Goal: Task Accomplishment & Management: Contribute content

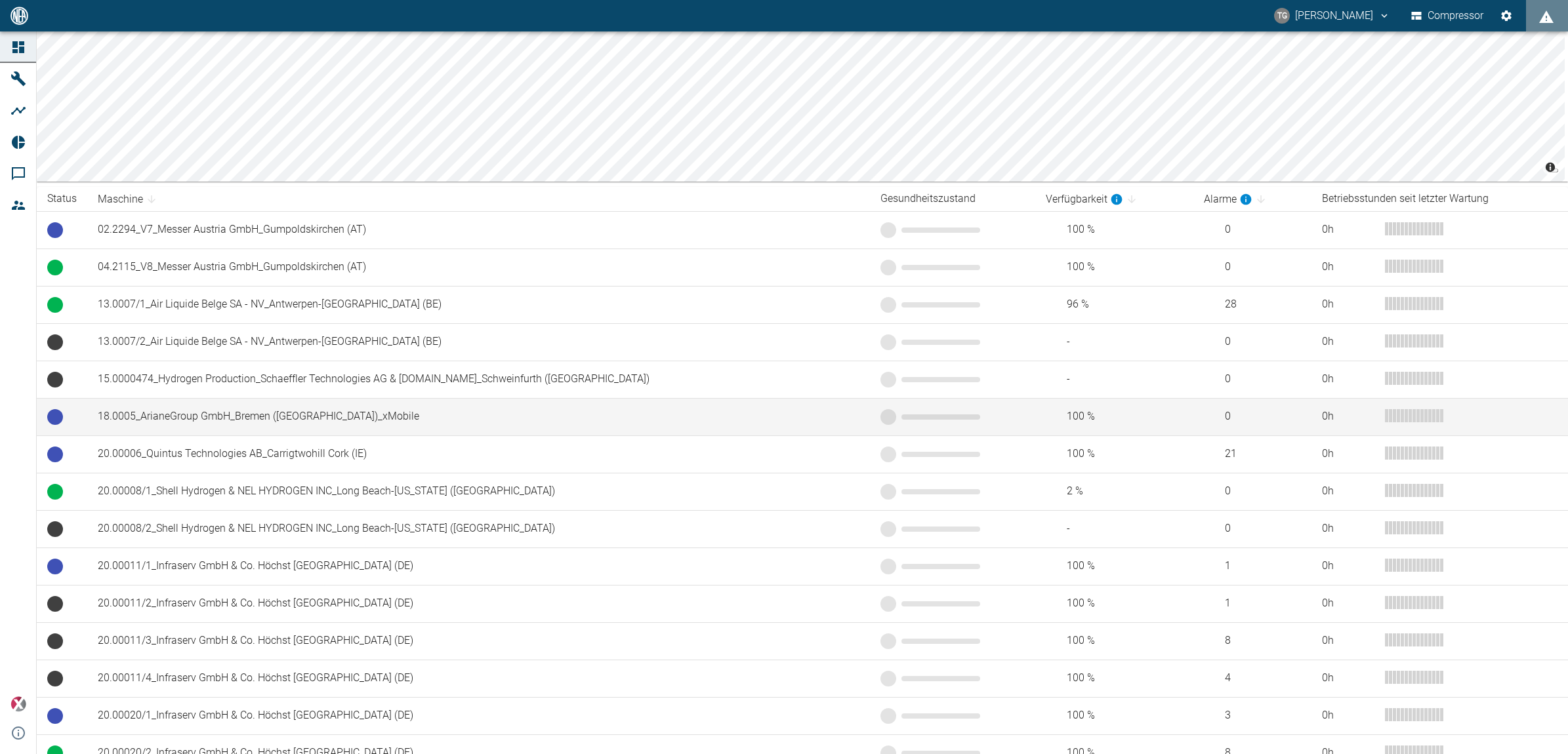
scroll to position [164, 0]
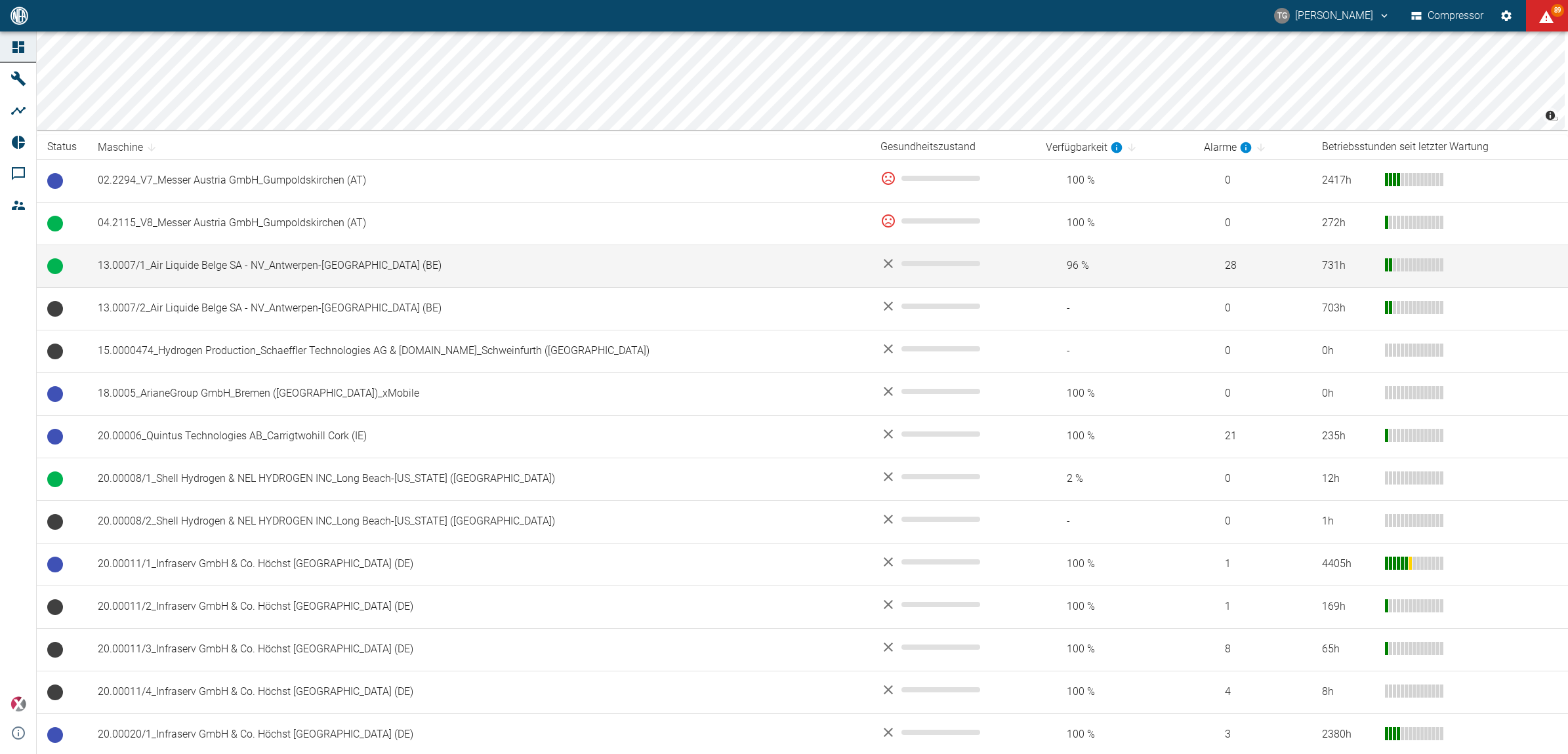
click at [195, 269] on td "13.0007/1_Air Liquide Belge SA - NV_Antwerpen-[GEOGRAPHIC_DATA] (BE)" at bounding box center [478, 265] width 783 height 43
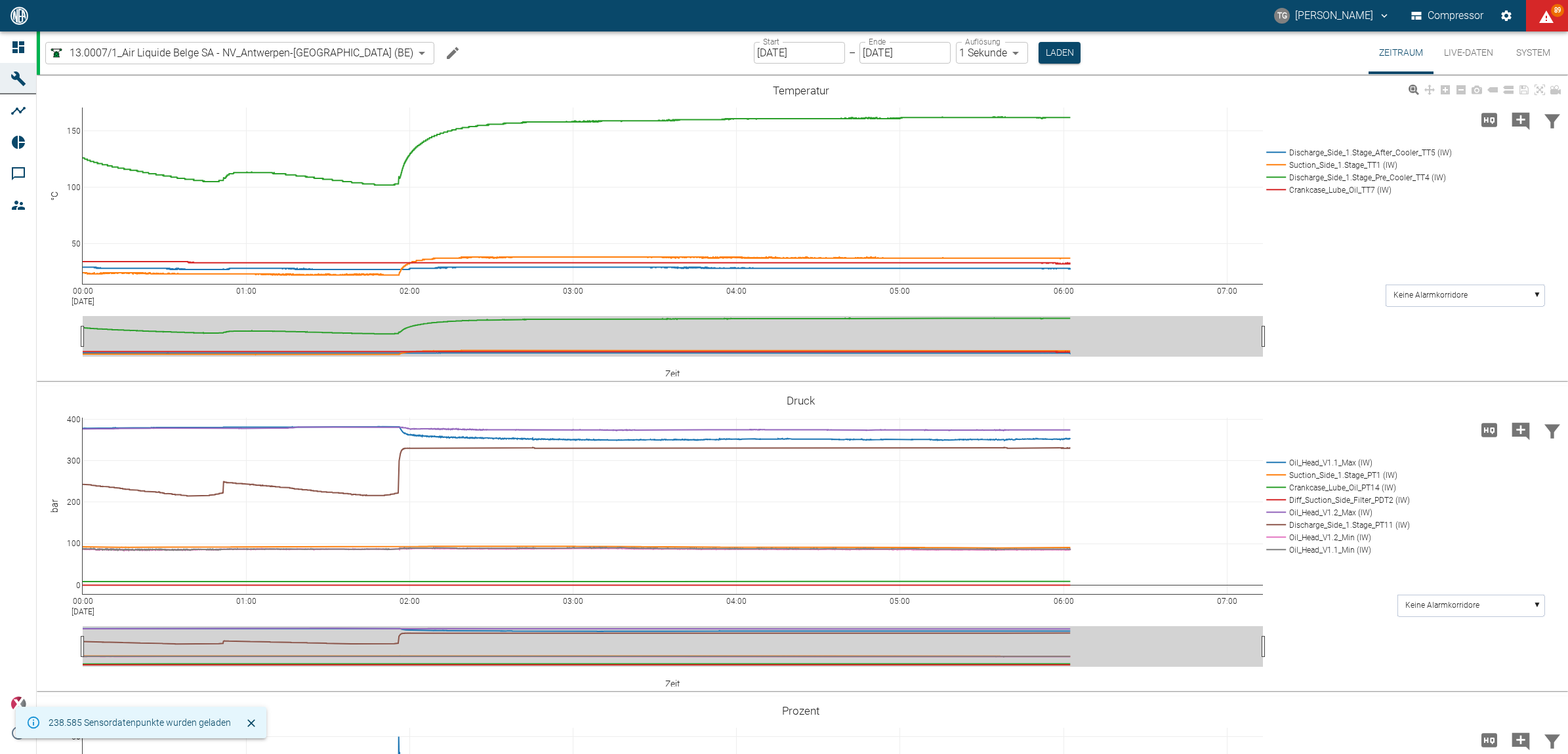
scroll to position [82, 0]
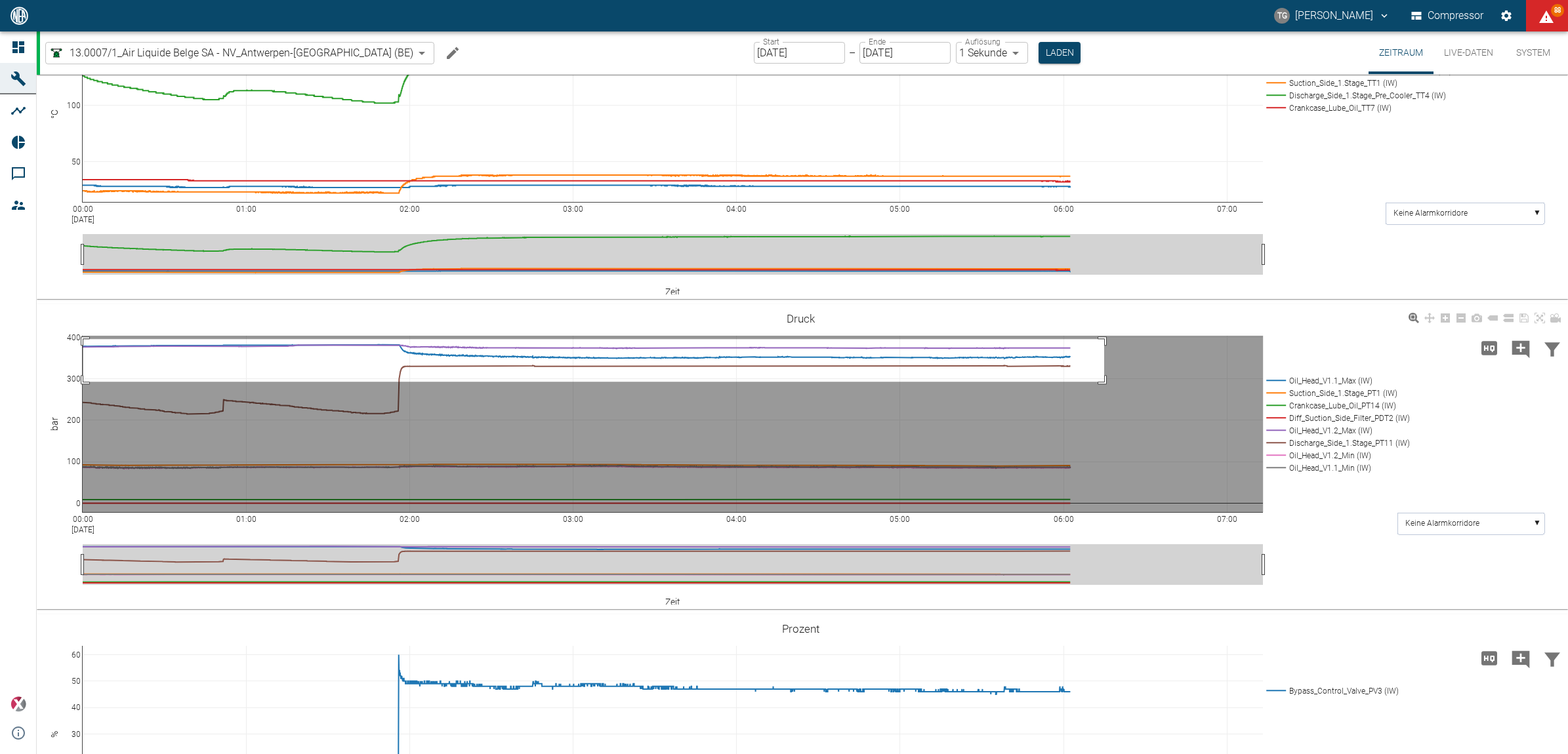
drag, startPoint x: 83, startPoint y: 339, endPoint x: 1112, endPoint y: 388, distance: 1030.2
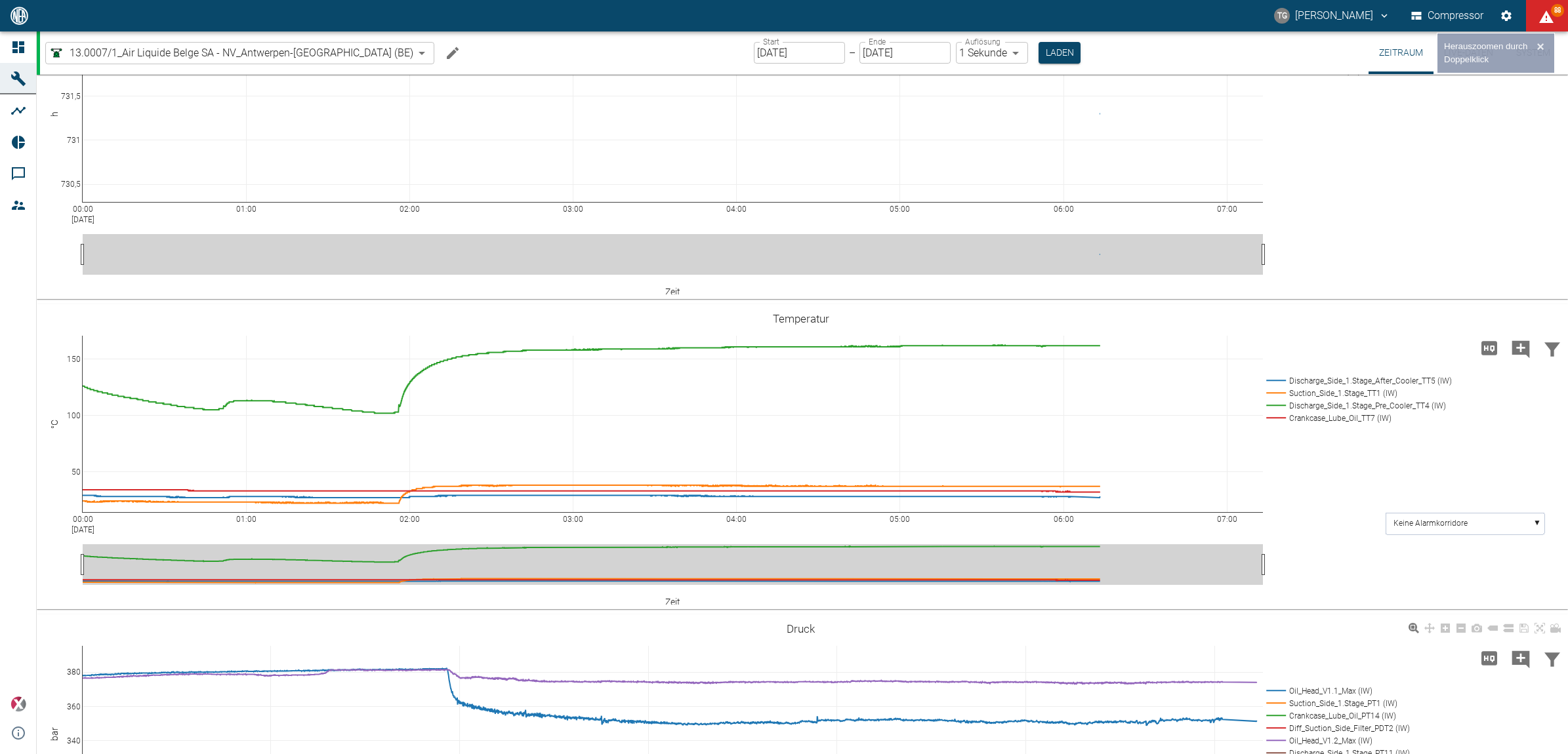
scroll to position [391, 0]
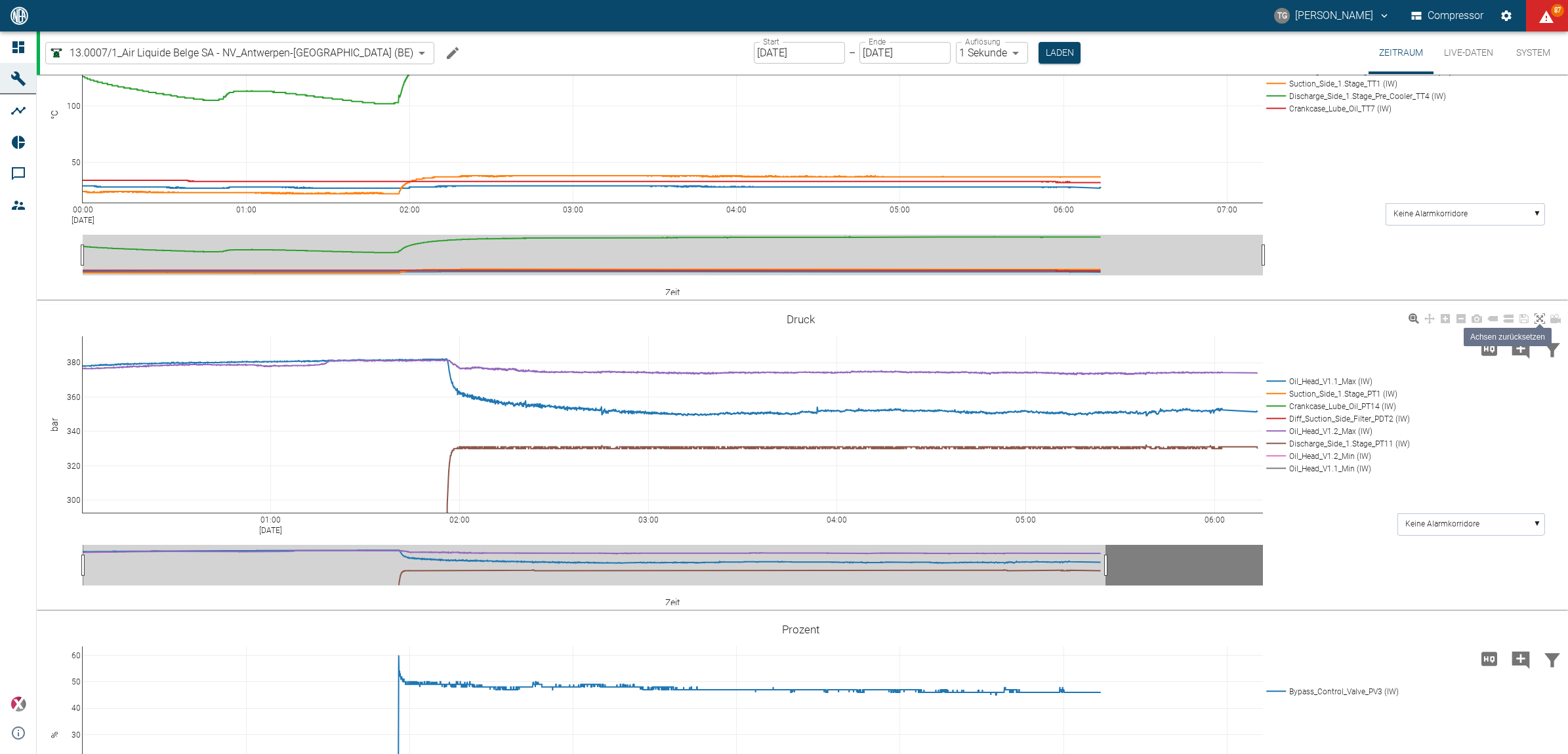
click at [1539, 321] on icon at bounding box center [1540, 318] width 11 height 11
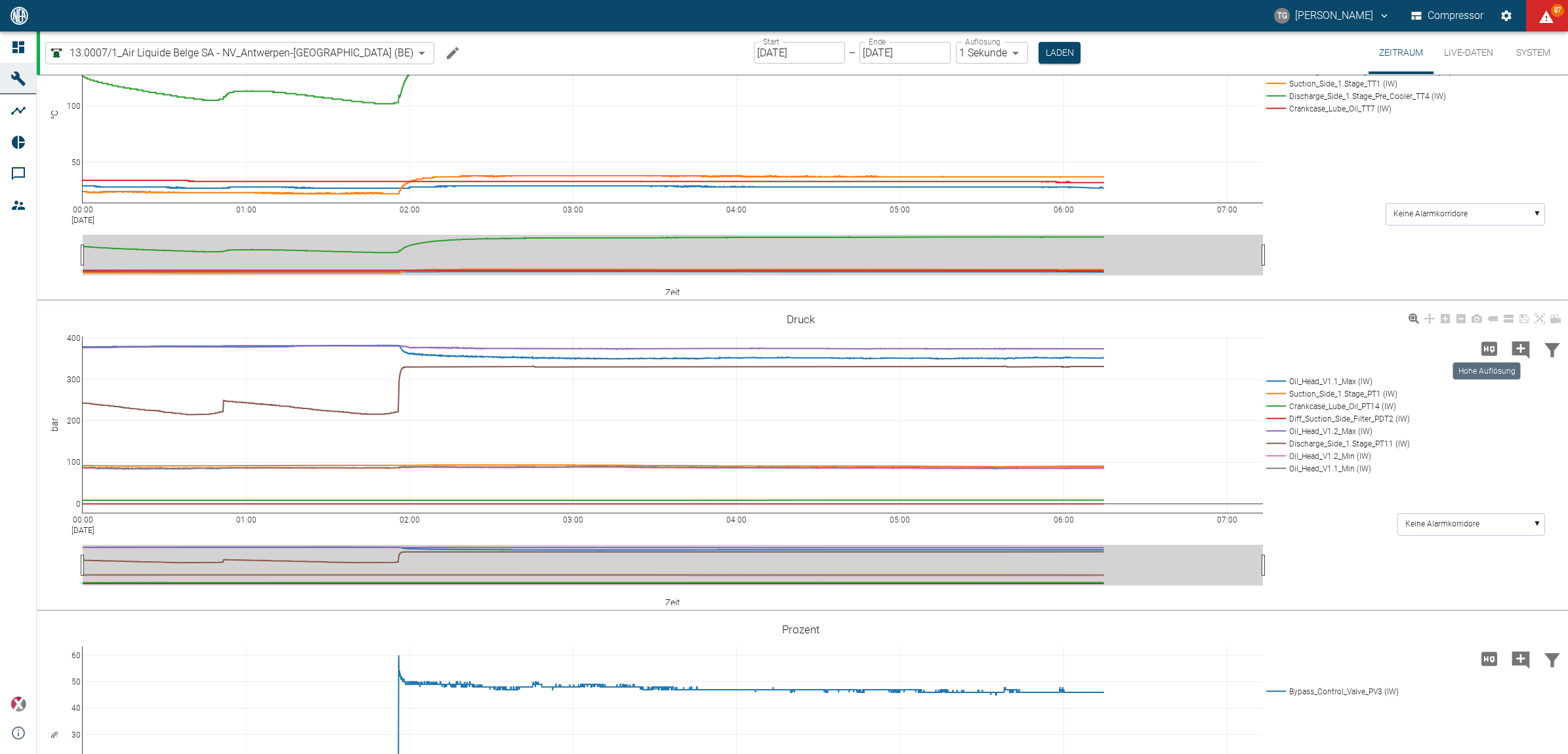
drag, startPoint x: 1483, startPoint y: 349, endPoint x: 1488, endPoint y: 381, distance: 32.4
click at [1483, 349] on icon "Hohe Auflösung" at bounding box center [1489, 348] width 15 height 14
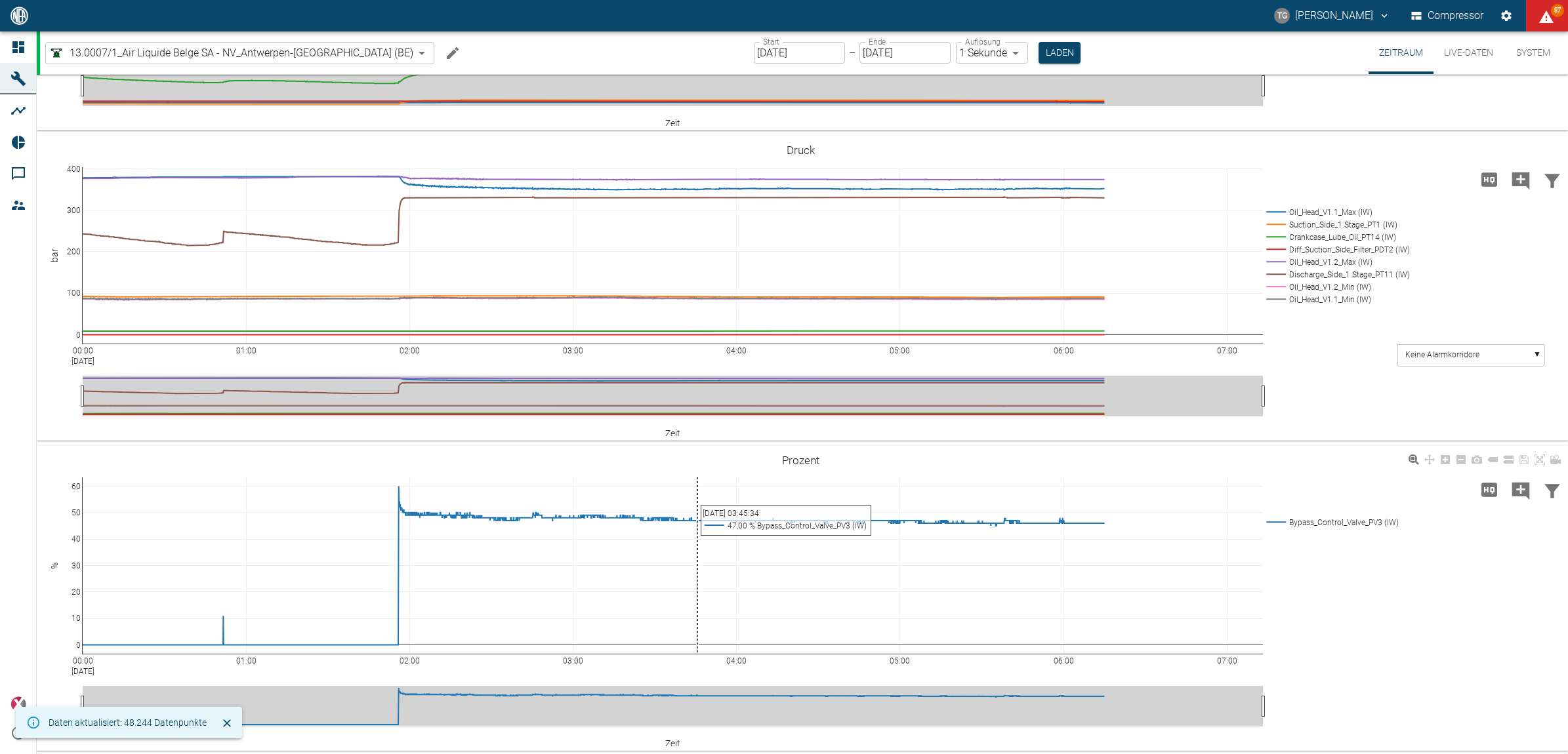
scroll to position [315, 0]
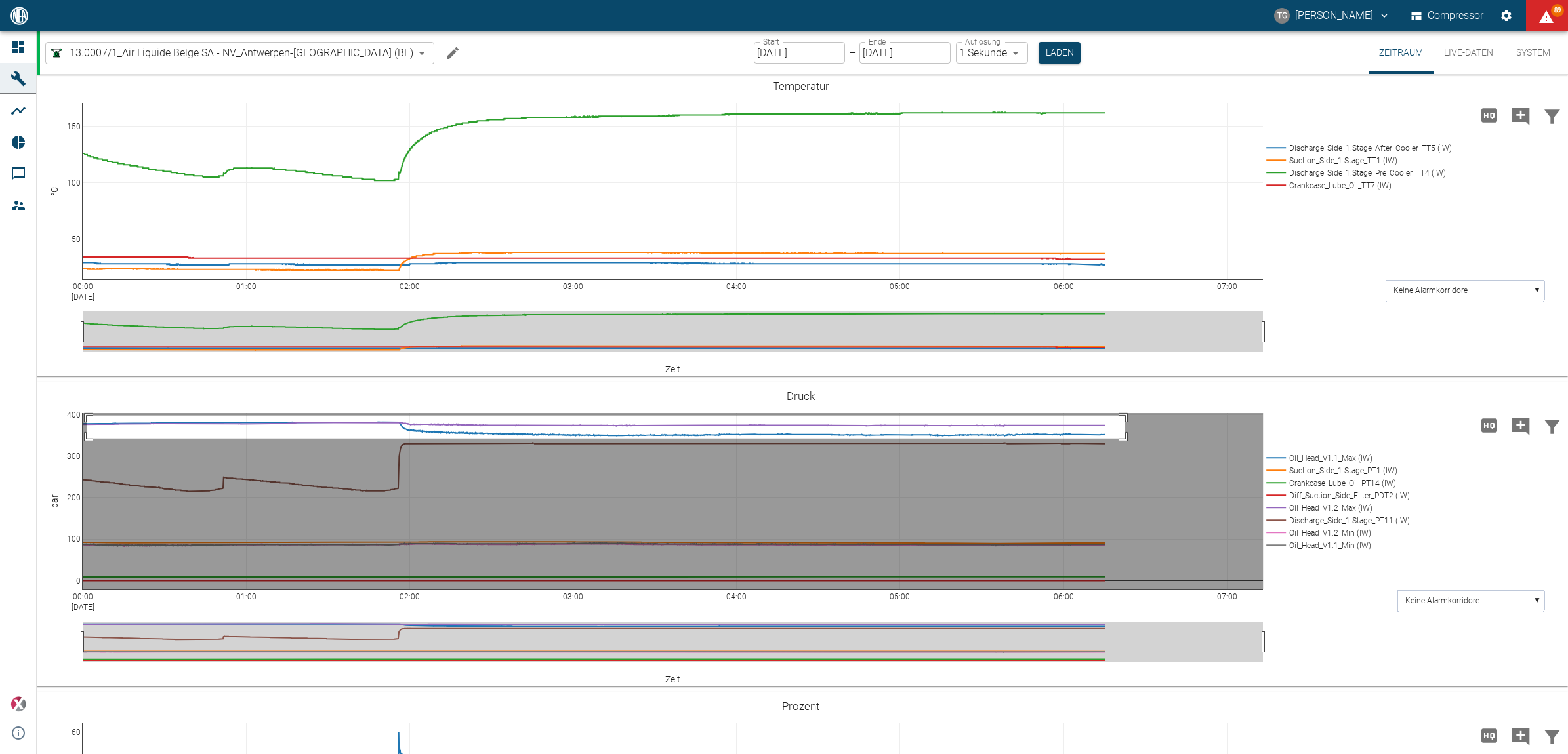
drag, startPoint x: 87, startPoint y: 415, endPoint x: 1126, endPoint y: 438, distance: 1039.3
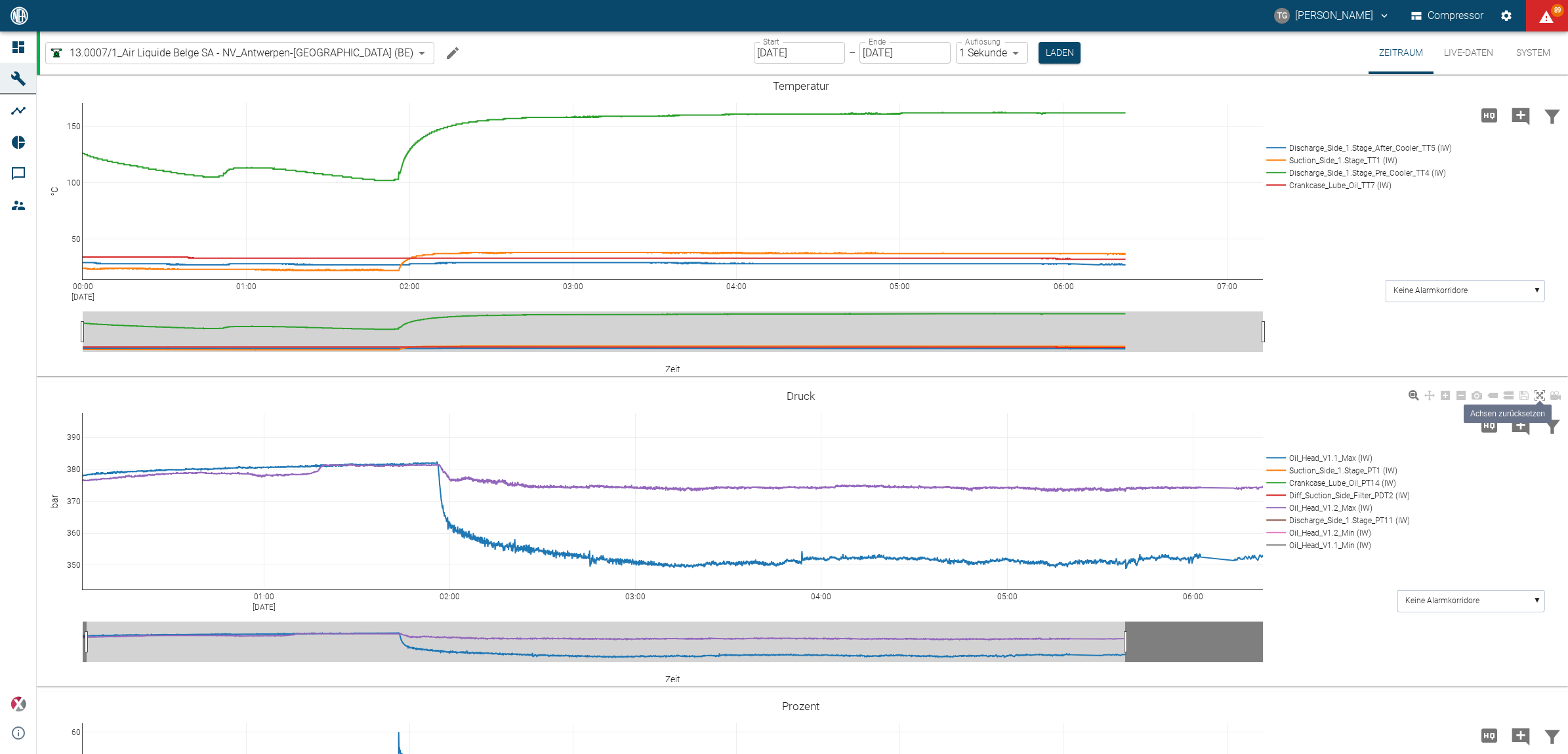
click at [1538, 397] on icon at bounding box center [1540, 395] width 11 height 11
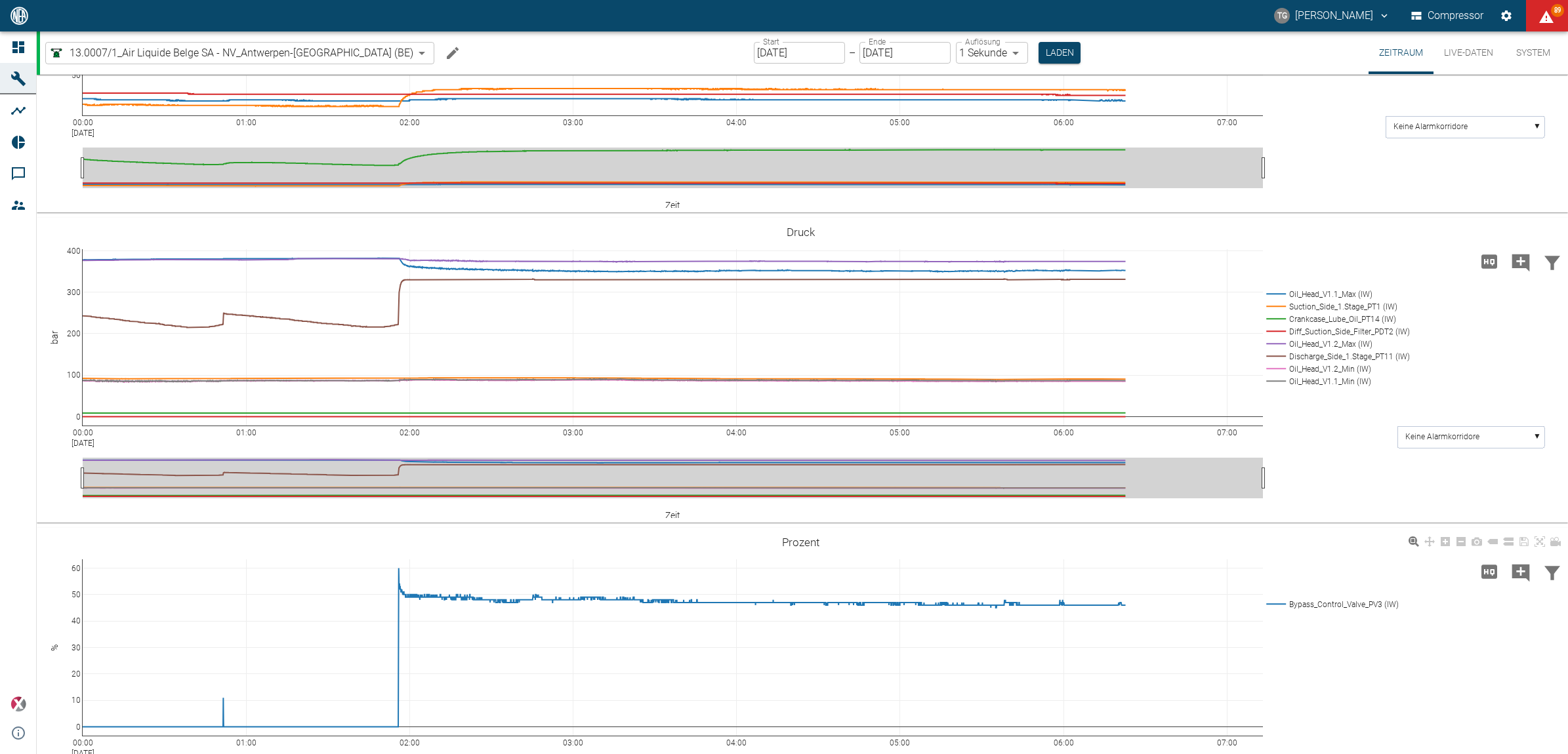
scroll to position [560, 0]
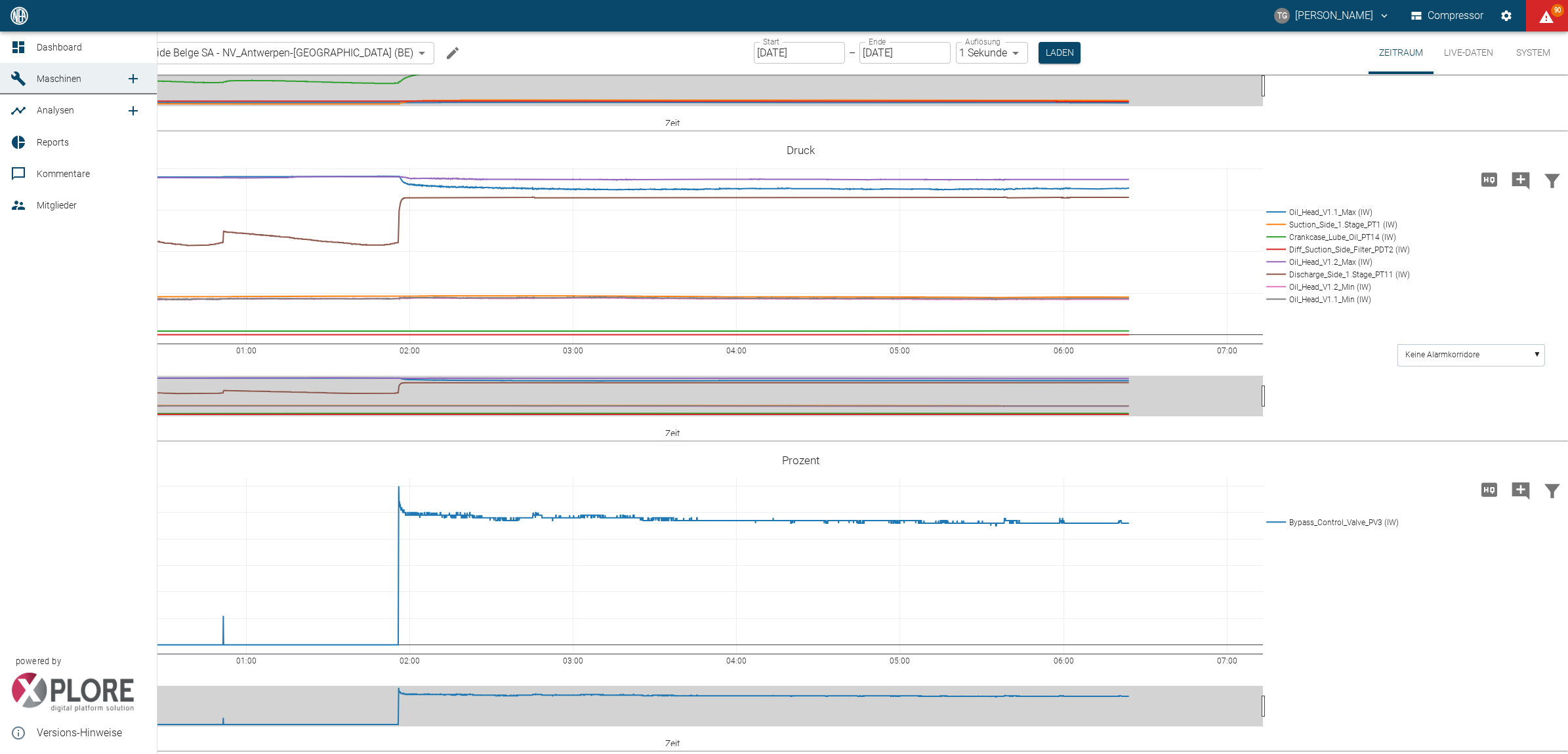
click at [39, 48] on span "Dashboard" at bounding box center [59, 47] width 45 height 11
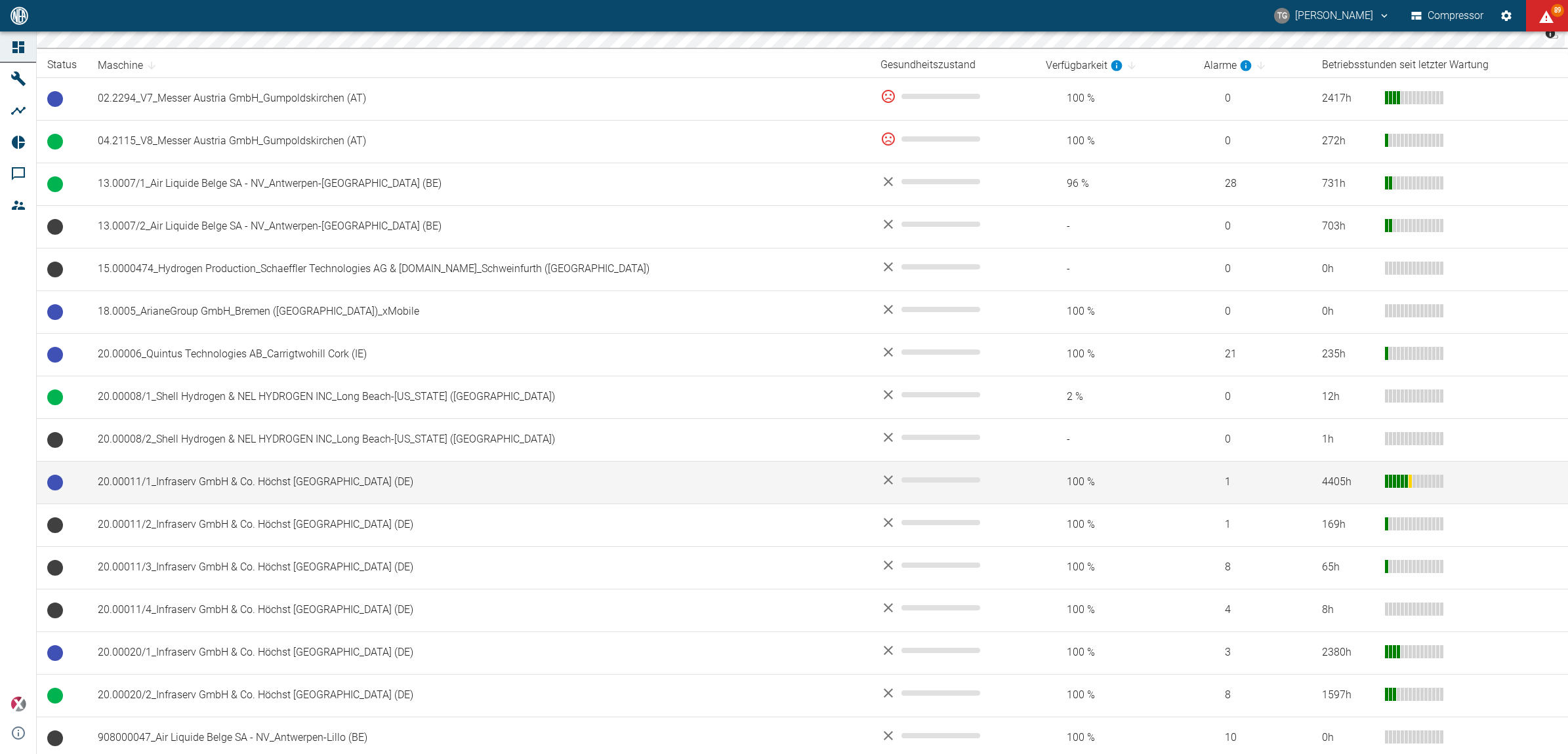
scroll to position [655, 0]
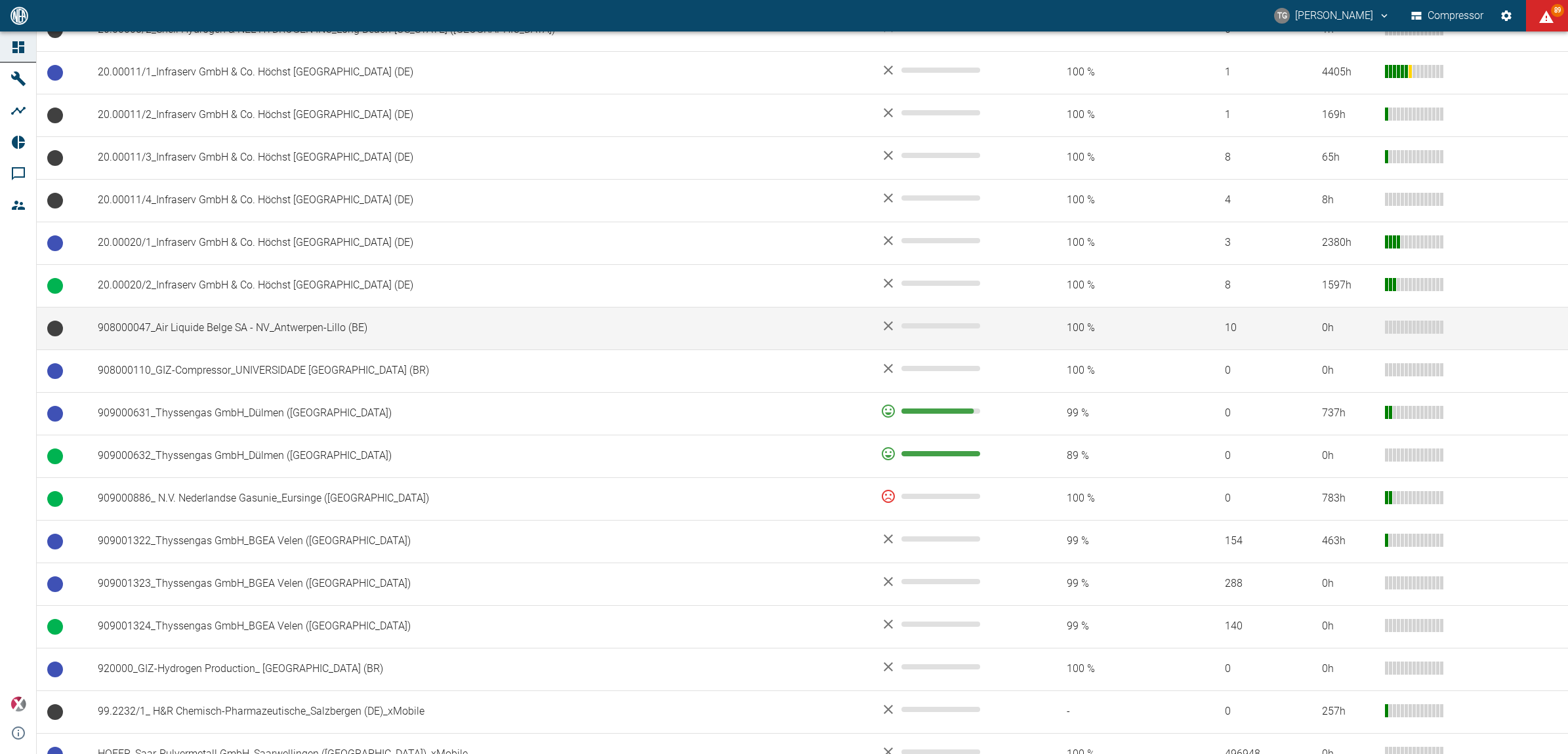
click at [235, 339] on td "908000047_Air Liquide Belge SA - NV_Antwerpen-Lillo (BE)" at bounding box center [478, 328] width 783 height 43
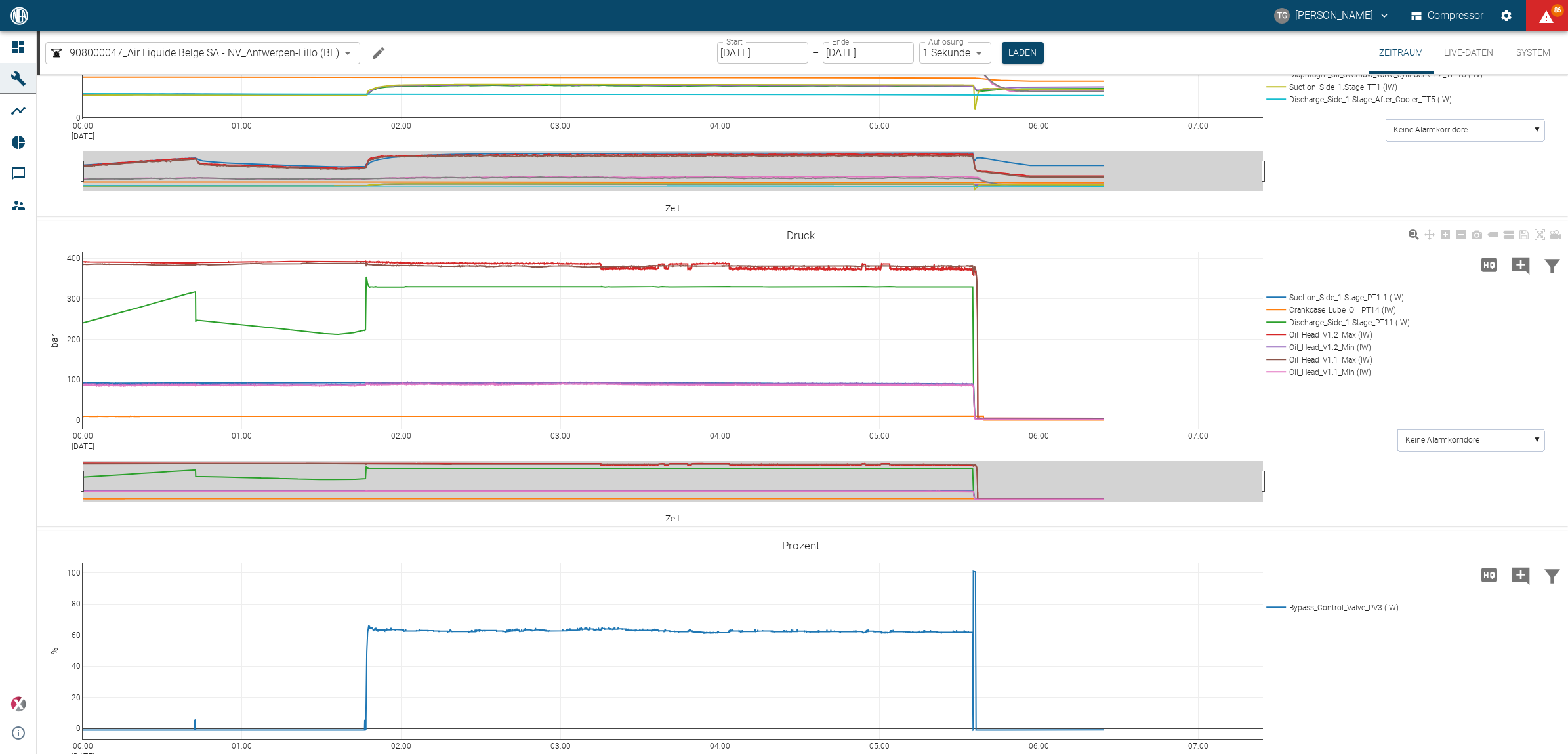
scroll to position [984, 0]
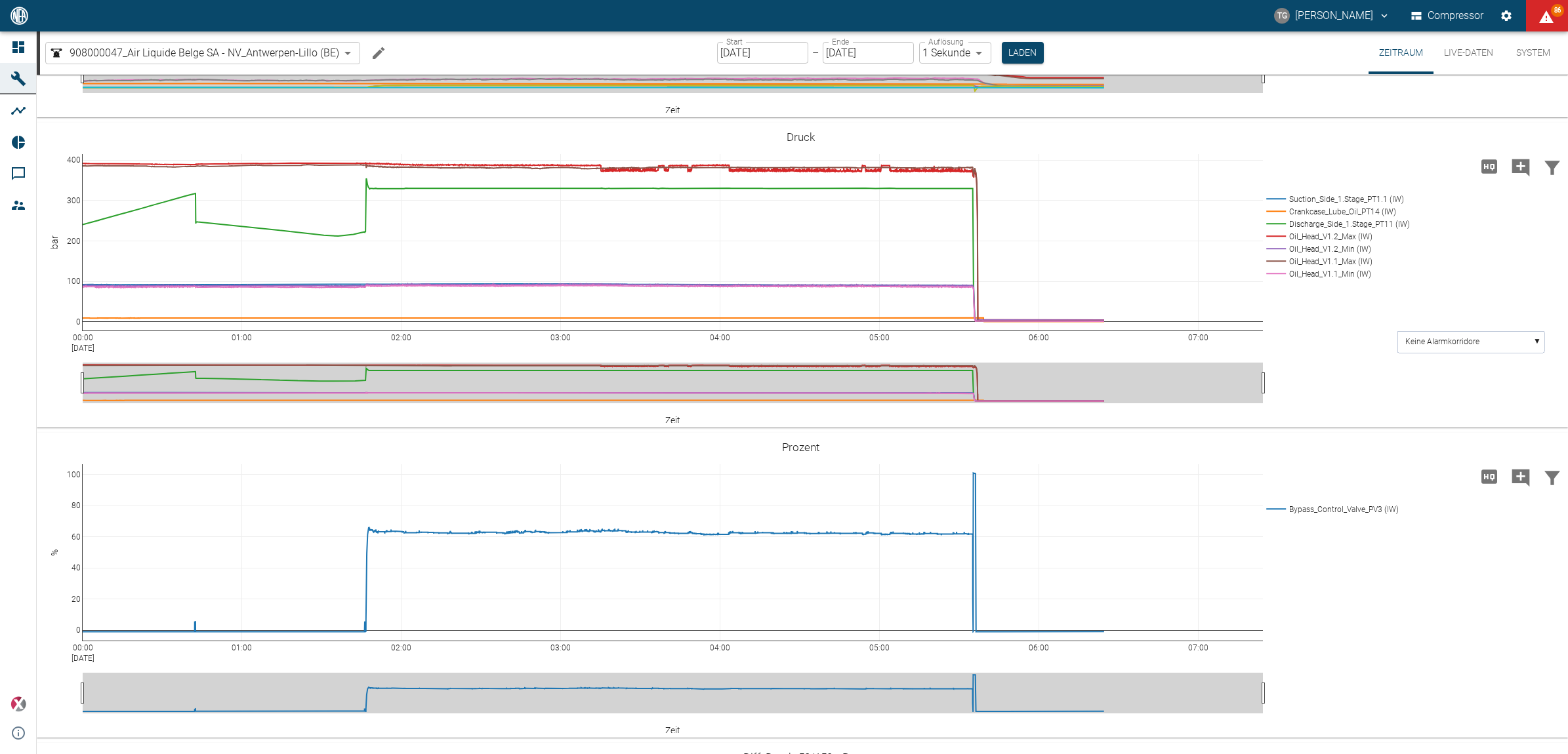
click at [740, 53] on input "[DATE]" at bounding box center [762, 53] width 91 height 22
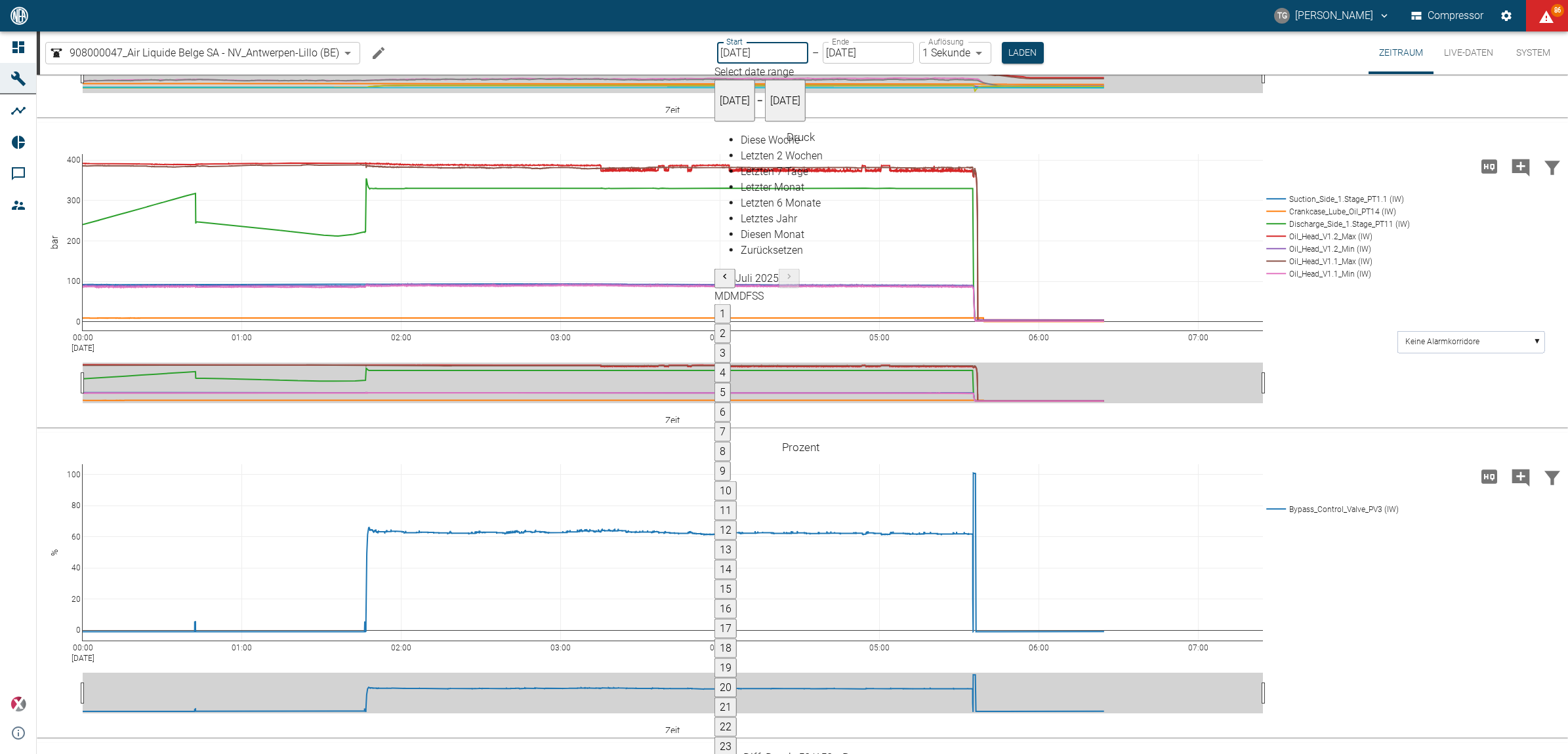
drag, startPoint x: 1039, startPoint y: 283, endPoint x: 1047, endPoint y: 292, distance: 12.0
type input "18.08.2025"
type input "2min"
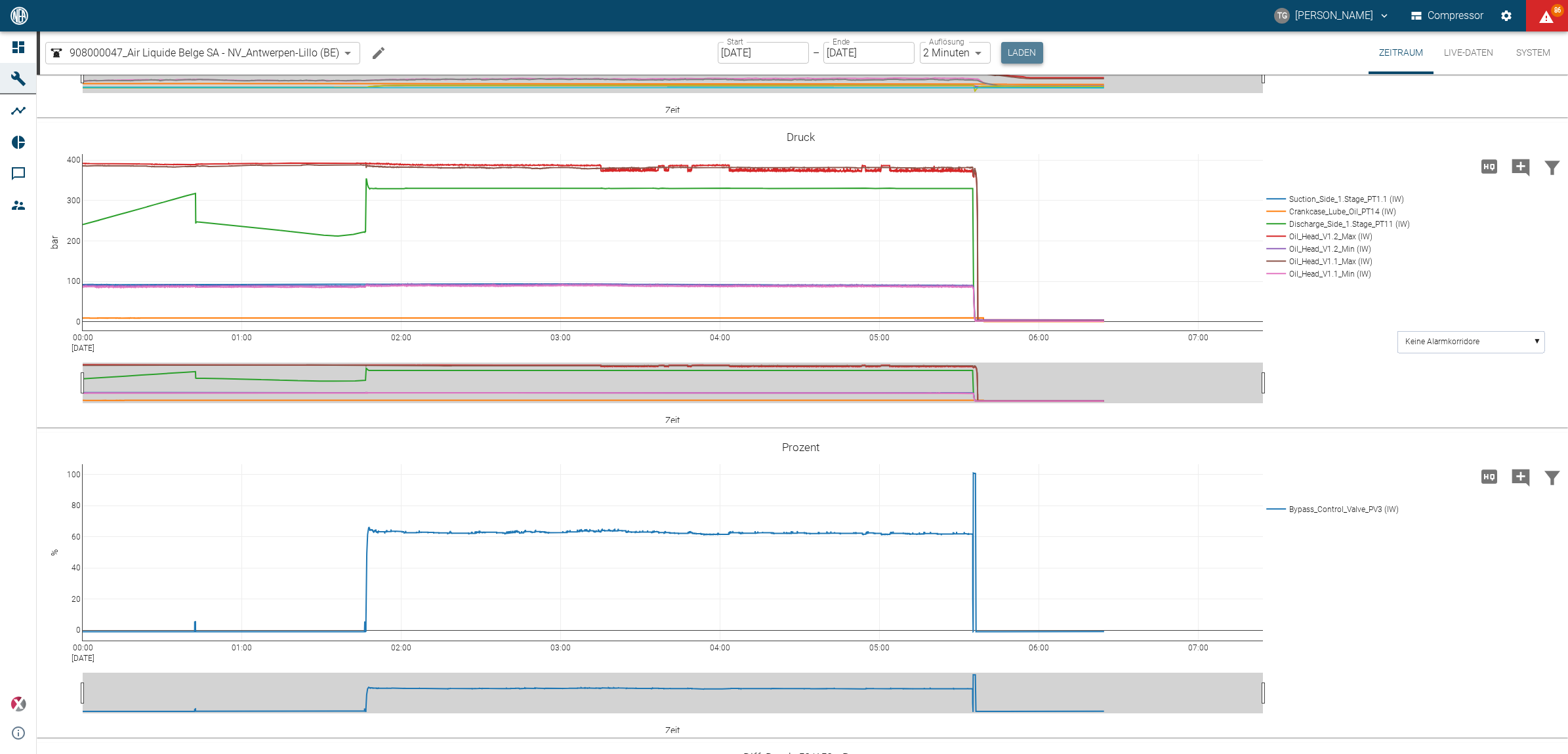
click at [1025, 54] on button "Laden" at bounding box center [1022, 53] width 42 height 22
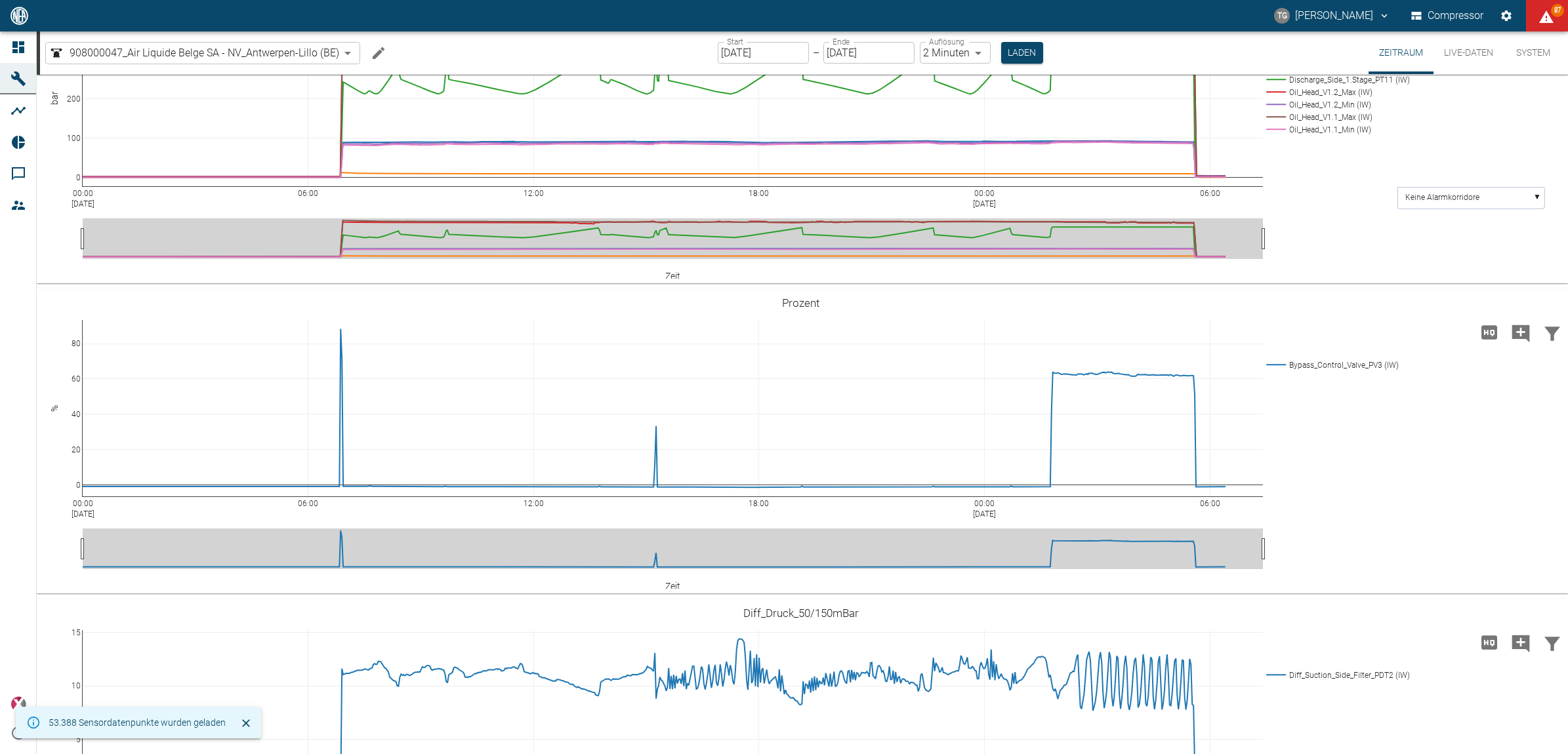
scroll to position [1066, 0]
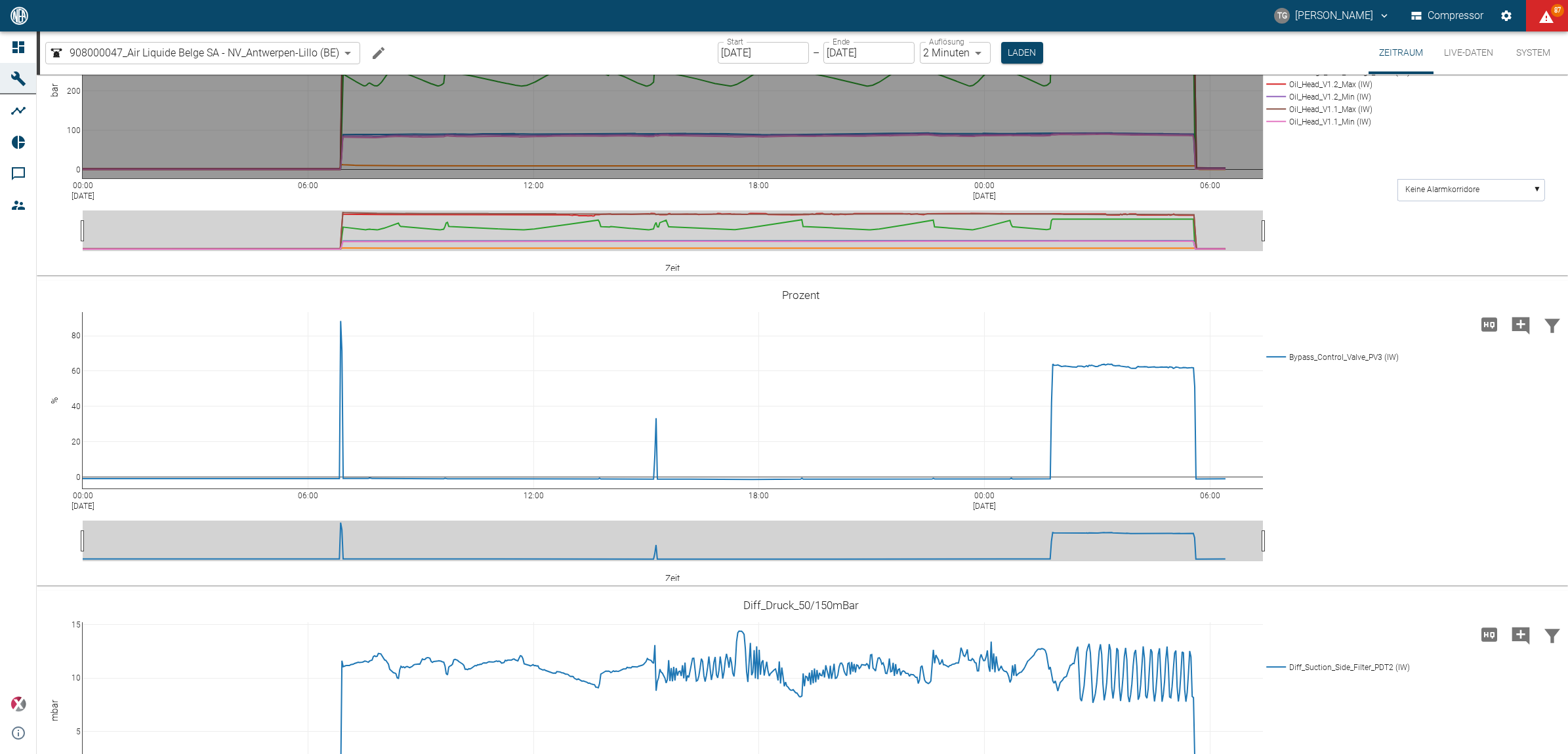
drag, startPoint x: 329, startPoint y: 282, endPoint x: 1239, endPoint y: 308, distance: 910.4
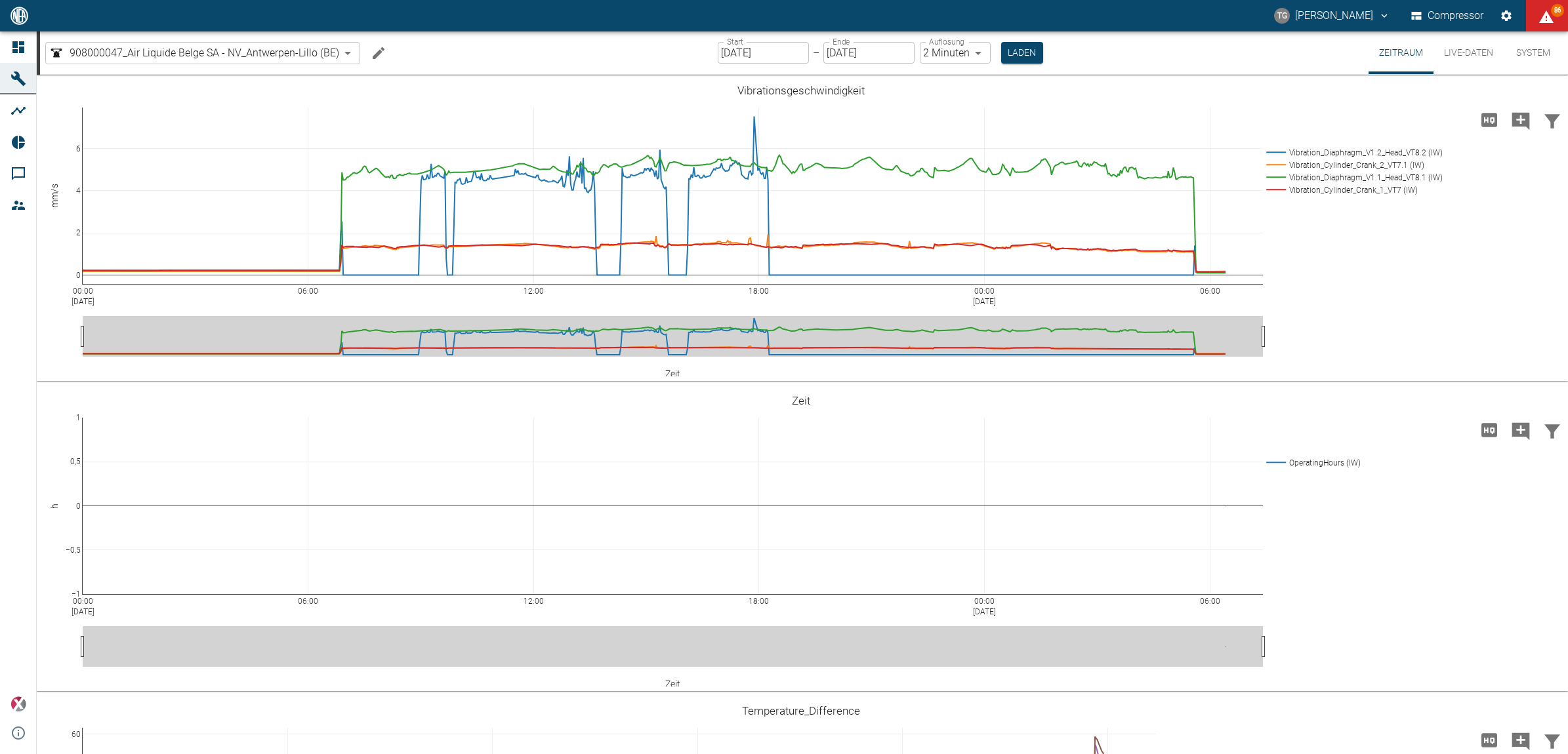
scroll to position [1066, 0]
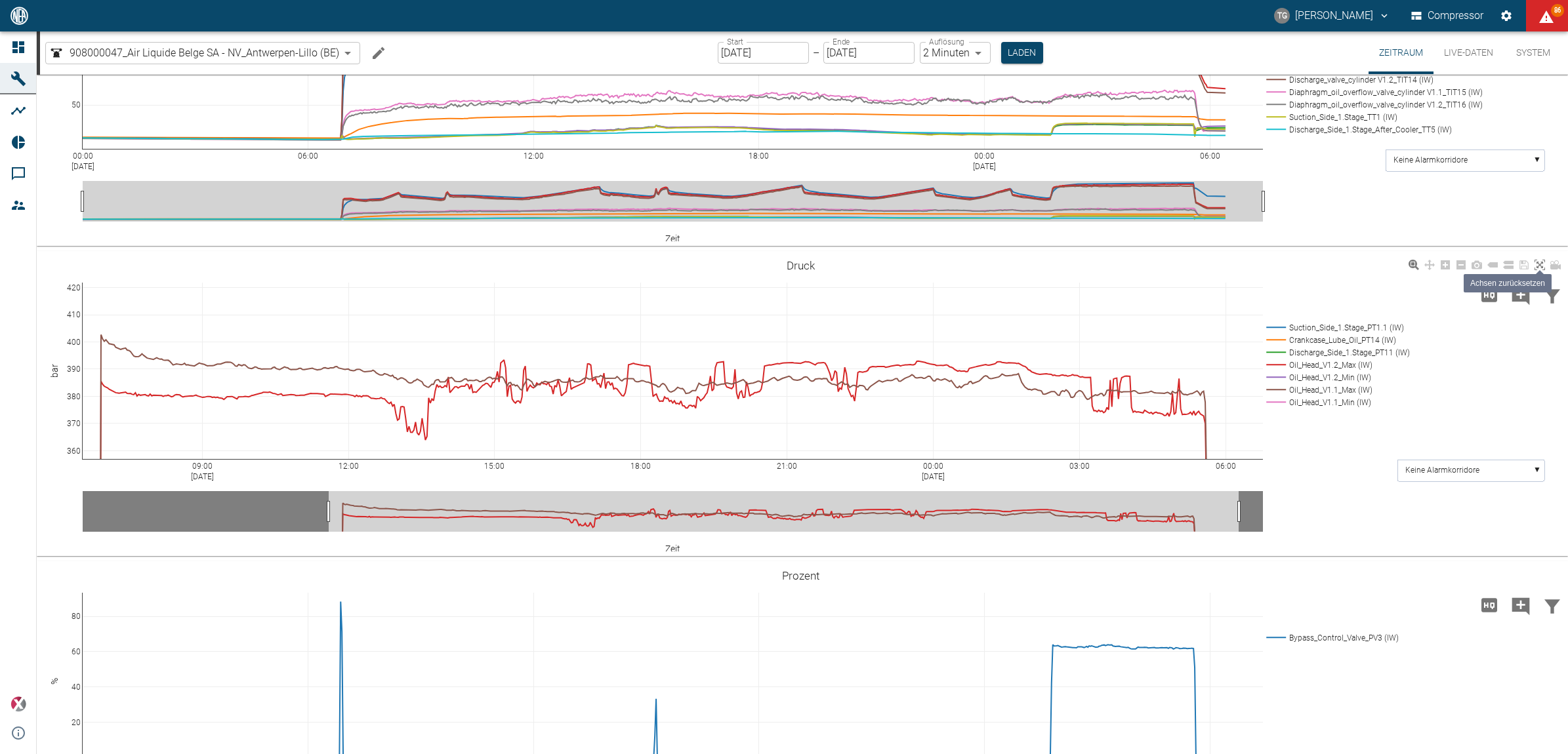
click at [1535, 260] on icon at bounding box center [1540, 265] width 11 height 11
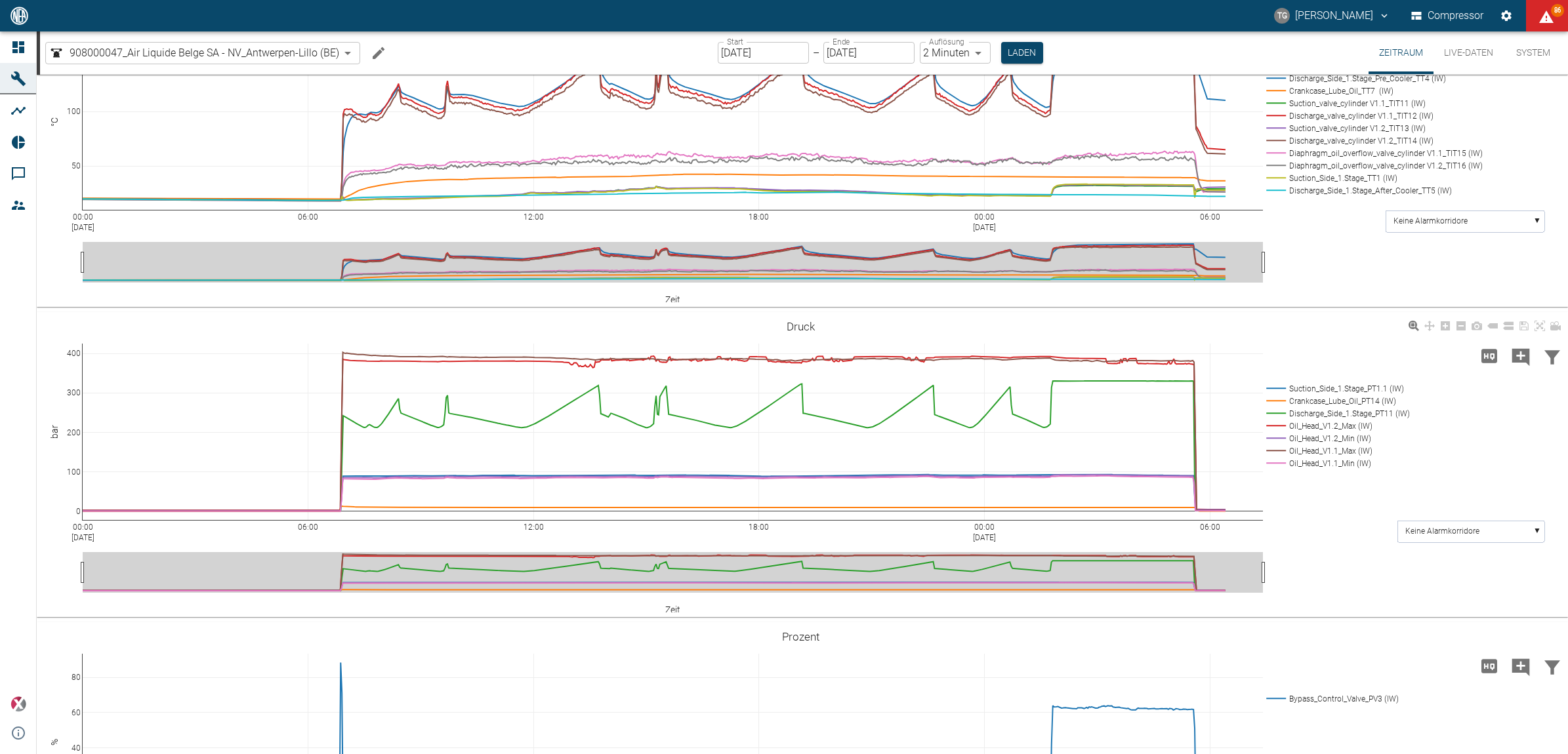
scroll to position [998, 0]
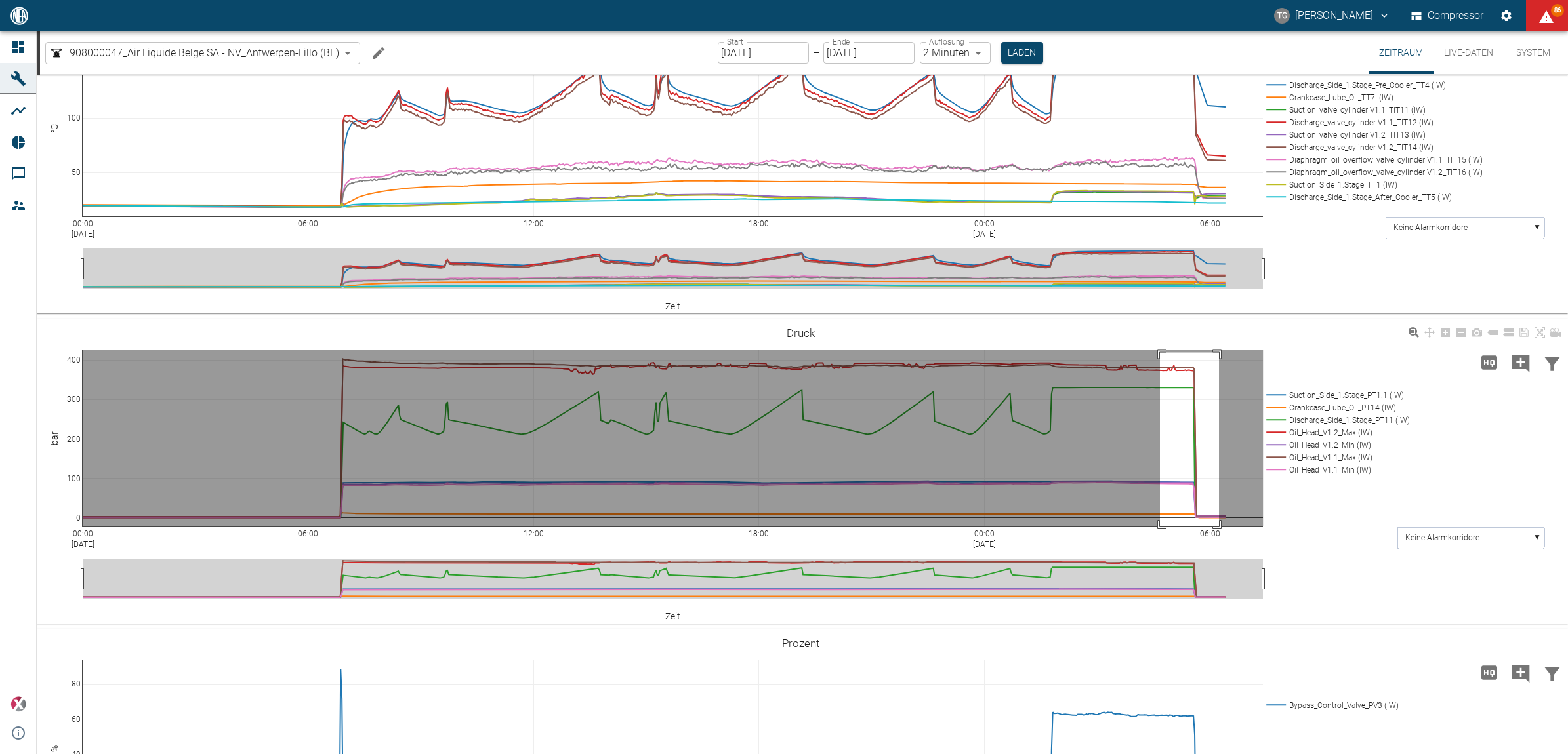
drag, startPoint x: 1160, startPoint y: 351, endPoint x: 1222, endPoint y: 532, distance: 191.3
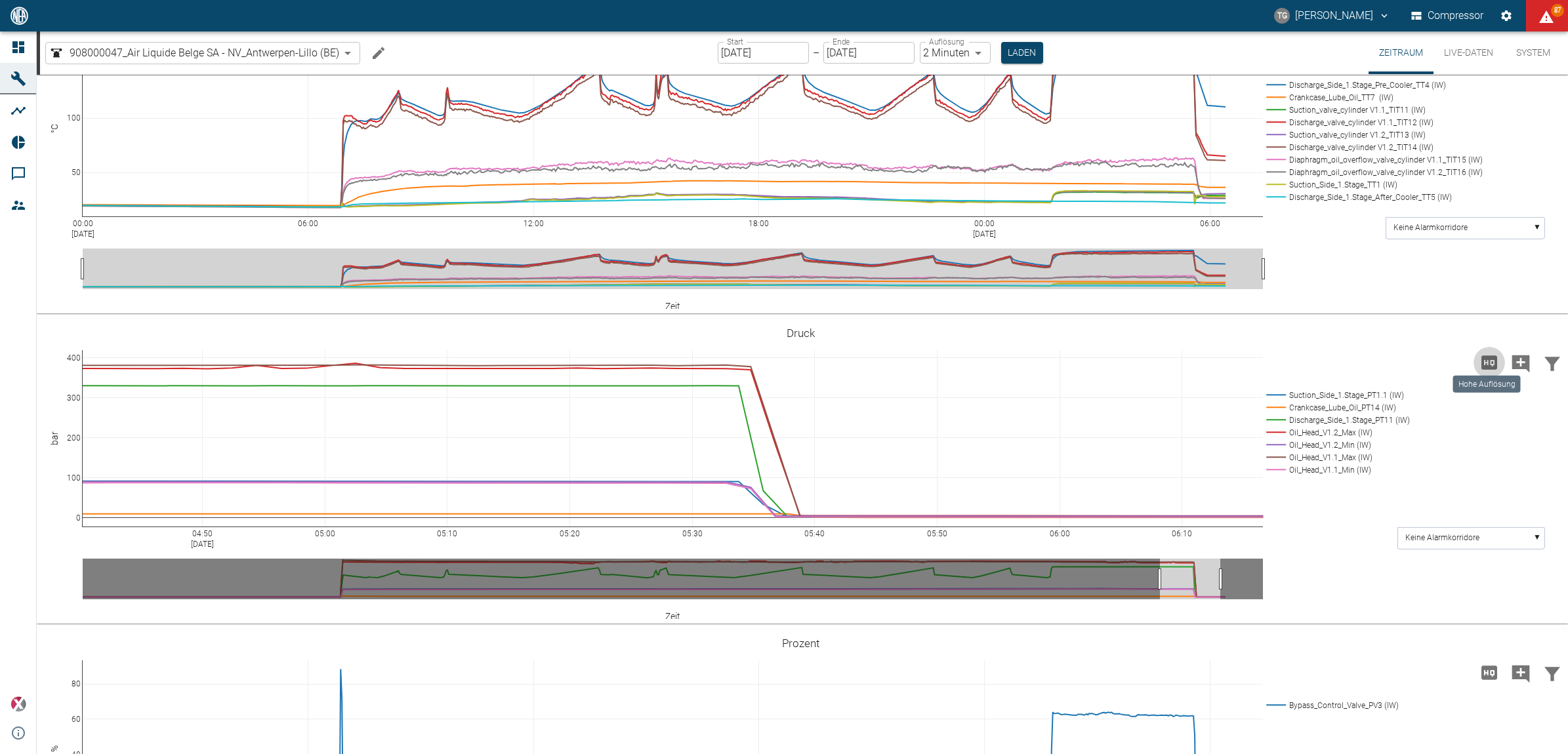
click at [1488, 356] on icon "Hohe Auflösung" at bounding box center [1489, 363] width 15 height 14
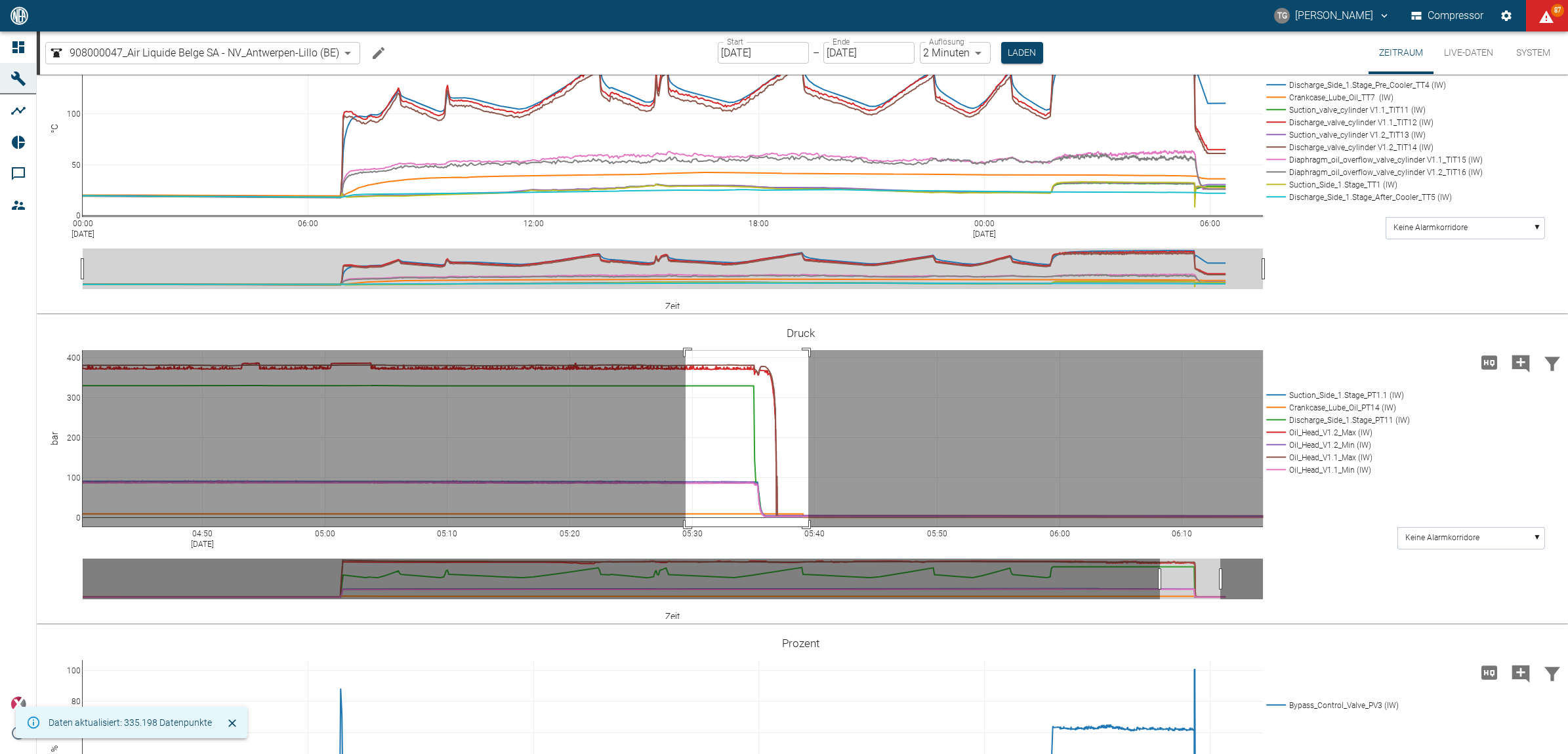
drag, startPoint x: 685, startPoint y: 349, endPoint x: 809, endPoint y: 526, distance: 216.1
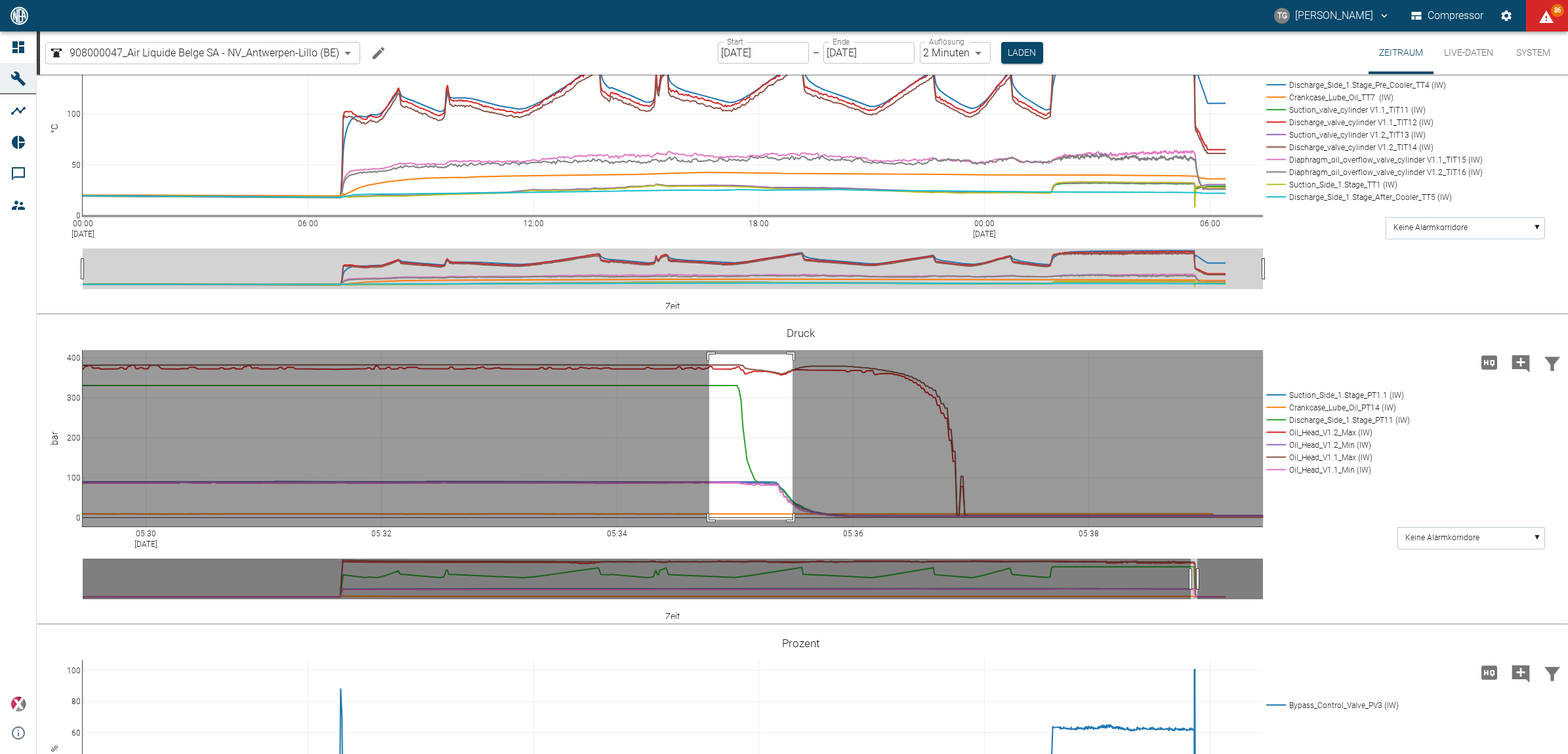
drag, startPoint x: 709, startPoint y: 353, endPoint x: 792, endPoint y: 518, distance: 184.7
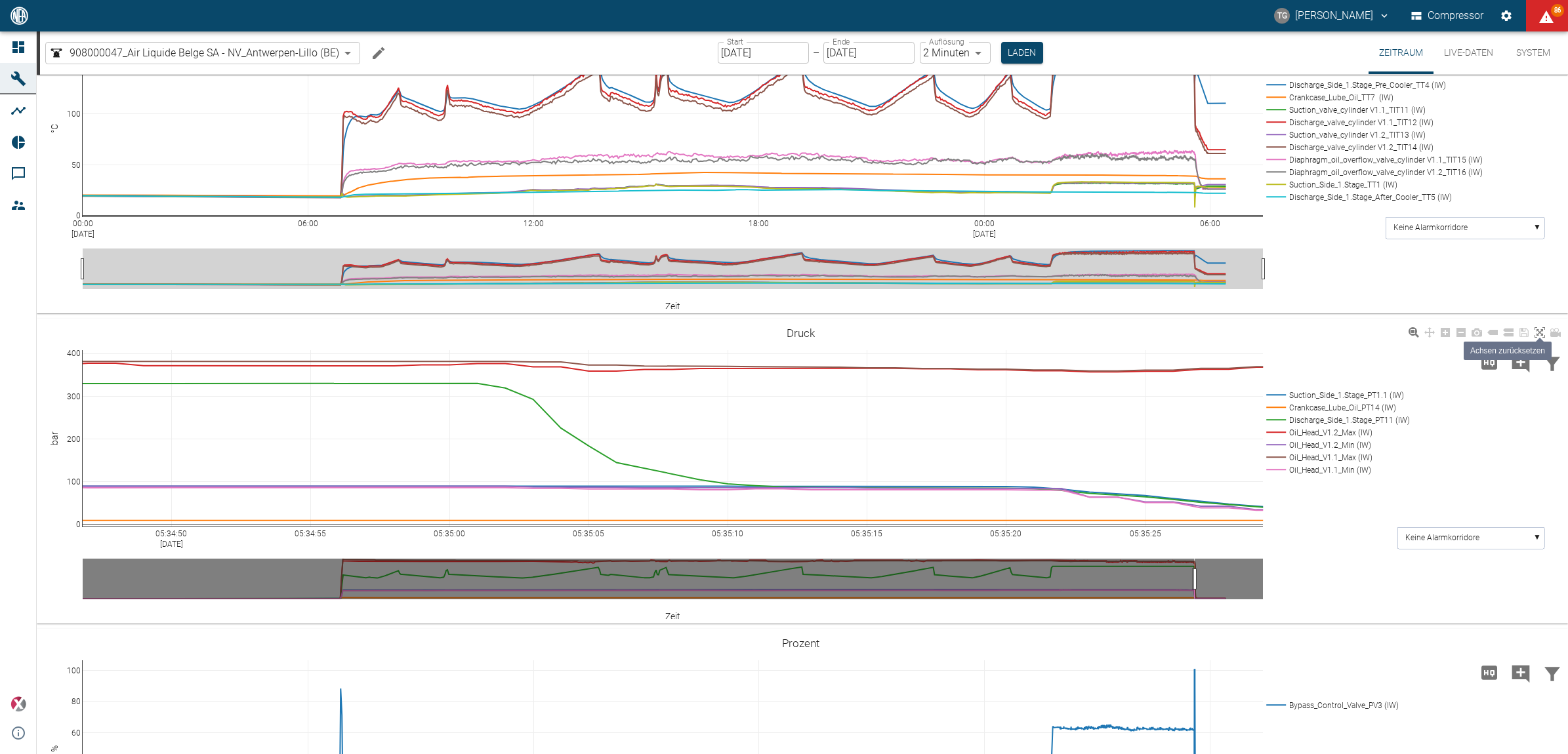
click at [1538, 332] on icon at bounding box center [1540, 332] width 11 height 11
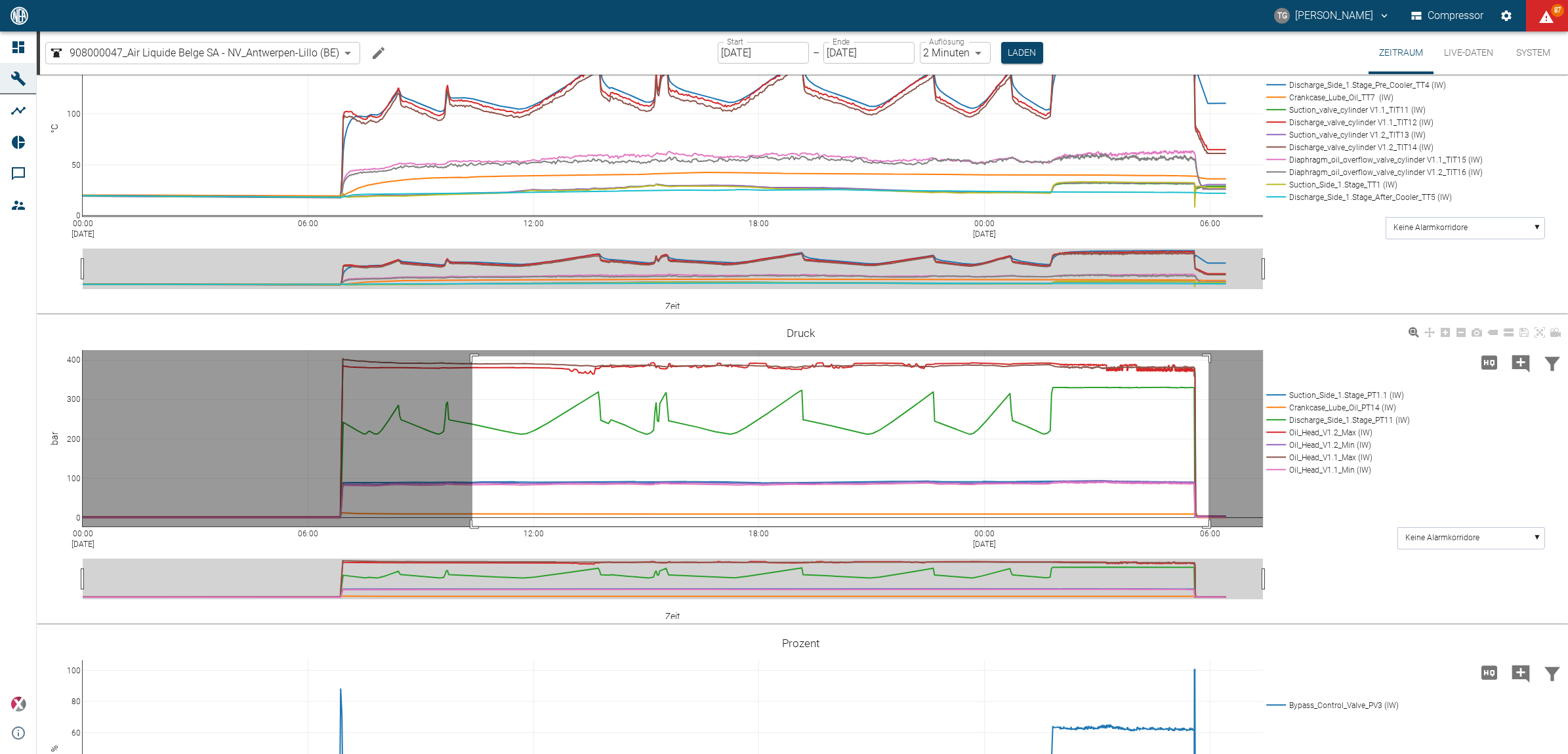
drag, startPoint x: 473, startPoint y: 355, endPoint x: 1205, endPoint y: 523, distance: 751.0
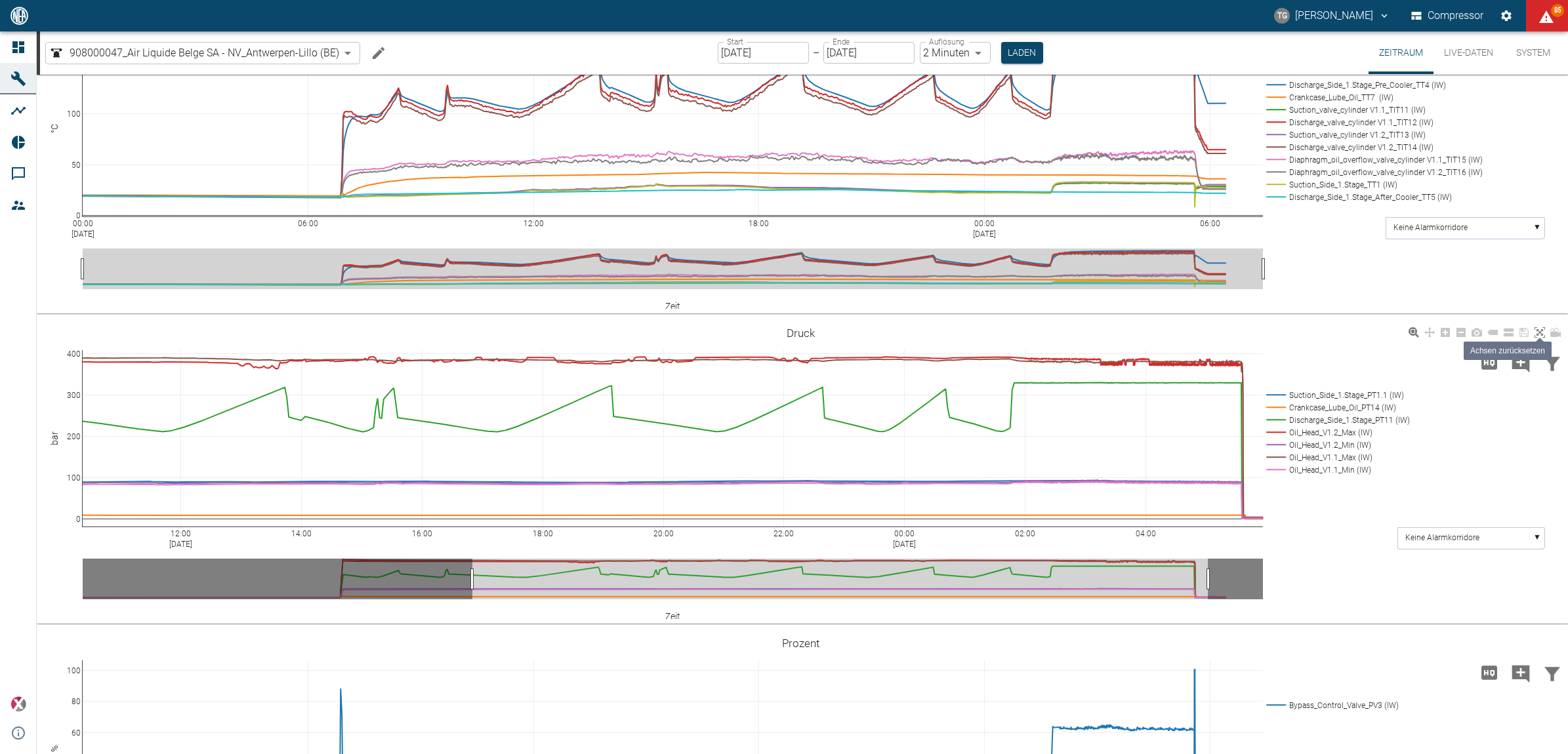
click at [1536, 328] on icon at bounding box center [1540, 332] width 11 height 11
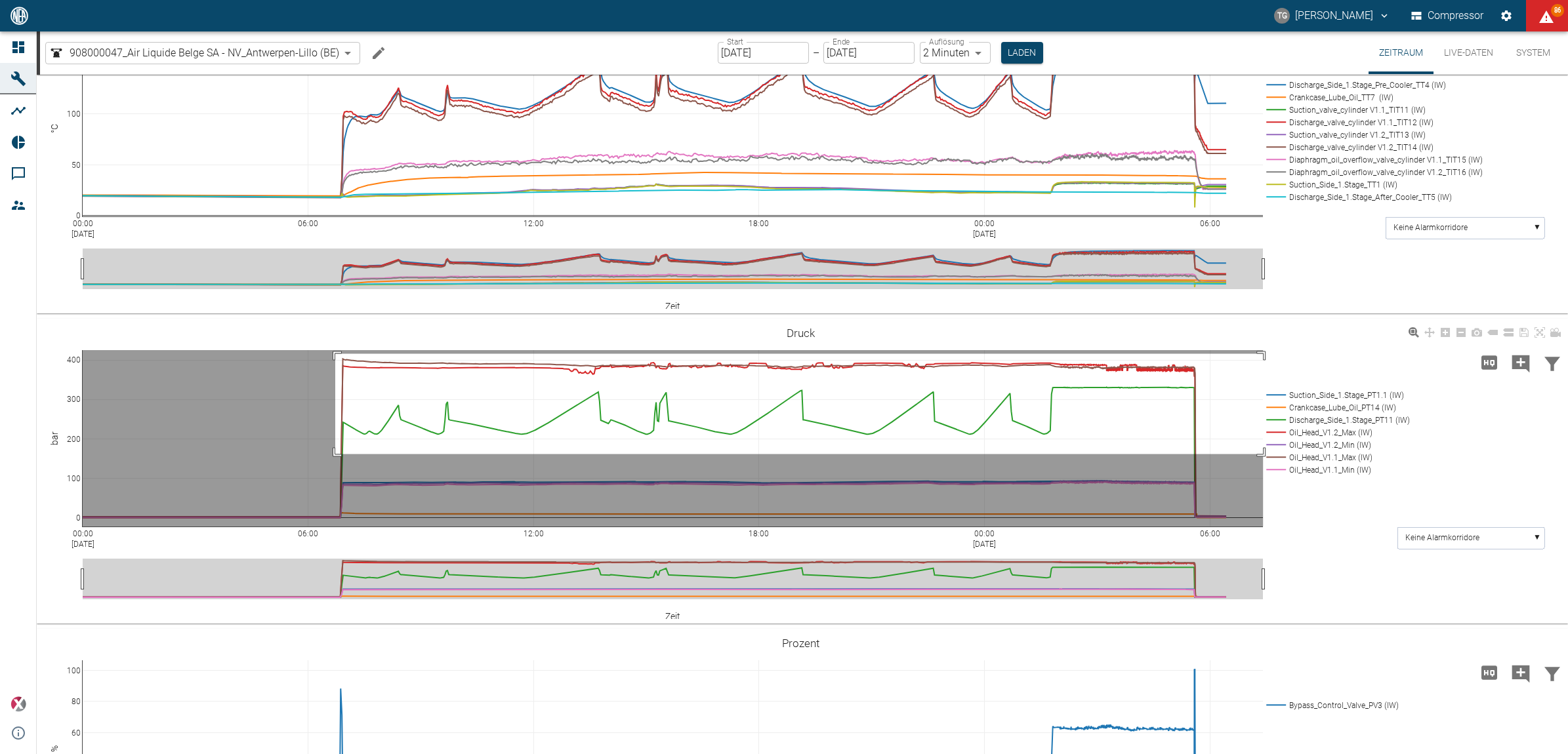
drag, startPoint x: 335, startPoint y: 352, endPoint x: 1306, endPoint y: 465, distance: 977.6
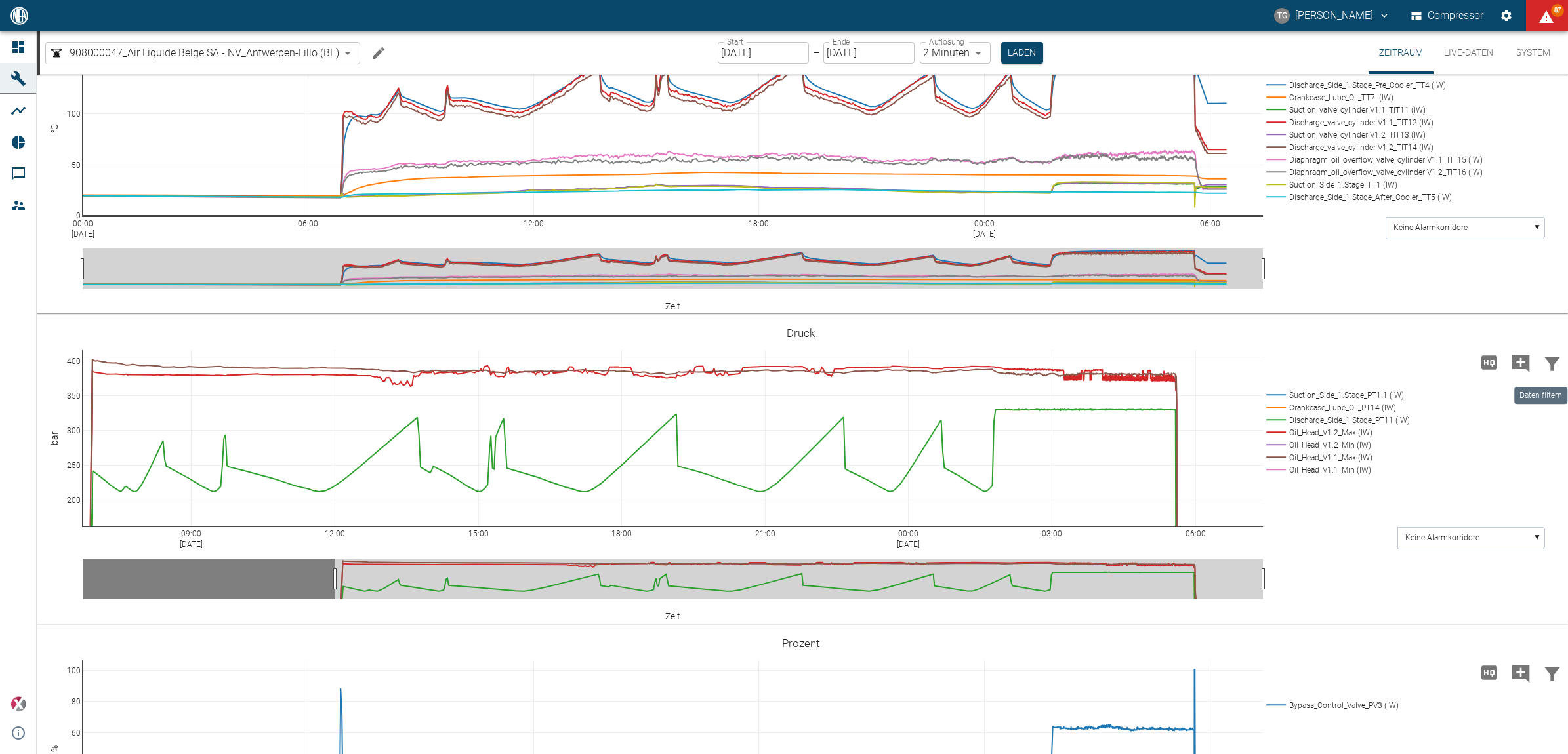
click at [1518, 356] on icon "Kommentar hinzufügen" at bounding box center [1521, 364] width 21 height 21
click at [1435, 361] on button "Weiter" at bounding box center [1454, 362] width 39 height 20
paste textarea "The oil pressure was adjusted and increased by Marc Phillips at head V1.2."
type textarea "The oil pressure was adjusted and increased by Marc Phillips at head V1.2."
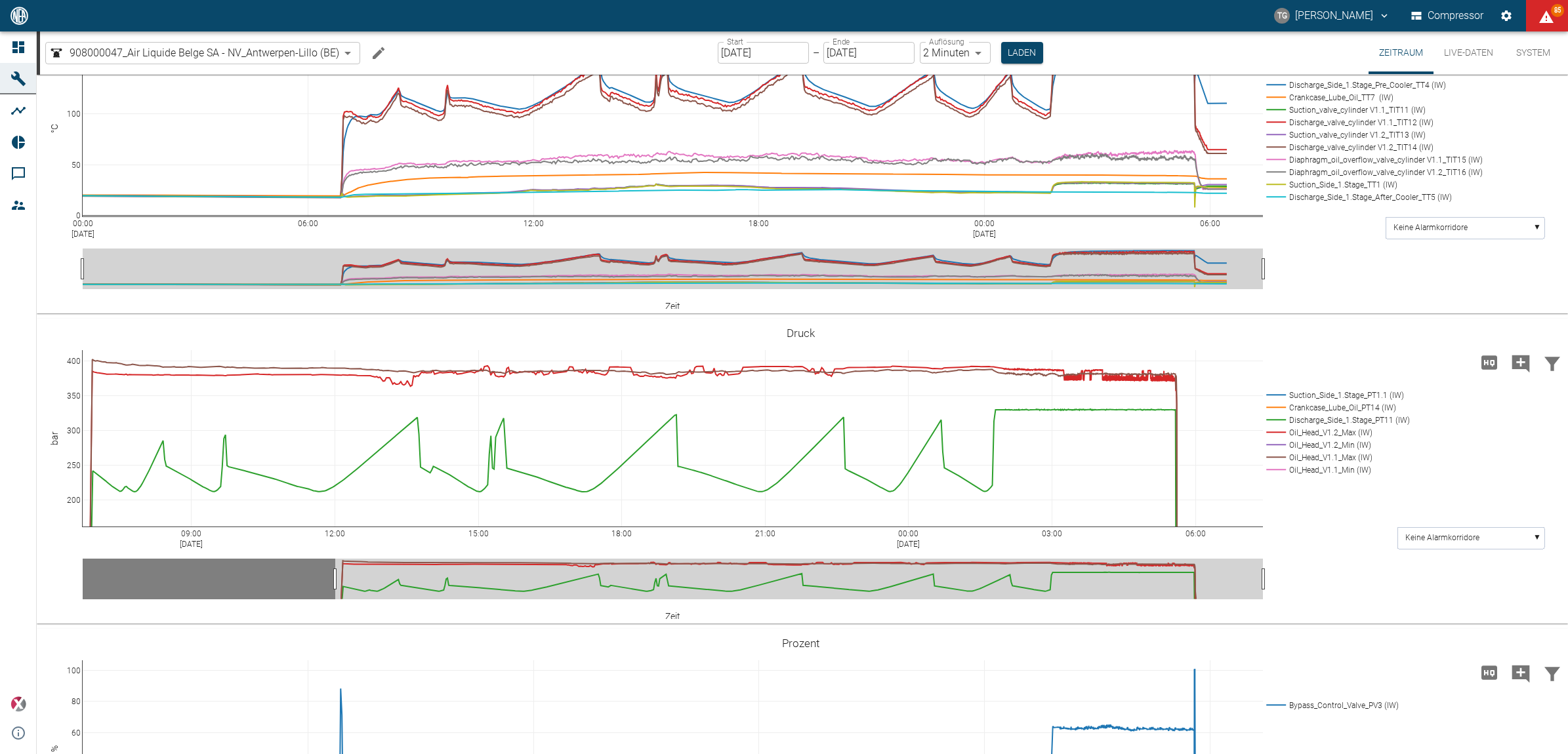
click at [1340, 584] on div "09:00 Aug 18, 2025 12:00 15:00 18:00 21:00 00:00 Aug 19, 2025 03:00 06:00 200 2…" at bounding box center [800, 471] width 1528 height 295
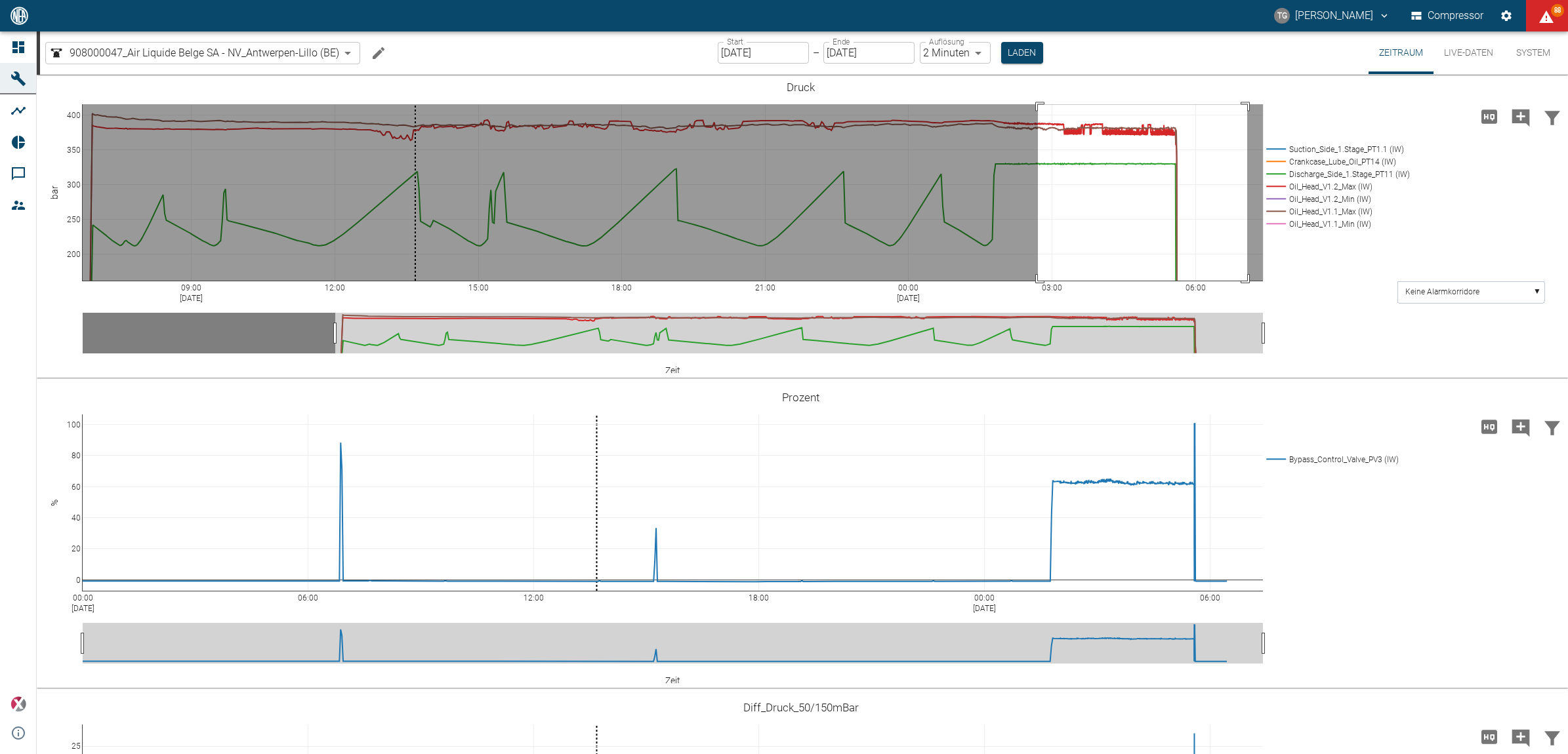
drag, startPoint x: 1038, startPoint y: 103, endPoint x: 1247, endPoint y: 292, distance: 281.8
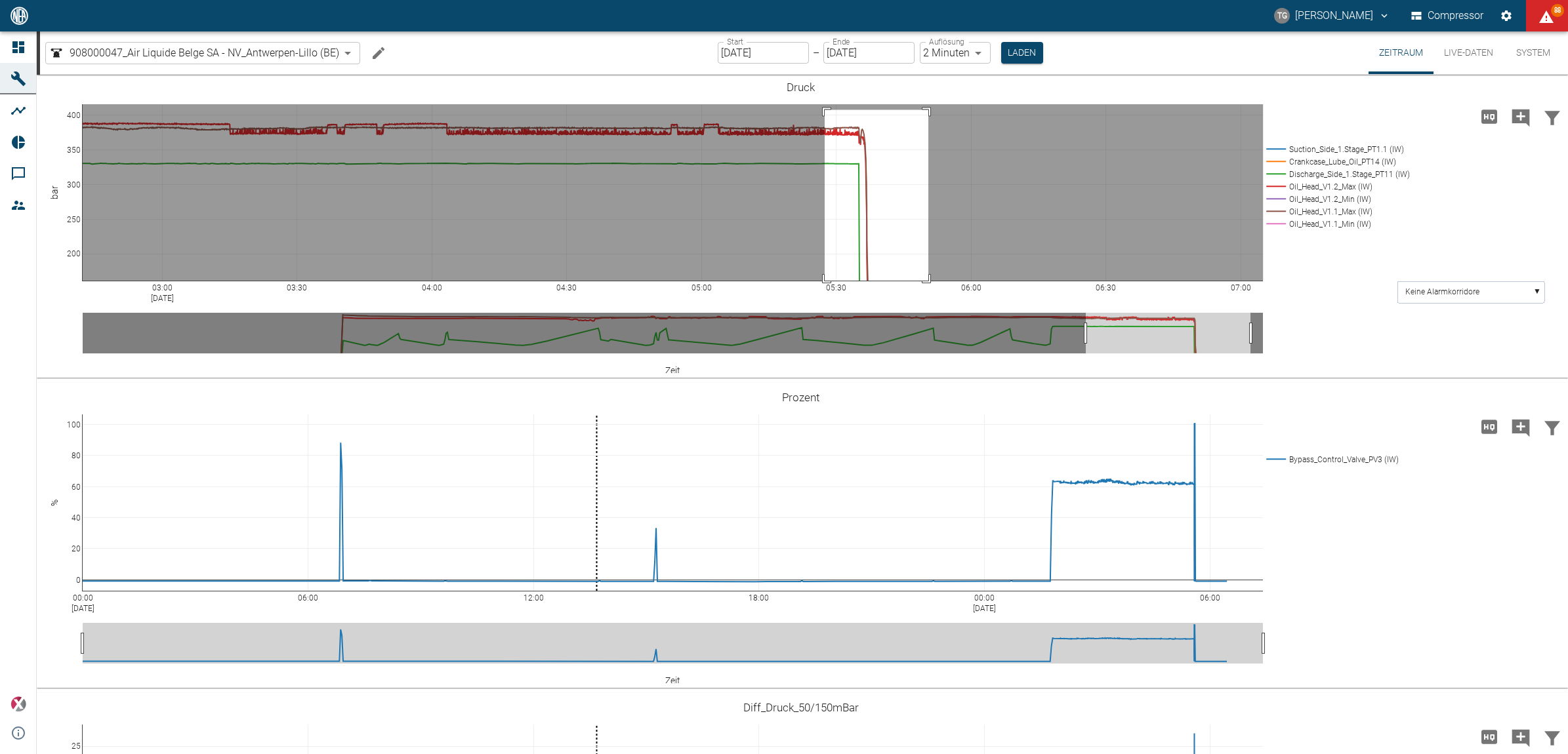
drag, startPoint x: 825, startPoint y: 108, endPoint x: 929, endPoint y: 338, distance: 252.4
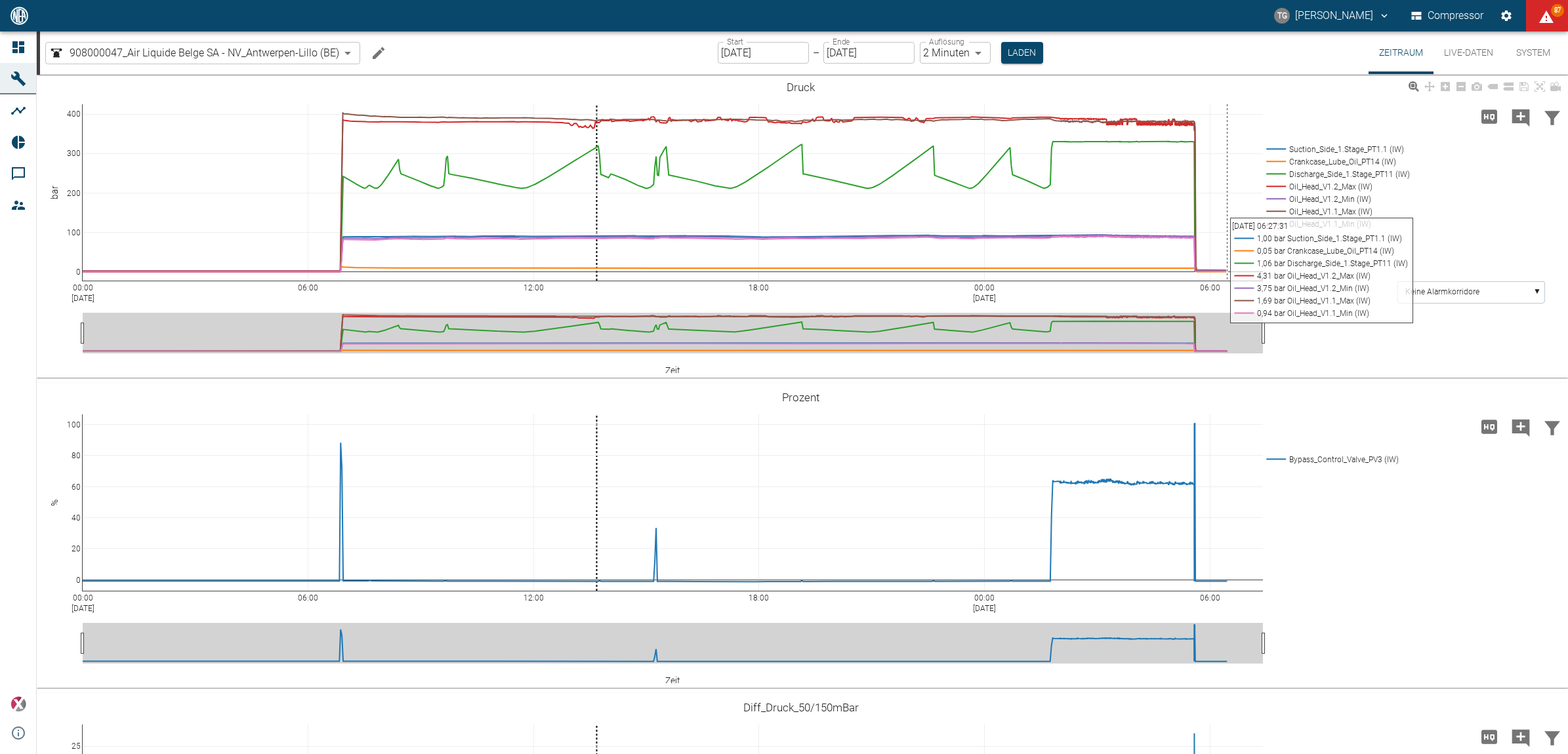
drag, startPoint x: 1119, startPoint y: 102, endPoint x: 1238, endPoint y: 270, distance: 205.9
click at [1238, 270] on div "00:00 Aug 18, 2025 06:00 12:00 18:00 00:00 Aug 19, 2025 06:00 0 100 200 300 400…" at bounding box center [800, 225] width 1528 height 295
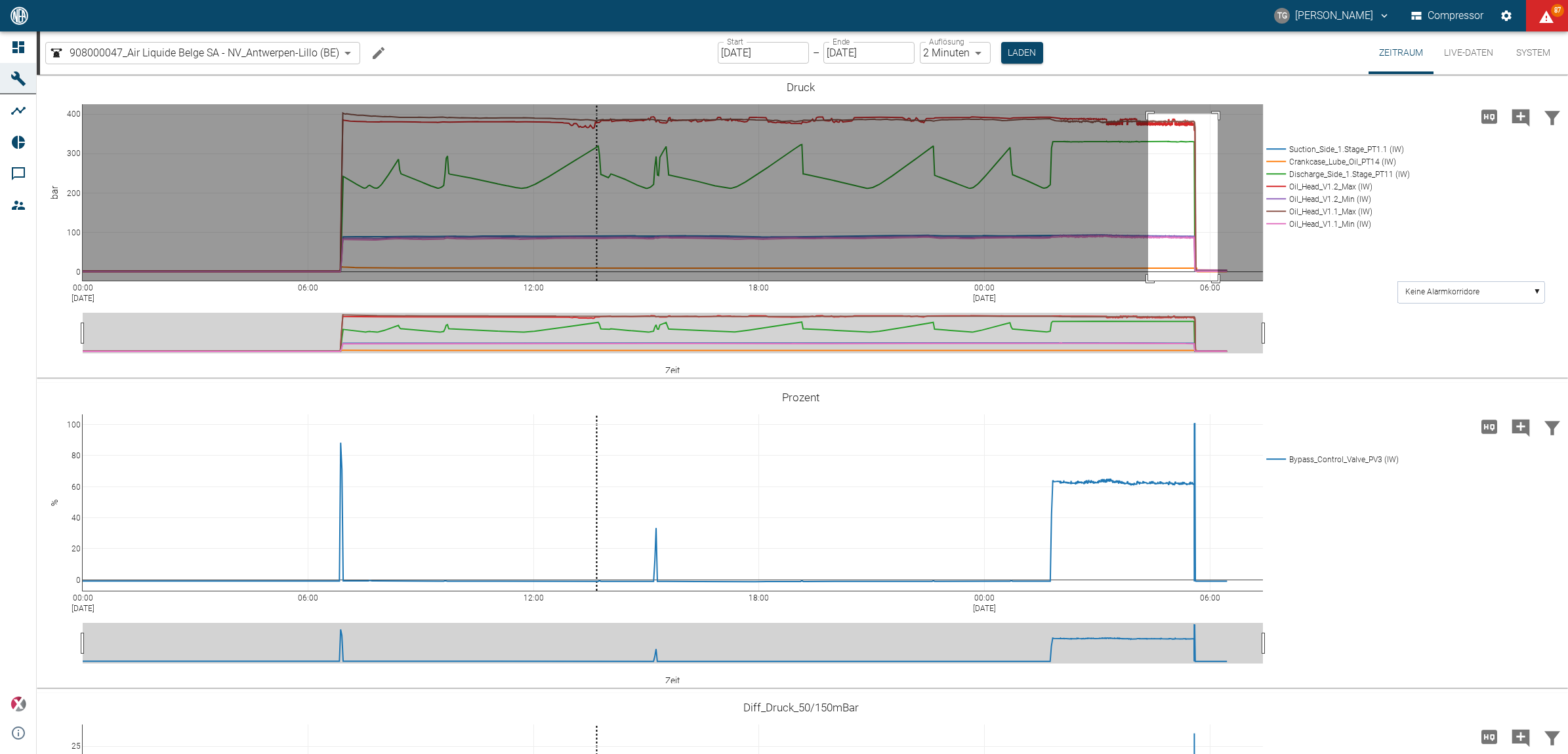
drag, startPoint x: 1148, startPoint y: 112, endPoint x: 1222, endPoint y: 301, distance: 203.0
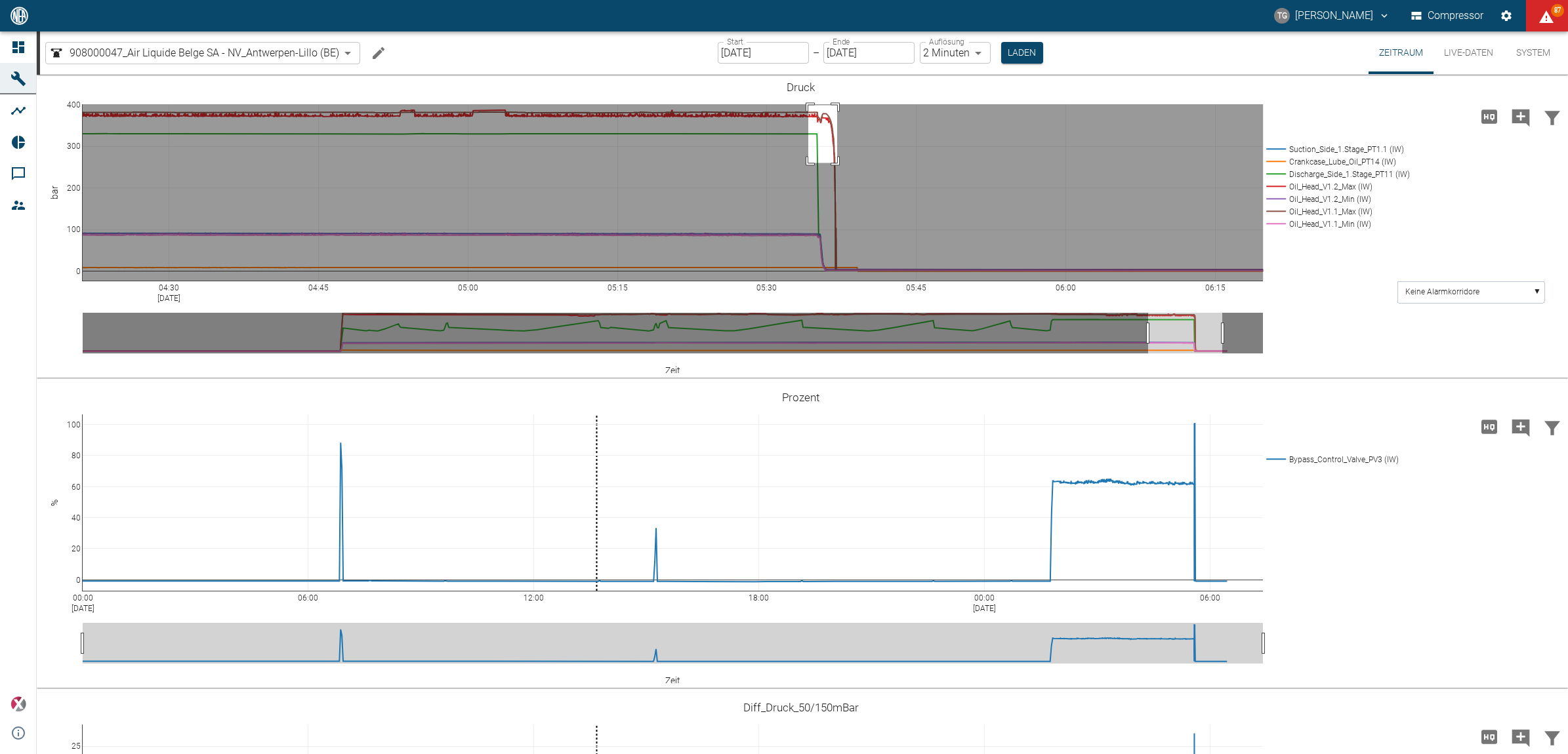
drag, startPoint x: 809, startPoint y: 103, endPoint x: 838, endPoint y: 161, distance: 64.8
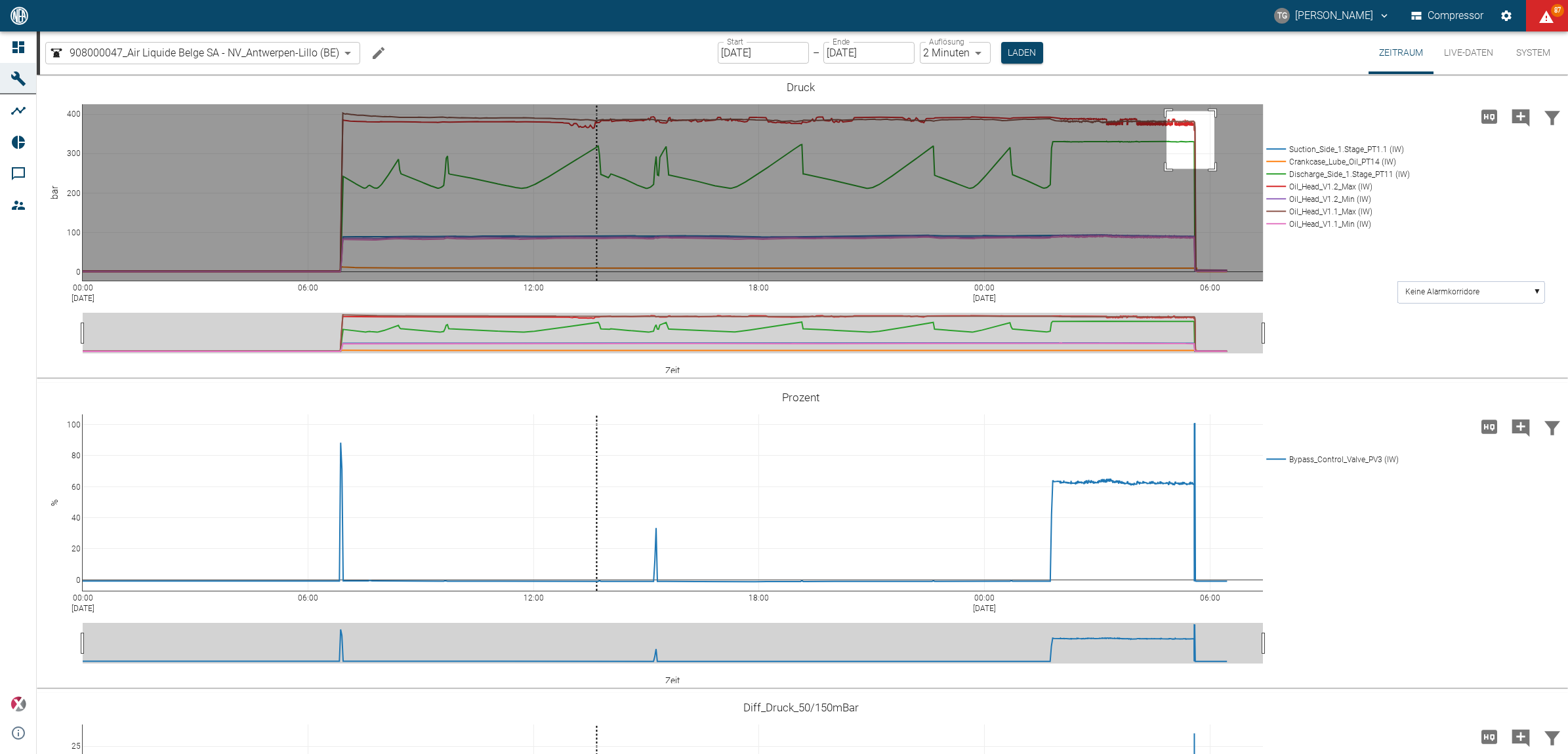
drag, startPoint x: 1166, startPoint y: 110, endPoint x: 1216, endPoint y: 168, distance: 76.6
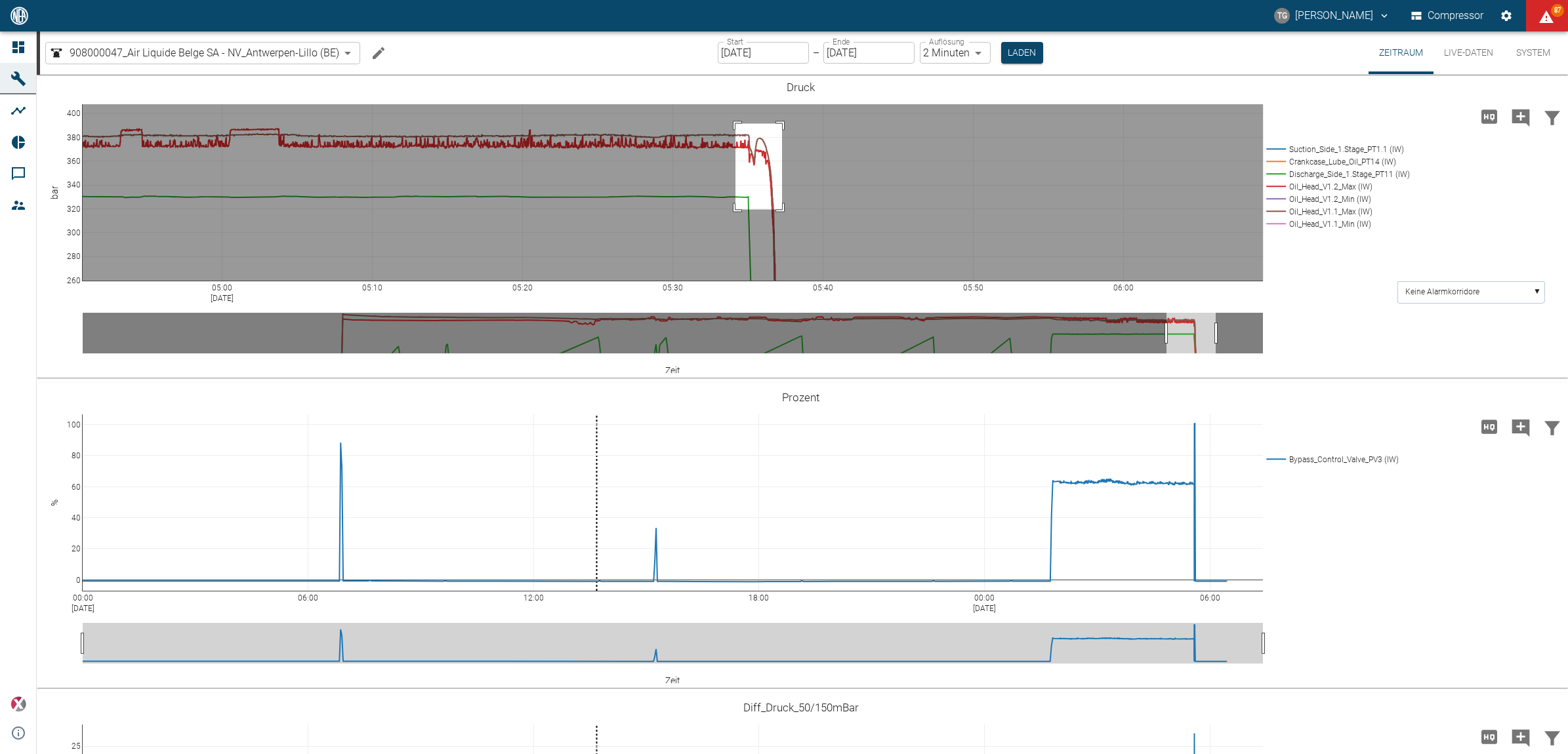
drag, startPoint x: 735, startPoint y: 122, endPoint x: 782, endPoint y: 208, distance: 98.0
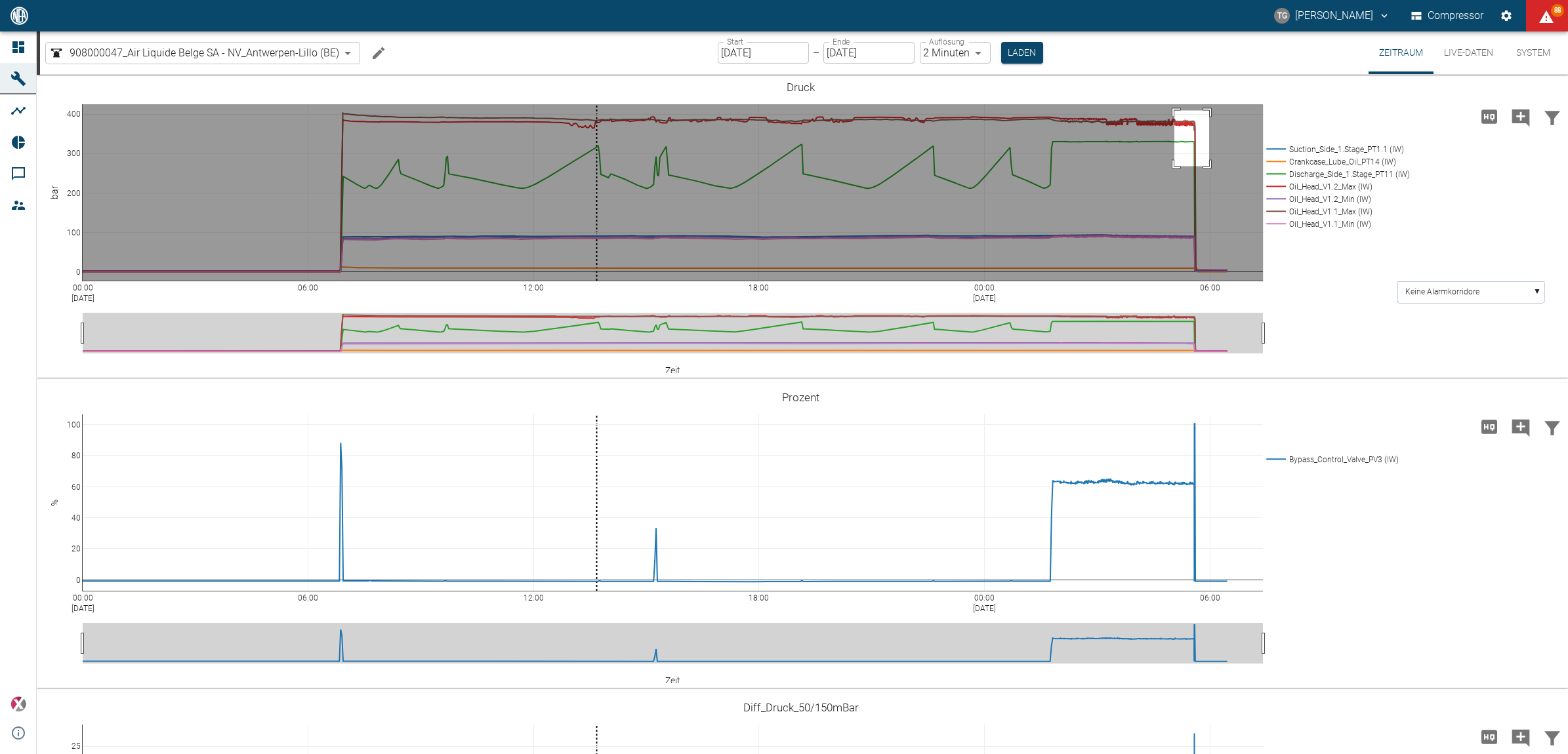
drag, startPoint x: 1174, startPoint y: 109, endPoint x: 1209, endPoint y: 165, distance: 66.0
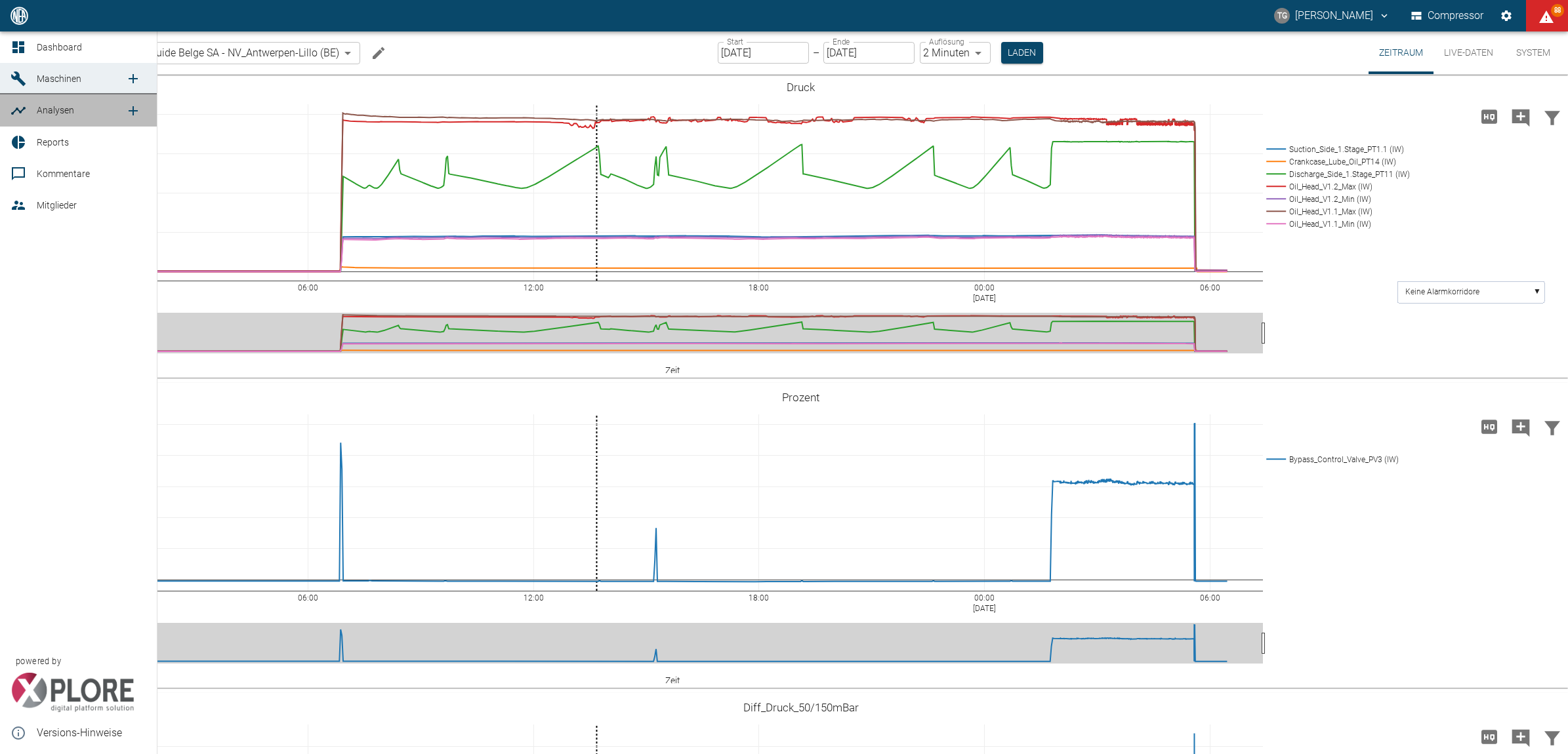
click at [20, 111] on icon at bounding box center [18, 111] width 14 height 8
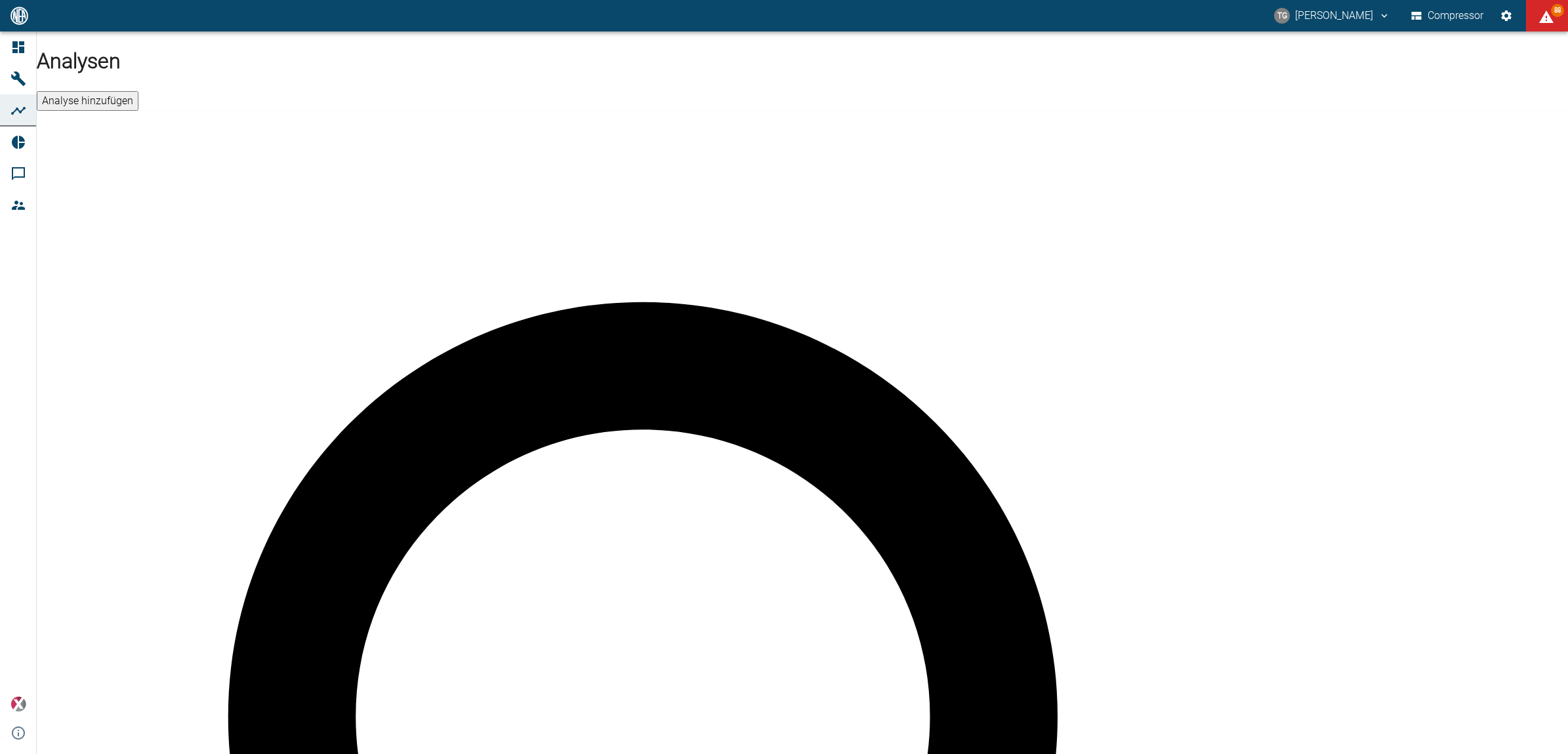
click at [139, 91] on button "Analyse hinzufügen" at bounding box center [87, 101] width 101 height 20
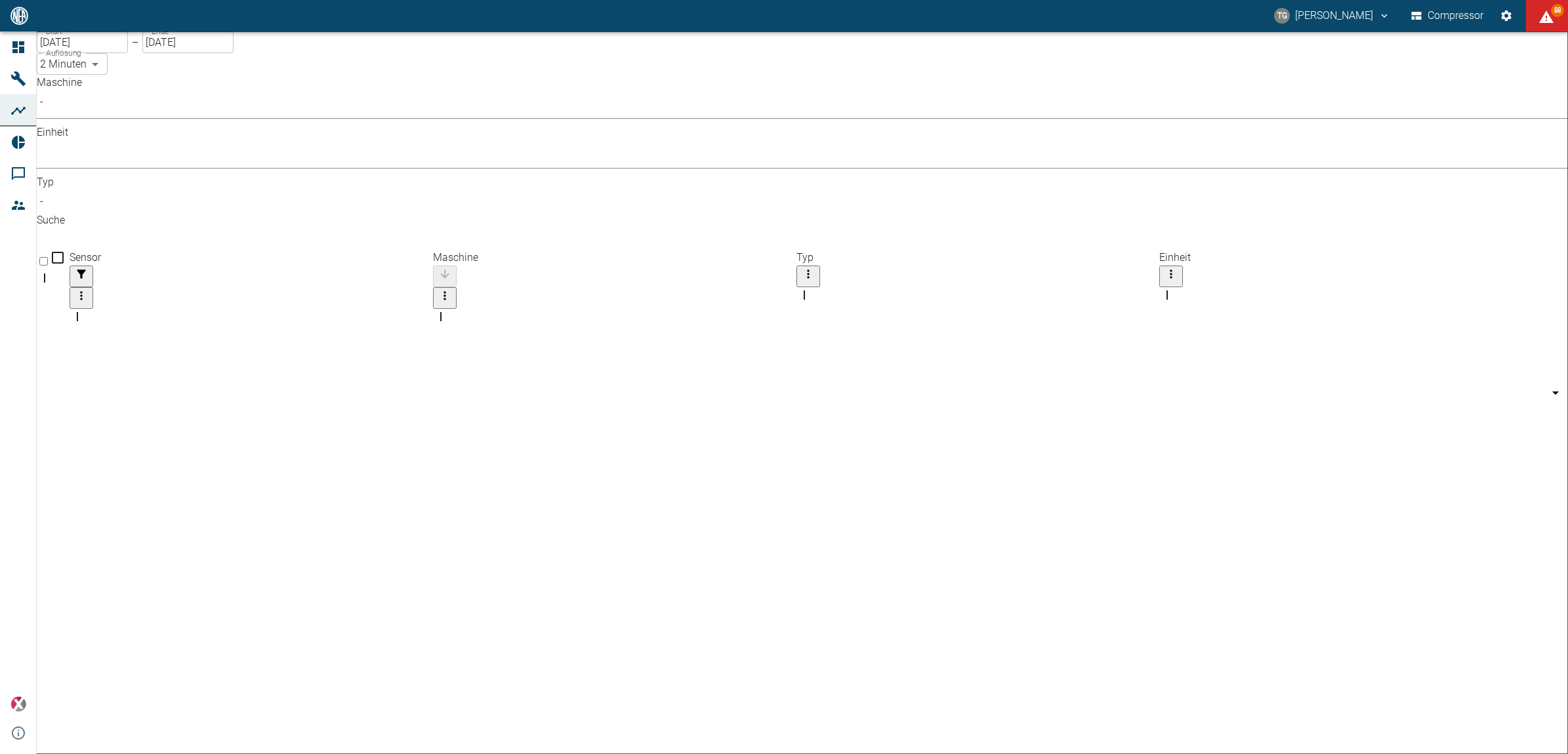
scroll to position [515, 0]
click at [207, 113] on body "TG Thomas Gregoir Compressor 88 Dashboard Maschinen Analysen Reports Kommentare…" at bounding box center [784, 377] width 1568 height 754
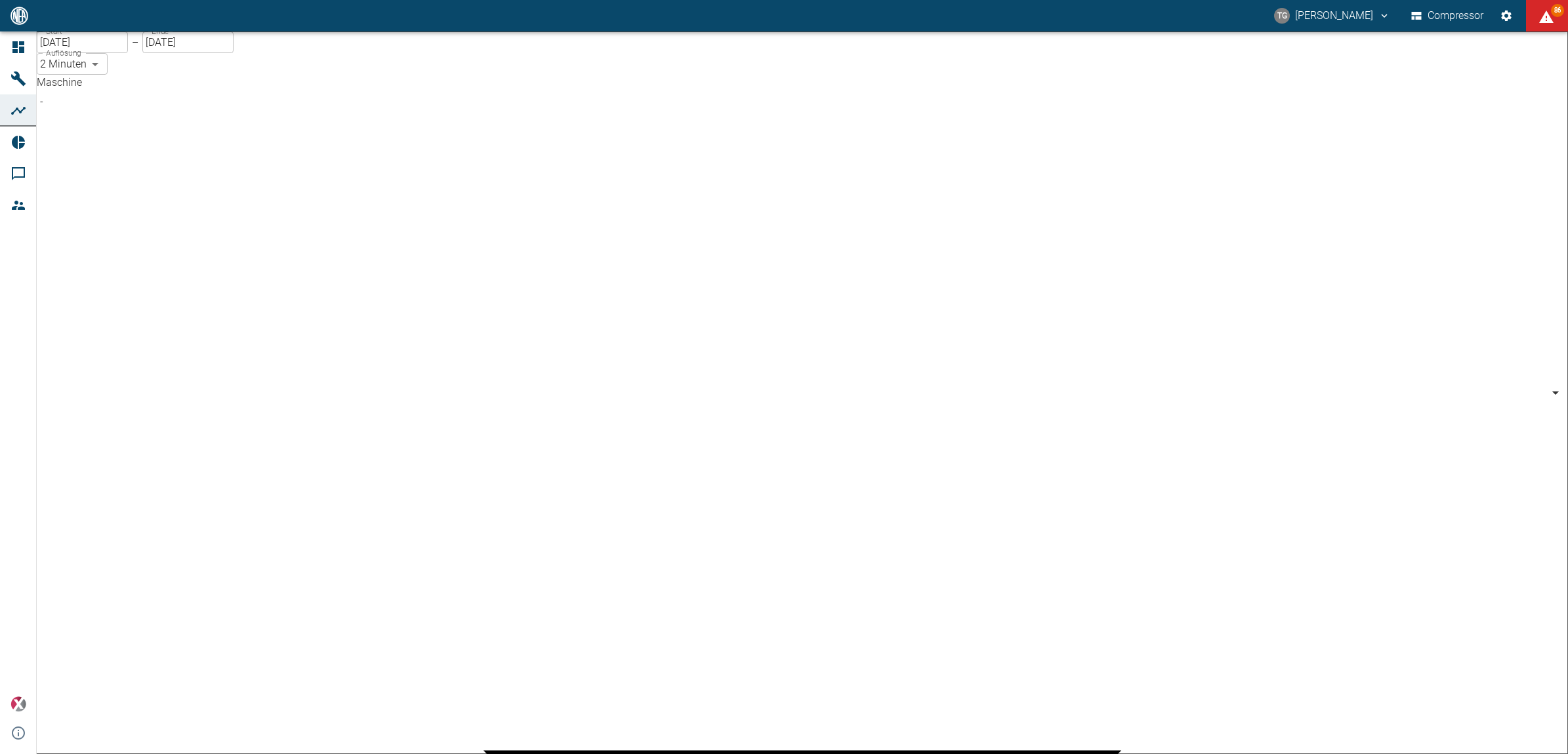
scroll to position [328, 0]
type input "53812aab-fb54-4a57-a574-01c3305aa274"
click at [318, 118] on body "TG Thomas Gregoir Compressor 86 Dashboard Maschinen Analysen Reports Kommentare…" at bounding box center [784, 377] width 1568 height 754
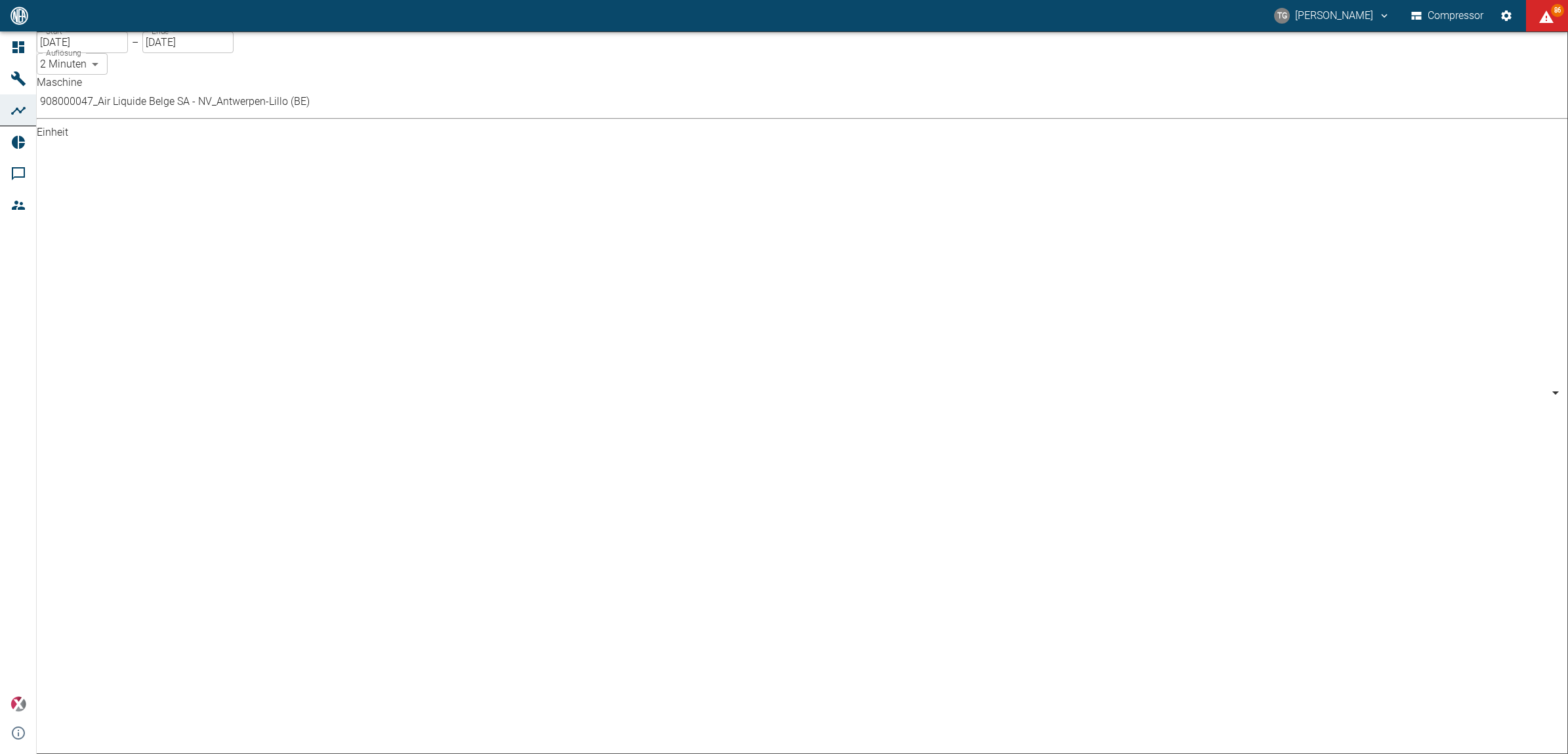
type input "bar"
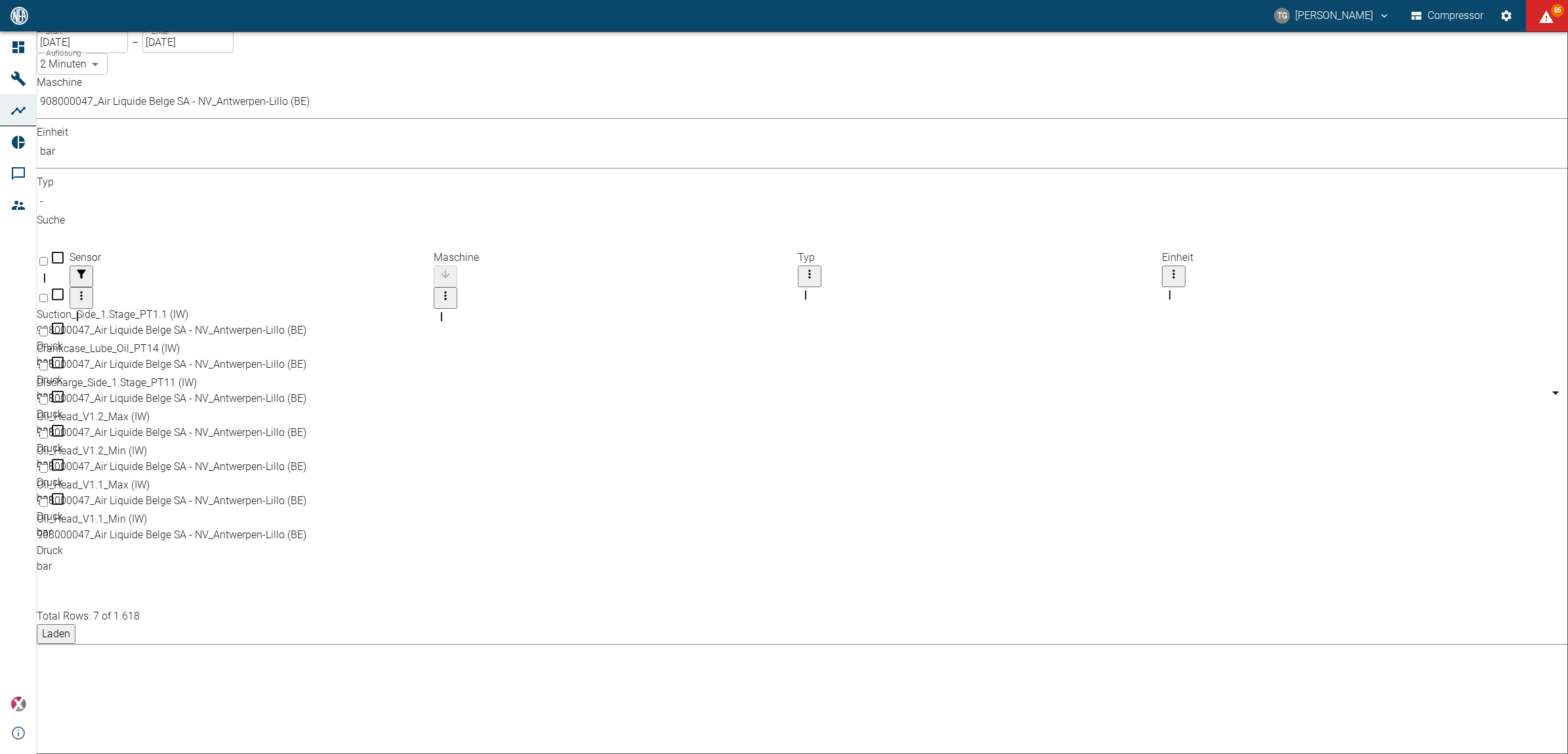
click at [48, 396] on input "Select row" at bounding box center [44, 401] width 8 height 8
checkbox input "false"
checkbox input "true"
click at [48, 430] on input "Select row" at bounding box center [44, 434] width 8 height 8
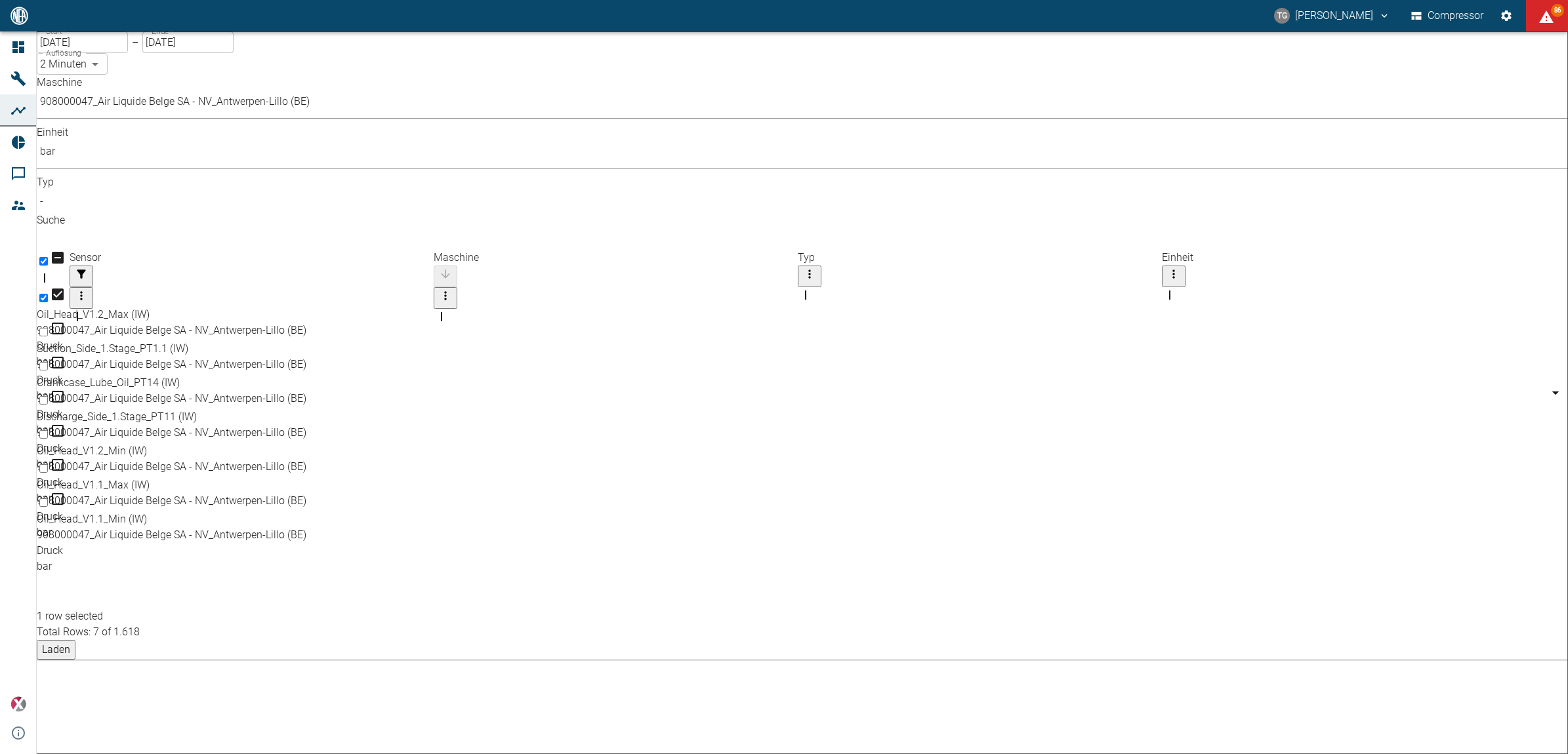
checkbox input "true"
click at [48, 464] on input "Select row" at bounding box center [44, 468] width 8 height 8
checkbox input "true"
click at [48, 498] on input "Select row" at bounding box center [44, 503] width 8 height 8
checkbox input "true"
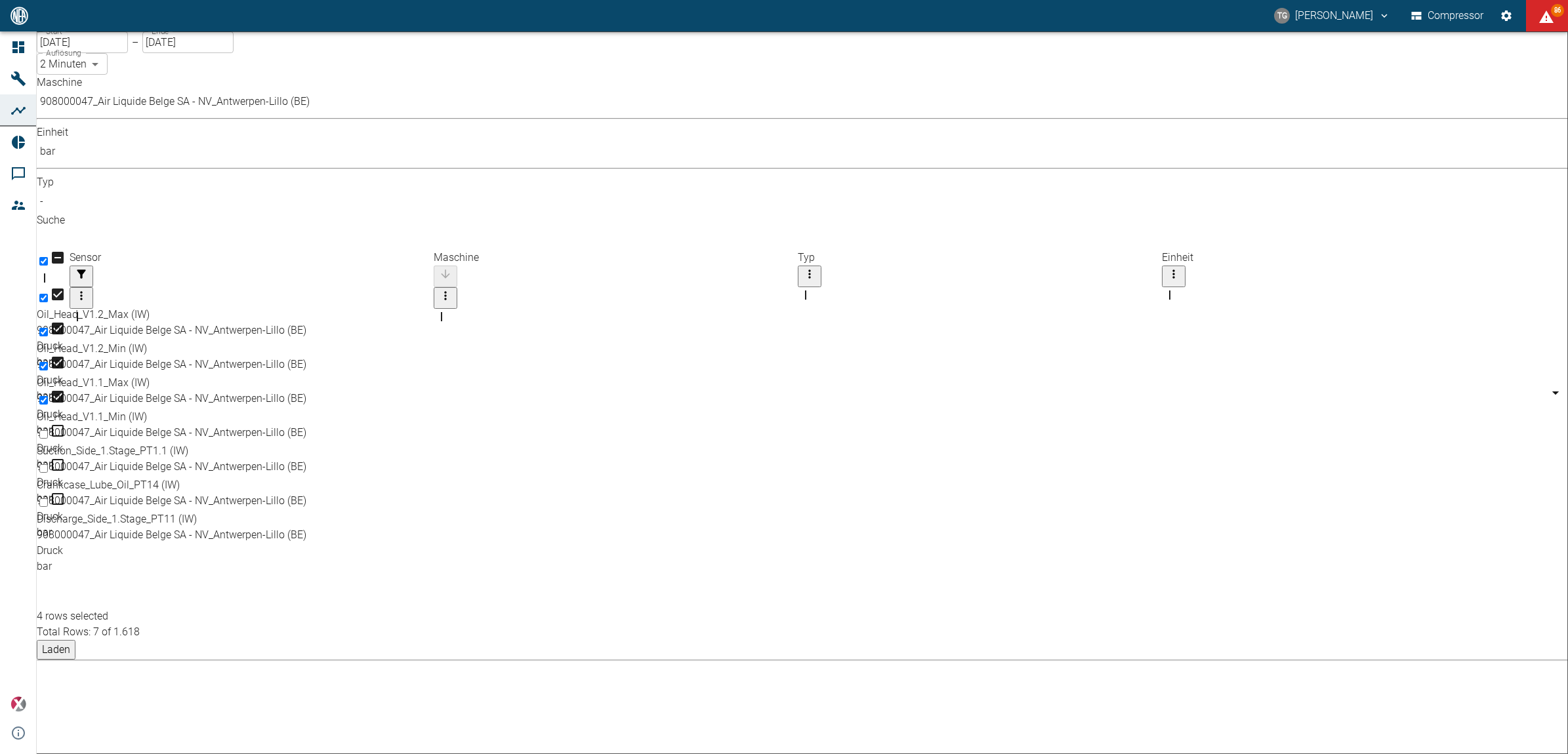
click at [48, 498] on input "Select row" at bounding box center [44, 503] width 8 height 8
checkbox input "true"
click at [75, 640] on button "Laden" at bounding box center [56, 650] width 39 height 20
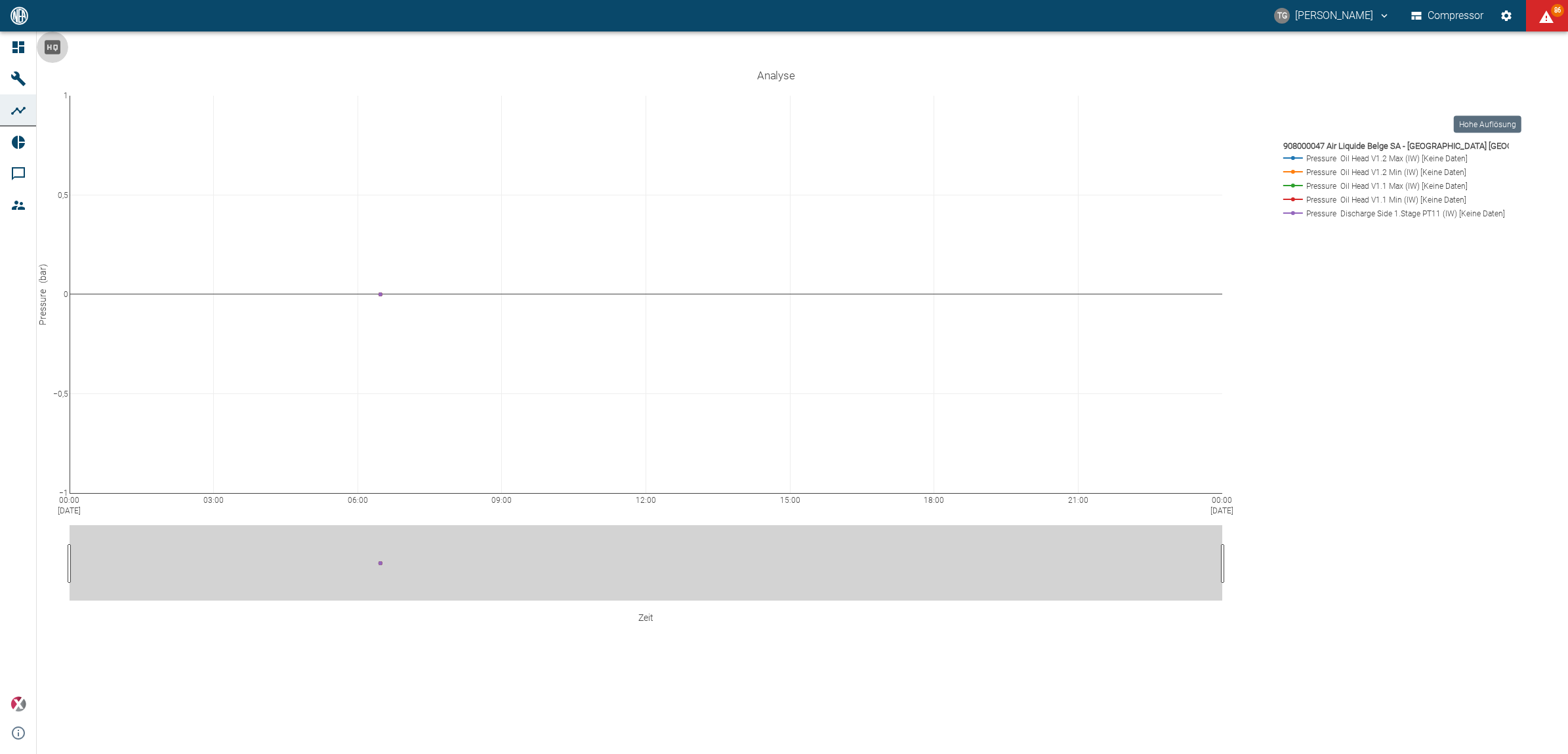
click at [63, 58] on icon "Hohe Auflösung" at bounding box center [53, 47] width 21 height 21
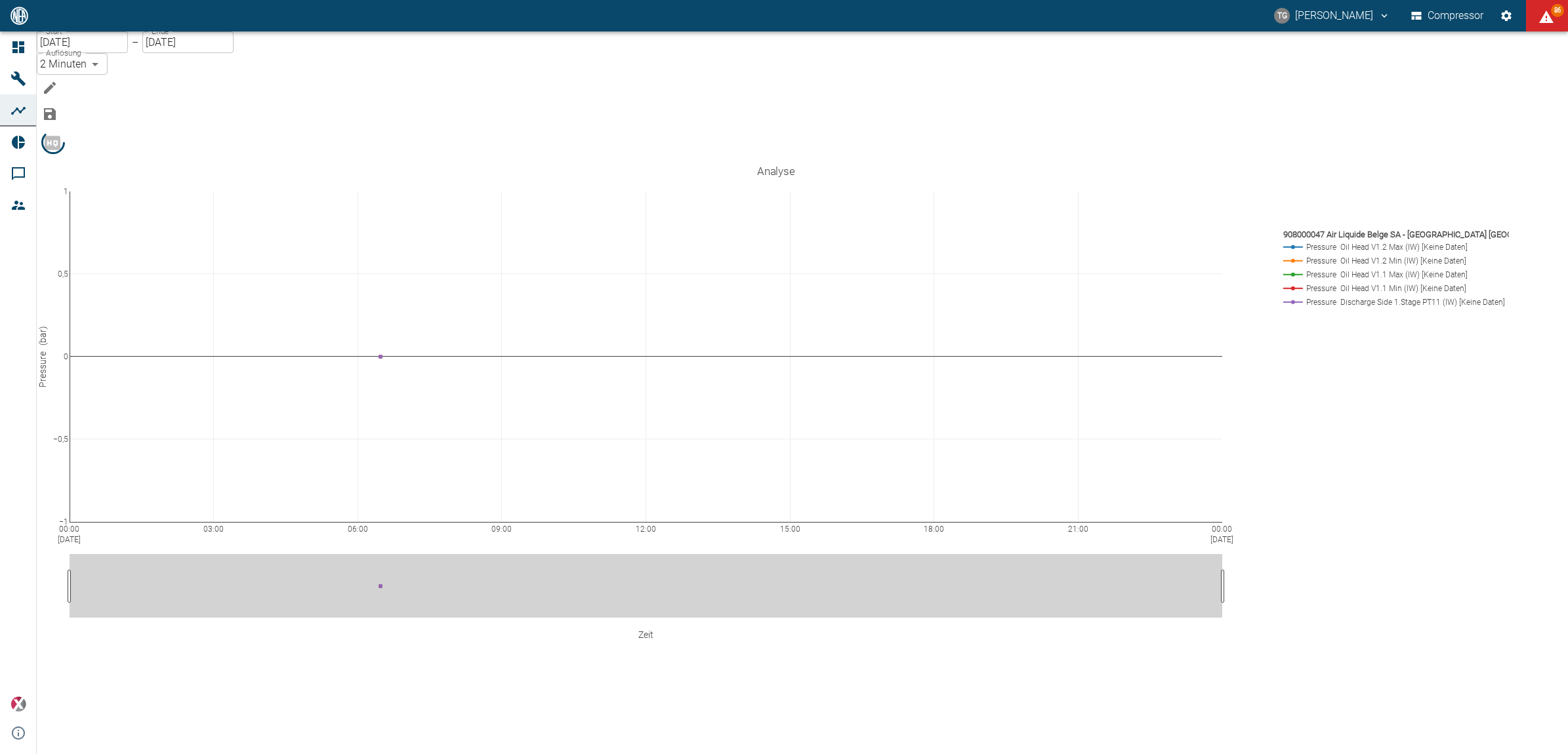
click at [58, 80] on icon "Bearbeiten" at bounding box center [50, 88] width 15 height 15
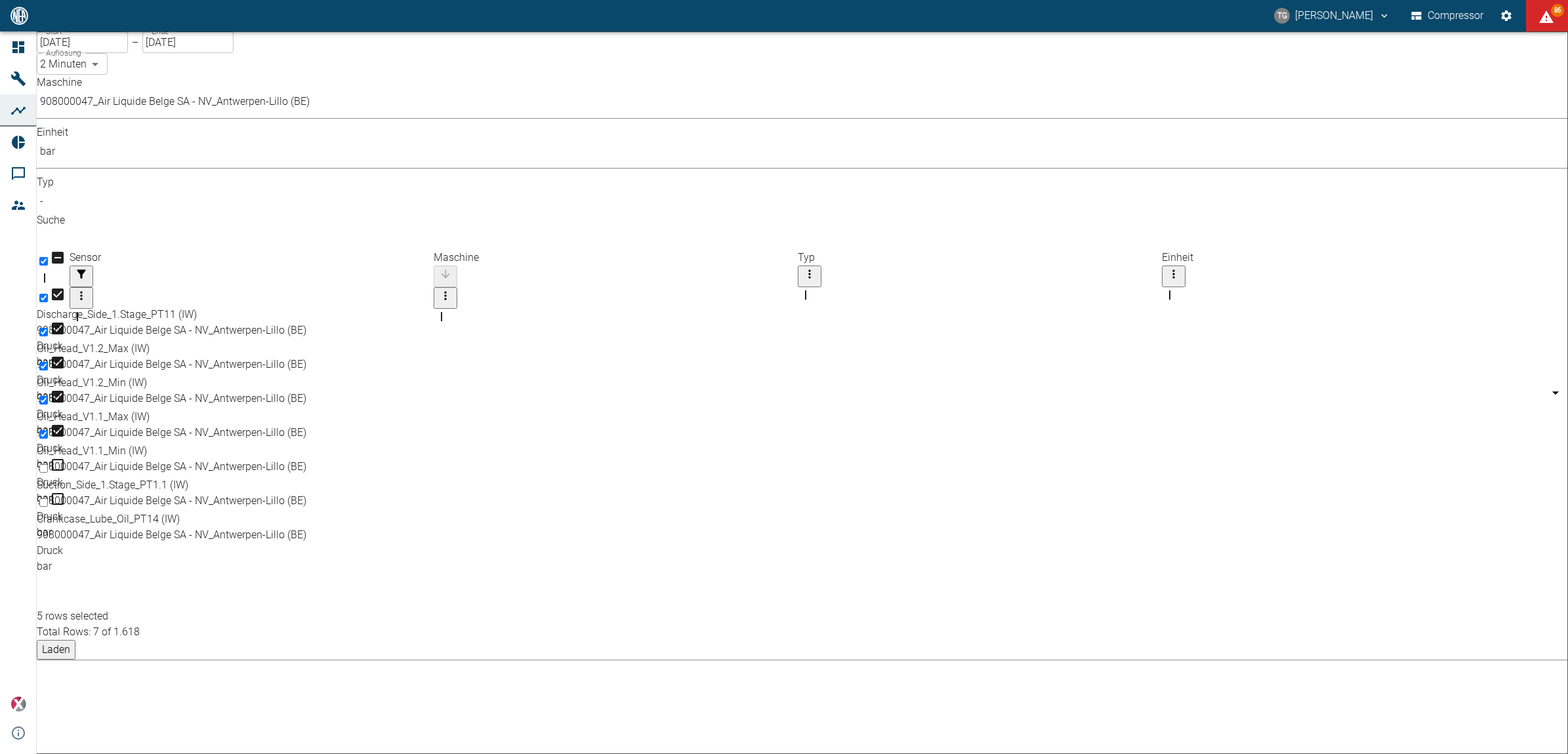
click at [302, 68] on body "TG Thomas Gregoir Compressor 86 Dashboard Maschinen Analysen Reports Kommentare…" at bounding box center [784, 377] width 1568 height 754
type input "1sec"
click at [75, 640] on button "Laden" at bounding box center [56, 650] width 39 height 20
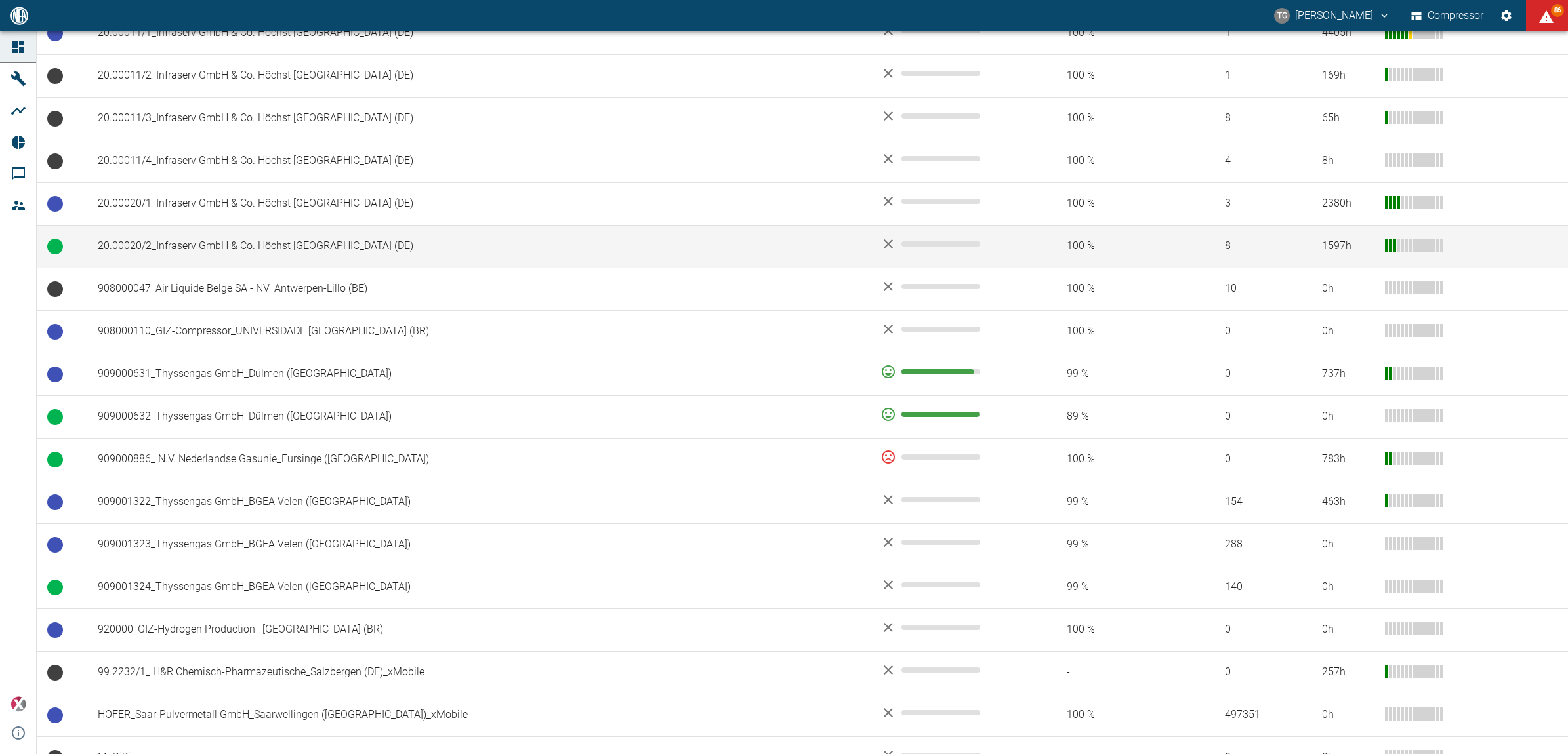
scroll to position [738, 0]
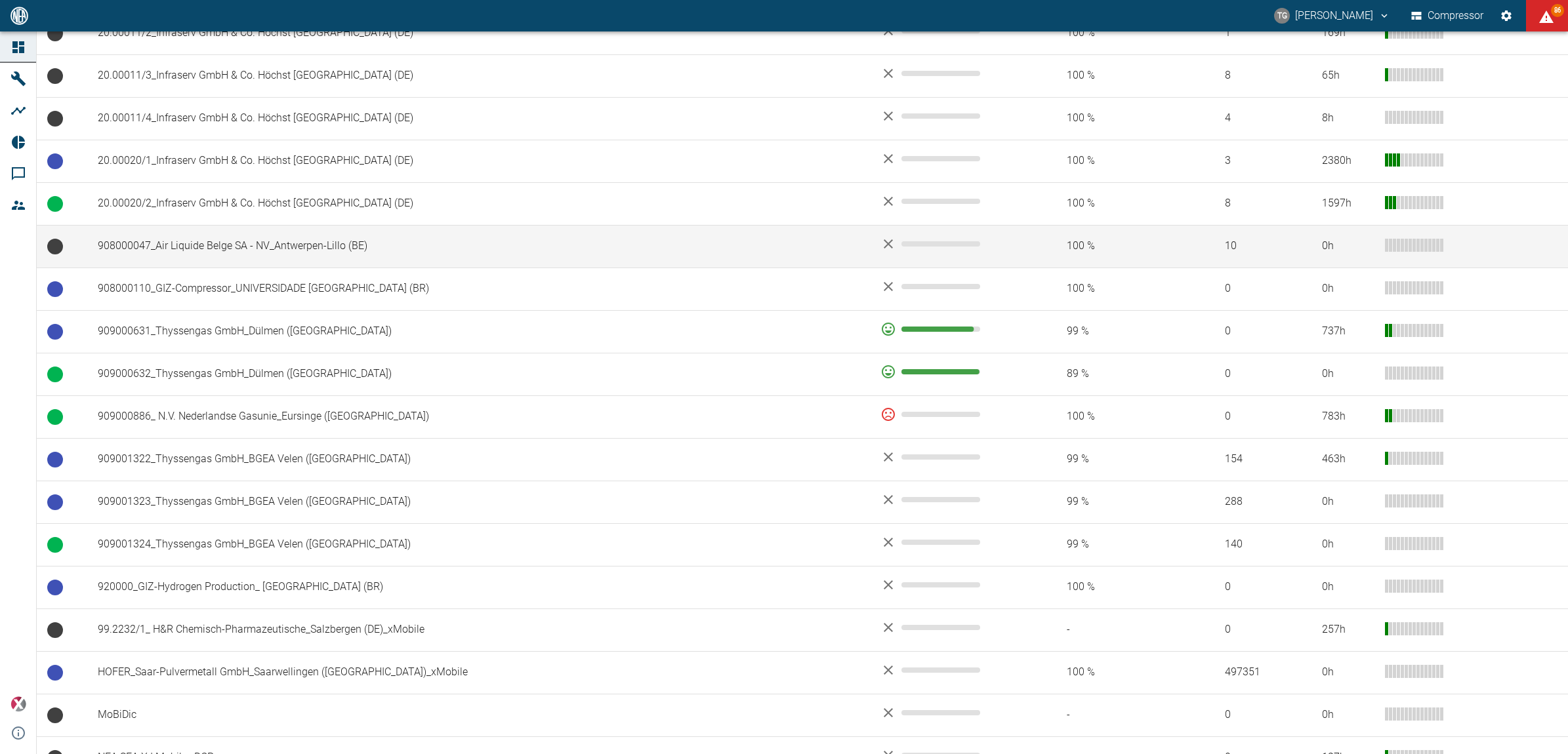
click at [251, 243] on td "908000047_Air Liquide Belge SA - NV_Antwerpen-Lillo (BE)" at bounding box center [478, 246] width 783 height 43
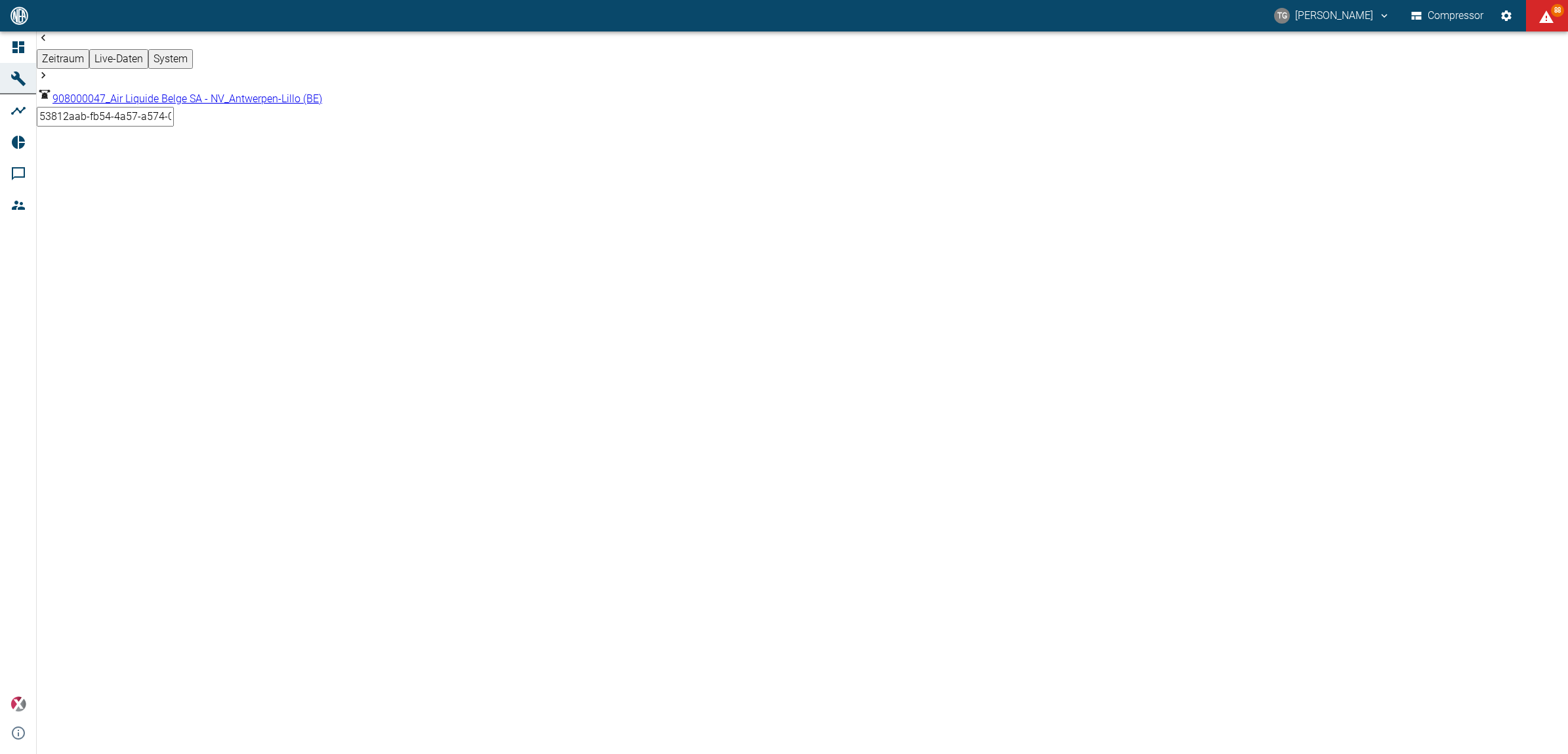
scroll to position [574, 0]
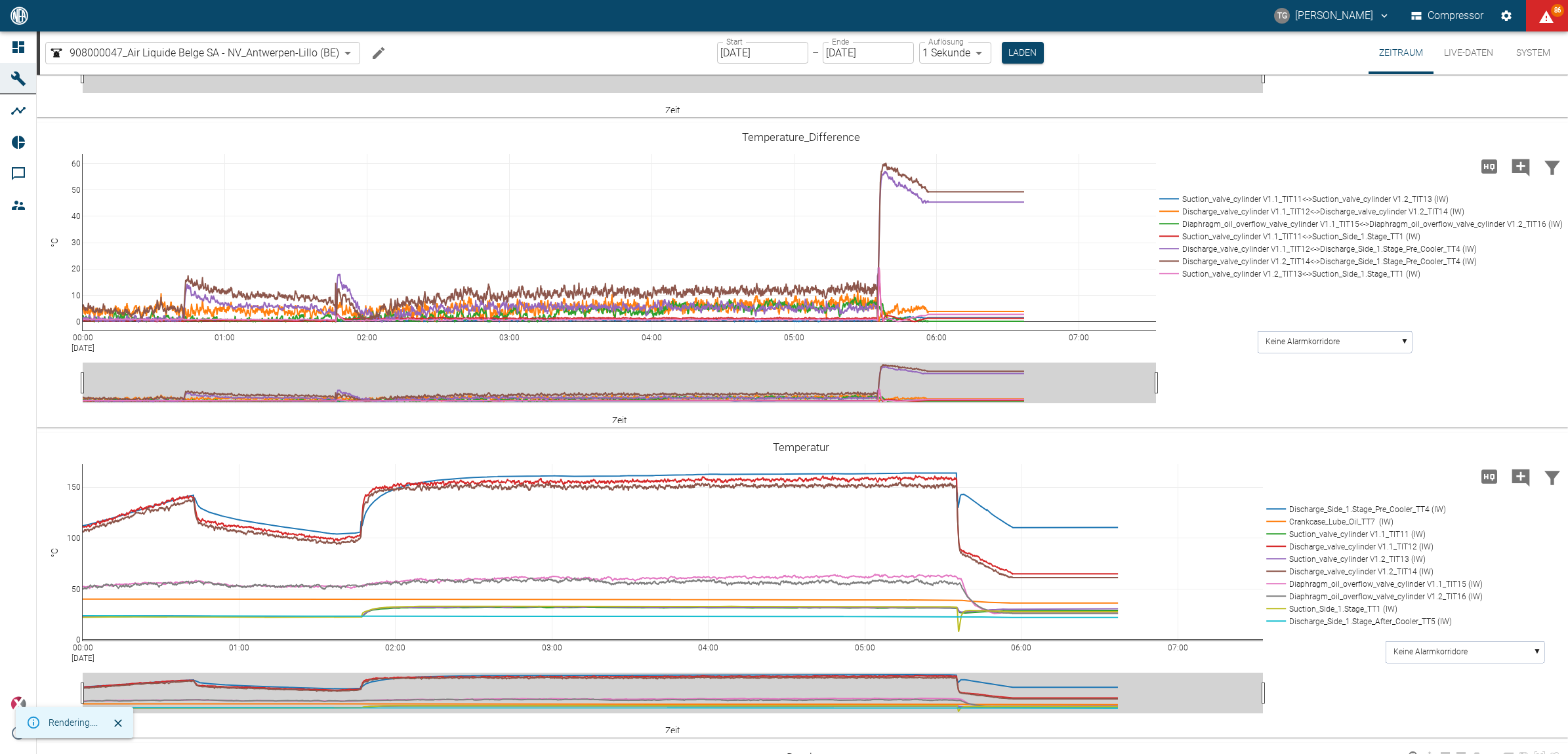
scroll to position [1066, 0]
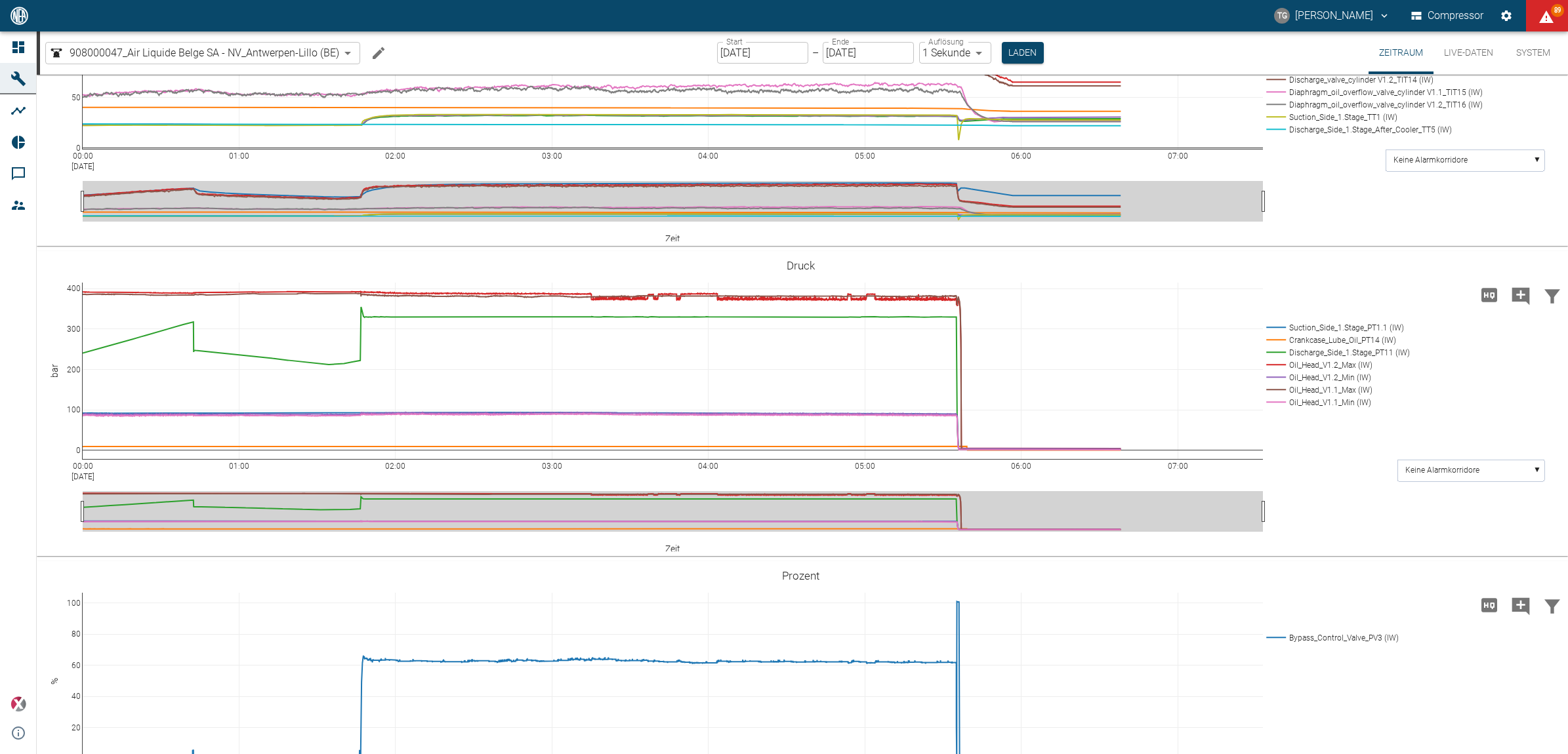
click at [771, 53] on input "[DATE]" at bounding box center [762, 53] width 91 height 22
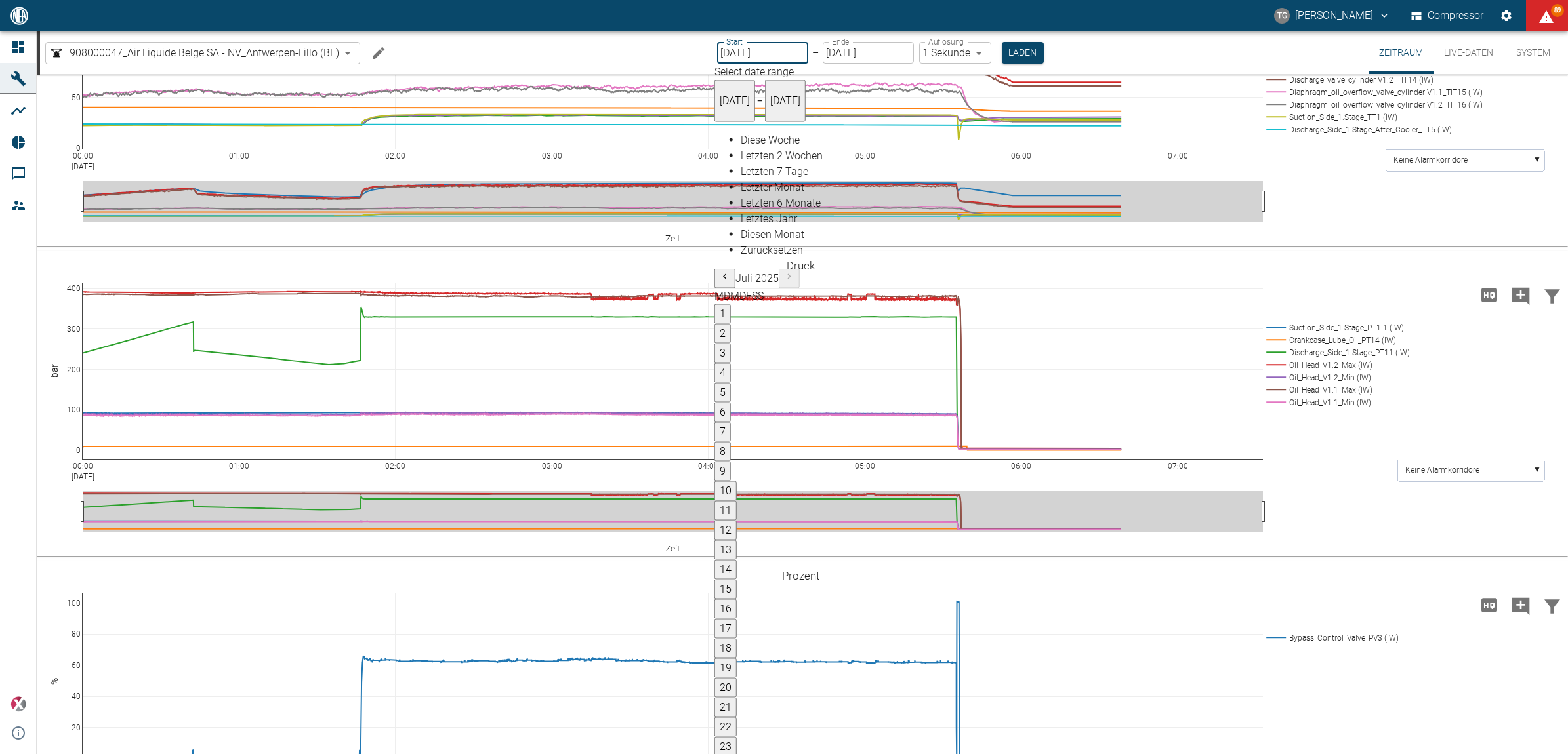
click at [731, 304] on button "1" at bounding box center [722, 314] width 16 height 20
type input "01.07.2025"
type input "10min"
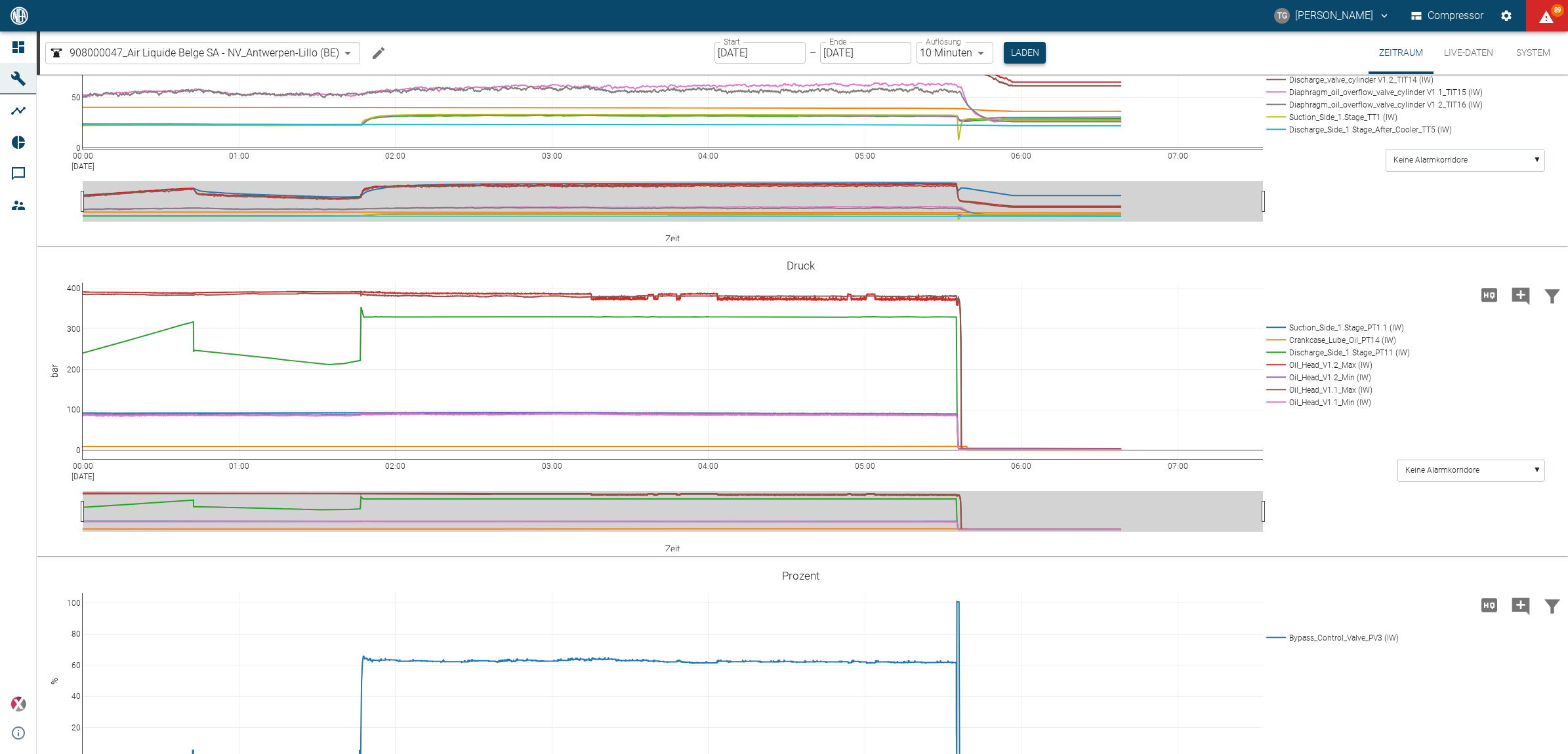
click at [1020, 54] on button "Laden" at bounding box center [1025, 53] width 42 height 22
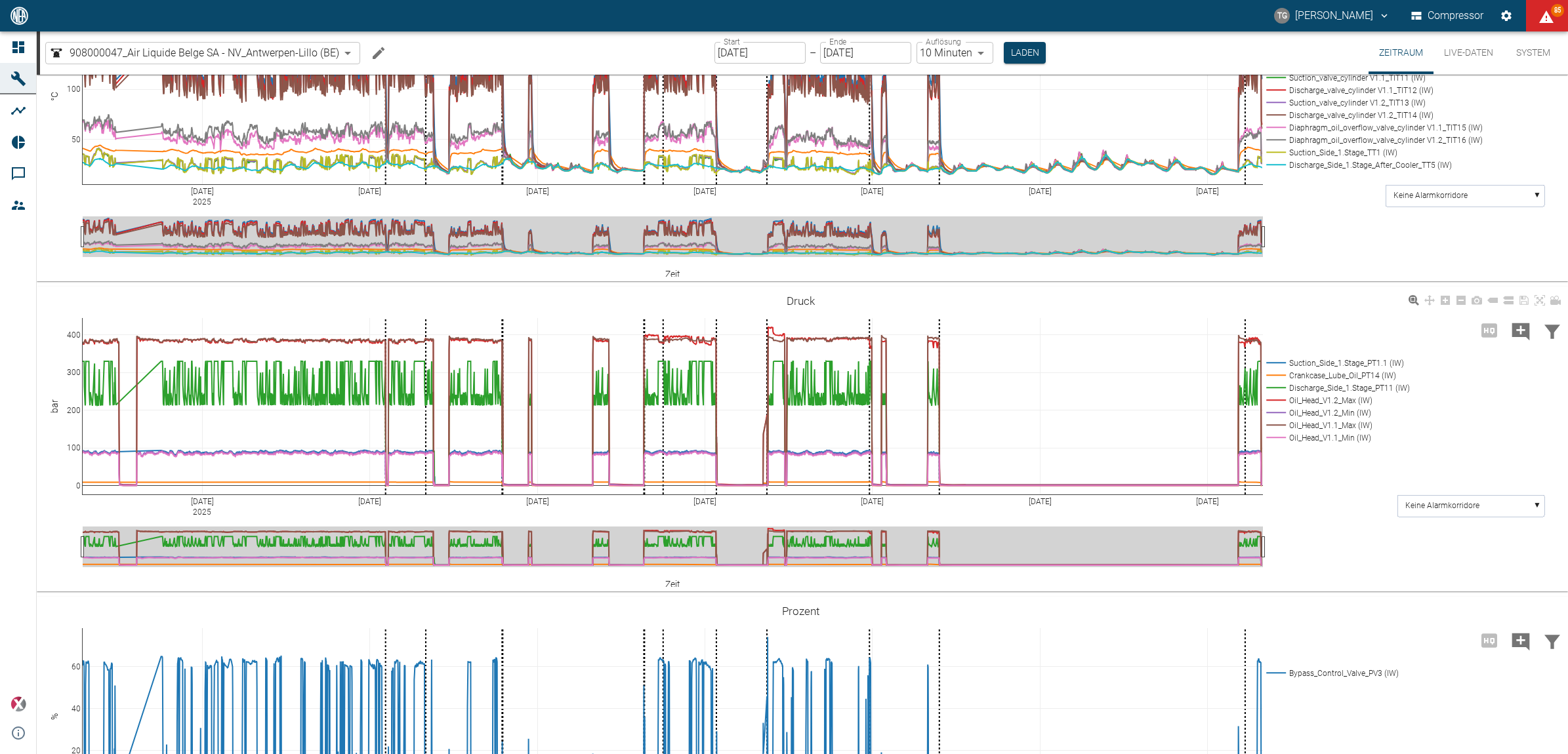
scroll to position [984, 0]
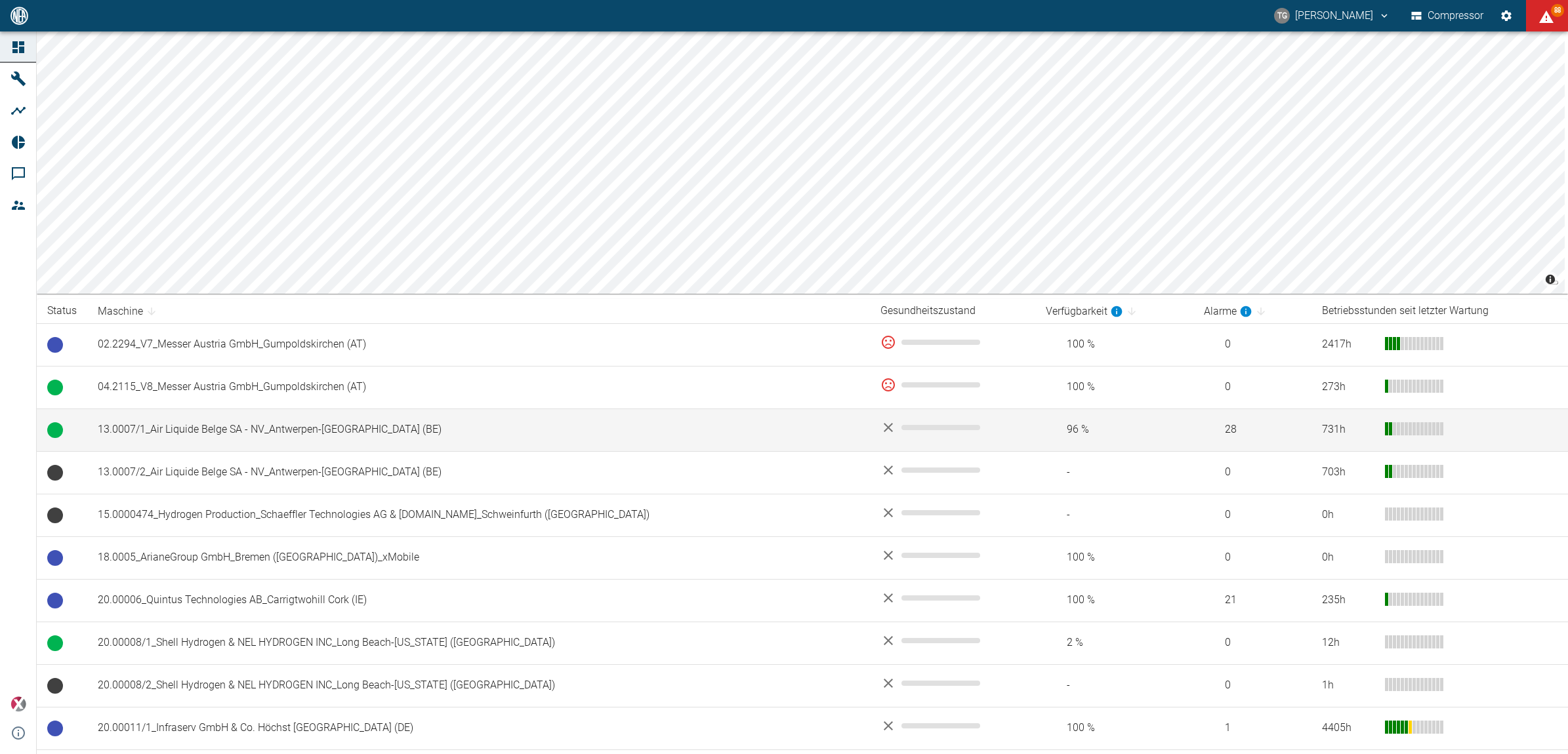
click at [200, 424] on td "13.0007/1_Air Liquide Belge SA - NV_Antwerpen-[GEOGRAPHIC_DATA] (BE)" at bounding box center [478, 429] width 783 height 43
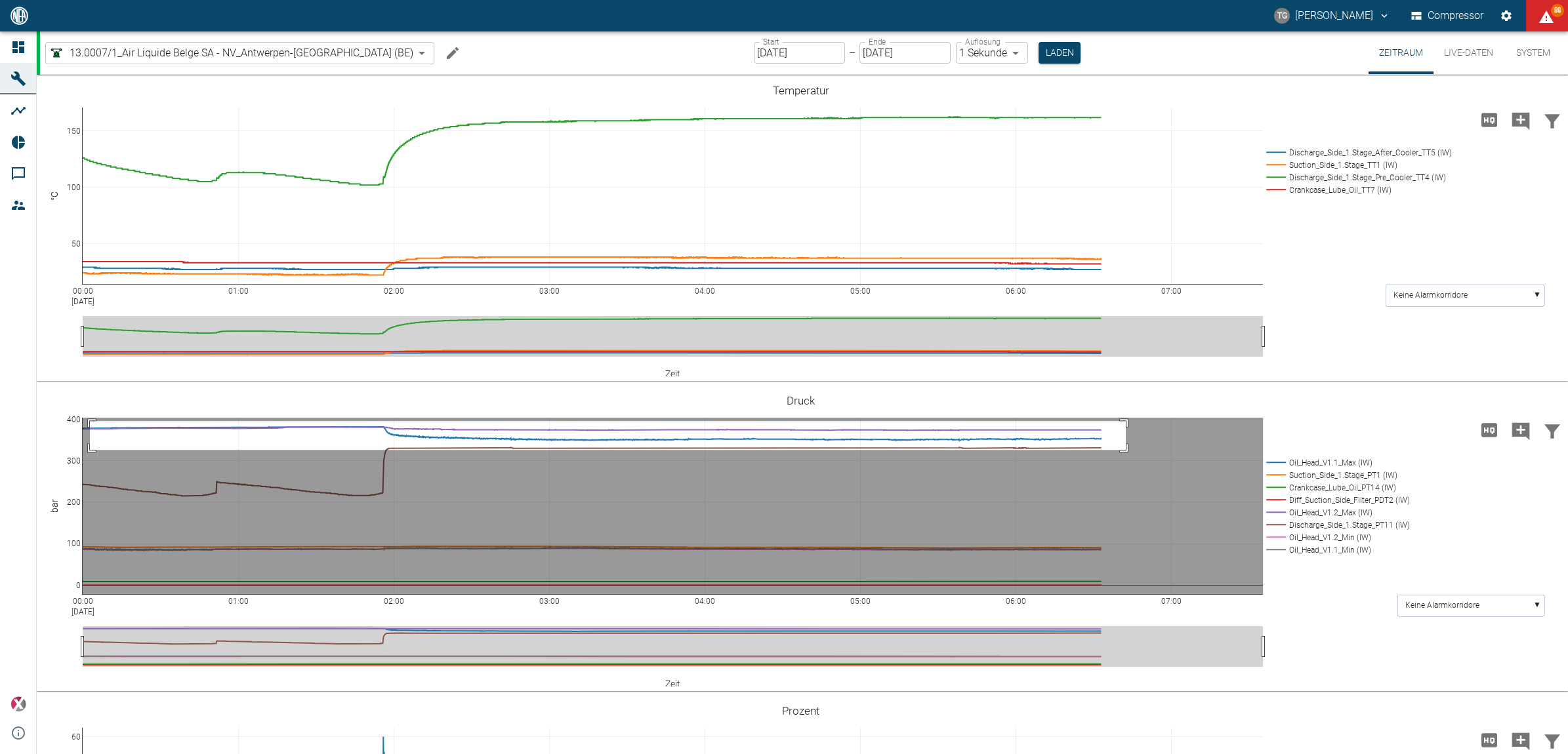
drag, startPoint x: 90, startPoint y: 421, endPoint x: 1126, endPoint y: 450, distance: 1036.4
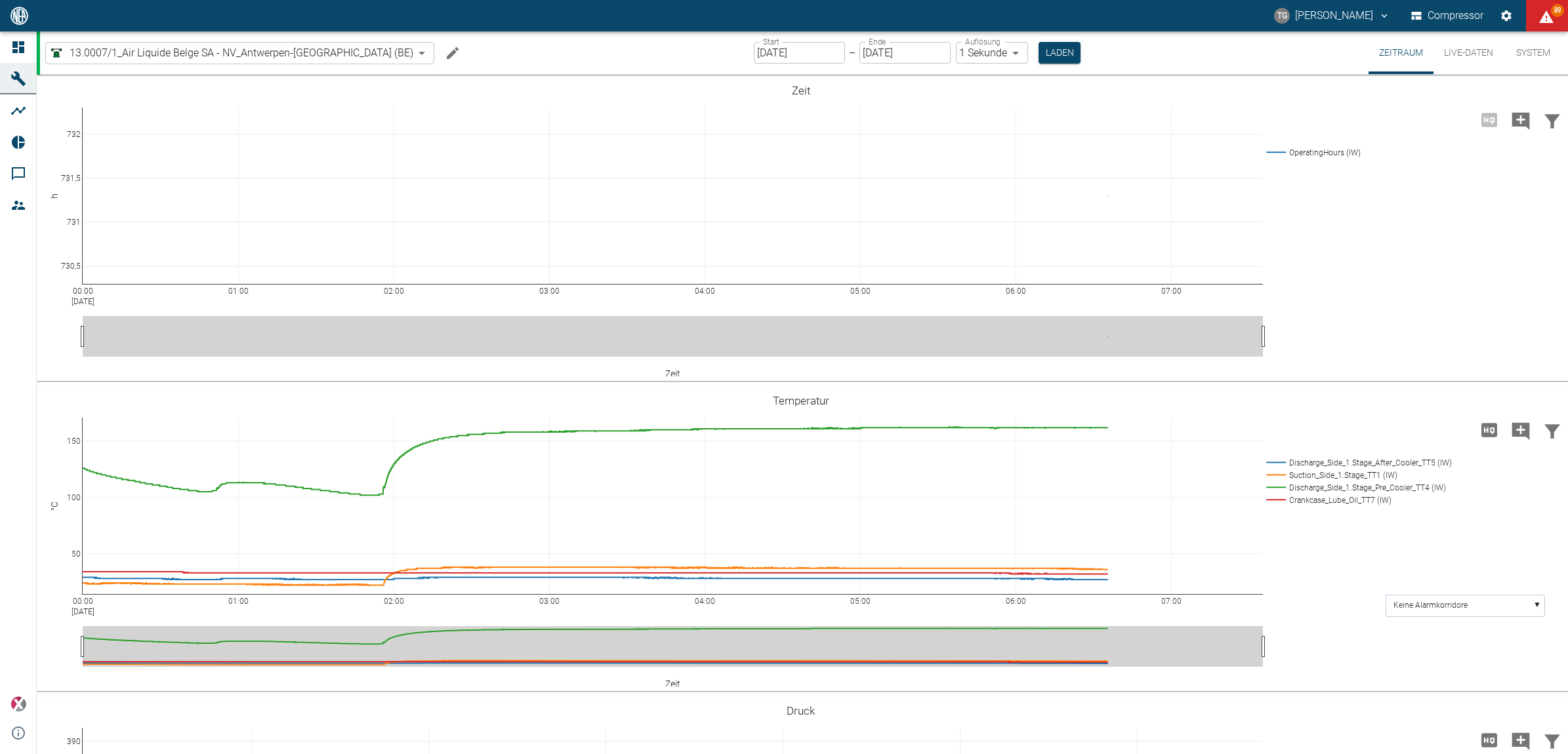
click at [761, 58] on input "[DATE]" at bounding box center [799, 53] width 91 height 22
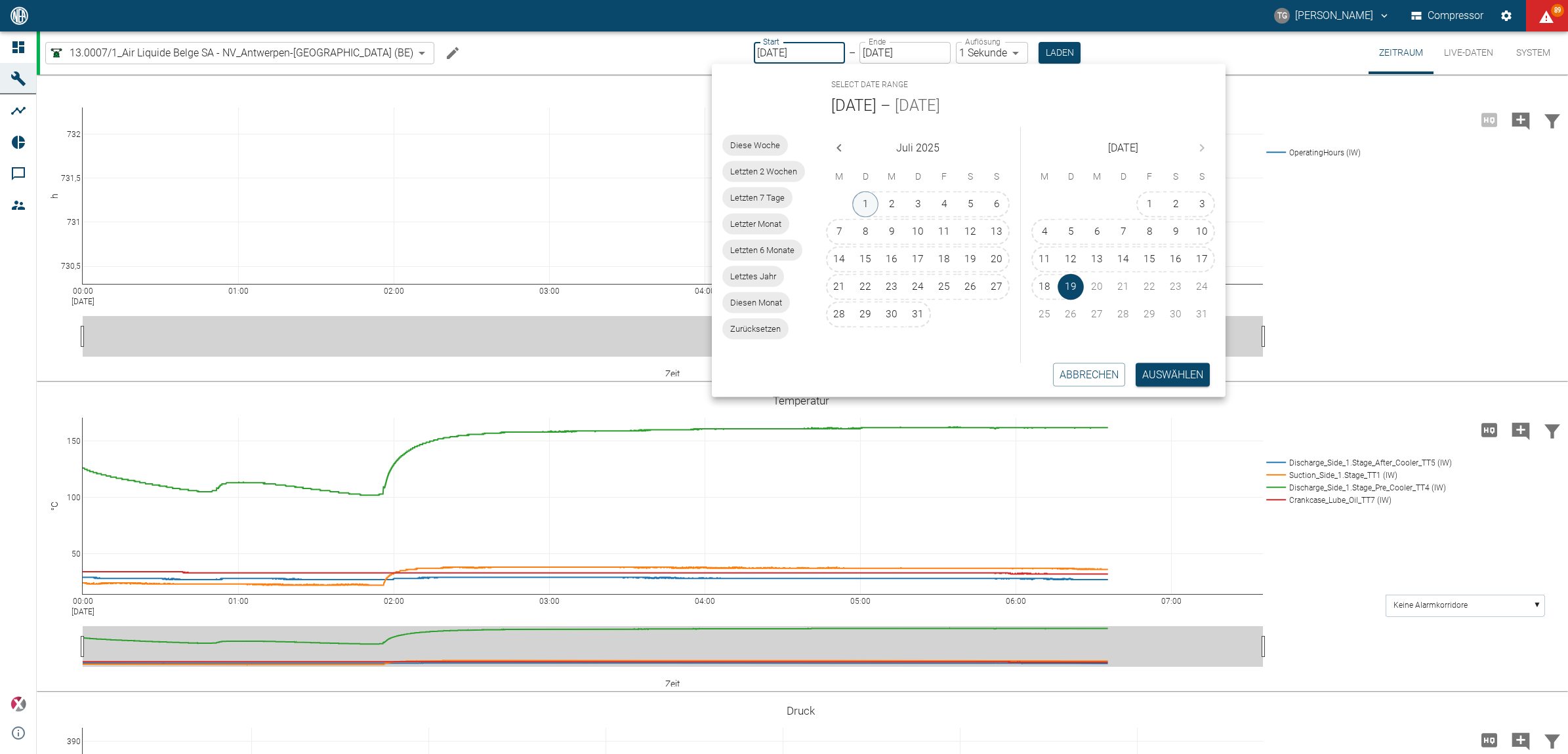
click at [865, 196] on button "1" at bounding box center [865, 204] width 26 height 26
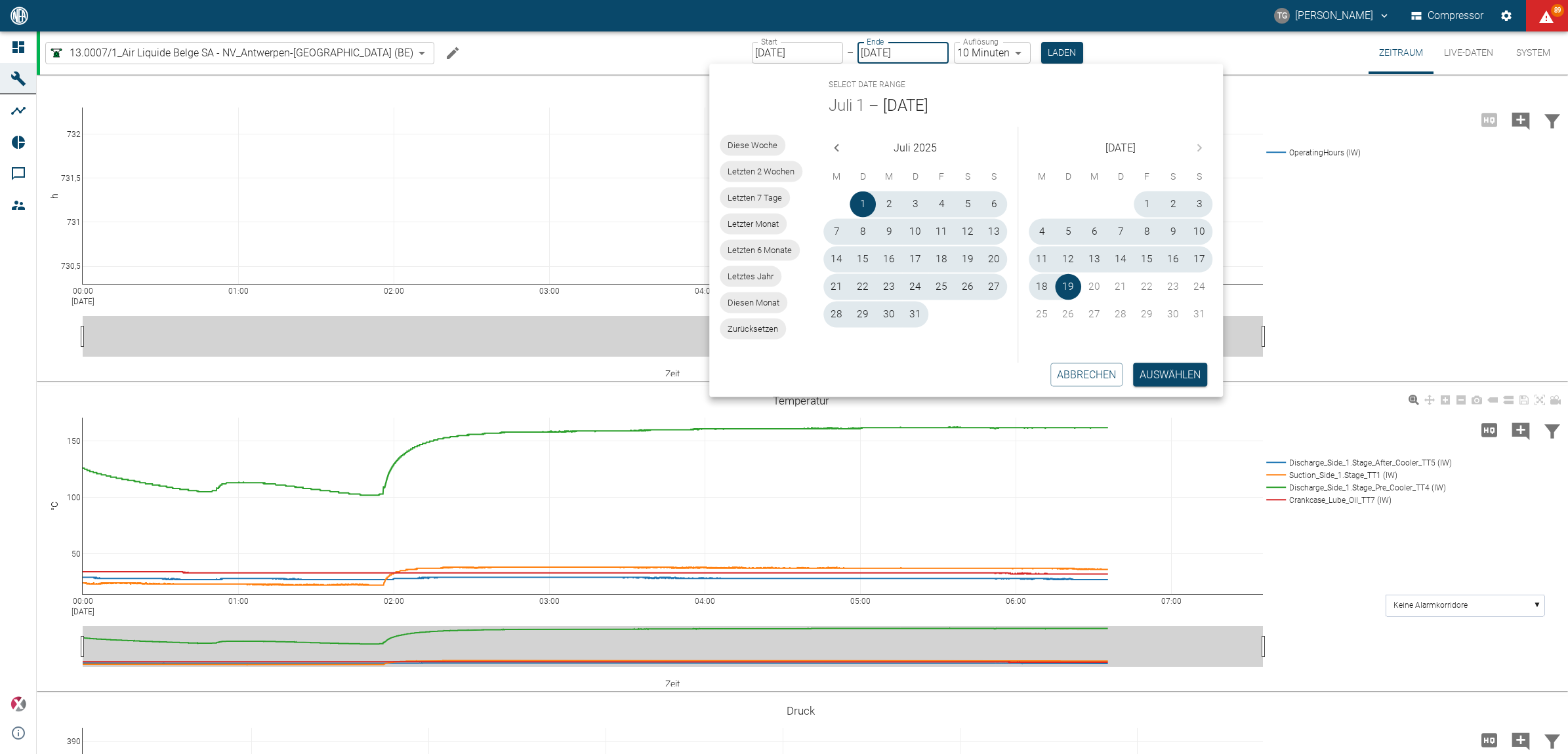
type input "01.07.2025"
click at [1183, 369] on button "Auswählen" at bounding box center [1170, 375] width 74 height 24
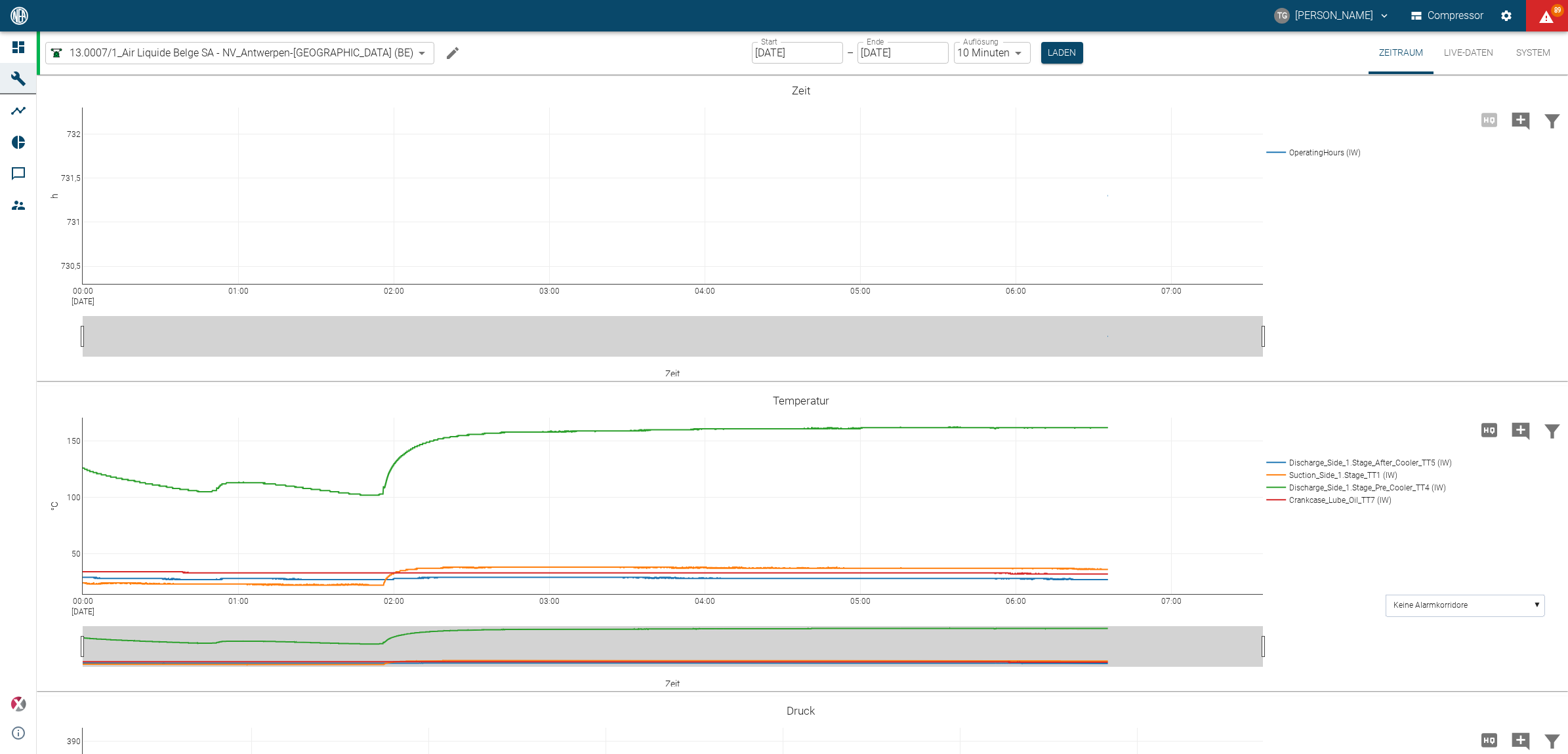
click at [940, 49] on body "TG Thomas Gregoir Compressor 89 Dashboard Maschinen Analysen Reports Kommentare…" at bounding box center [784, 377] width 1568 height 754
click at [945, 107] on li "2 Minuten" at bounding box center [950, 104] width 76 height 24
type input "2min"
click at [1038, 53] on button "Laden" at bounding box center [1059, 53] width 42 height 22
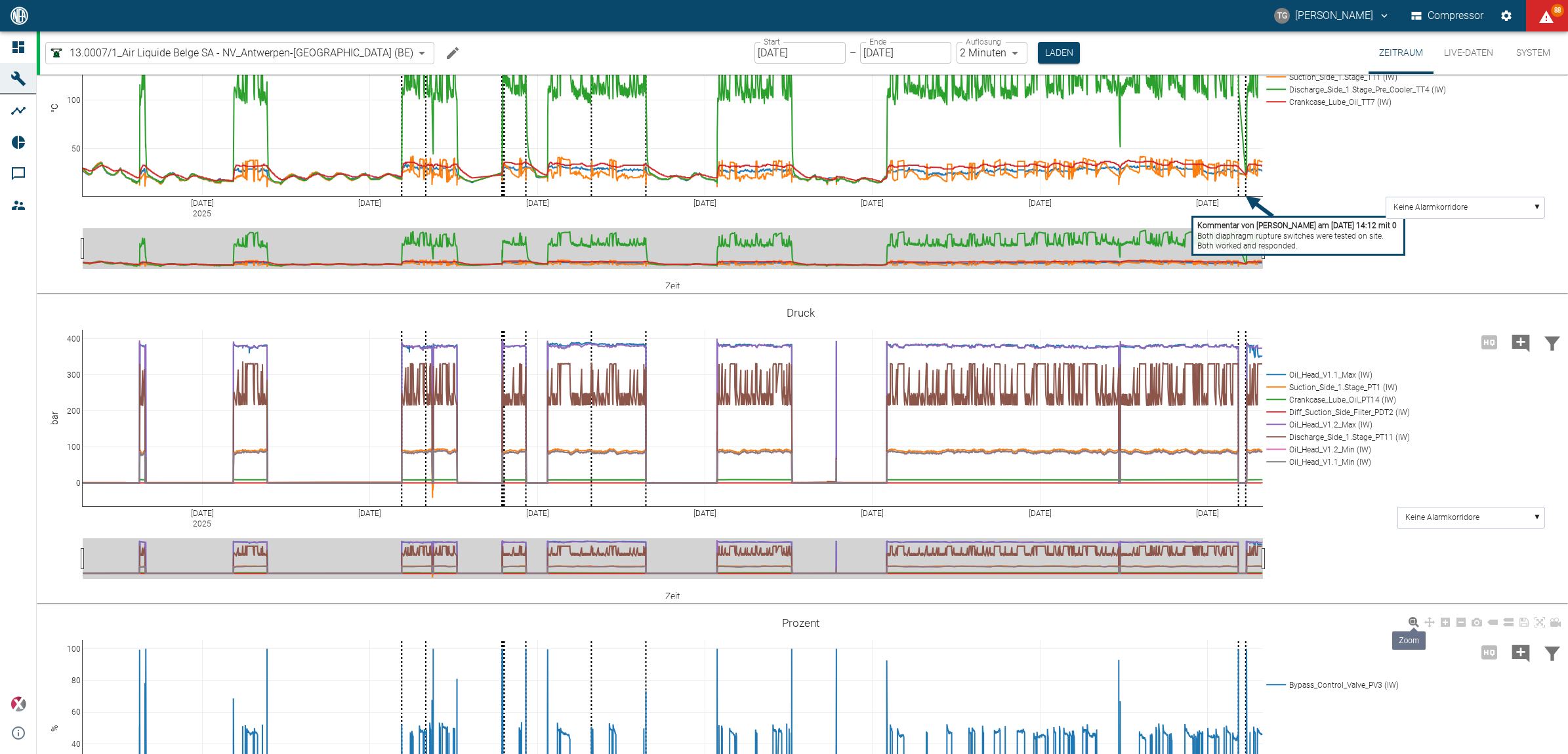
scroll to position [410, 0]
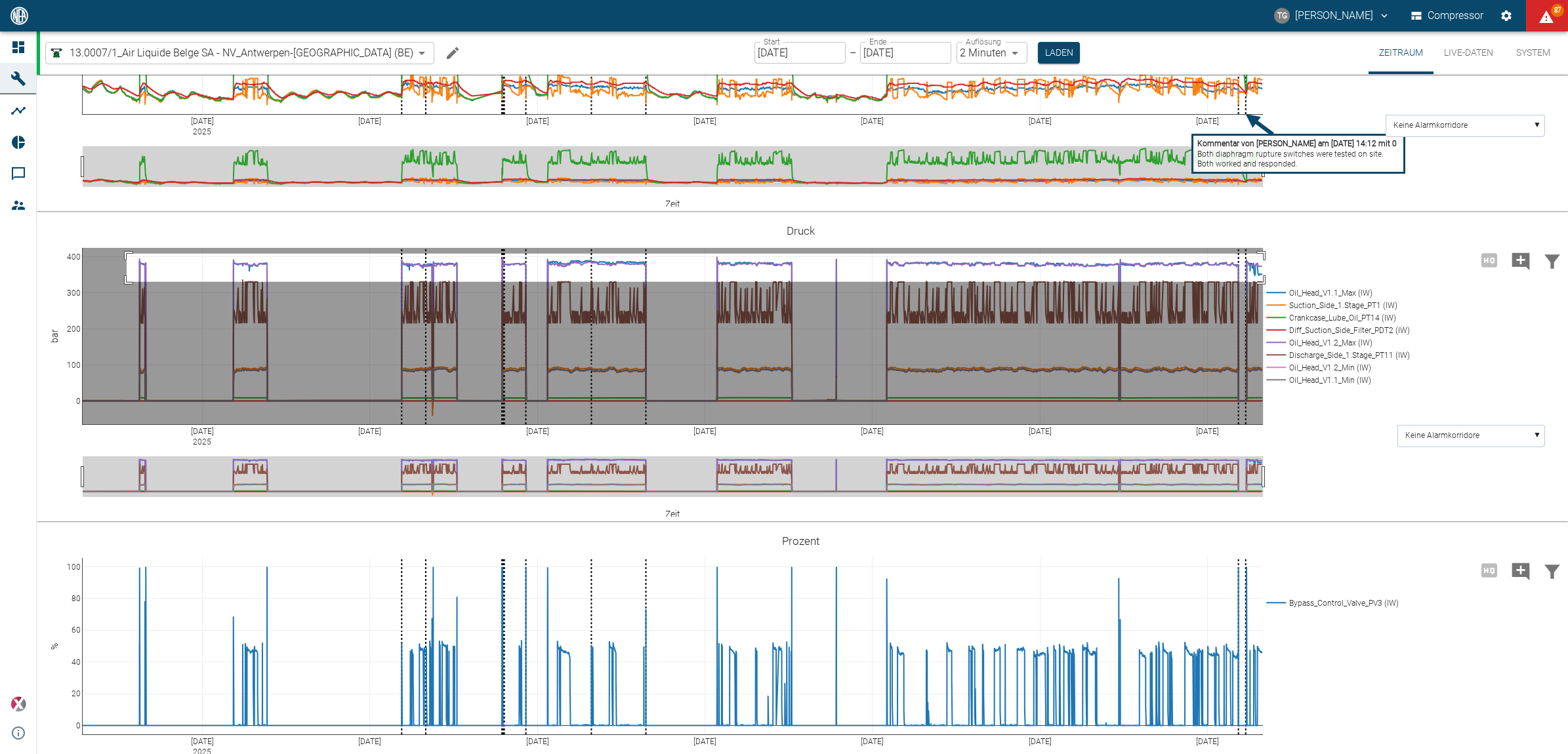
drag, startPoint x: 127, startPoint y: 323, endPoint x: 1274, endPoint y: 351, distance: 1147.3
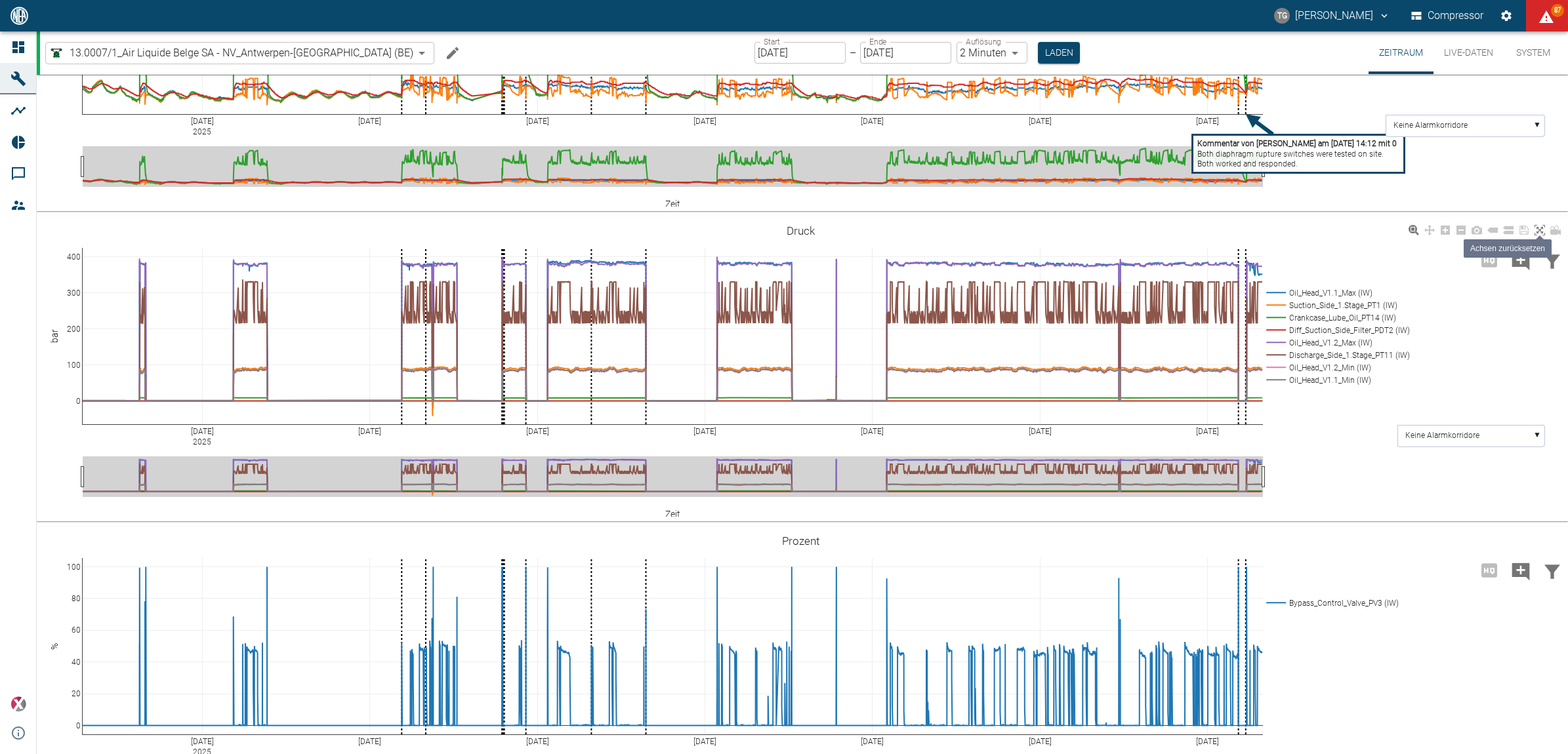
click at [1537, 235] on icon at bounding box center [1540, 230] width 11 height 11
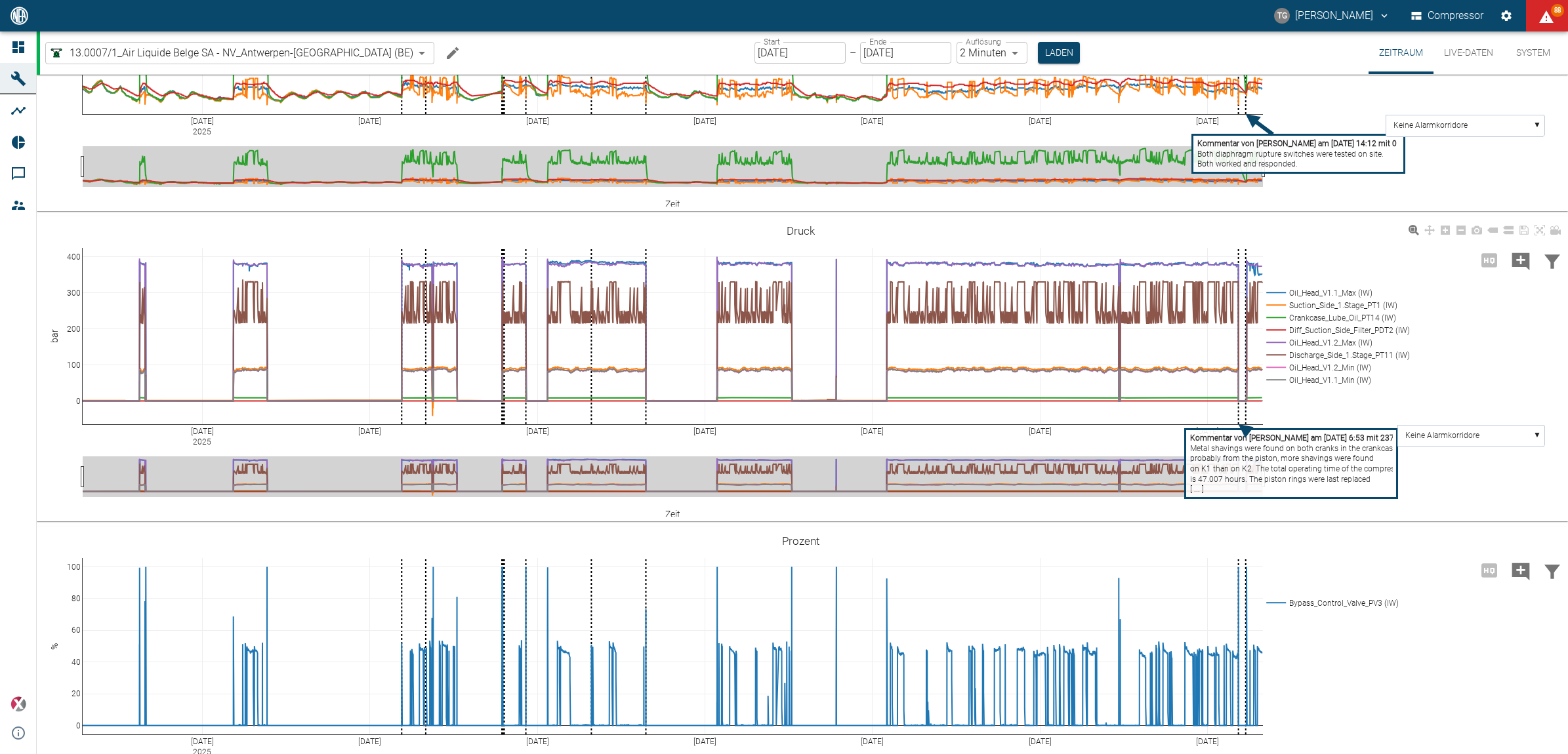
click at [1468, 417] on div "Jul 6 2025 Jul 13 Jul 20 Jul 27 Aug 3 Aug 10 Aug 17 0 100 200 300 400 Oil_Head_…" at bounding box center [800, 369] width 1528 height 295
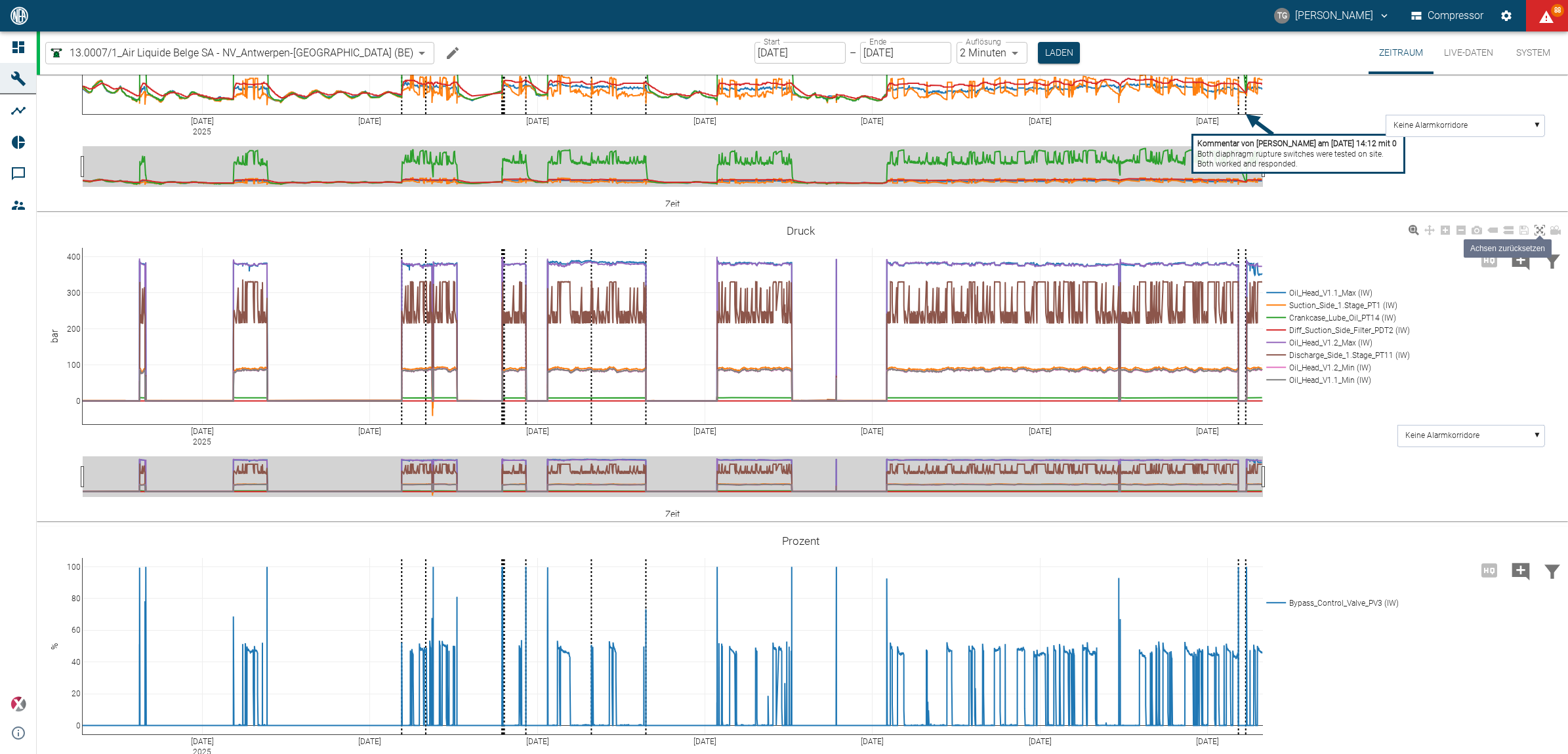
click at [1541, 235] on icon at bounding box center [1540, 230] width 11 height 11
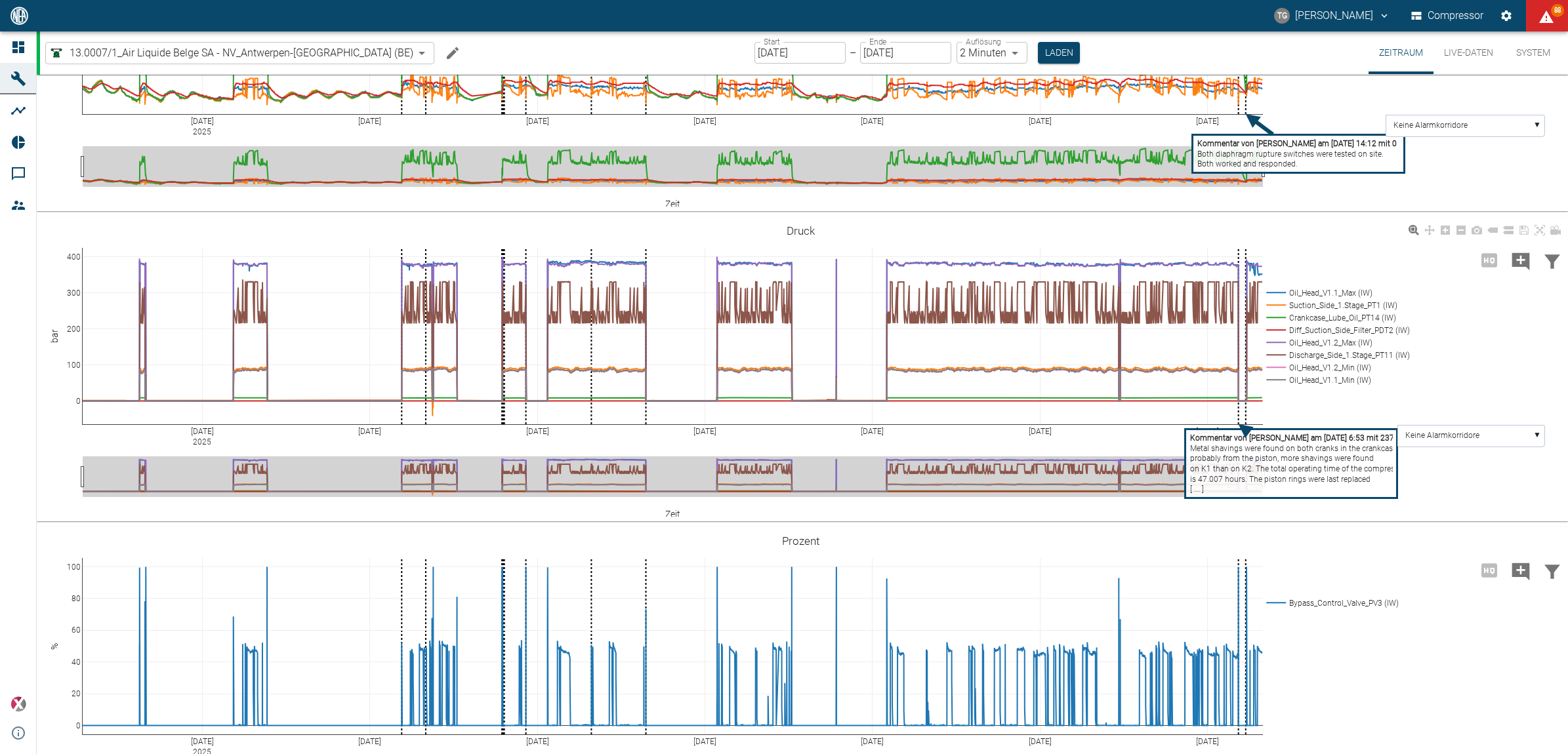
click at [1539, 235] on icon at bounding box center [1540, 230] width 11 height 11
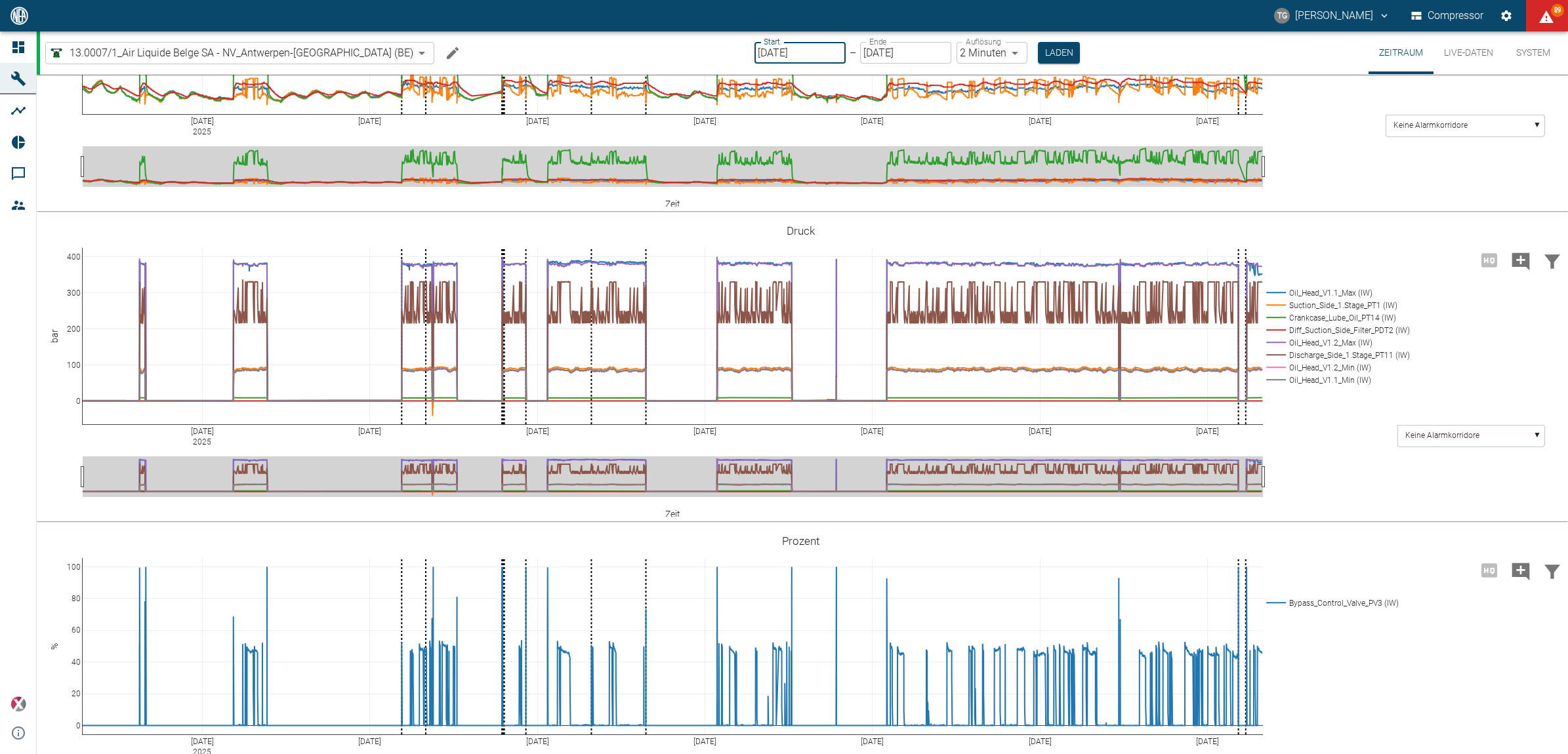
click at [765, 58] on input "01.07.2025" at bounding box center [799, 53] width 91 height 22
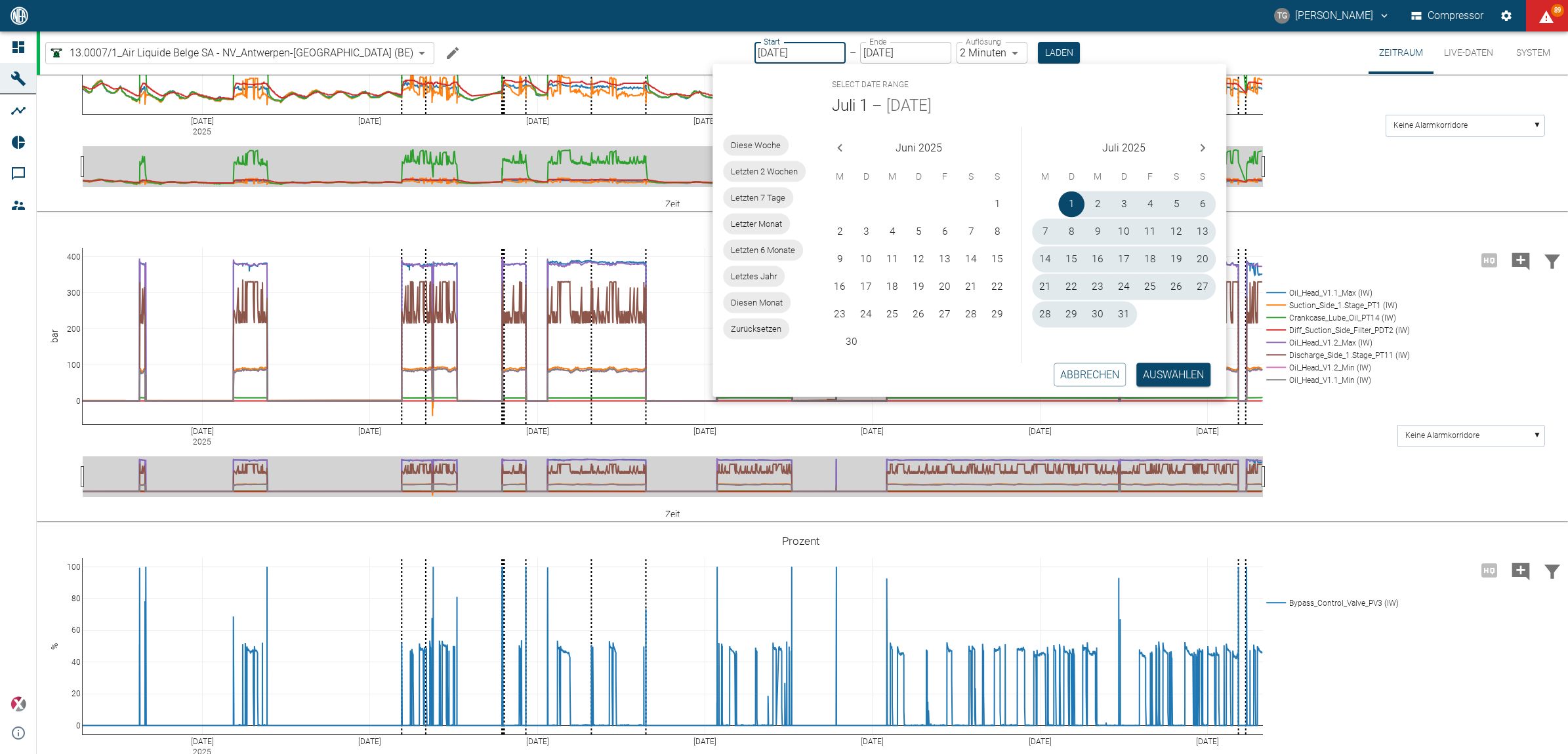
click at [1205, 153] on icon "Next month" at bounding box center [1202, 147] width 15 height 15
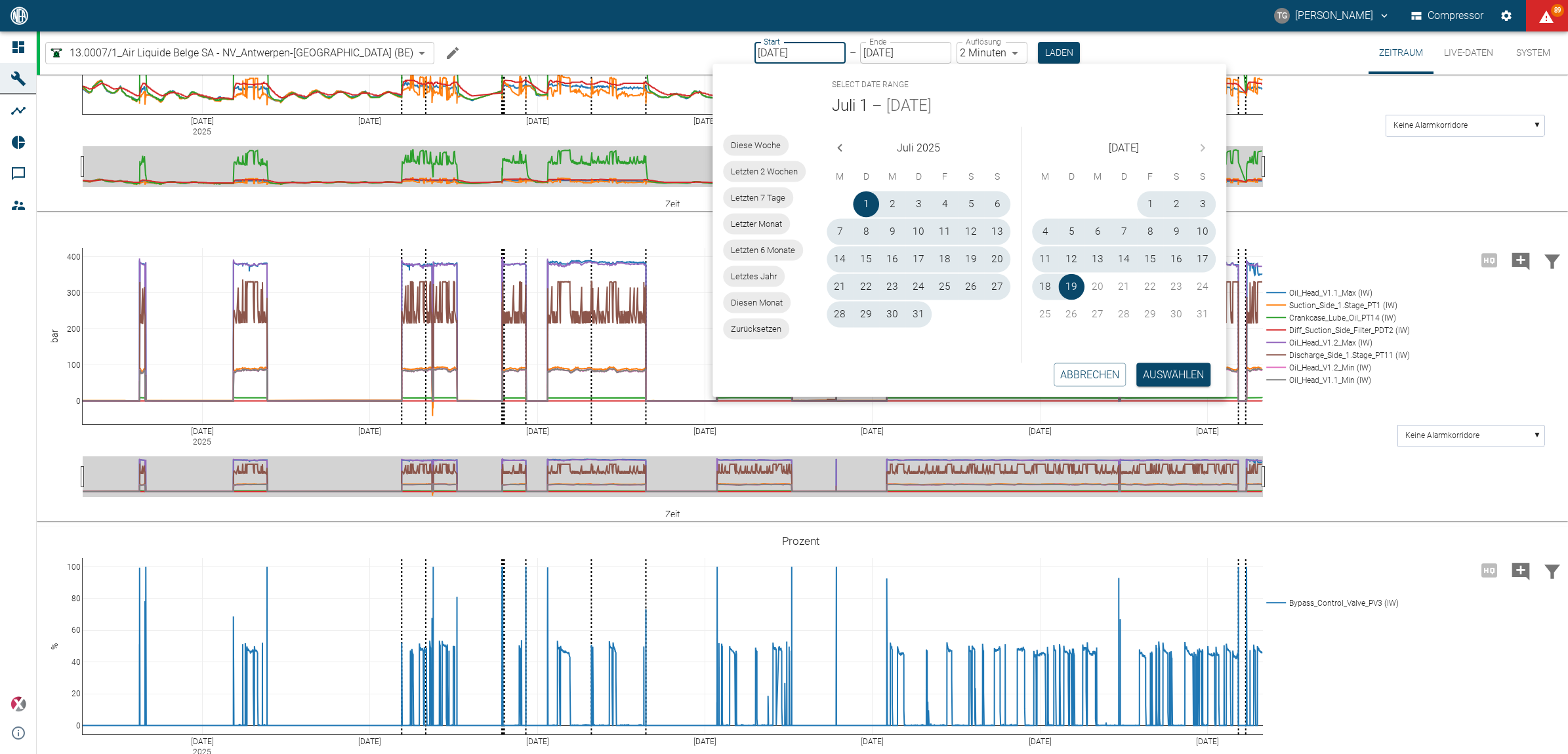
click at [1205, 153] on div "[DATE]" at bounding box center [1124, 145] width 205 height 37
click at [1078, 285] on button "19" at bounding box center [1071, 287] width 26 height 26
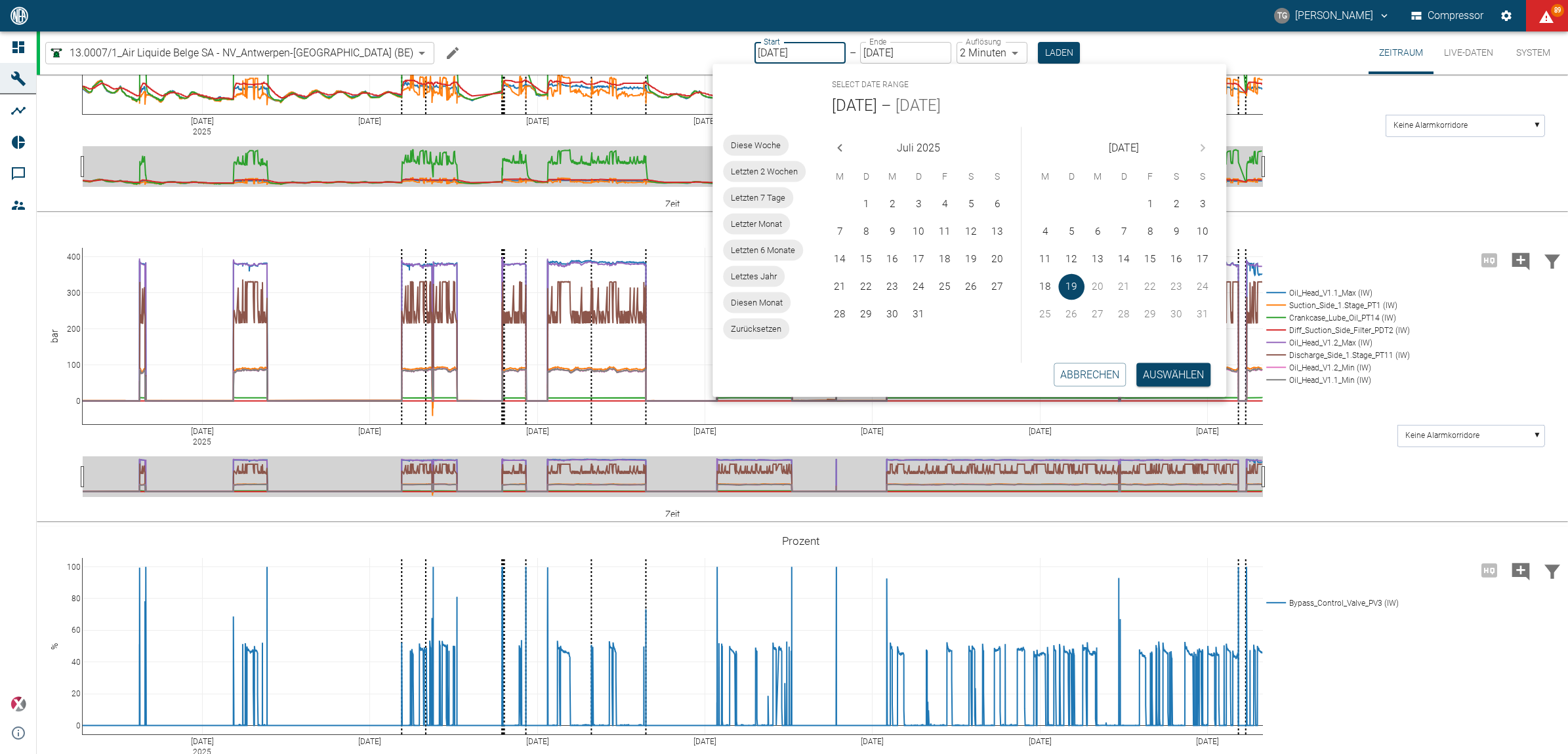
type input "[DATE]"
click at [1170, 363] on button "Auswählen" at bounding box center [1173, 375] width 74 height 24
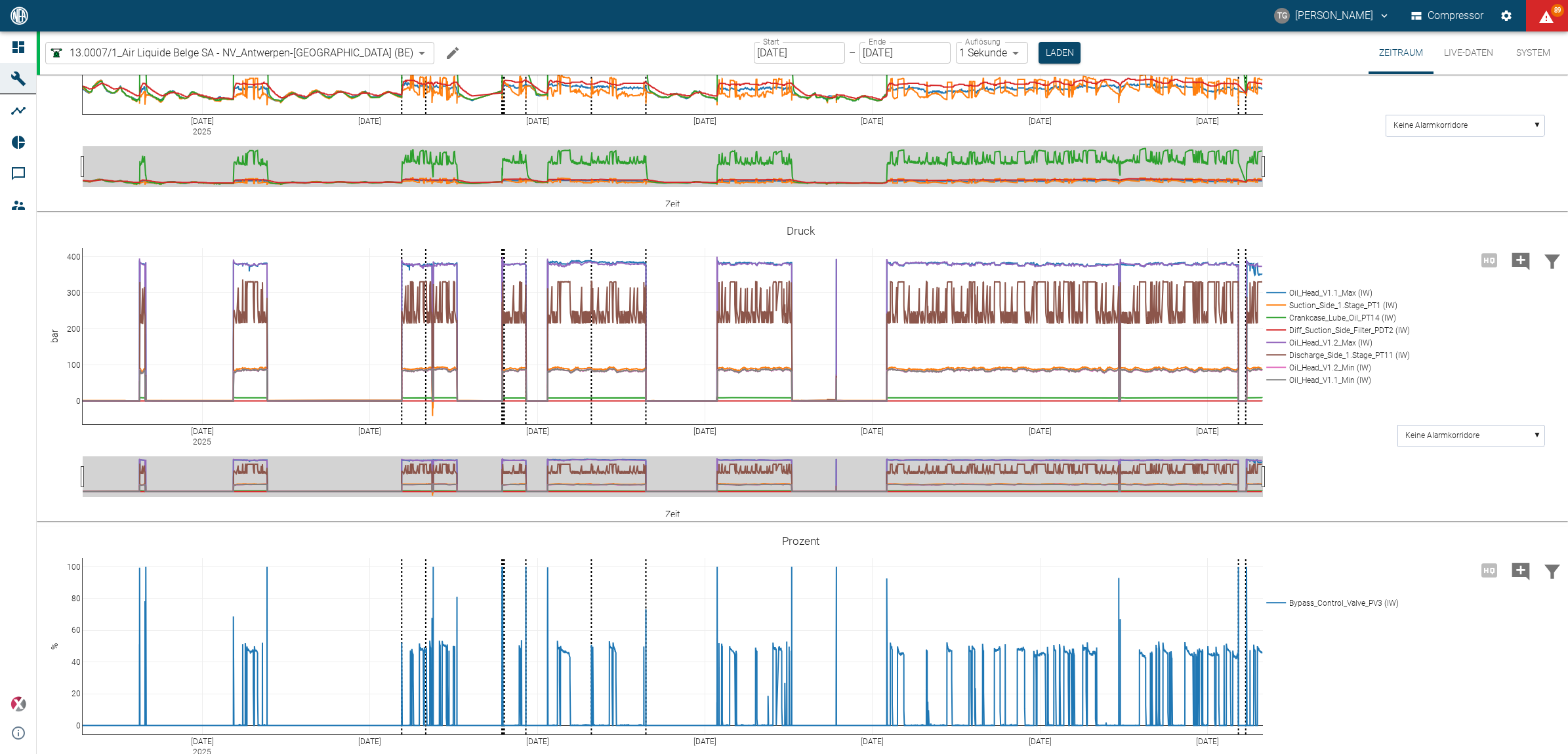
type input "1sec"
click at [1170, 369] on div "Select date range Aug. 19 – Aug. 19 Diese Woche Letzten 2 Wochen Letzten 7 Tage…" at bounding box center [969, 230] width 514 height 333
click at [1039, 49] on button "Laden" at bounding box center [1060, 53] width 42 height 22
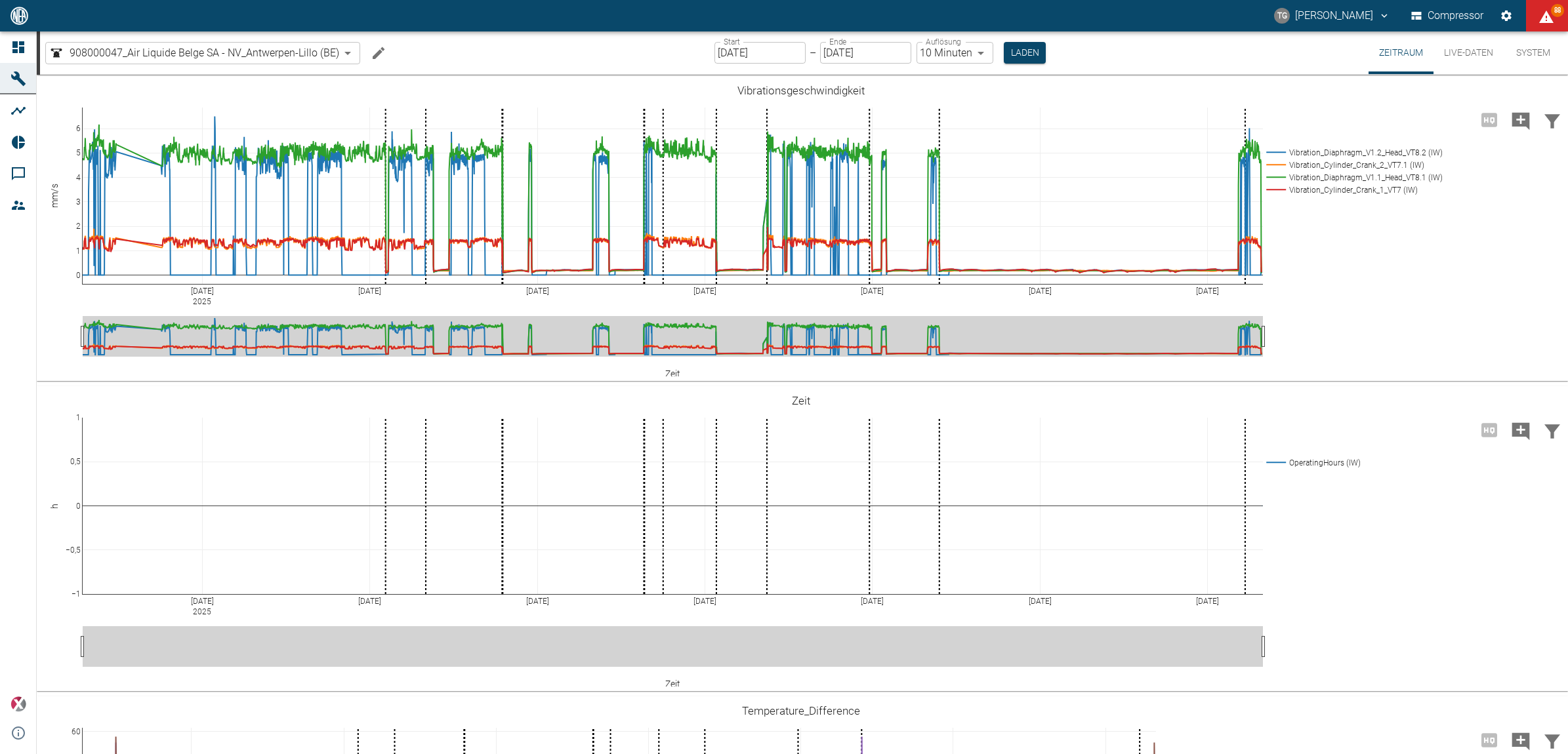
scroll to position [984, 0]
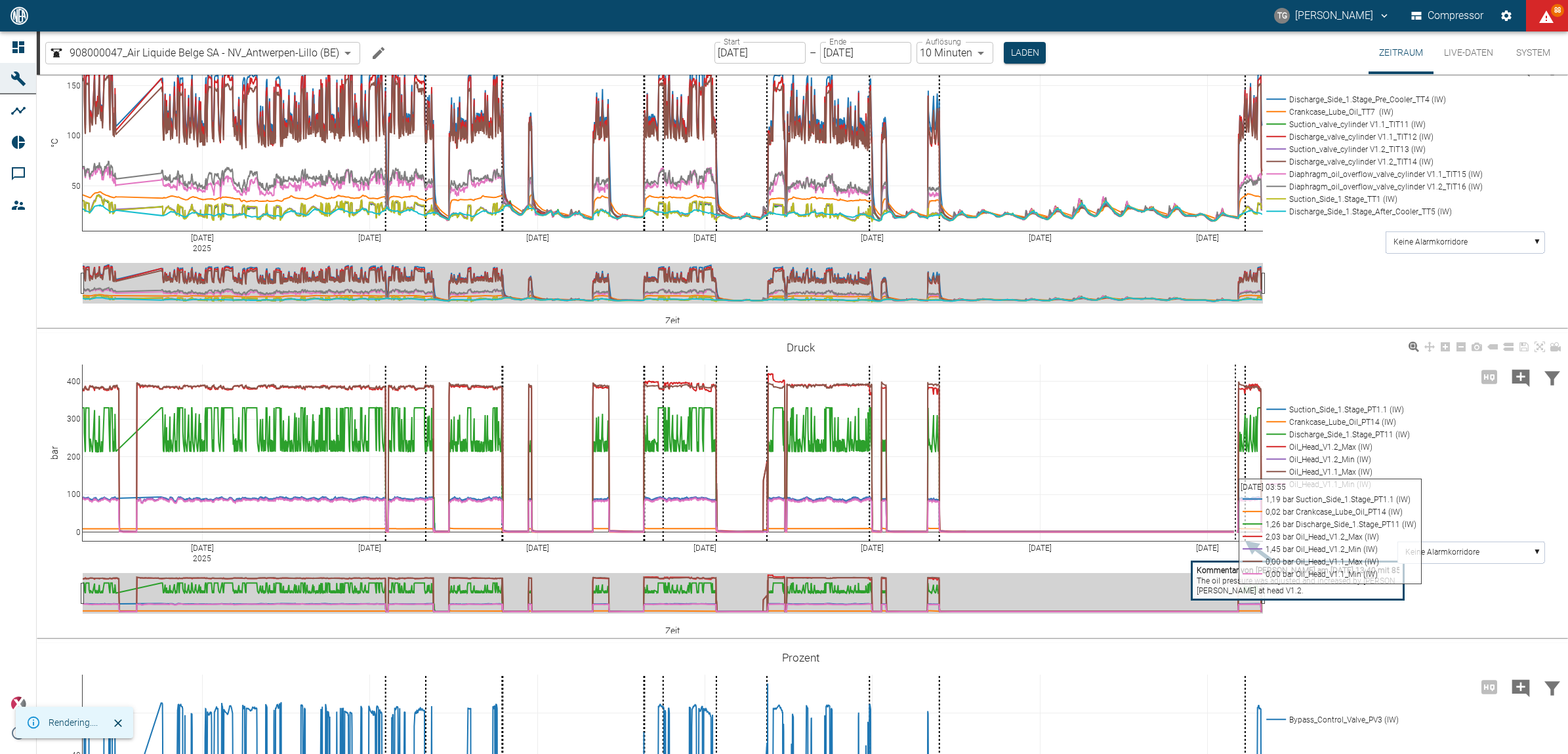
drag, startPoint x: 1234, startPoint y: 375, endPoint x: 1128, endPoint y: 523, distance: 182.0
click at [1436, 499] on div "[DATE] [DATE] [DATE] [DATE] [DATE] 3 Aug [DATE] 0 100 200 300 400 Suction_Side_…" at bounding box center [800, 486] width 1528 height 295
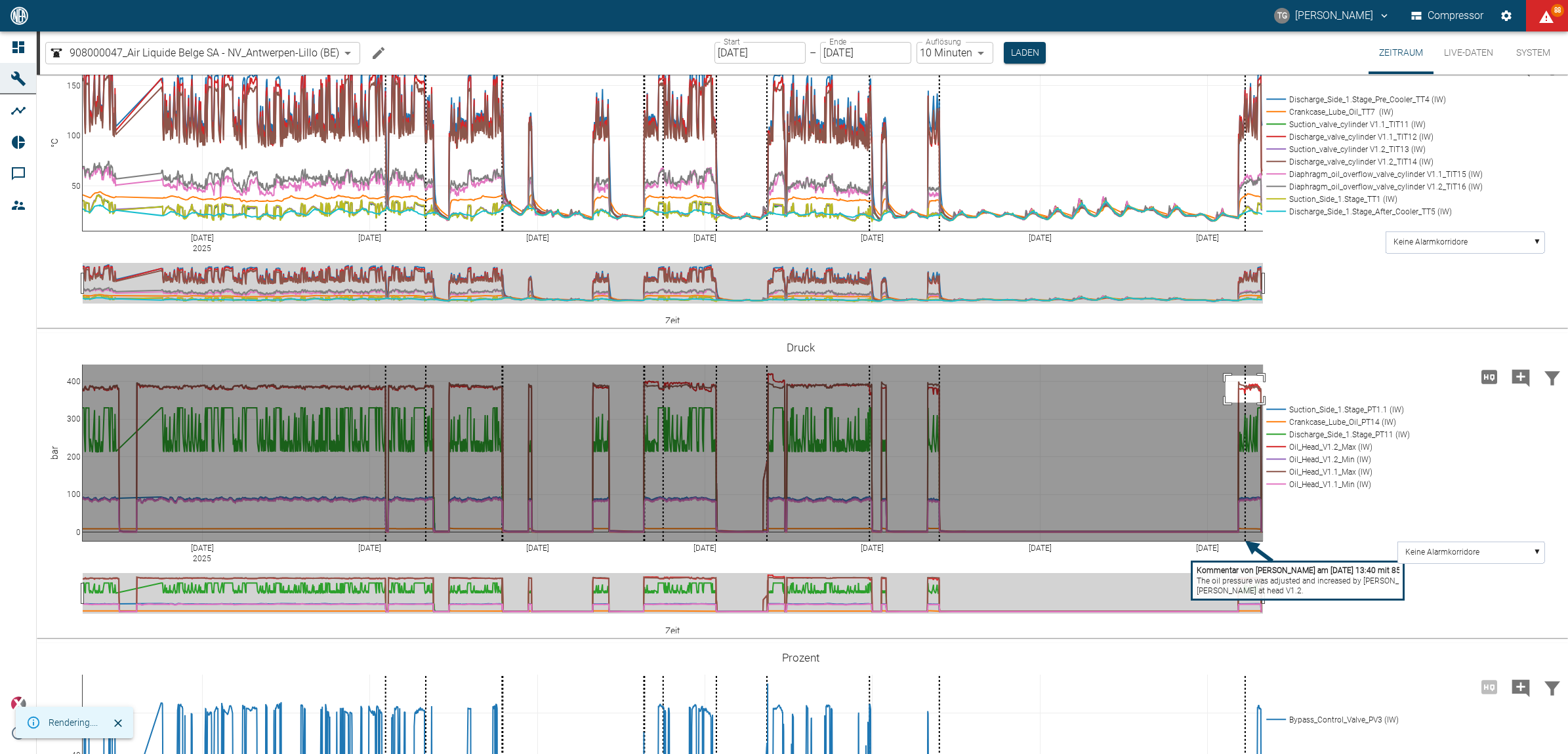
drag, startPoint x: 1226, startPoint y: 375, endPoint x: 1267, endPoint y: 401, distance: 48.5
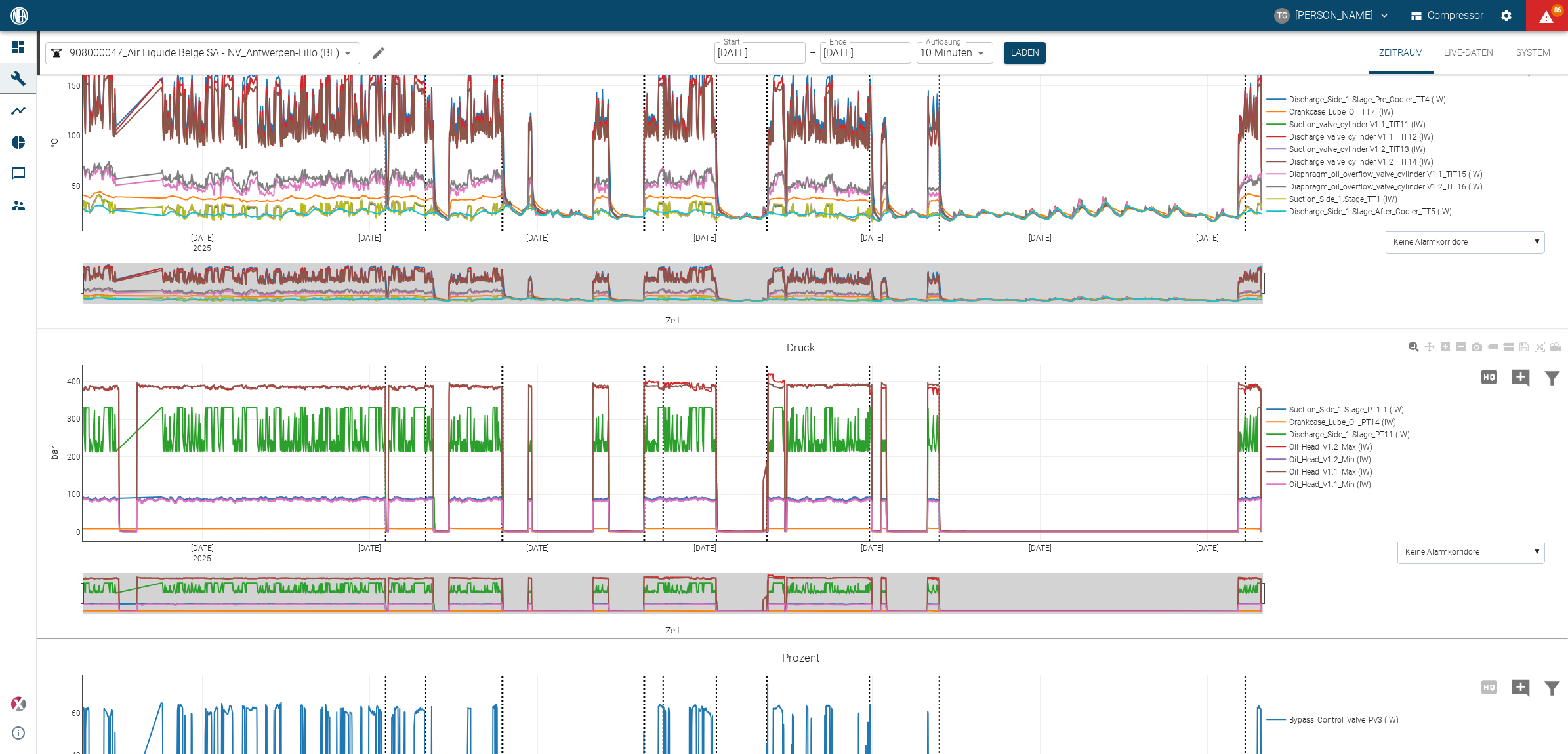
click at [1326, 378] on div "[DATE] [DATE] [DATE] [DATE] [DATE] 3 Aug [DATE] 0 100 200 300 400 Suction_Side_…" at bounding box center [800, 486] width 1528 height 295
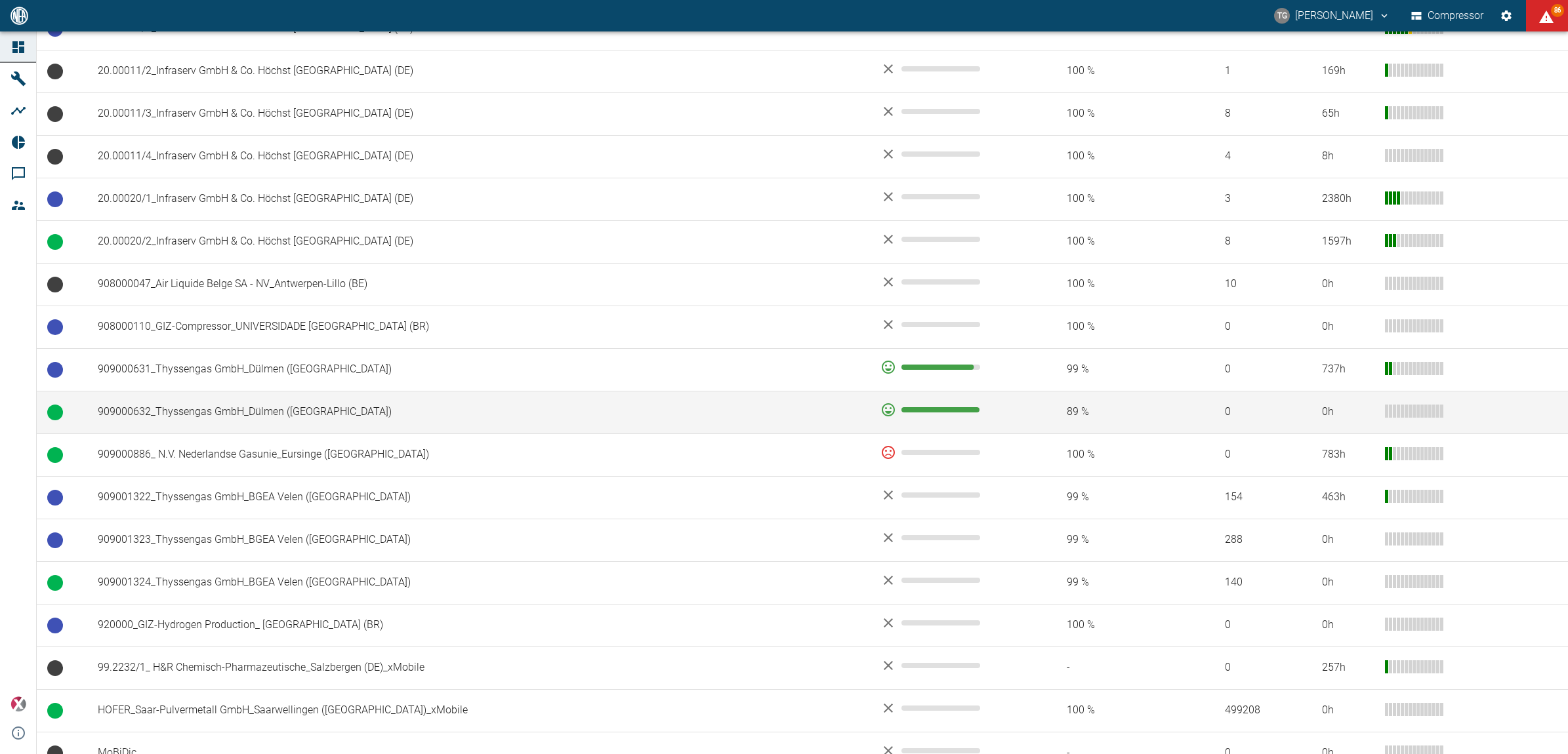
scroll to position [729, 0]
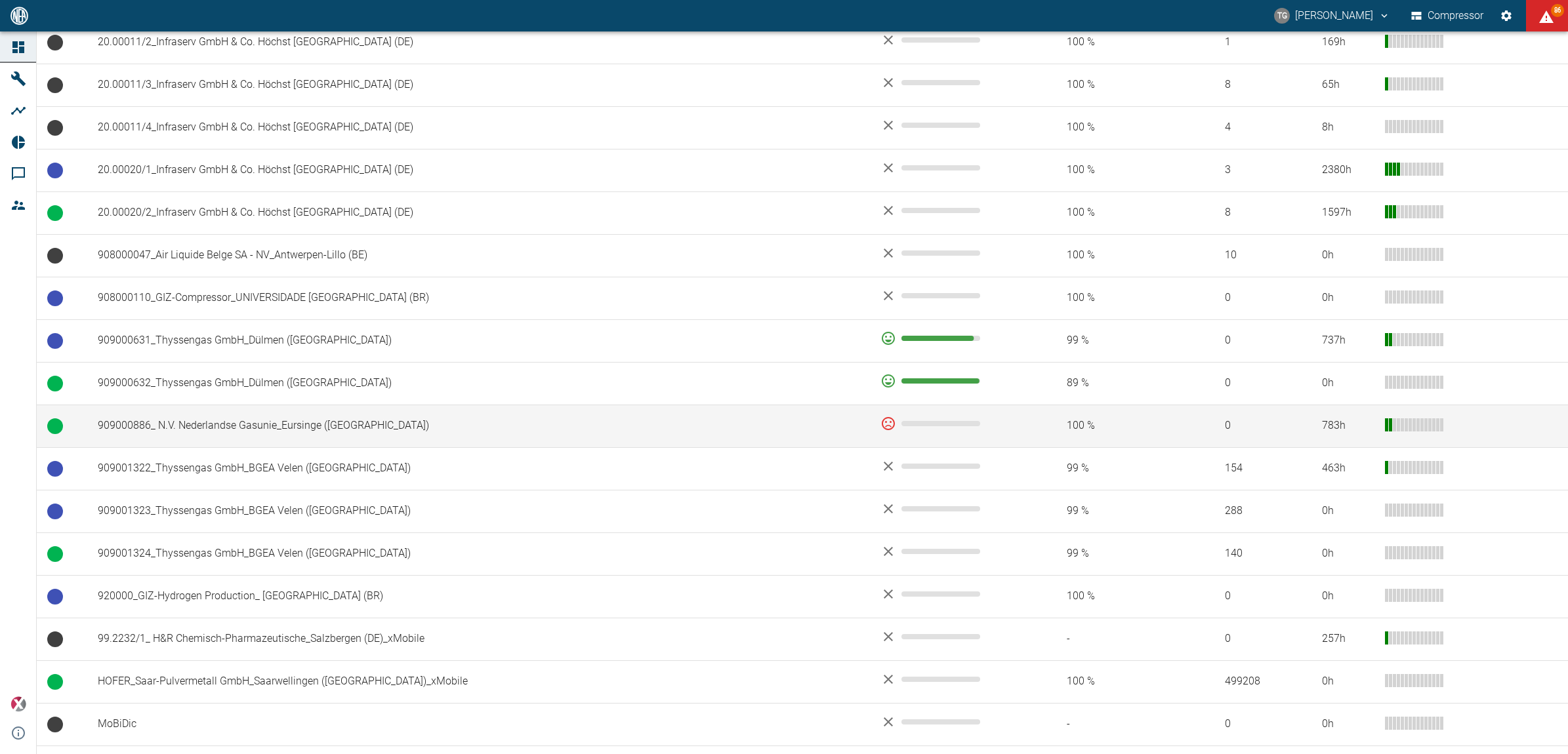
click at [277, 427] on td "909000886_ N.V. Nederlandse Gasunie_Eursinge ([GEOGRAPHIC_DATA])" at bounding box center [478, 426] width 783 height 43
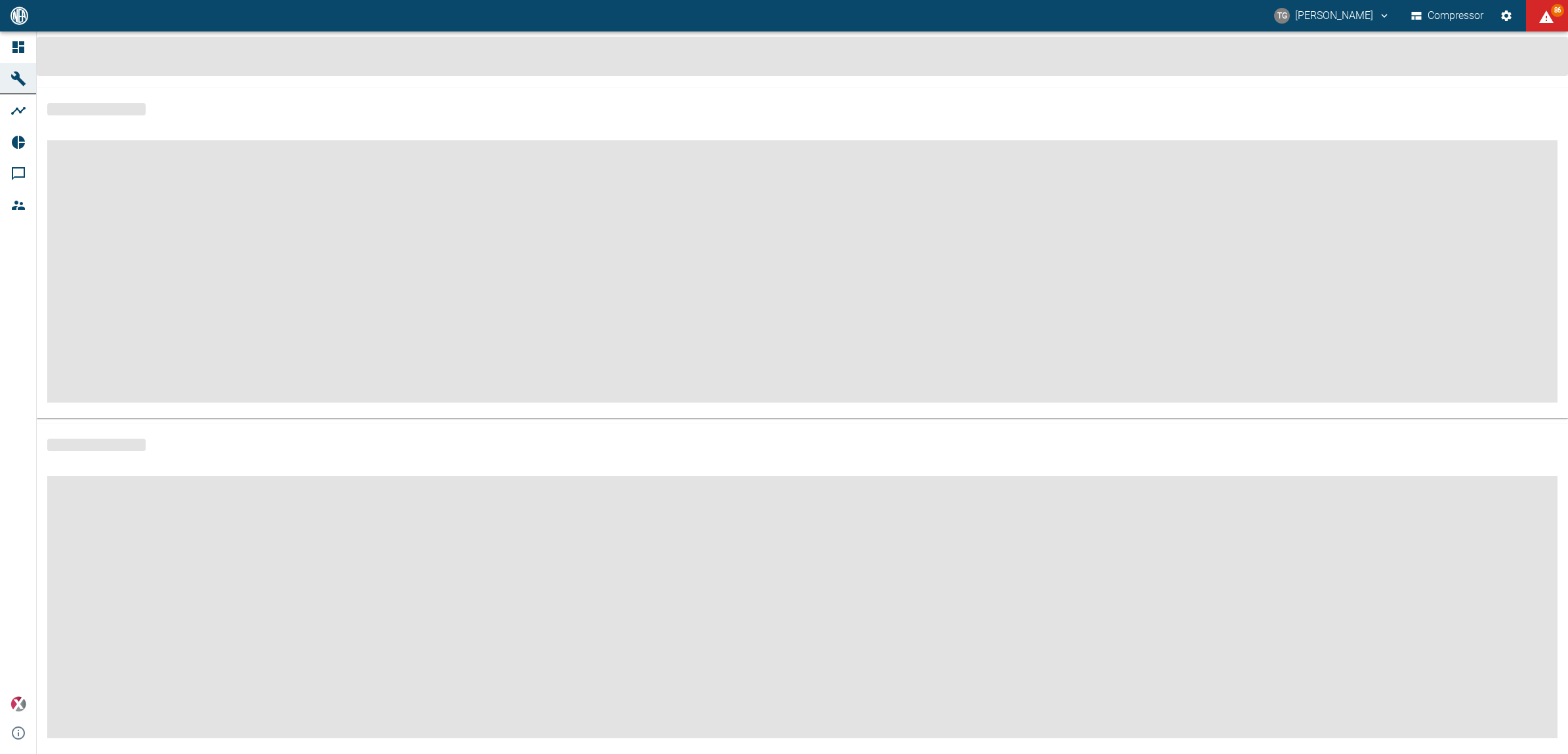
scroll to position [8, 0]
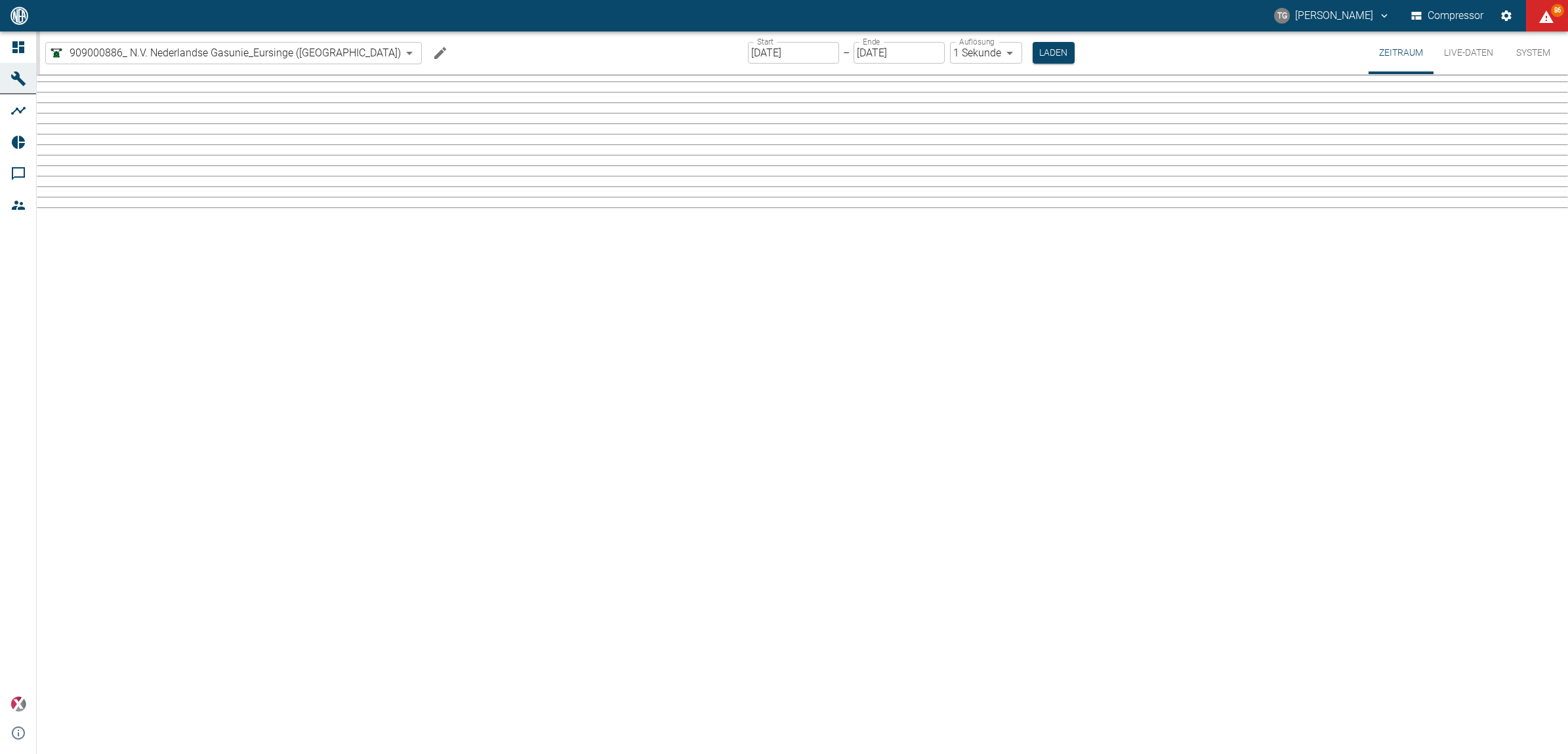
type input "2min"
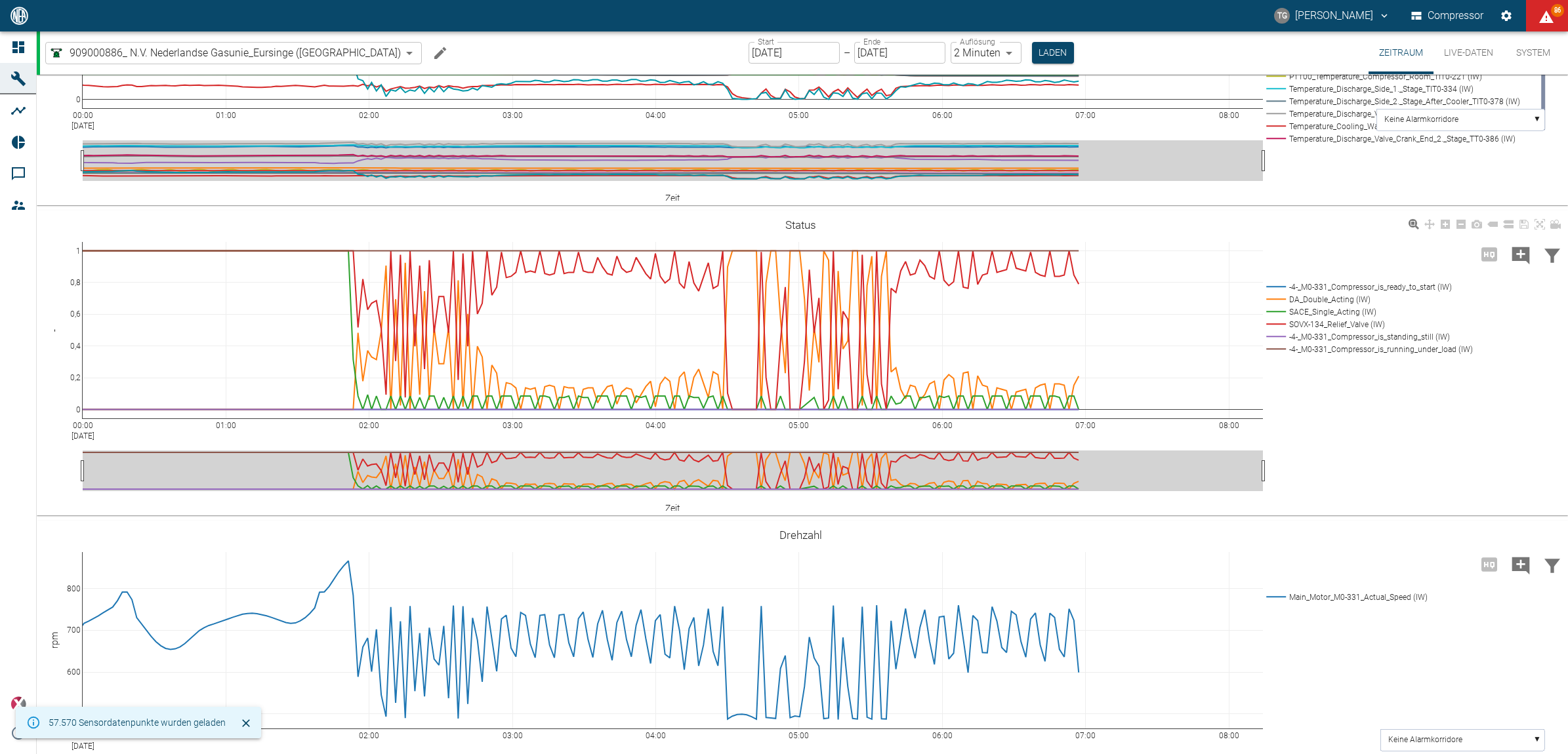
scroll to position [492, 0]
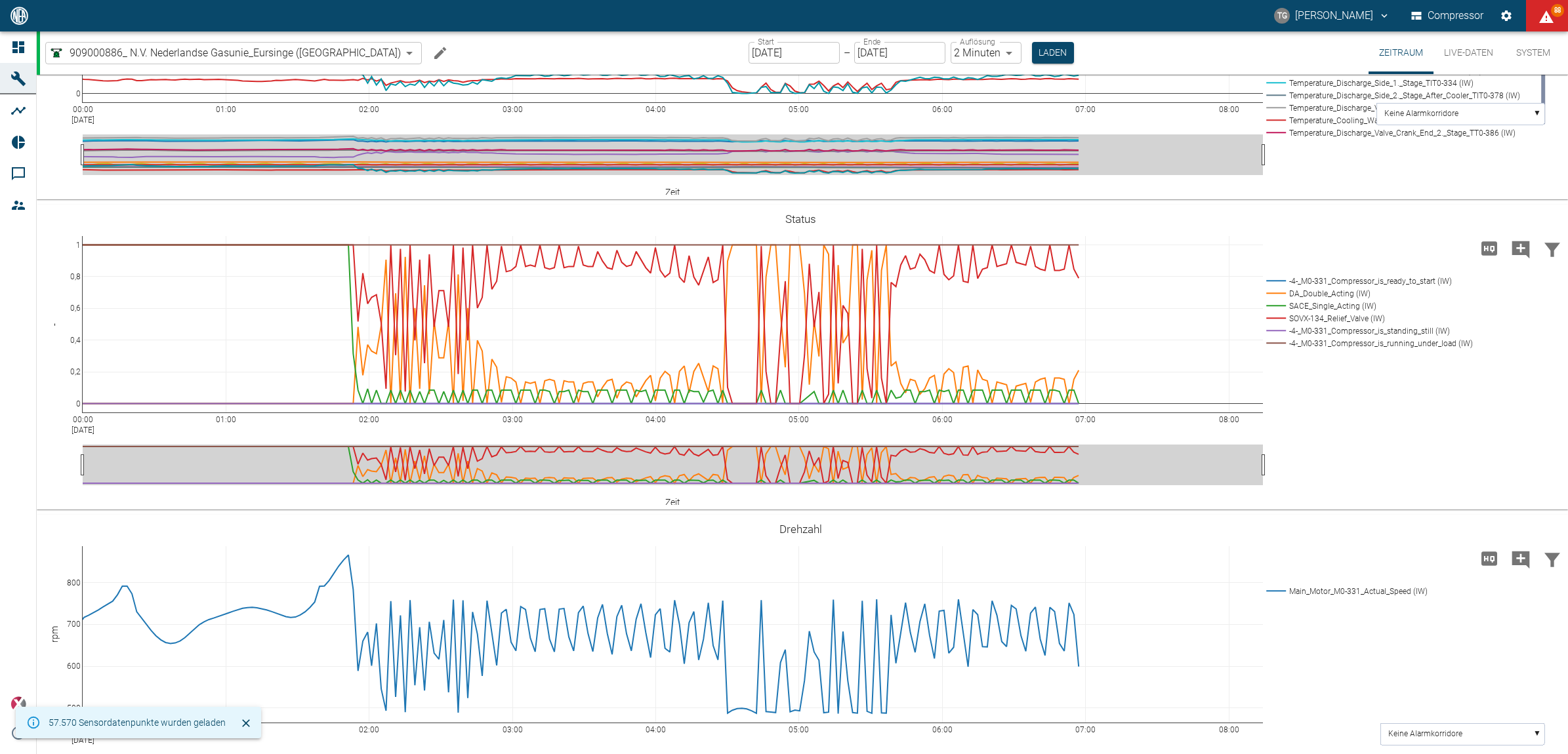
click at [749, 56] on input "[DATE]" at bounding box center [794, 53] width 91 height 22
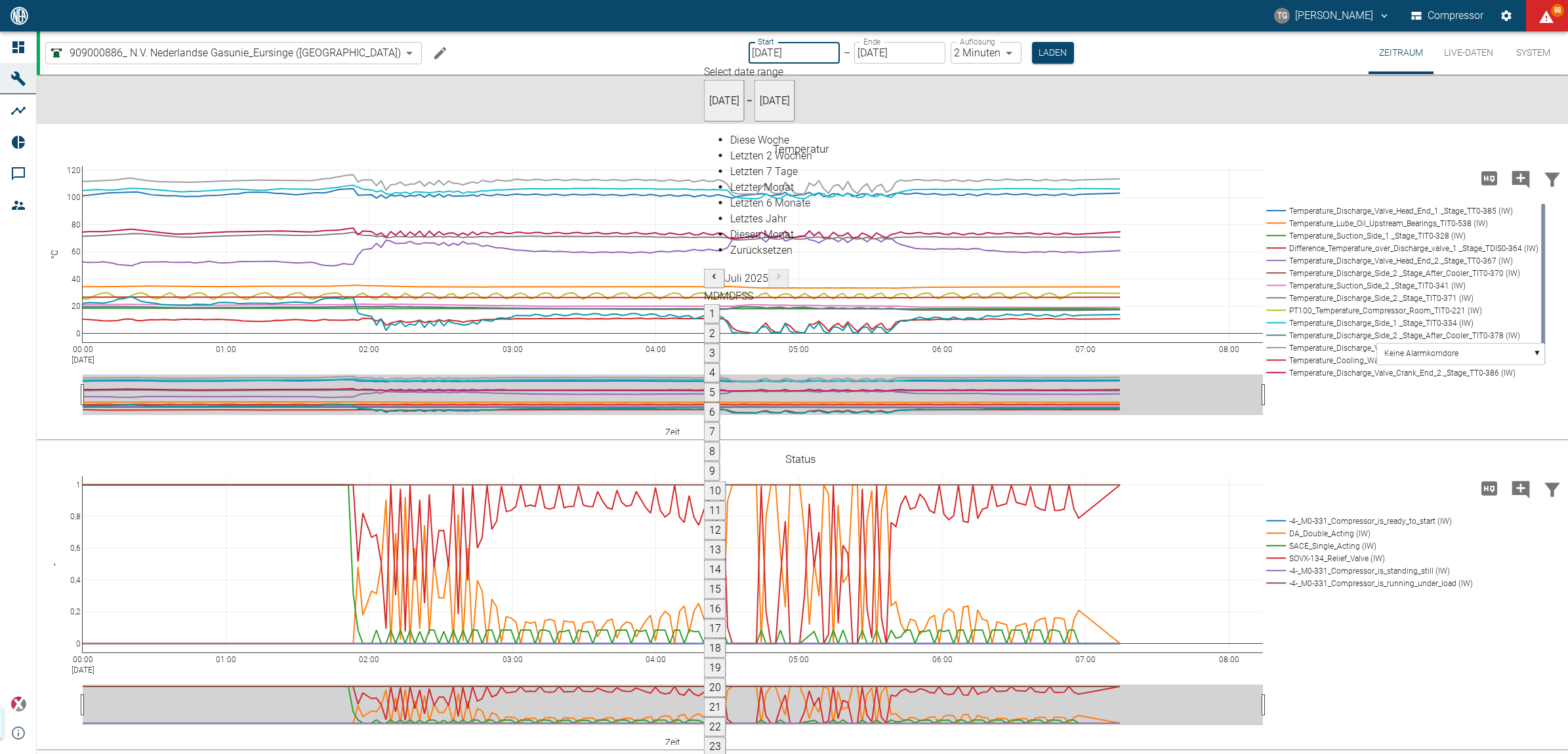
scroll to position [801, 0]
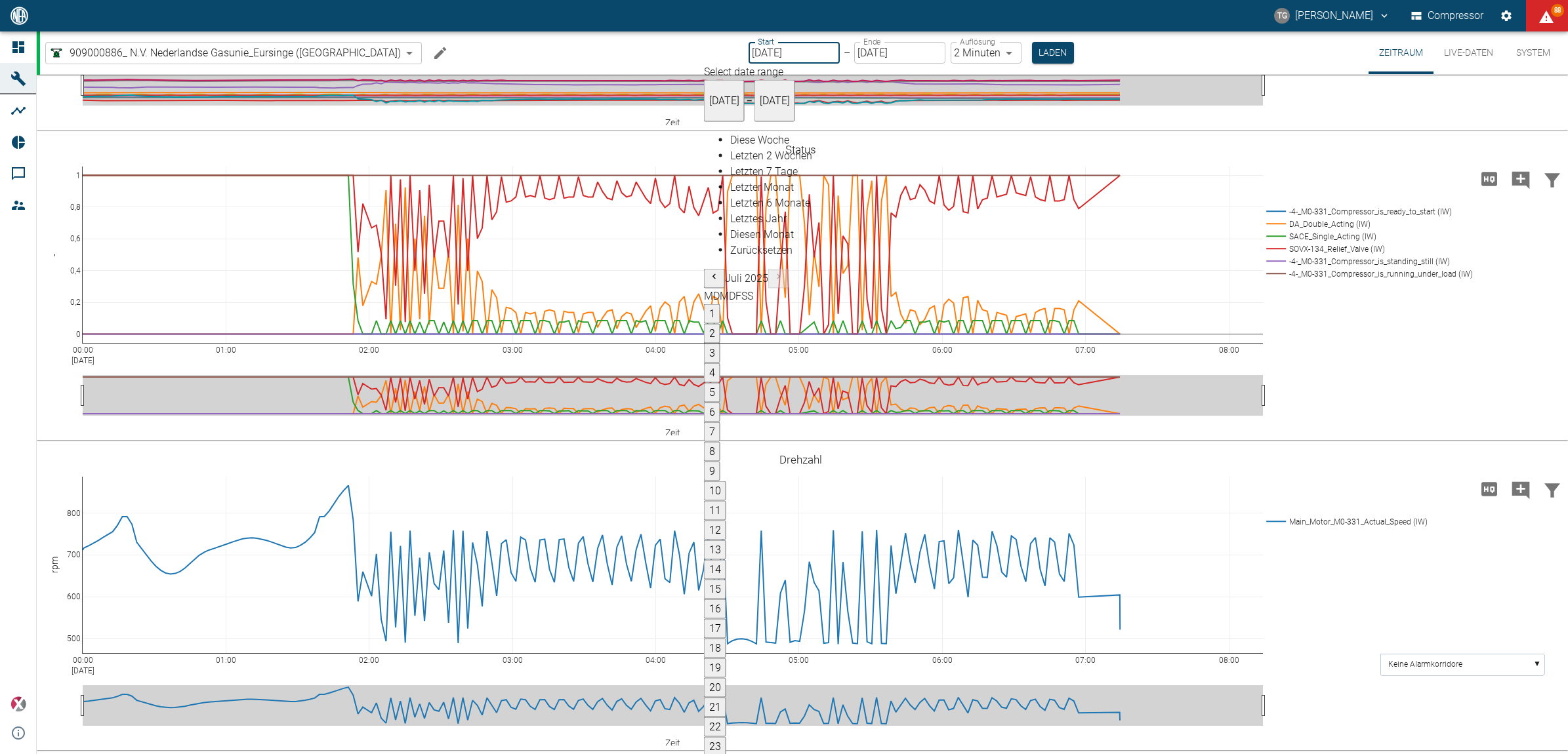
type input "[DATE]"
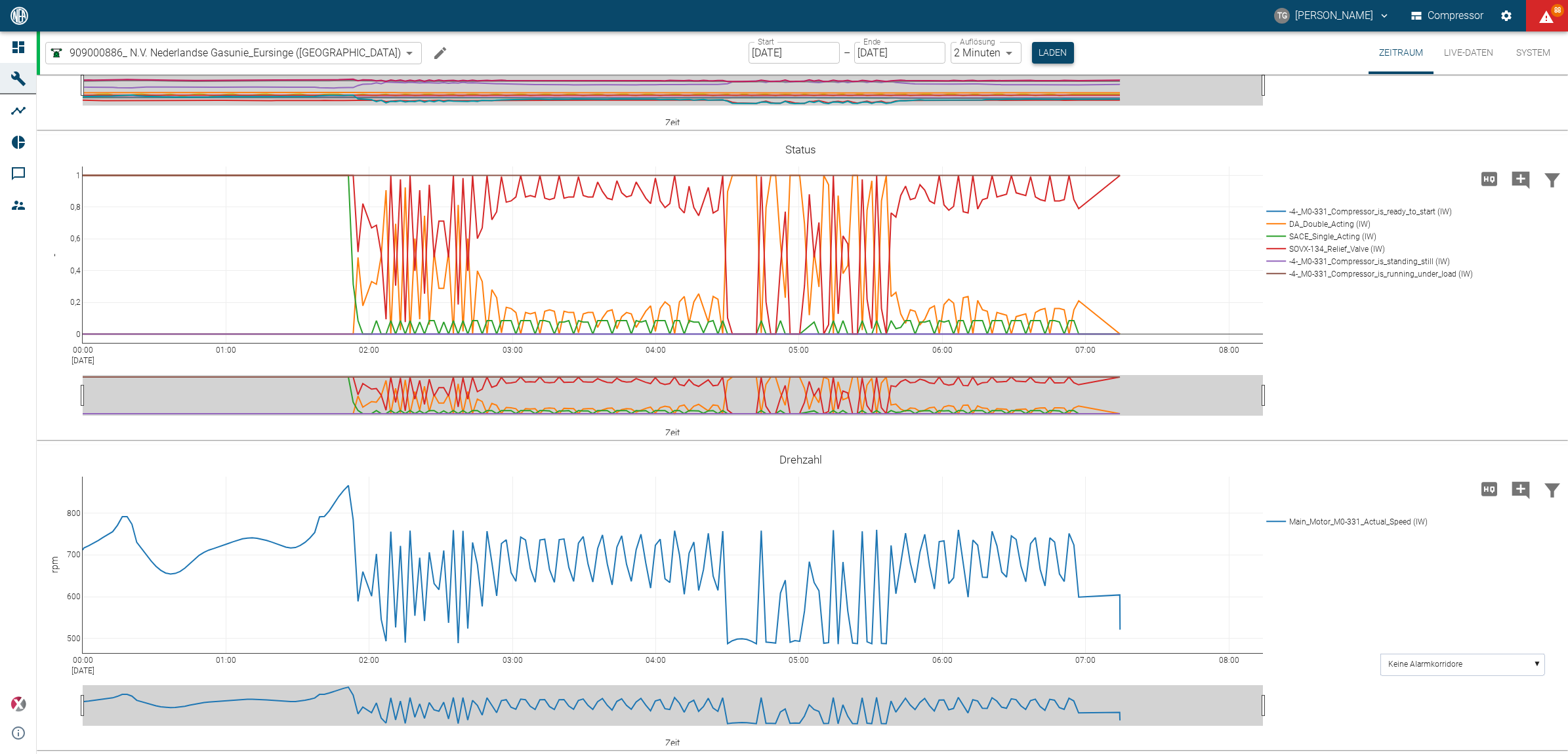
click at [1032, 51] on button "Laden" at bounding box center [1053, 53] width 42 height 22
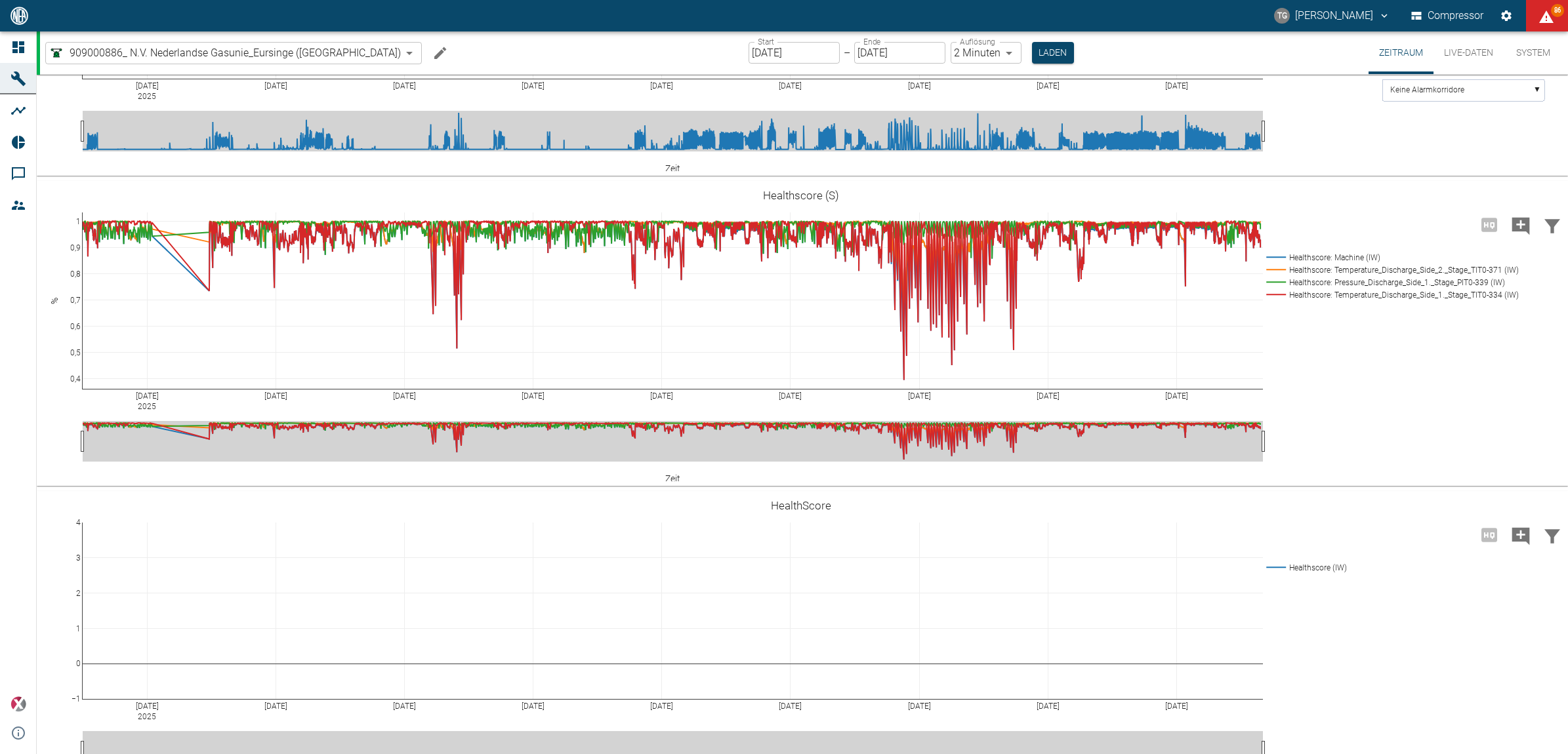
scroll to position [1967, 0]
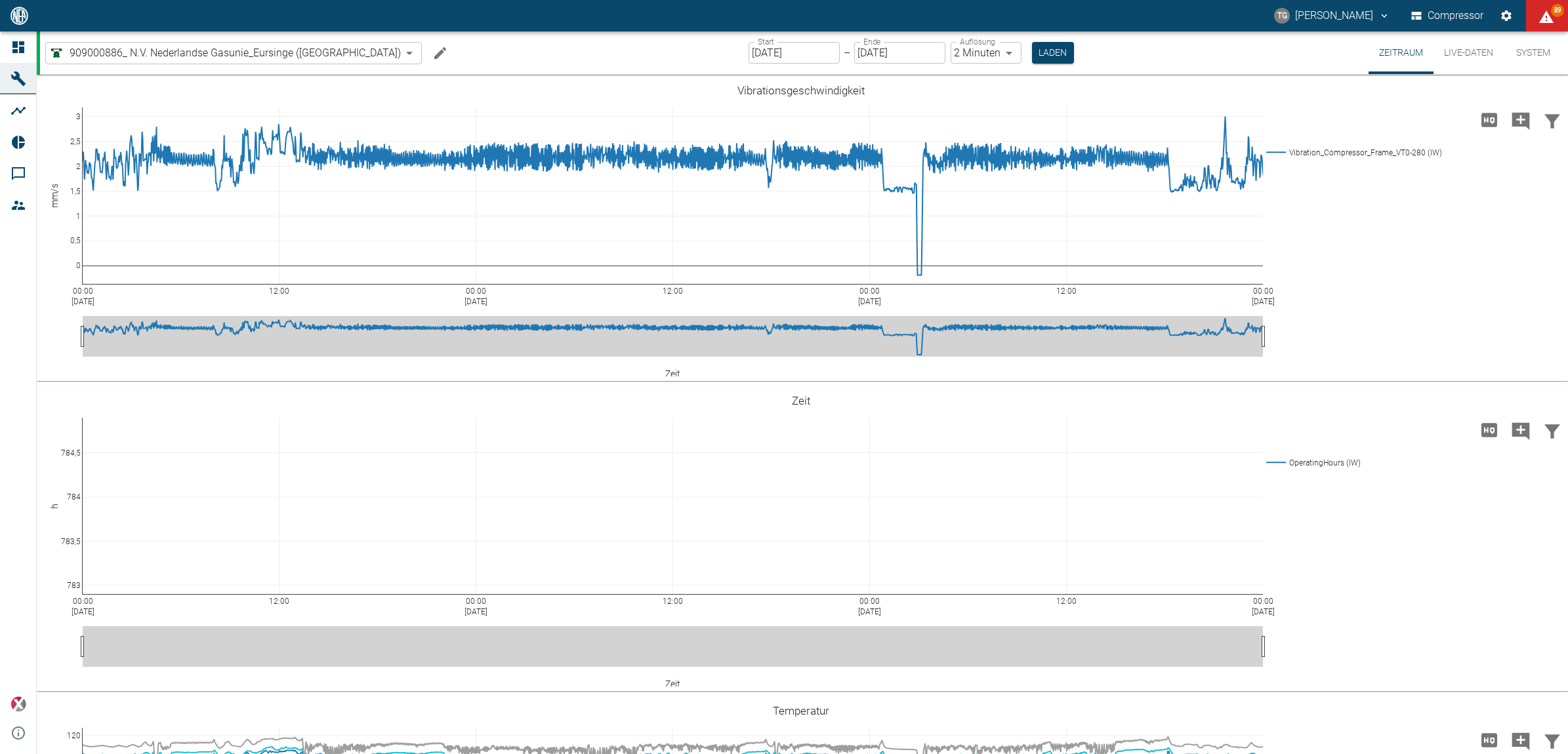
scroll to position [1967, 0]
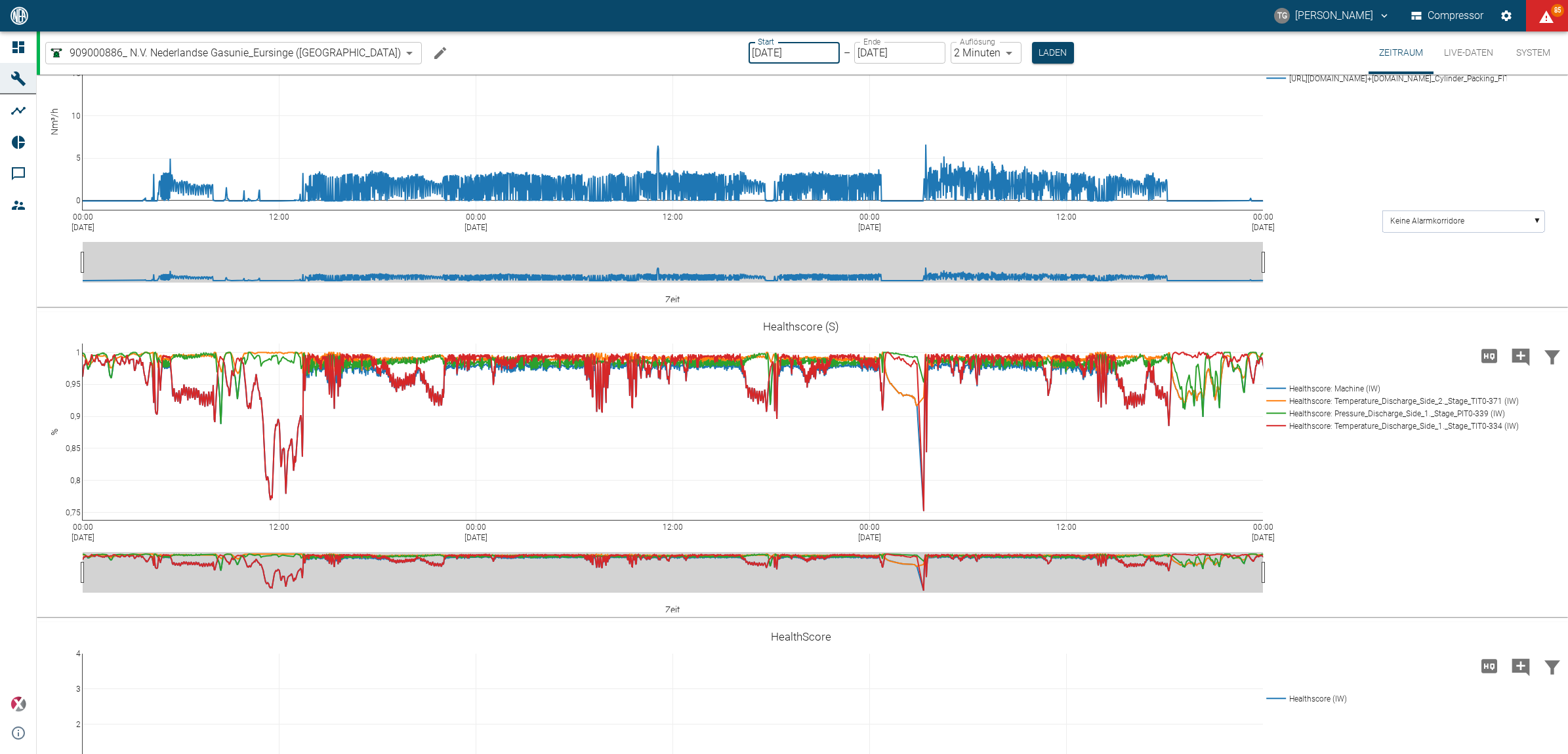
click at [760, 51] on input "[DATE]" at bounding box center [794, 53] width 91 height 22
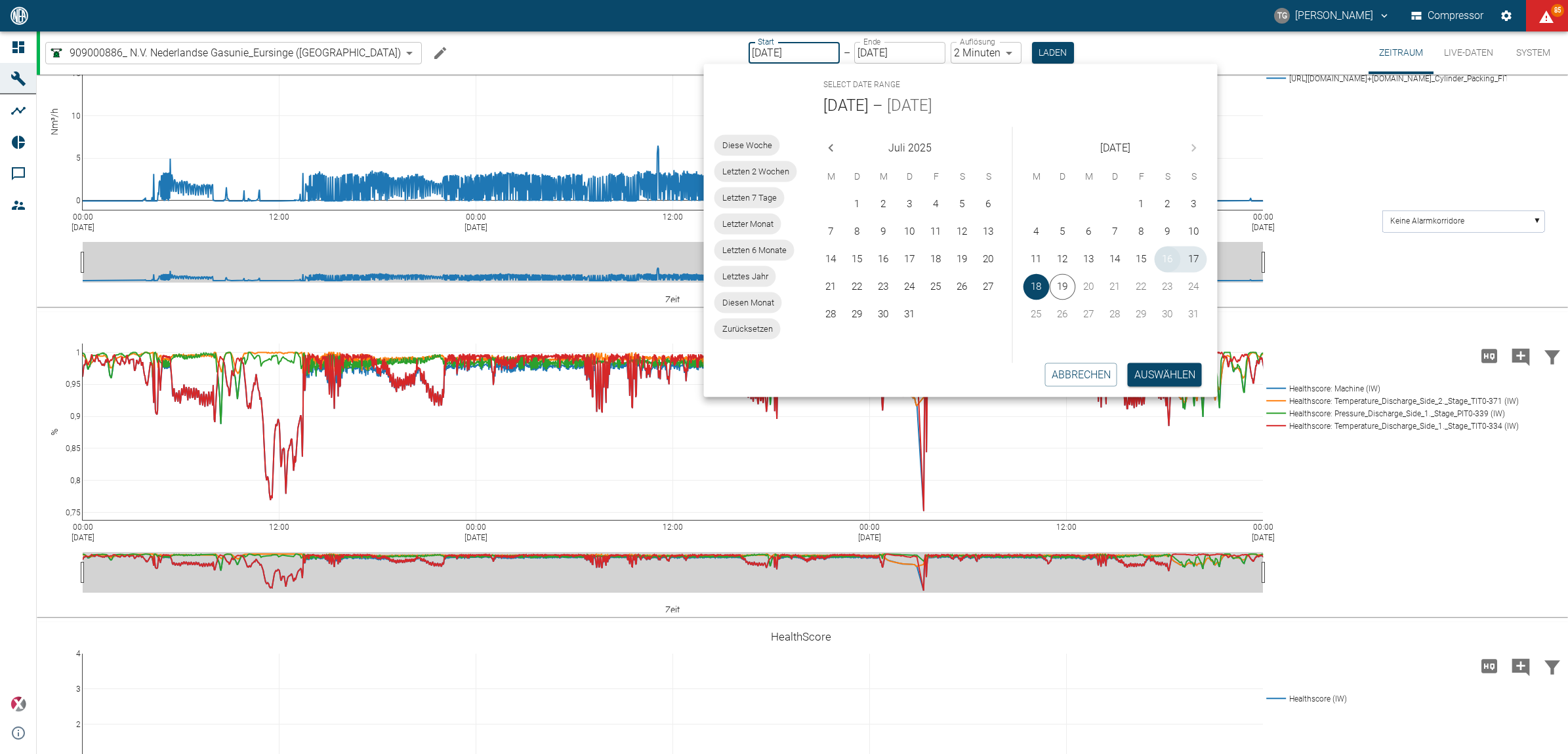
click at [1164, 260] on button "16" at bounding box center [1167, 259] width 26 height 26
click at [1188, 259] on button "17" at bounding box center [1194, 259] width 26 height 26
type input "[DATE]"
click at [1168, 371] on button "Auswählen" at bounding box center [1164, 375] width 74 height 24
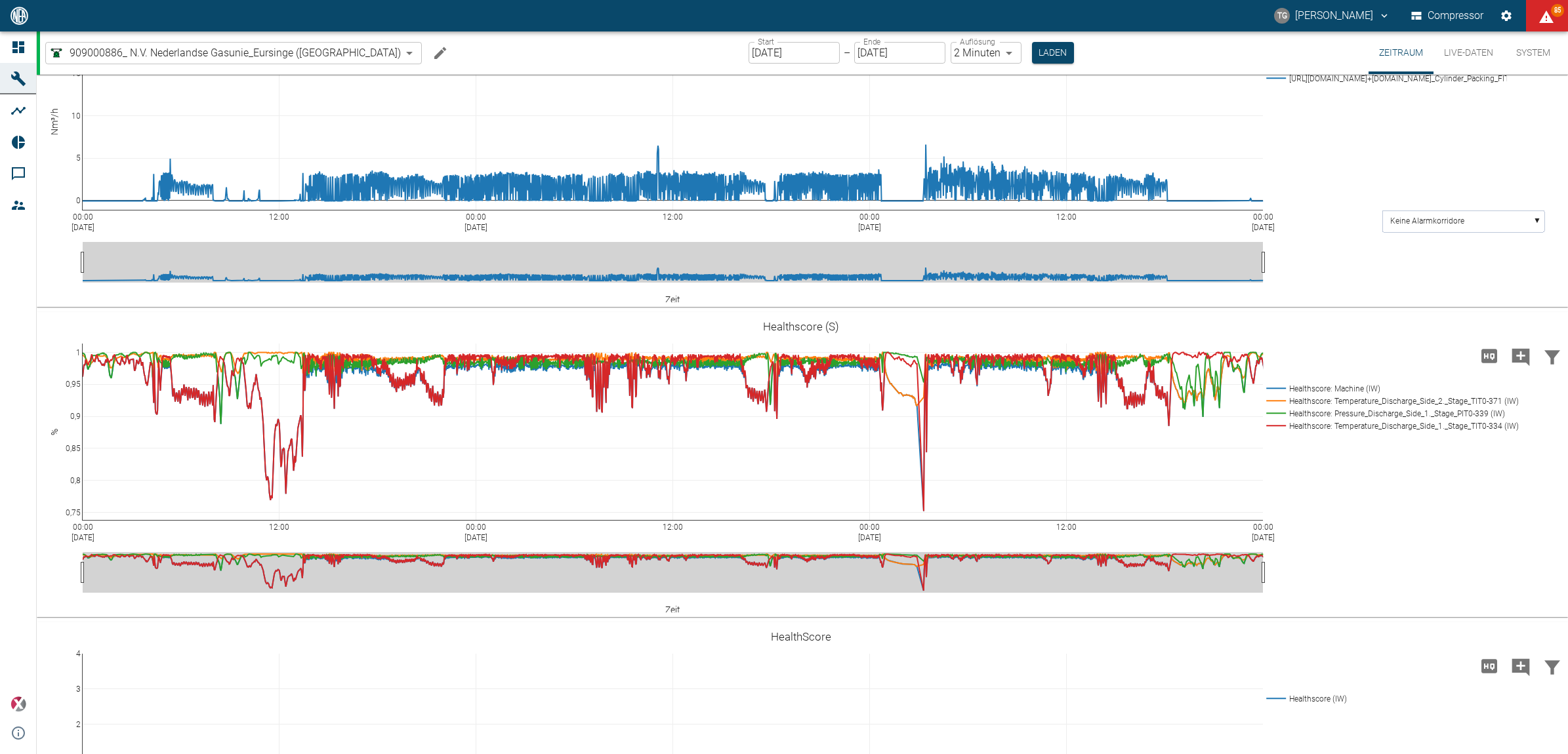
click at [960, 56] on body "TG Thomas Gregoir Compressor 85 Dashboard Maschinen Analysen Reports Kommentare…" at bounding box center [784, 377] width 1568 height 754
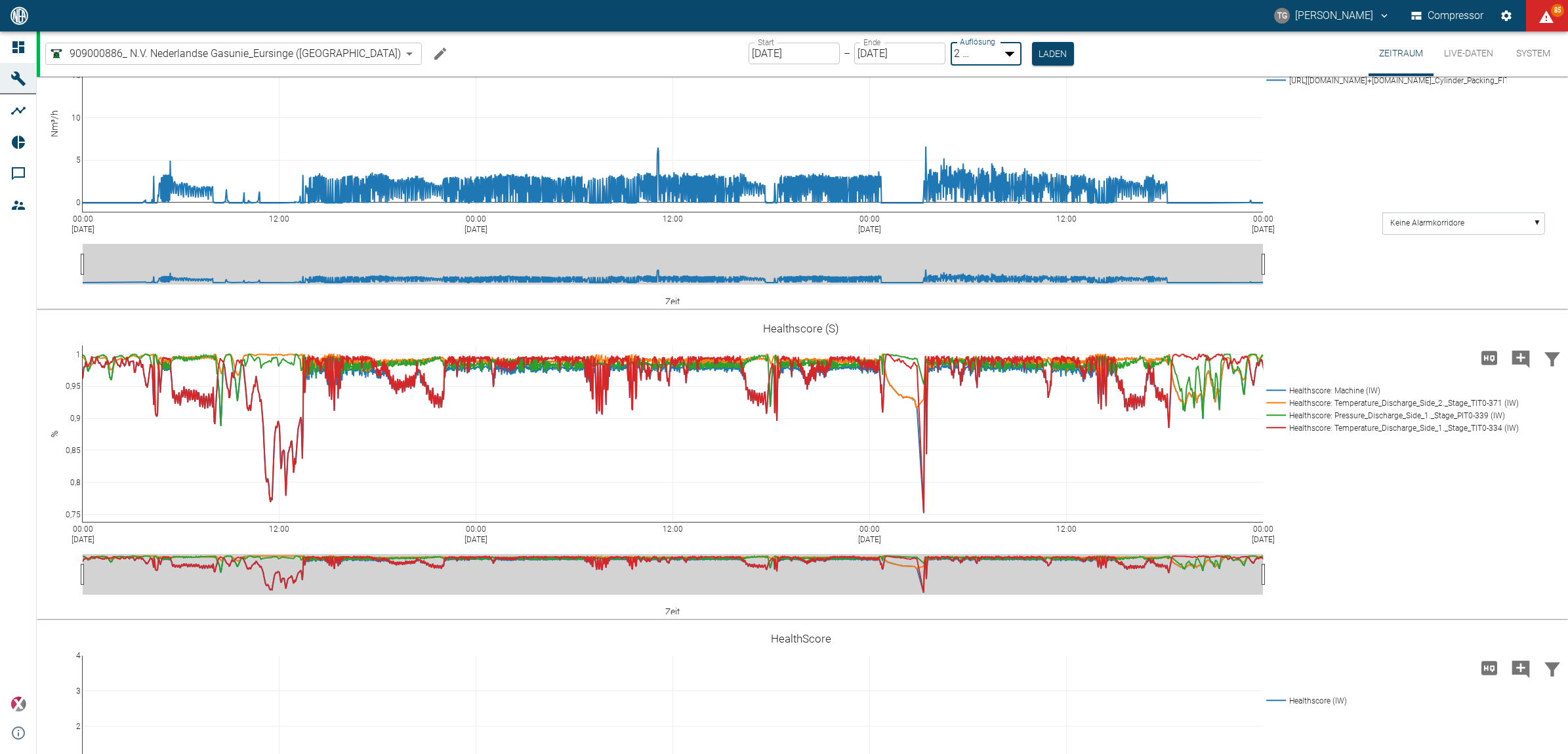
type input "1sec"
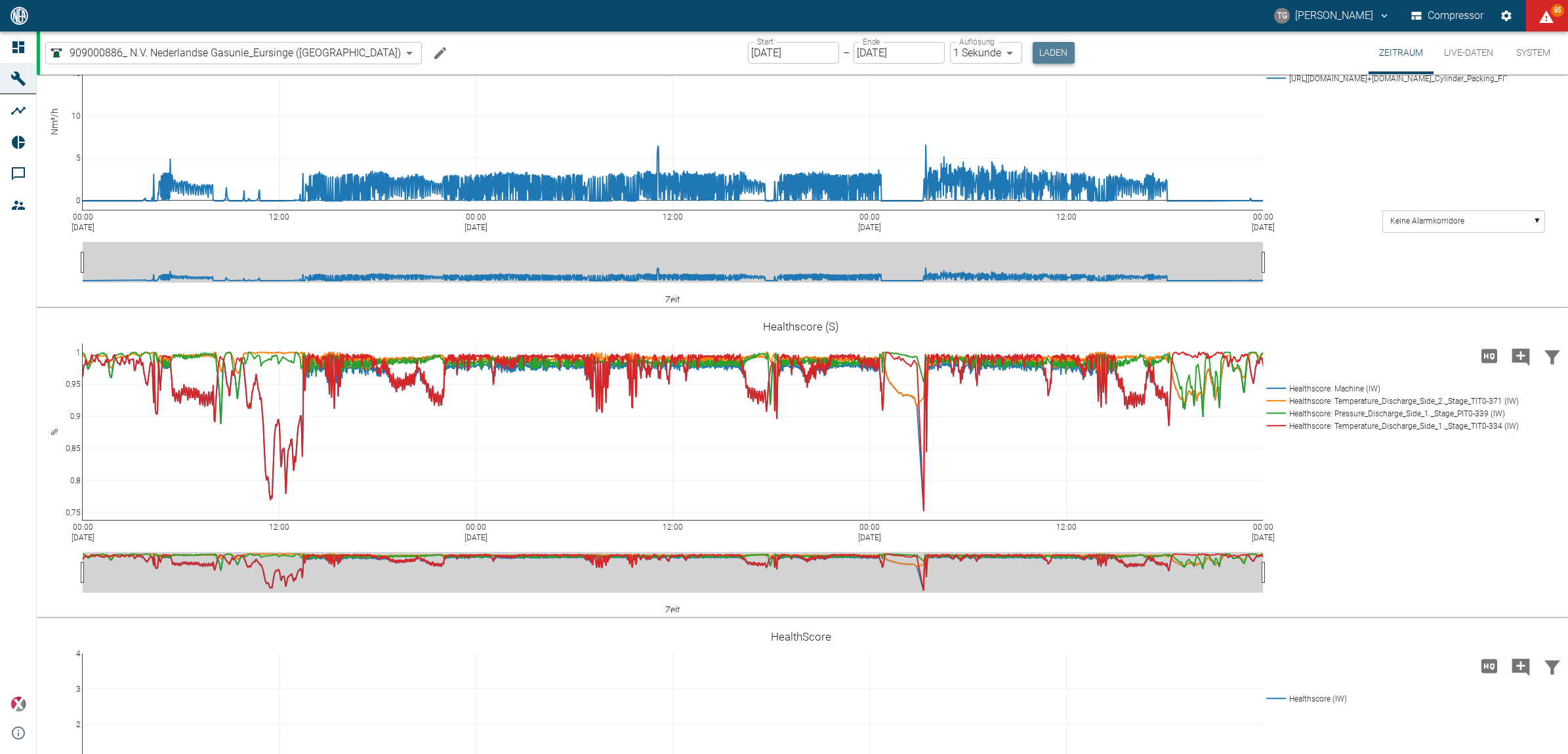
click at [1033, 57] on button "Laden" at bounding box center [1054, 53] width 42 height 22
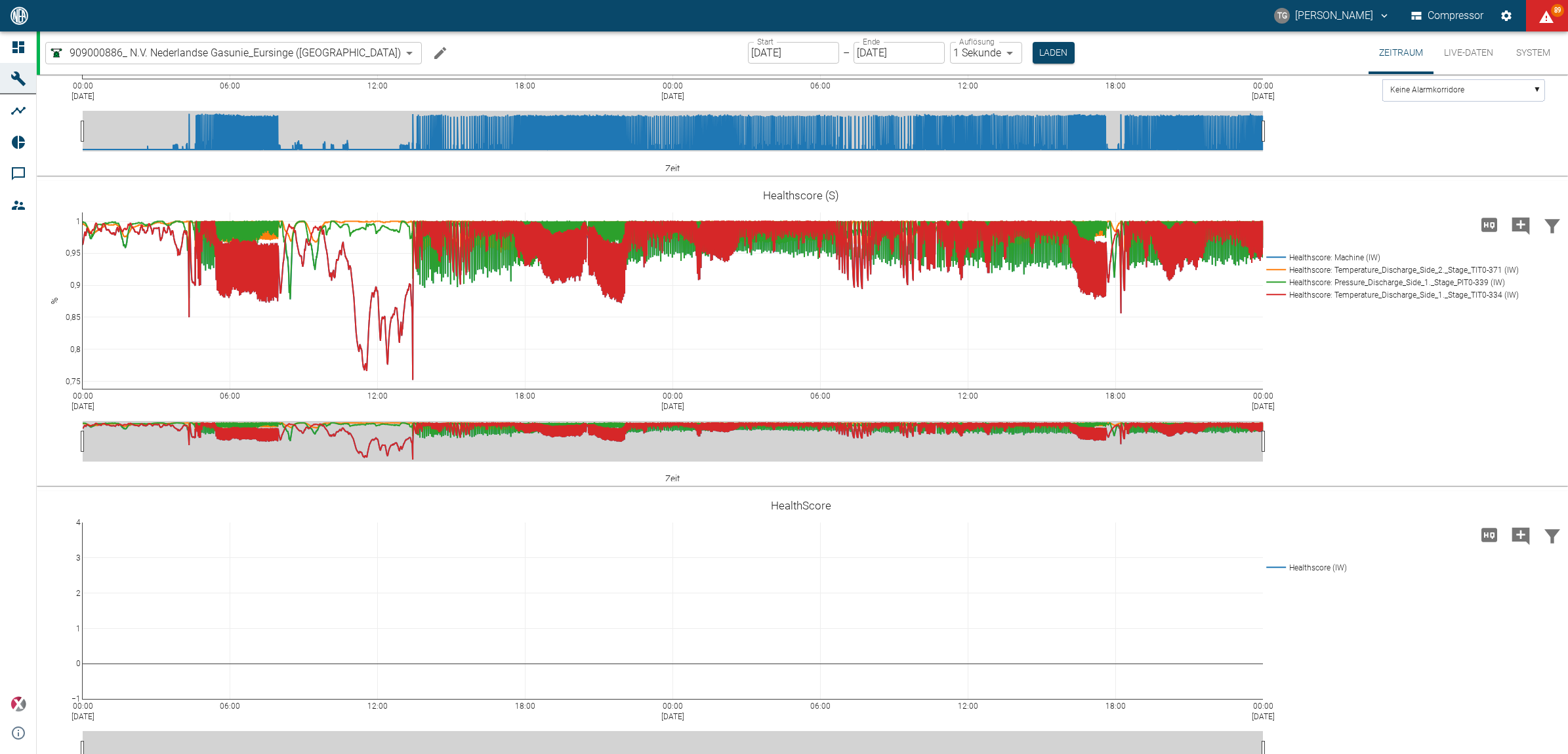
scroll to position [1640, 0]
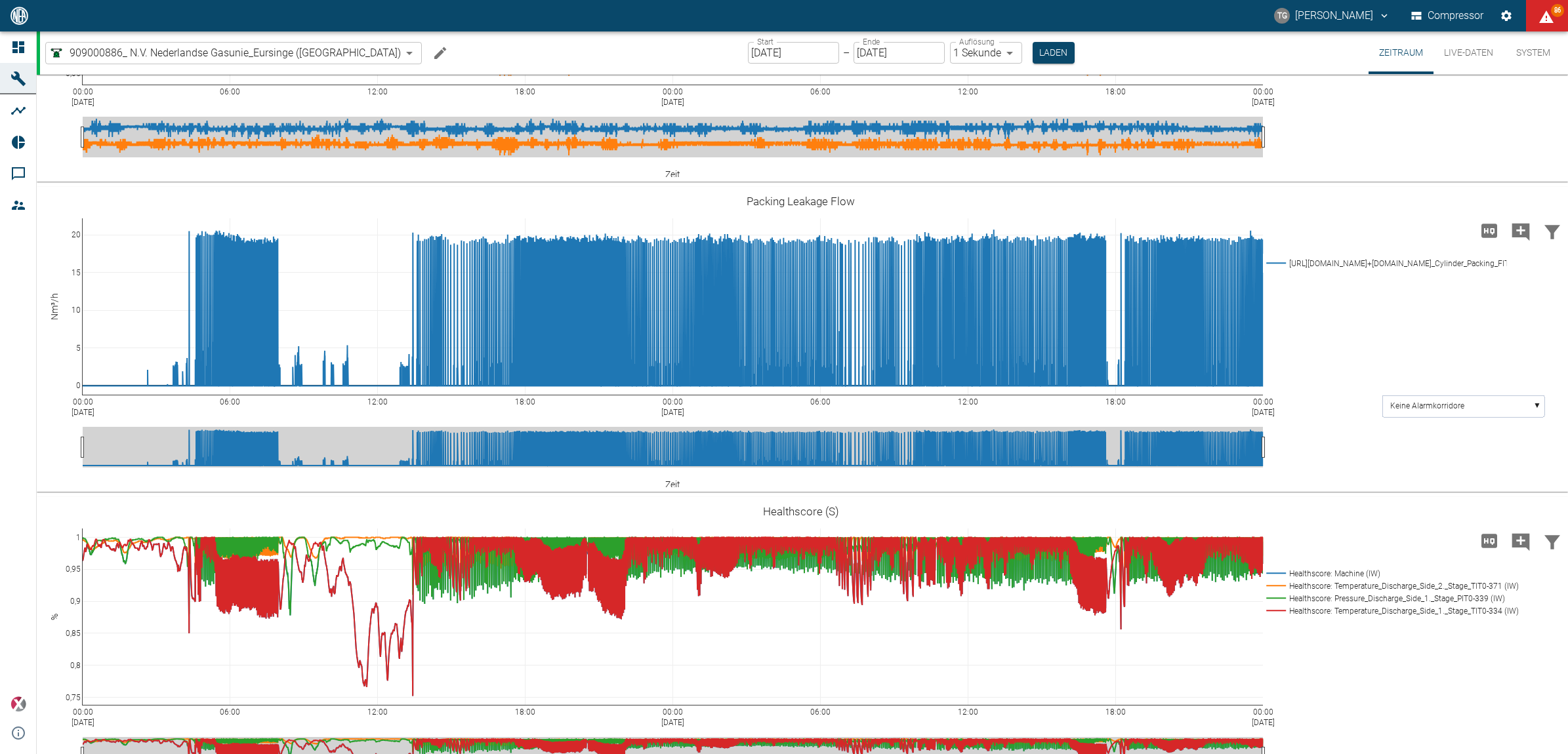
click at [1357, 177] on div "00:00 Aug 16, 2025 06:00 12:00 18:00 00:00 Aug 17, 2025 06:00 12:00 18:00 00:00…" at bounding box center [800, 29] width 1528 height 295
click at [14, 46] on icon at bounding box center [18, 47] width 12 height 12
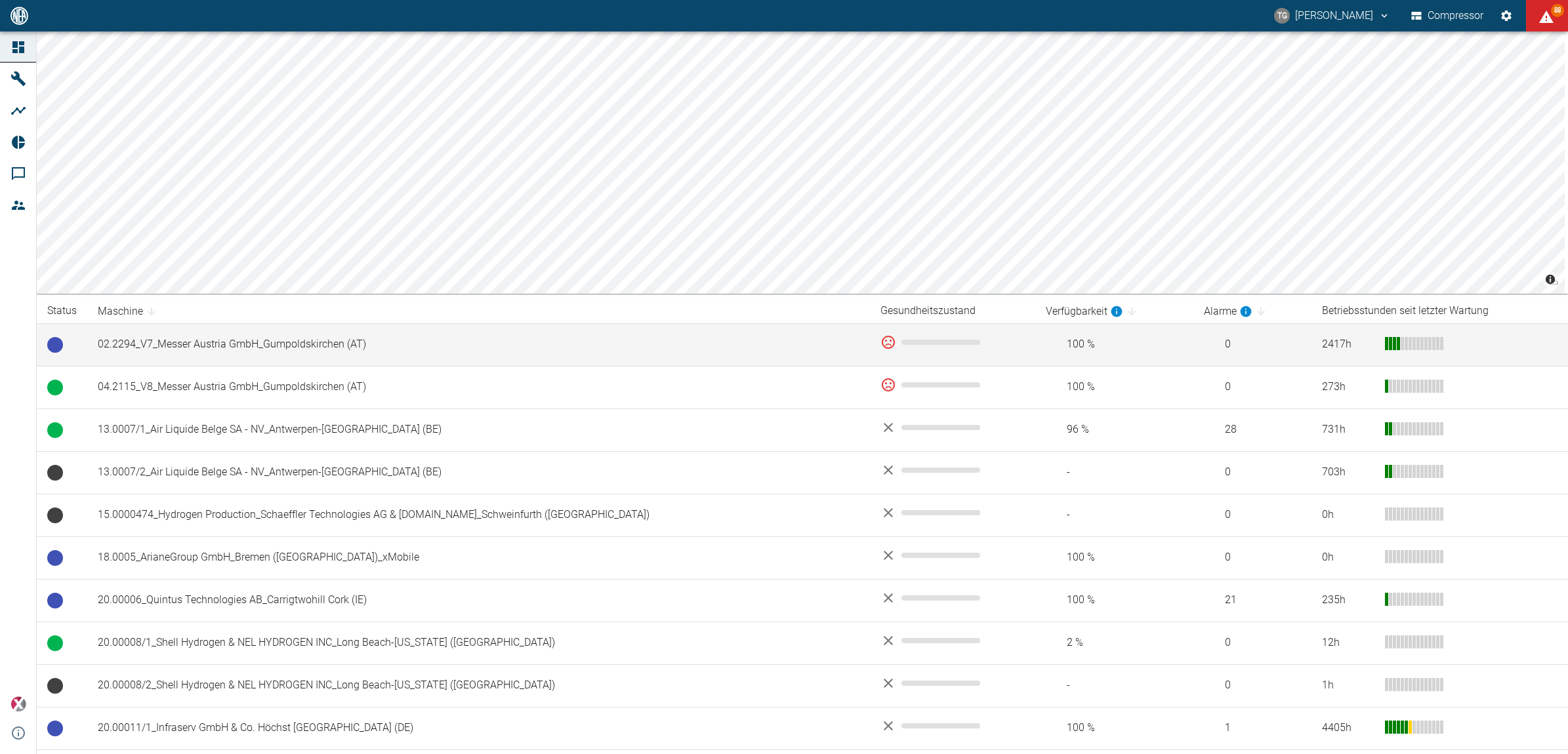
scroll to position [82, 0]
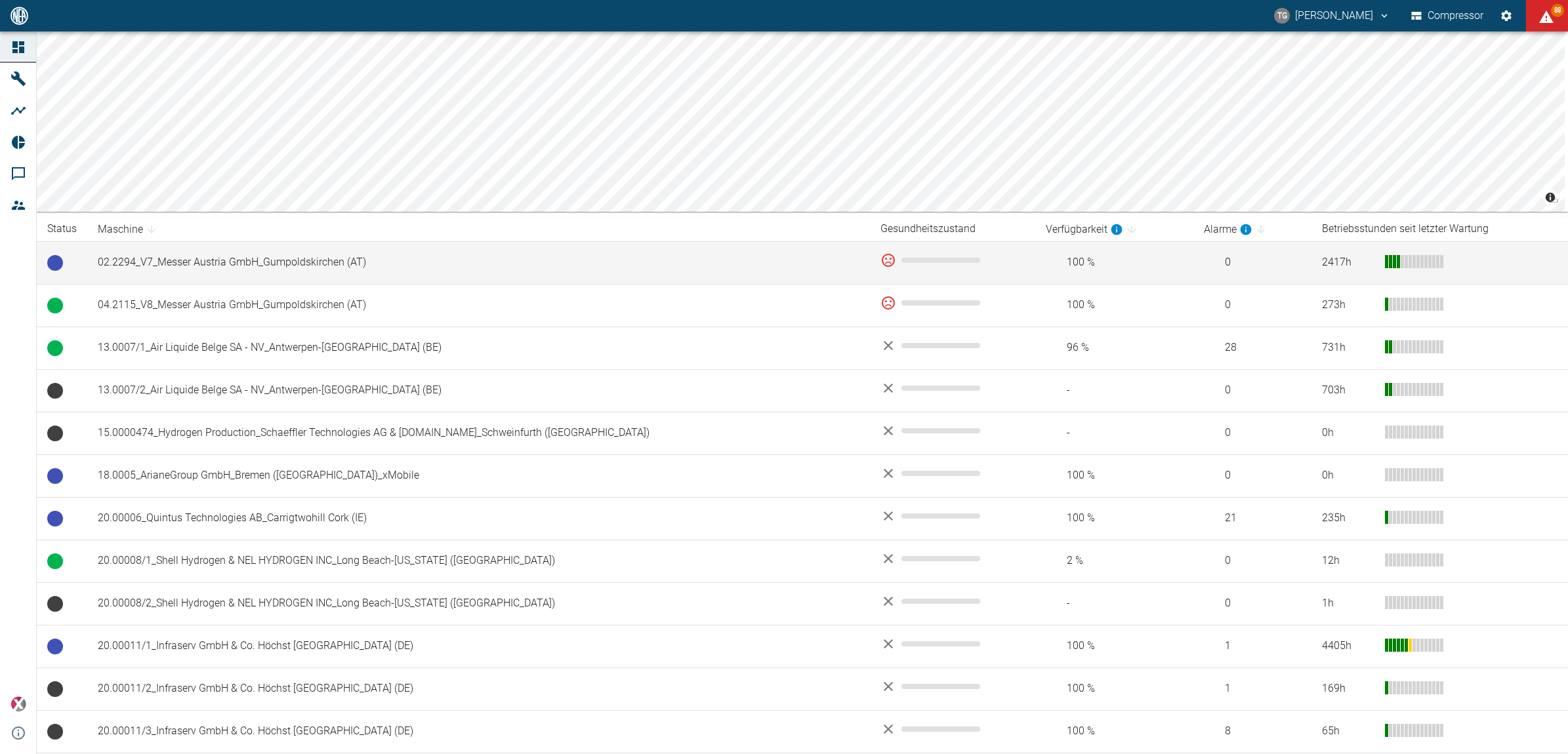
click at [230, 269] on td "02.2294_V7_Messer Austria GmbH_Gumpoldskirchen (AT)" at bounding box center [478, 263] width 783 height 43
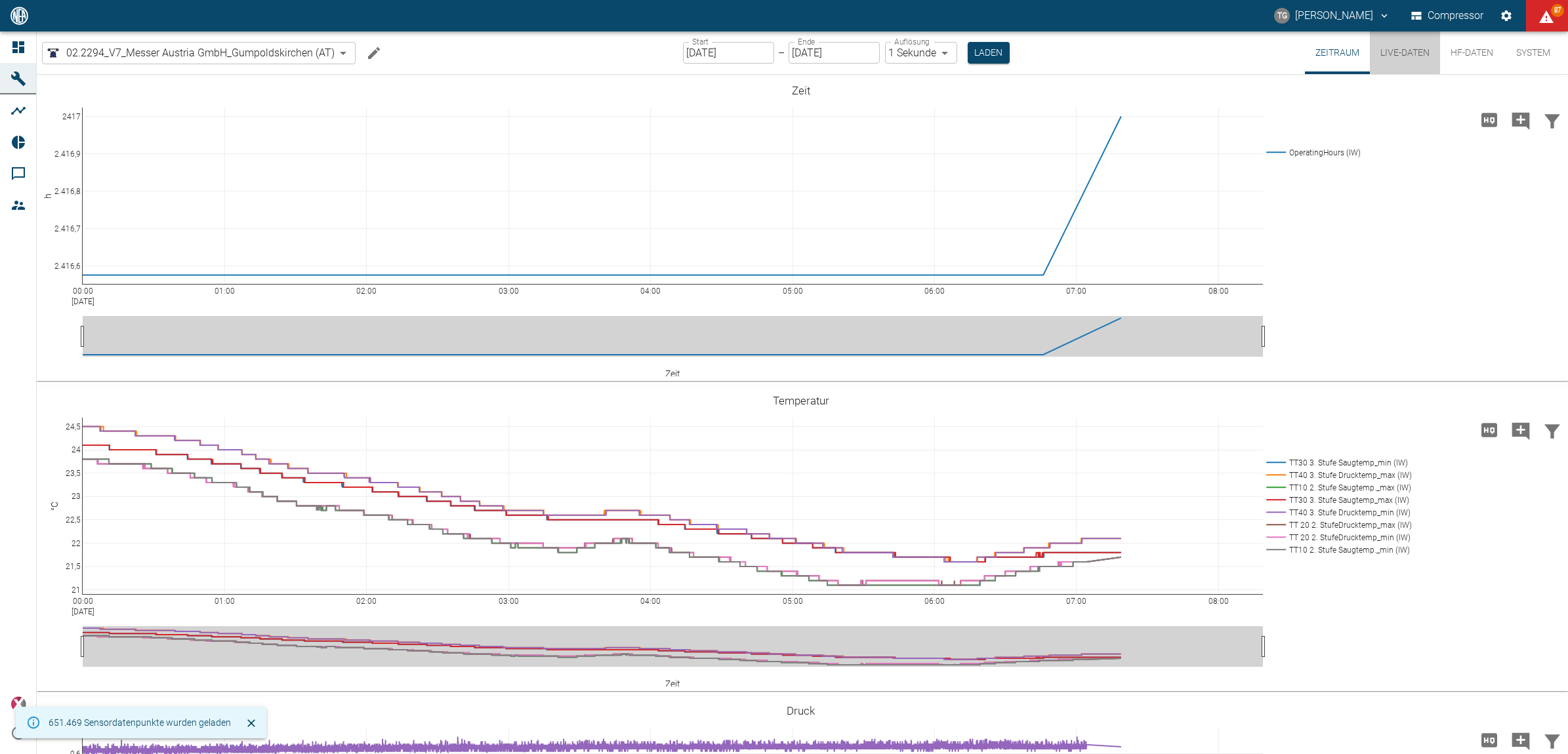
click at [1399, 54] on button "Live-Daten" at bounding box center [1405, 53] width 70 height 43
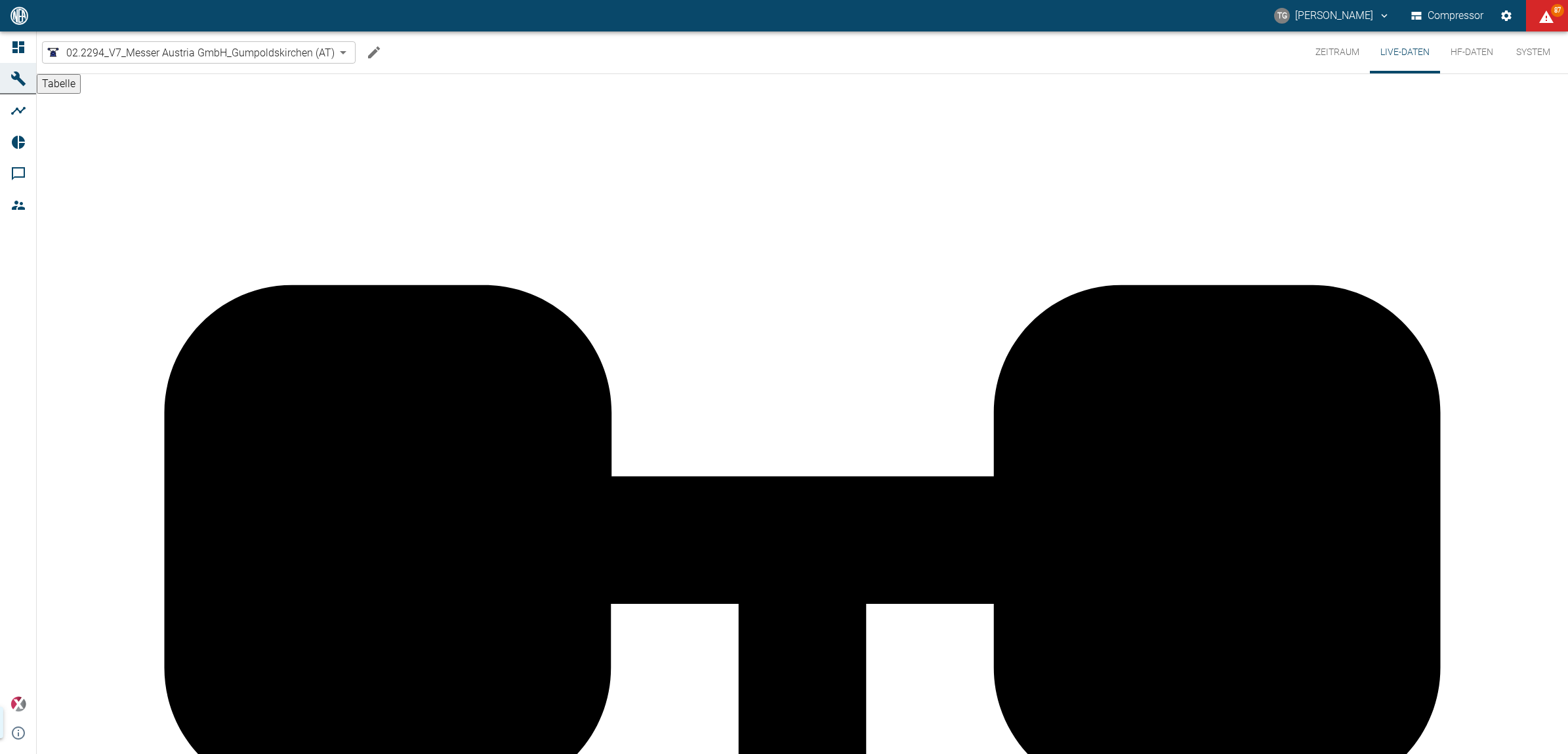
scroll to position [811, 0]
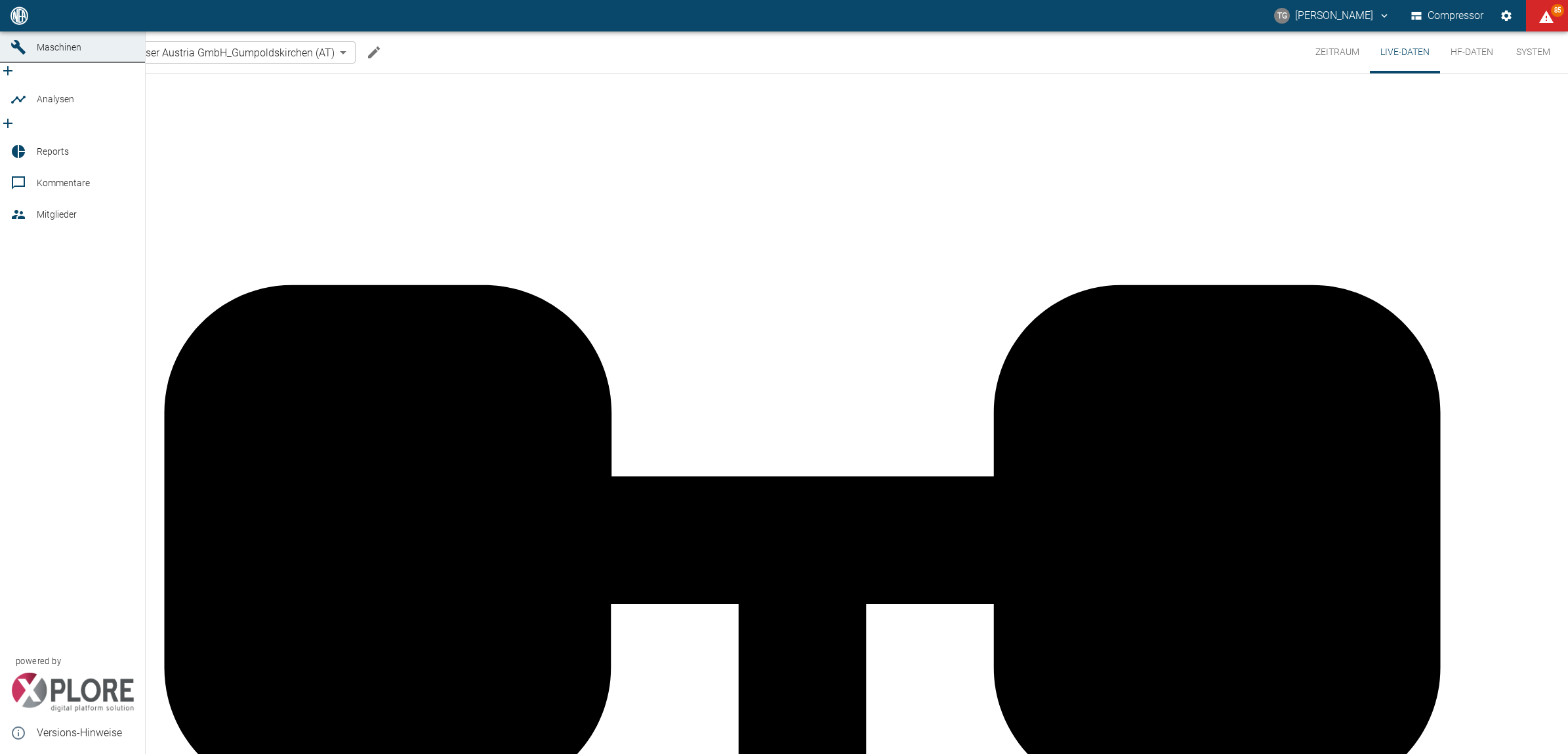
click at [25, 24] on icon at bounding box center [18, 15] width 15 height 15
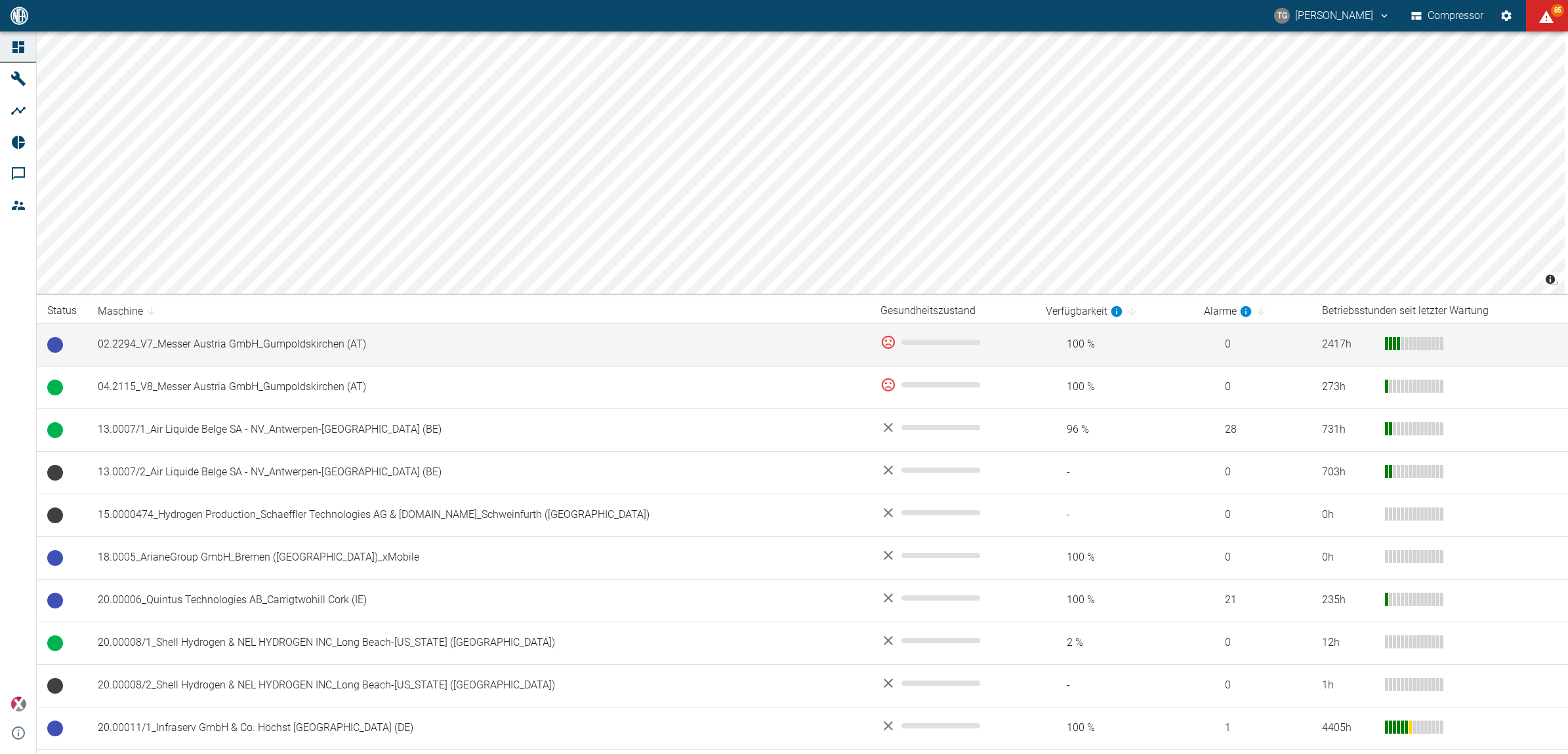
click at [261, 349] on td "02.2294_V7_Messer Austria GmbH_Gumpoldskirchen (AT)" at bounding box center [478, 344] width 783 height 43
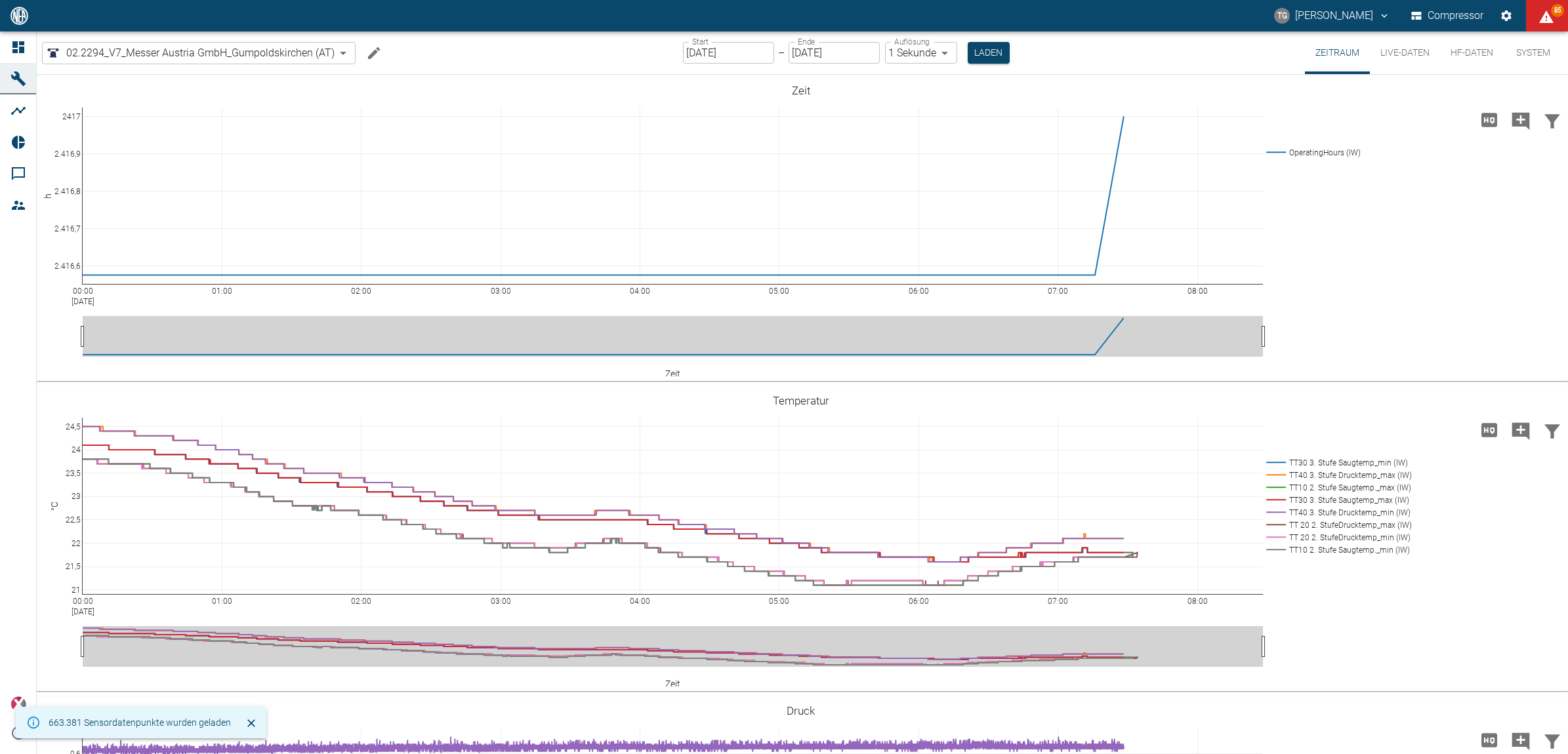
click at [690, 47] on input "[DATE]" at bounding box center [728, 53] width 91 height 22
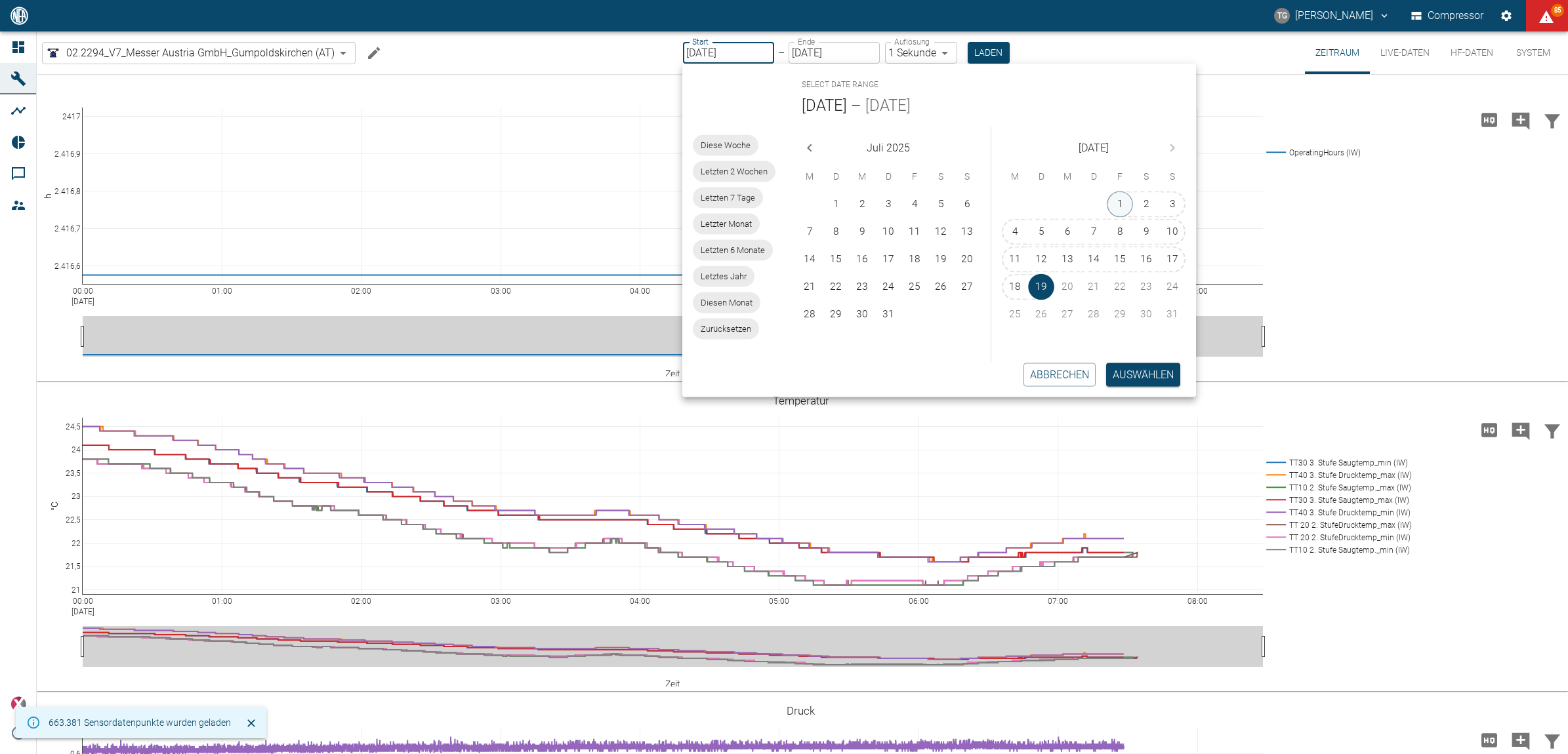
click at [1119, 208] on button "1" at bounding box center [1119, 204] width 26 height 26
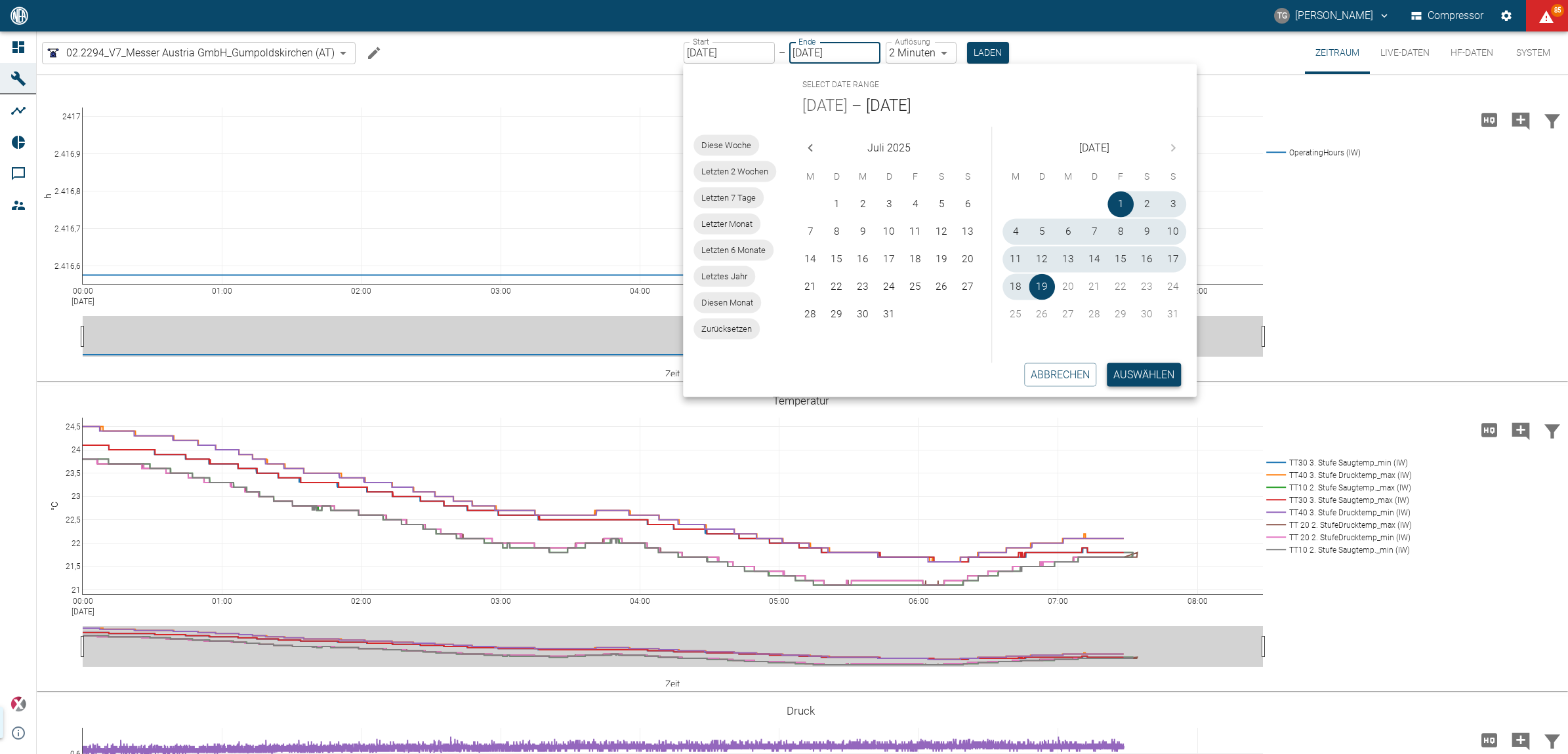
type input "01.08.2025"
type input "2min"
click at [1143, 372] on button "Auswählen" at bounding box center [1143, 375] width 74 height 24
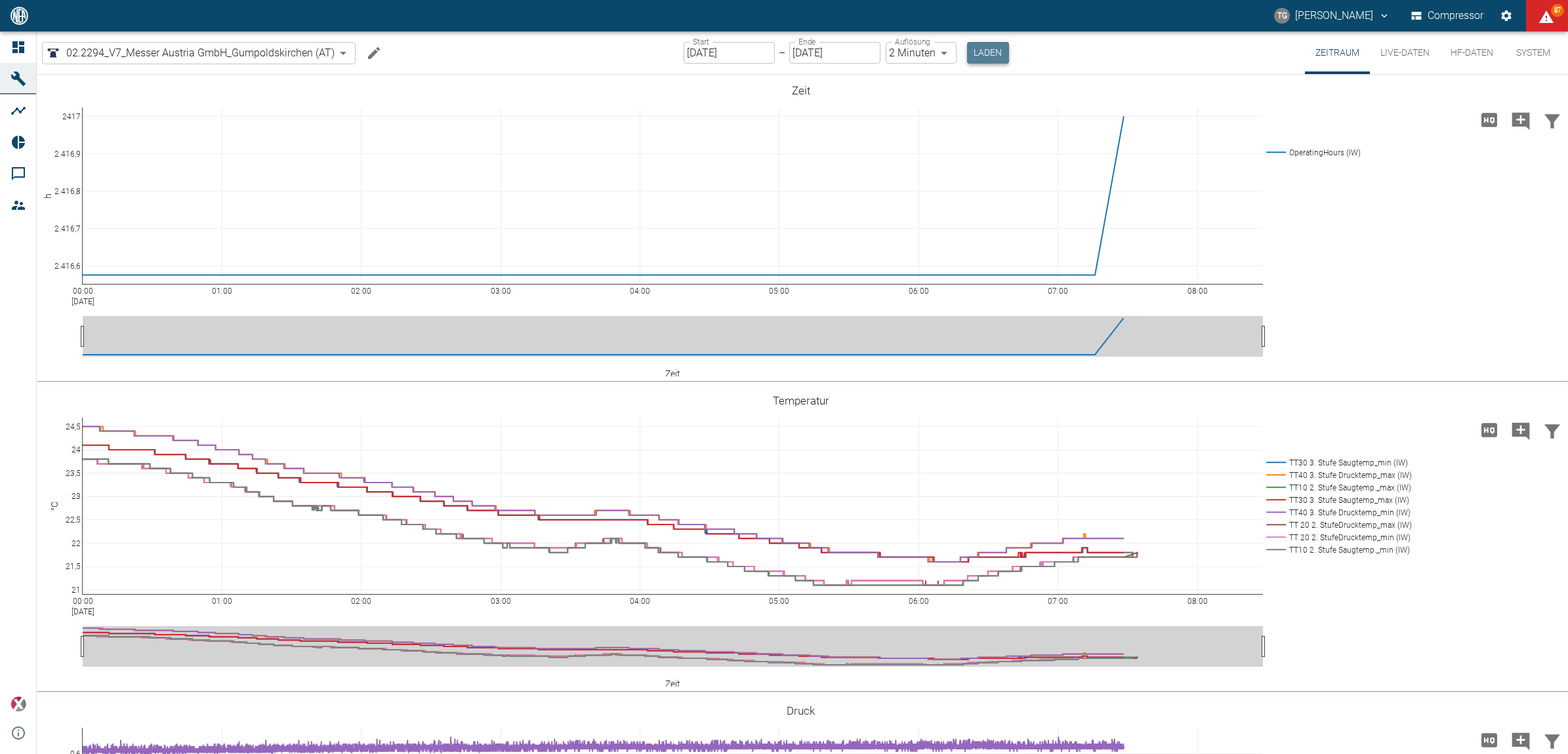
click at [983, 53] on button "Laden" at bounding box center [988, 53] width 42 height 22
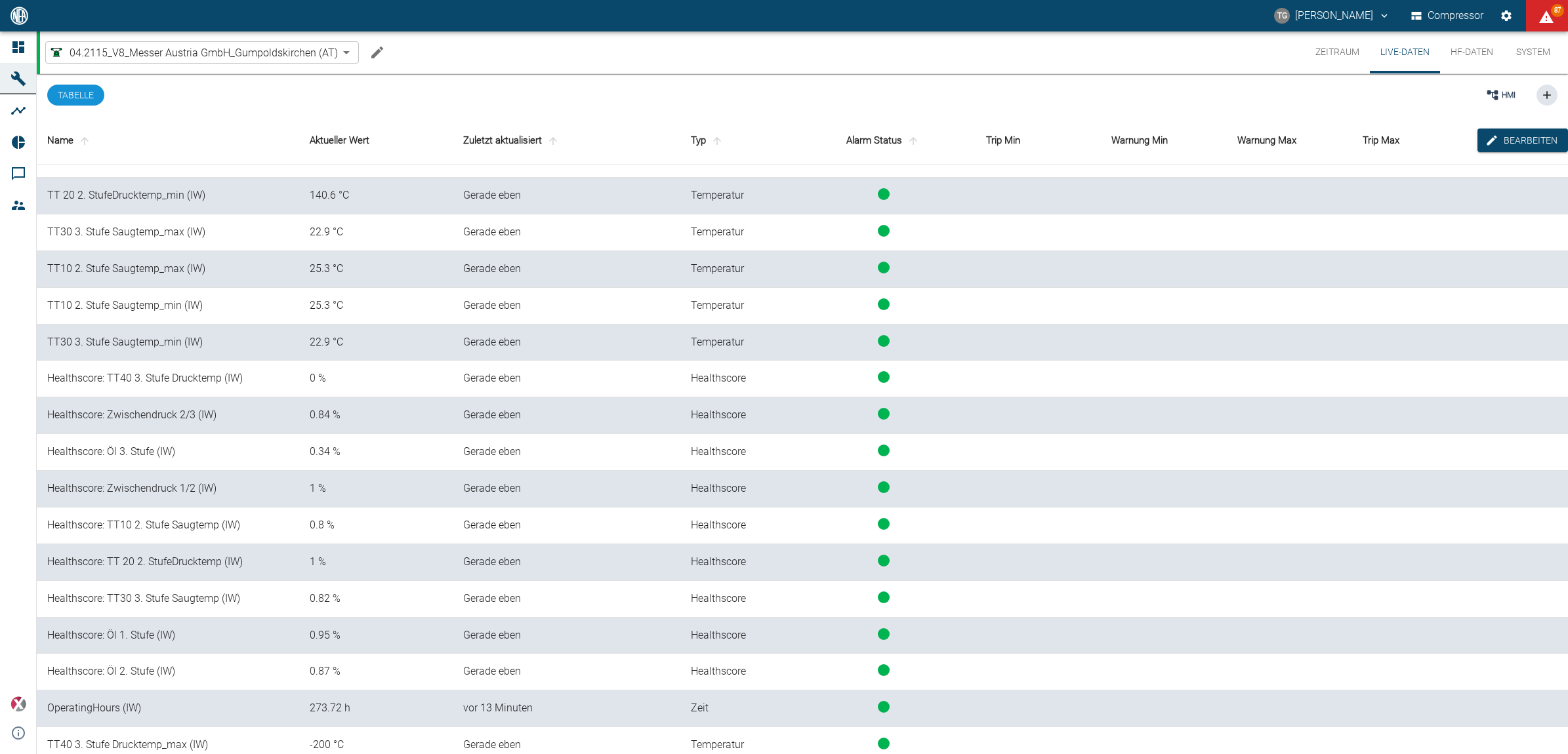
scroll to position [627, 0]
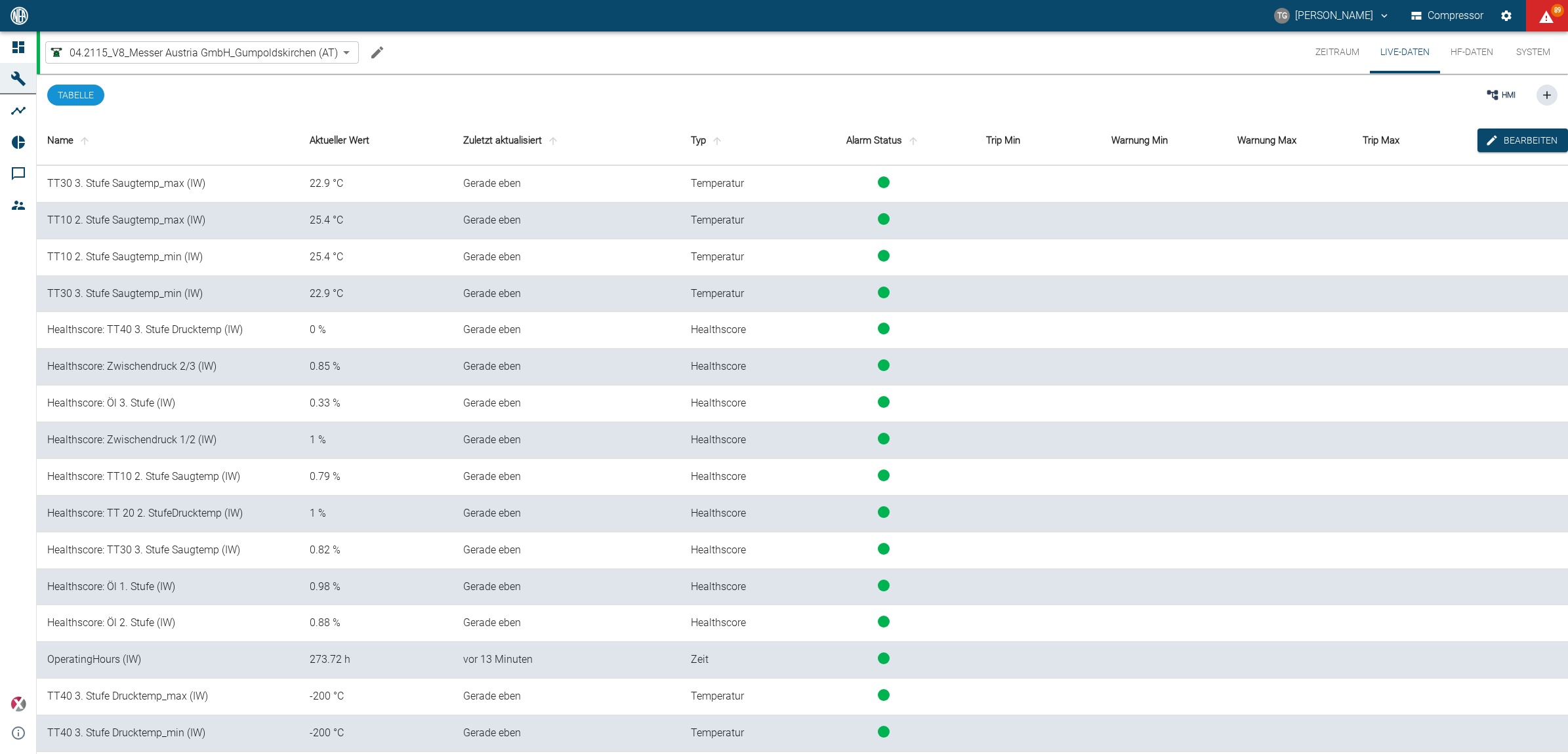
click at [1329, 61] on button "Zeitraum" at bounding box center [1338, 53] width 65 height 42
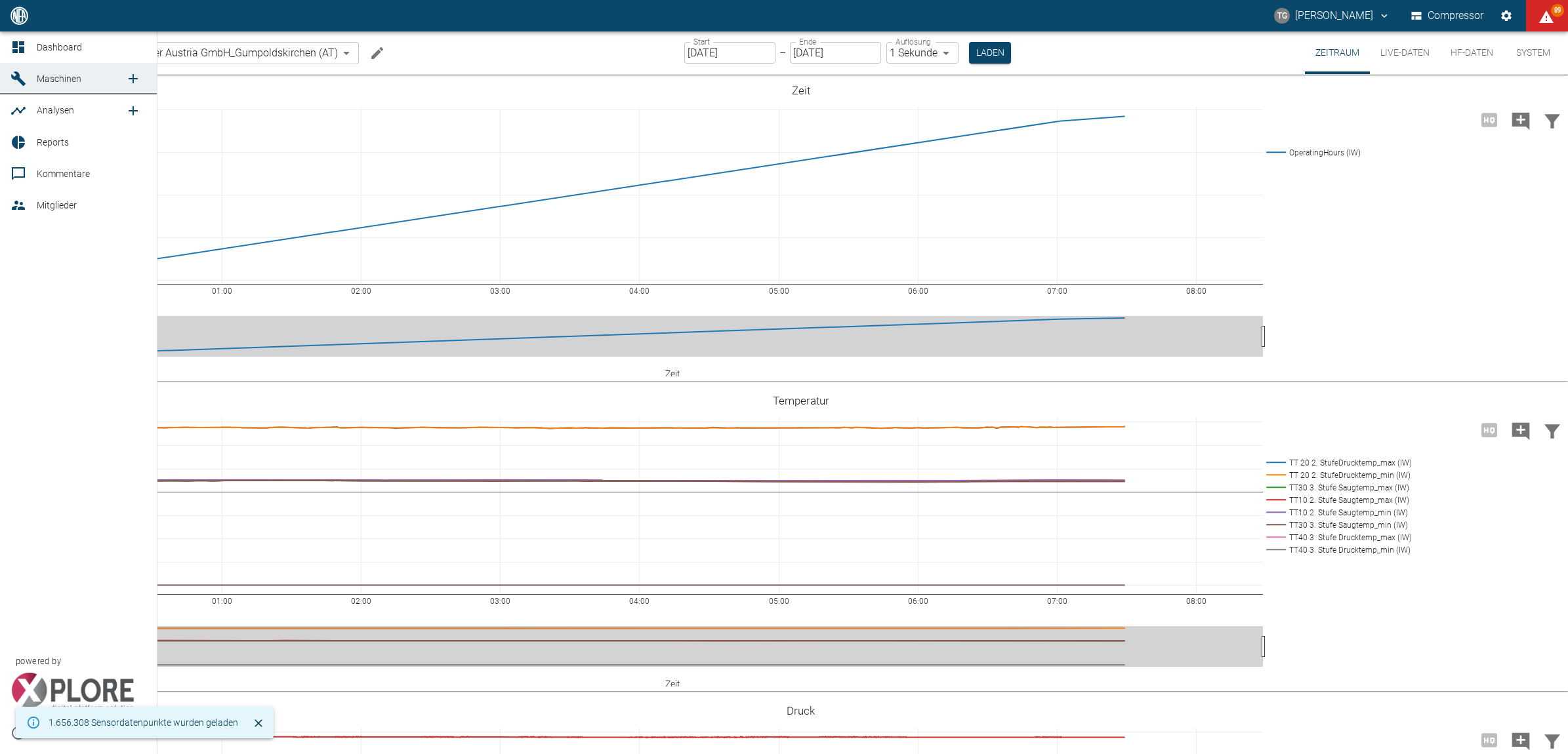
click at [21, 43] on icon at bounding box center [18, 47] width 12 height 12
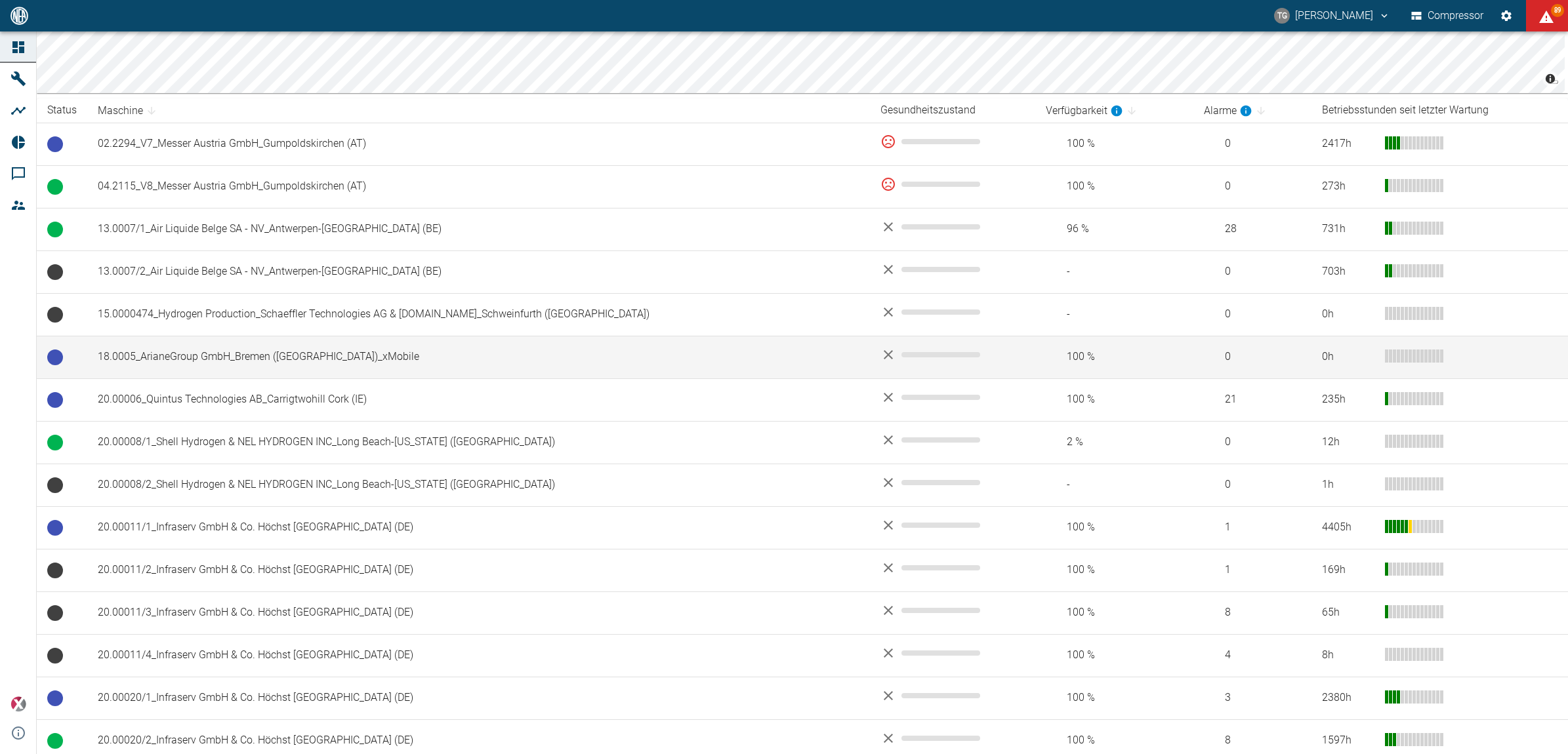
scroll to position [246, 0]
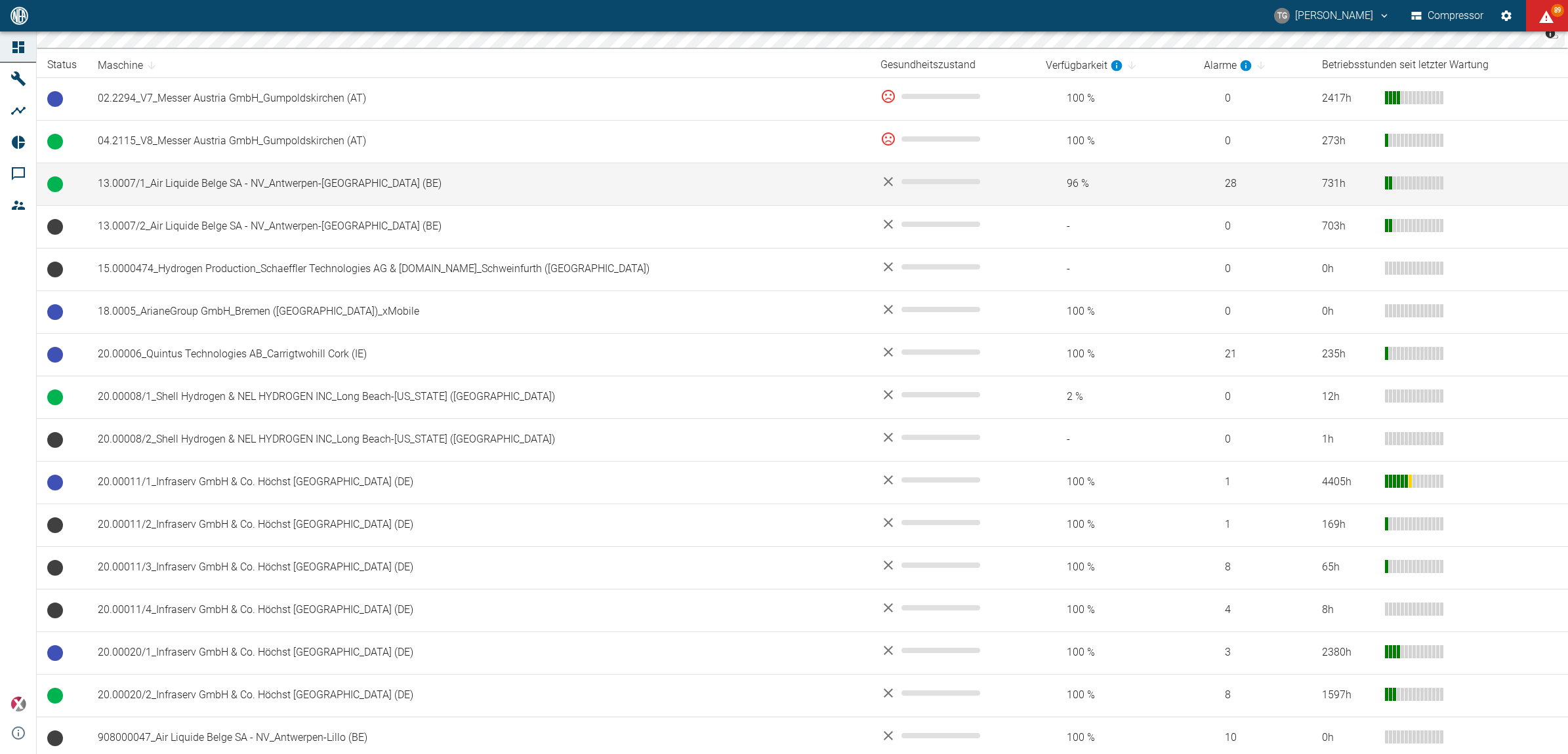
click at [216, 185] on td "13.0007/1_Air Liquide Belge SA - NV_Antwerpen-[GEOGRAPHIC_DATA] (BE)" at bounding box center [478, 184] width 783 height 43
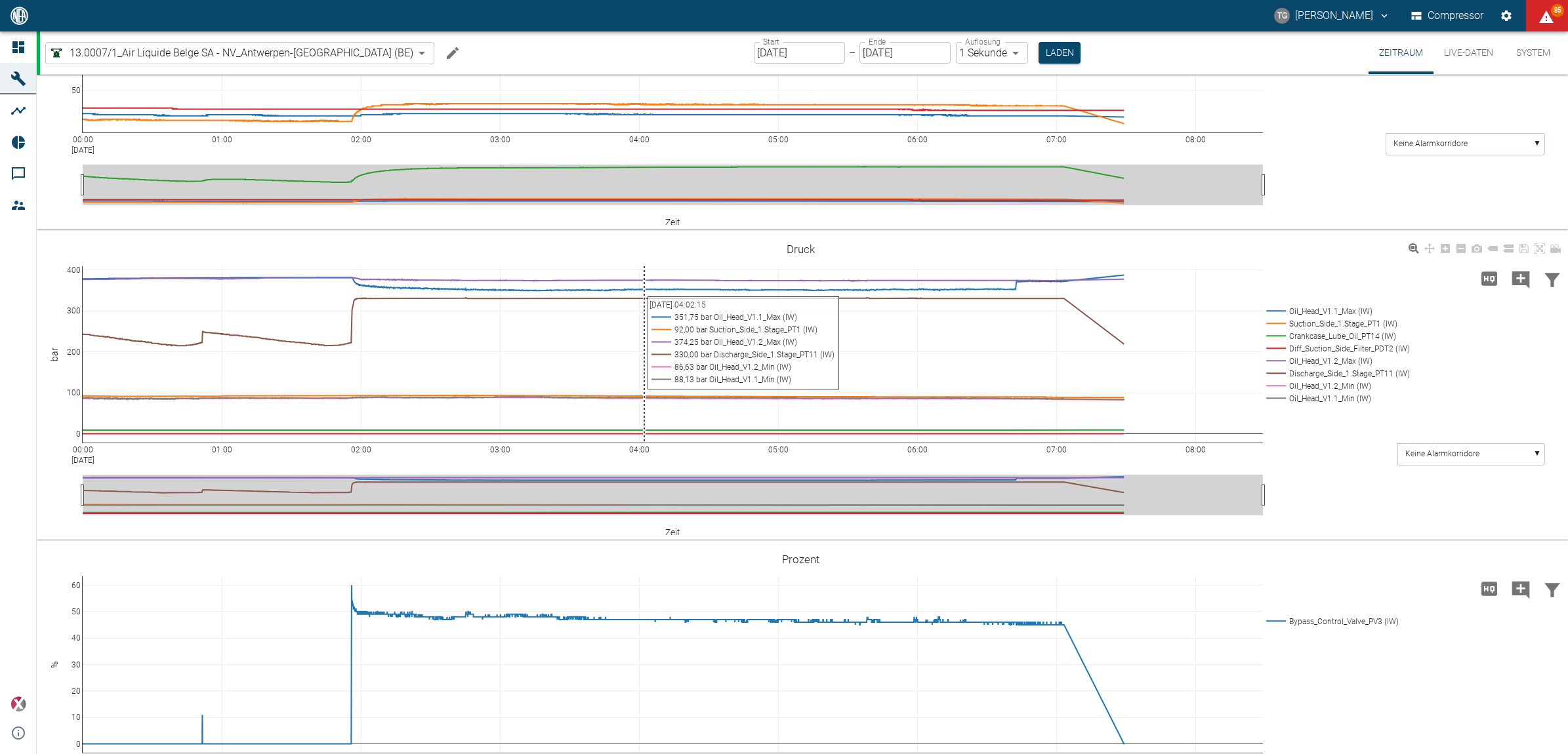
scroll to position [560, 0]
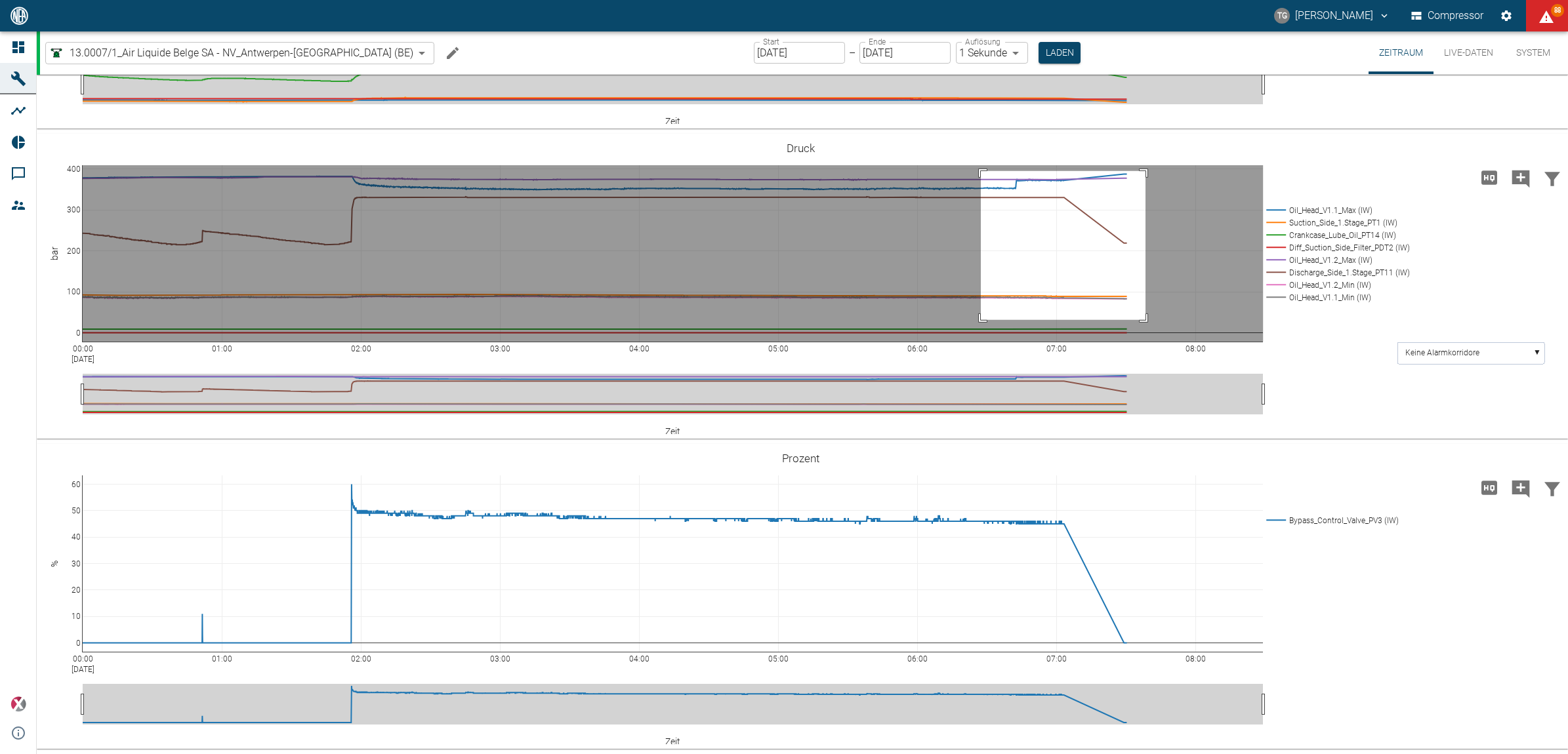
drag, startPoint x: 981, startPoint y: 172, endPoint x: 1145, endPoint y: 321, distance: 221.6
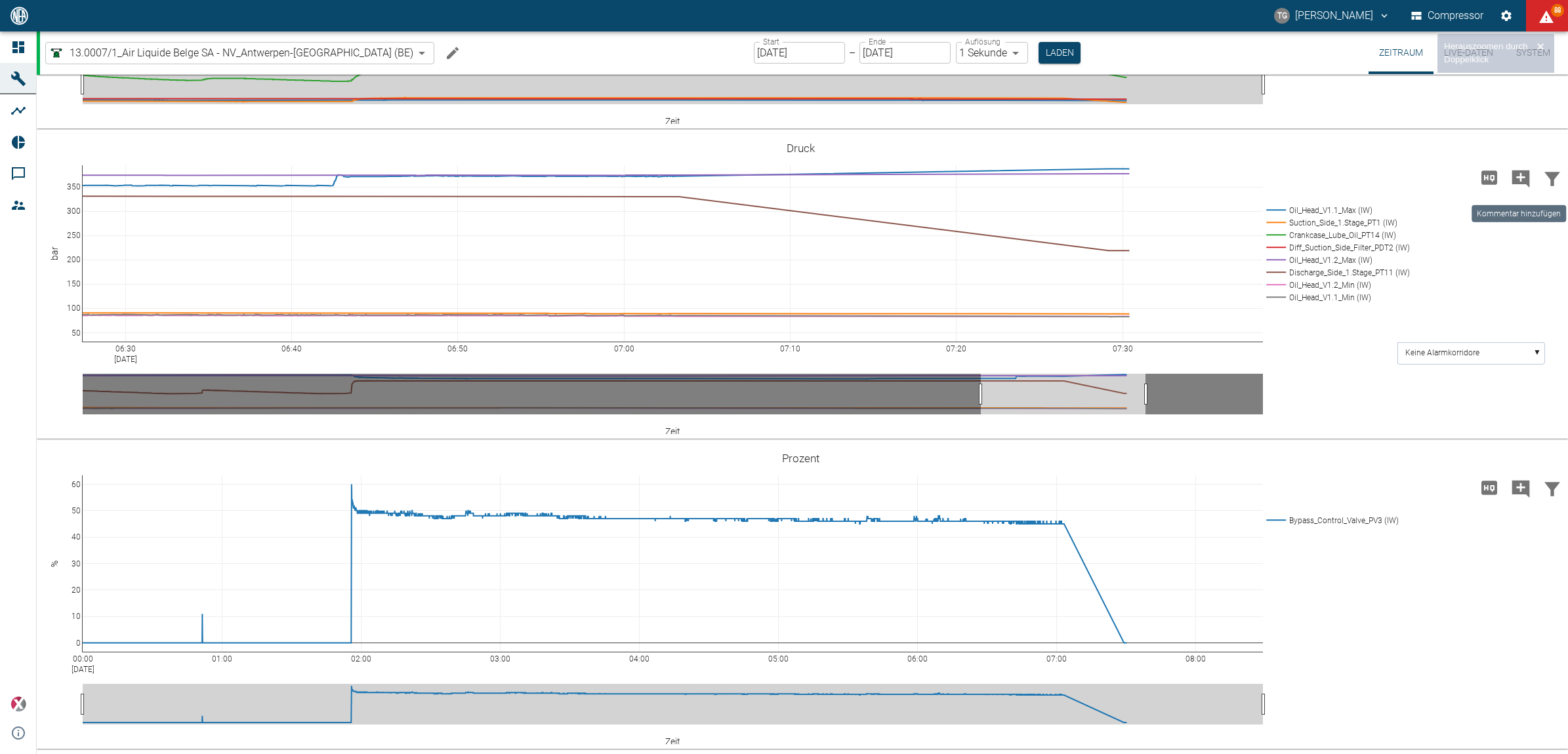
click at [1517, 177] on icon "Kommentar hinzufügen" at bounding box center [1521, 179] width 21 height 21
click at [1436, 178] on button "Weiter" at bounding box center [1454, 177] width 39 height 20
paste textarea "The oil pressure was adjusted and increased by [PERSON_NAME] at head V1.2."
type textarea "The oil pressure was adjusted and increased by Marc Philipps at head V1.1."
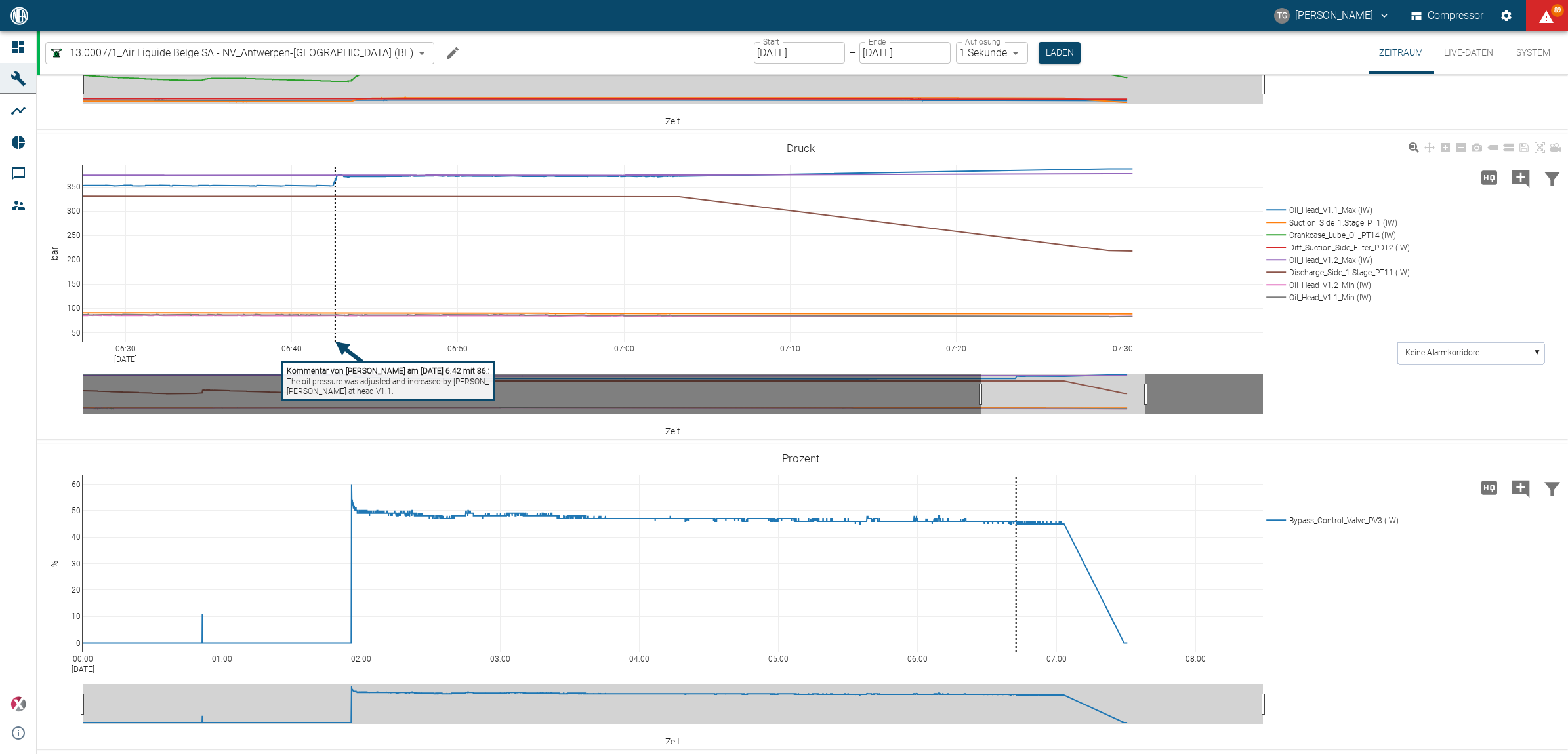
click at [1359, 408] on div "06:30 Aug 19, 2025 06:40 06:50 07:00 07:10 07:20 07:30 50 100 150 200 250 300 3…" at bounding box center [800, 286] width 1528 height 295
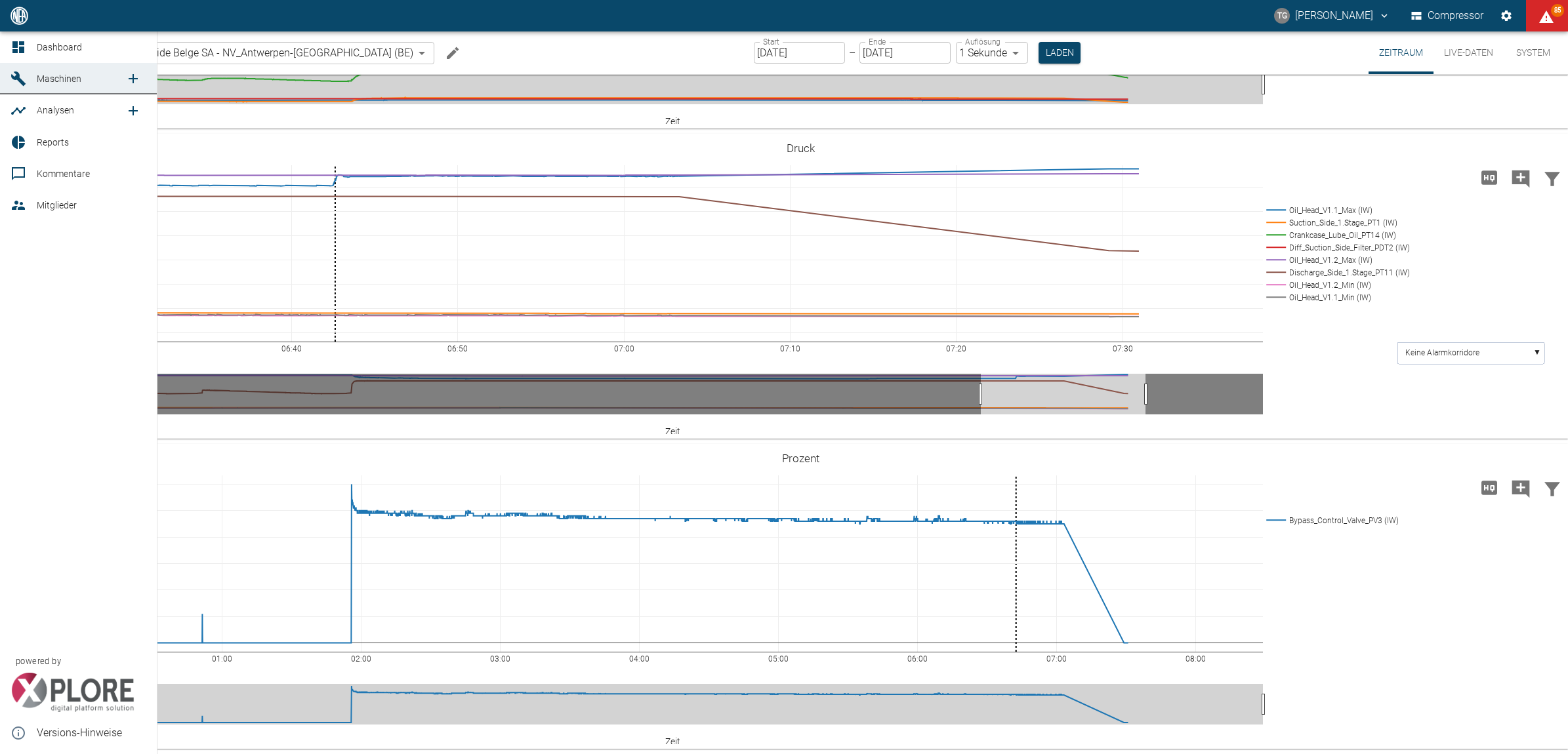
drag, startPoint x: 18, startPoint y: 44, endPoint x: 75, endPoint y: 84, distance: 69.6
click at [18, 44] on icon at bounding box center [18, 47] width 15 height 15
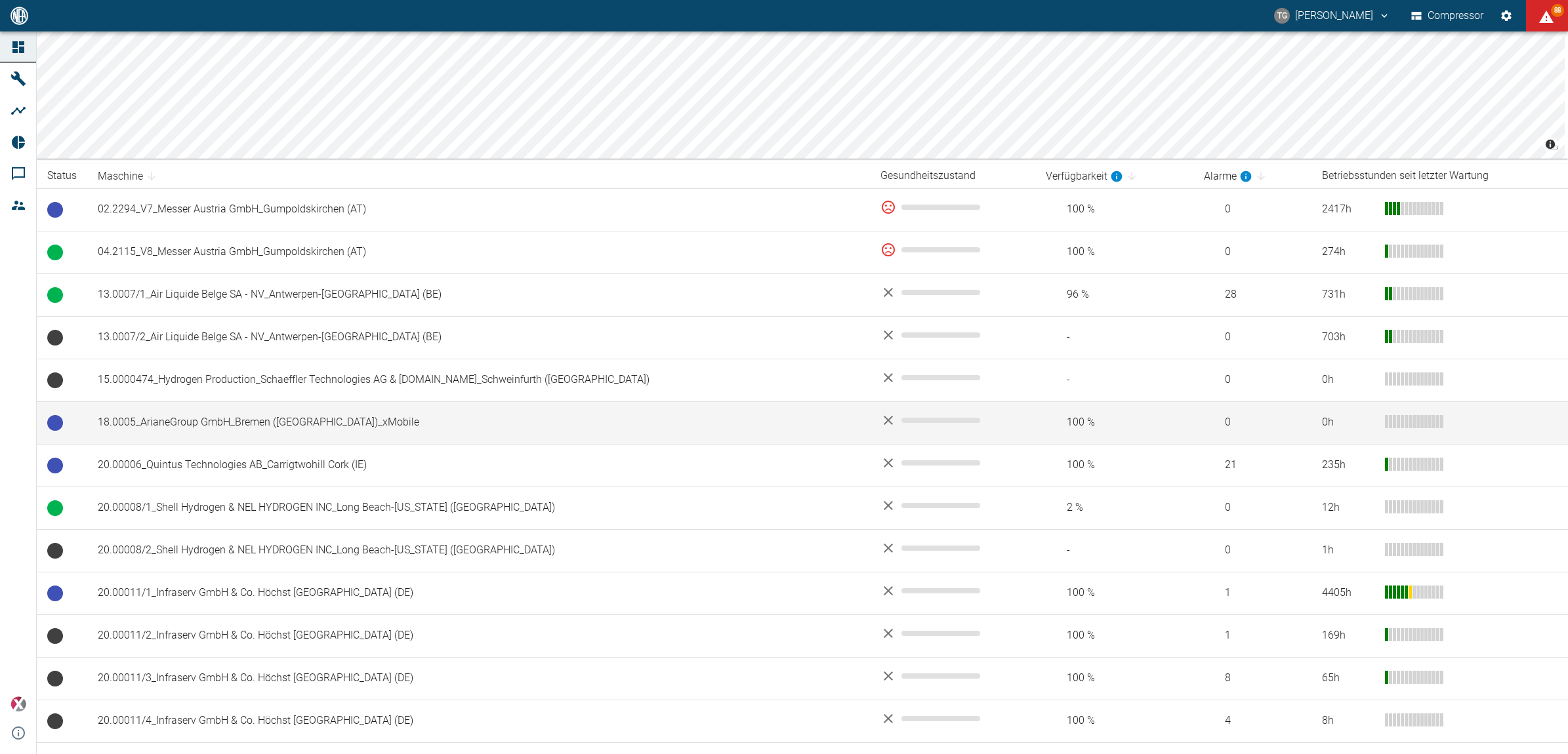
scroll to position [164, 0]
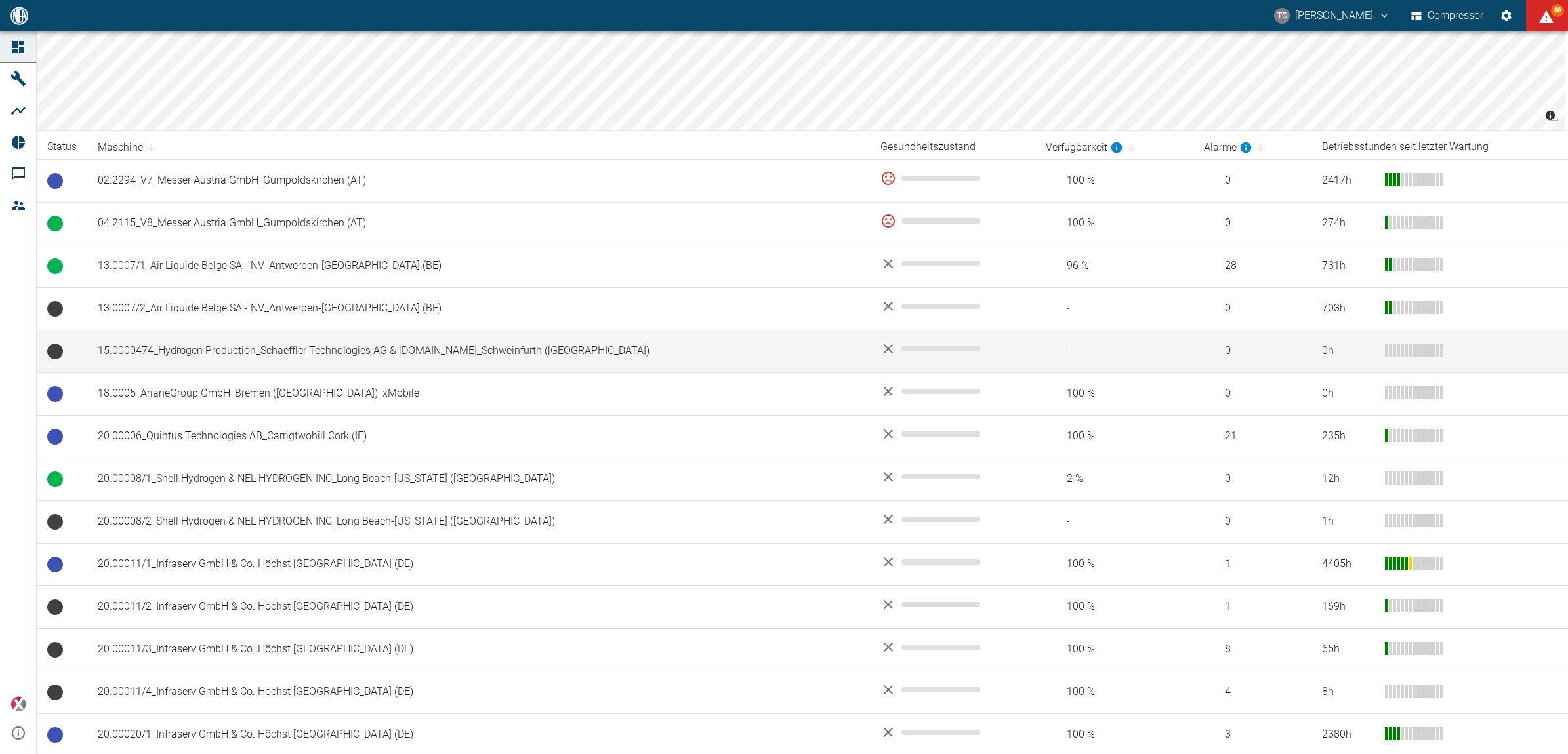
click at [250, 358] on td "15.0000474_Hydrogen Production_Schaeffler Technologies AG & [DOMAIN_NAME]_Schwe…" at bounding box center [478, 351] width 783 height 43
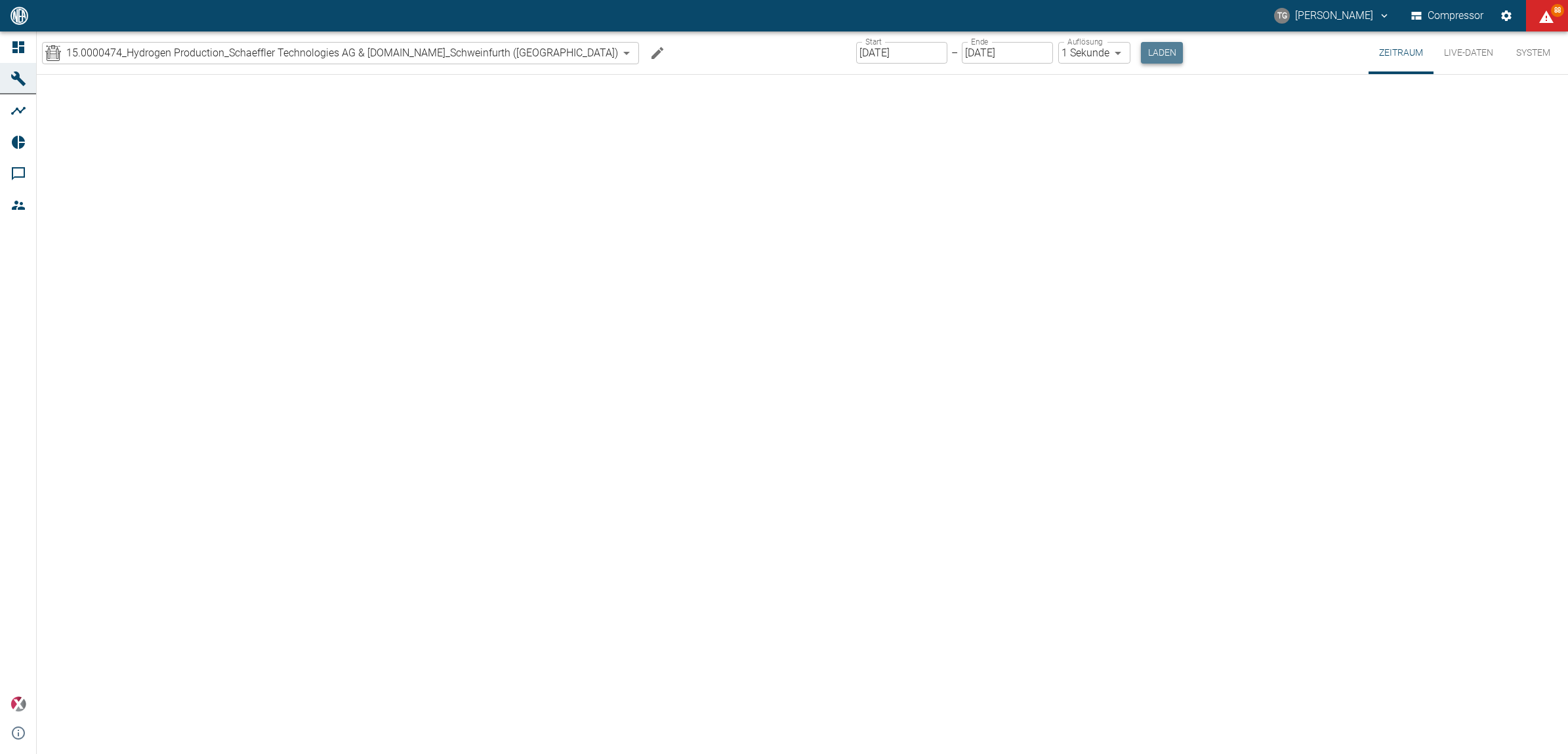
click at [1141, 54] on button "Laden" at bounding box center [1162, 53] width 42 height 22
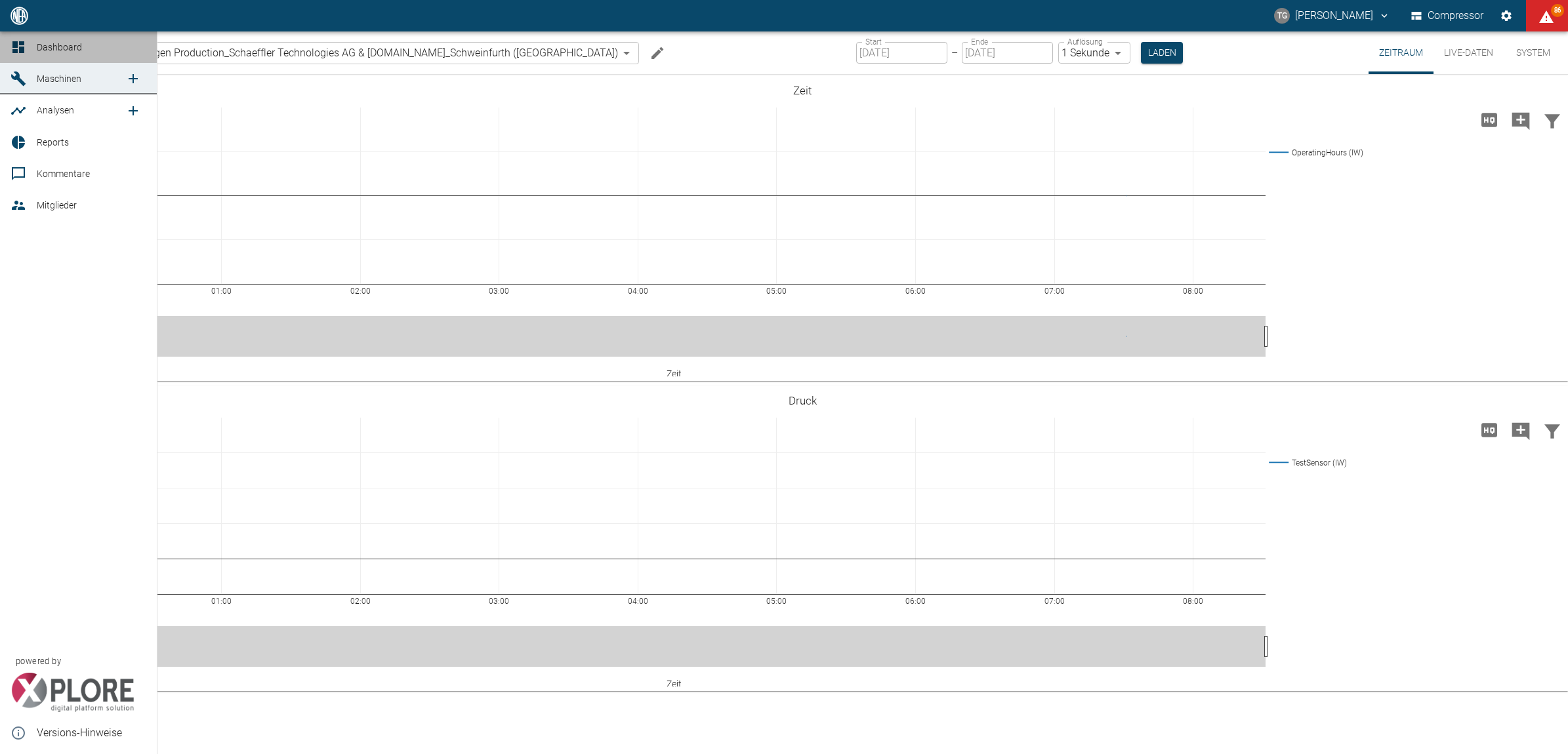
click at [18, 39] on icon at bounding box center [18, 47] width 15 height 15
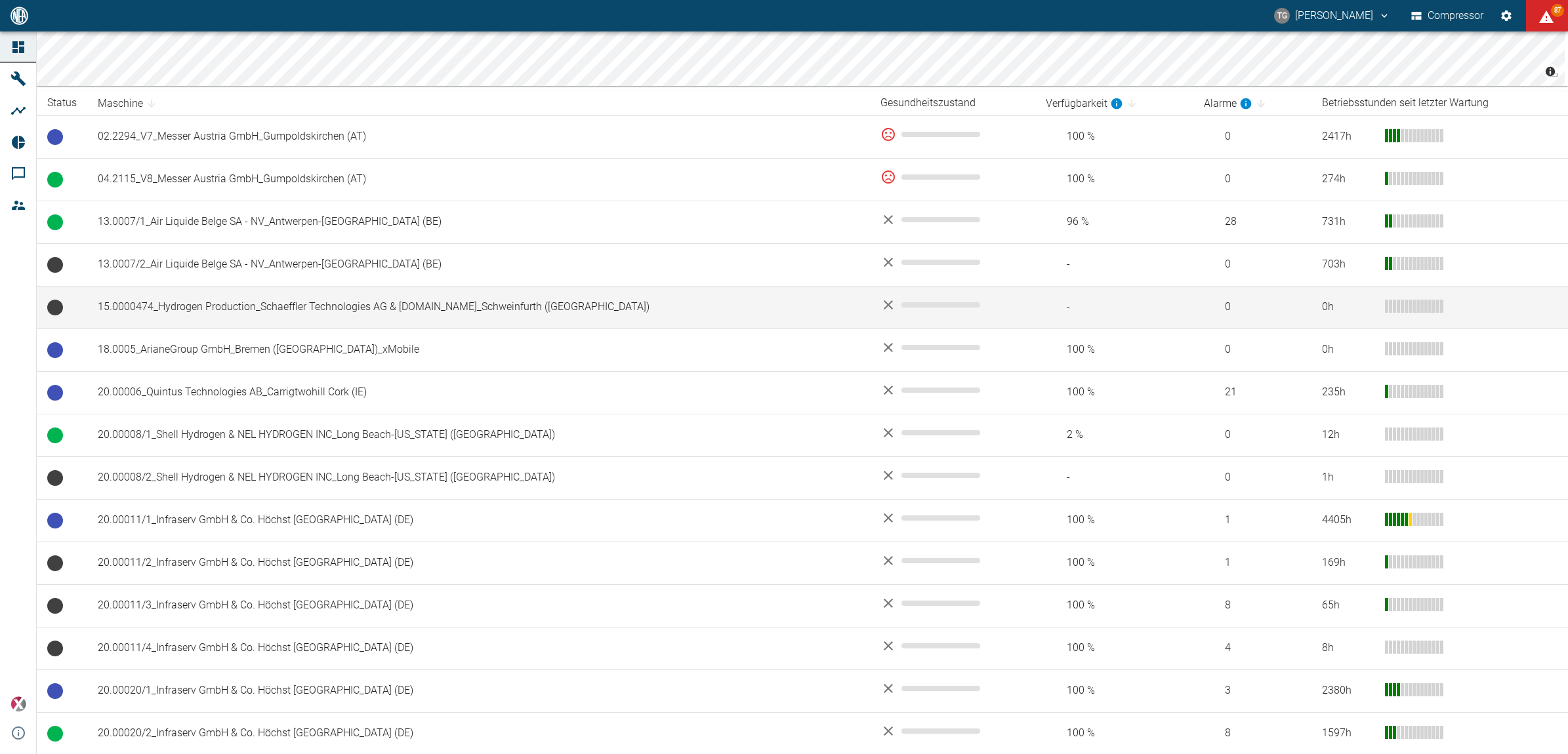
scroll to position [246, 0]
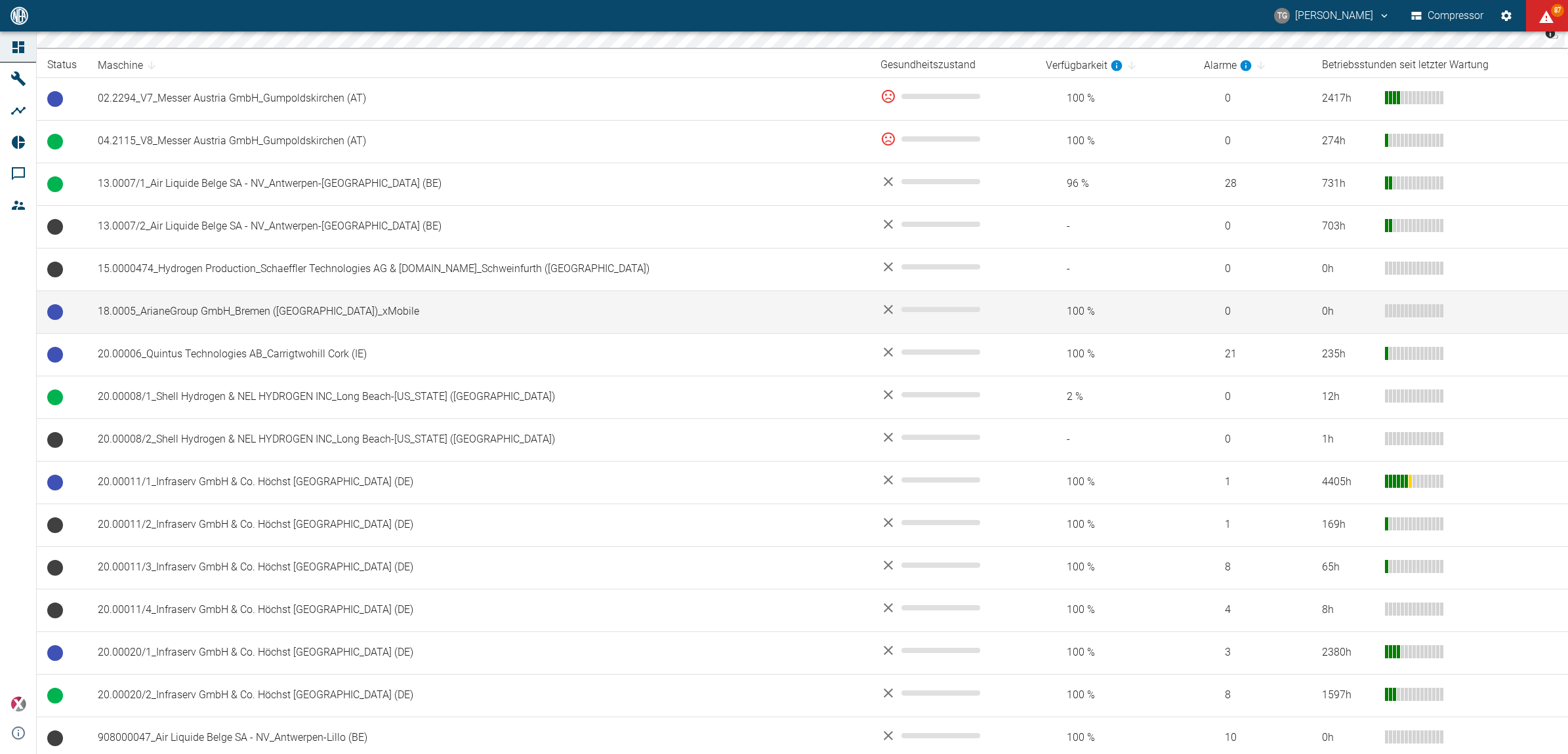
click at [227, 315] on td "18.0005_ArianeGroup GmbH_Bremen ([GEOGRAPHIC_DATA])_xMobile" at bounding box center [478, 312] width 783 height 43
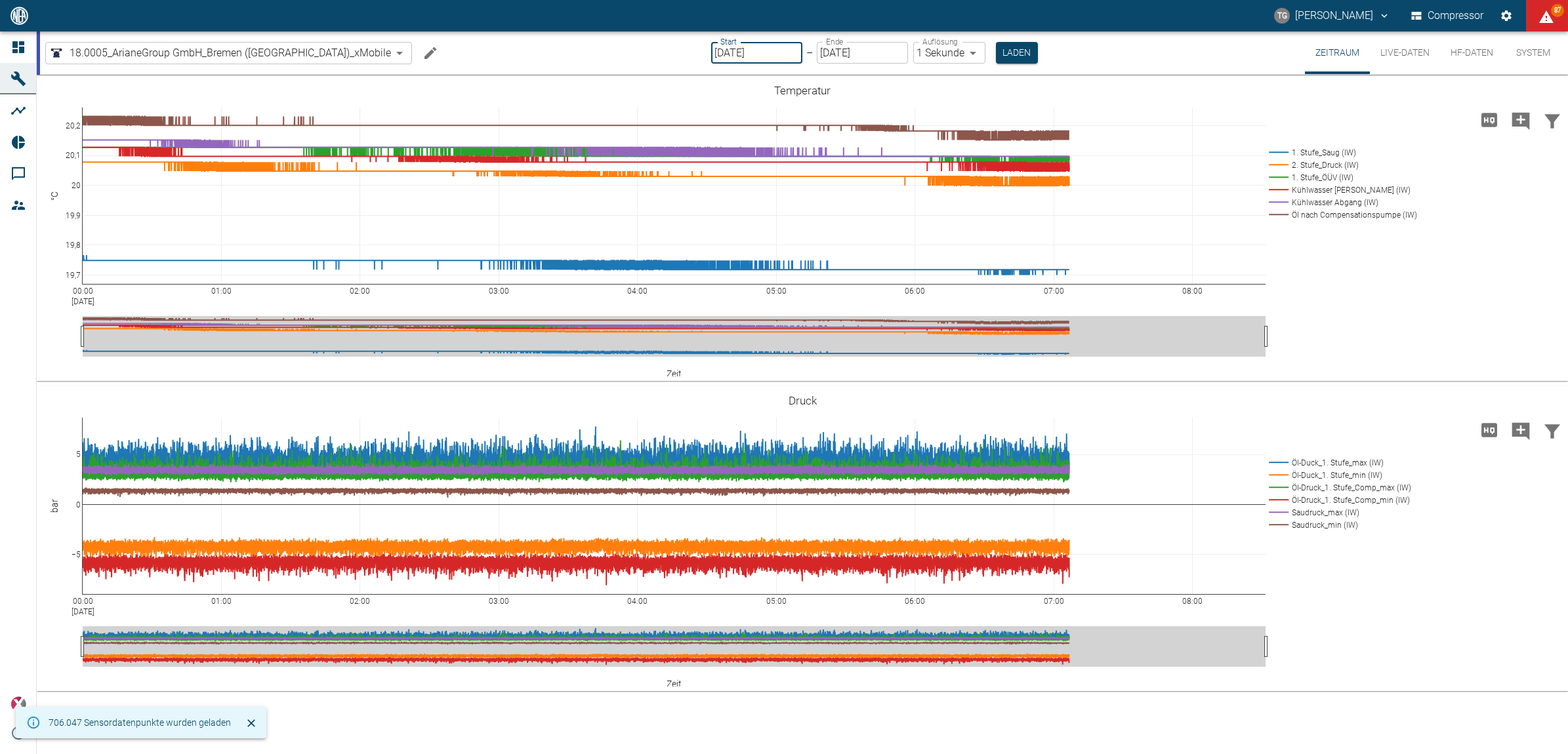
click at [711, 51] on input "[DATE]" at bounding box center [757, 53] width 91 height 22
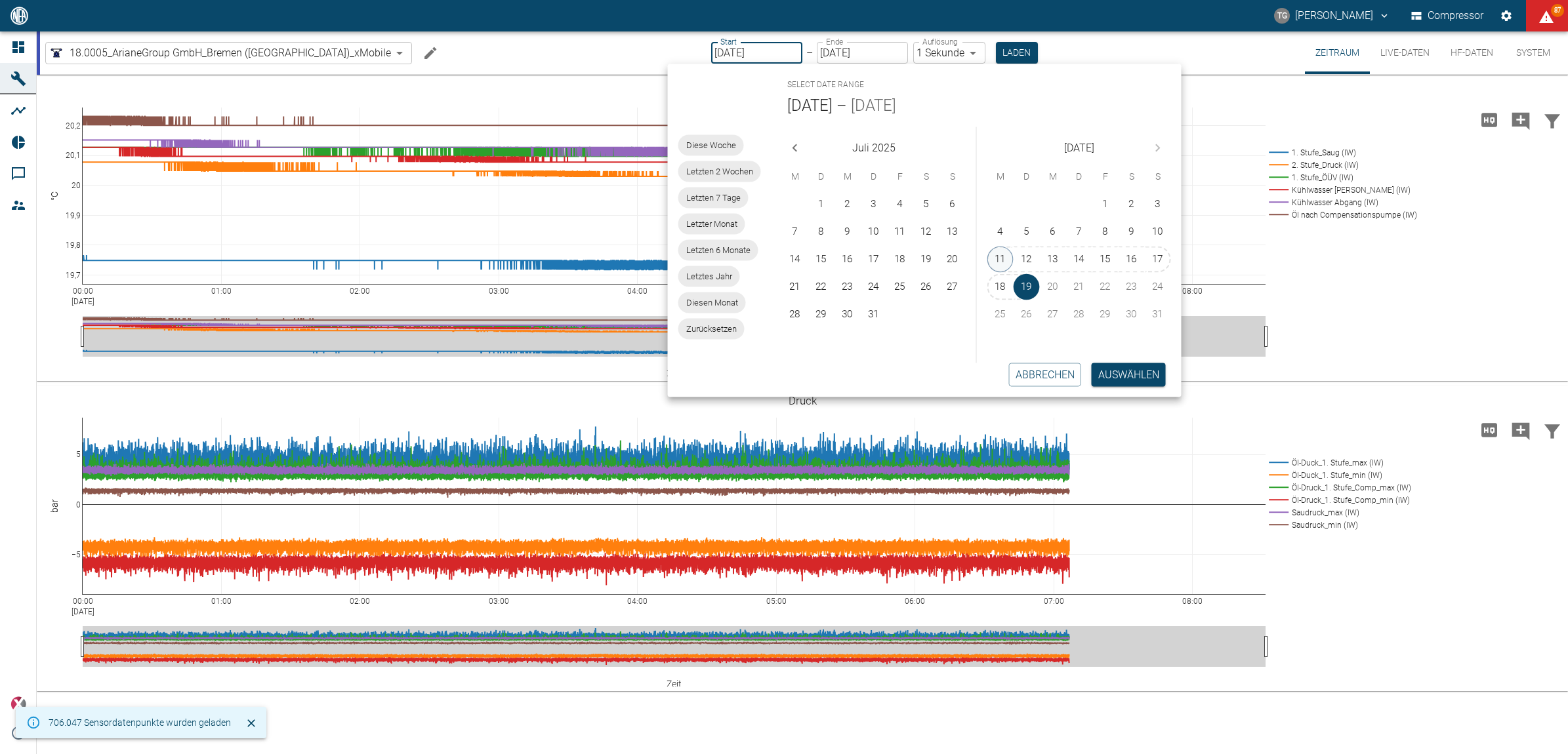
click at [1004, 261] on button "11" at bounding box center [1000, 259] width 26 height 26
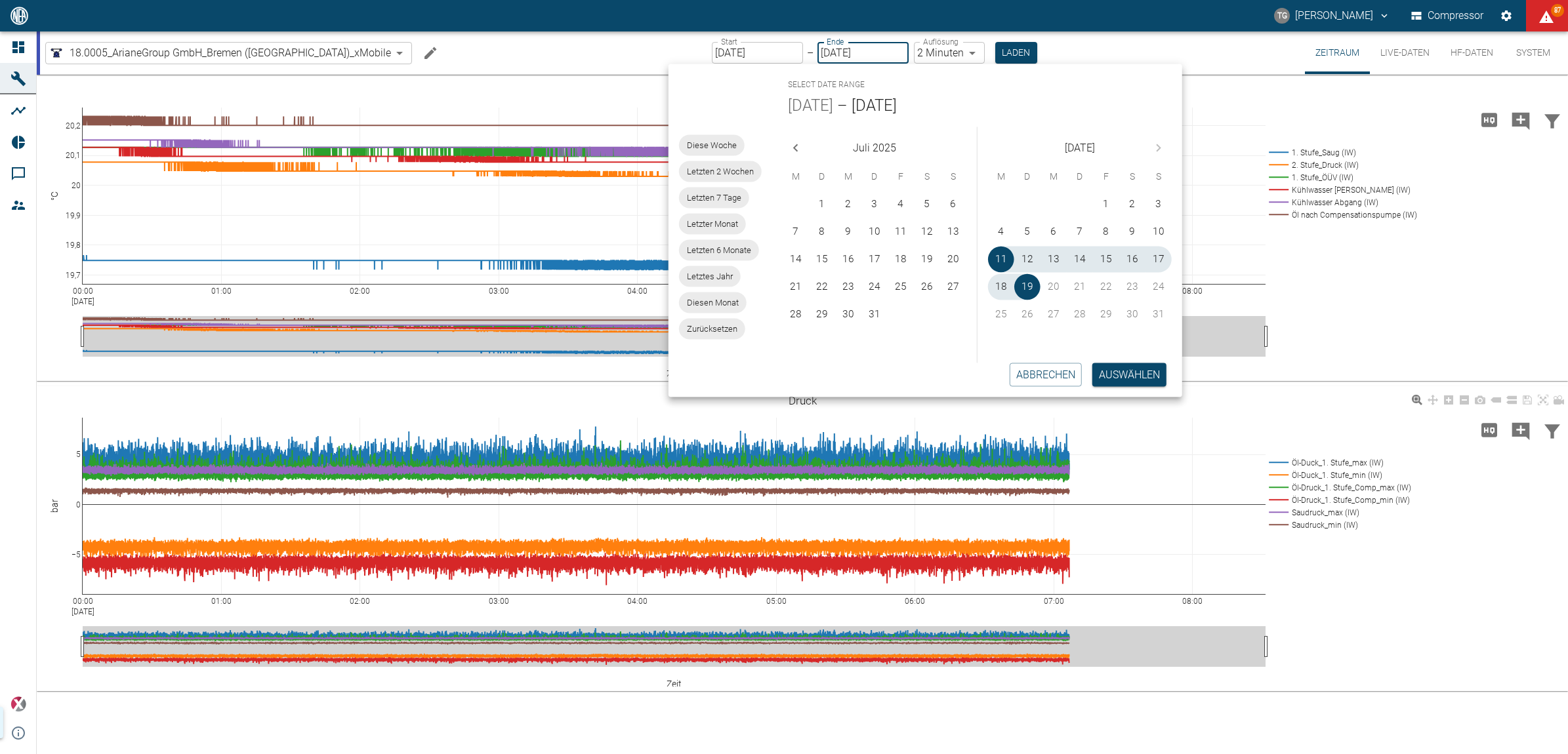
type input "11.08.2025"
type input "2min"
click at [1126, 370] on button "Auswählen" at bounding box center [1129, 375] width 74 height 24
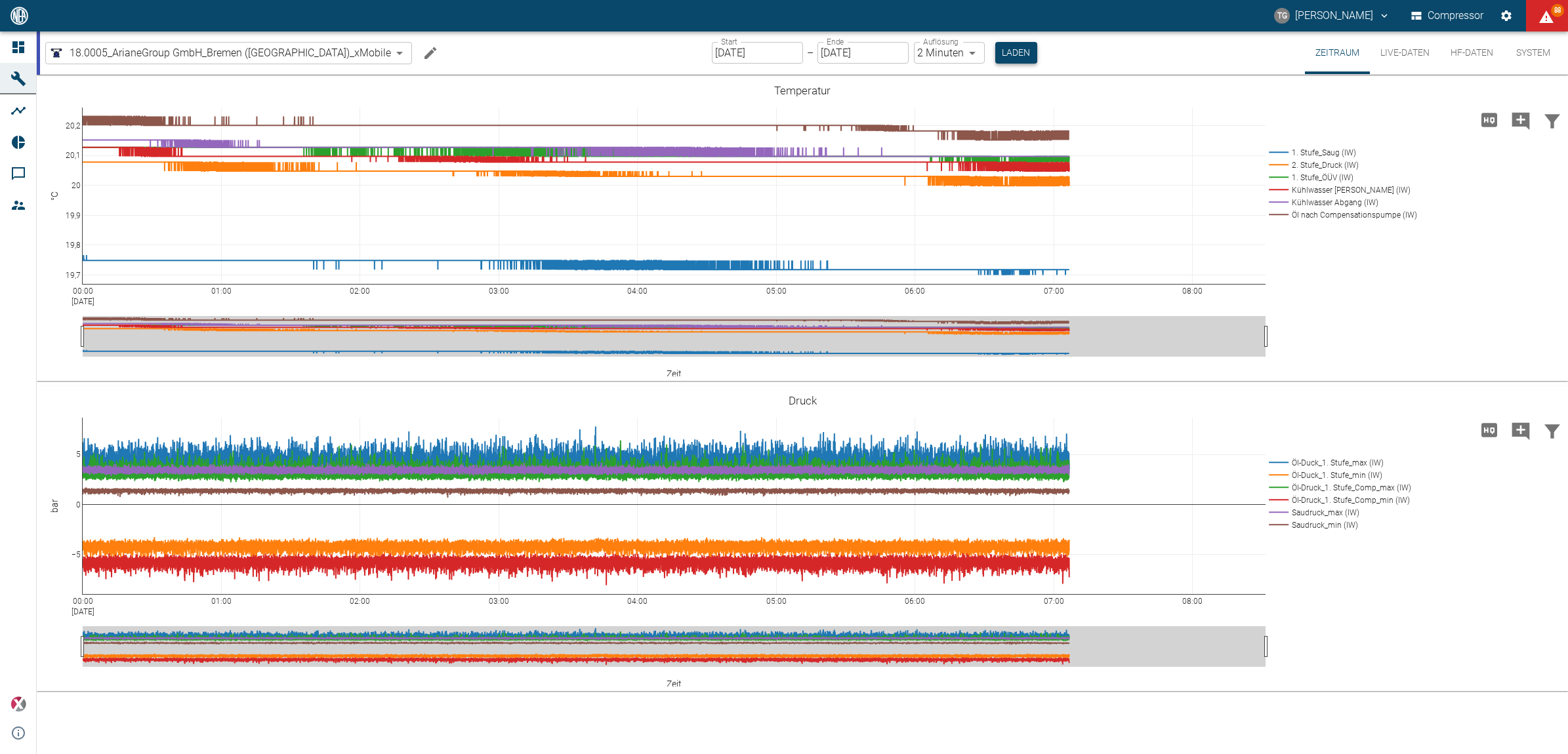
drag, startPoint x: 966, startPoint y: 54, endPoint x: 960, endPoint y: 60, distance: 8.5
click at [995, 58] on button "Laden" at bounding box center [1016, 53] width 42 height 22
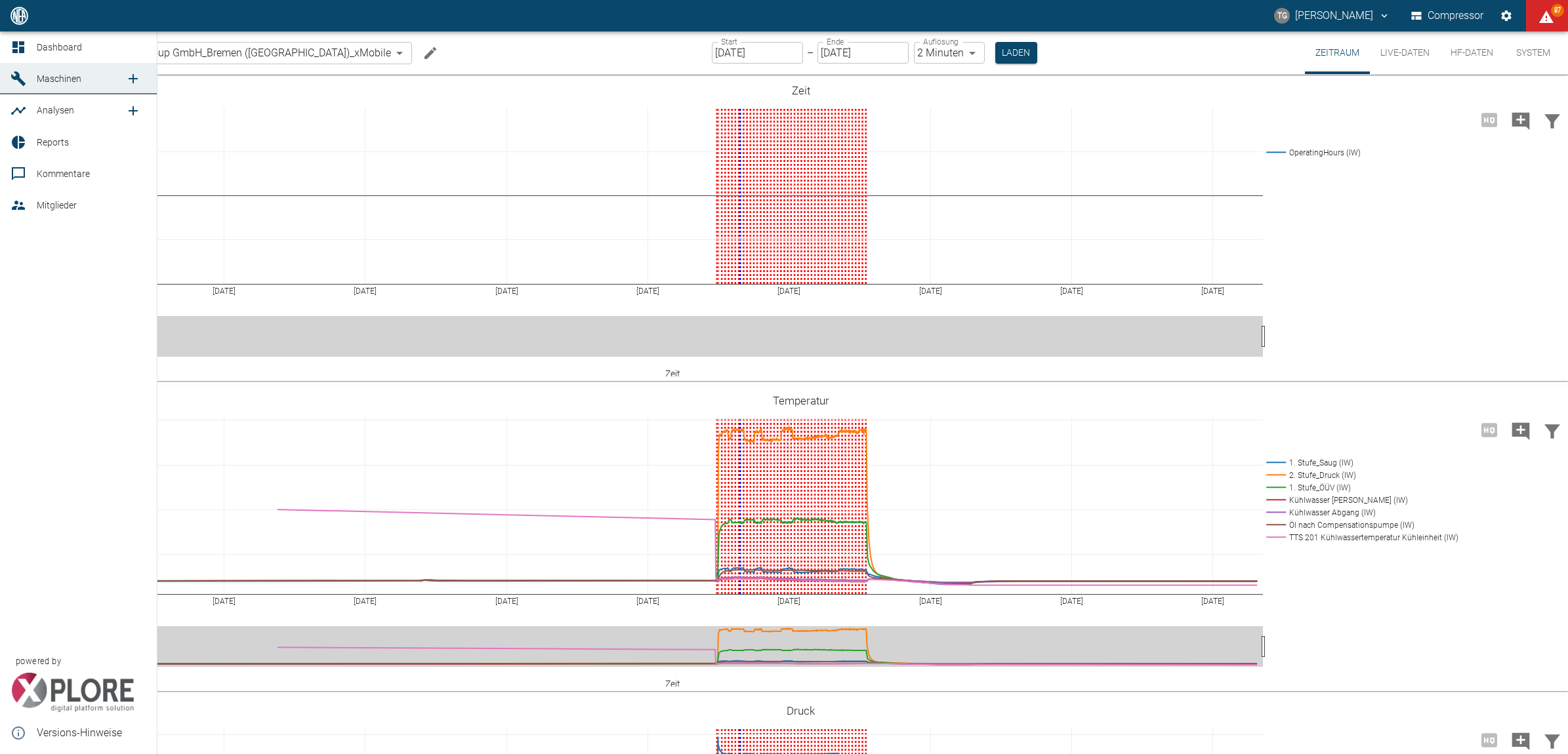
drag, startPoint x: 27, startPoint y: 44, endPoint x: 37, endPoint y: 59, distance: 18.0
click at [27, 44] on div at bounding box center [20, 47] width 20 height 15
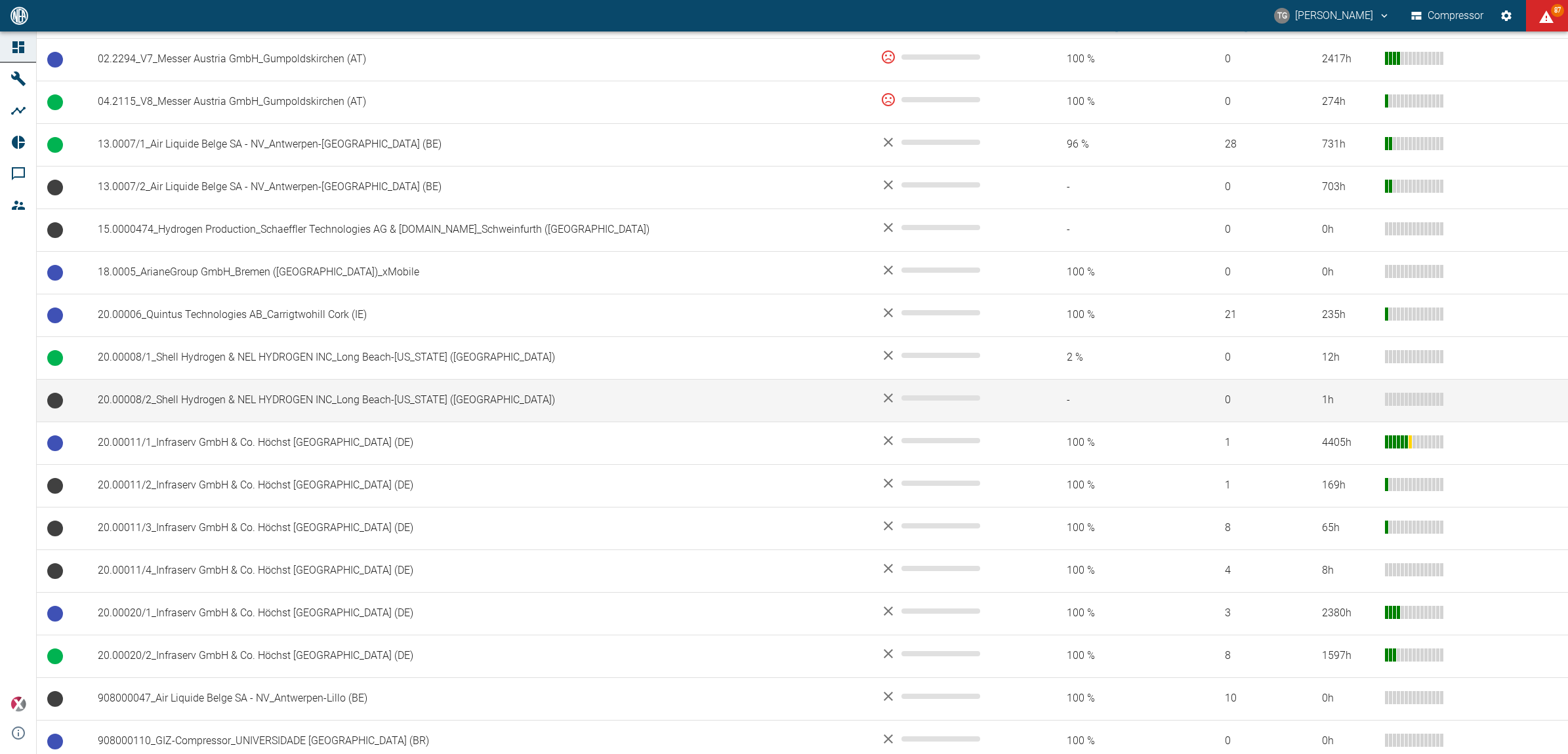
scroll to position [328, 0]
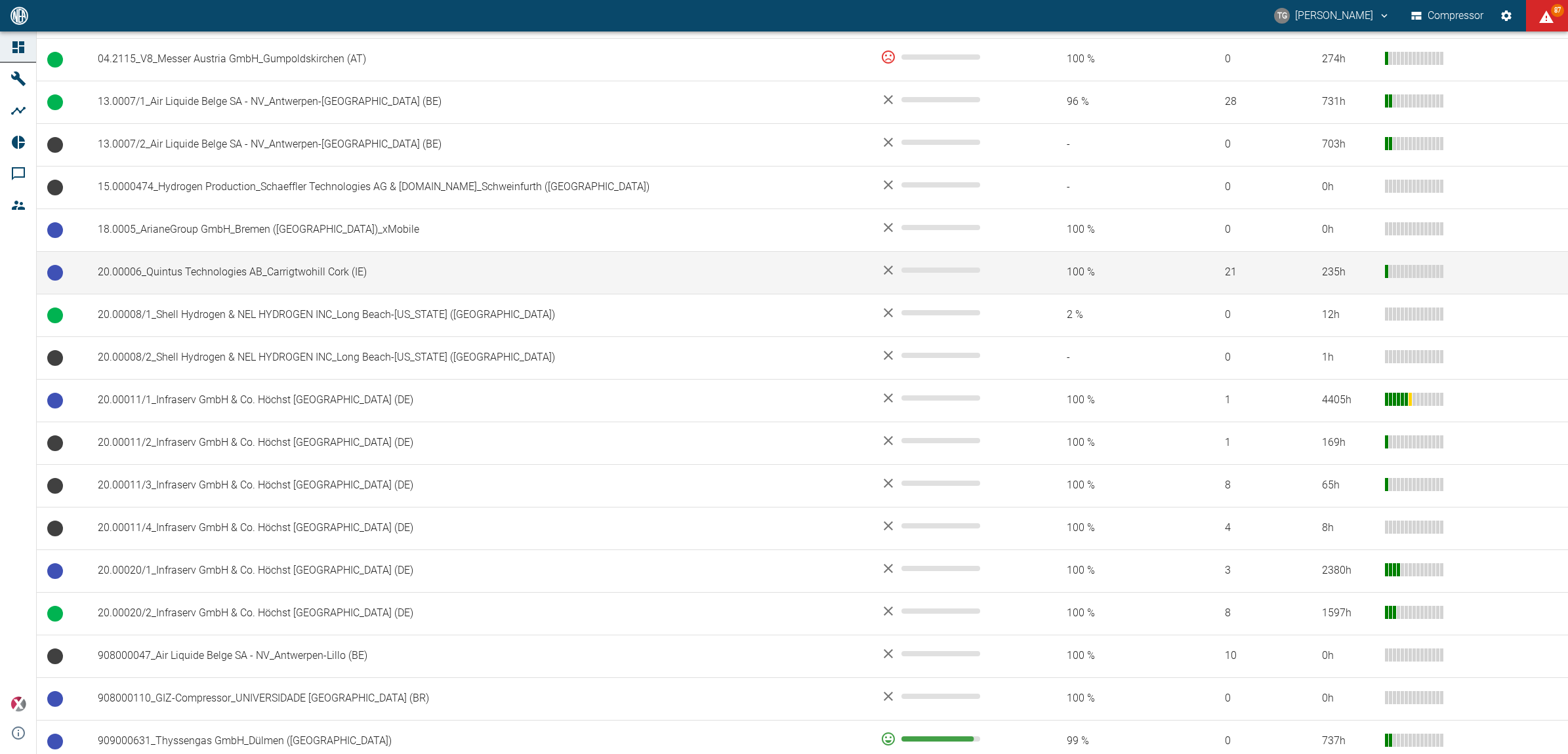
click at [192, 275] on td "20.00006_Quintus Technologies AB_Carrigtwohill Cork (IE)" at bounding box center [478, 272] width 783 height 43
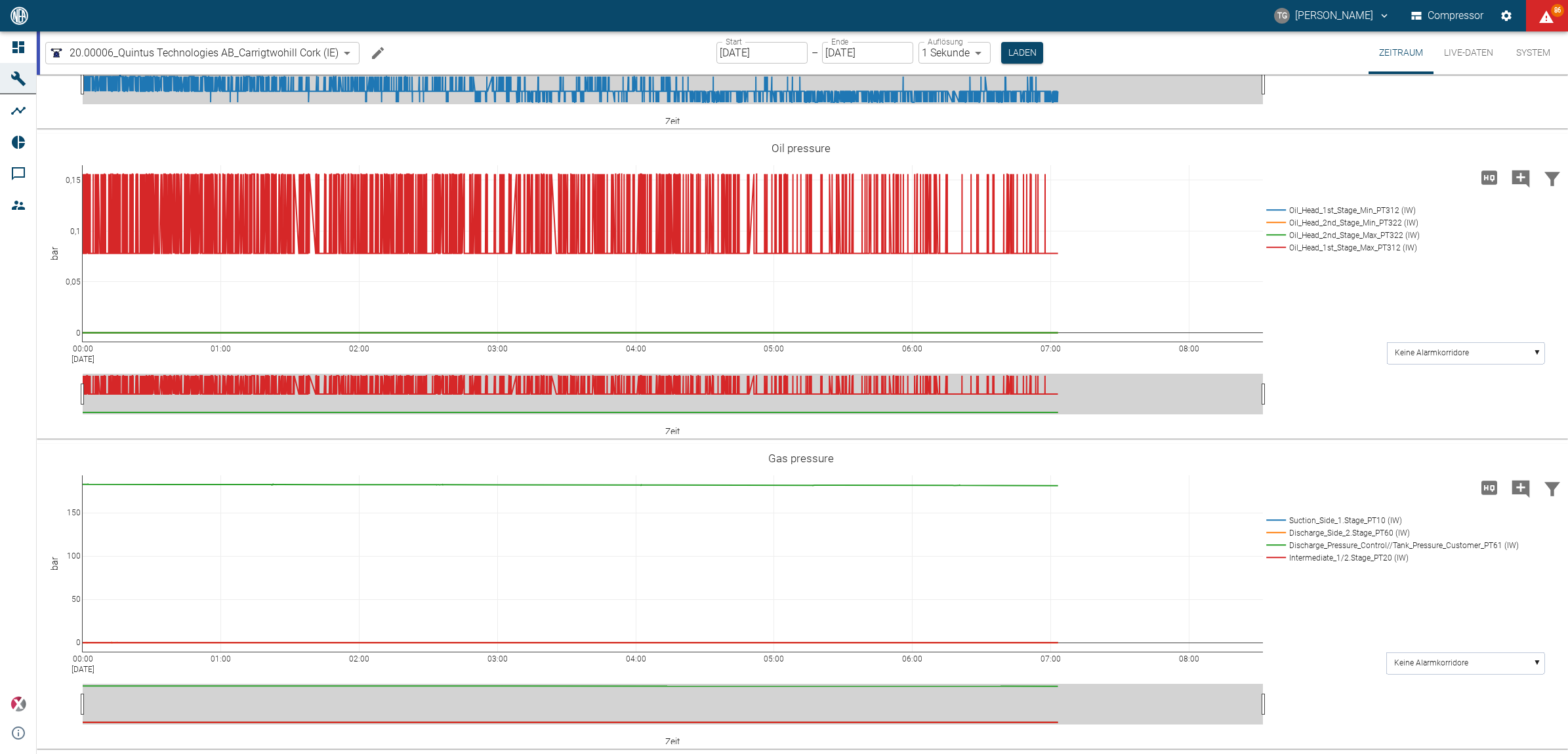
scroll to position [560, 0]
click at [757, 60] on input "[DATE]" at bounding box center [761, 53] width 91 height 22
click at [1461, 46] on button "Live-Daten" at bounding box center [1469, 53] width 70 height 43
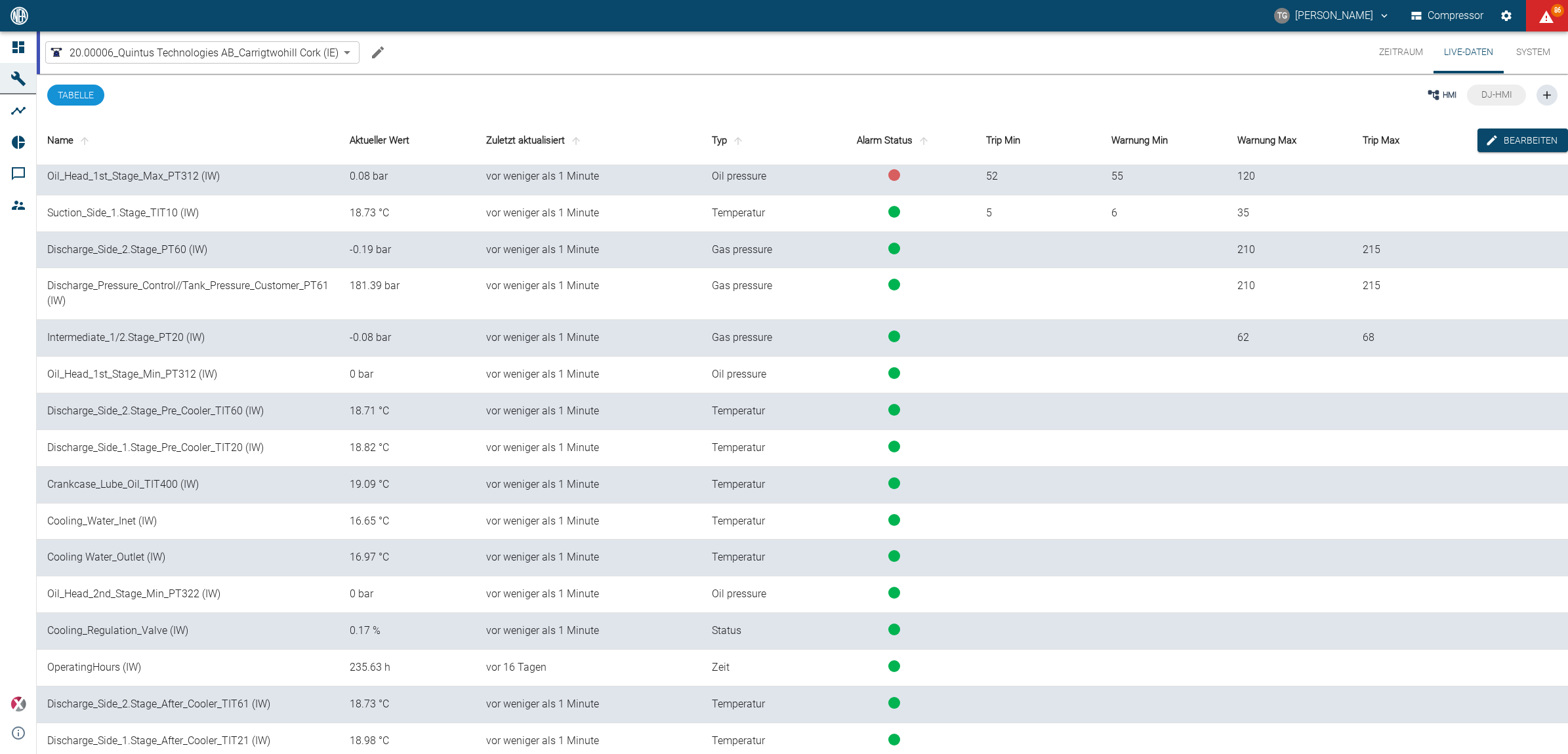
scroll to position [90, 0]
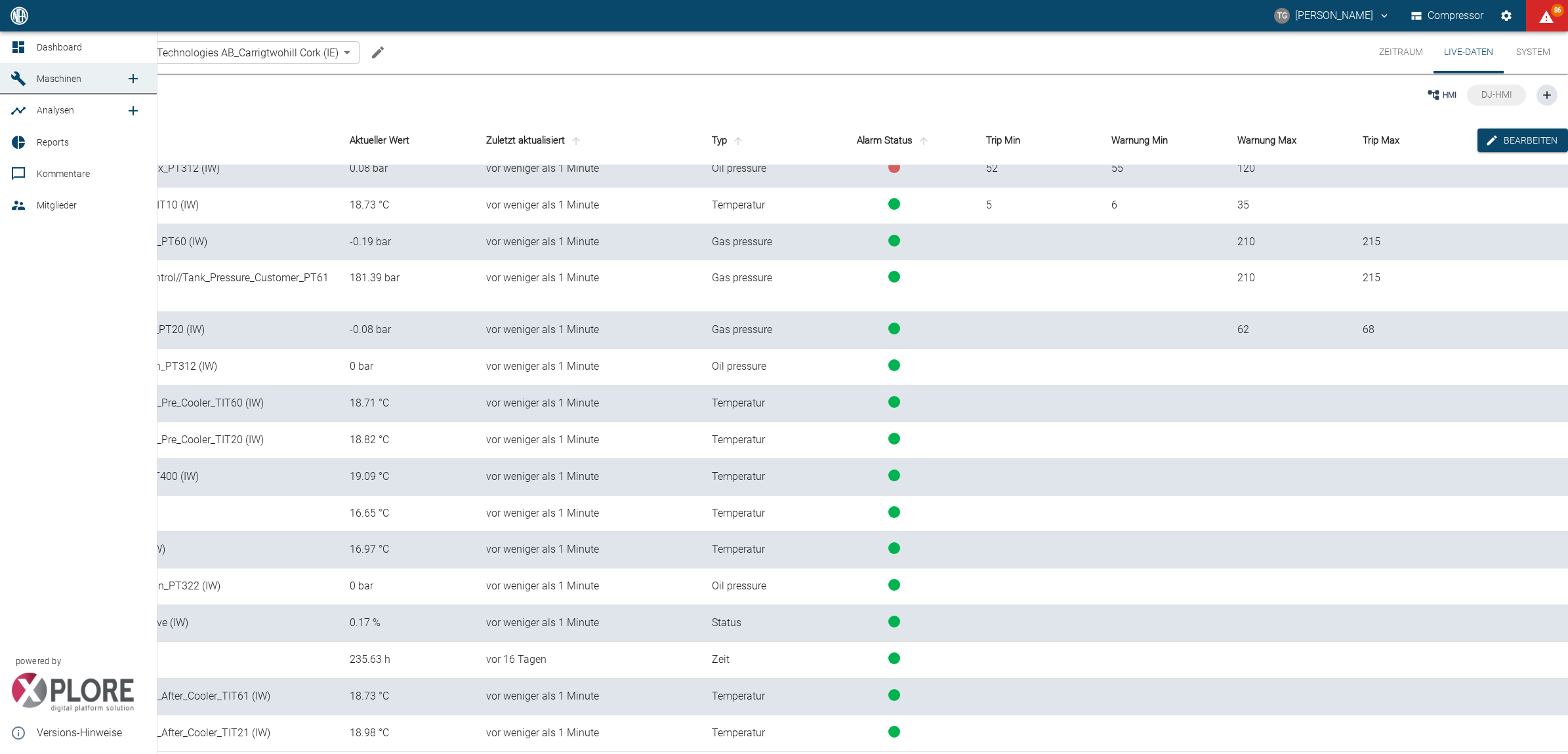
drag, startPoint x: 8, startPoint y: 39, endPoint x: 11, endPoint y: 46, distance: 7.6
click at [8, 39] on link "Dashboard" at bounding box center [78, 47] width 157 height 32
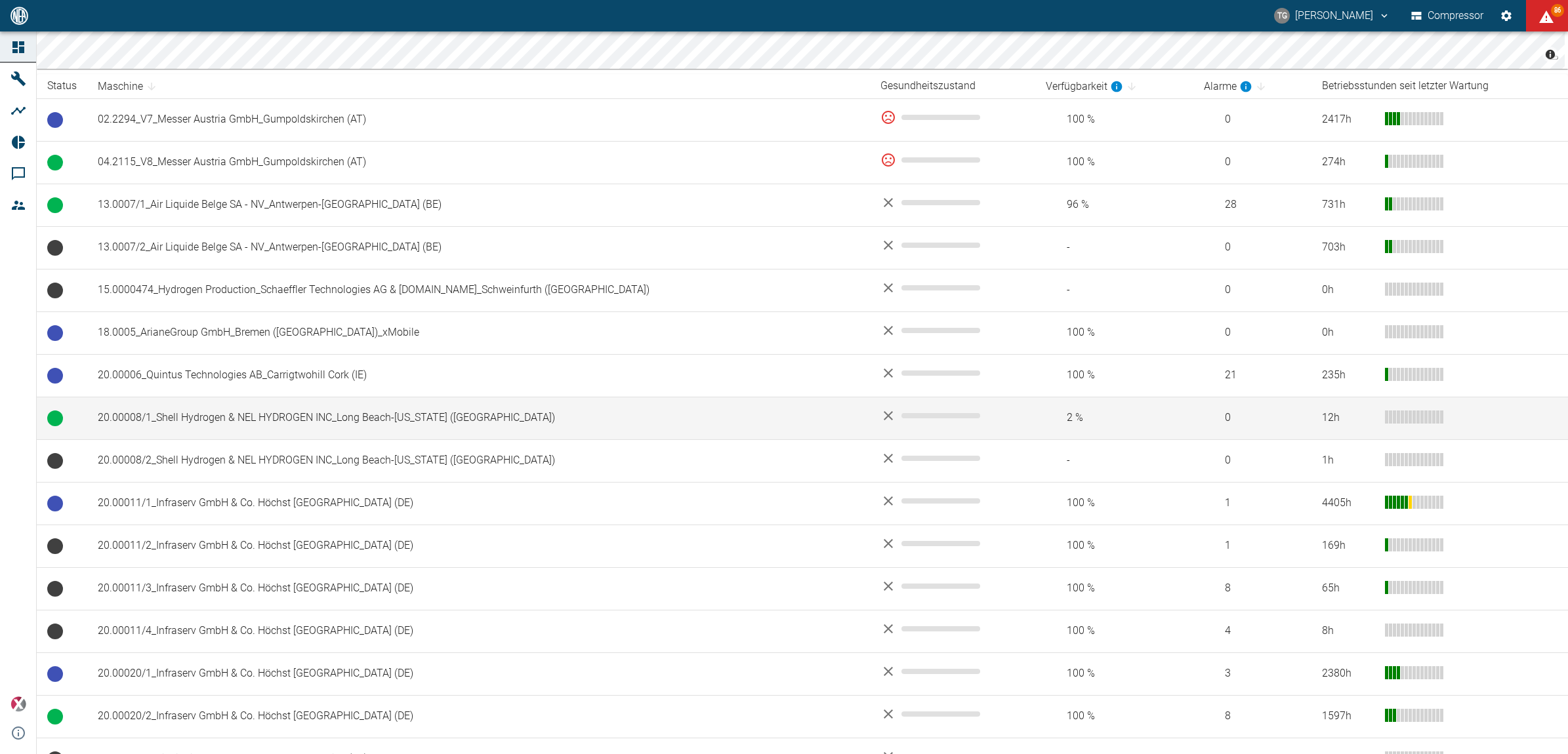
scroll to position [246, 0]
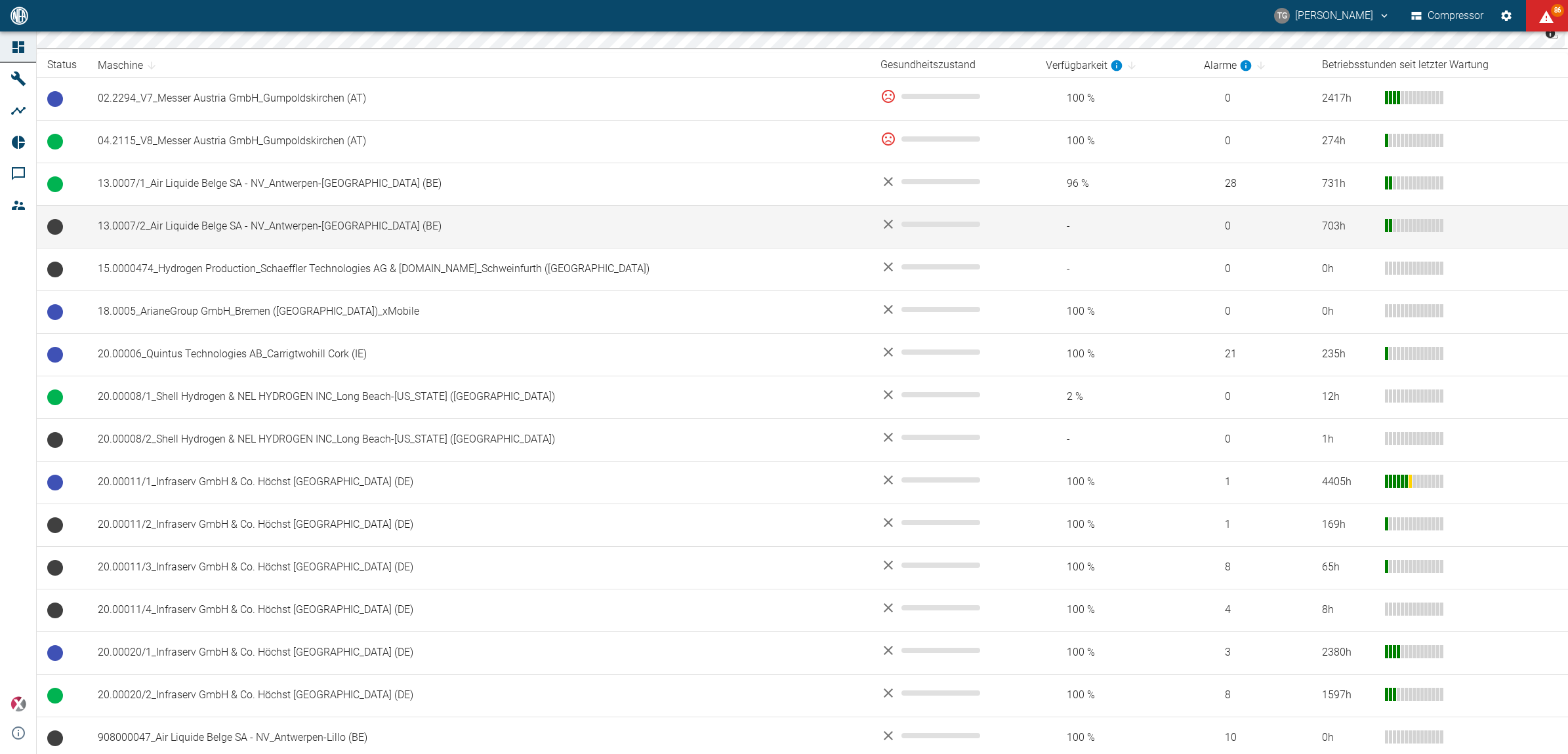
click at [165, 227] on td "13.0007/2_Air Liquide Belge SA - NV_Antwerpen-[GEOGRAPHIC_DATA] (BE)" at bounding box center [478, 227] width 783 height 43
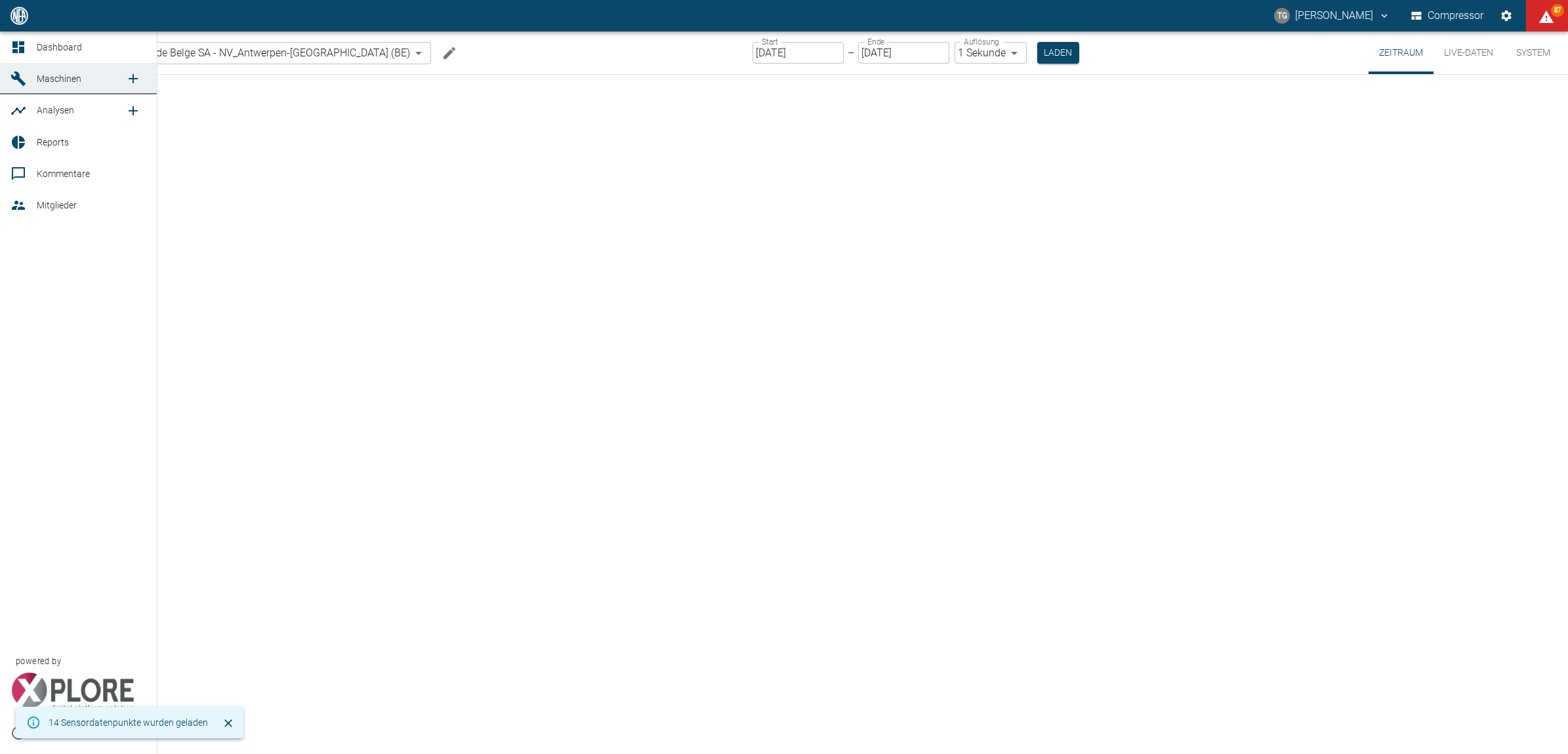
click at [17, 43] on icon at bounding box center [18, 47] width 12 height 12
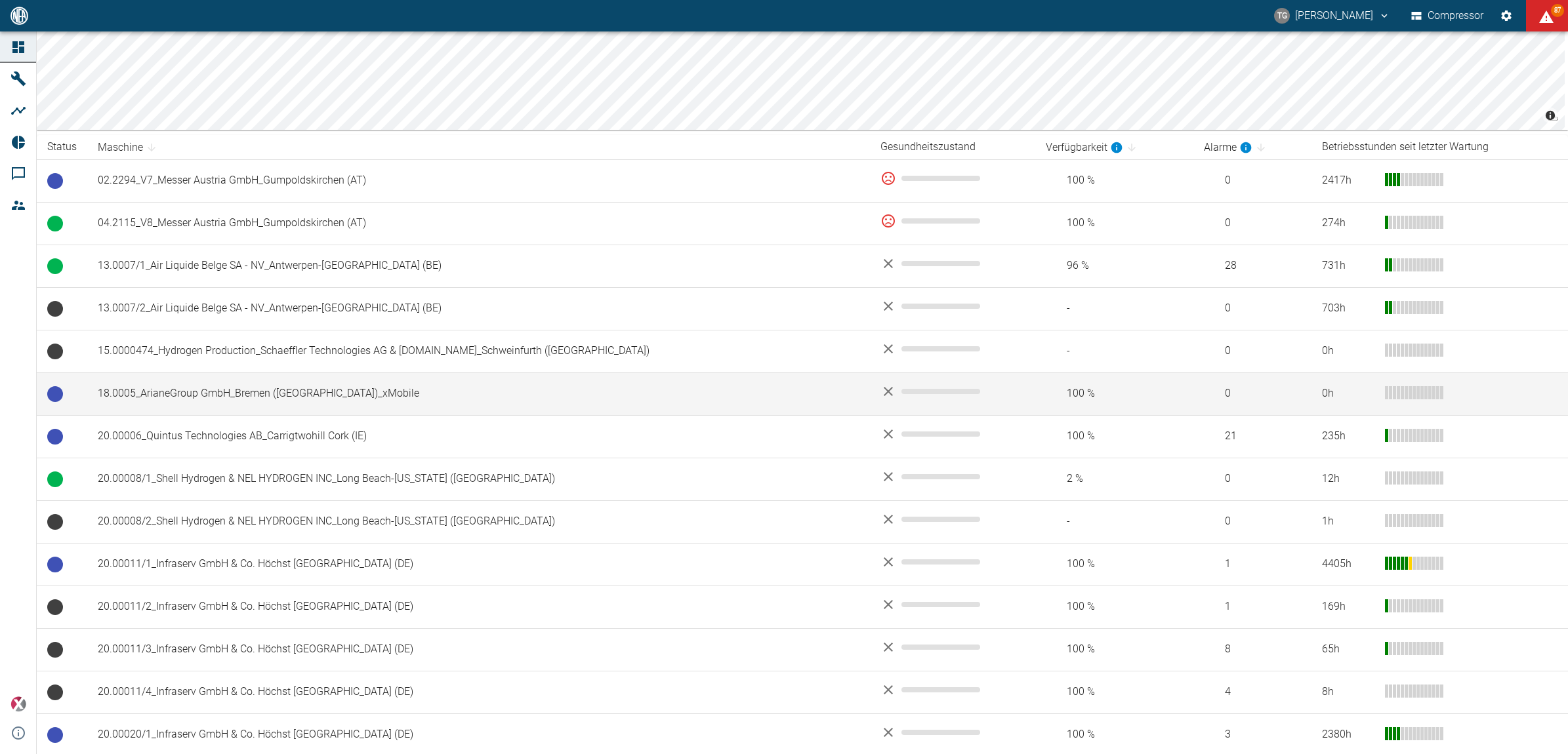
scroll to position [246, 0]
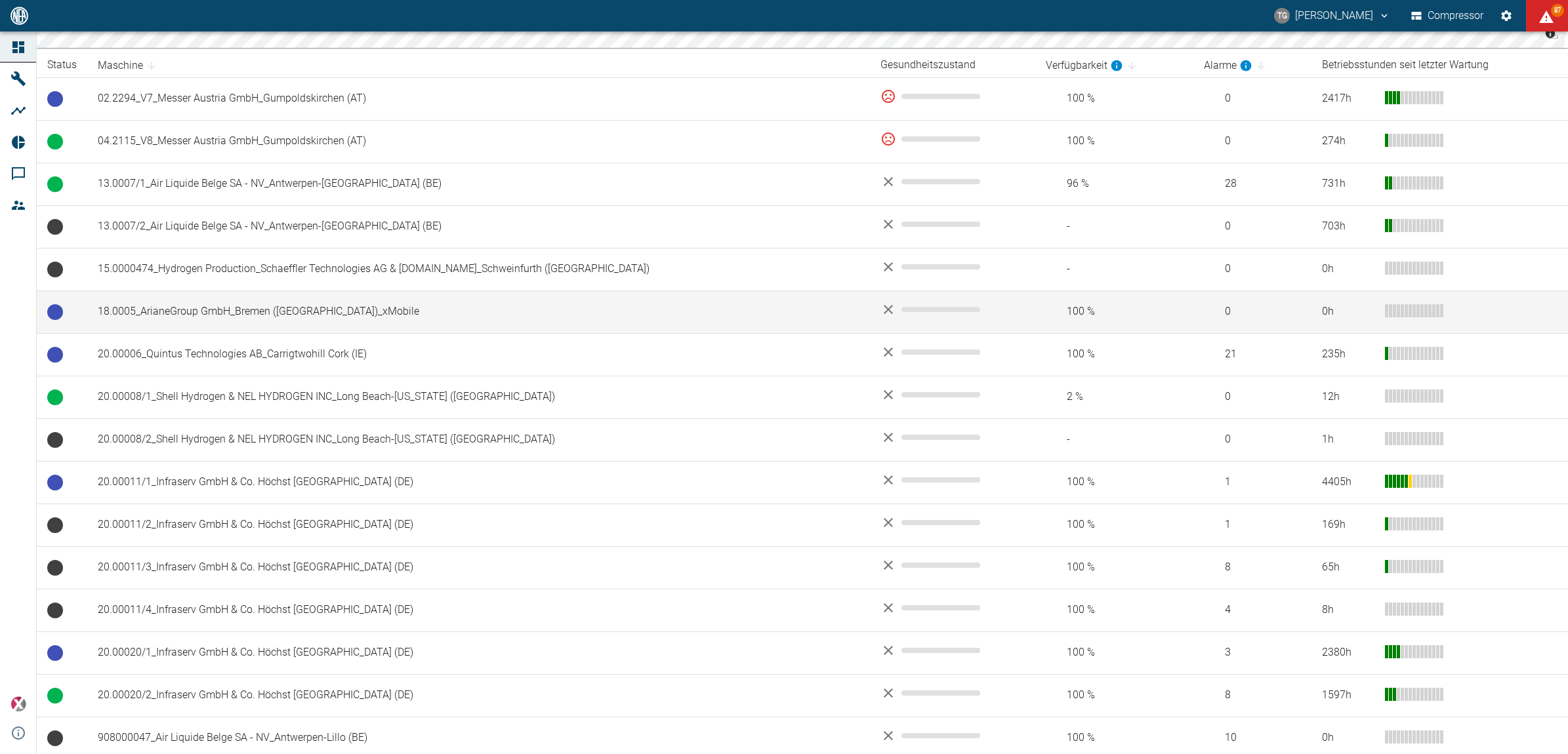
click at [270, 307] on td "18.0005_ArianeGroup GmbH_Bremen ([GEOGRAPHIC_DATA])_xMobile" at bounding box center [478, 312] width 783 height 43
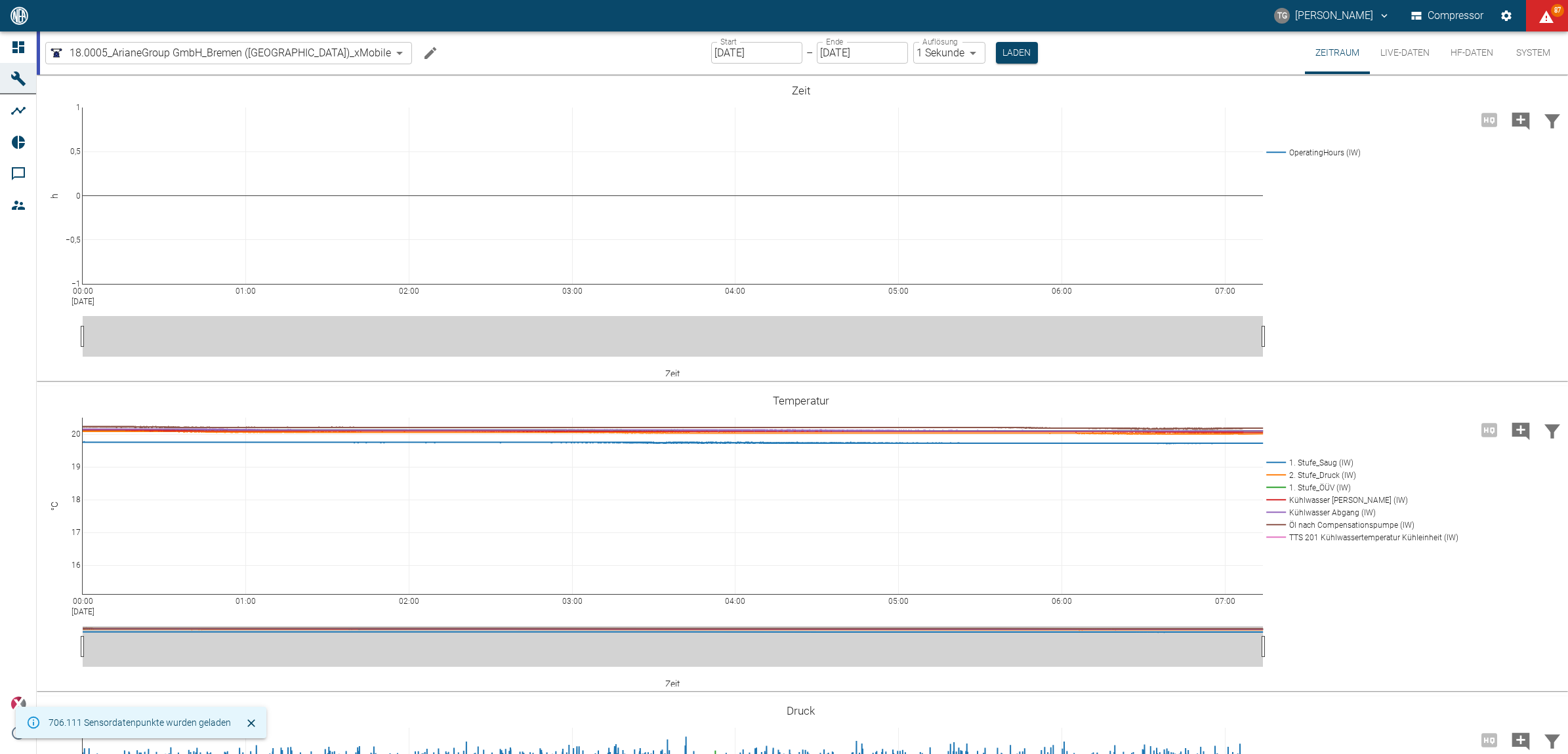
click at [1386, 54] on button "Live-Daten" at bounding box center [1405, 53] width 70 height 43
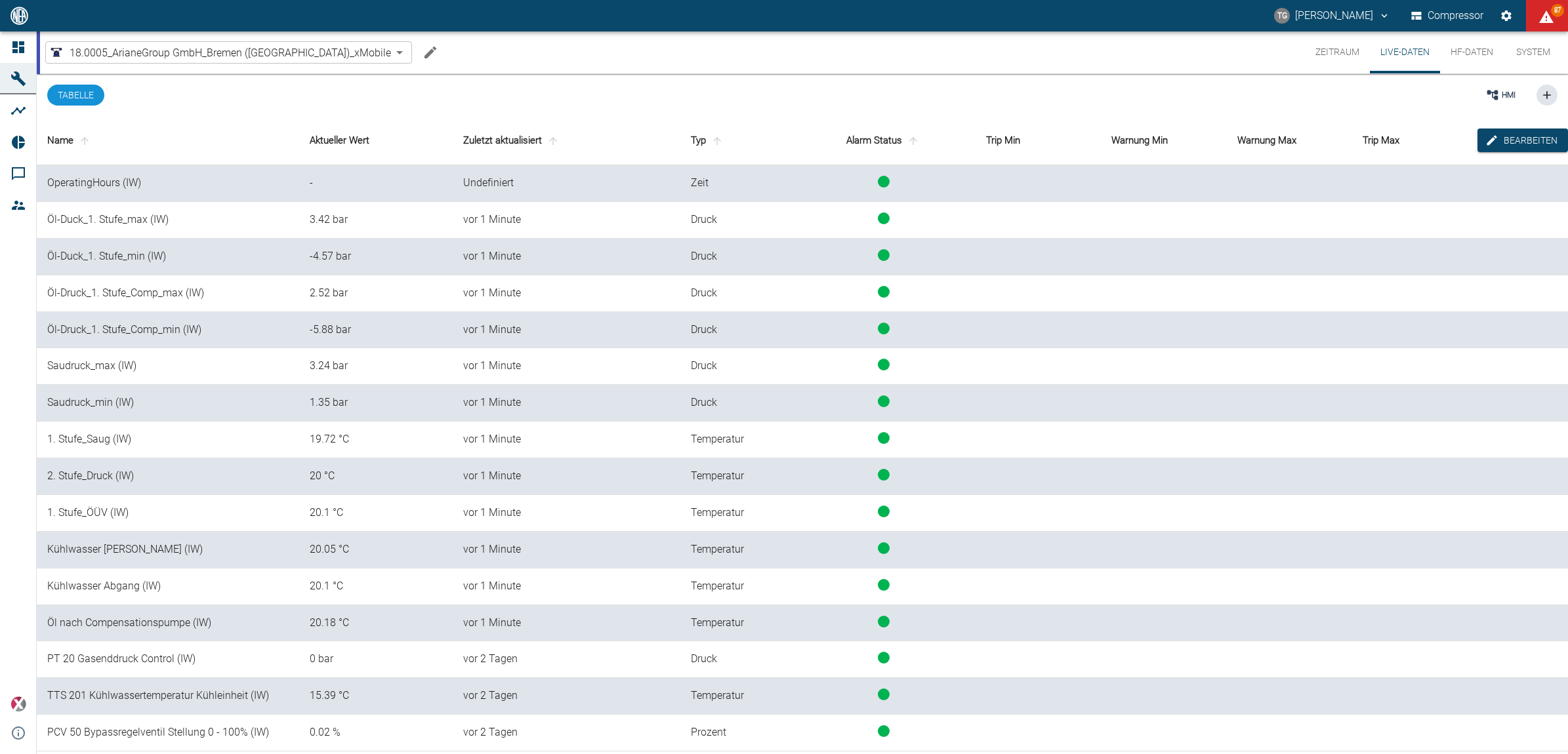
scroll to position [1, 0]
click at [1344, 48] on button "Zeitraum" at bounding box center [1338, 53] width 65 height 42
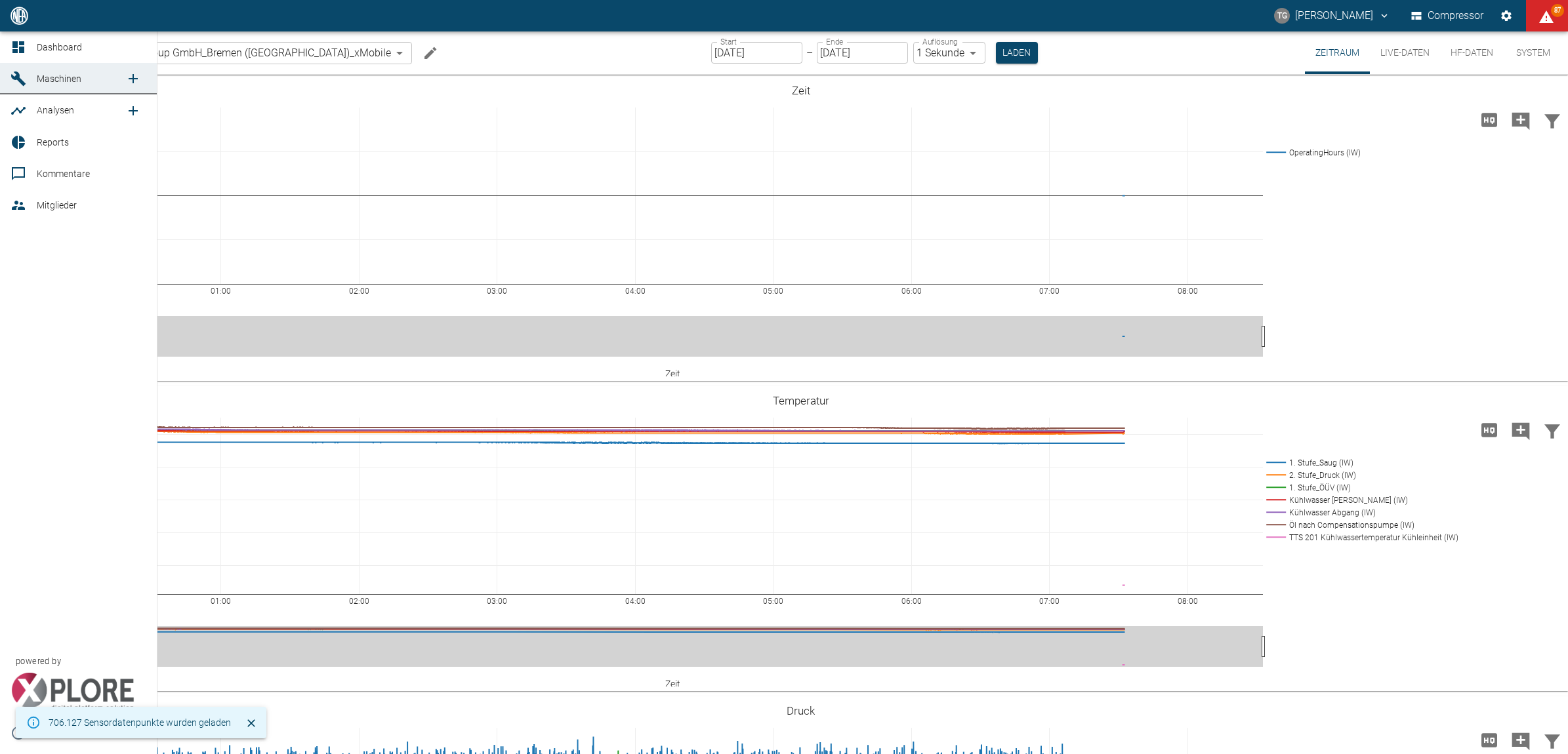
click at [14, 48] on icon at bounding box center [18, 47] width 15 height 15
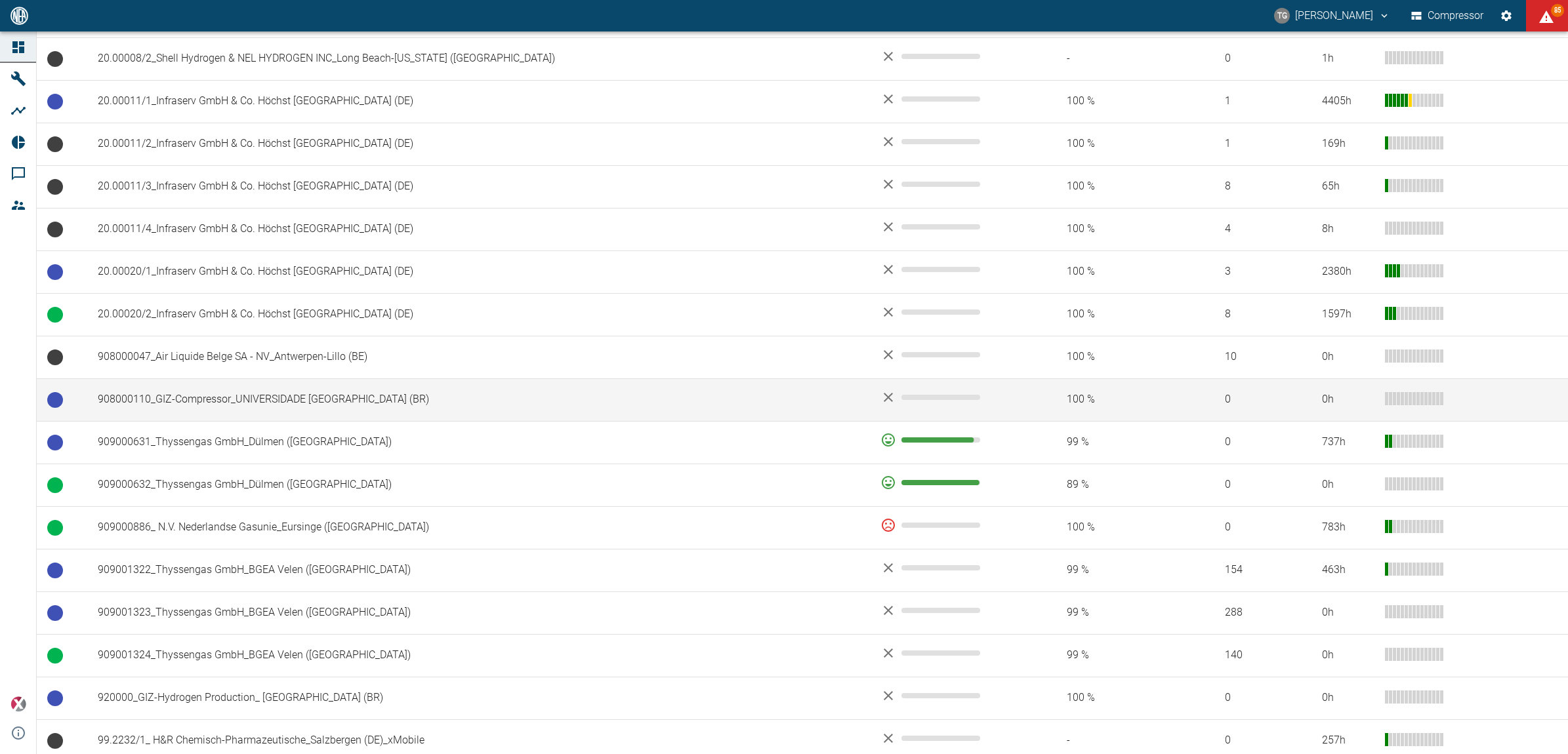
scroll to position [655, 0]
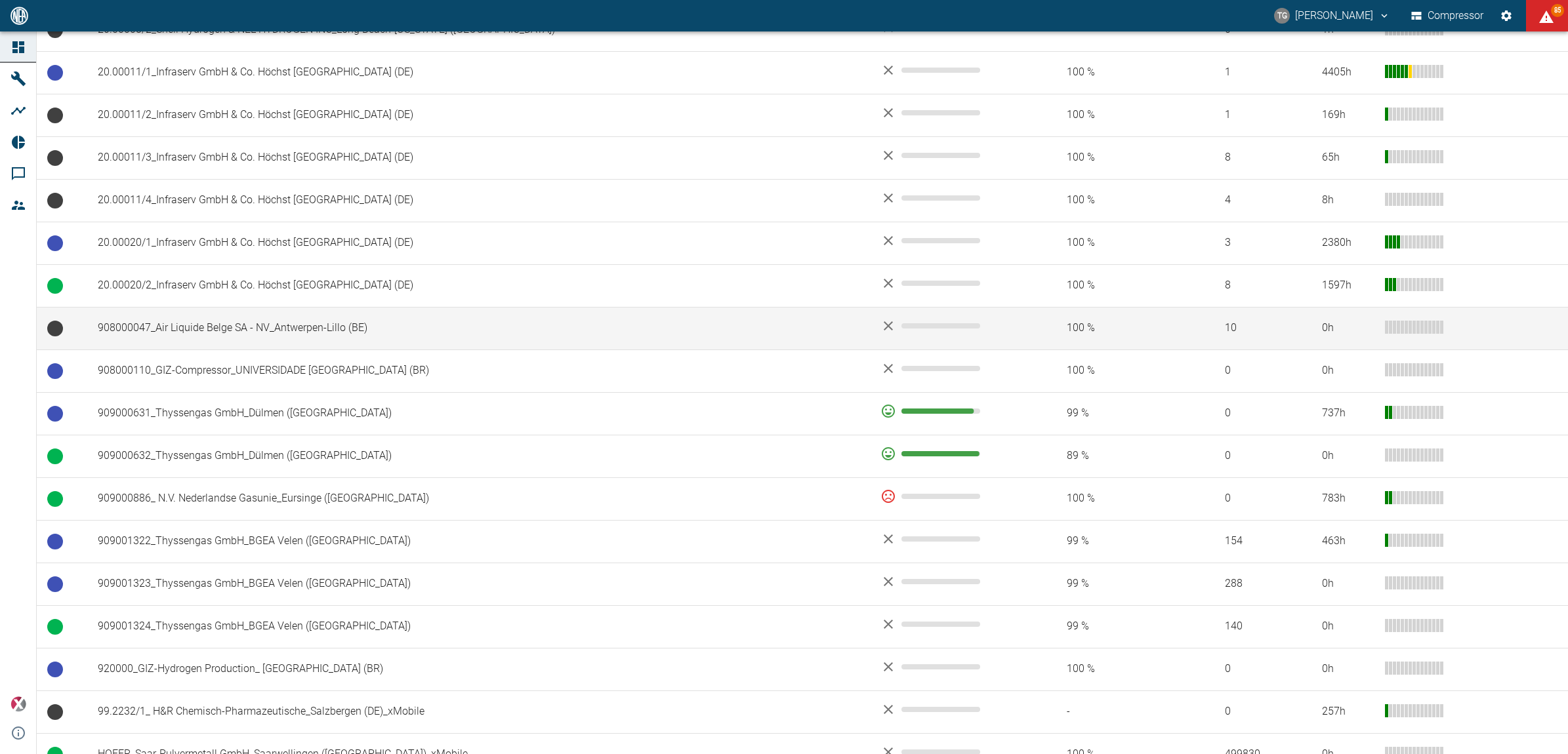
click at [206, 332] on td "908000047_Air Liquide Belge SA - NV_Antwerpen-Lillo (BE)" at bounding box center [478, 328] width 783 height 43
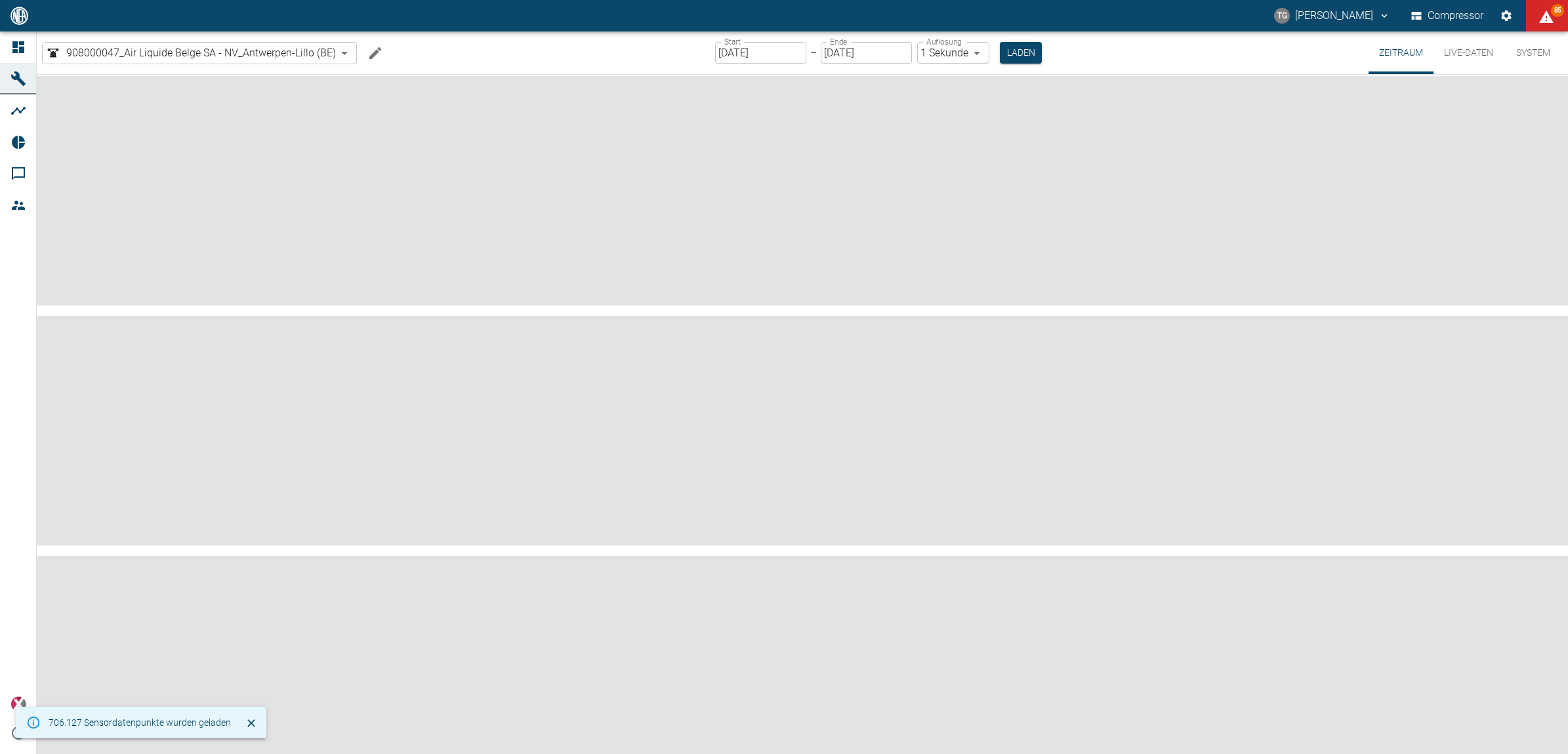
click at [1471, 51] on button "Live-Daten" at bounding box center [1469, 53] width 70 height 43
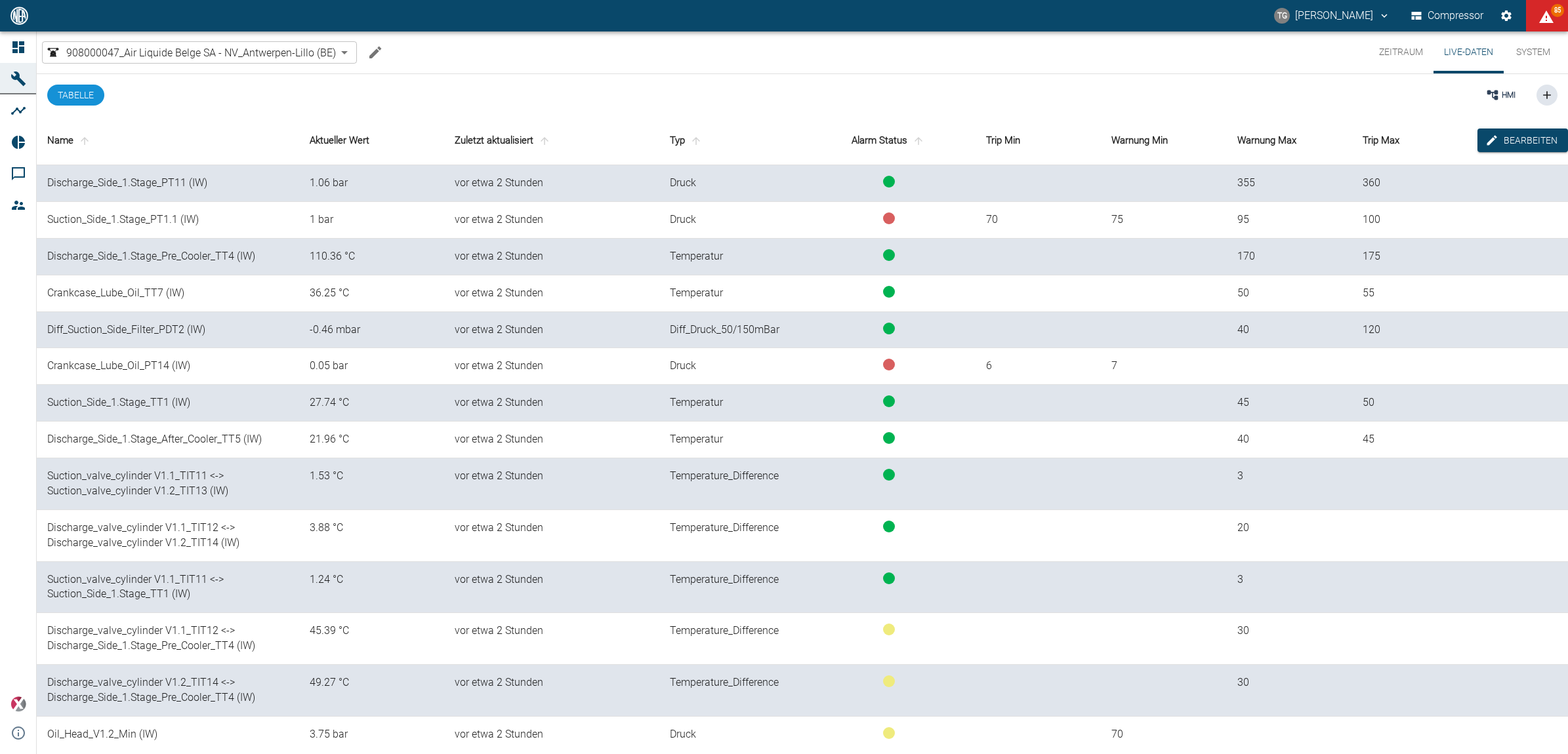
click at [1395, 56] on button "Zeitraum" at bounding box center [1401, 53] width 65 height 42
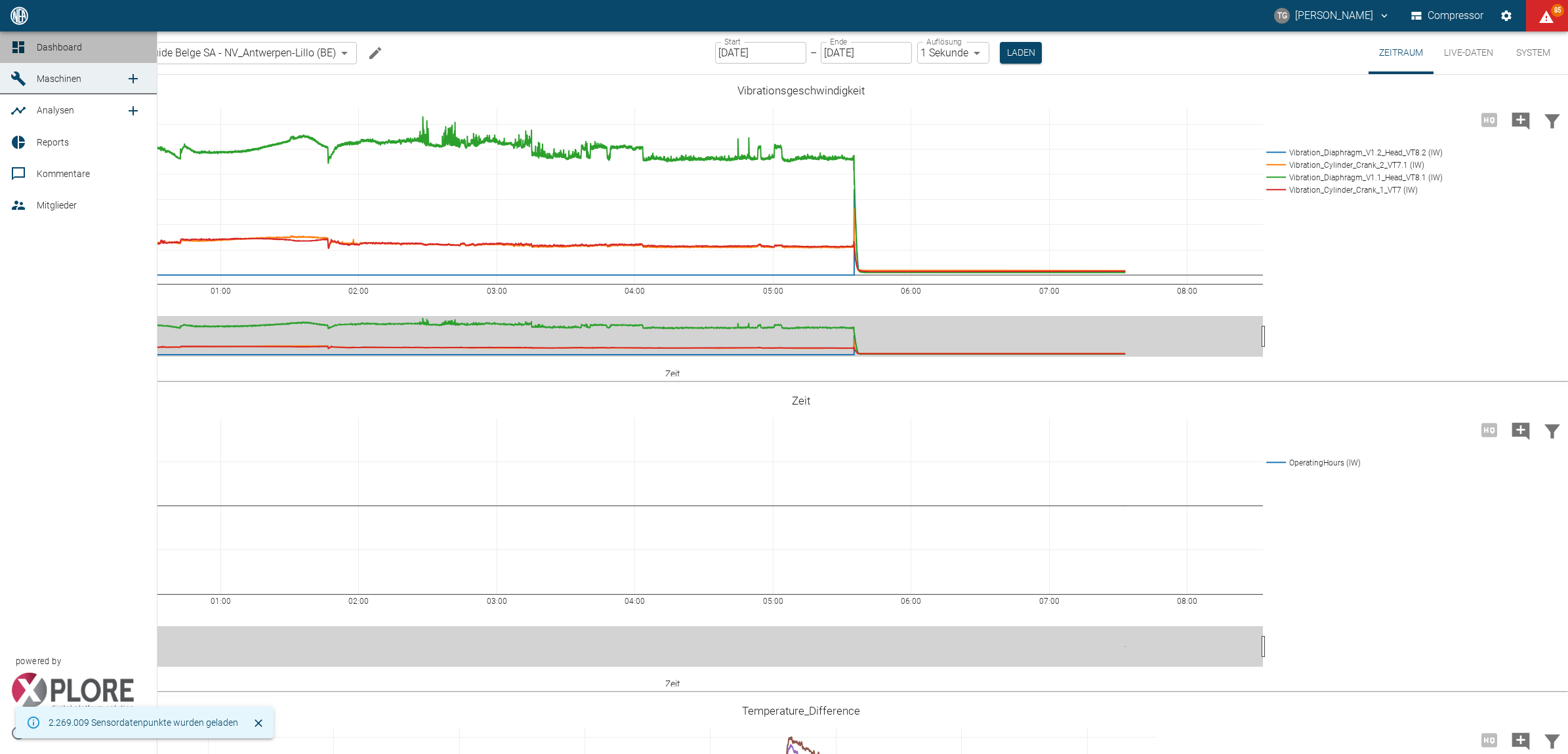
click at [51, 49] on span "Dashboard" at bounding box center [59, 47] width 45 height 11
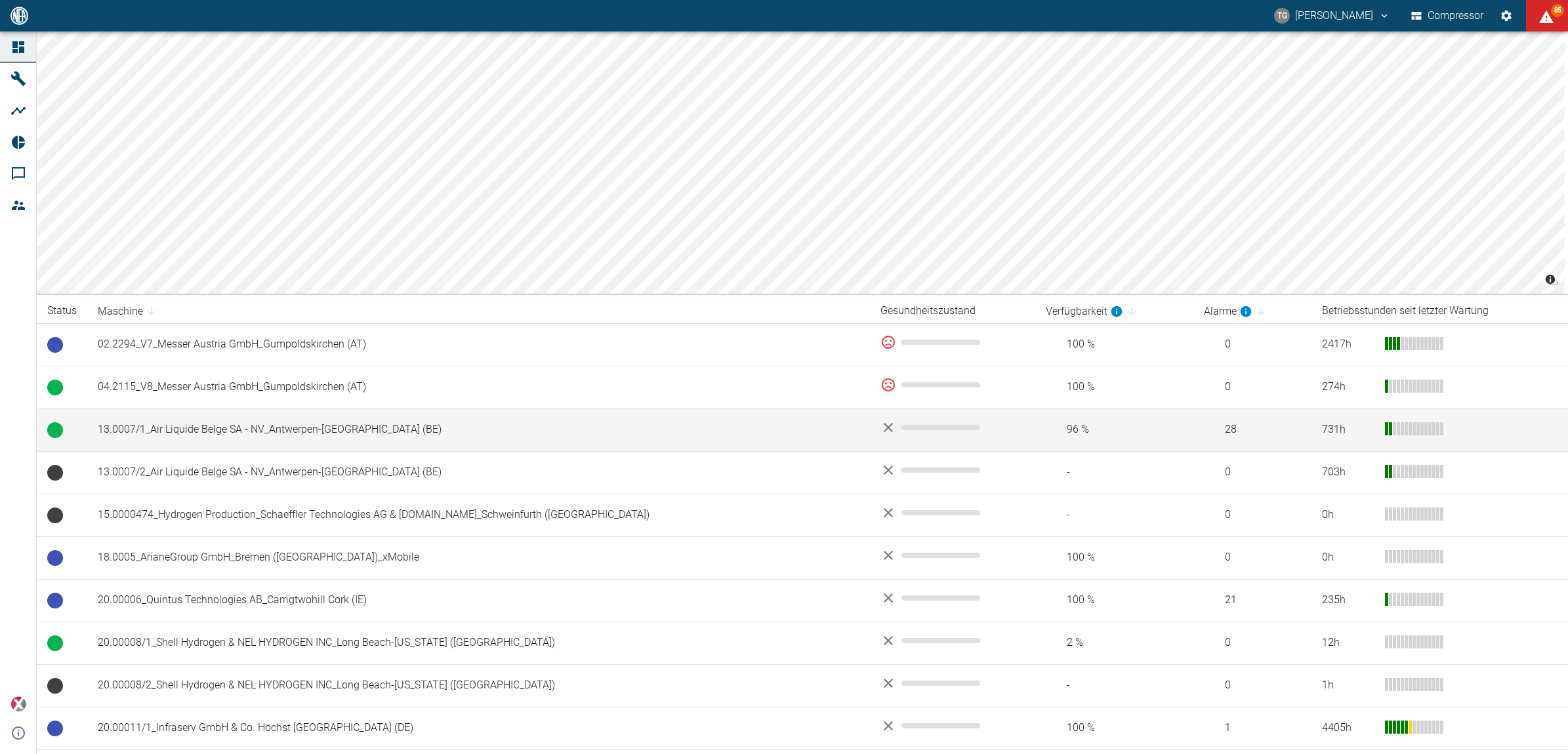
click at [187, 434] on td "13.0007/1_Air Liquide Belge SA - NV_Antwerpen-[GEOGRAPHIC_DATA] (BE)" at bounding box center [478, 429] width 783 height 43
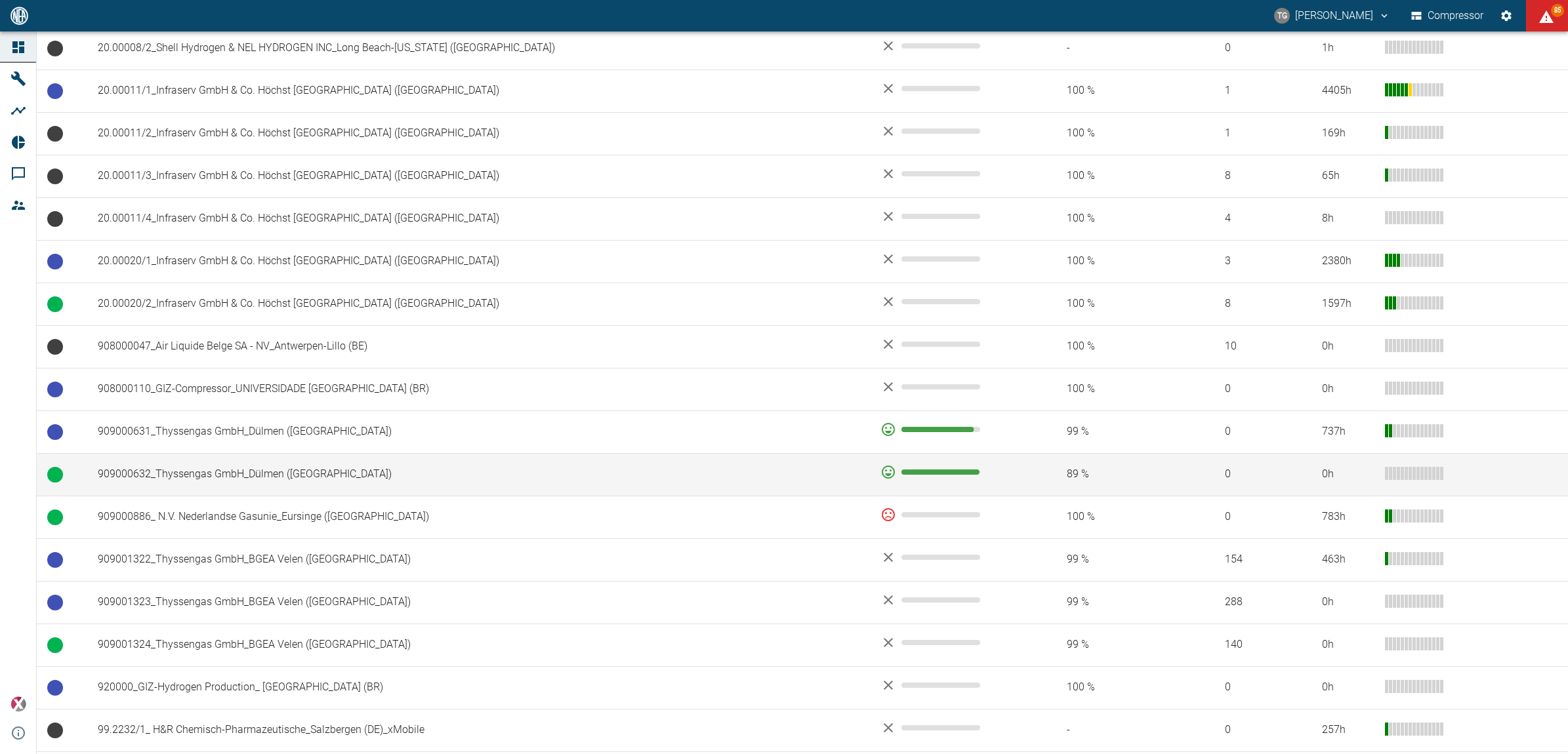
scroll to position [655, 0]
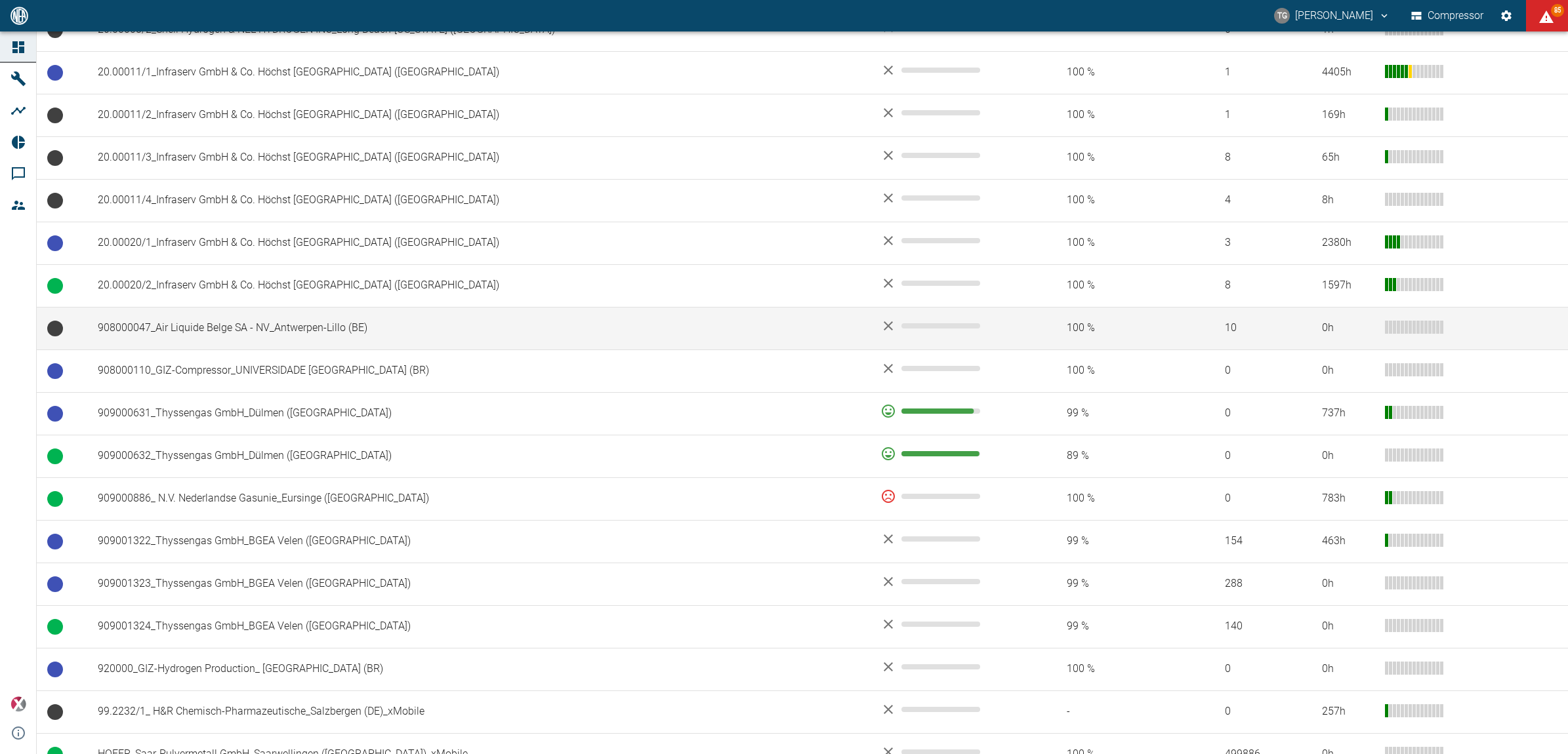
click at [201, 323] on td "908000047_Air Liquide Belge SA - NV_Antwerpen-Lillo (BE)" at bounding box center [478, 328] width 783 height 43
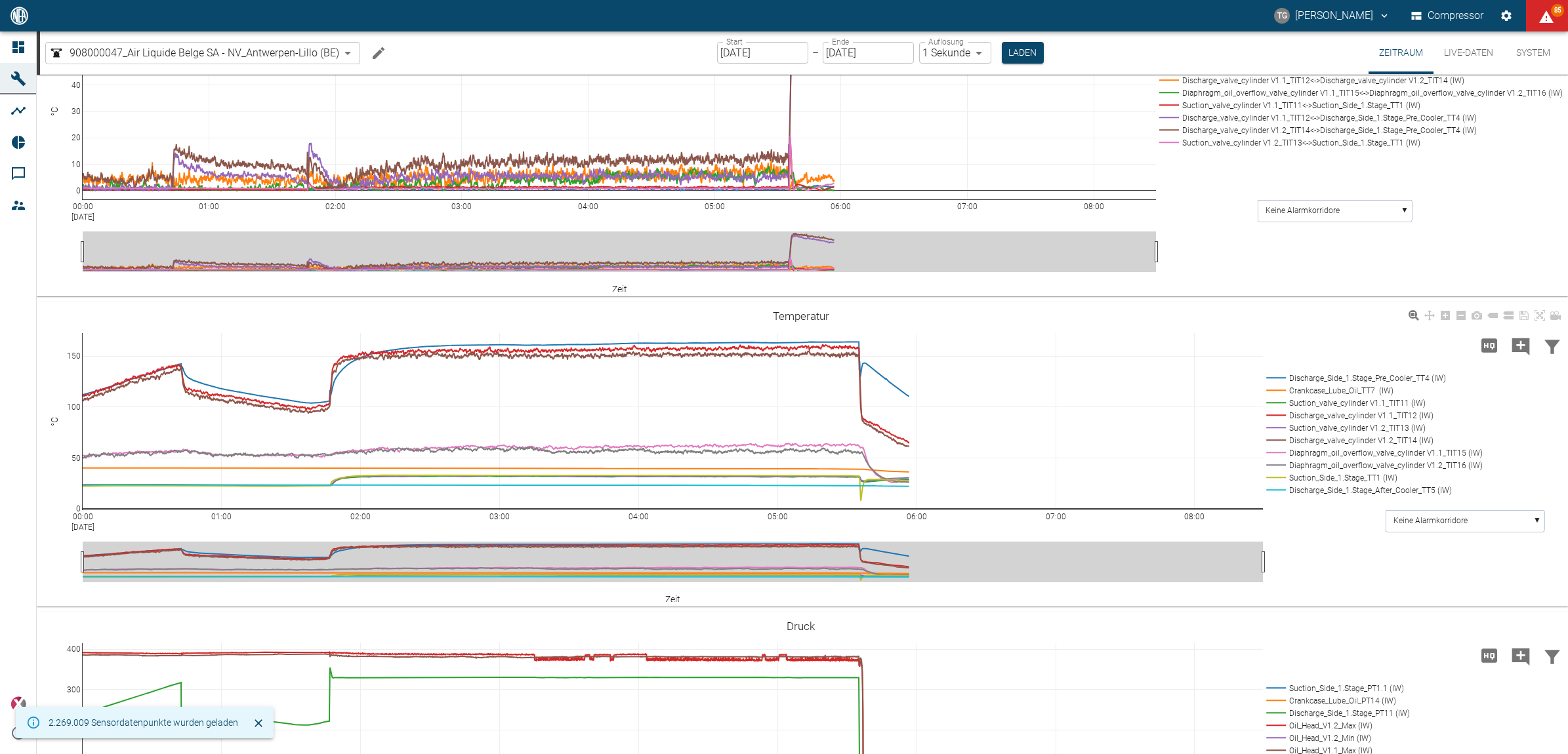
scroll to position [328, 0]
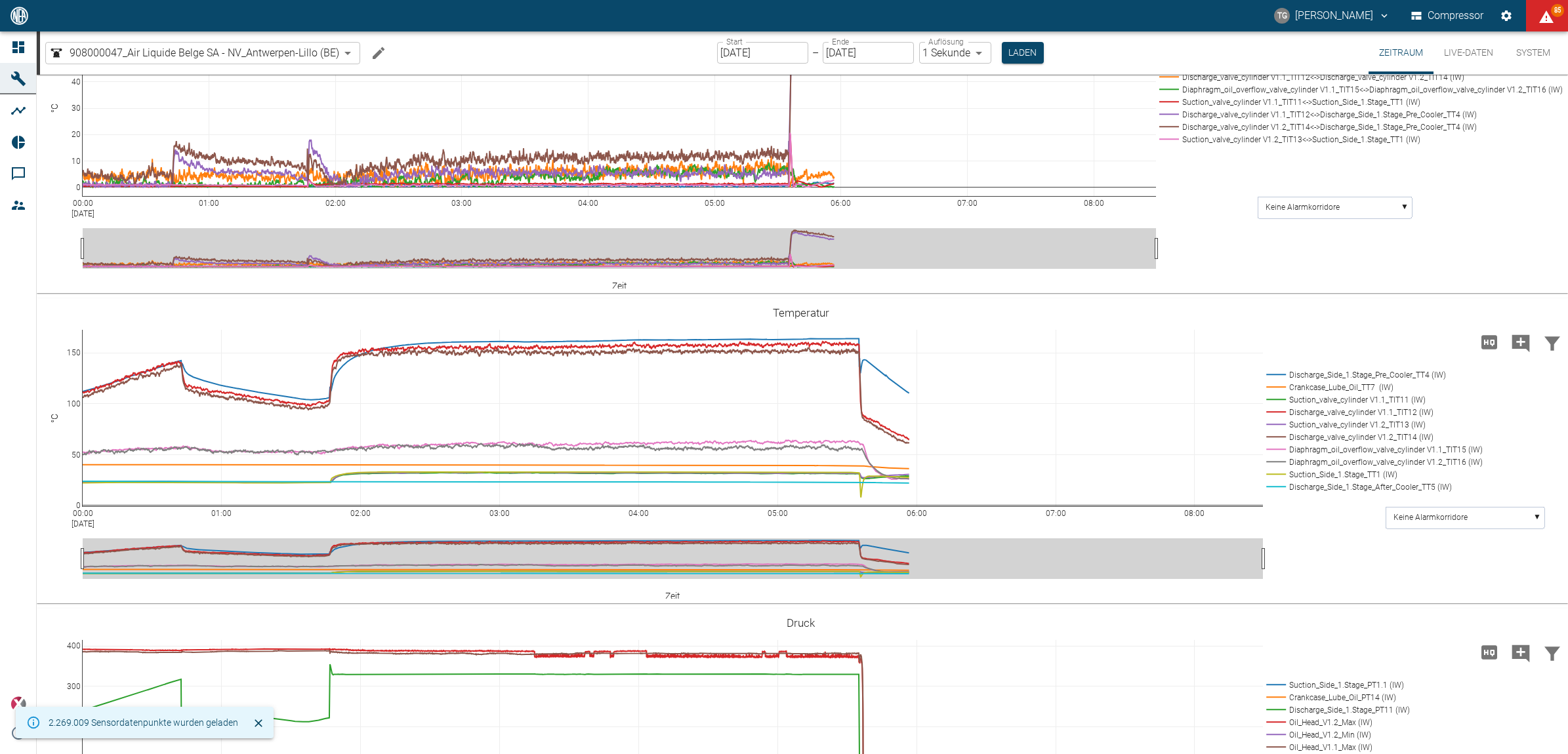
click at [735, 57] on input "[DATE]" at bounding box center [762, 53] width 91 height 22
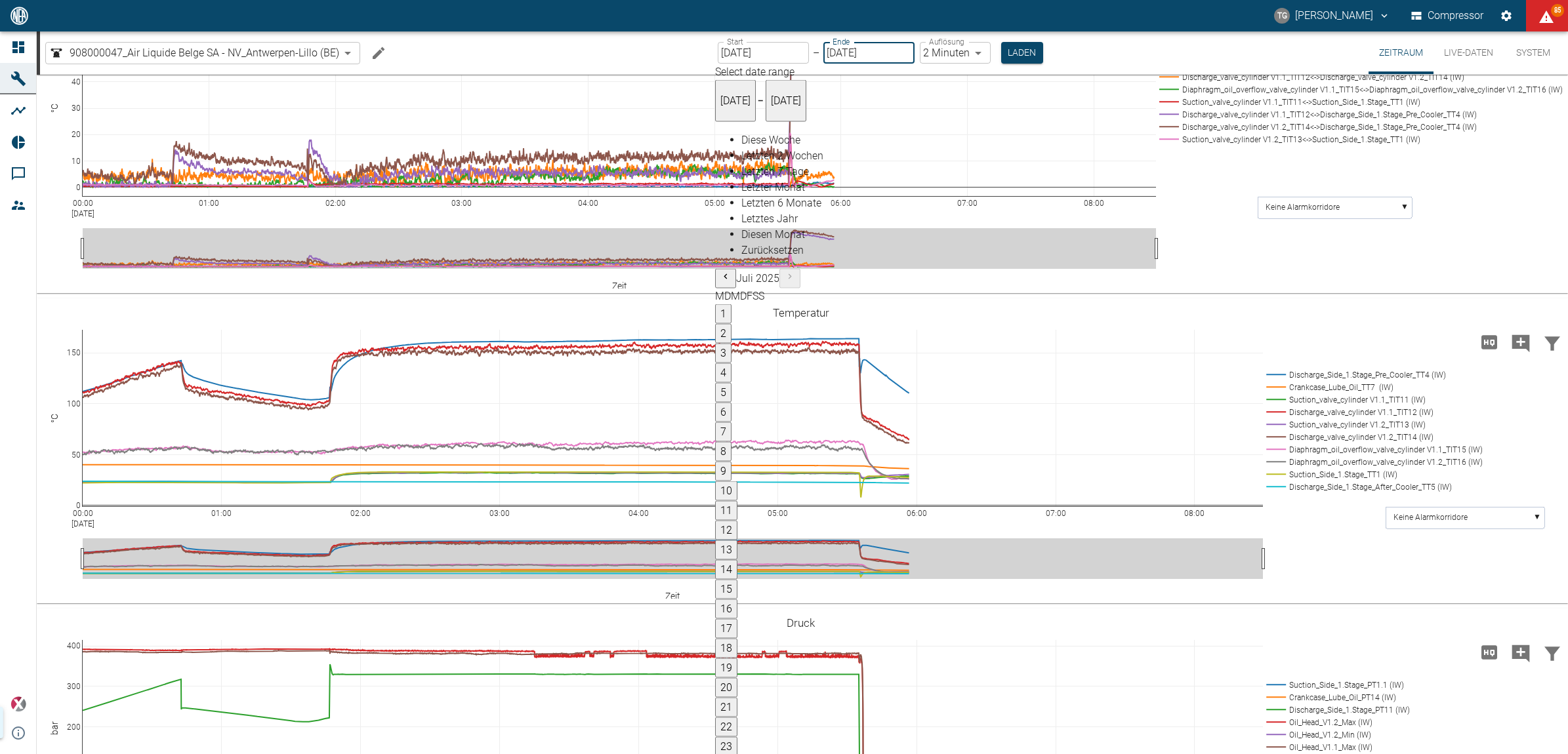
type input "[DATE]"
type input "2min"
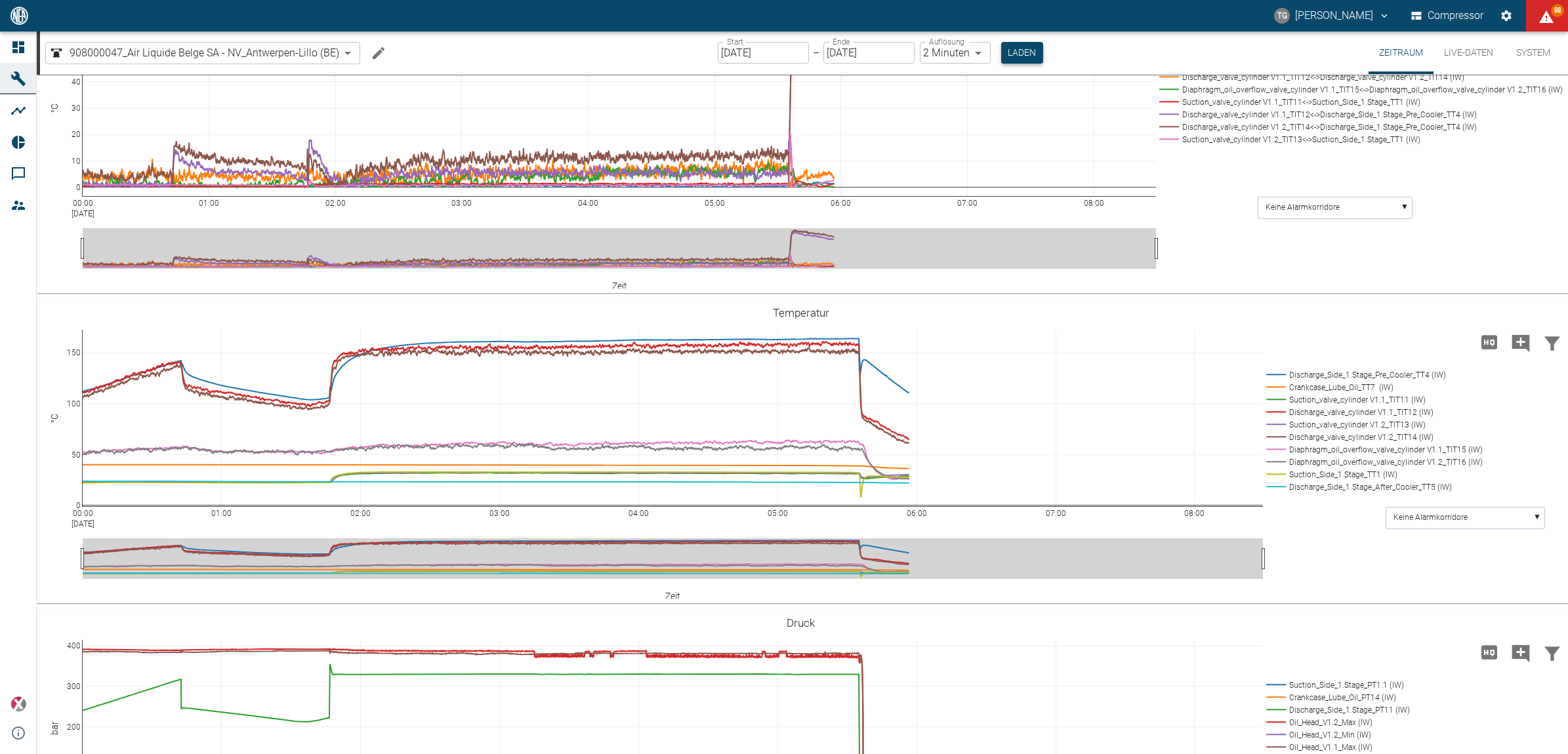
click at [1009, 51] on button "Laden" at bounding box center [1022, 53] width 42 height 22
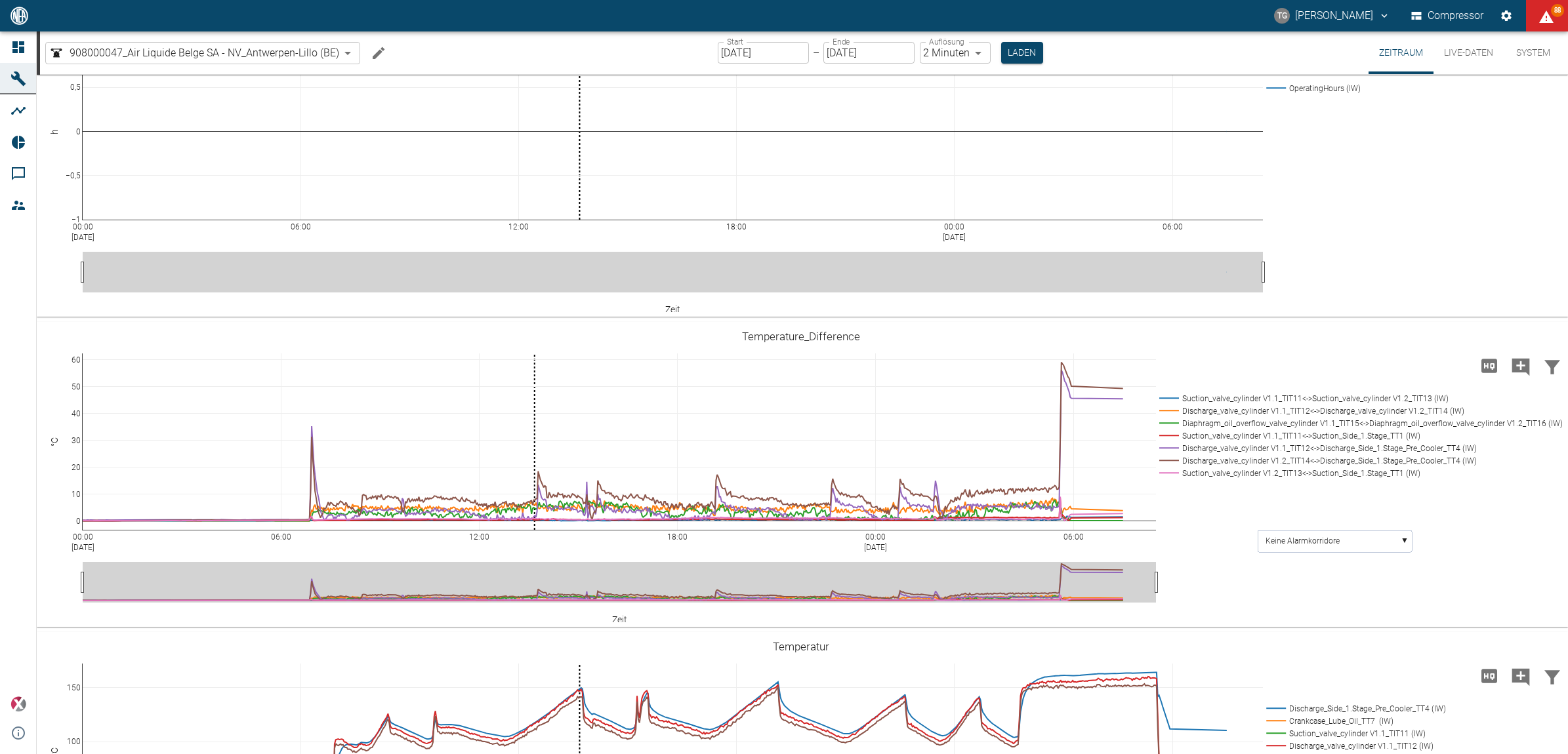
scroll to position [410, 0]
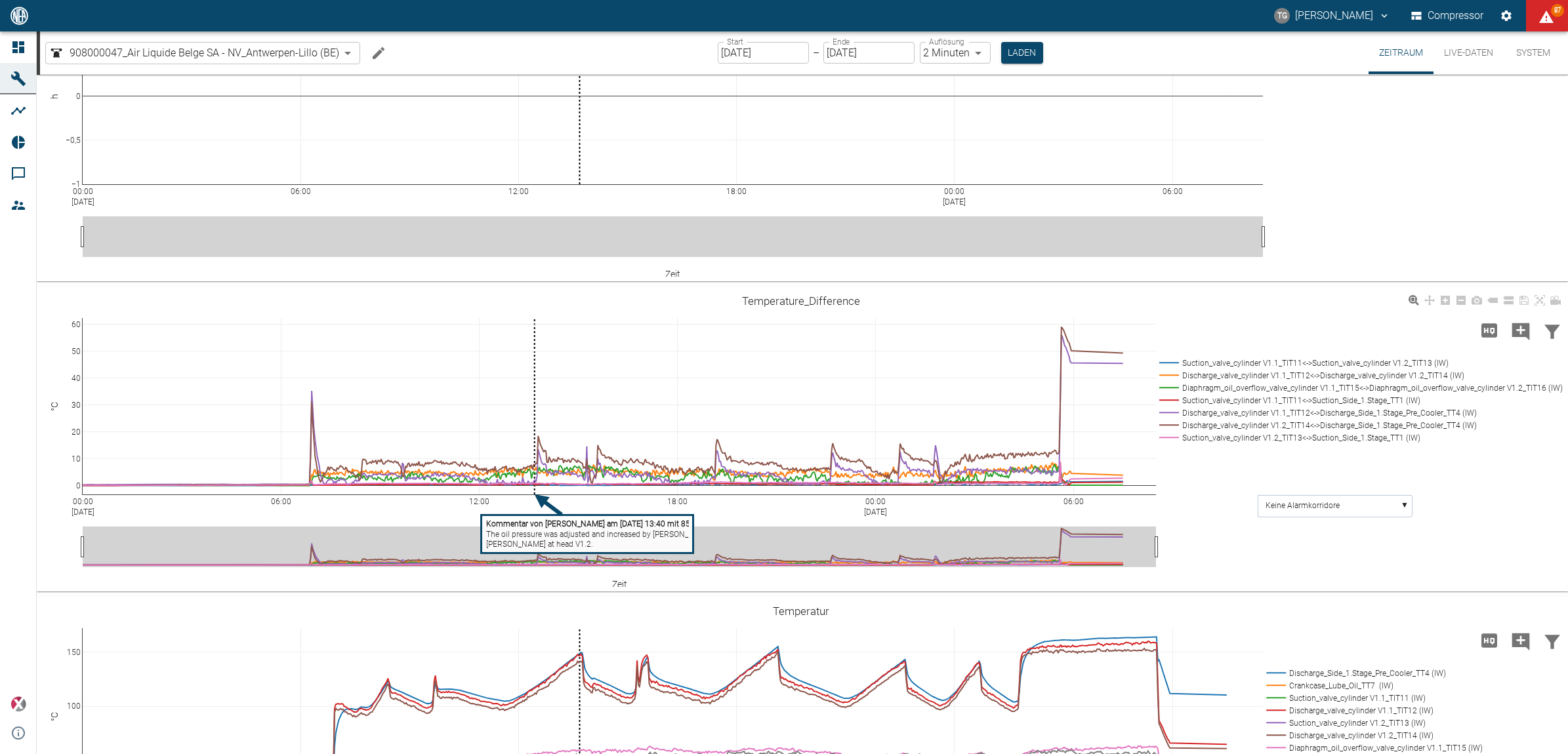
click at [523, 541] on tspan "[PERSON_NAME] at head V1.2." at bounding box center [540, 544] width 107 height 9
drag, startPoint x: 850, startPoint y: 412, endPoint x: 535, endPoint y: 322, distance: 327.6
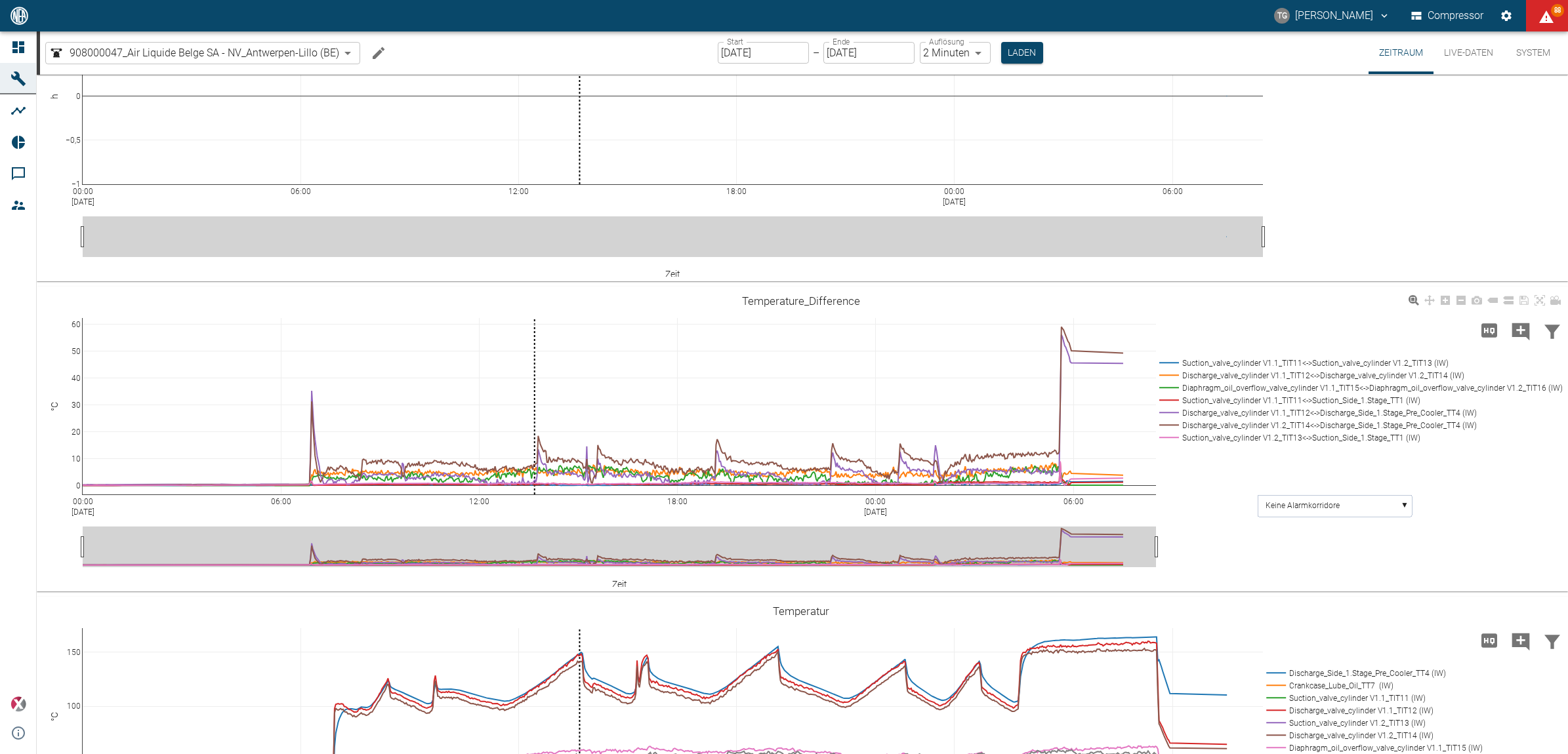
type textarea "The oil pressure was adjusted and increased by [PERSON_NAME] at head V1.2."
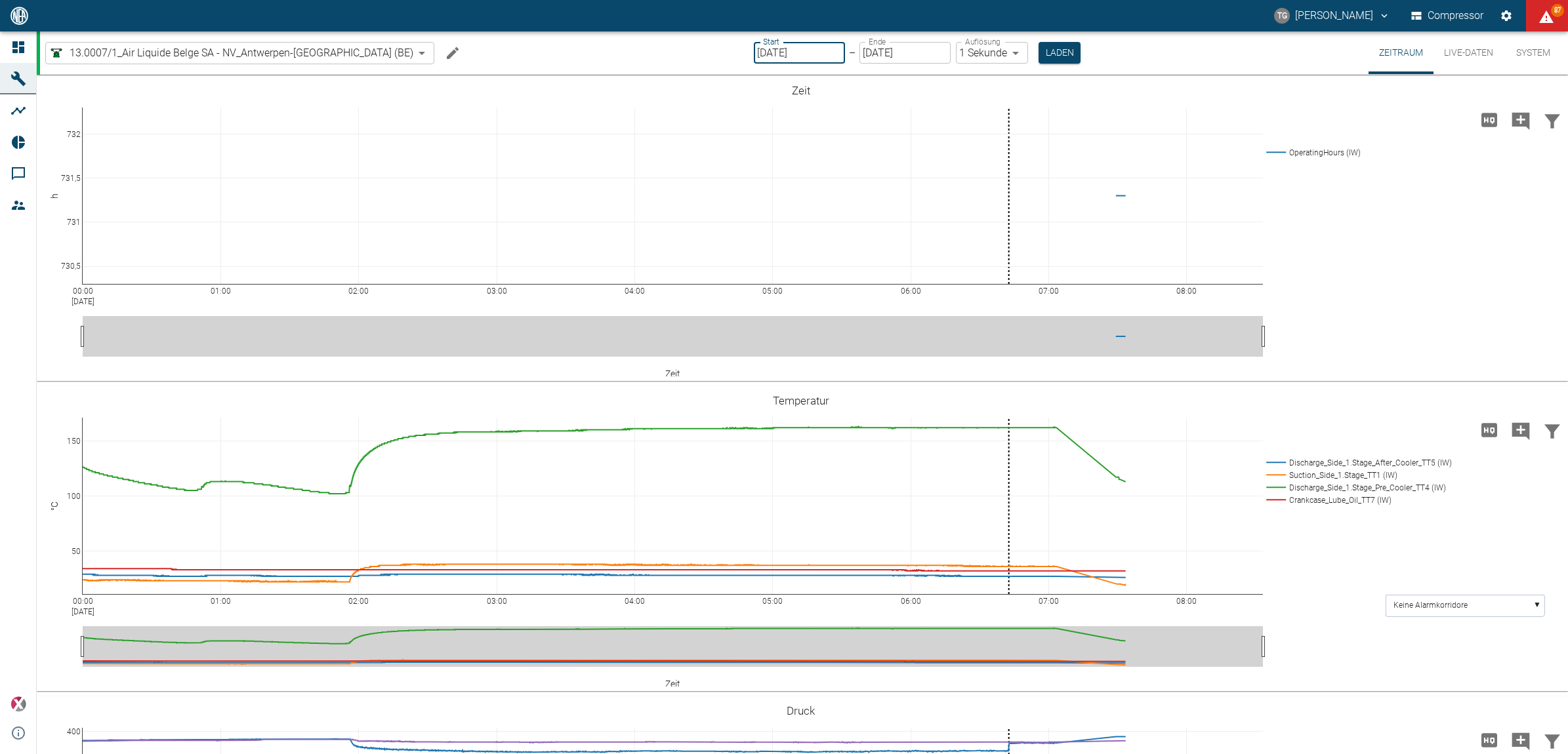
click at [754, 54] on input "[DATE]" at bounding box center [799, 53] width 91 height 22
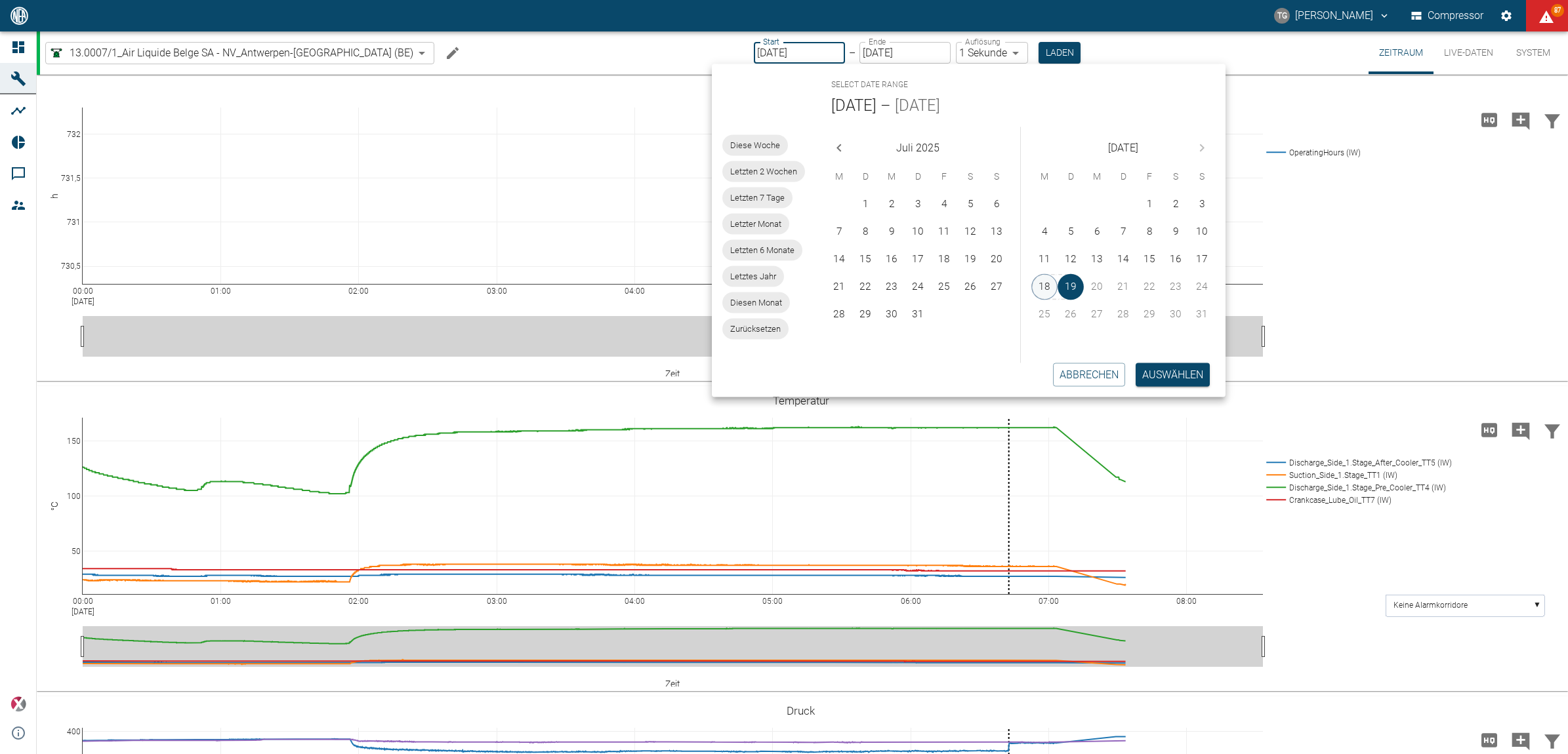
click at [1050, 289] on button "18" at bounding box center [1044, 287] width 26 height 26
type input "[DATE]"
type input "2min"
click at [1160, 372] on button "Auswählen" at bounding box center [1173, 375] width 74 height 24
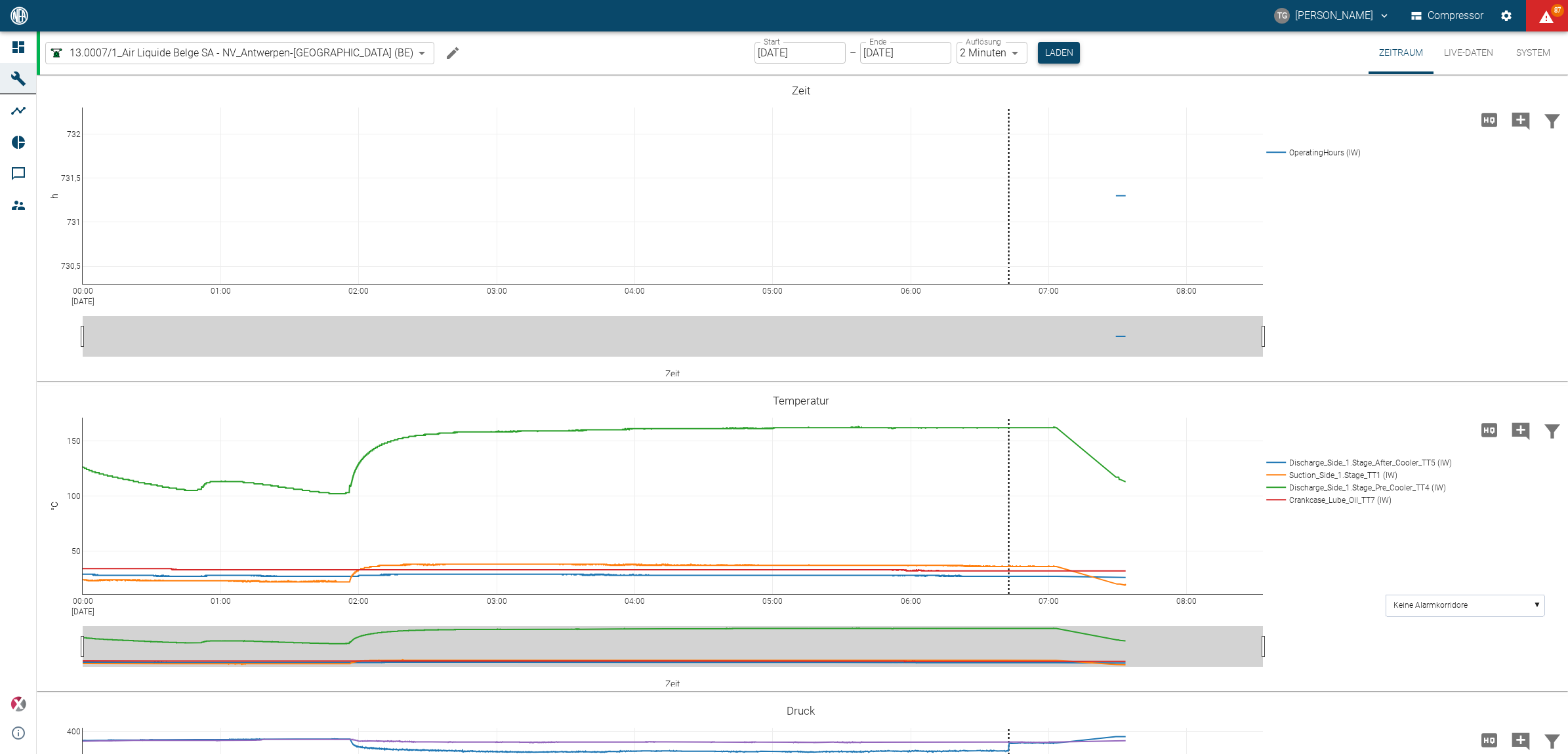
click at [1038, 54] on button "Laden" at bounding box center [1059, 53] width 42 height 22
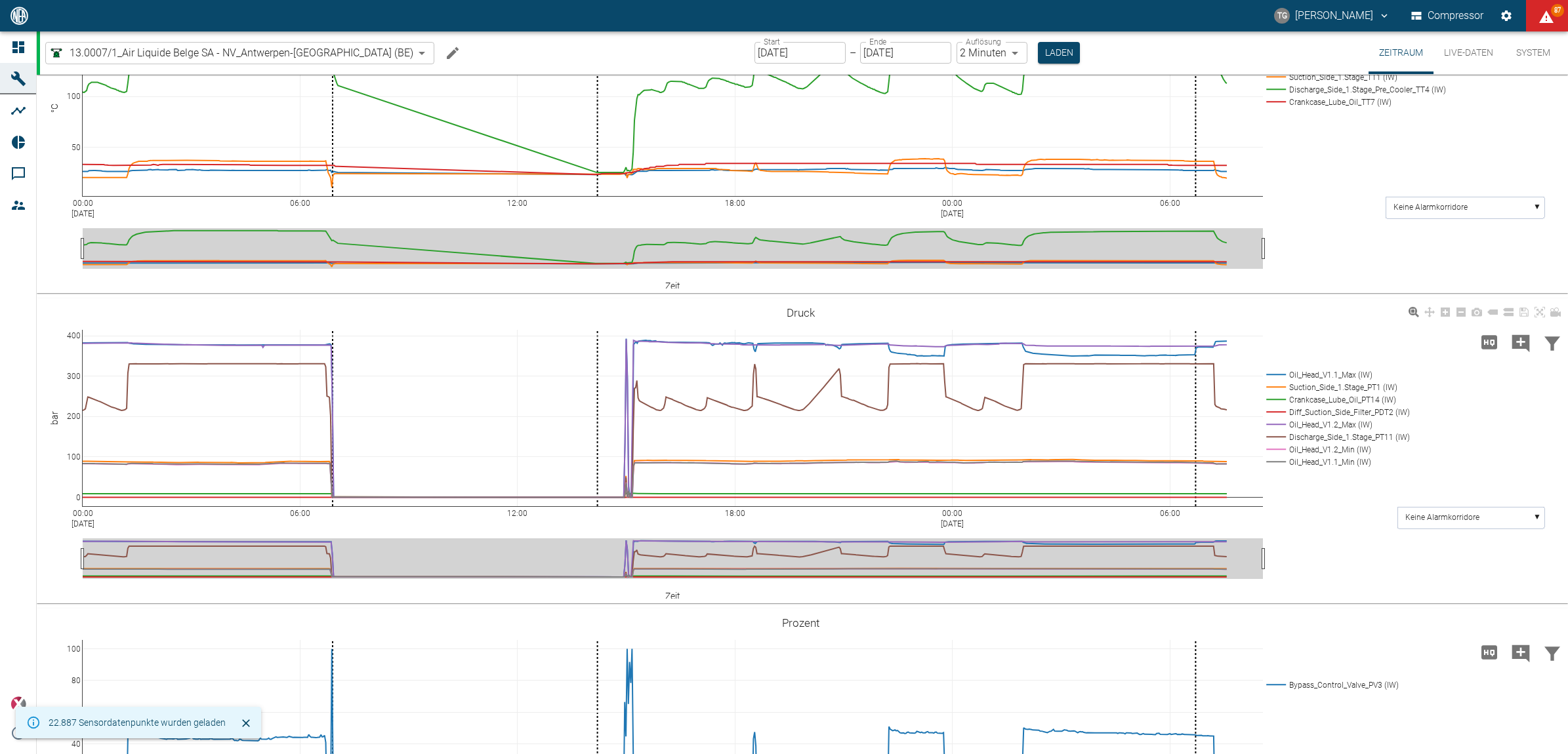
scroll to position [410, 0]
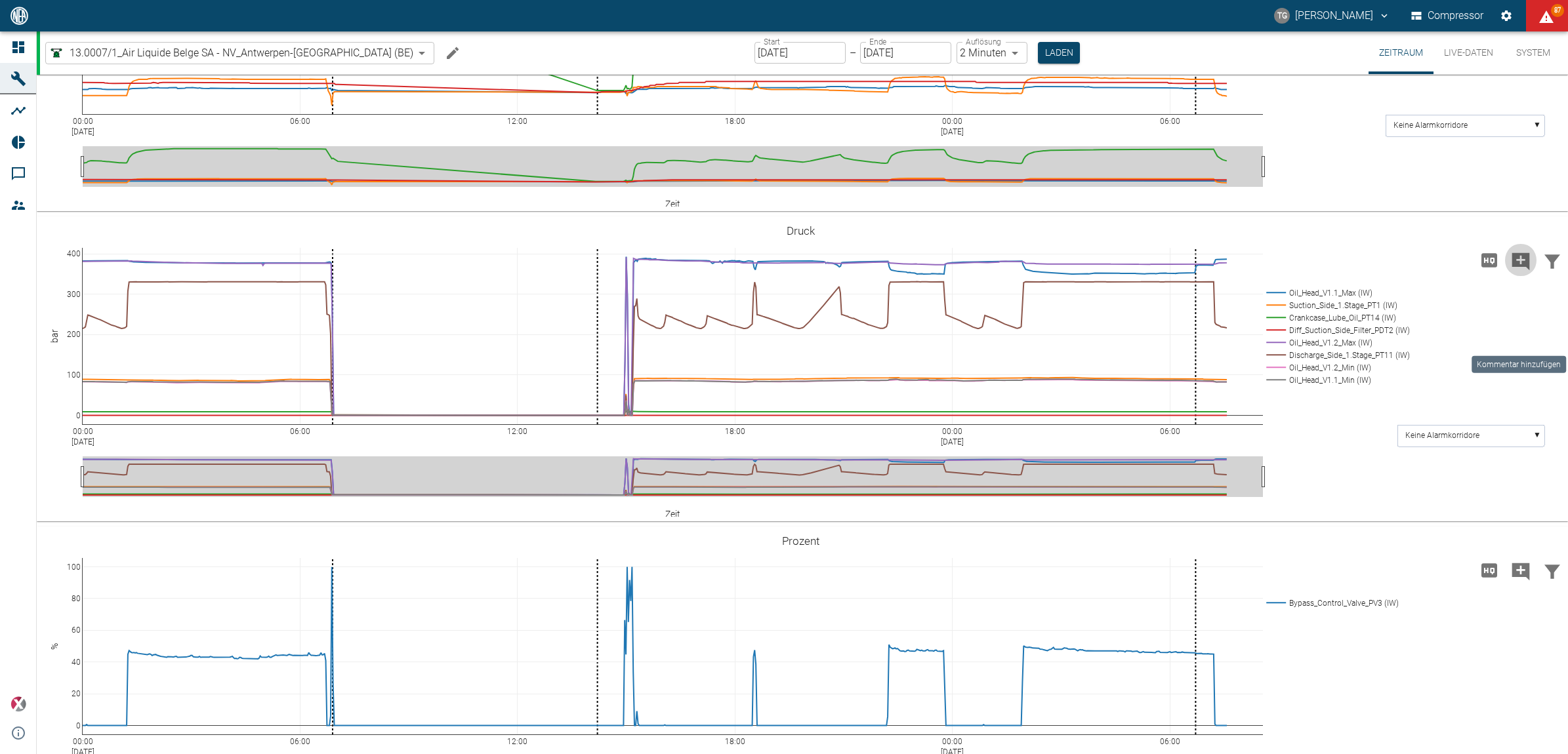
click at [1517, 272] on icon "Kommentar hinzufügen" at bounding box center [1521, 262] width 21 height 21
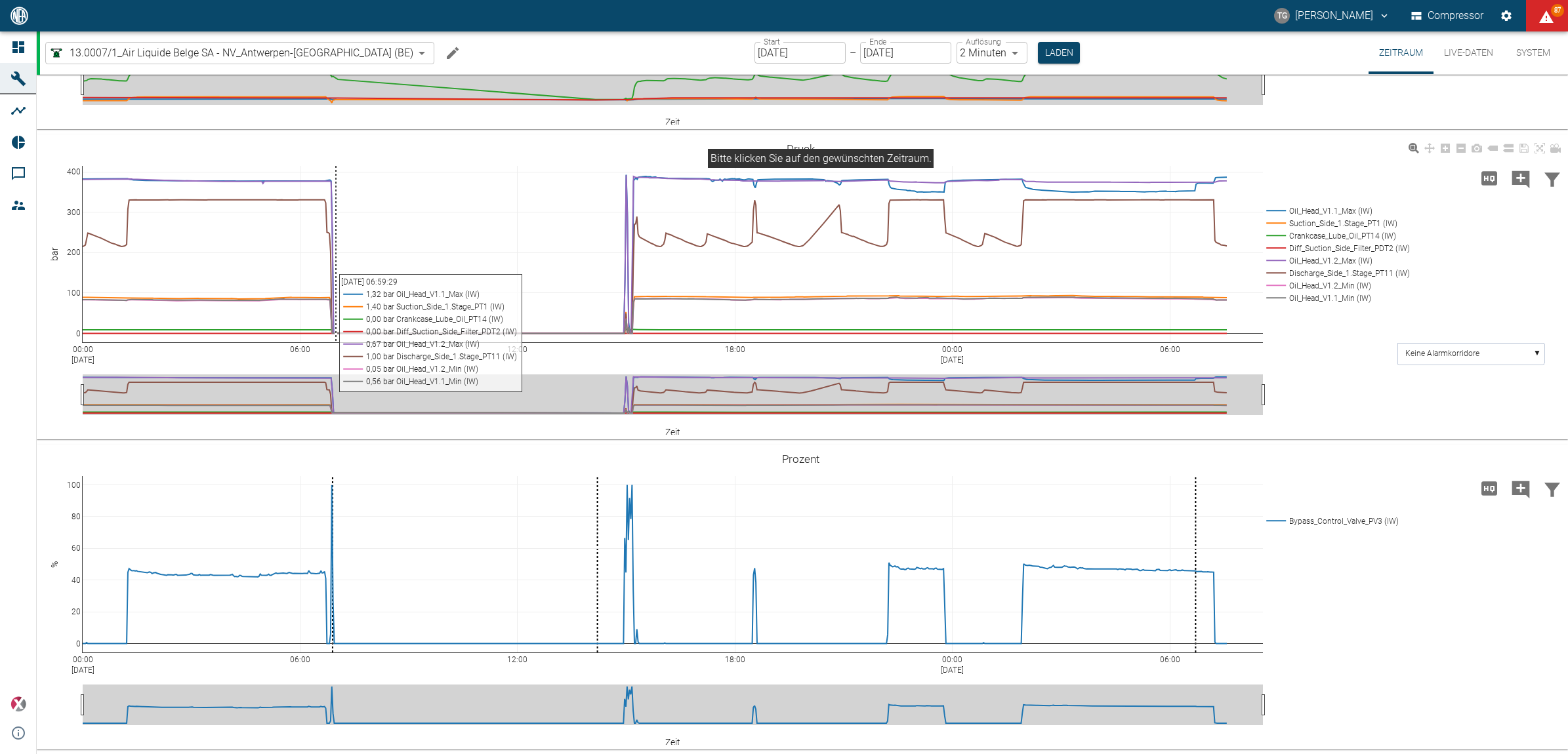
scroll to position [328, 0]
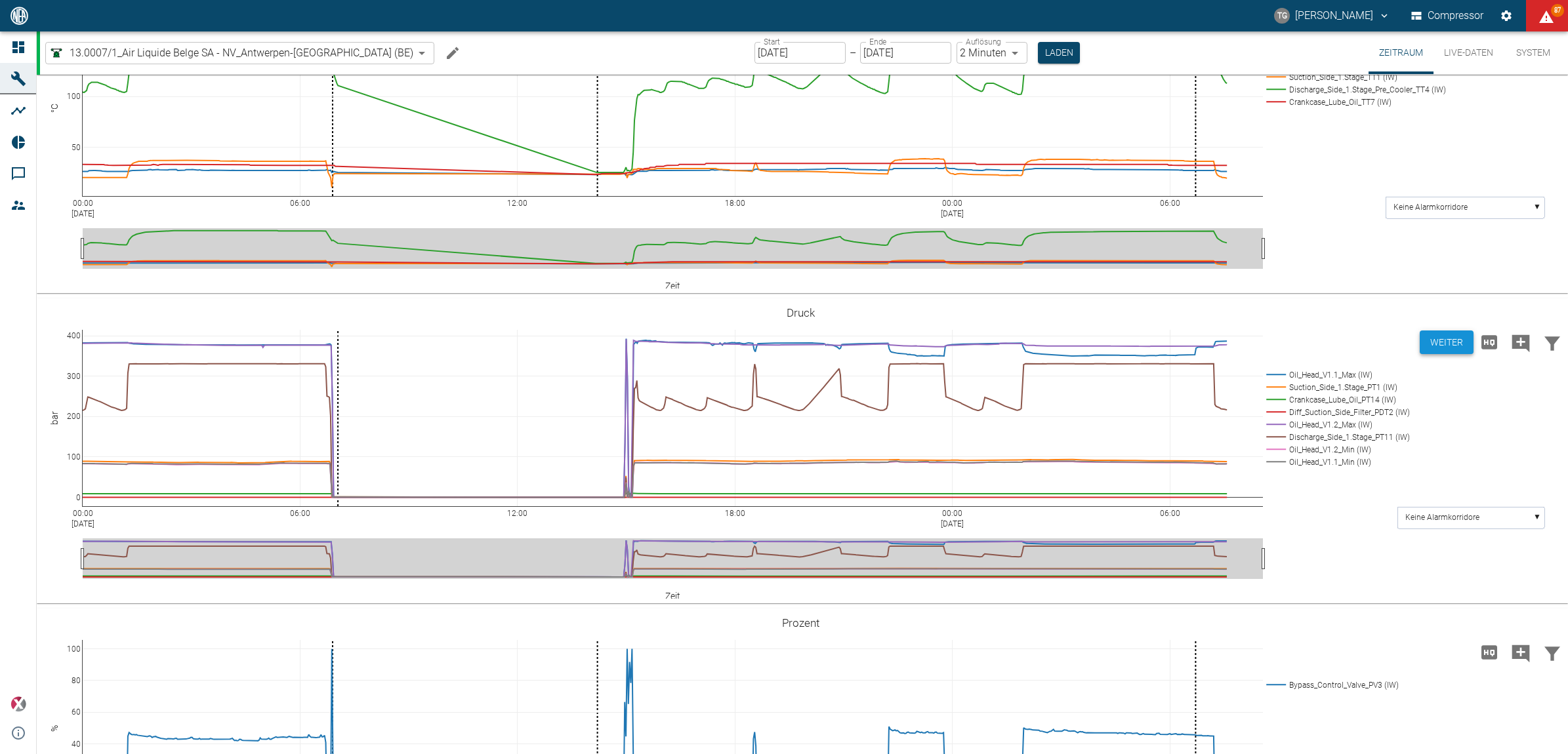
click at [1449, 355] on button "Weiter" at bounding box center [1447, 342] width 54 height 24
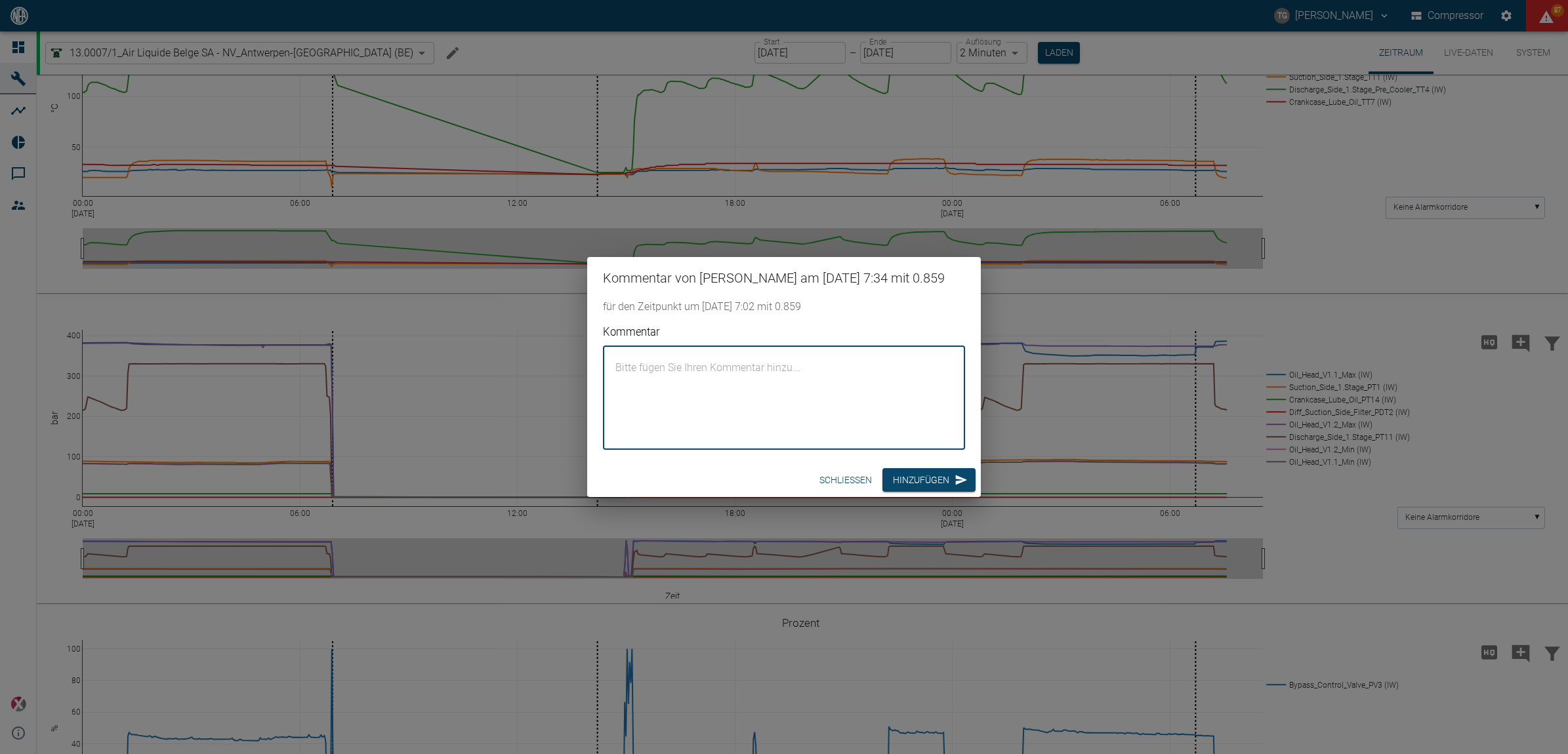
click at [911, 397] on textarea "Kommentar" at bounding box center [784, 398] width 344 height 82
paste textarea "Marc Philipps performed the 4000-hour maintenance (oil change, torque and belt …"
type textarea "Marc Philipps performed the 4000-hour maintenance (oil change, torque and belt …"
click at [926, 486] on button "Hinzufügen" at bounding box center [929, 480] width 93 height 24
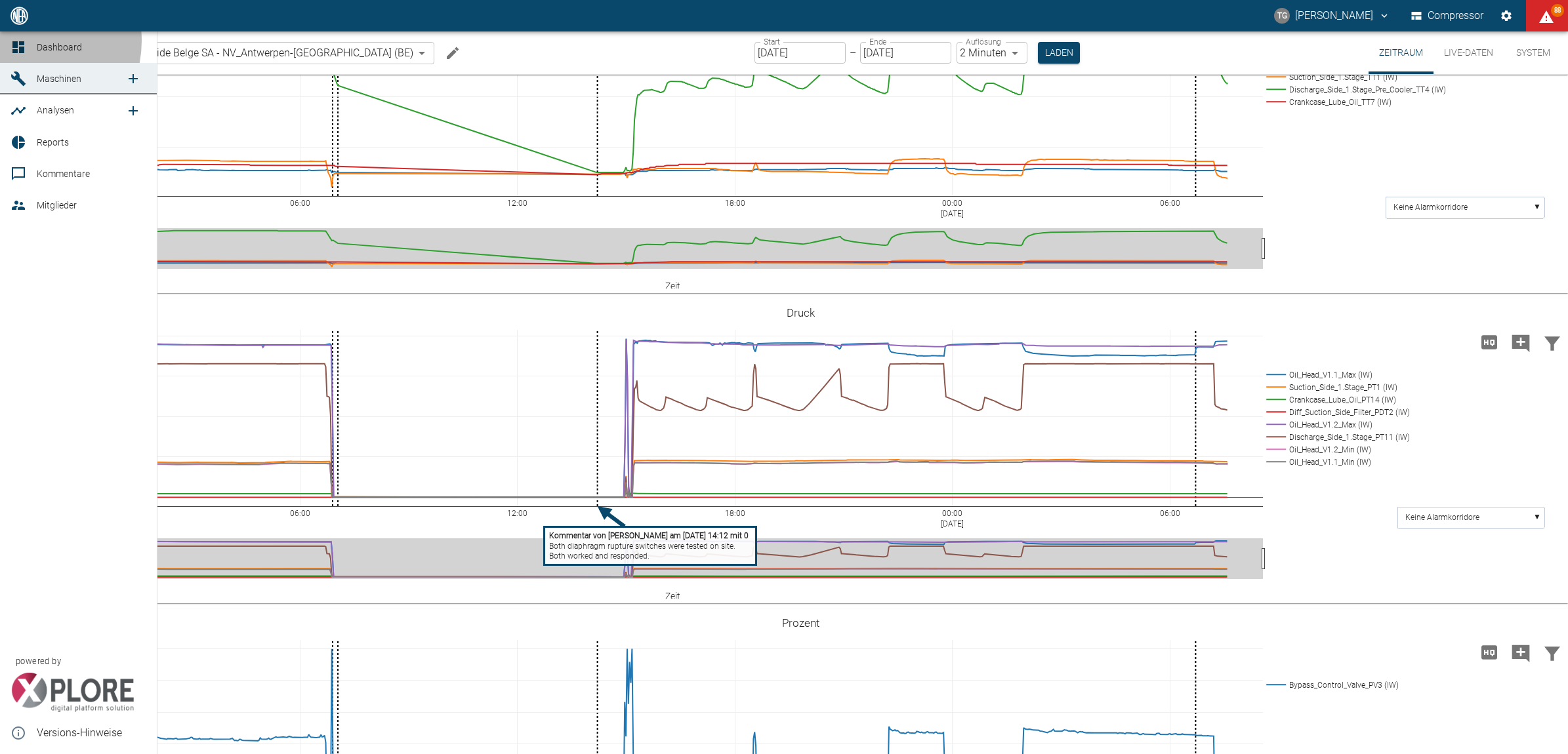
click at [21, 41] on icon at bounding box center [18, 47] width 15 height 15
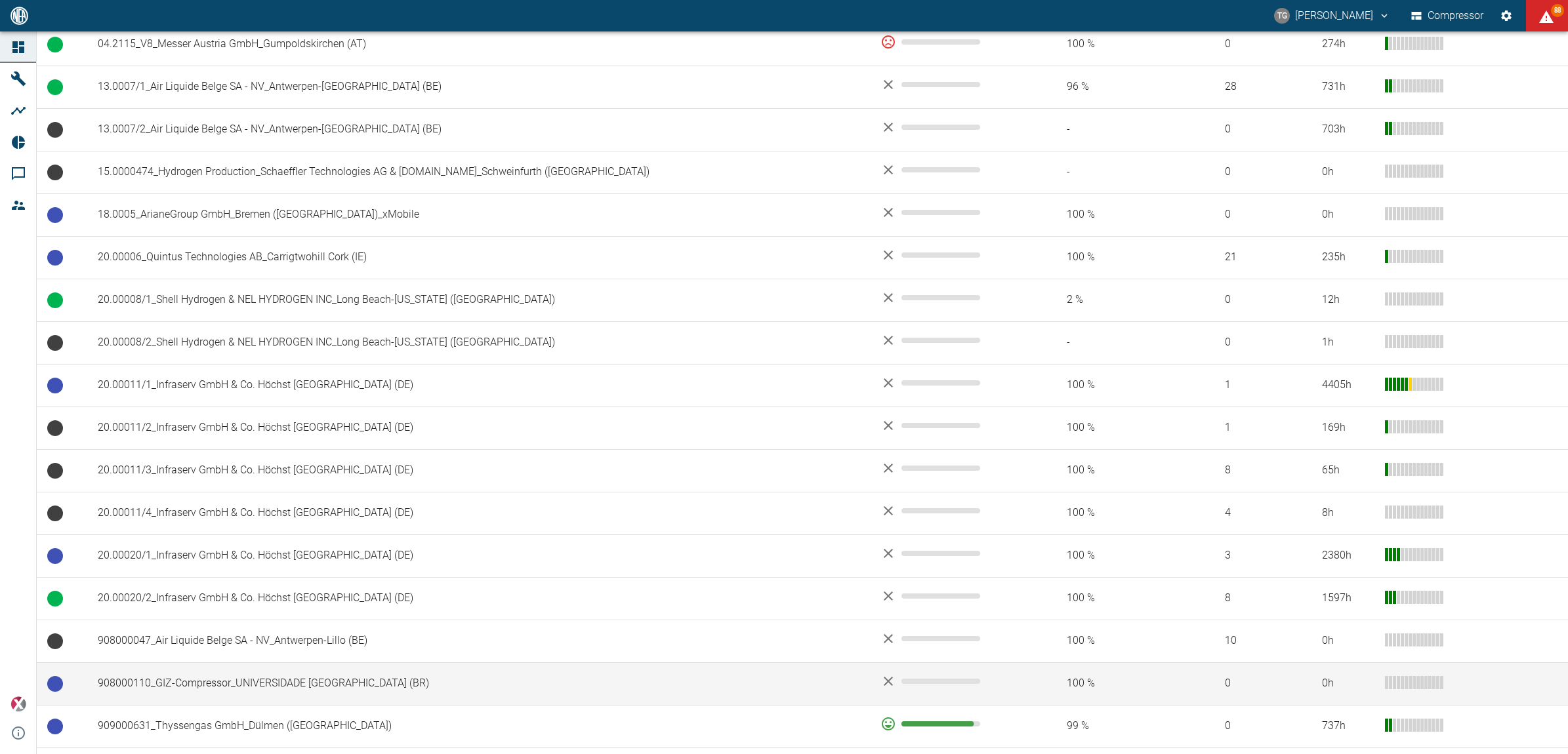
scroll to position [492, 0]
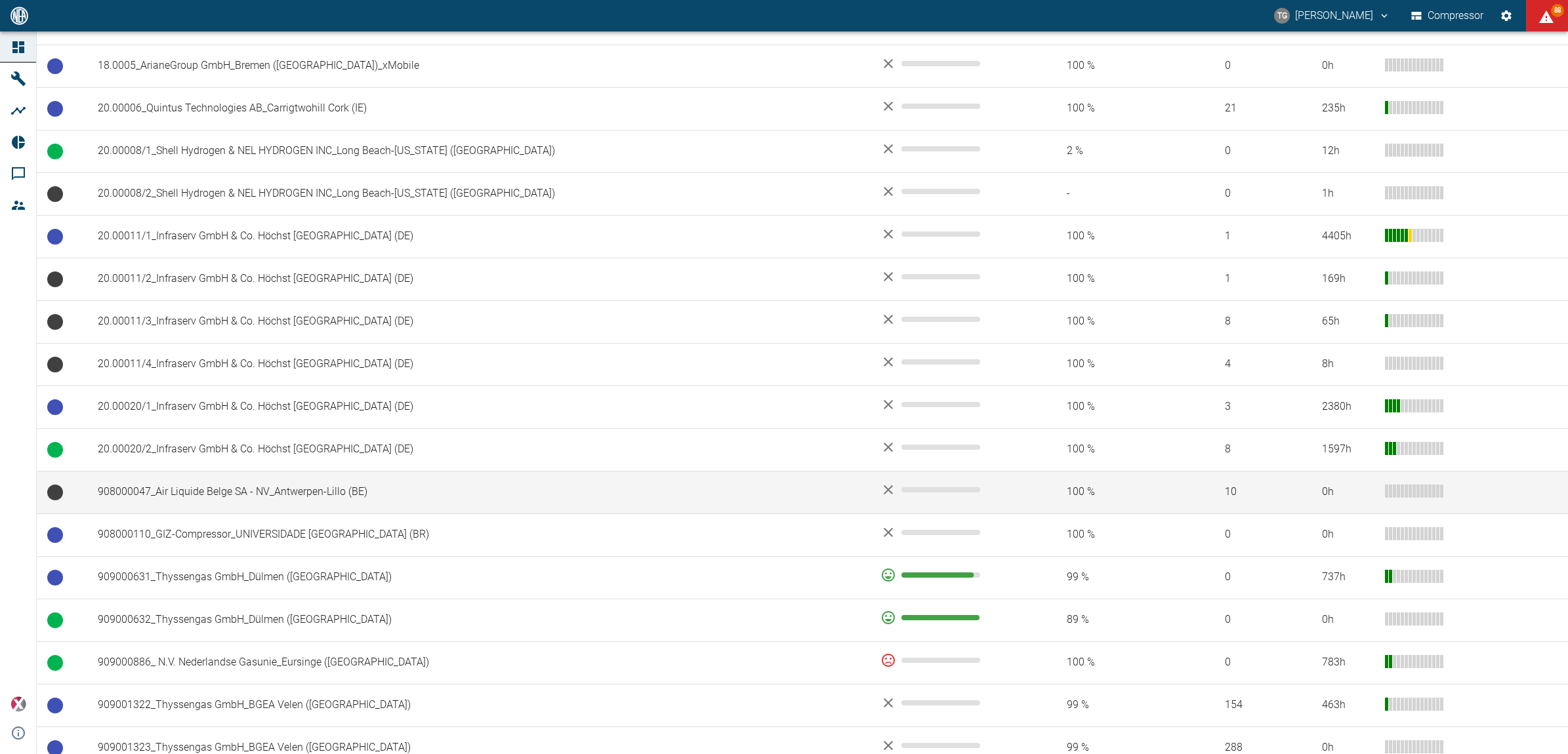
click at [173, 493] on td "908000047_Air Liquide Belge SA - NV_Antwerpen-Lillo (BE)" at bounding box center [478, 492] width 783 height 43
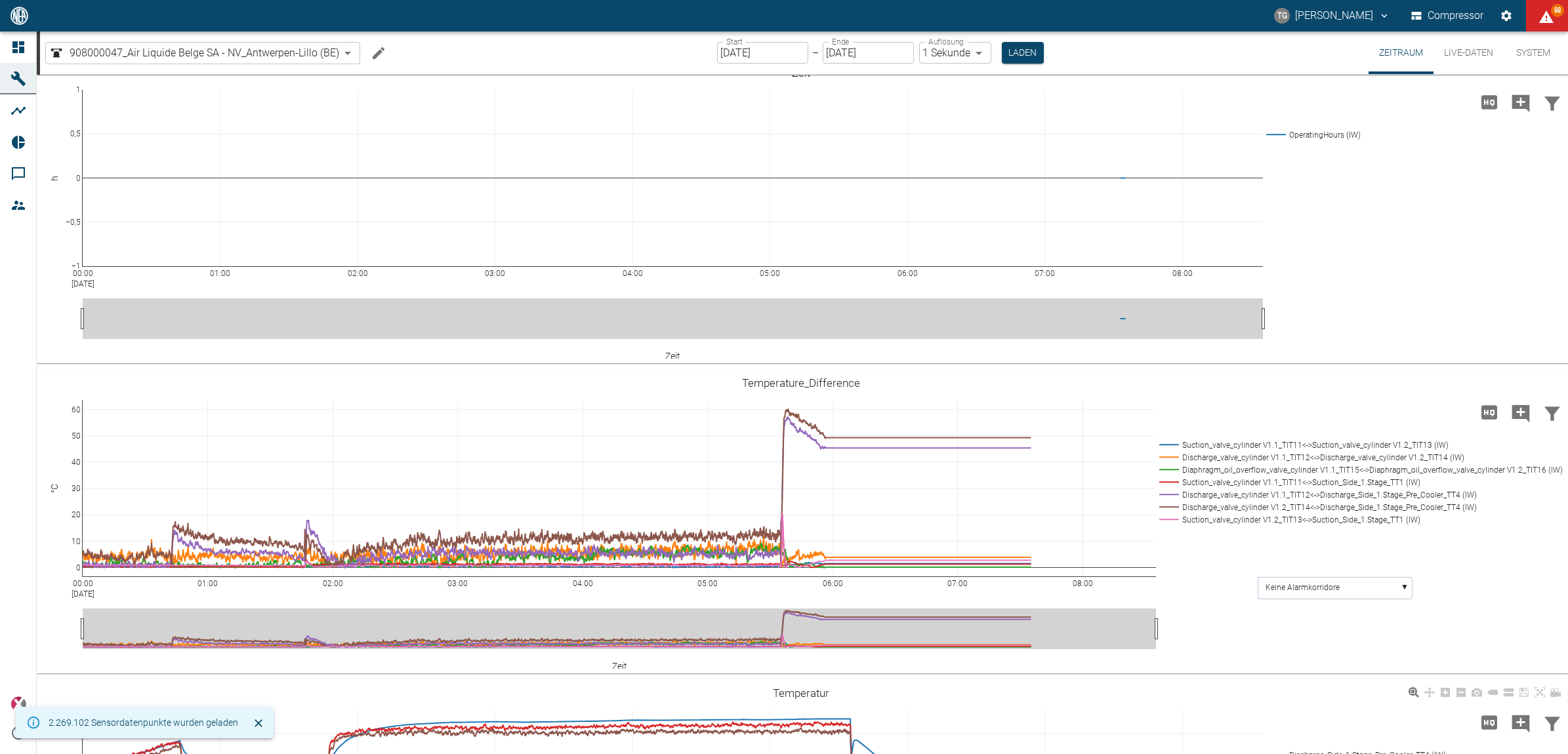
scroll to position [655, 0]
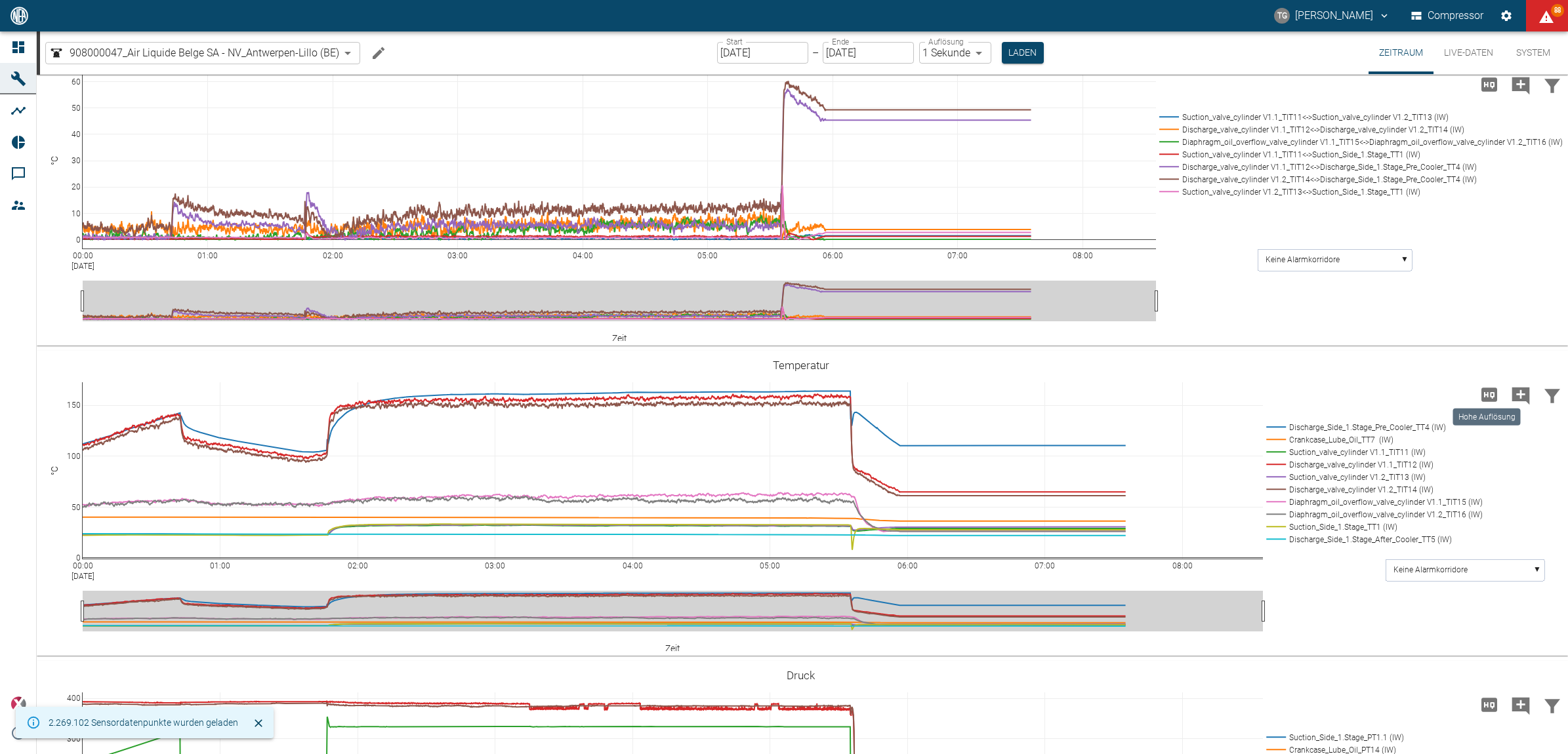
click at [1481, 398] on icon "Hohe Auflösung" at bounding box center [1489, 395] width 15 height 14
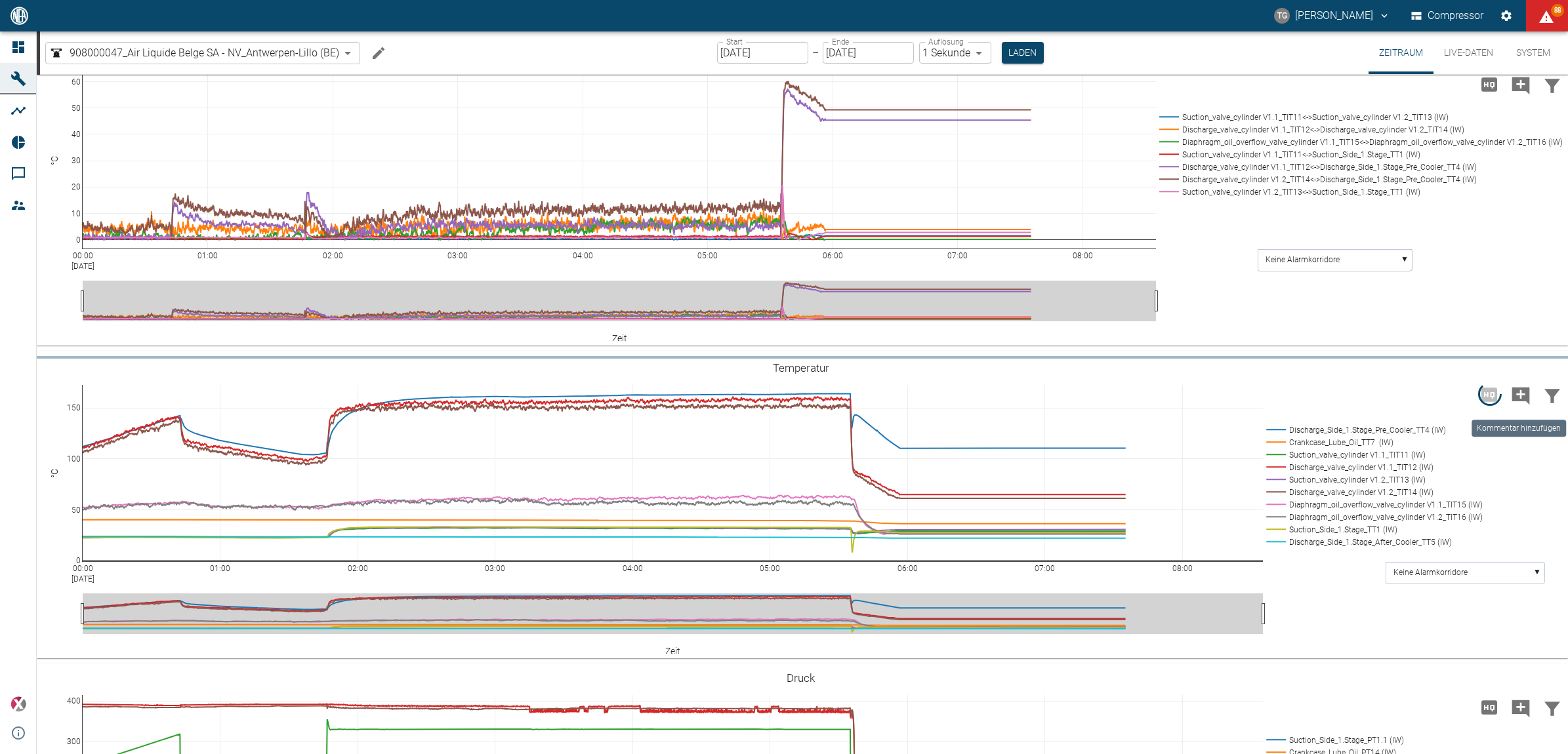
click at [1514, 388] on icon "Kommentar hinzufügen" at bounding box center [1521, 396] width 18 height 18
click at [1432, 390] on button "Weiter" at bounding box center [1447, 395] width 54 height 24
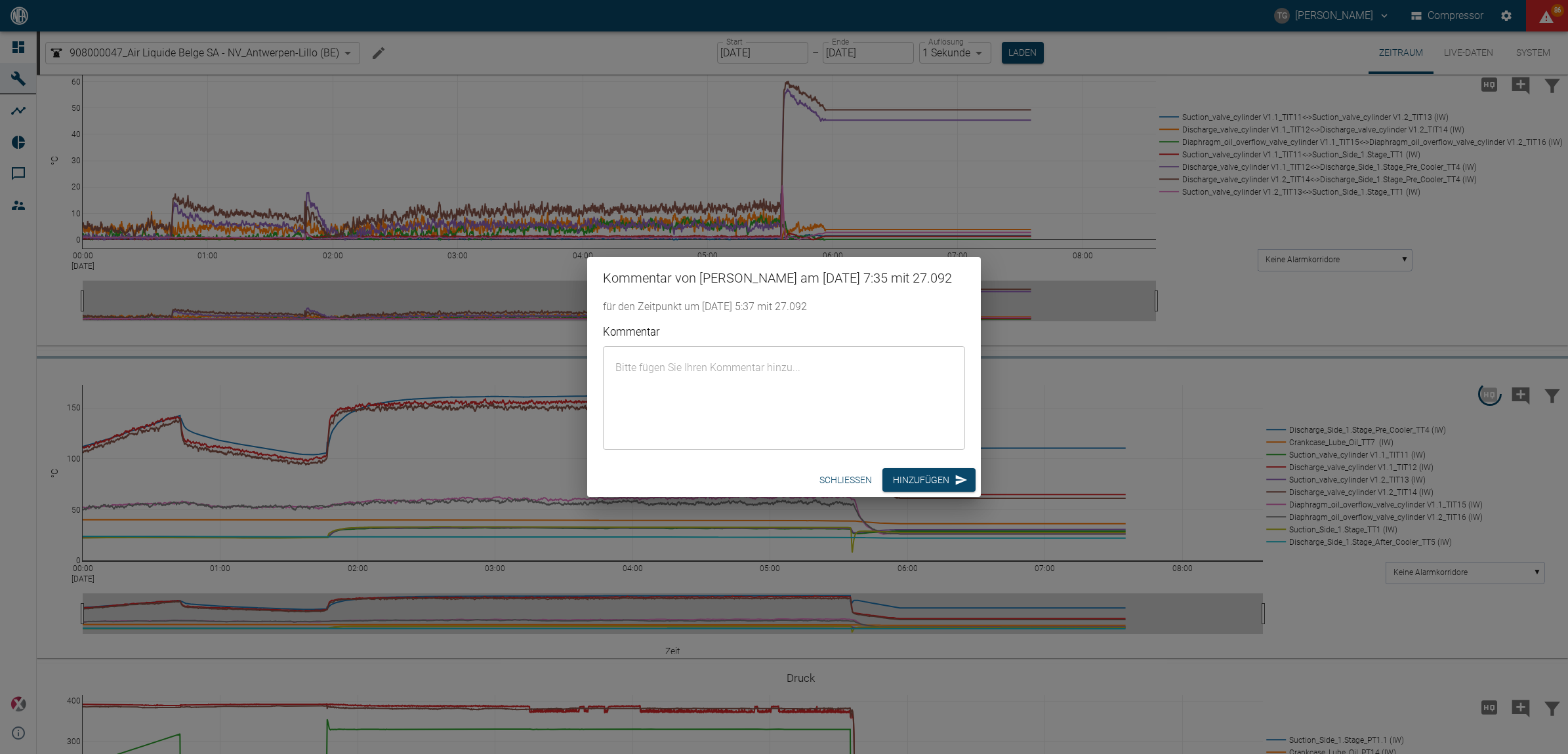
click at [792, 397] on textarea "Kommentar" at bounding box center [784, 398] width 344 height 82
paste textarea "Marc Philipps performed the 4000-hour maintenance (oil change, torque and belt …"
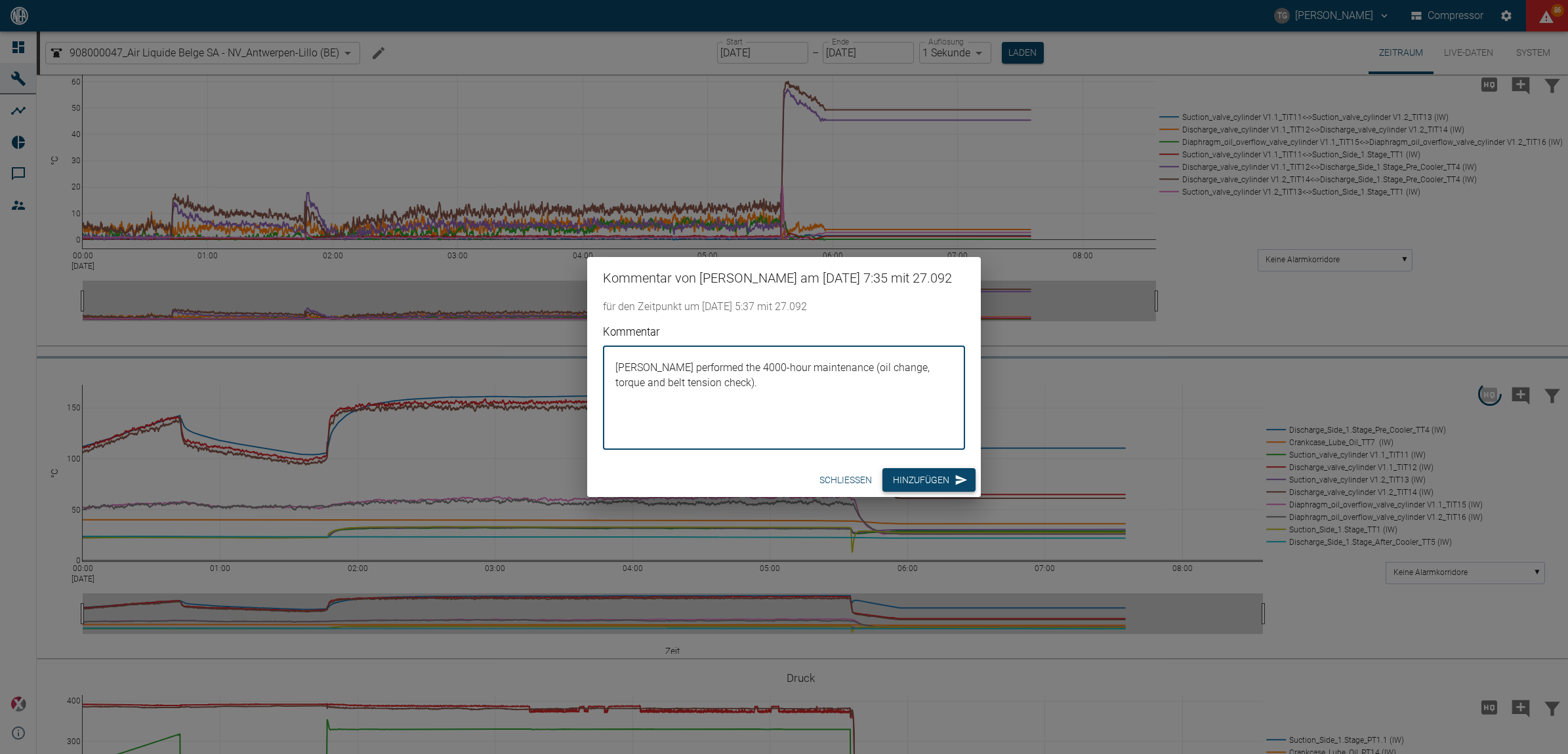
type textarea "Marc Philipps performed the 4000-hour maintenance (oil change, torque and belt …"
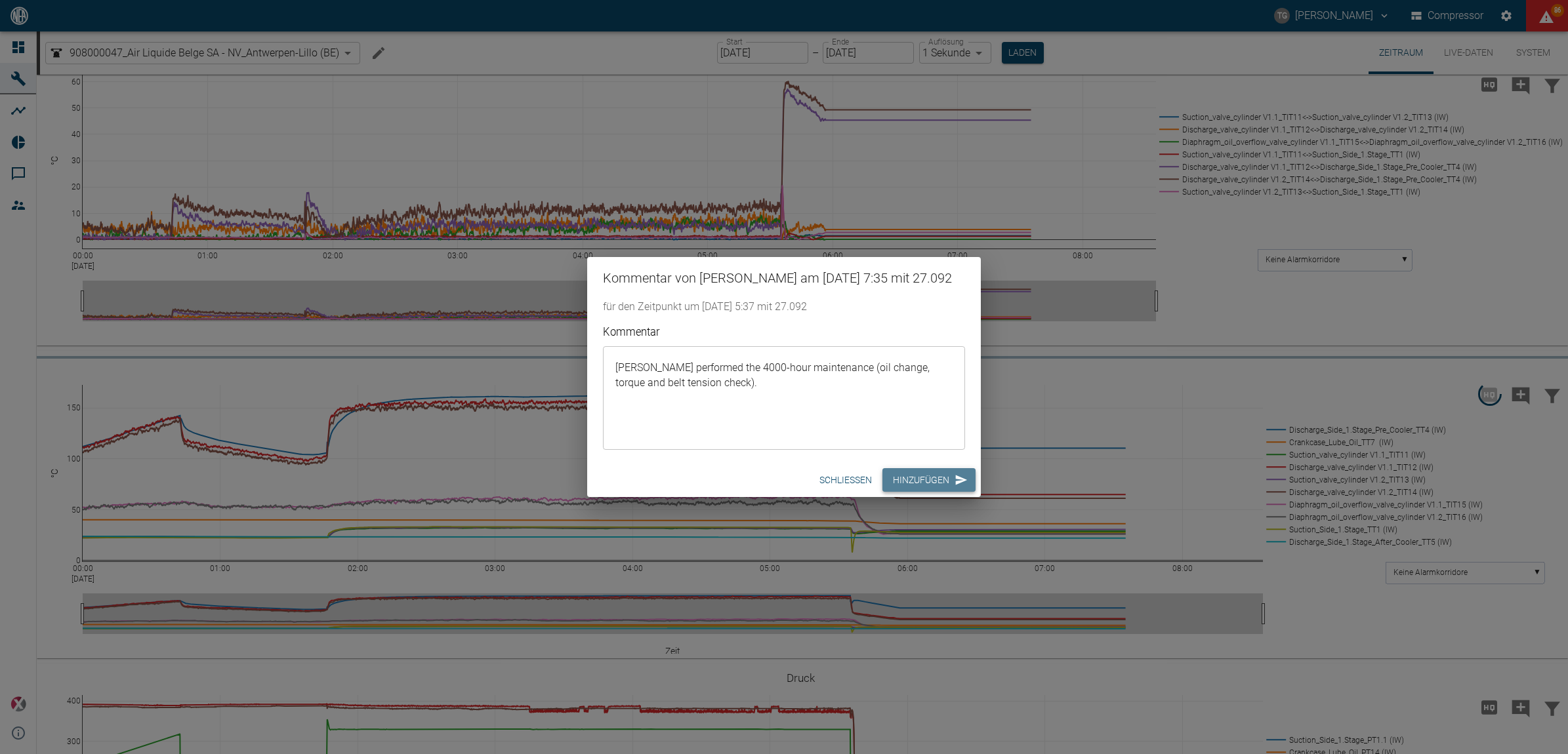
click at [893, 492] on button "Hinzufügen" at bounding box center [929, 480] width 93 height 24
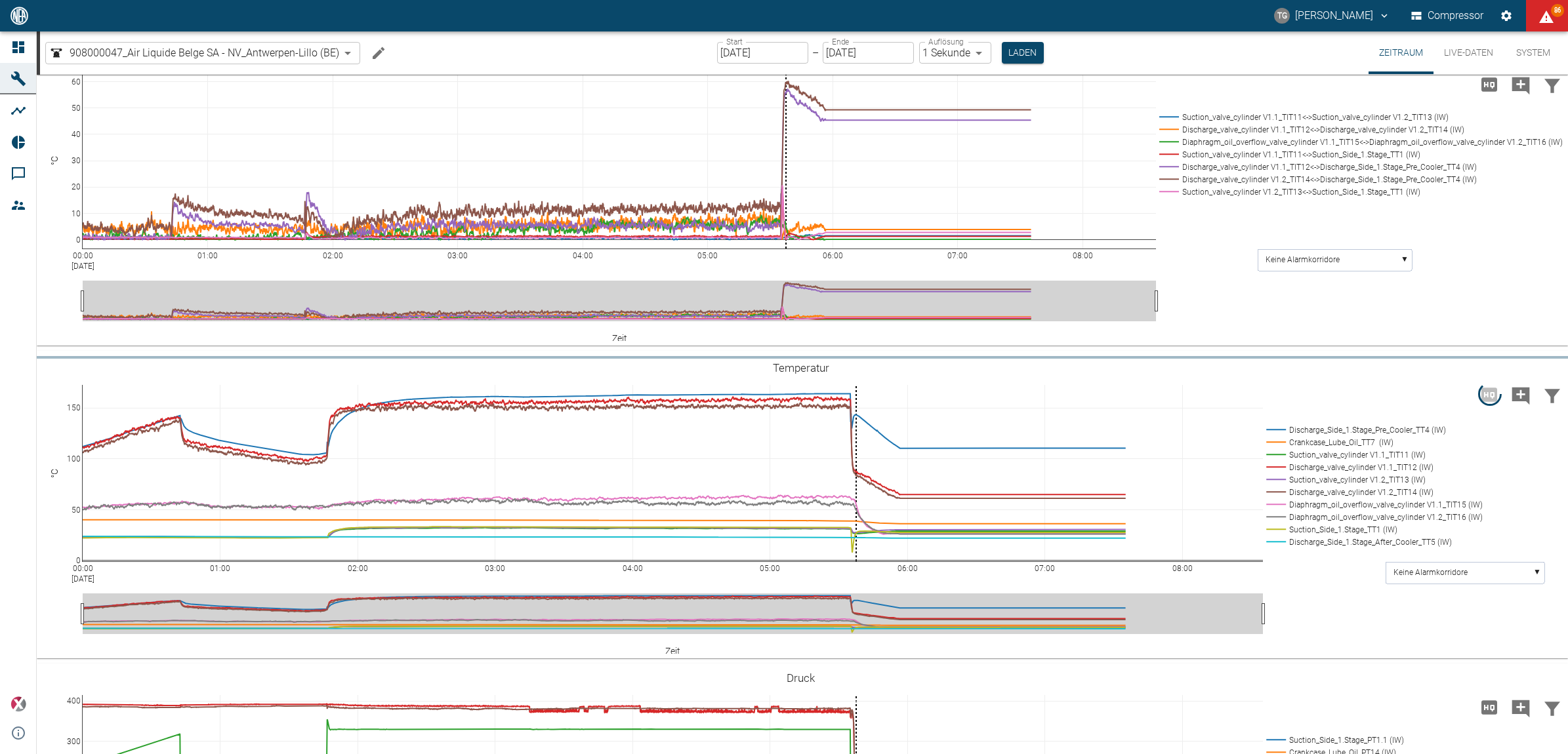
click at [11, 44] on icon at bounding box center [18, 47] width 15 height 15
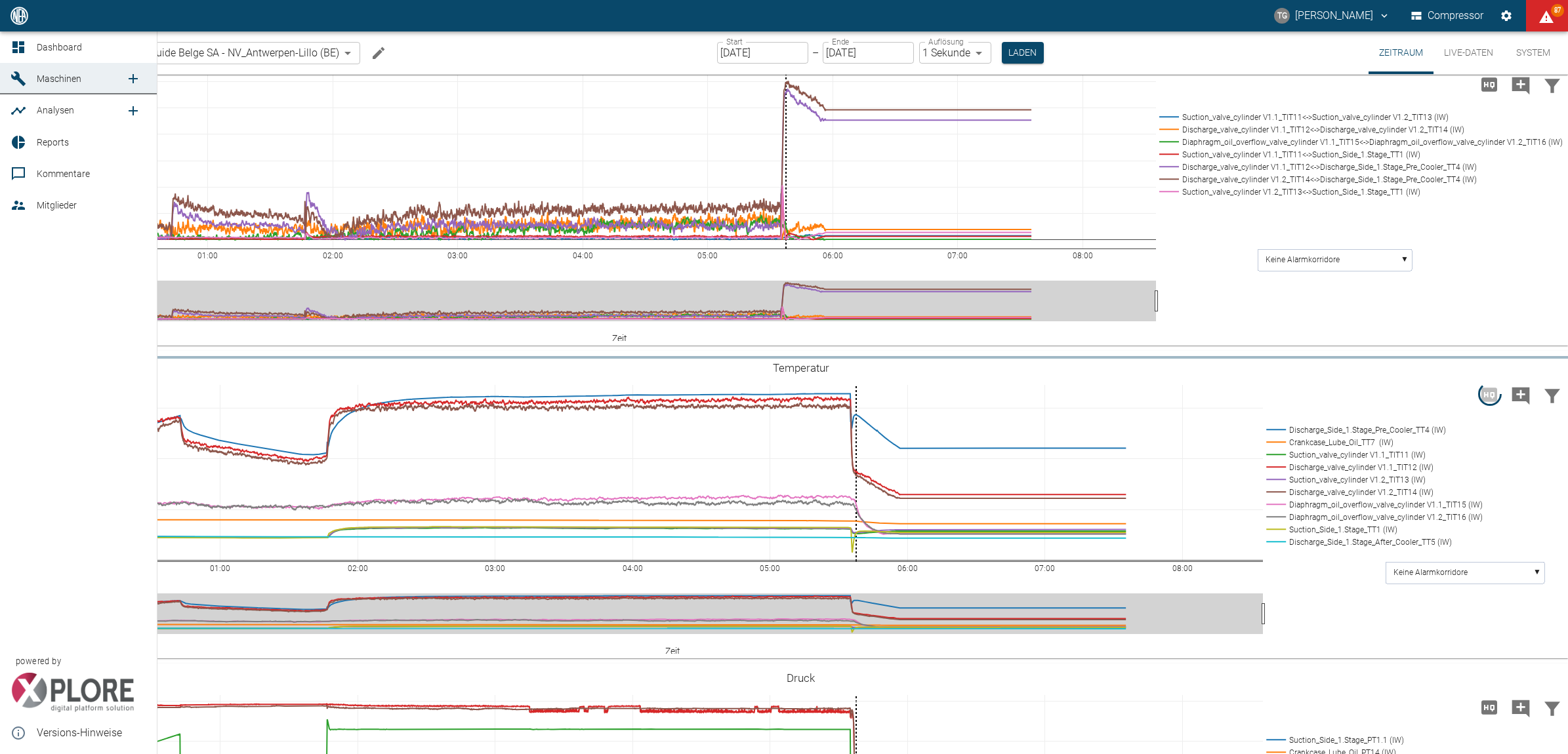
click at [21, 44] on icon at bounding box center [18, 47] width 12 height 12
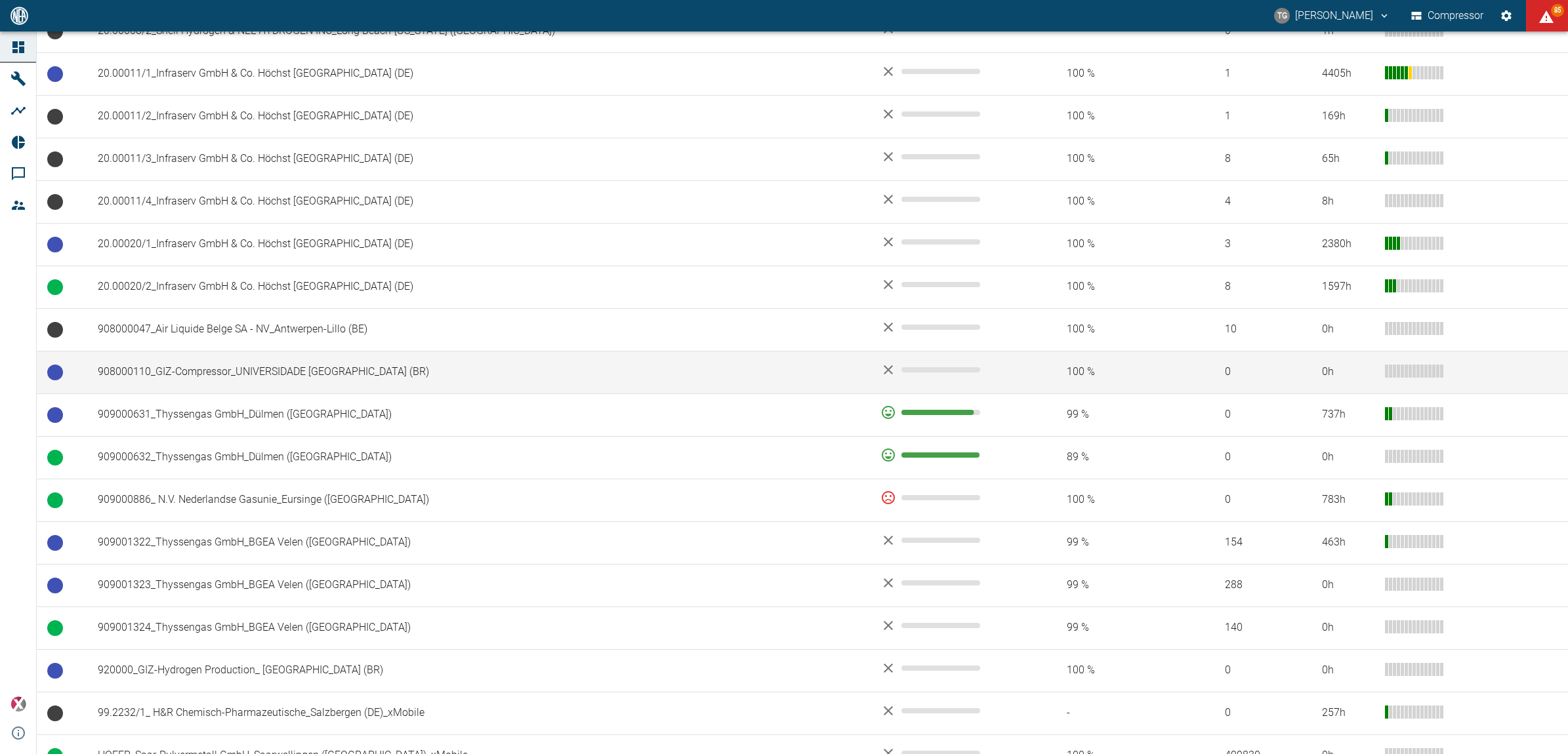
scroll to position [655, 0]
click at [221, 372] on td "908000110_GIZ-Compressor_UNIVERSIDADE [GEOGRAPHIC_DATA] (BR)" at bounding box center [478, 370] width 783 height 43
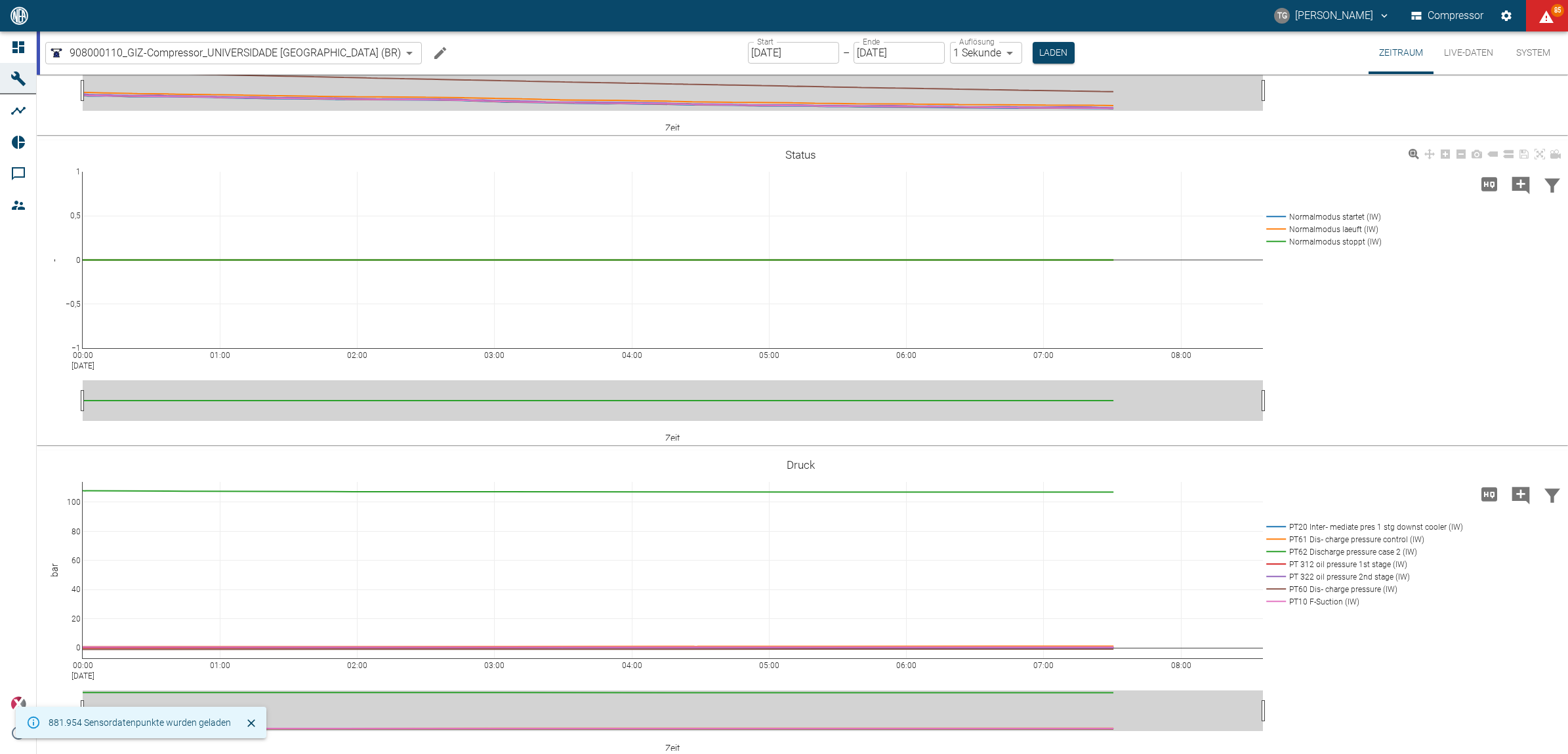
scroll to position [328, 0]
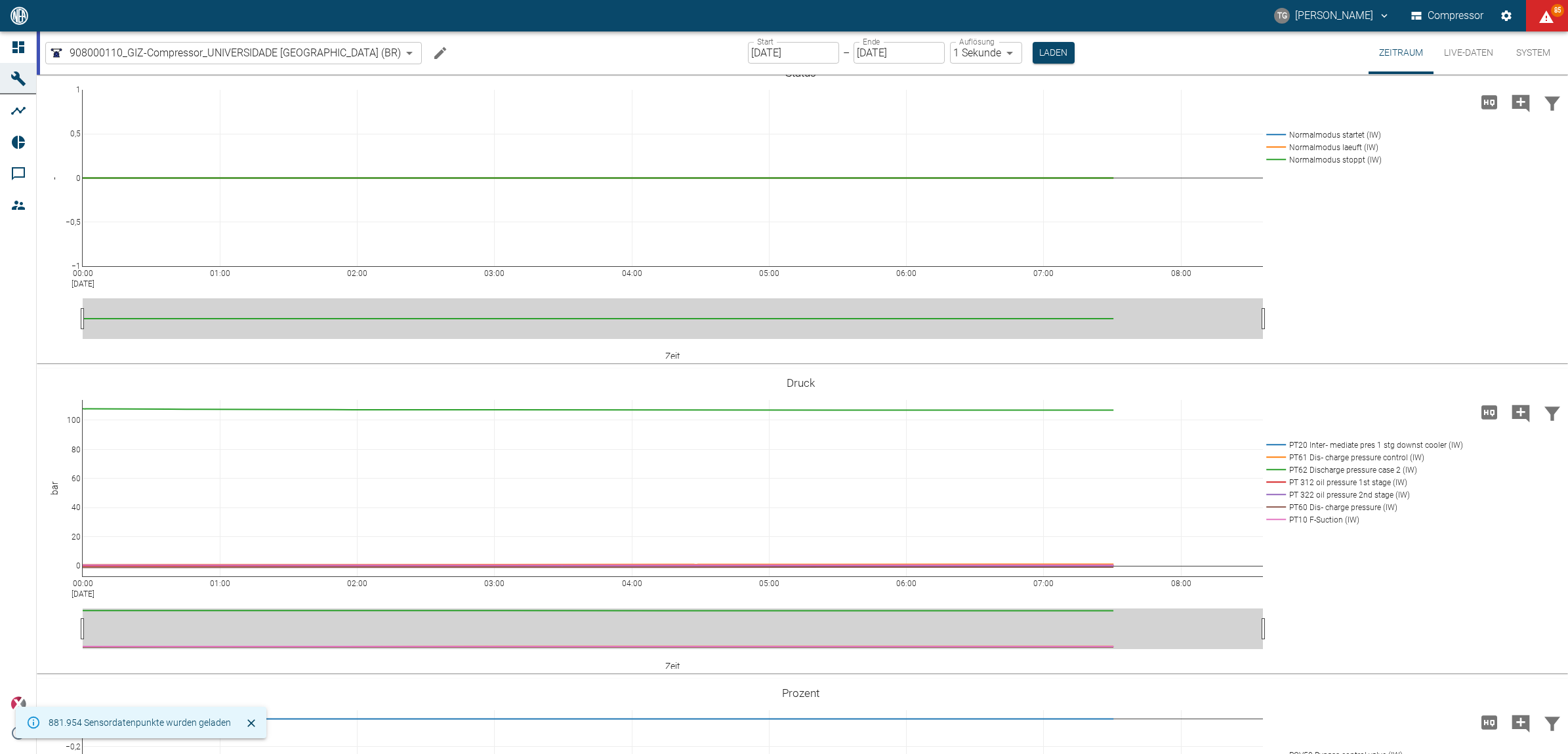
click at [791, 44] on input "[DATE]" at bounding box center [793, 53] width 91 height 22
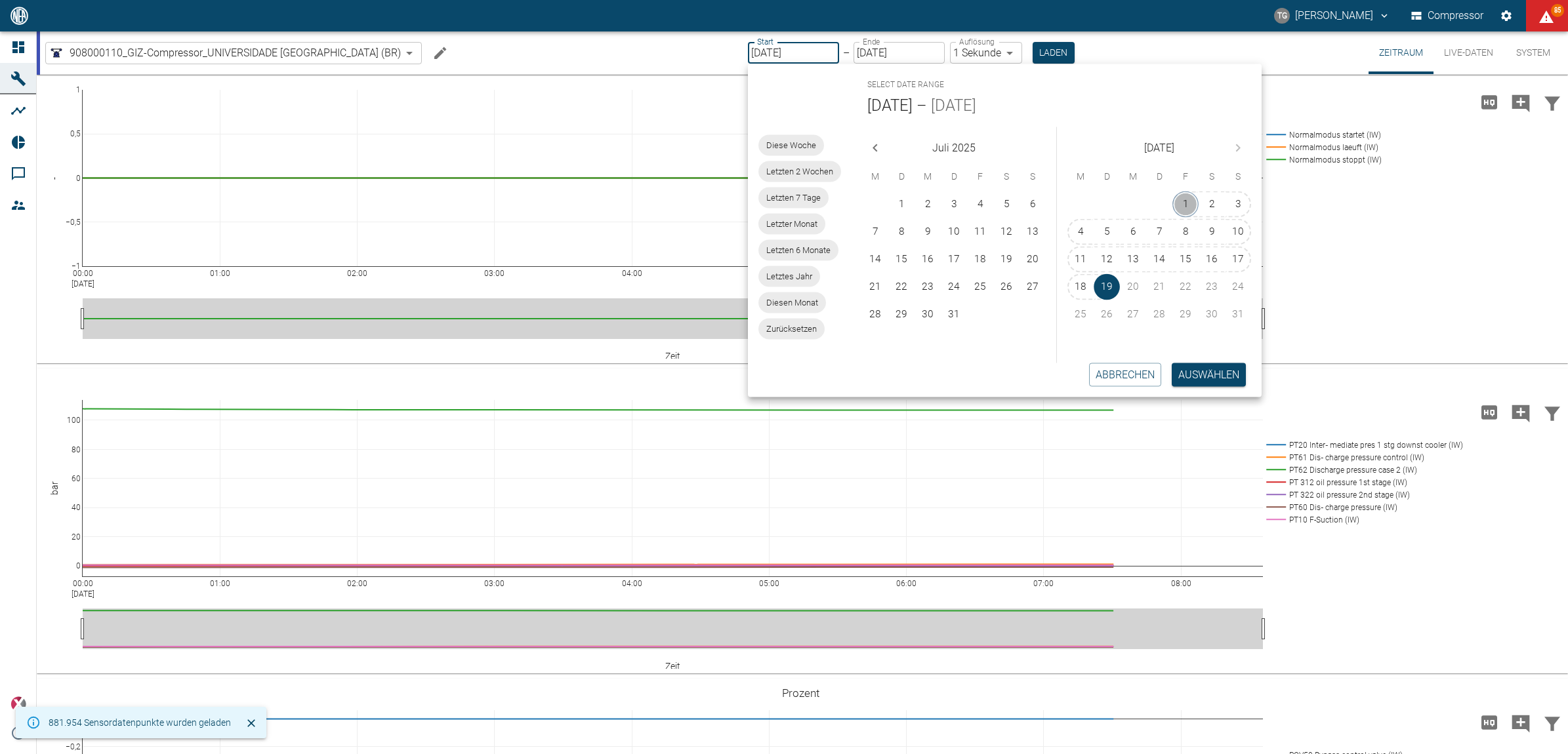
click at [1186, 201] on button "1" at bounding box center [1186, 204] width 26 height 26
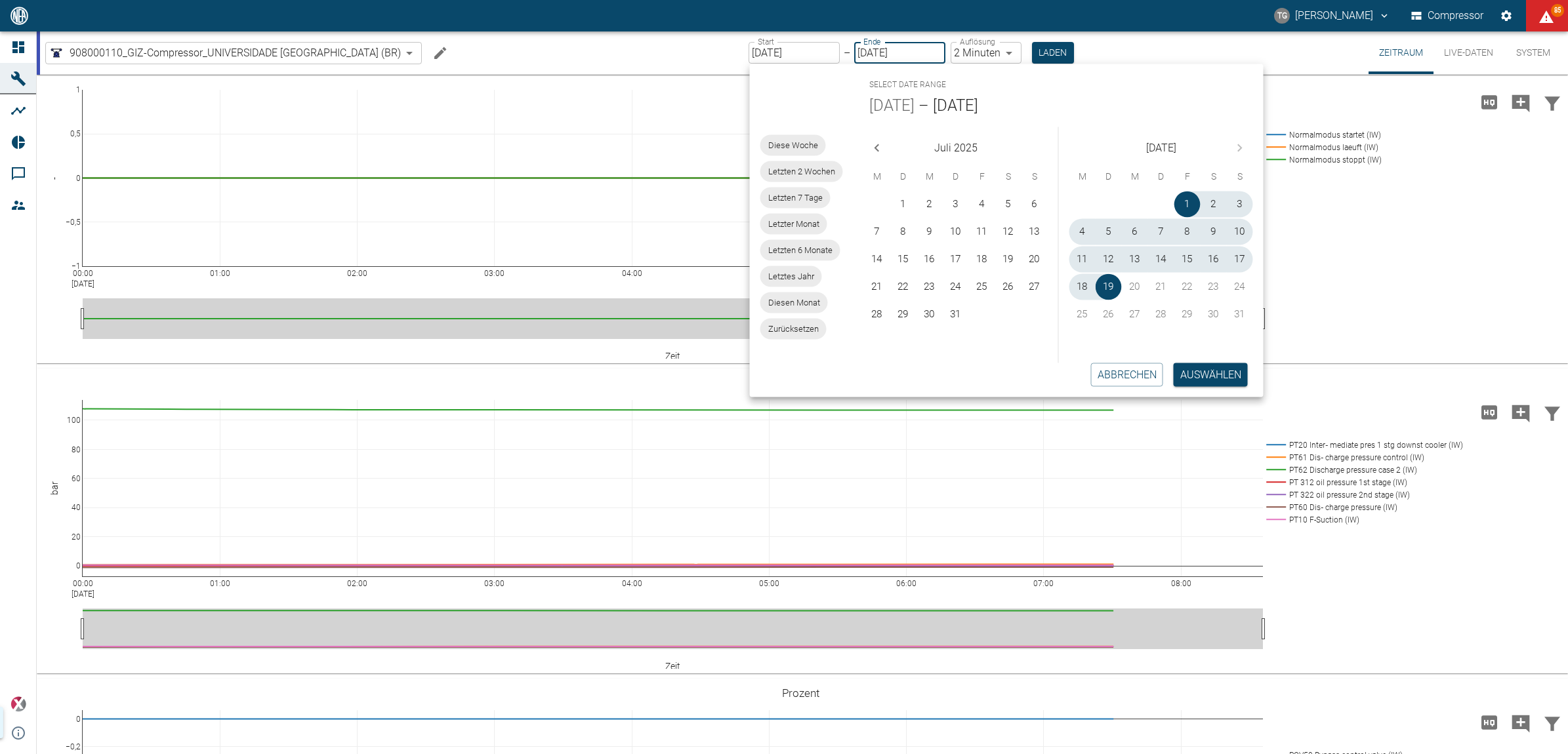
type input "[DATE]"
type input "2min"
click at [1200, 377] on button "Auswählen" at bounding box center [1210, 375] width 74 height 24
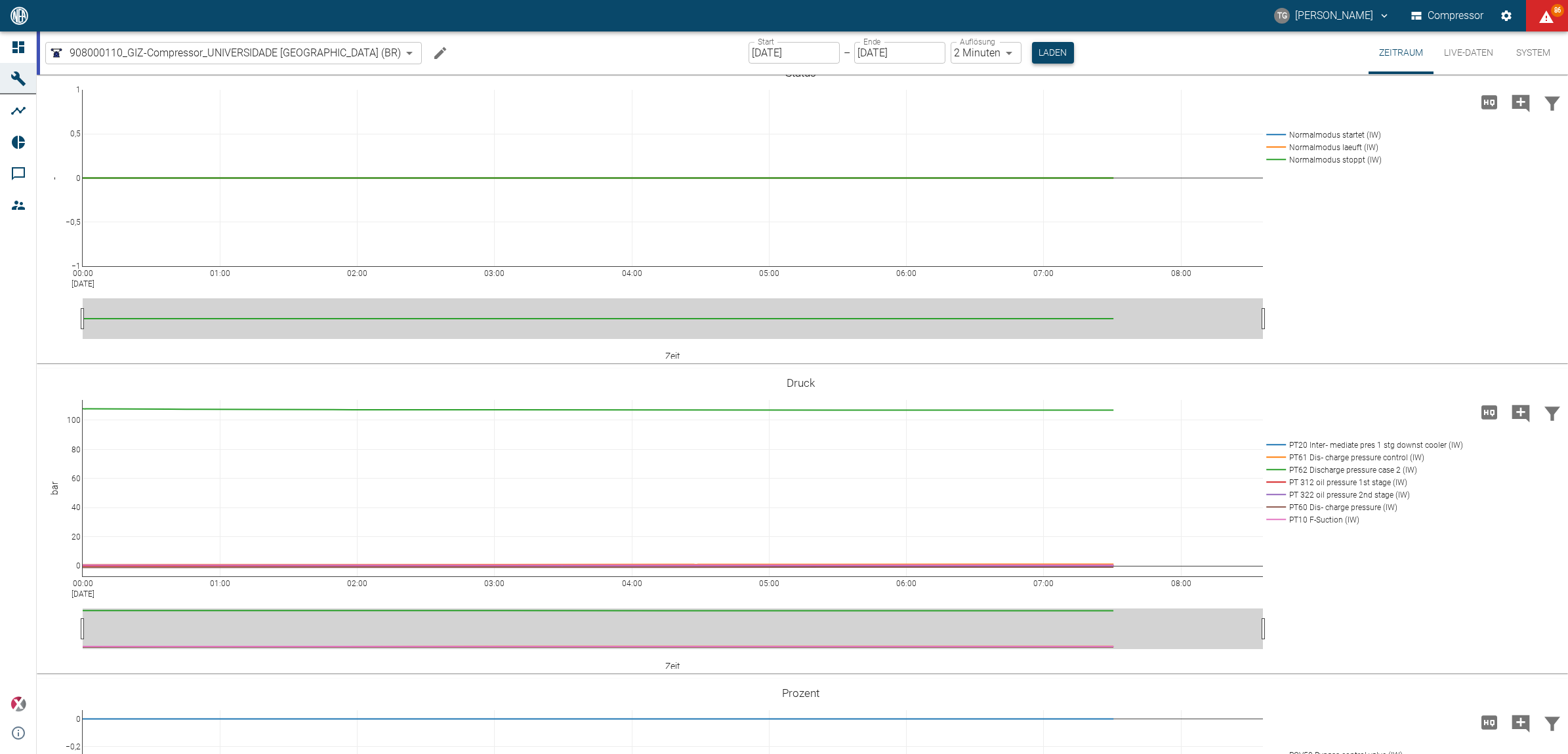
click at [1042, 51] on button "Laden" at bounding box center [1053, 53] width 42 height 22
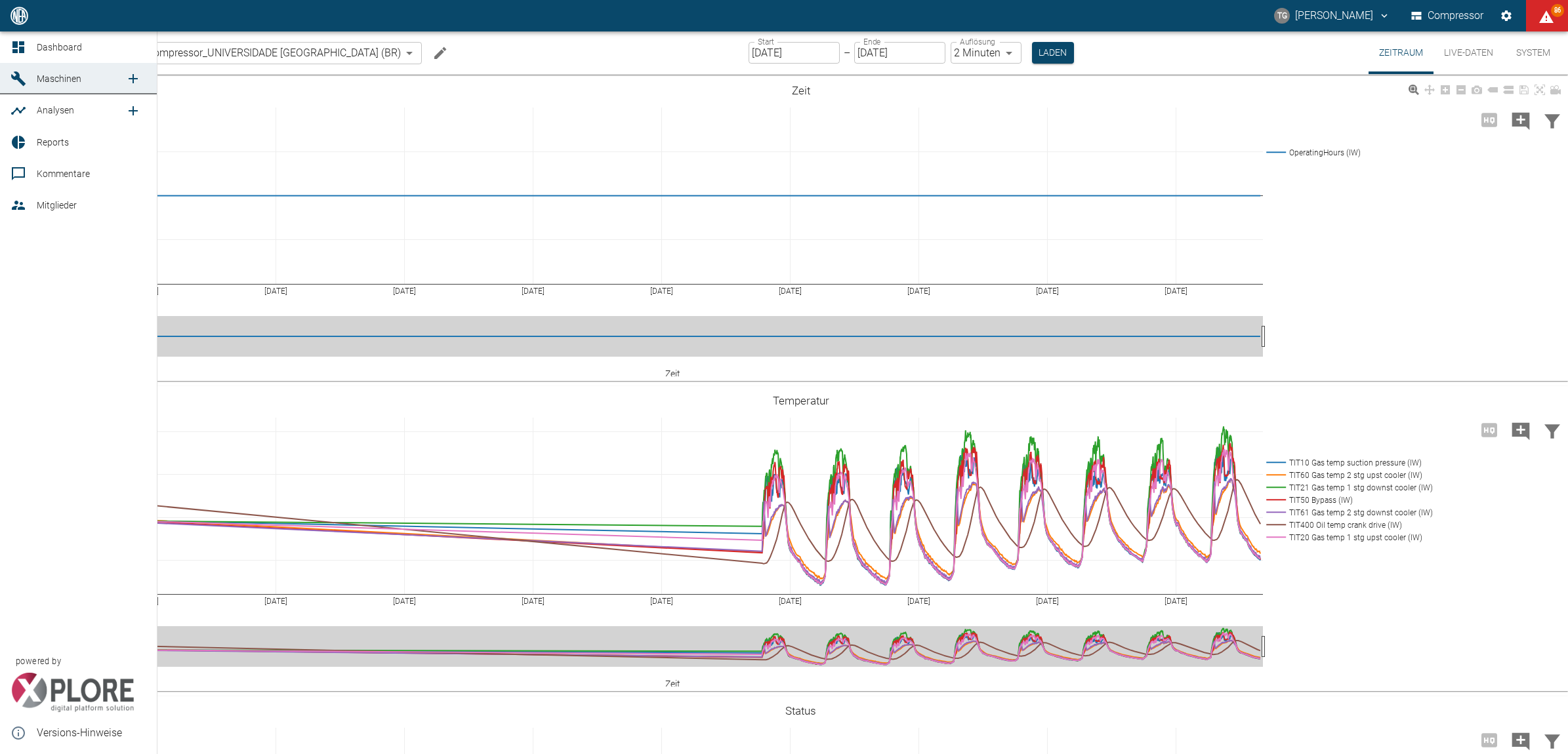
drag, startPoint x: 21, startPoint y: 46, endPoint x: 111, endPoint y: 125, distance: 119.8
click at [21, 46] on icon at bounding box center [18, 47] width 12 height 12
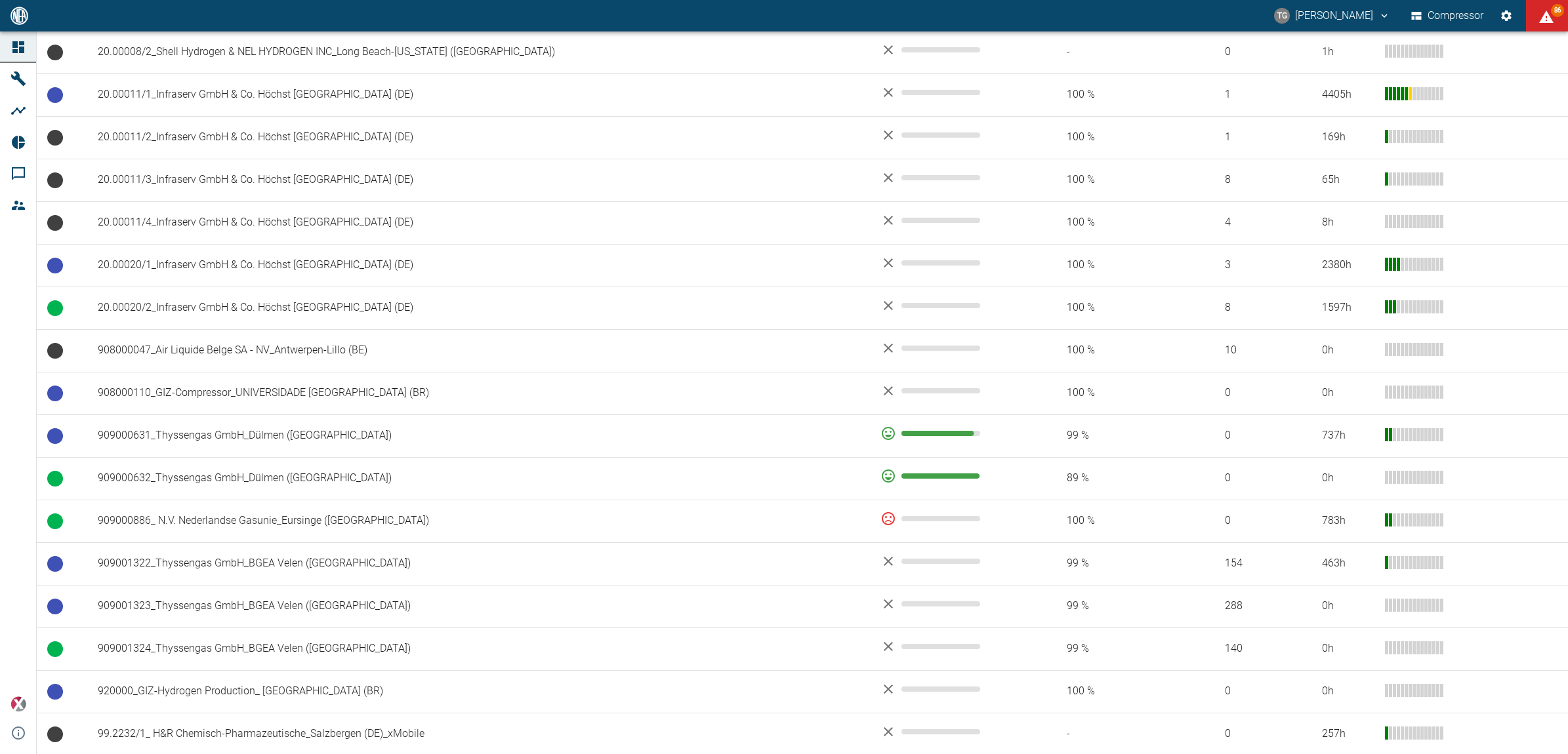
scroll to position [655, 0]
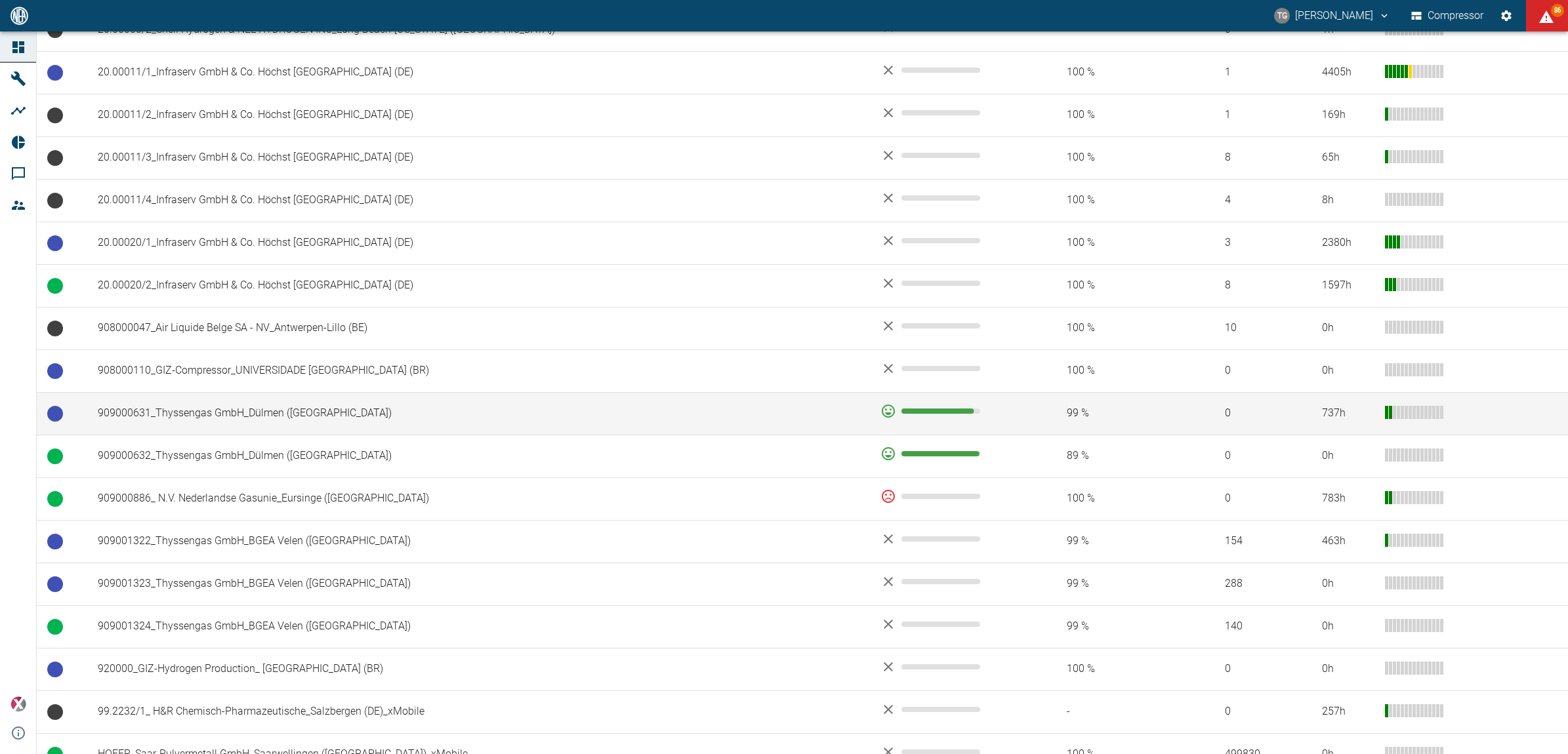
click at [221, 411] on td "909000631_Thyssengas GmbH_Dülmen ([GEOGRAPHIC_DATA])" at bounding box center [478, 413] width 783 height 43
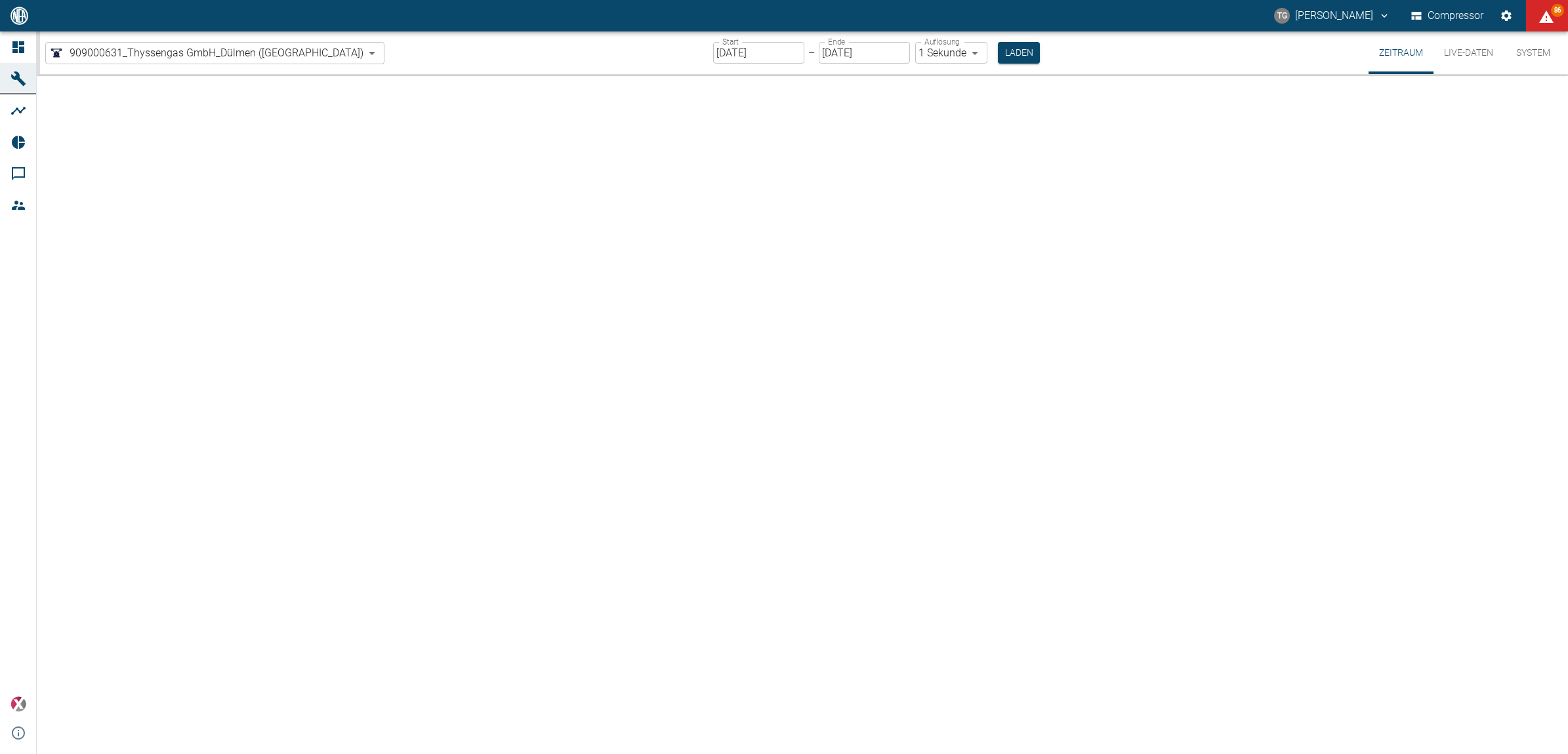
type input "2min"
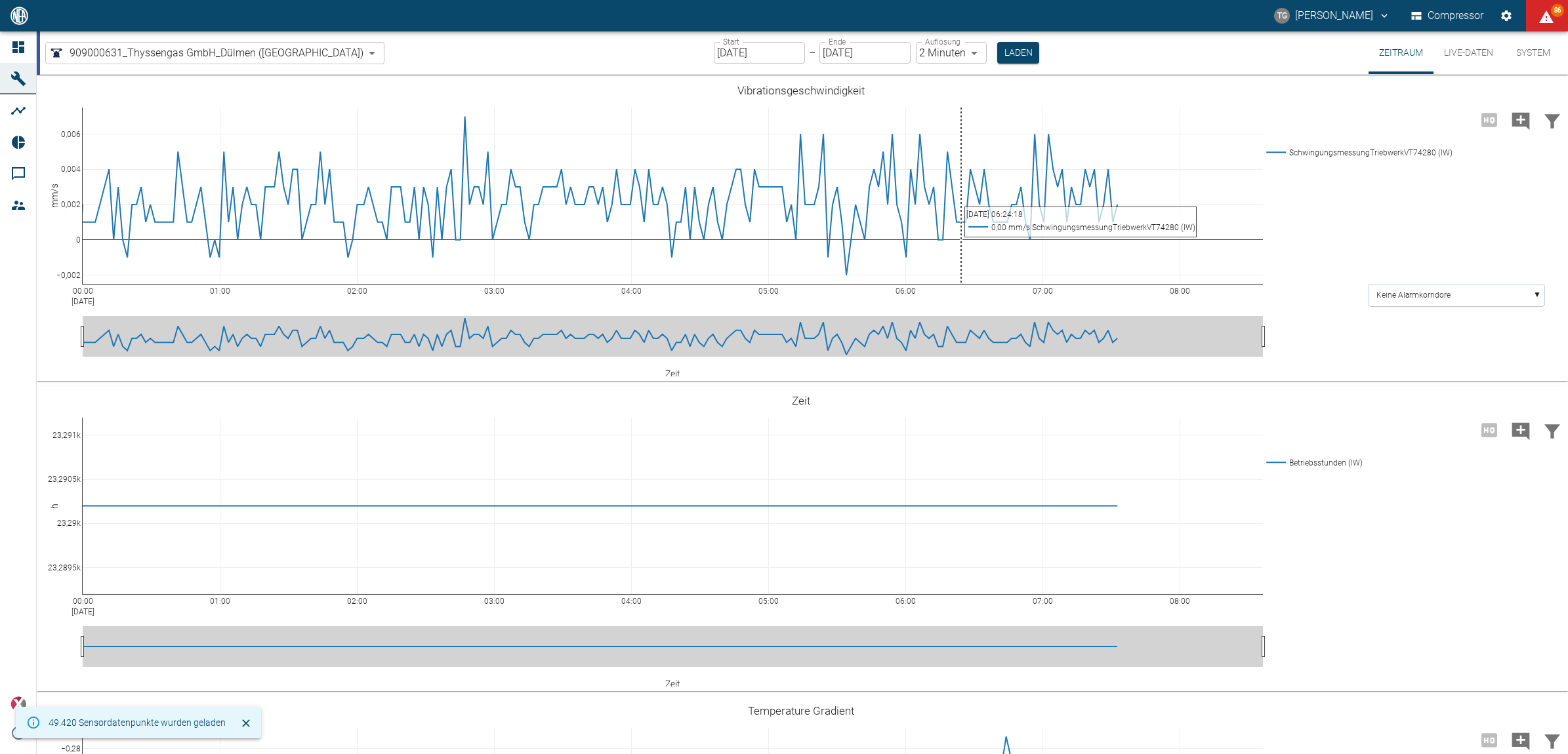
click at [714, 56] on input "[DATE]" at bounding box center [759, 53] width 91 height 22
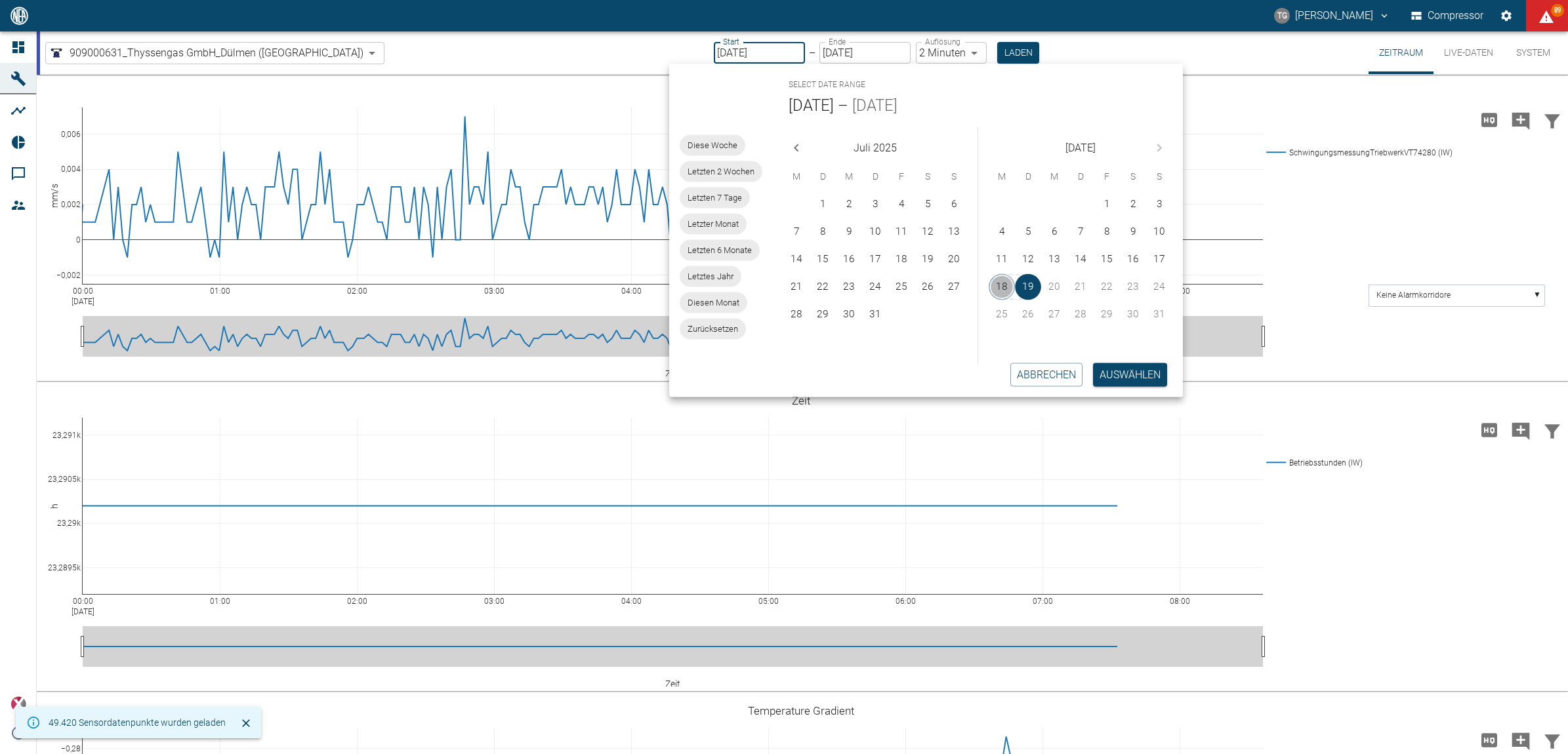
click at [1006, 282] on button "18" at bounding box center [1002, 287] width 26 height 26
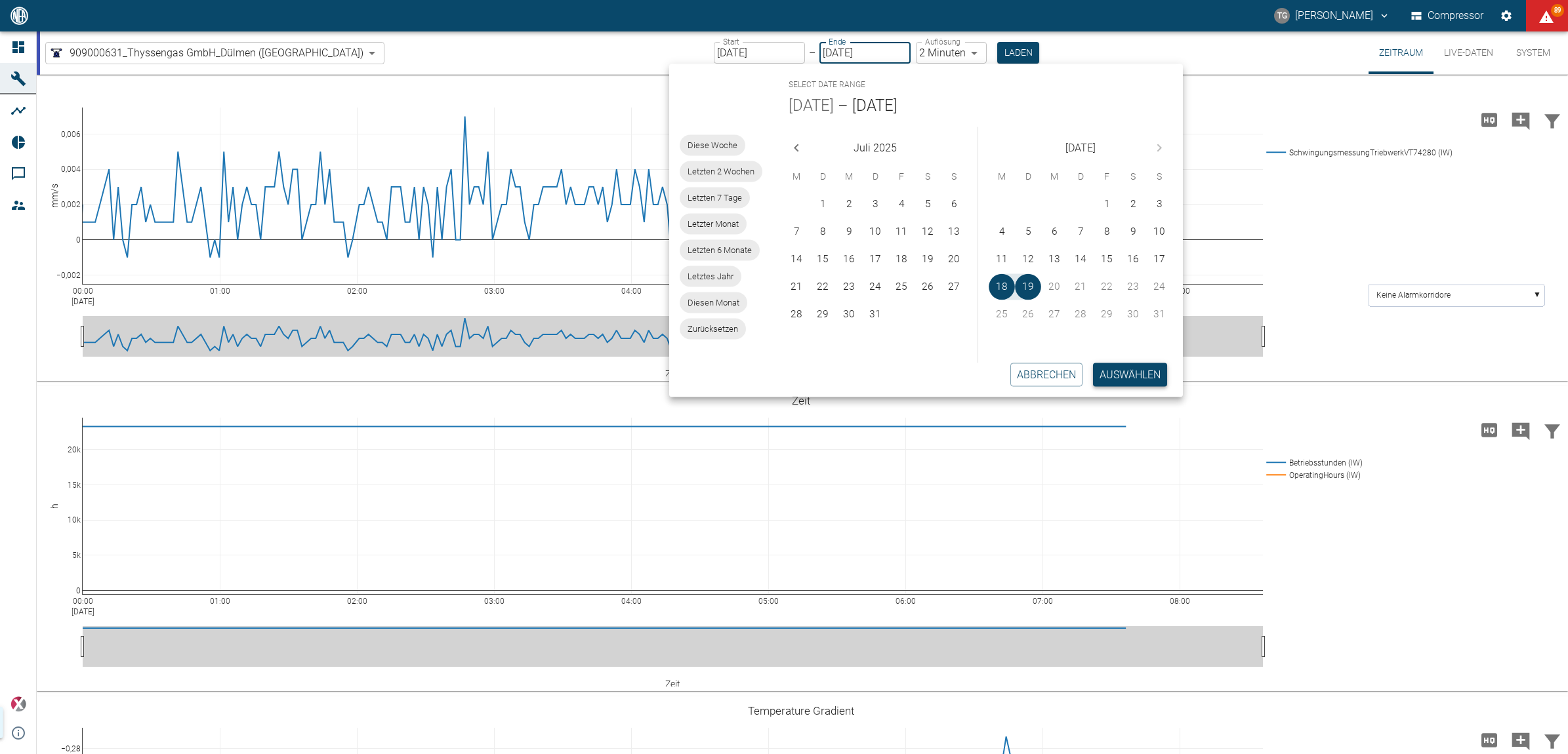
type input "18.08.2025"
click at [1137, 378] on button "Auswählen" at bounding box center [1130, 375] width 74 height 24
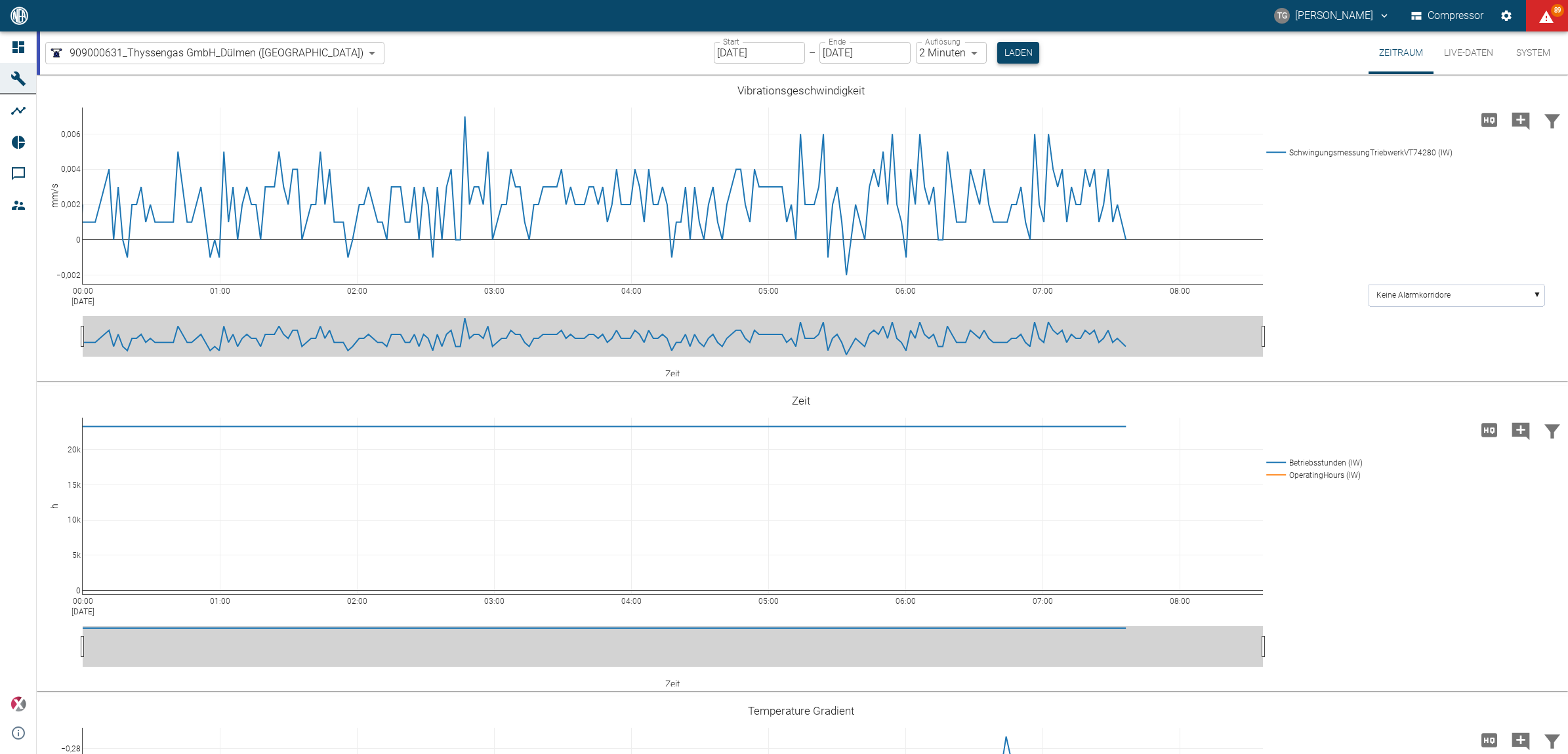
click at [997, 43] on button "Laden" at bounding box center [1019, 53] width 42 height 22
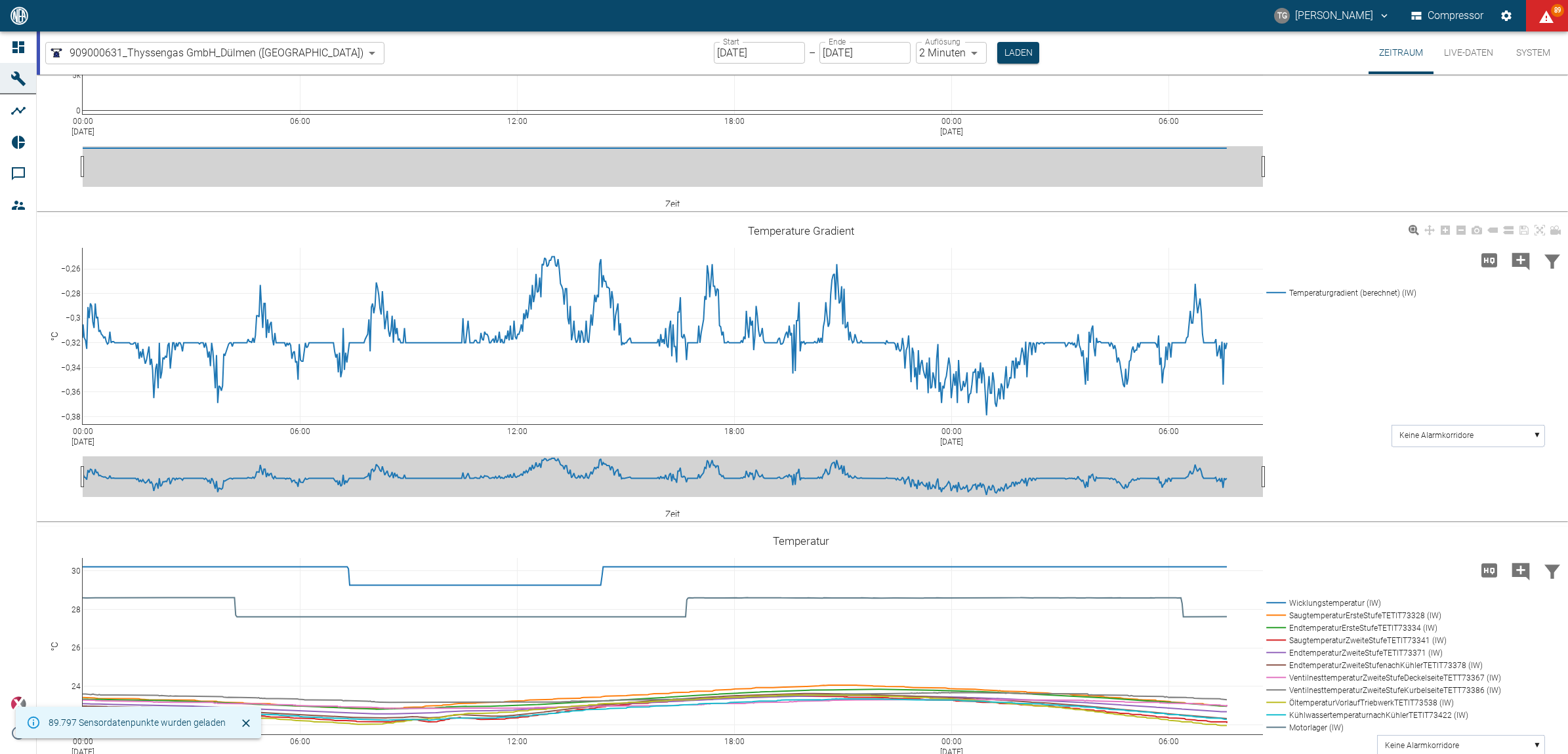
scroll to position [819, 0]
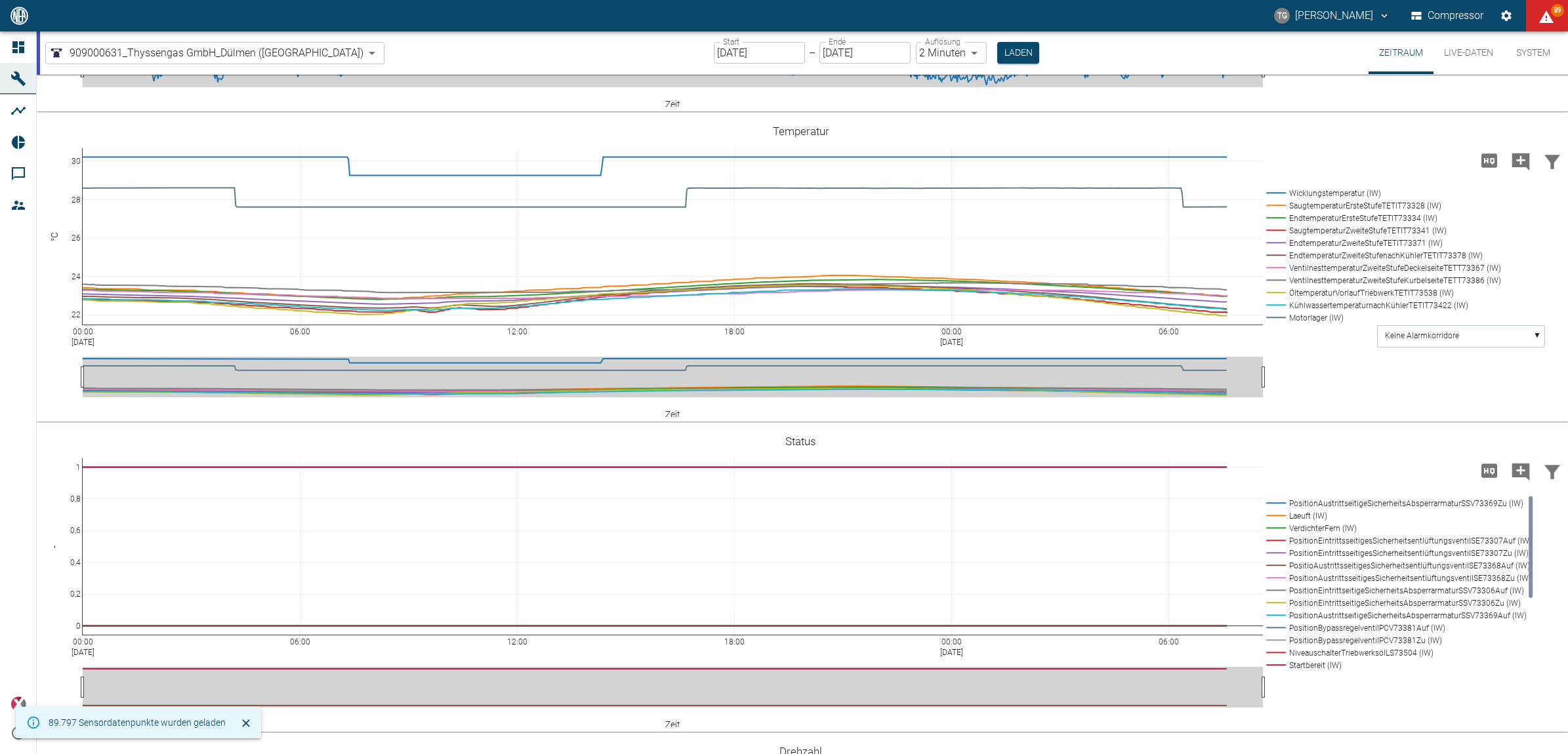
click at [1455, 53] on button "Live-Daten" at bounding box center [1469, 53] width 70 height 43
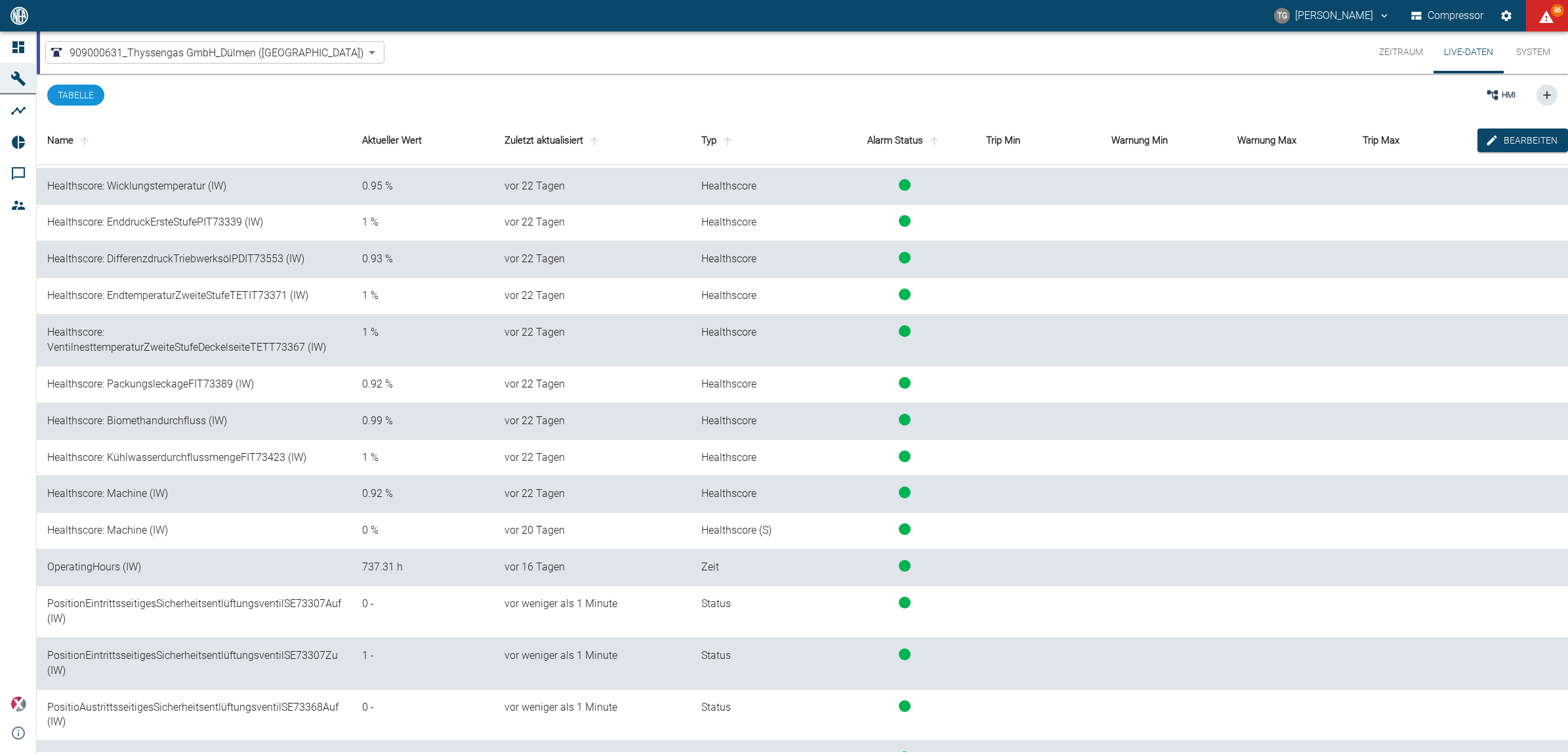
scroll to position [1312, 0]
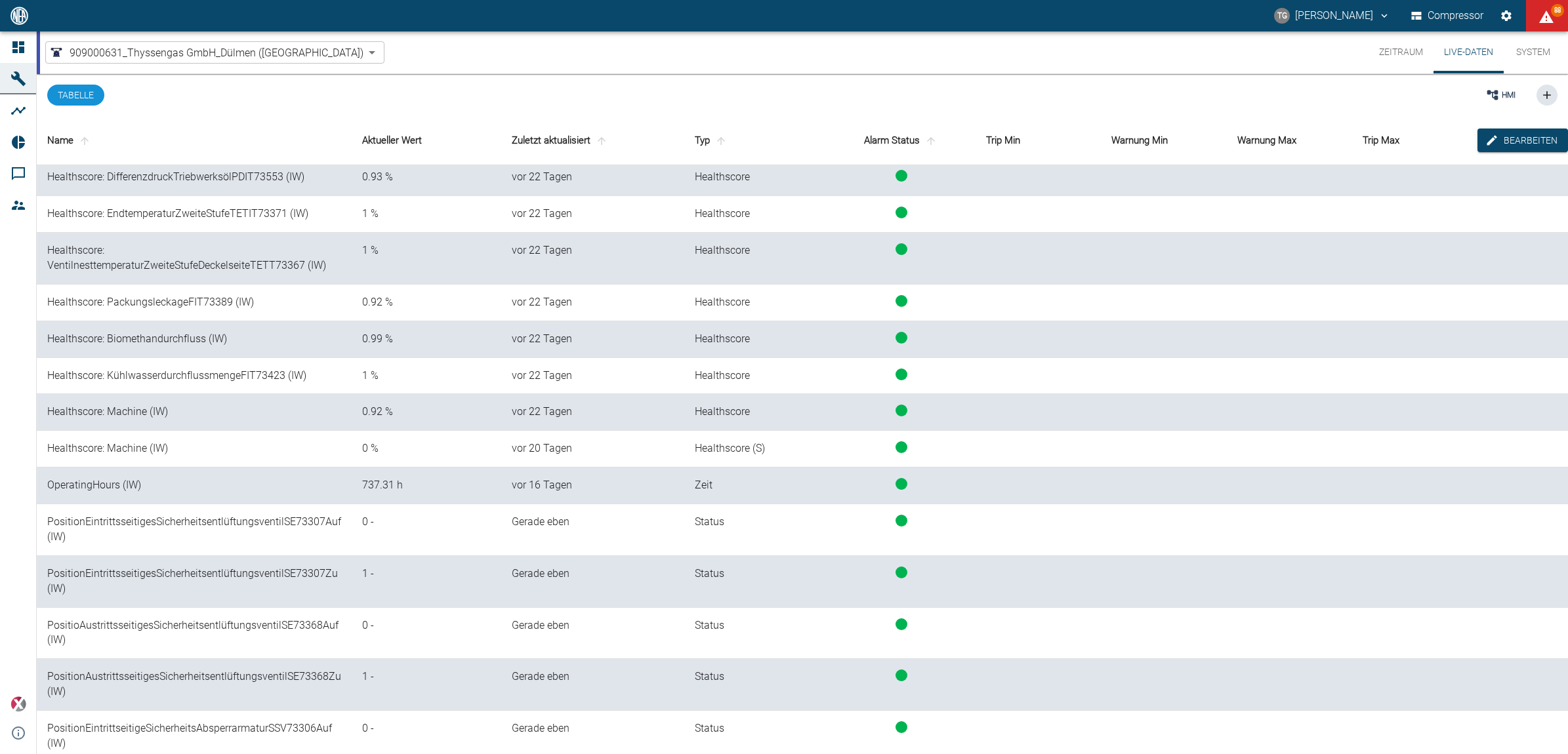
click at [1375, 56] on button "Zeitraum" at bounding box center [1401, 53] width 65 height 42
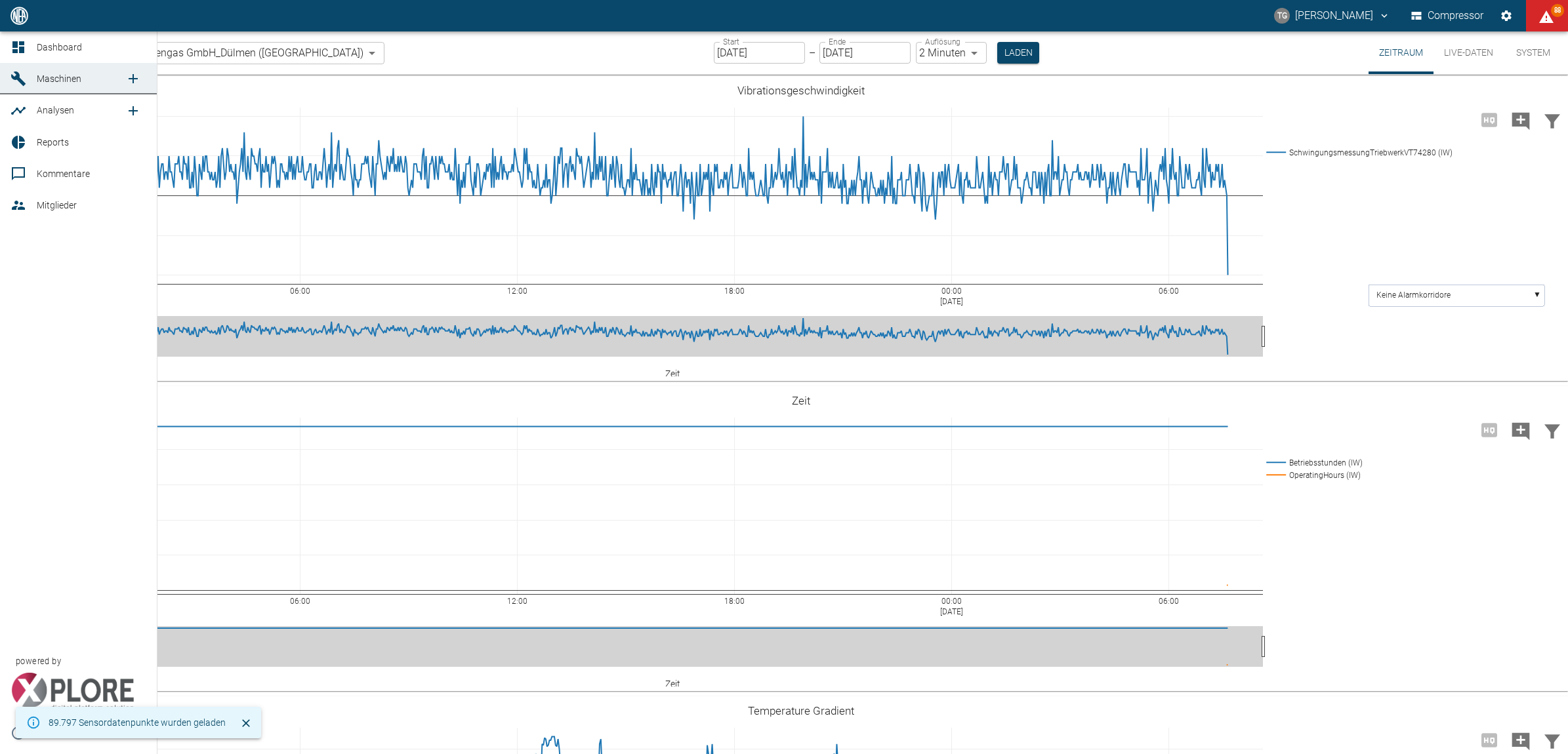
click at [14, 44] on icon at bounding box center [18, 47] width 12 height 12
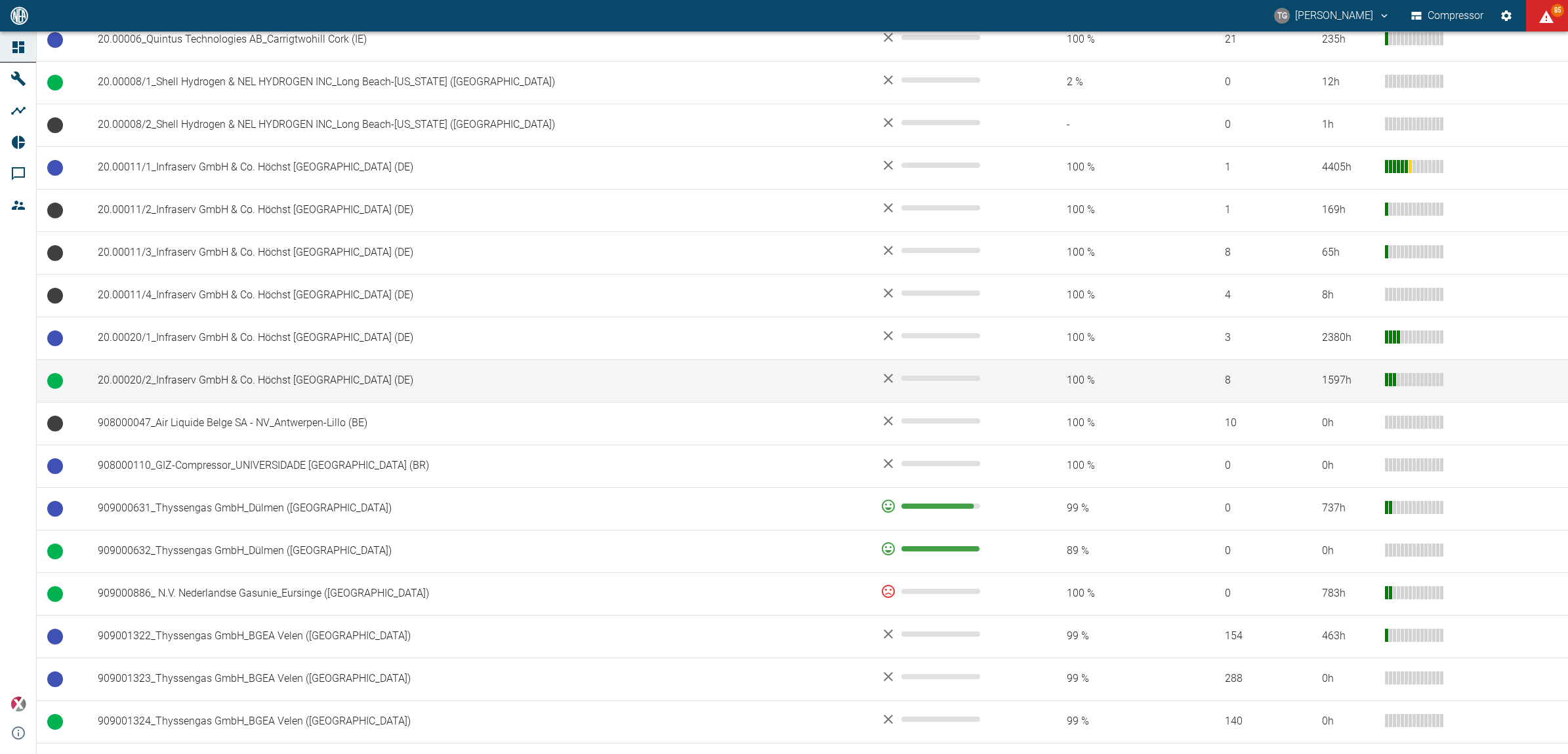
scroll to position [738, 0]
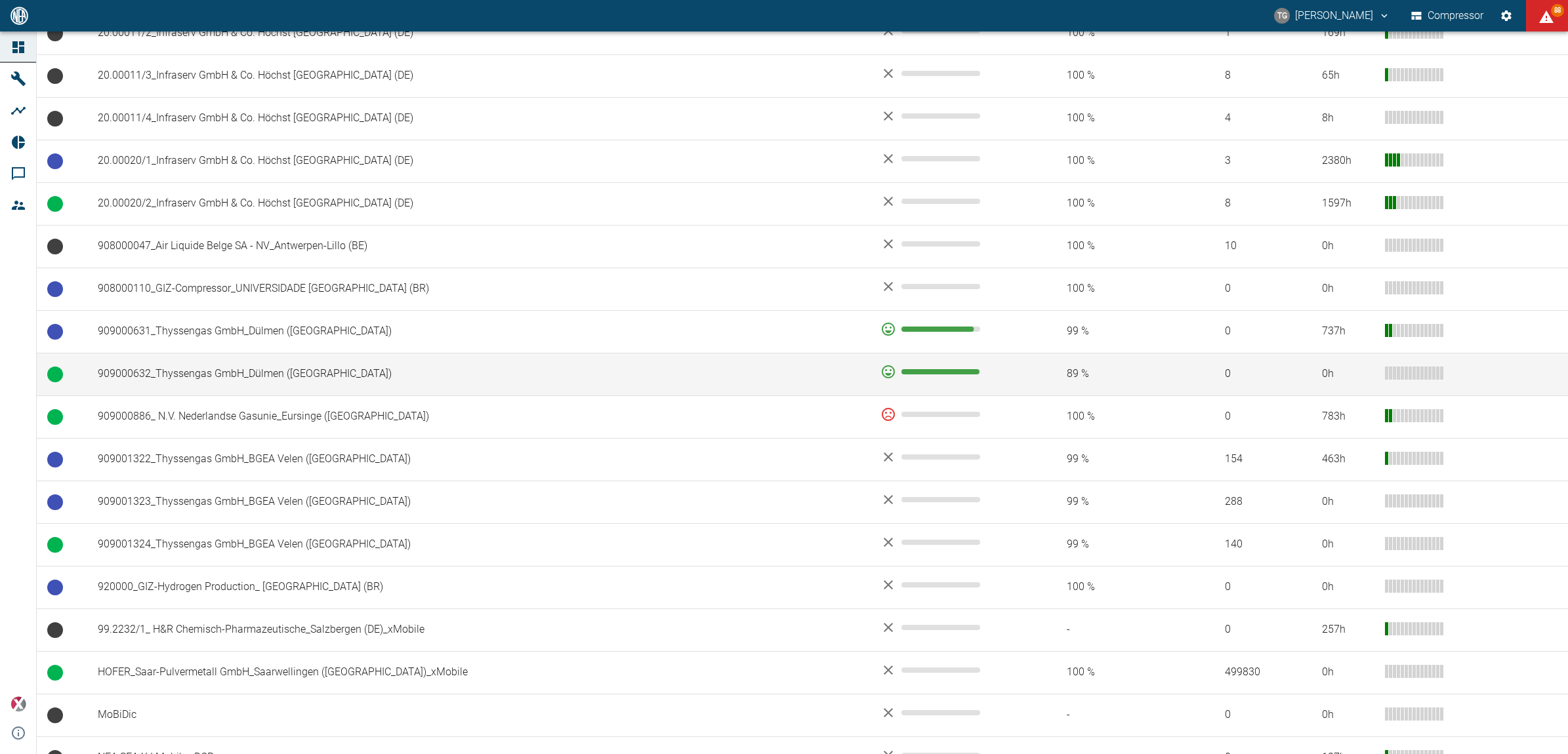
click at [173, 378] on td "909000632_Thyssengas GmbH_Dülmen ([GEOGRAPHIC_DATA])" at bounding box center [478, 374] width 783 height 43
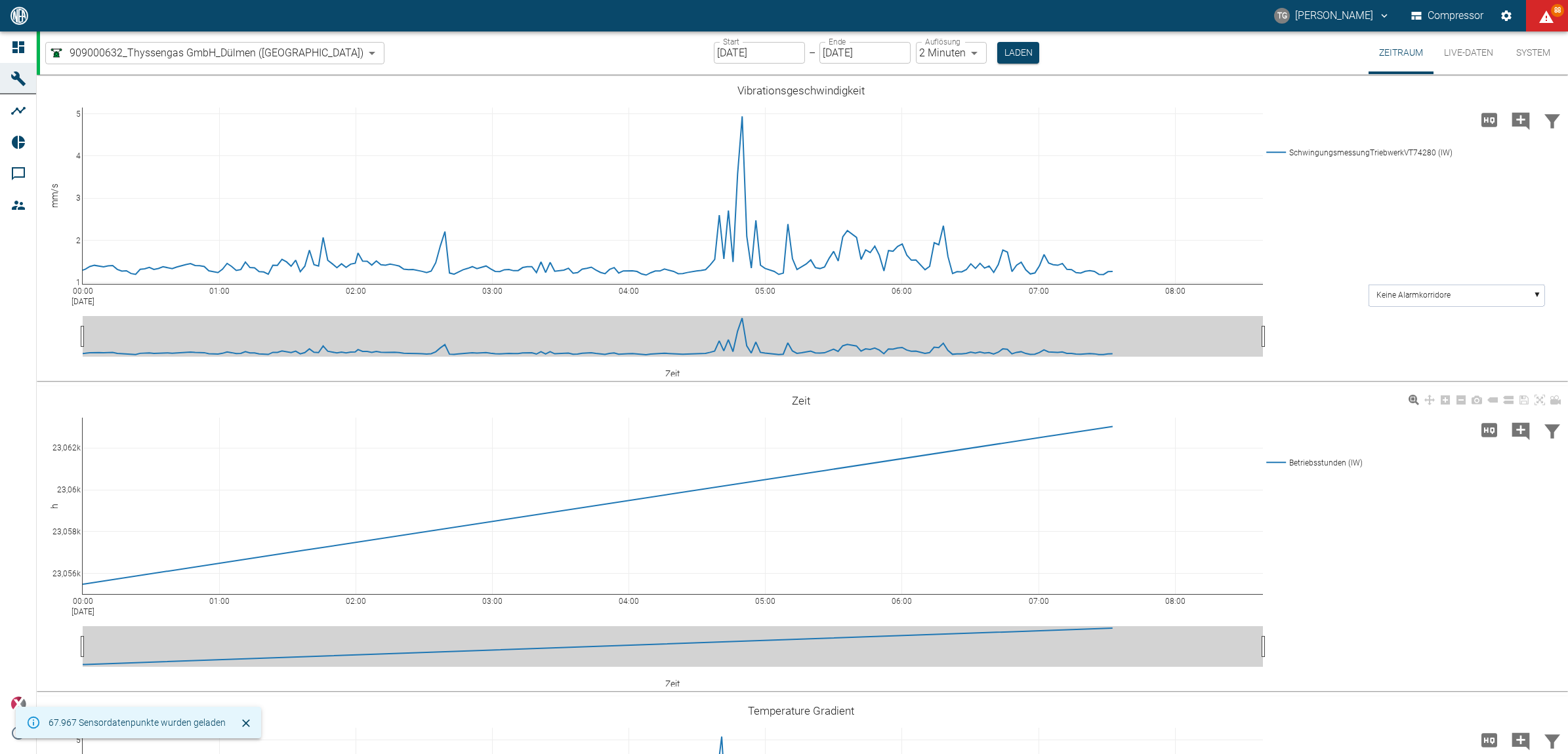
type input "2min"
click at [723, 58] on input "[DATE]" at bounding box center [759, 53] width 91 height 22
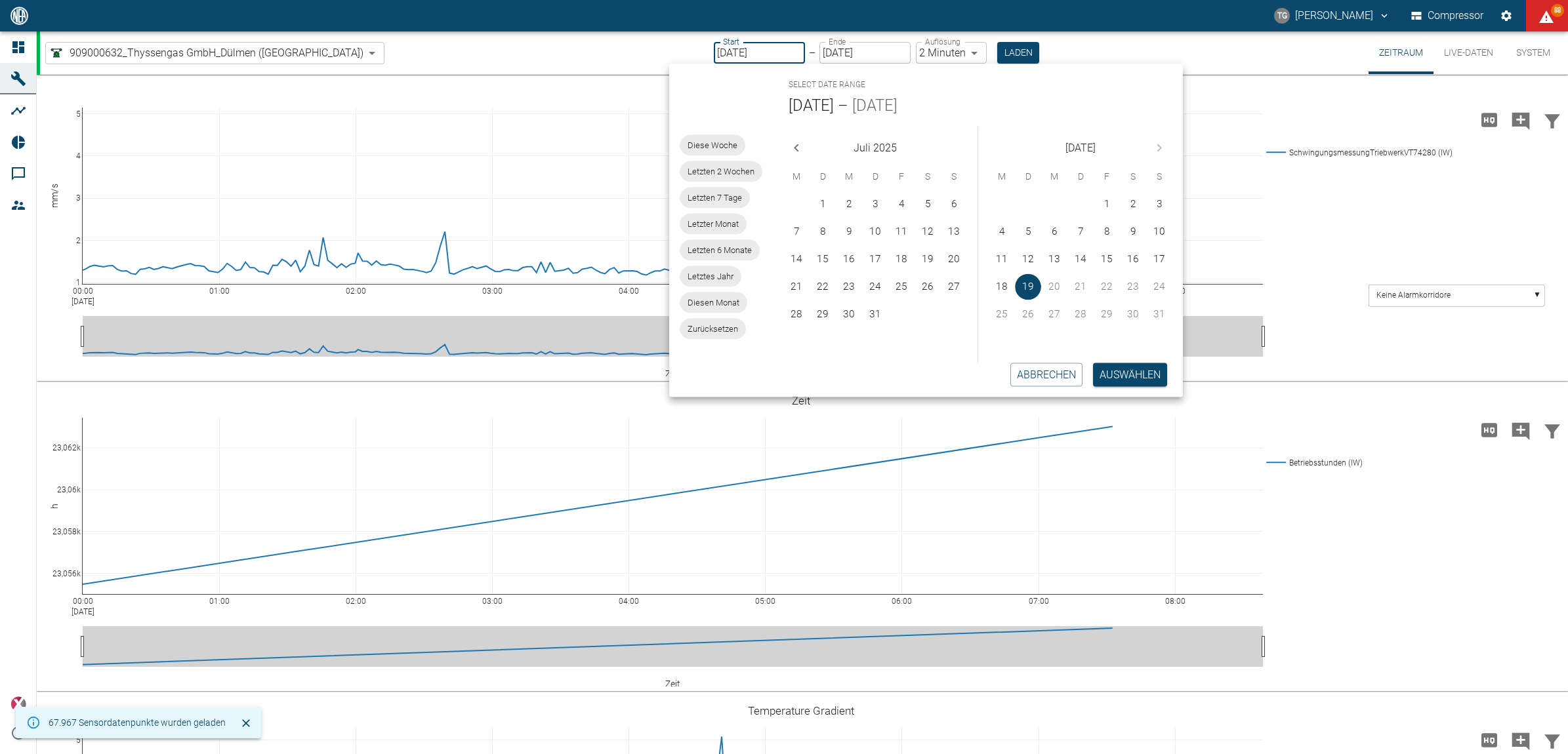
scroll to position [328, 0]
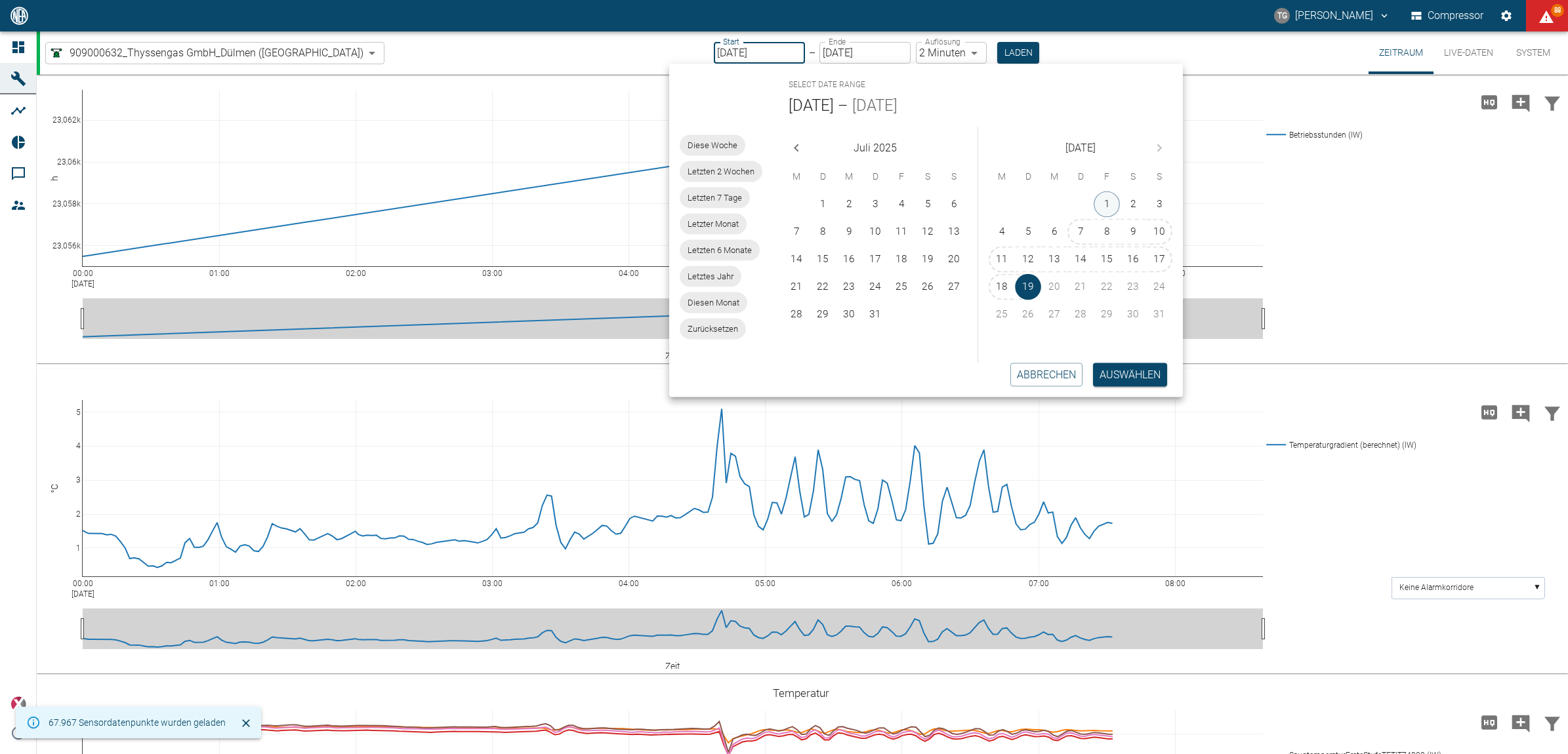
click at [1107, 199] on button "1" at bounding box center [1107, 204] width 26 height 26
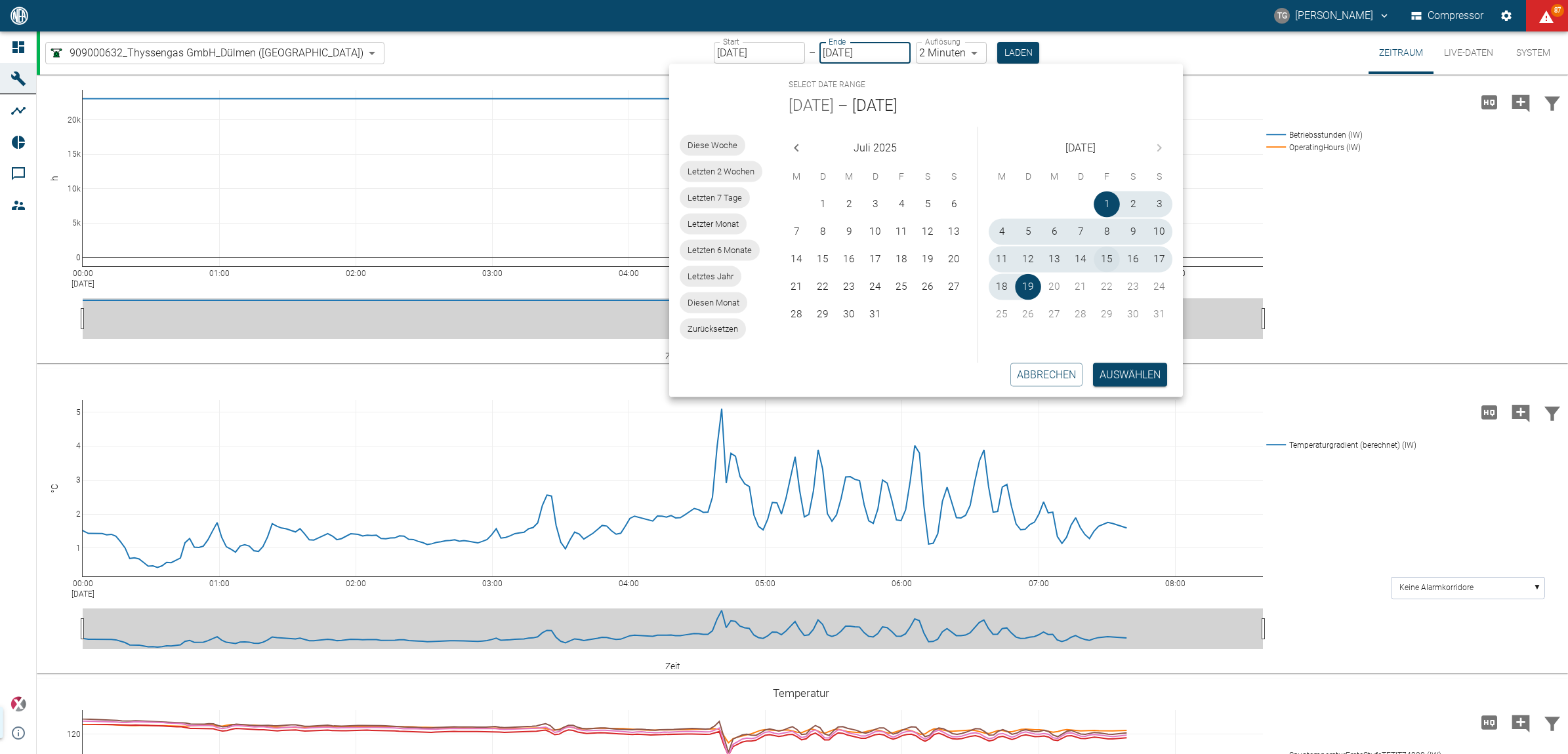
type input "[DATE]"
click at [1109, 379] on button "Auswählen" at bounding box center [1130, 375] width 74 height 24
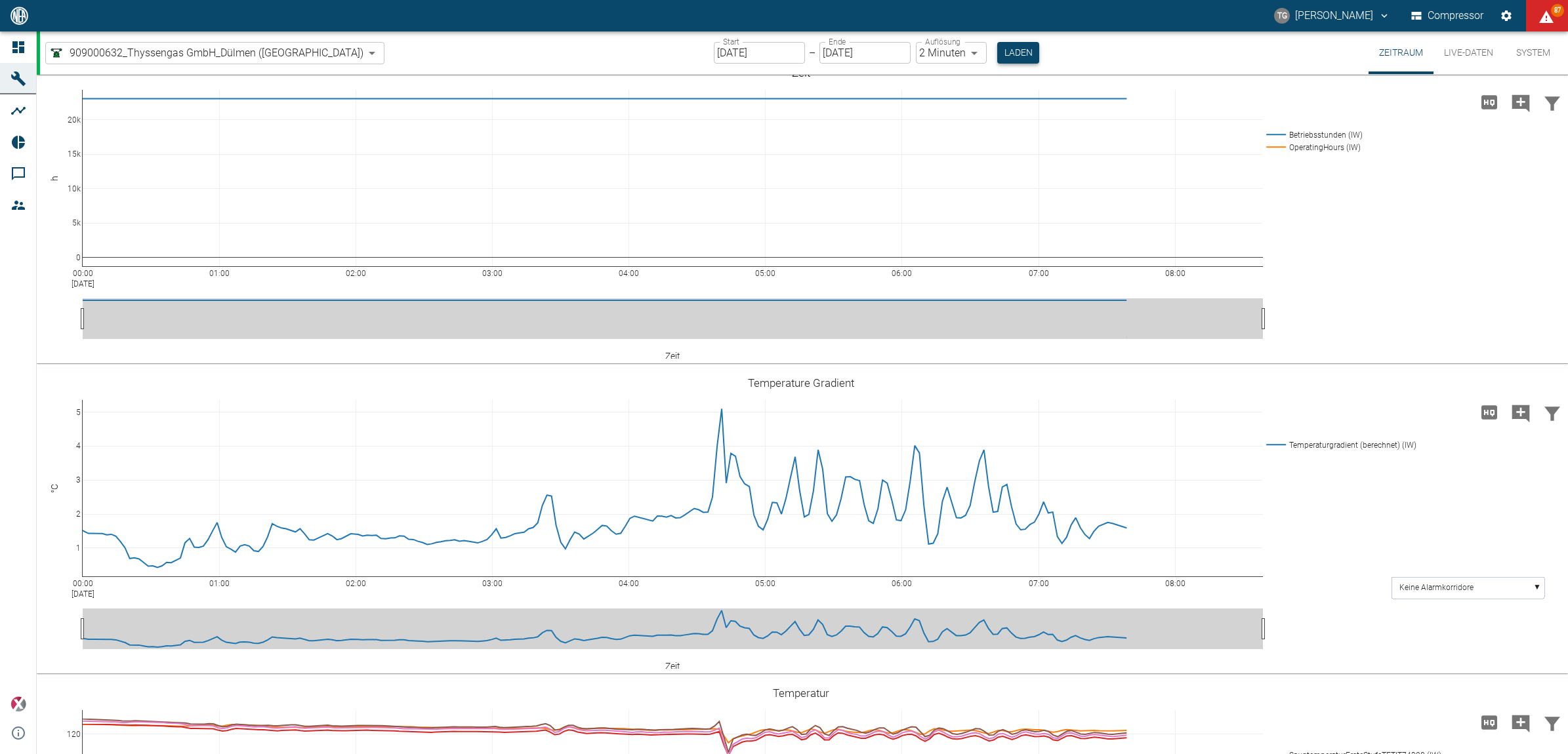
click at [997, 51] on button "Laden" at bounding box center [1019, 53] width 42 height 22
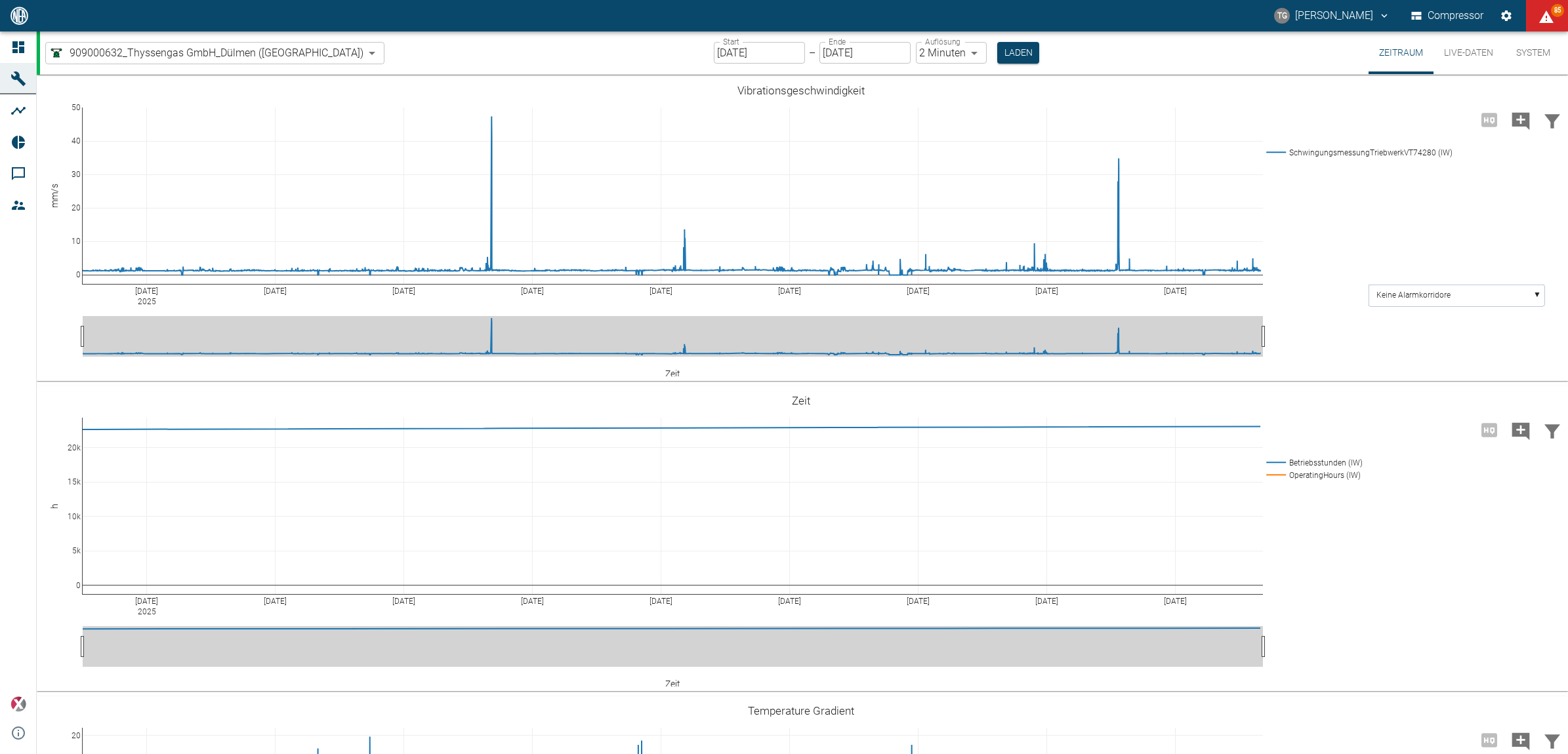
scroll to position [2951, 0]
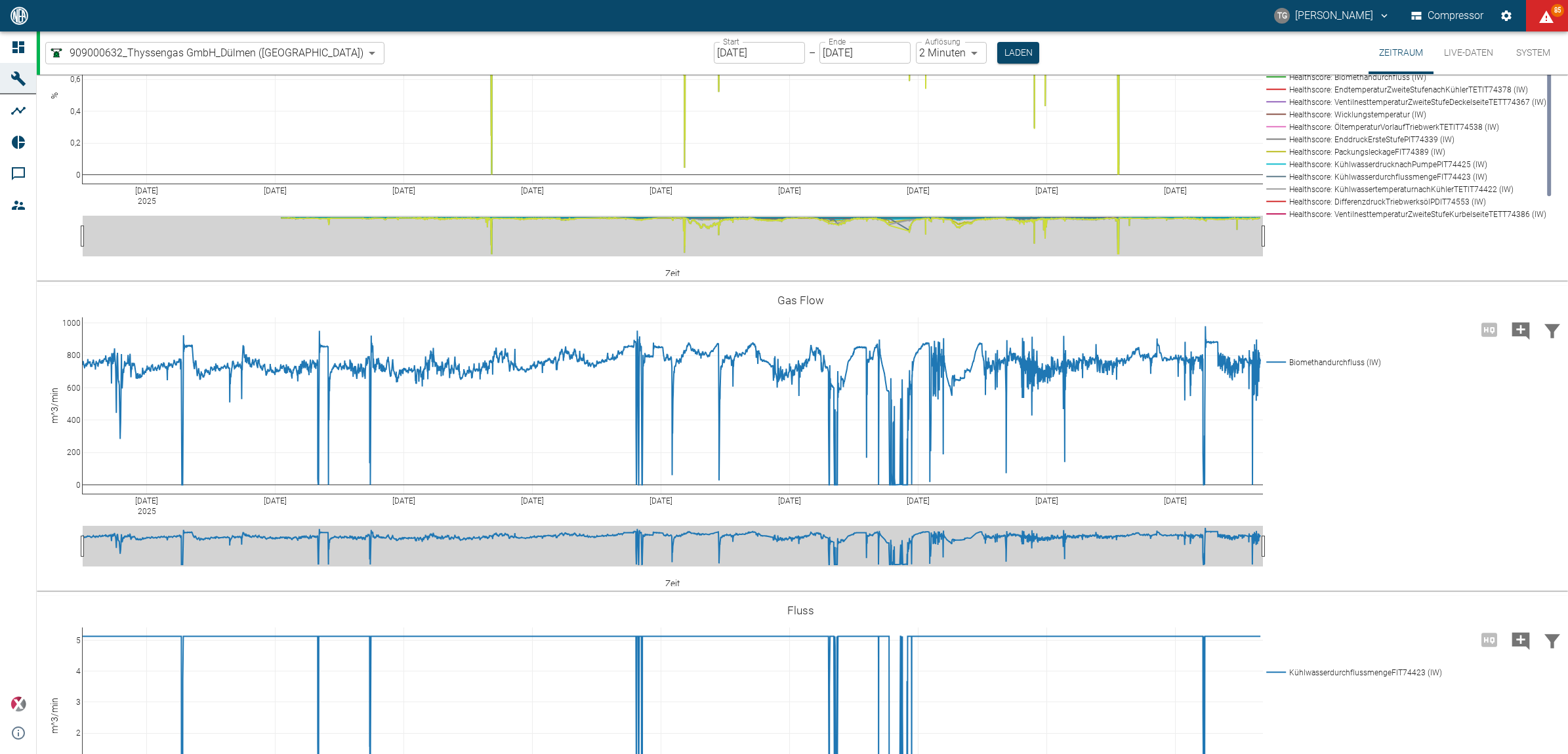
click at [1457, 54] on button "Live-Daten" at bounding box center [1469, 53] width 70 height 43
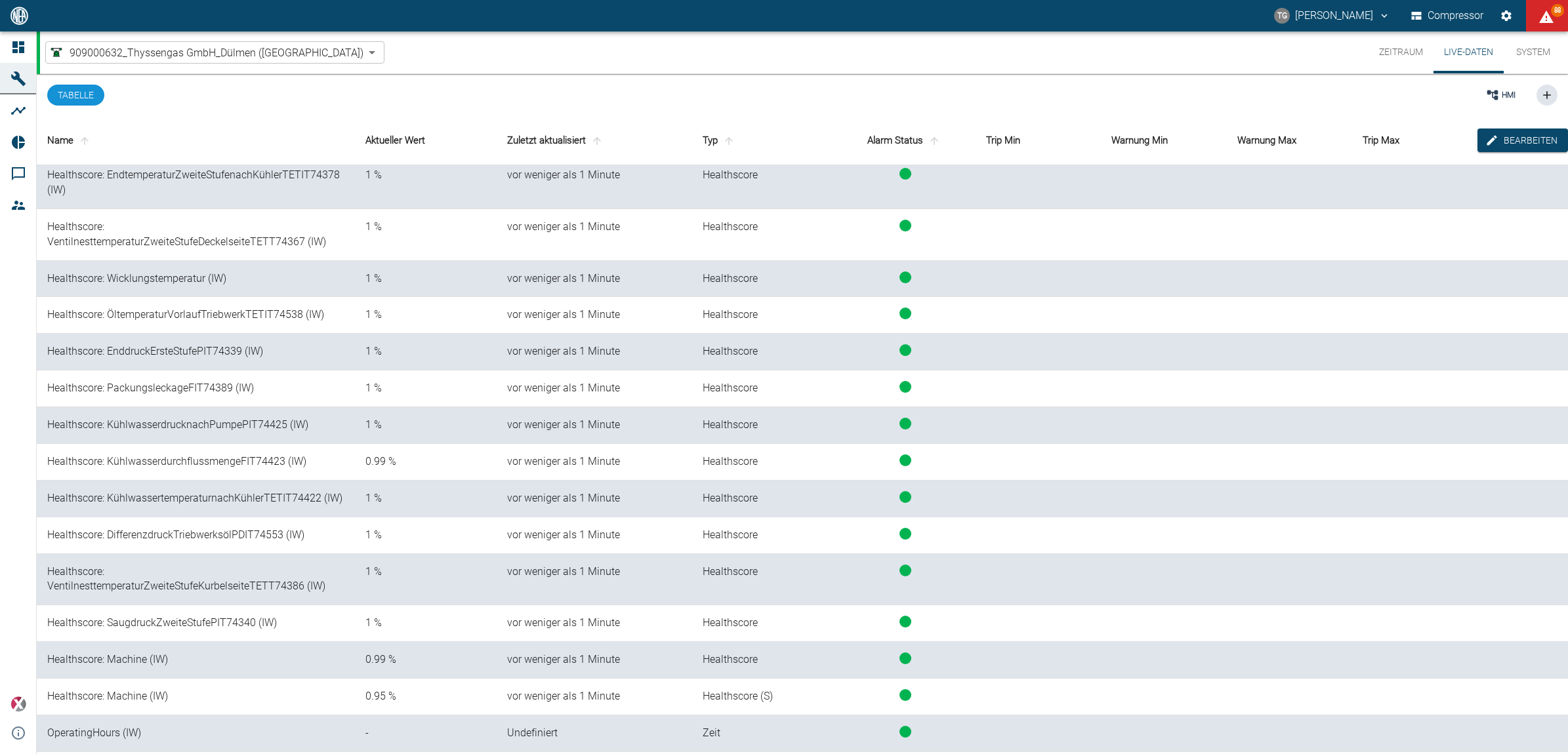
scroll to position [2484, 0]
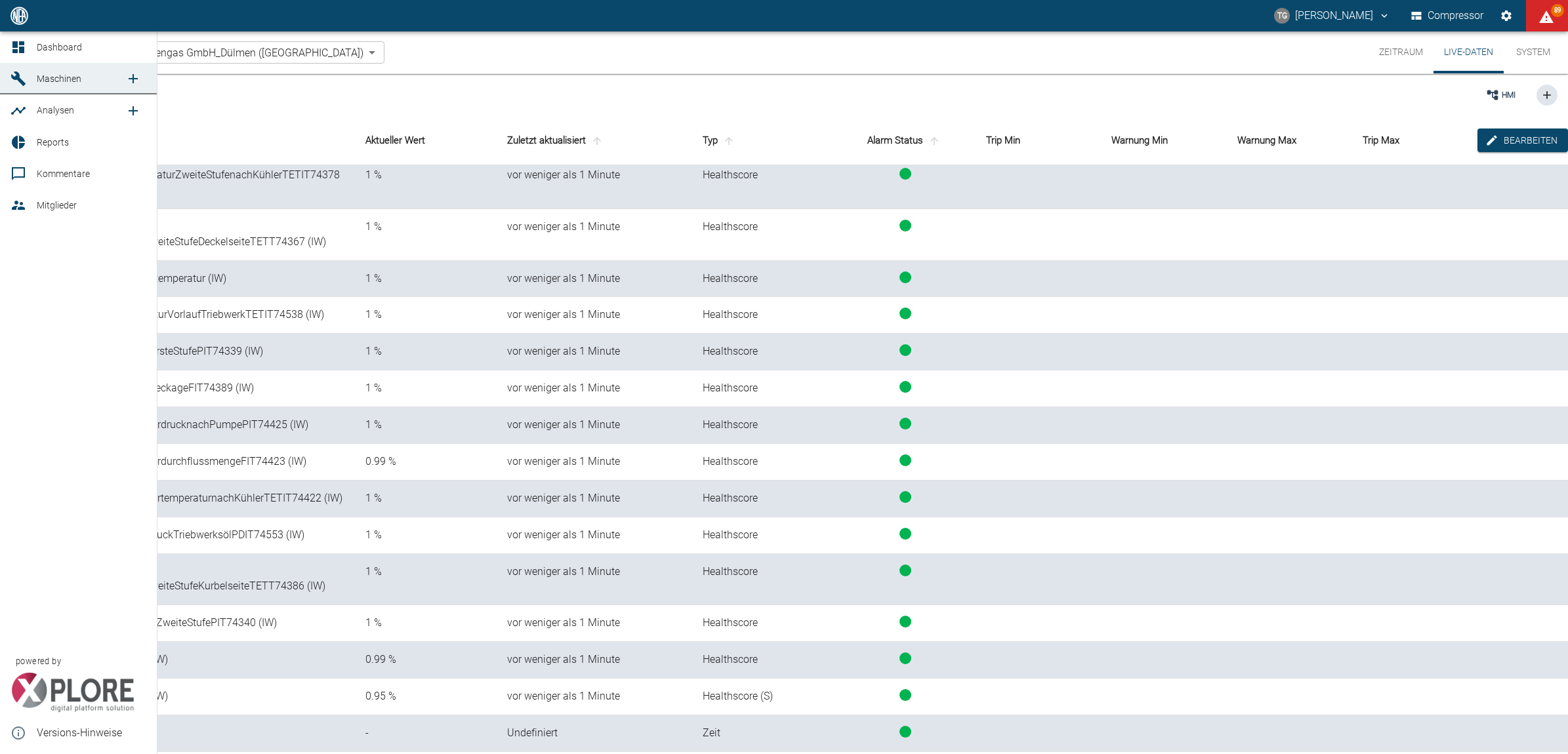
click at [12, 41] on icon at bounding box center [18, 47] width 15 height 15
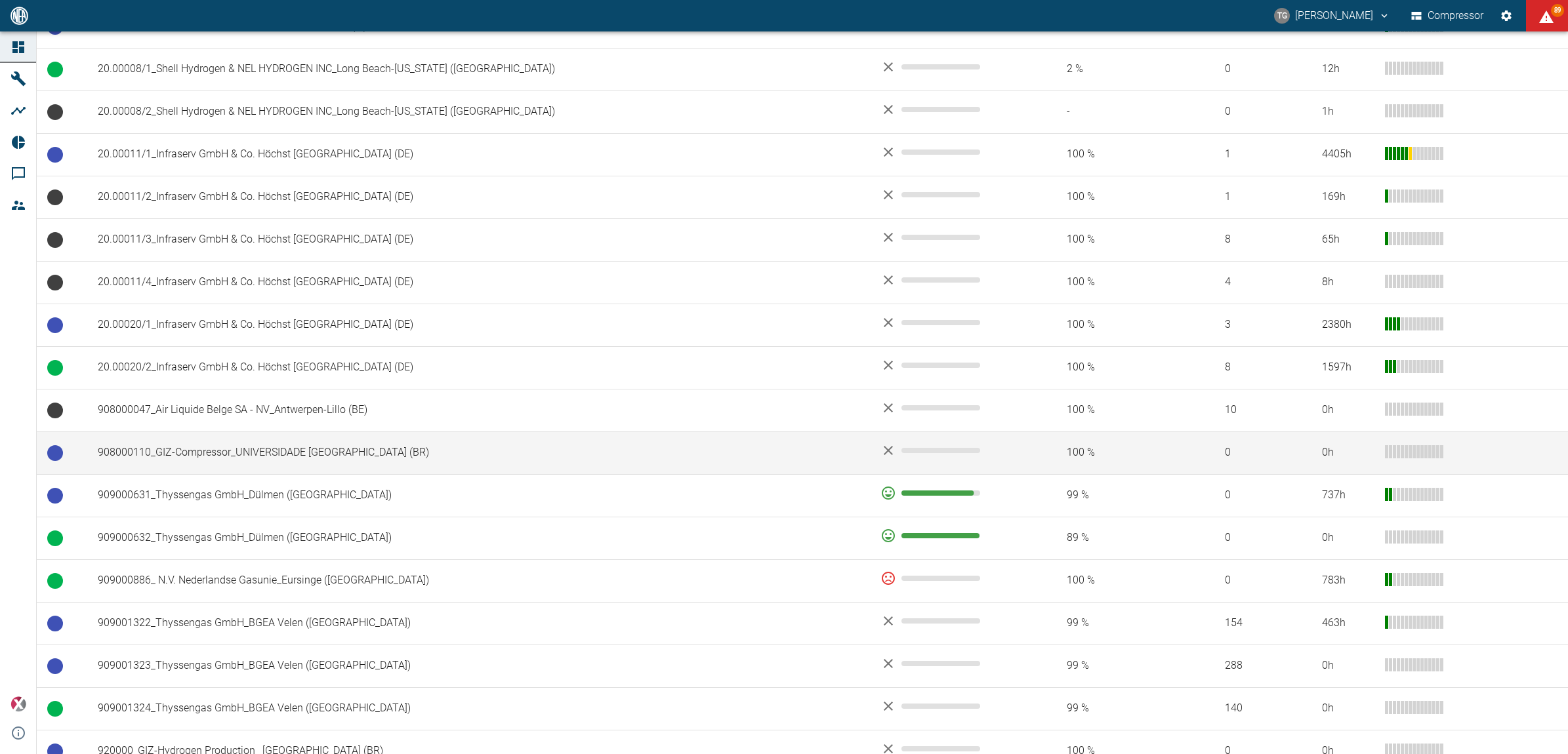
scroll to position [655, 0]
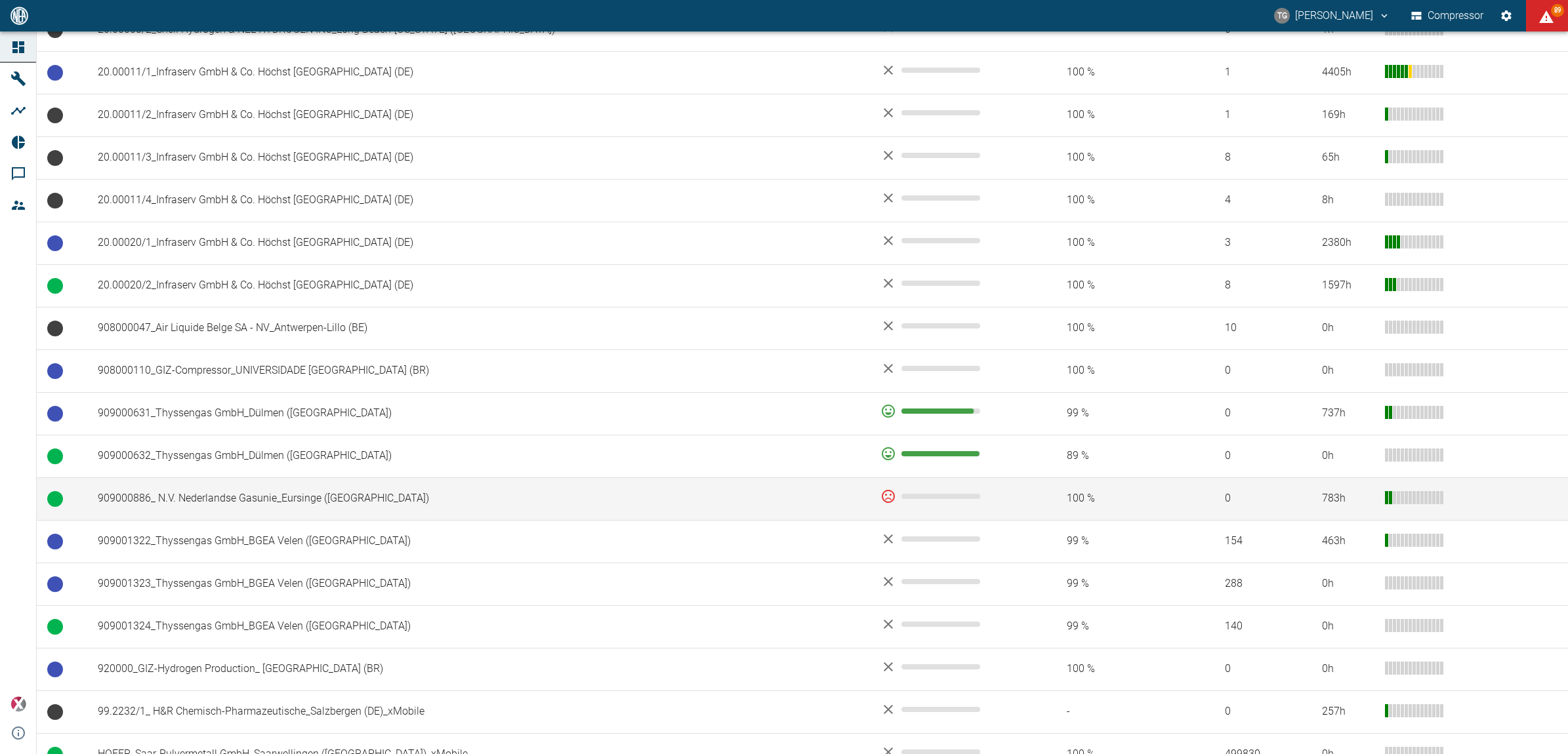
click at [270, 499] on td "909000886_ N.V. Nederlandse Gasunie_Eursinge ([GEOGRAPHIC_DATA])" at bounding box center [478, 498] width 783 height 43
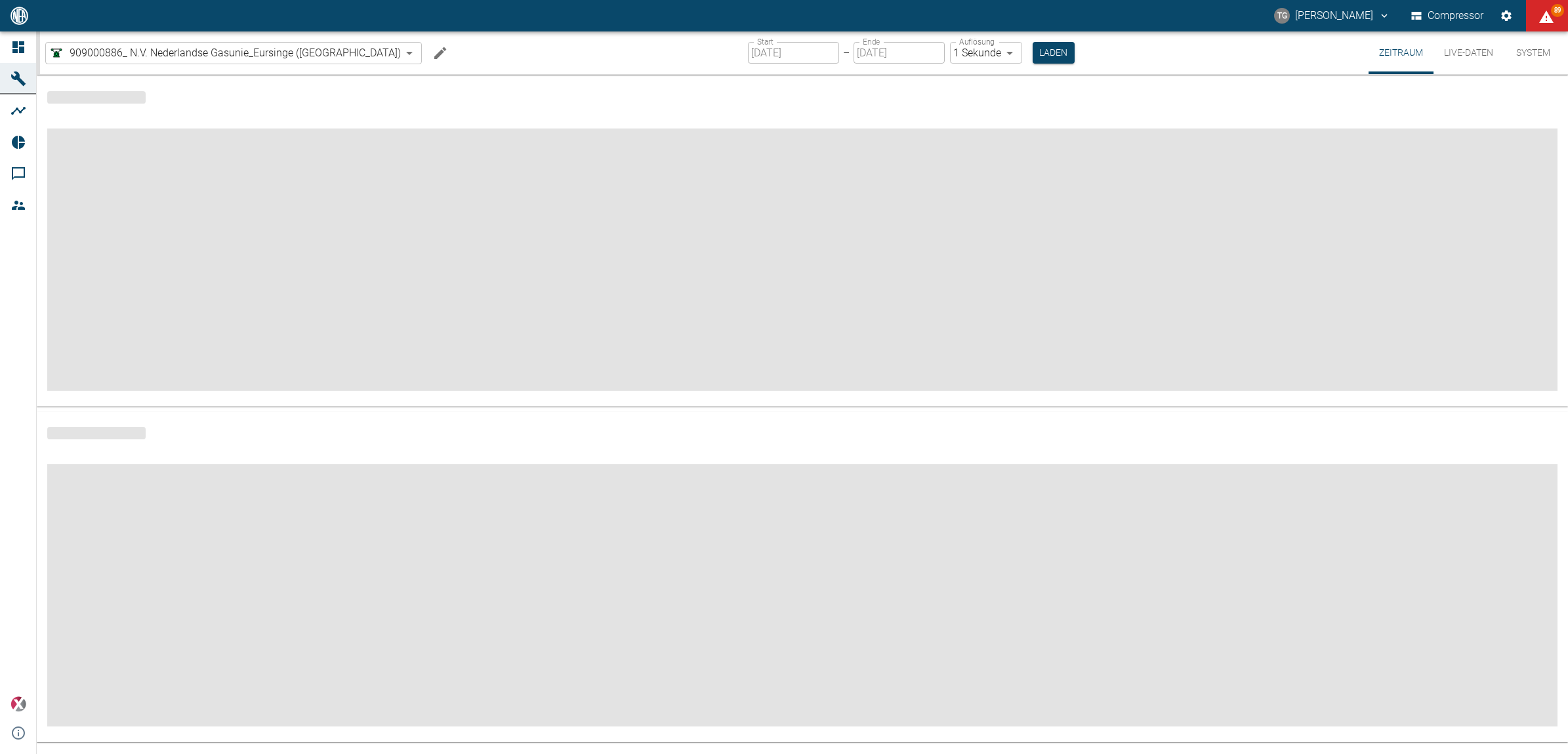
type input "2min"
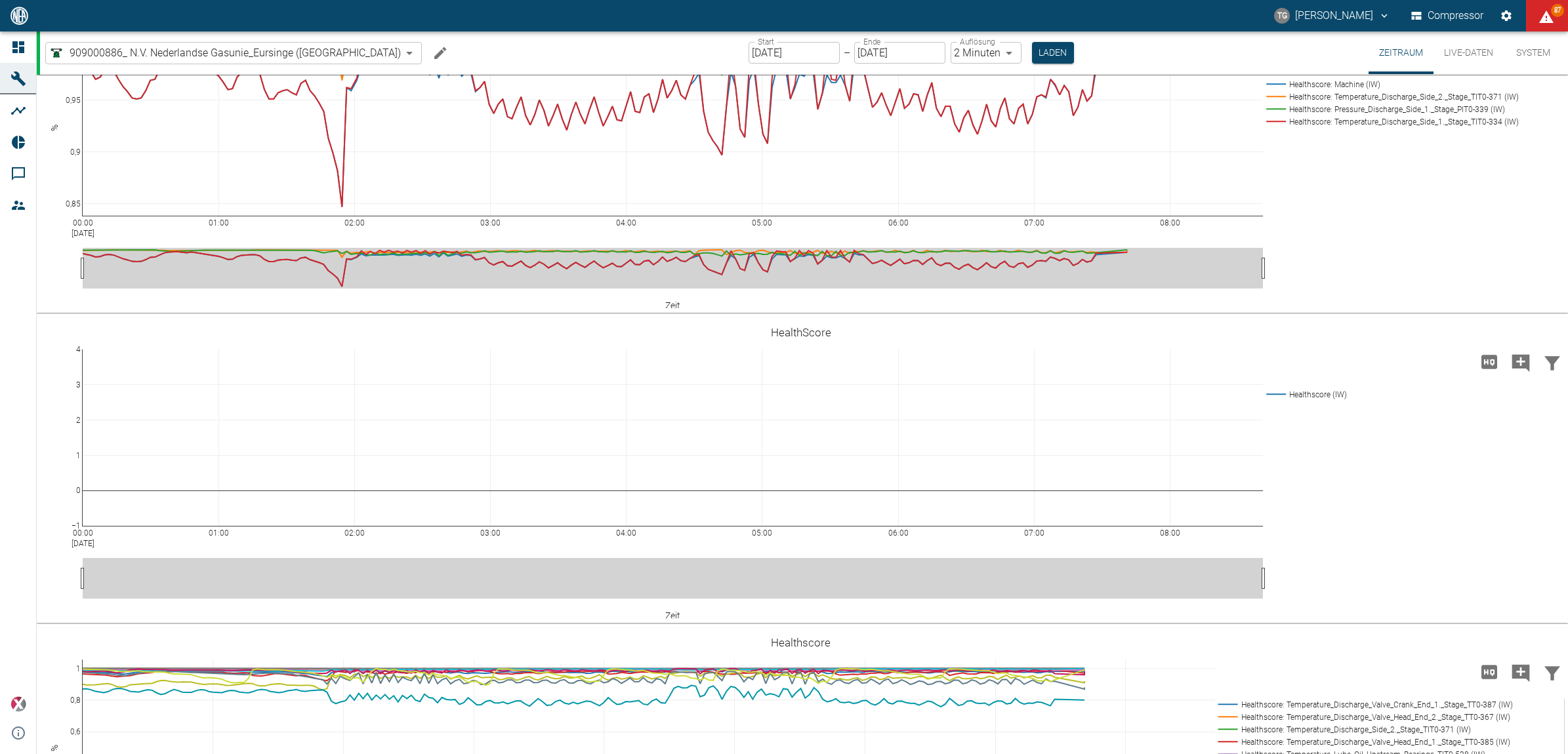
scroll to position [2131, 0]
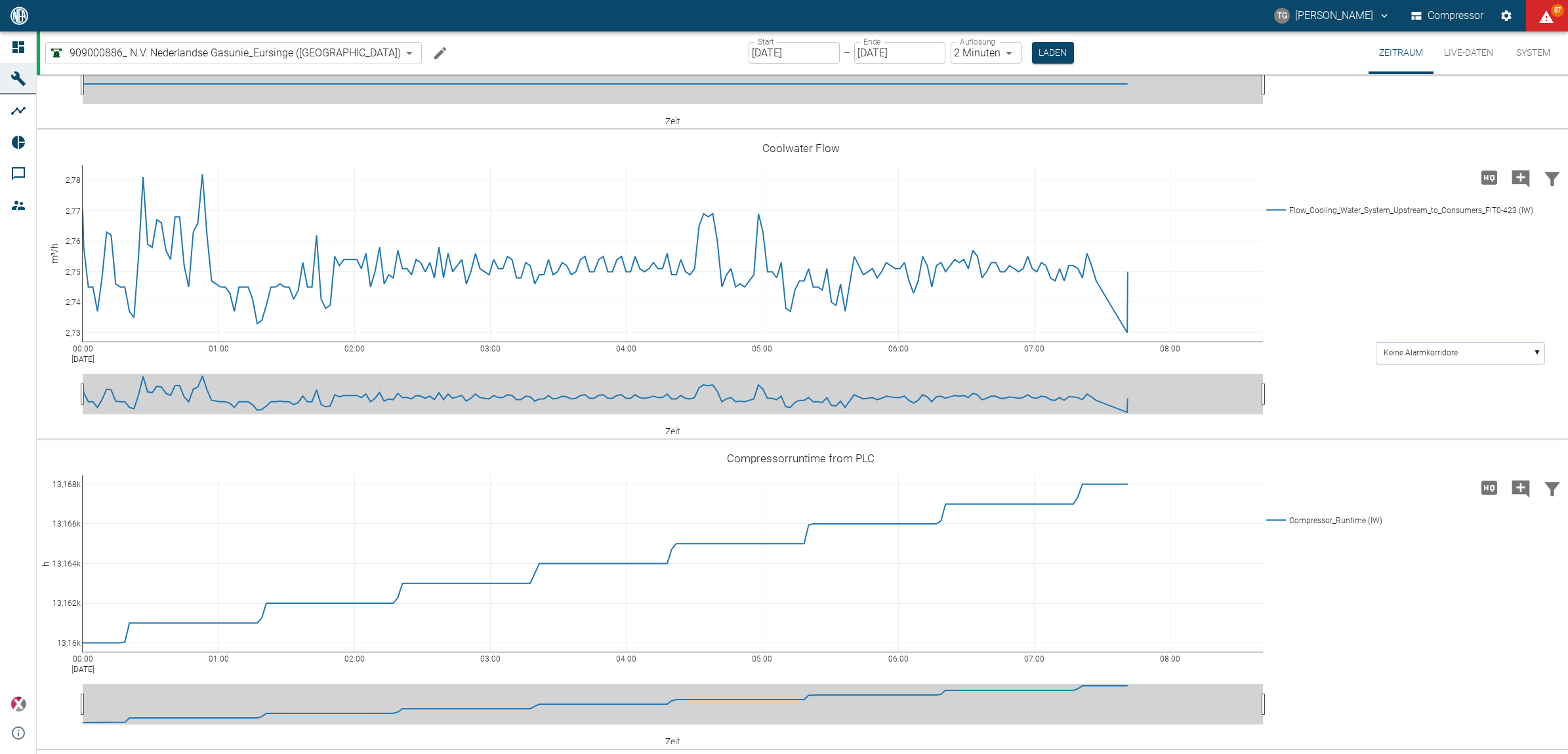
scroll to position [3969, 0]
click at [1450, 57] on button "Live-Daten" at bounding box center [1469, 53] width 70 height 43
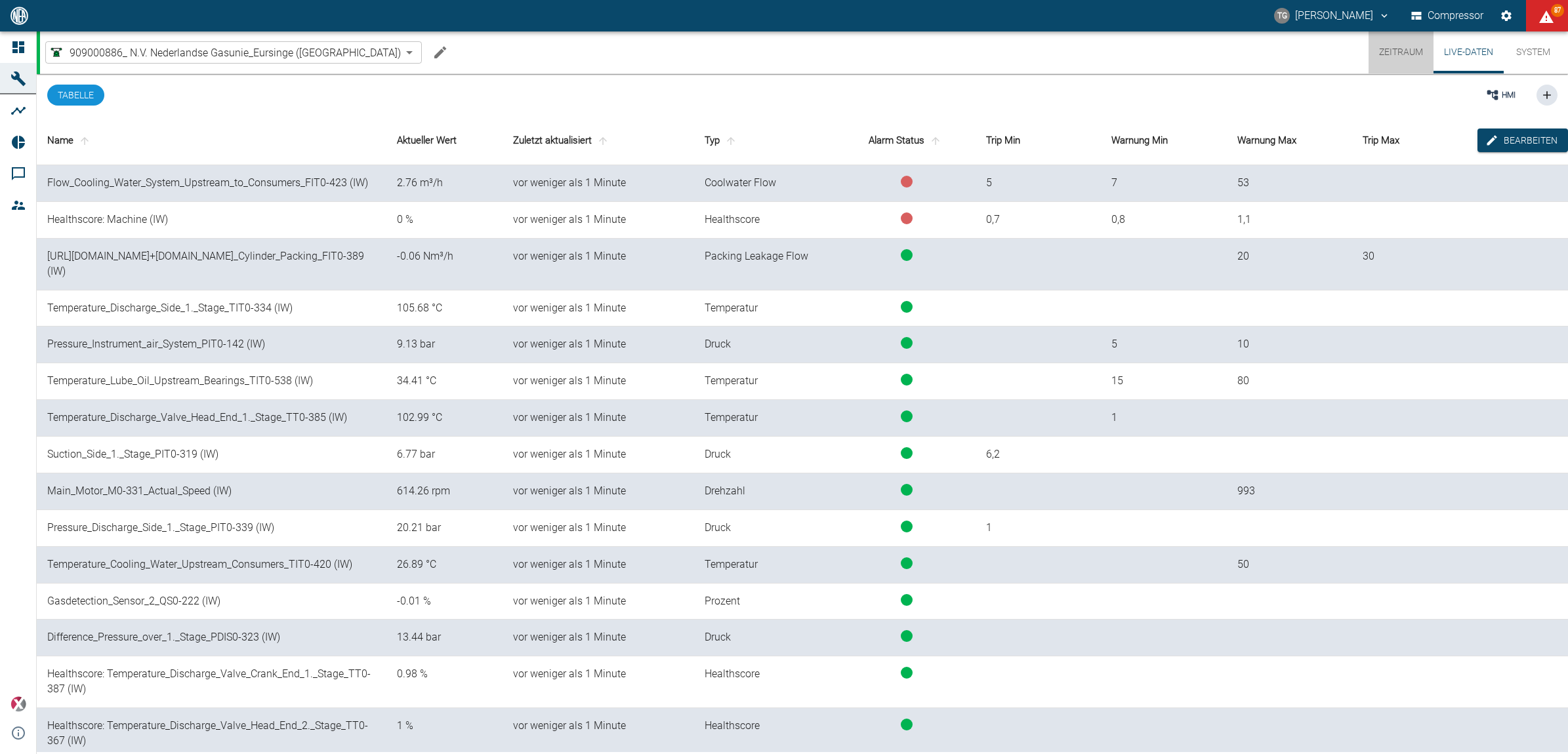
click at [1386, 50] on button "Zeitraum" at bounding box center [1401, 53] width 65 height 42
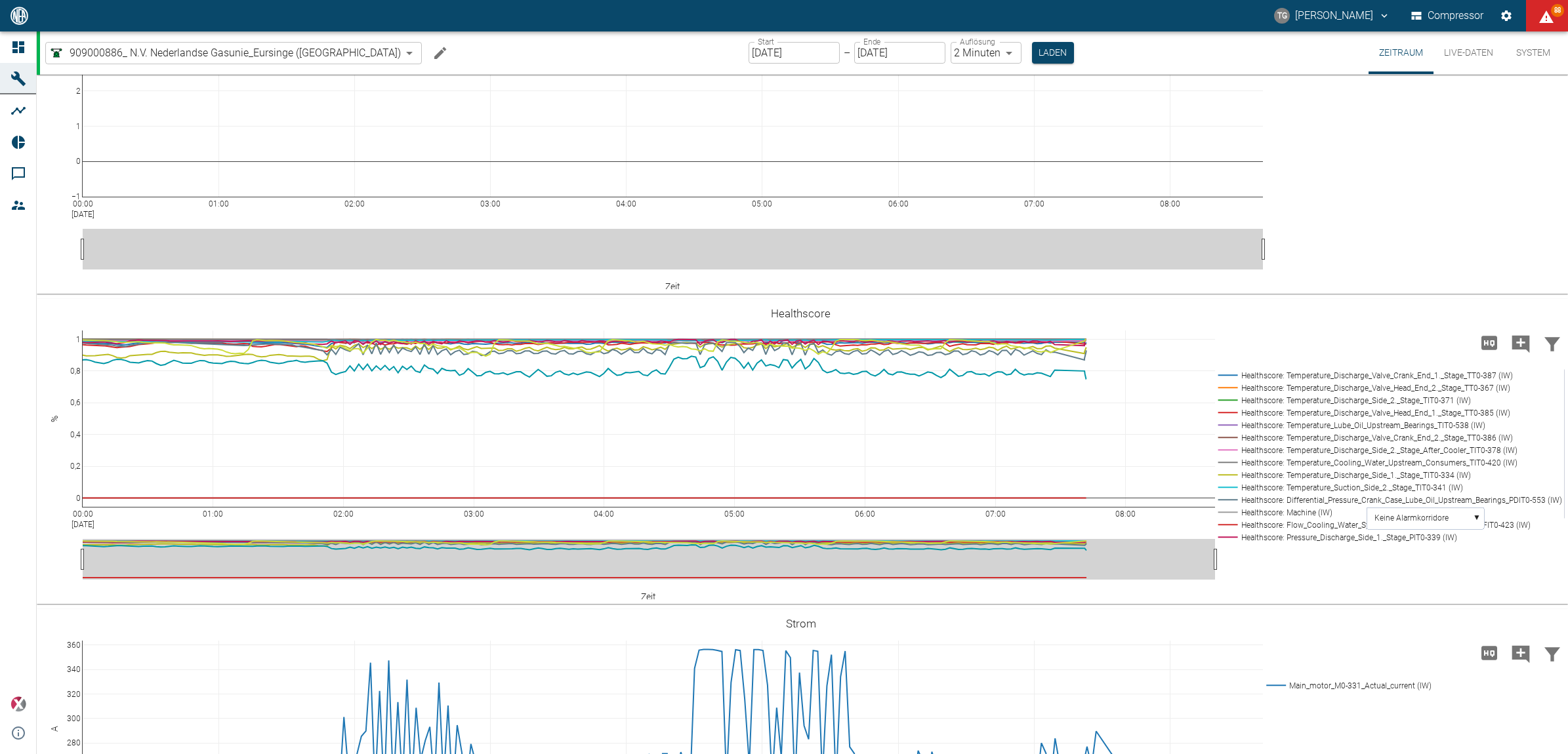
scroll to position [2295, 0]
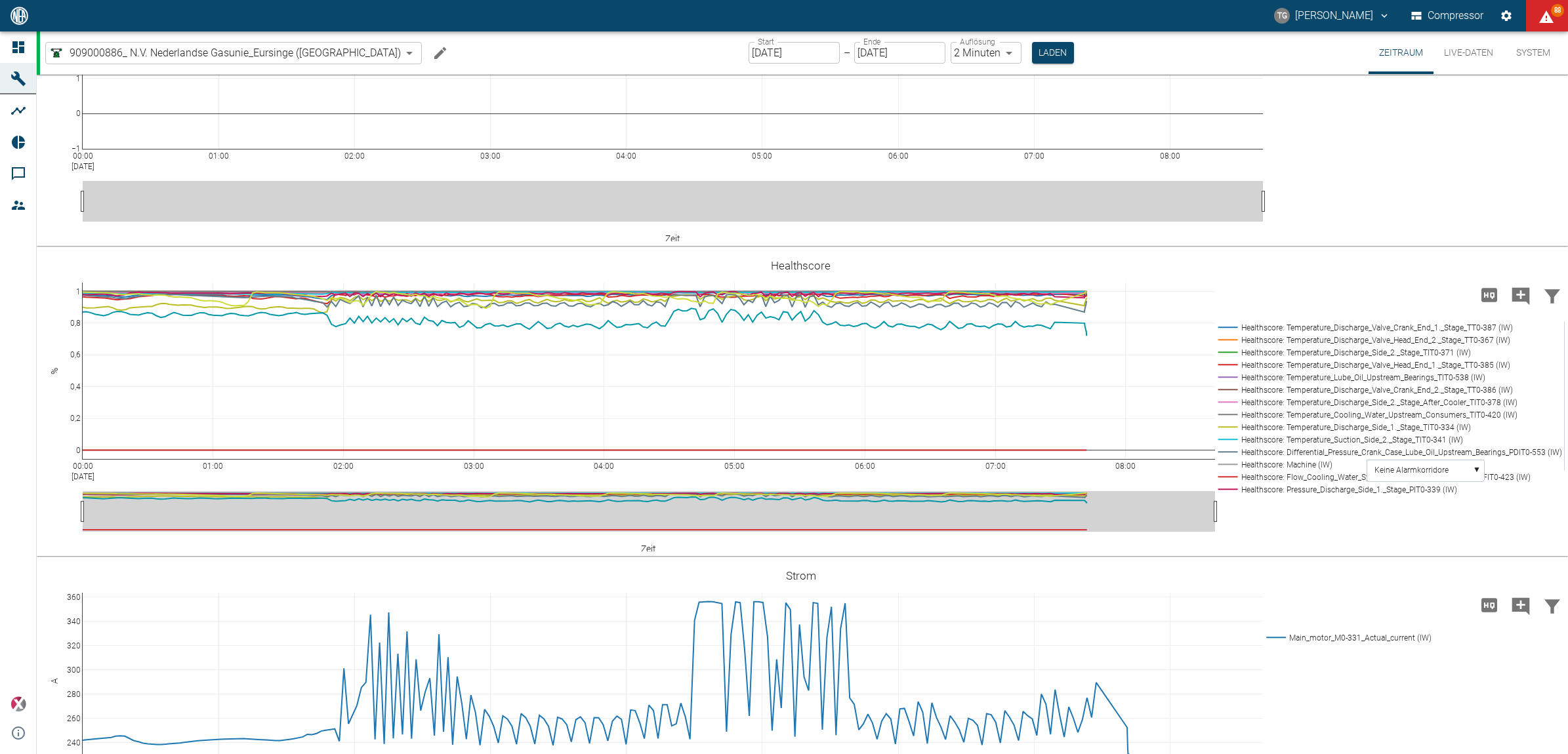
click at [1451, 51] on button "Live-Daten" at bounding box center [1469, 53] width 70 height 43
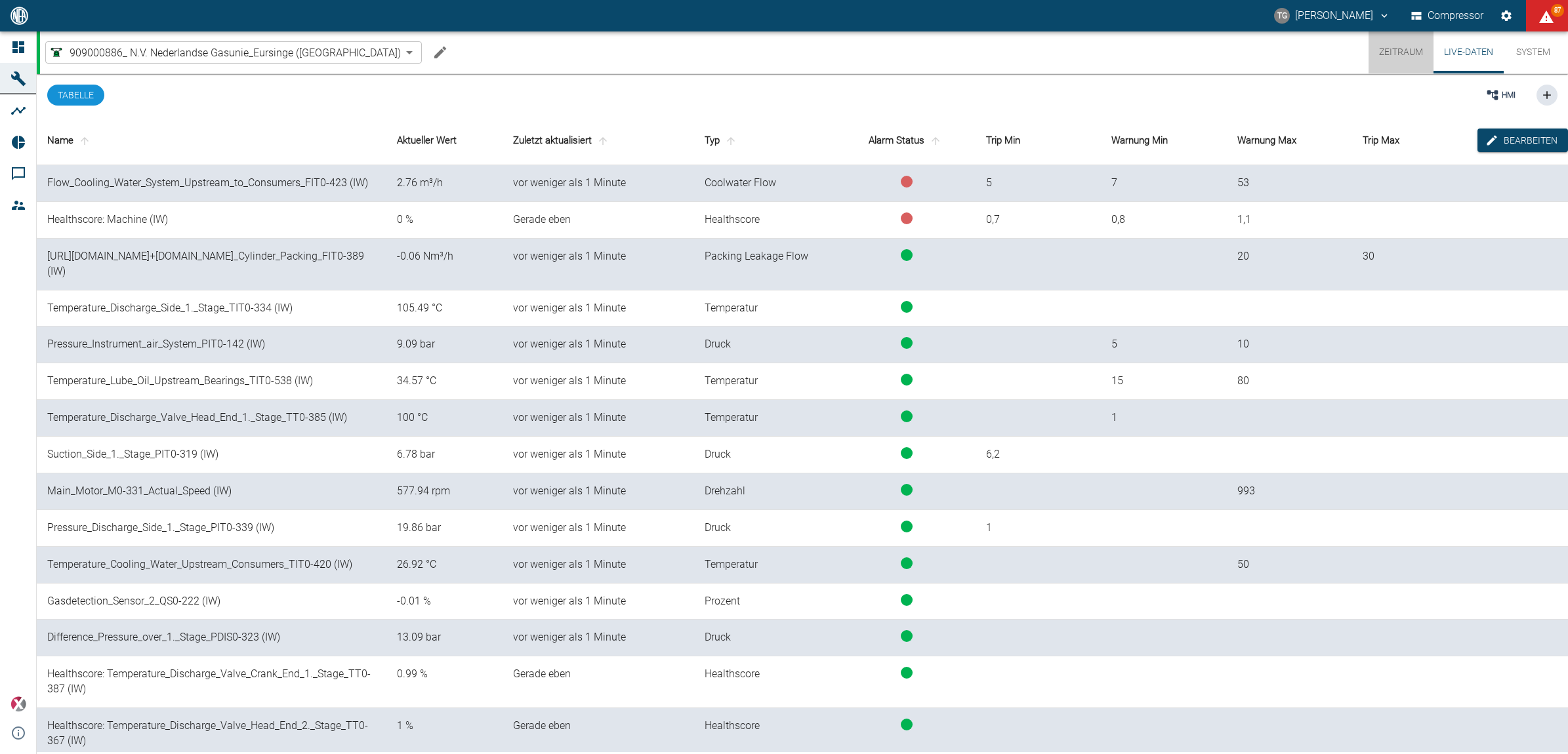
click at [1399, 53] on button "Zeitraum" at bounding box center [1401, 53] width 65 height 42
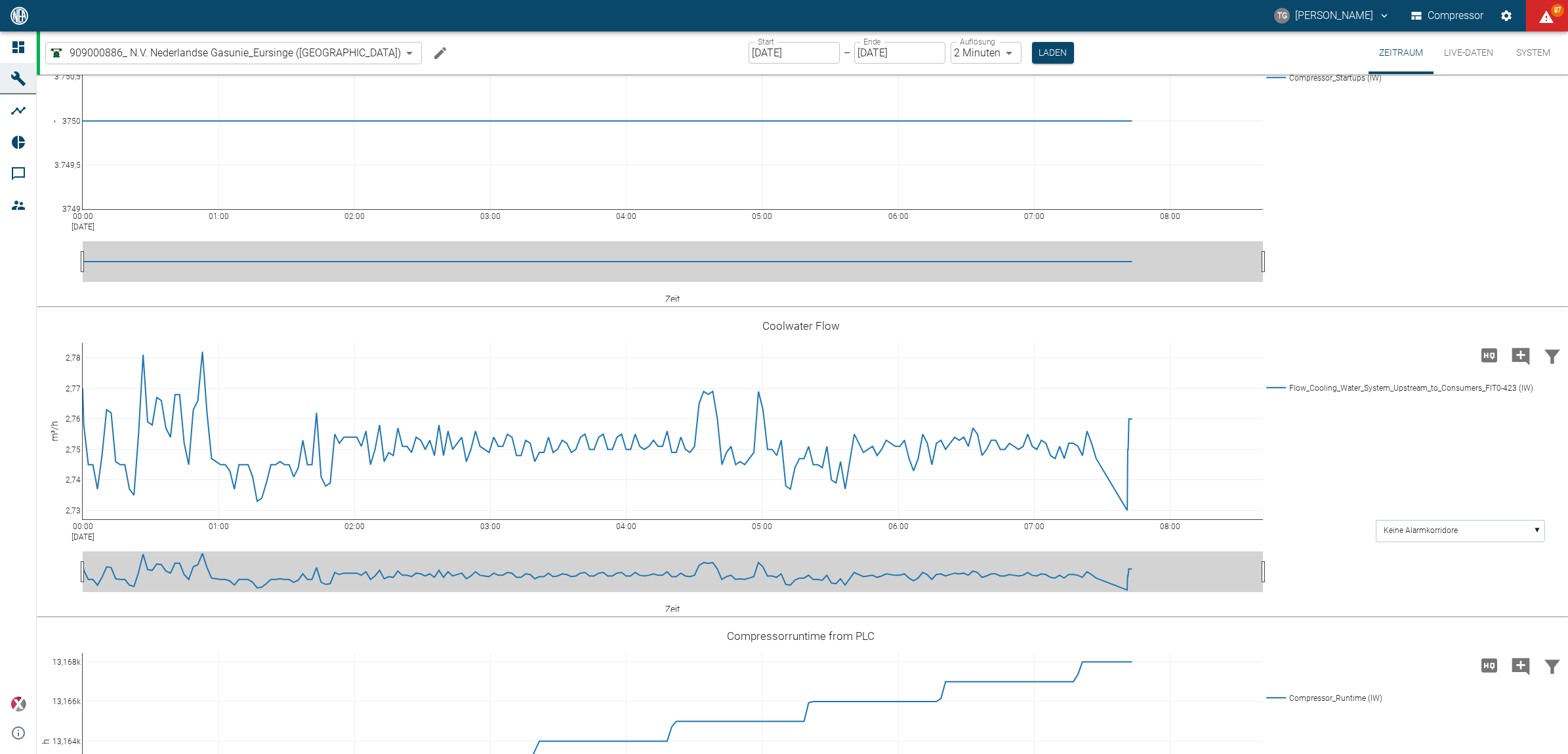
scroll to position [2951, 0]
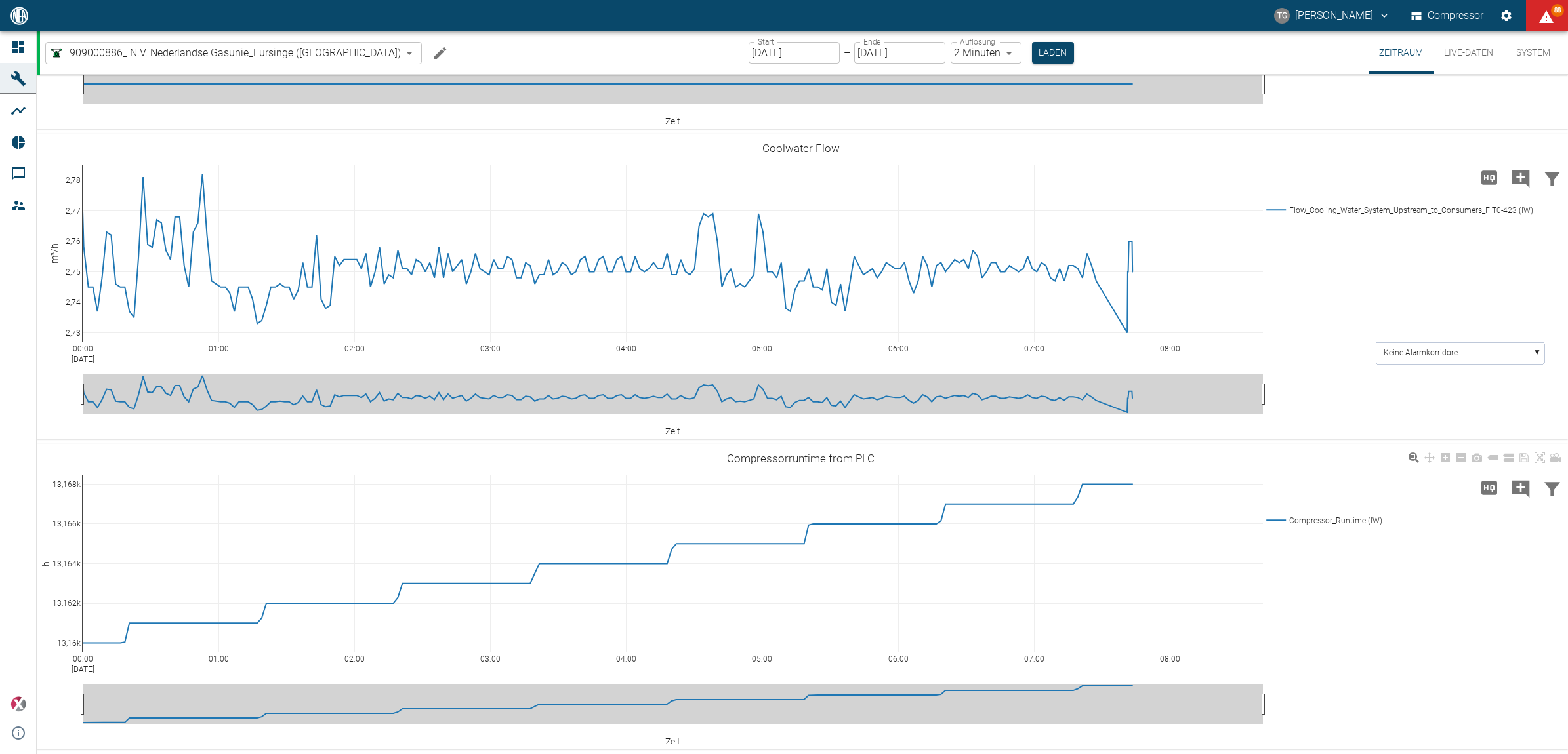
scroll to position [3969, 0]
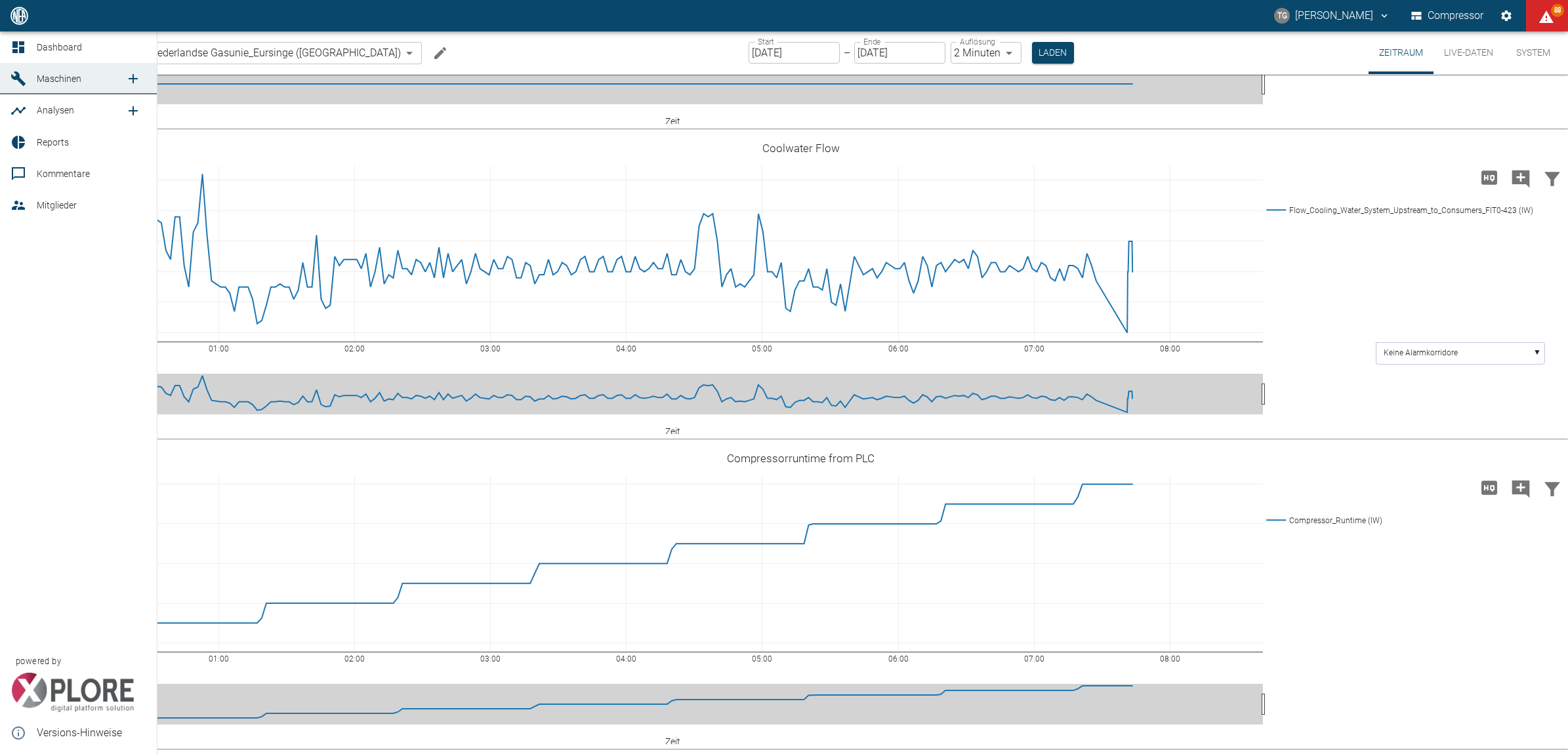
click at [13, 37] on link "Dashboard" at bounding box center [78, 47] width 157 height 32
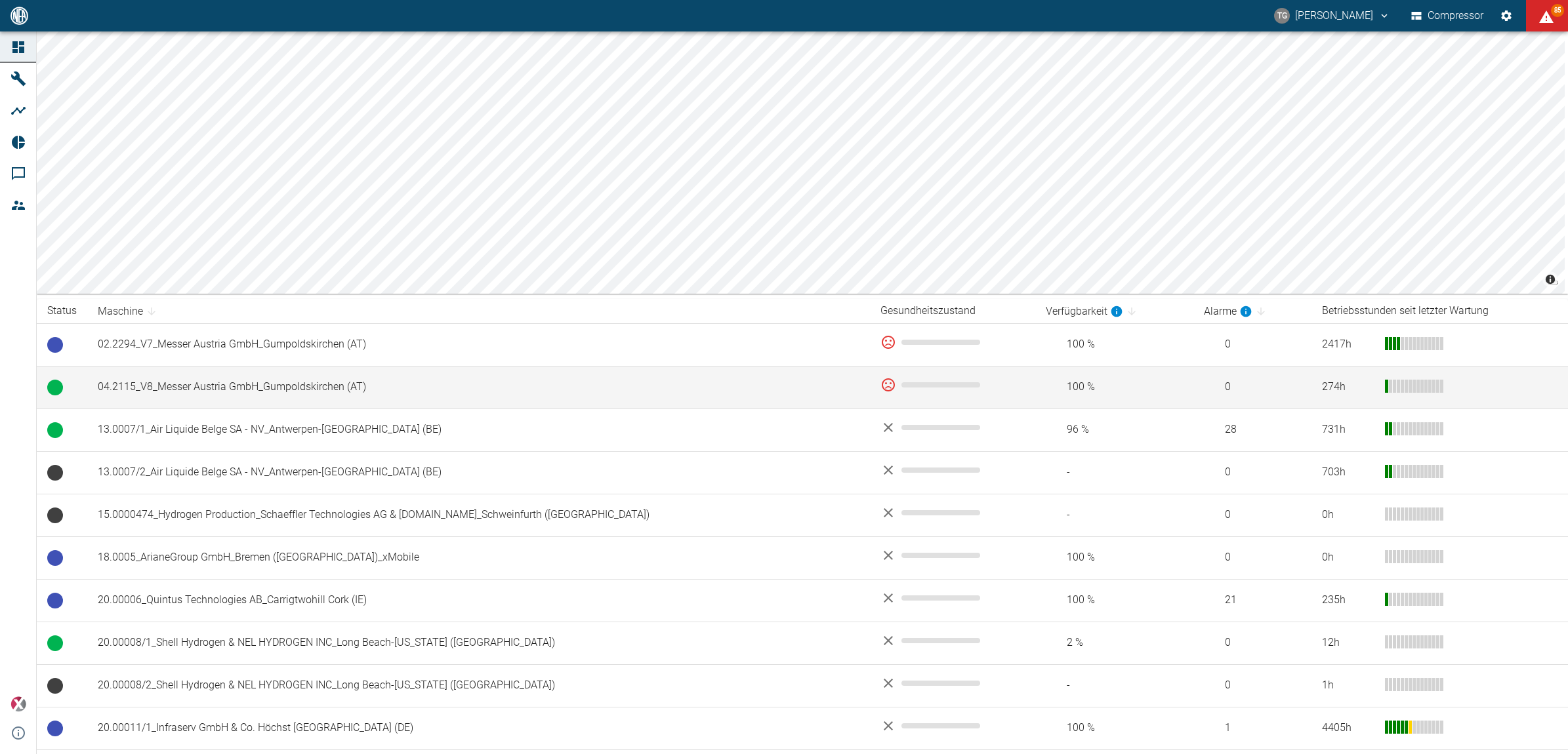
click at [202, 382] on td "04.2115_V8_Messer Austria GmbH_Gumpoldskirchen (AT)" at bounding box center [478, 387] width 783 height 43
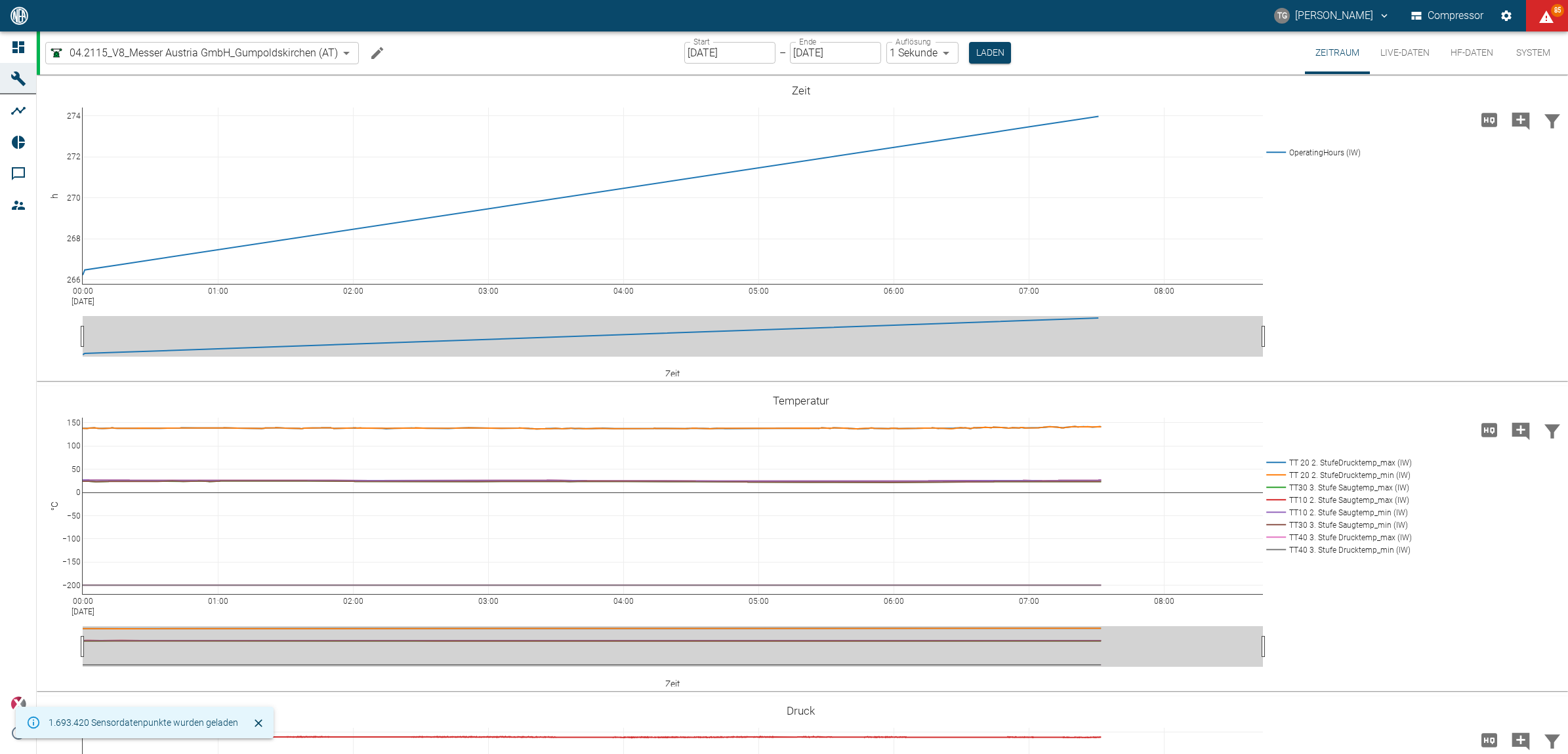
click at [1404, 53] on button "Live-Daten" at bounding box center [1405, 53] width 70 height 43
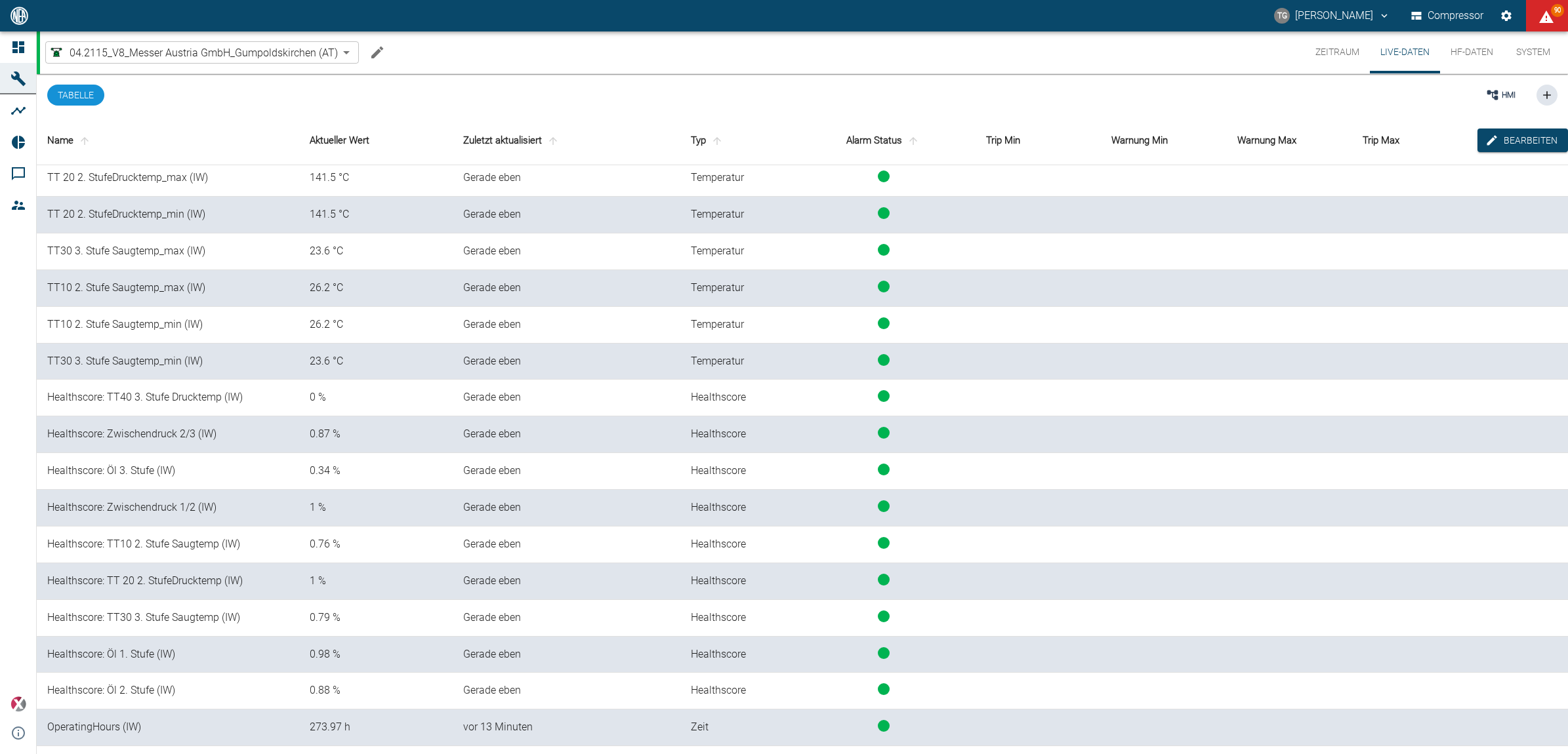
scroll to position [627, 0]
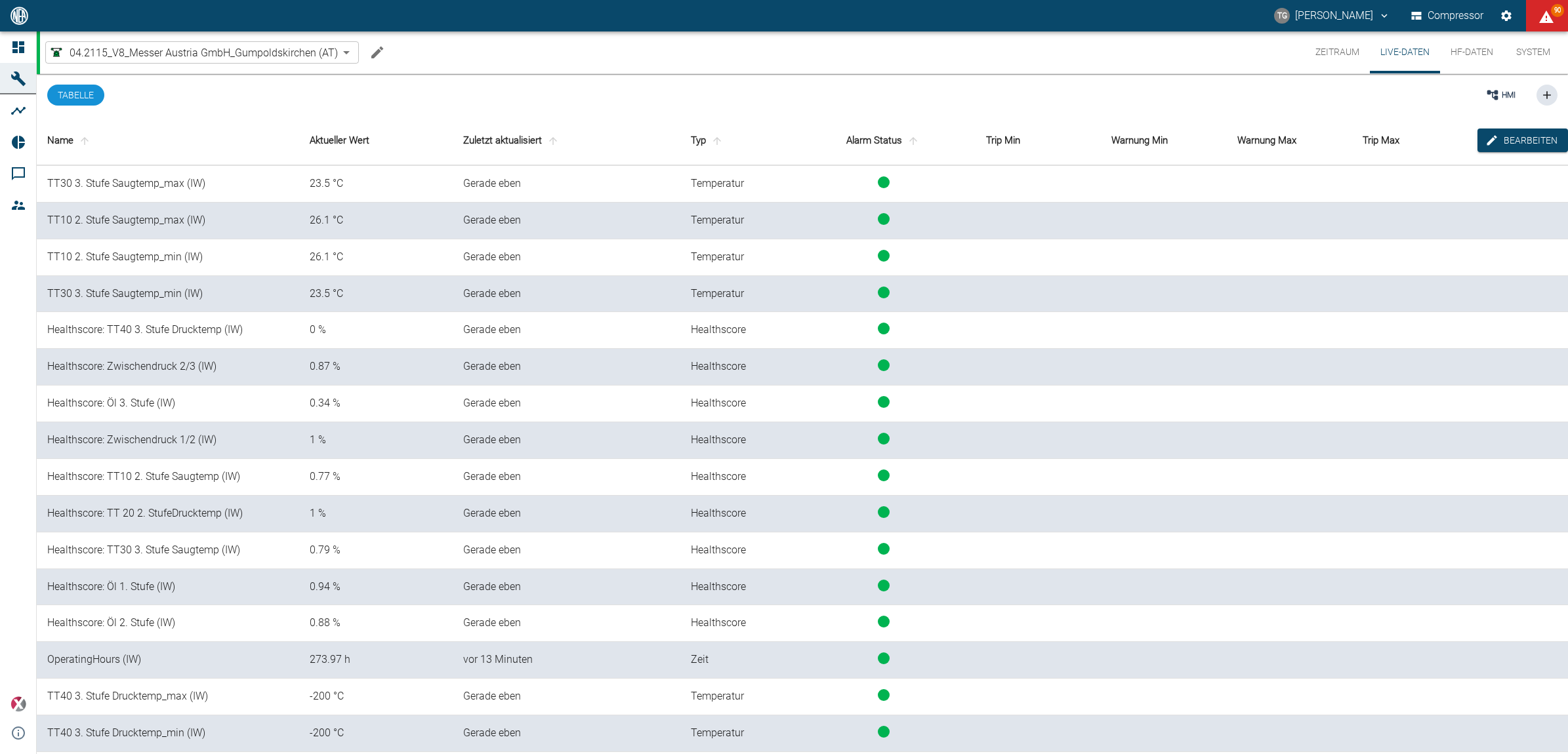
click at [1348, 47] on button "Zeitraum" at bounding box center [1338, 53] width 65 height 42
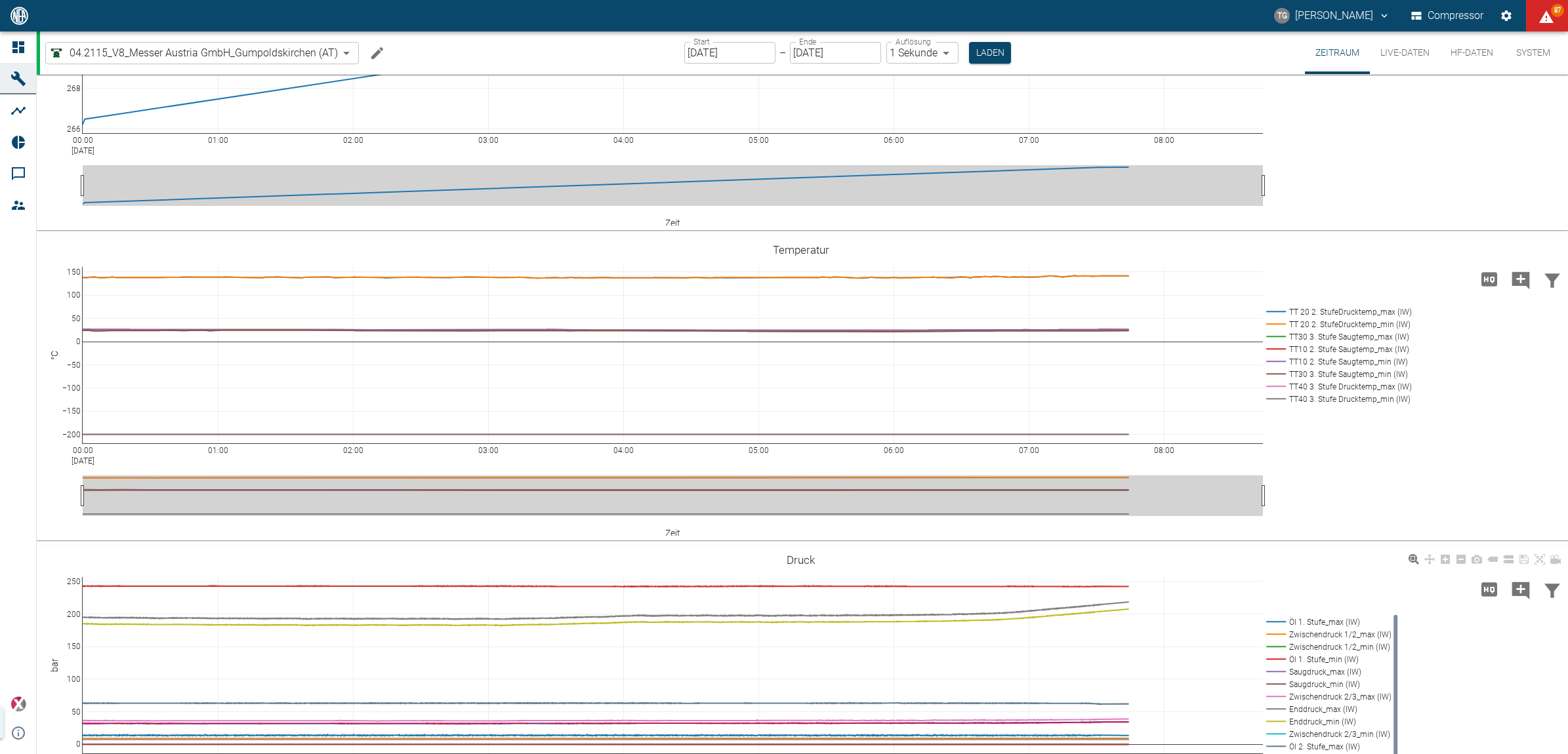
scroll to position [560, 0]
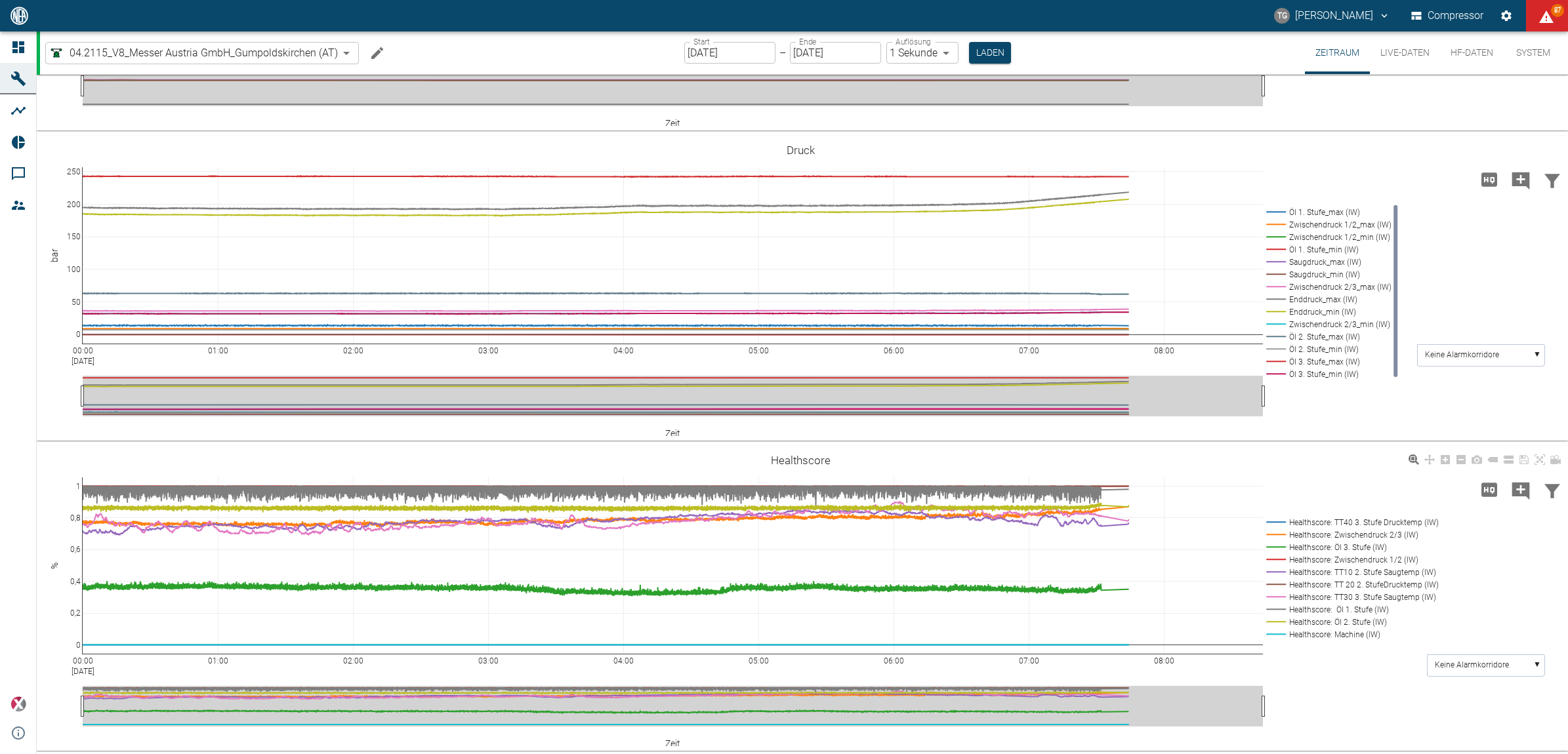
click at [1278, 520] on rect at bounding box center [1350, 522] width 174 height 13
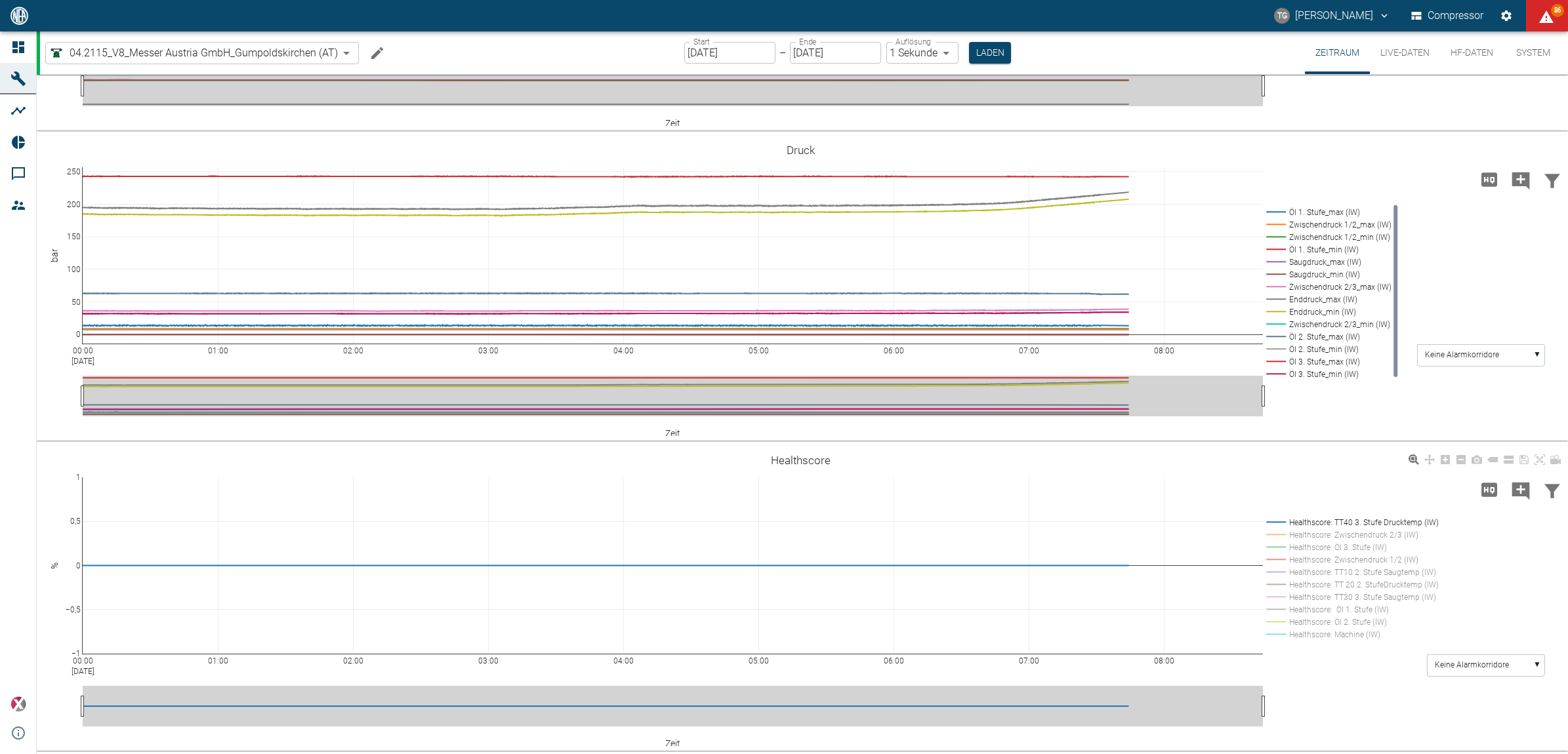
click at [1275, 628] on rect at bounding box center [1350, 634] width 174 height 13
click at [1283, 519] on rect at bounding box center [1350, 522] width 174 height 13
click at [1273, 624] on rect at bounding box center [1350, 622] width 174 height 13
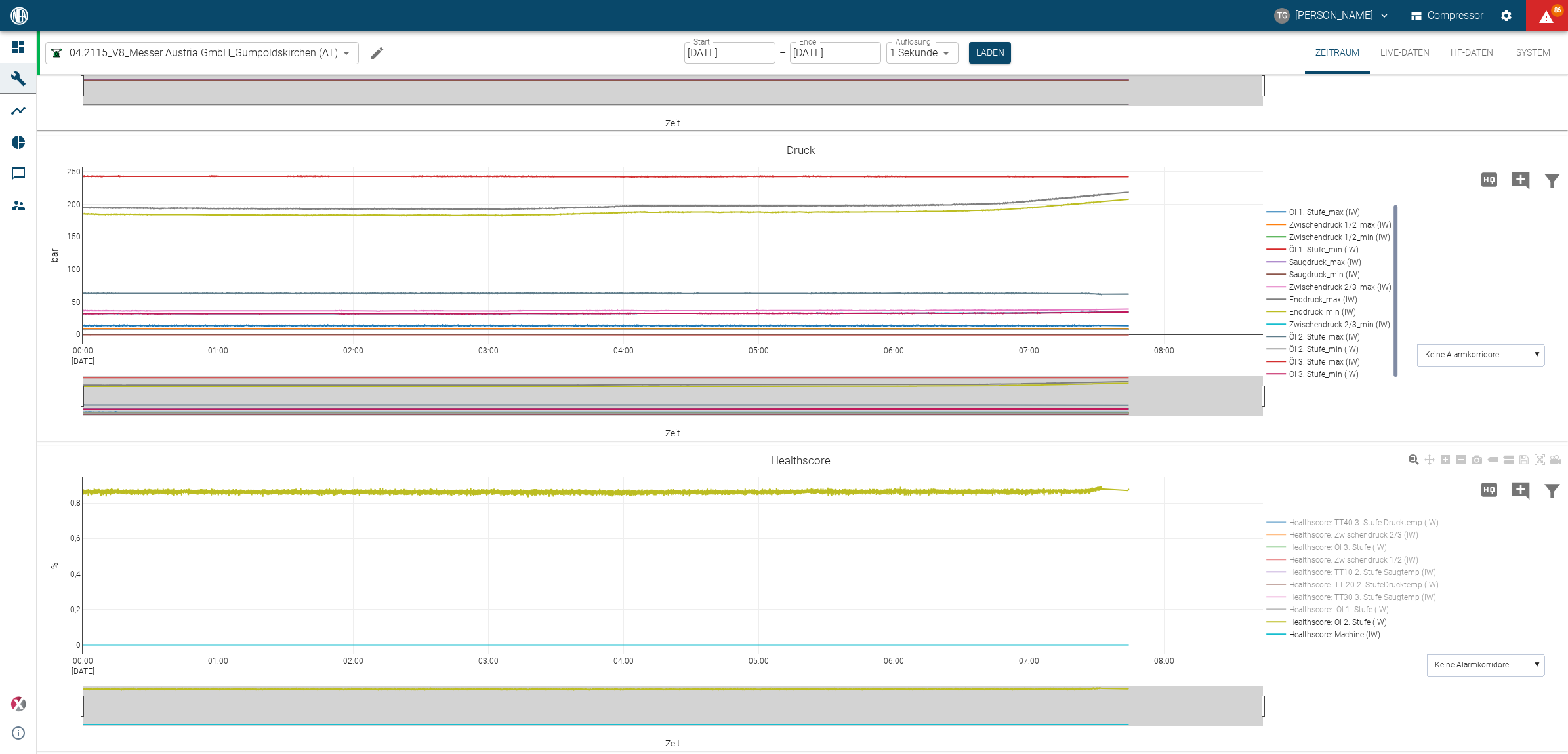
click at [1275, 617] on rect at bounding box center [1350, 622] width 174 height 13
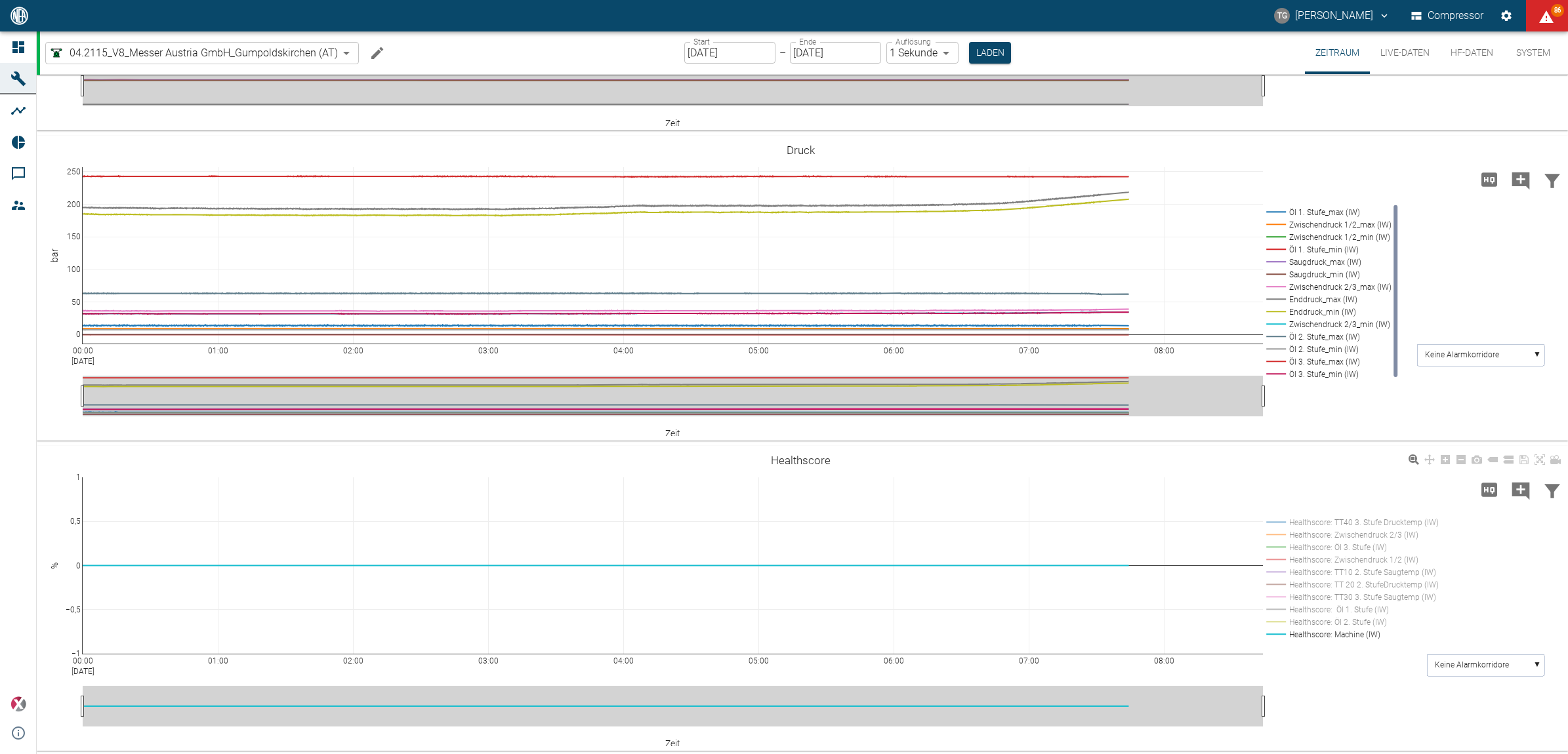
click at [1276, 610] on rect at bounding box center [1350, 610] width 174 height 13
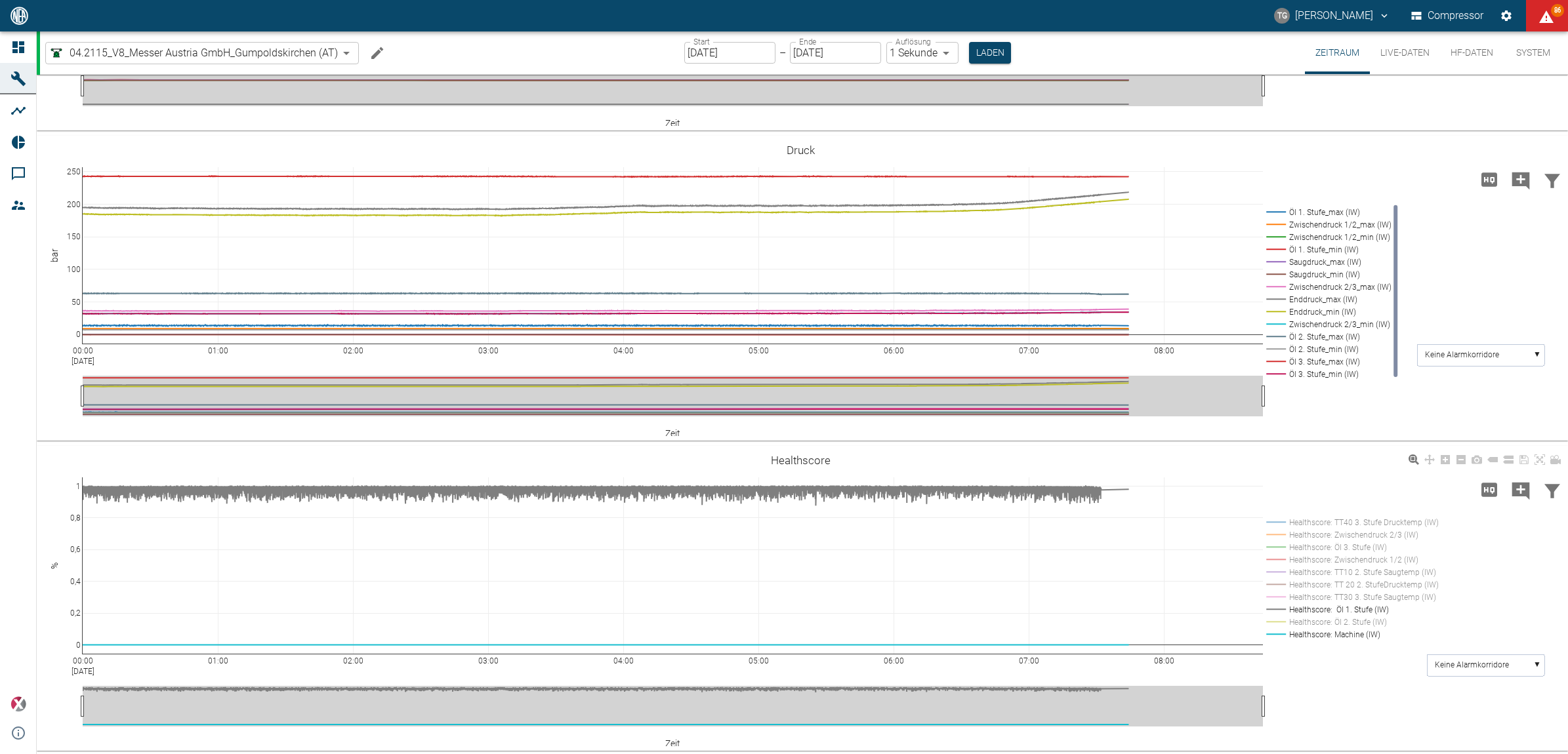
click at [1278, 610] on rect at bounding box center [1350, 610] width 174 height 13
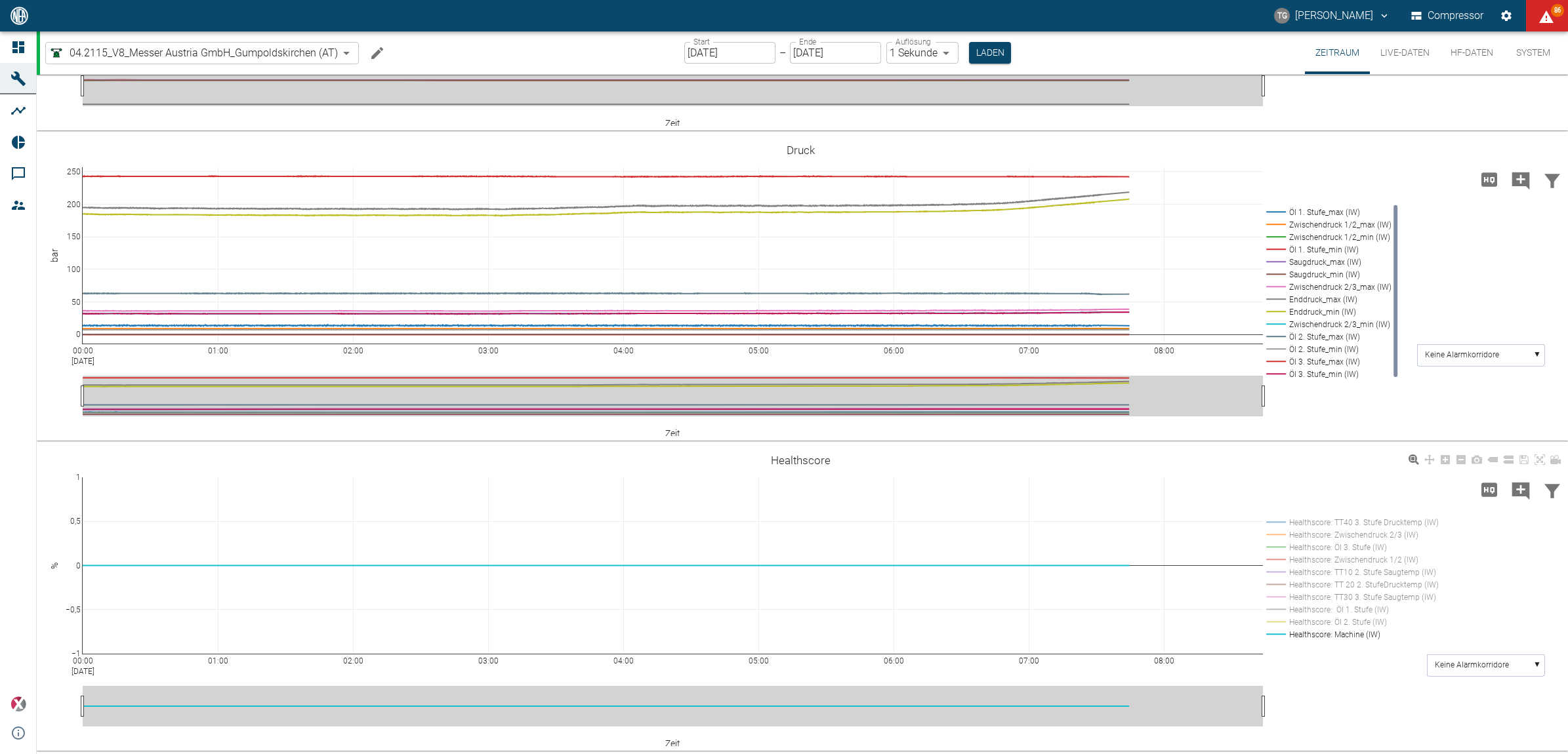
click at [1276, 598] on rect at bounding box center [1350, 597] width 174 height 13
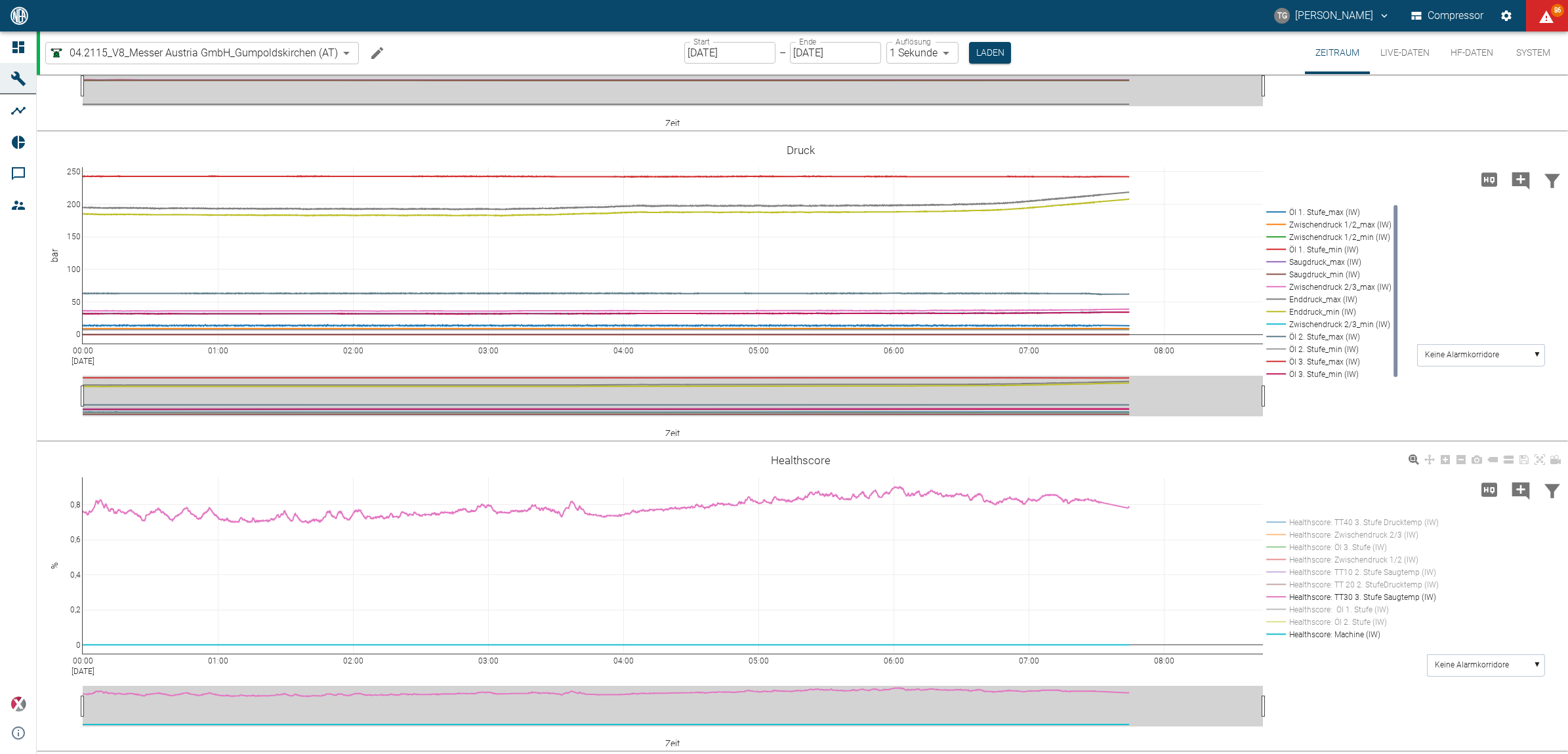
click at [1276, 598] on rect at bounding box center [1350, 597] width 174 height 13
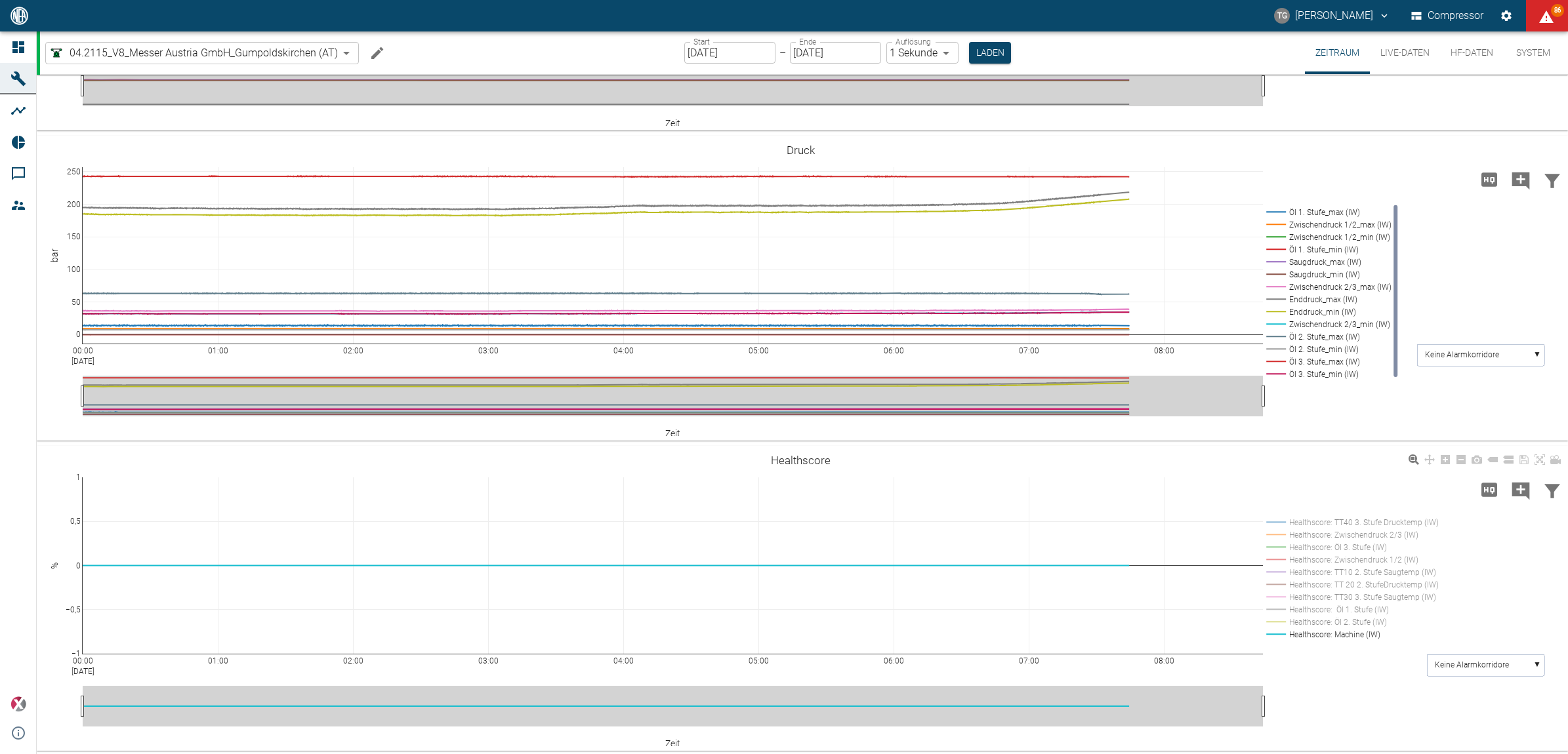
click at [1274, 582] on rect at bounding box center [1350, 585] width 174 height 13
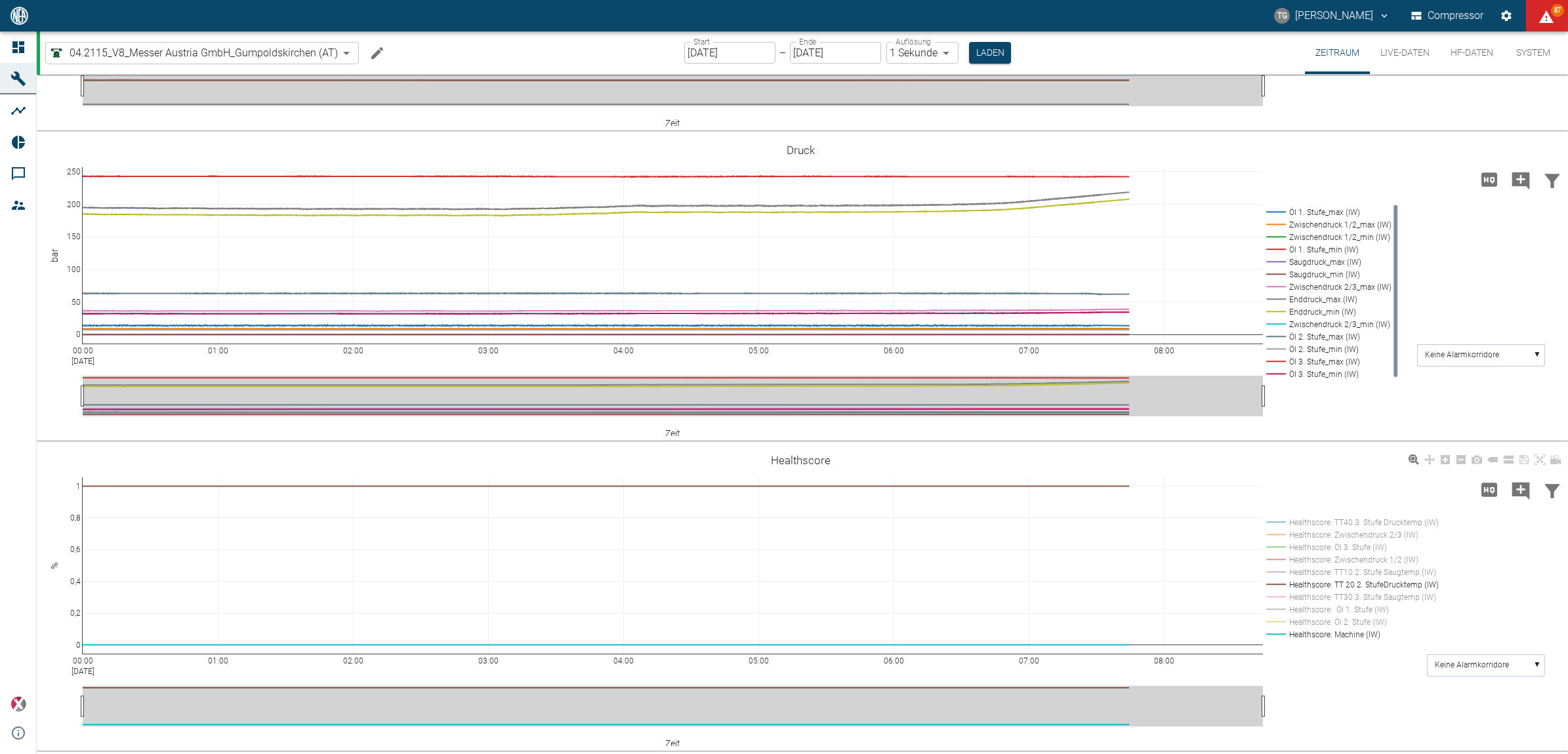
click at [1274, 582] on rect at bounding box center [1350, 585] width 174 height 13
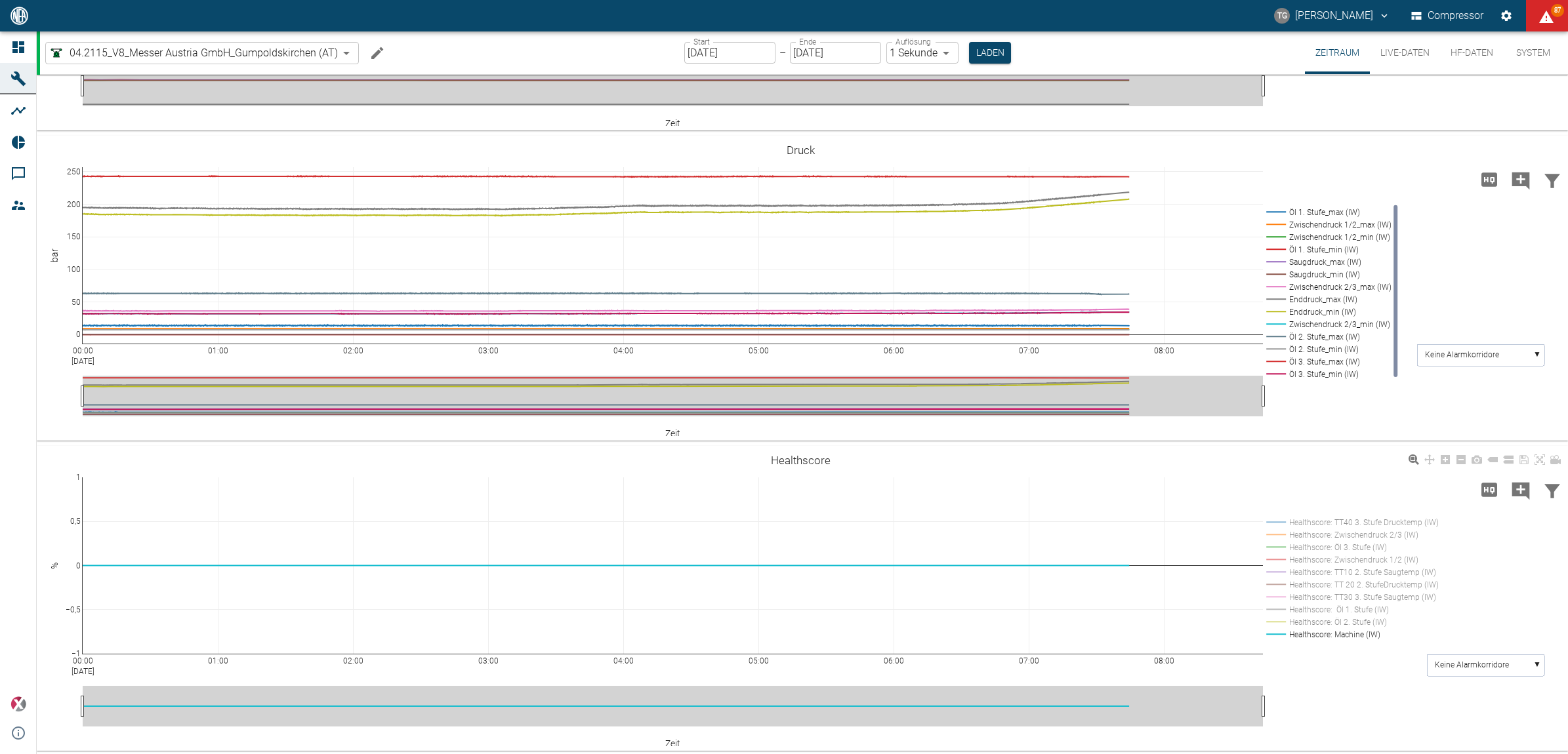
click at [1274, 569] on rect at bounding box center [1350, 572] width 174 height 13
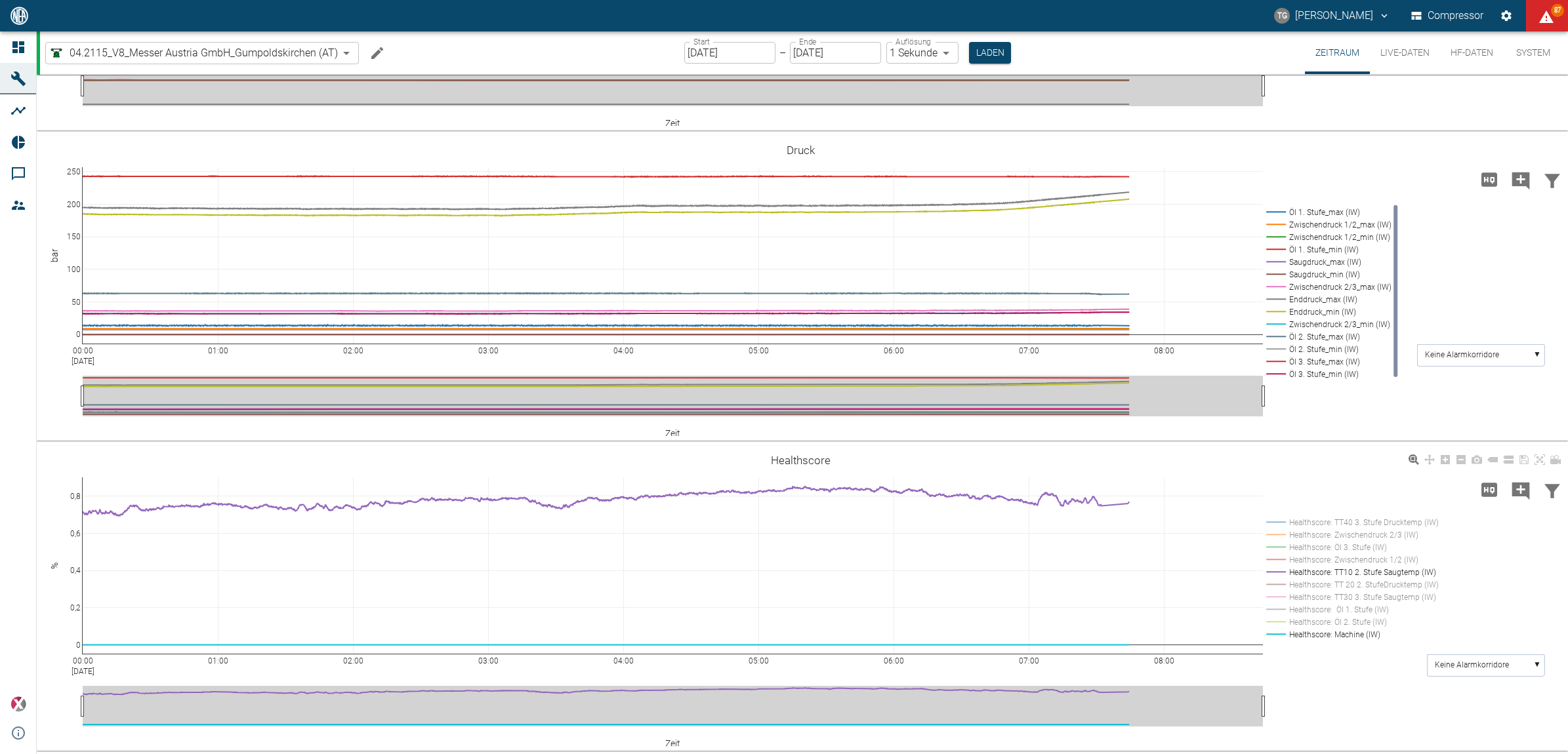
click at [1276, 572] on rect at bounding box center [1350, 572] width 174 height 13
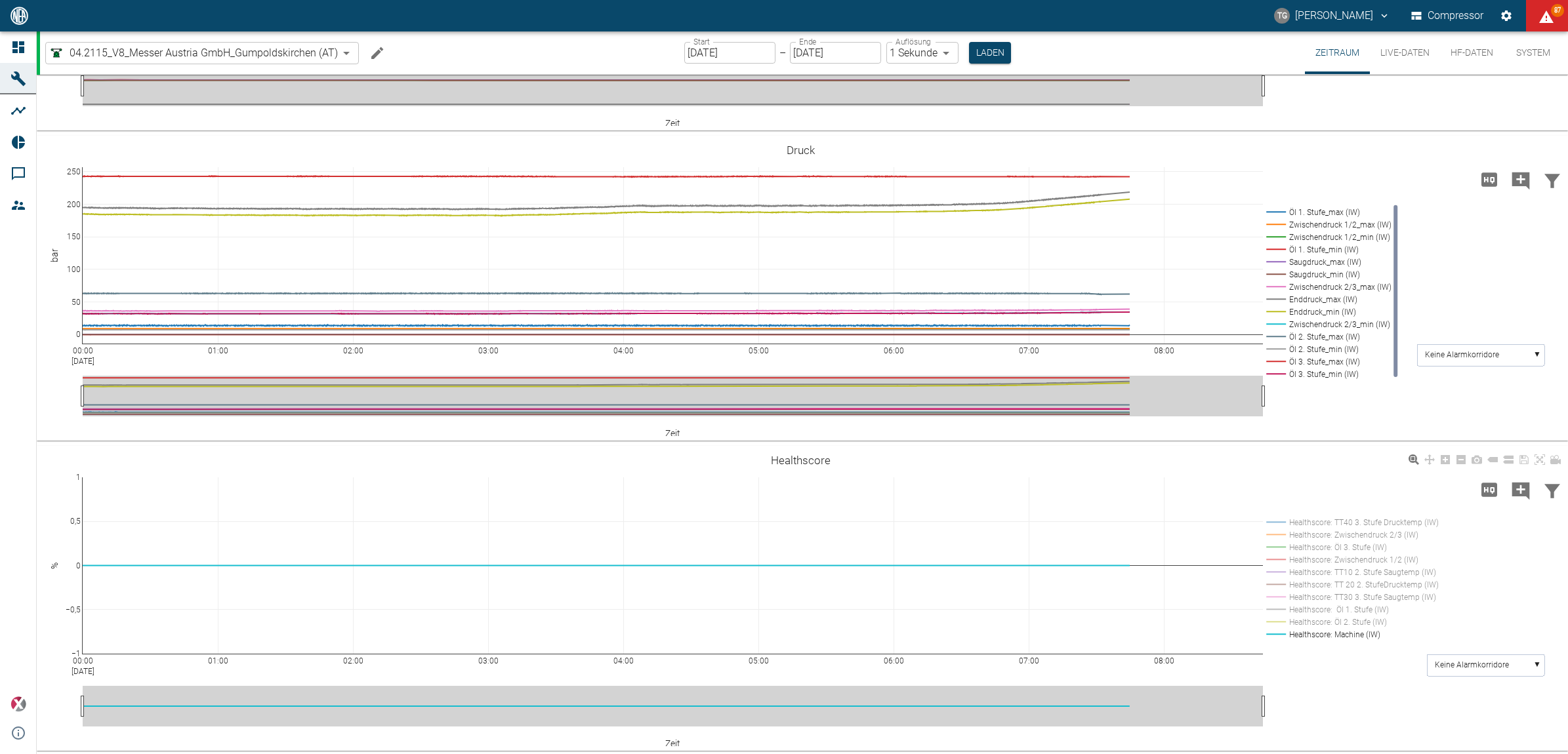
click at [1278, 559] on rect at bounding box center [1350, 560] width 174 height 13
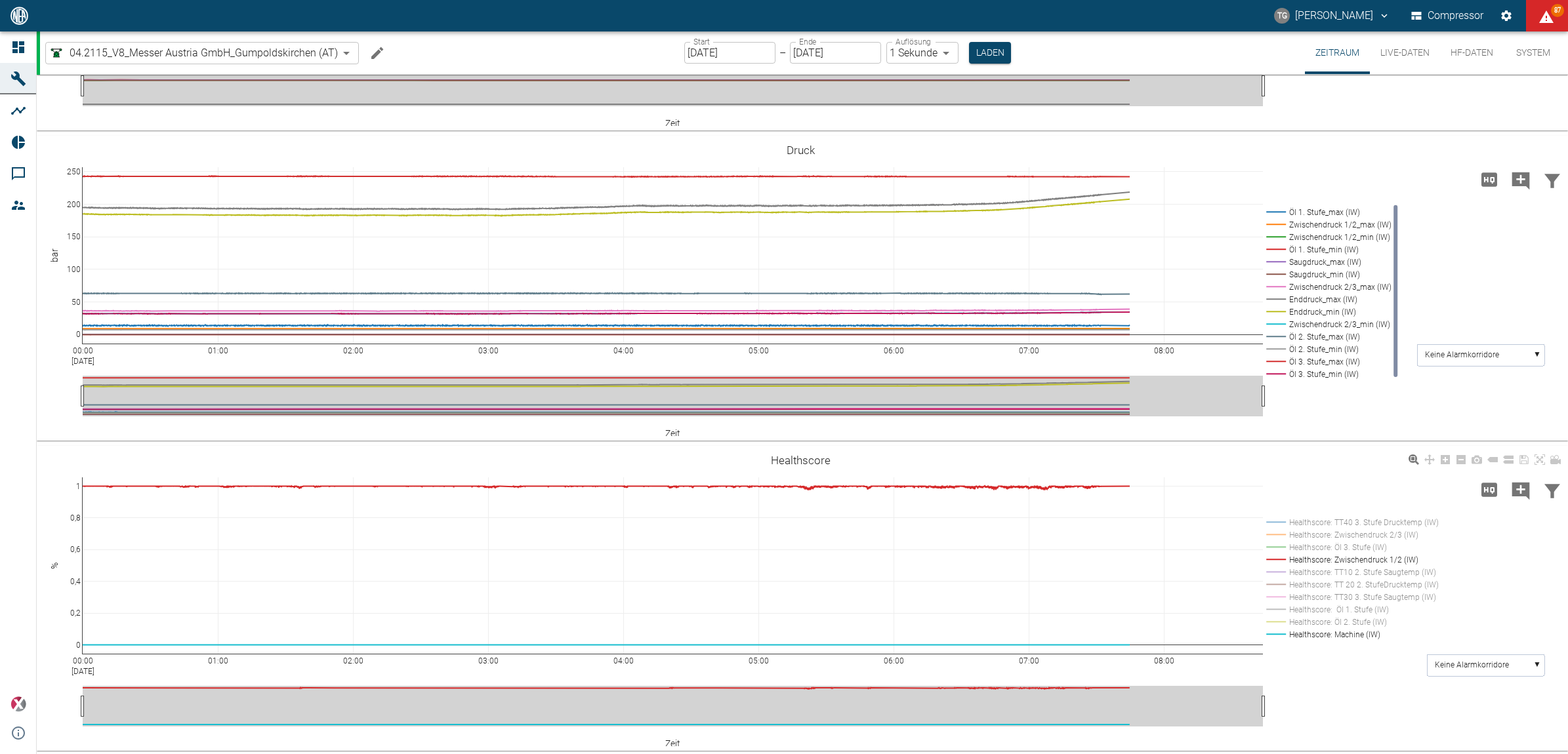
click at [1278, 559] on rect at bounding box center [1350, 560] width 174 height 13
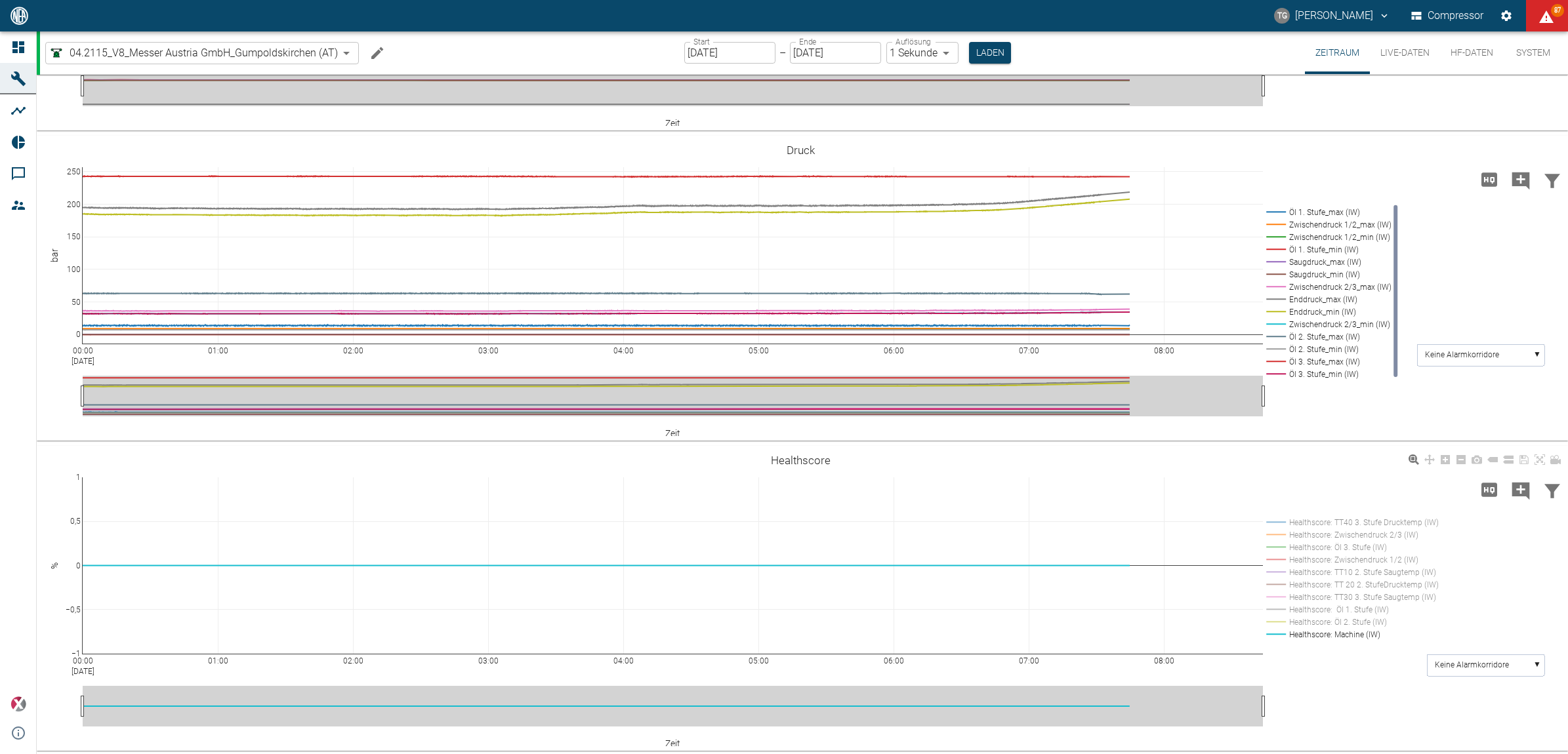
click at [1278, 545] on rect at bounding box center [1350, 547] width 174 height 13
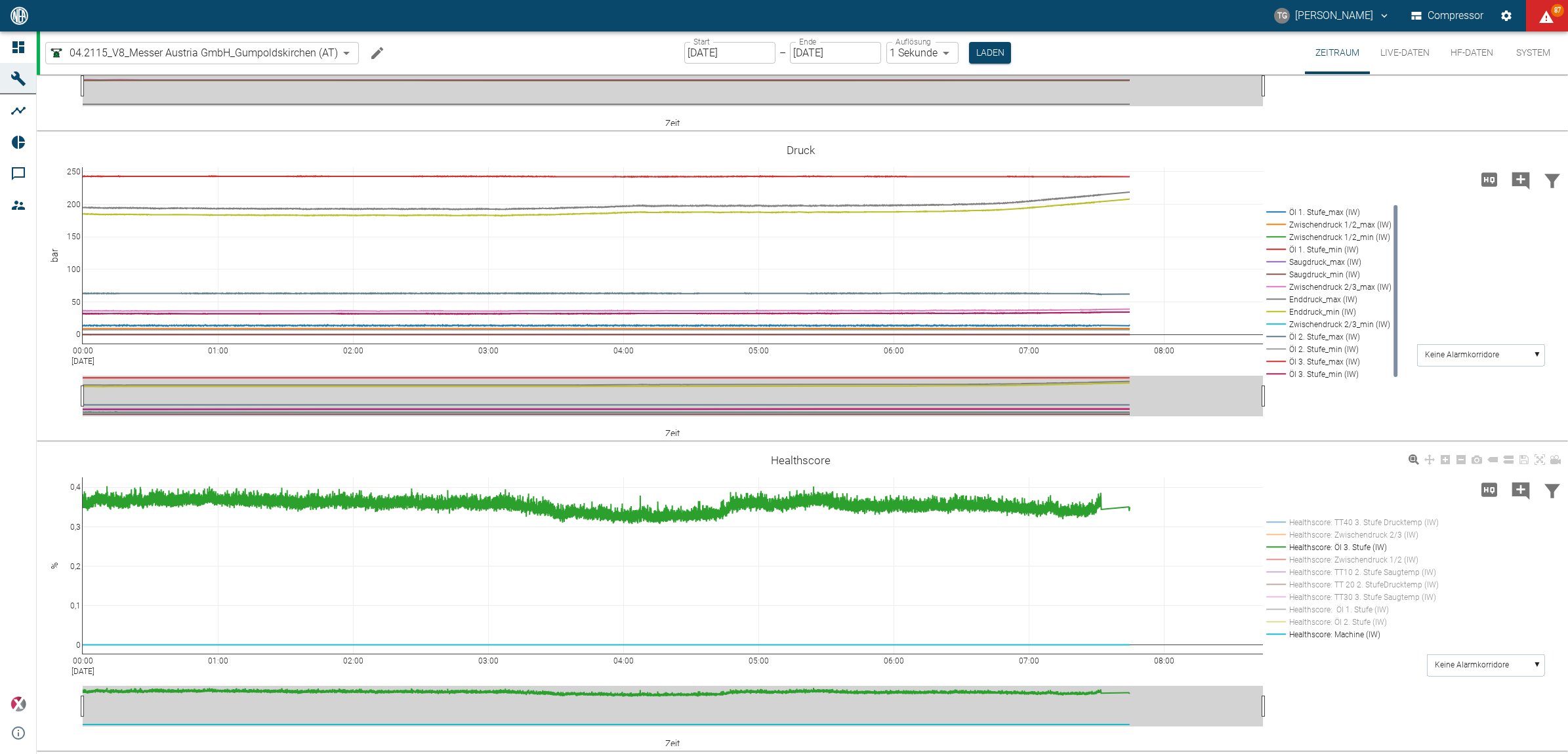
click at [1278, 545] on rect at bounding box center [1350, 547] width 174 height 13
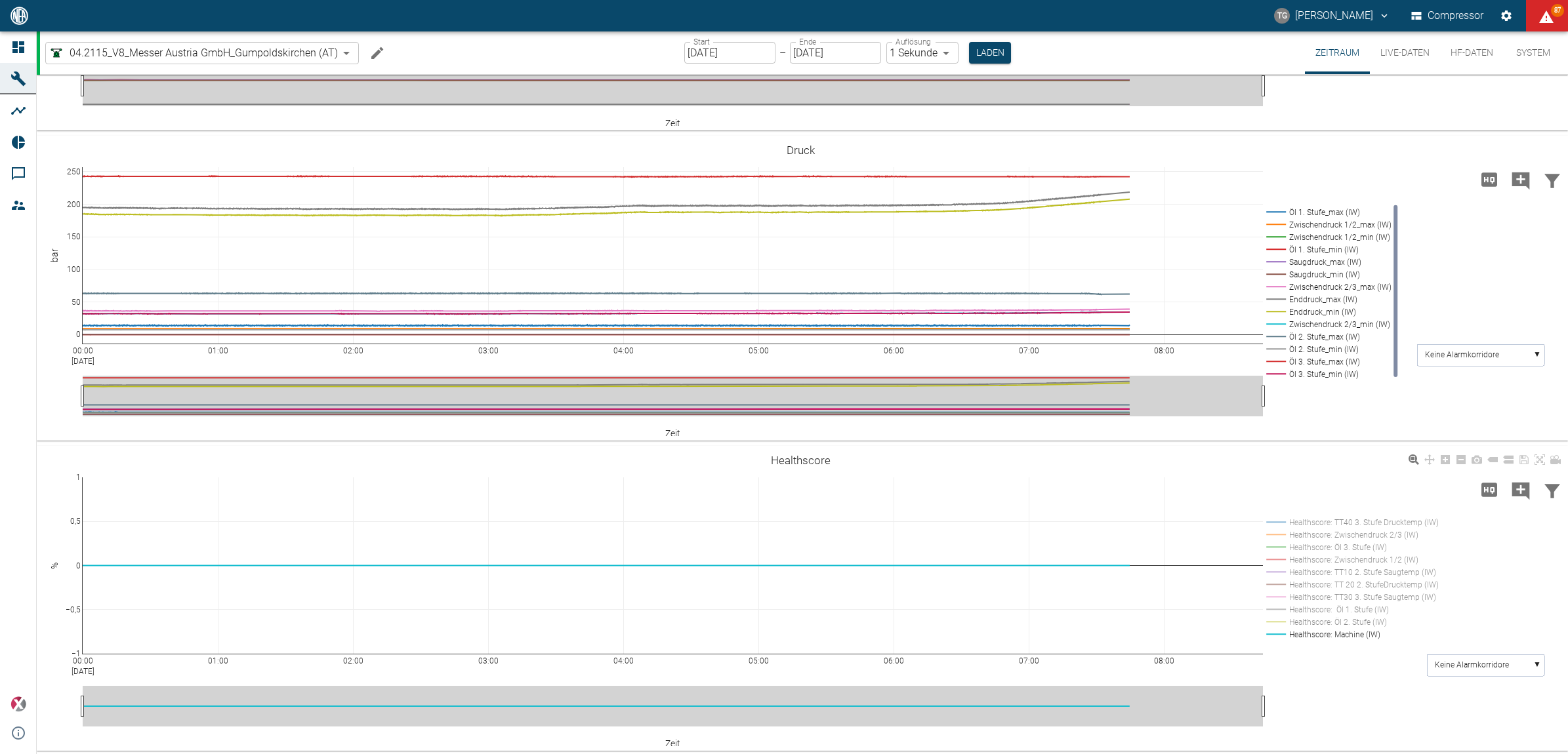
click at [1280, 545] on rect at bounding box center [1350, 547] width 174 height 13
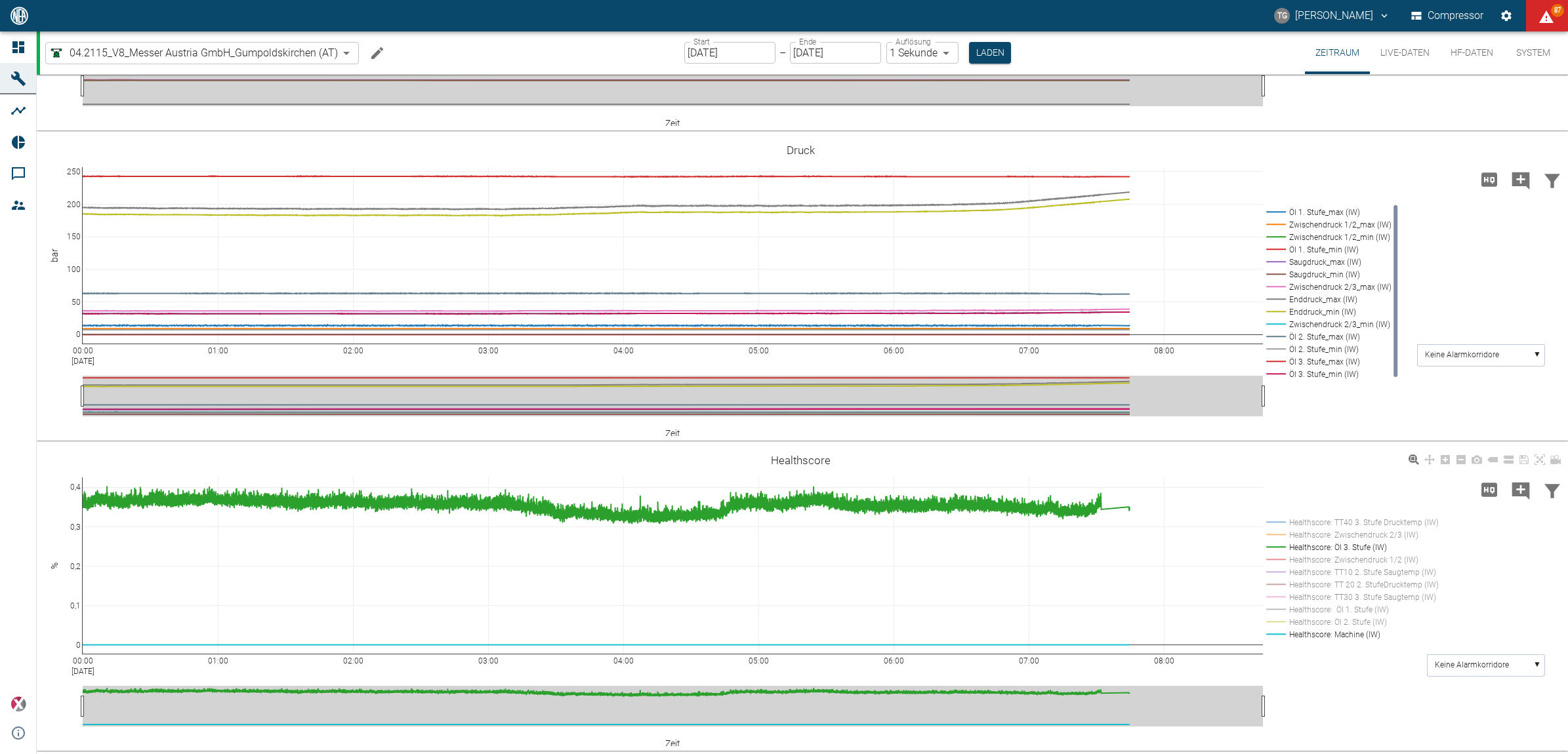
click at [1280, 545] on rect at bounding box center [1350, 547] width 174 height 13
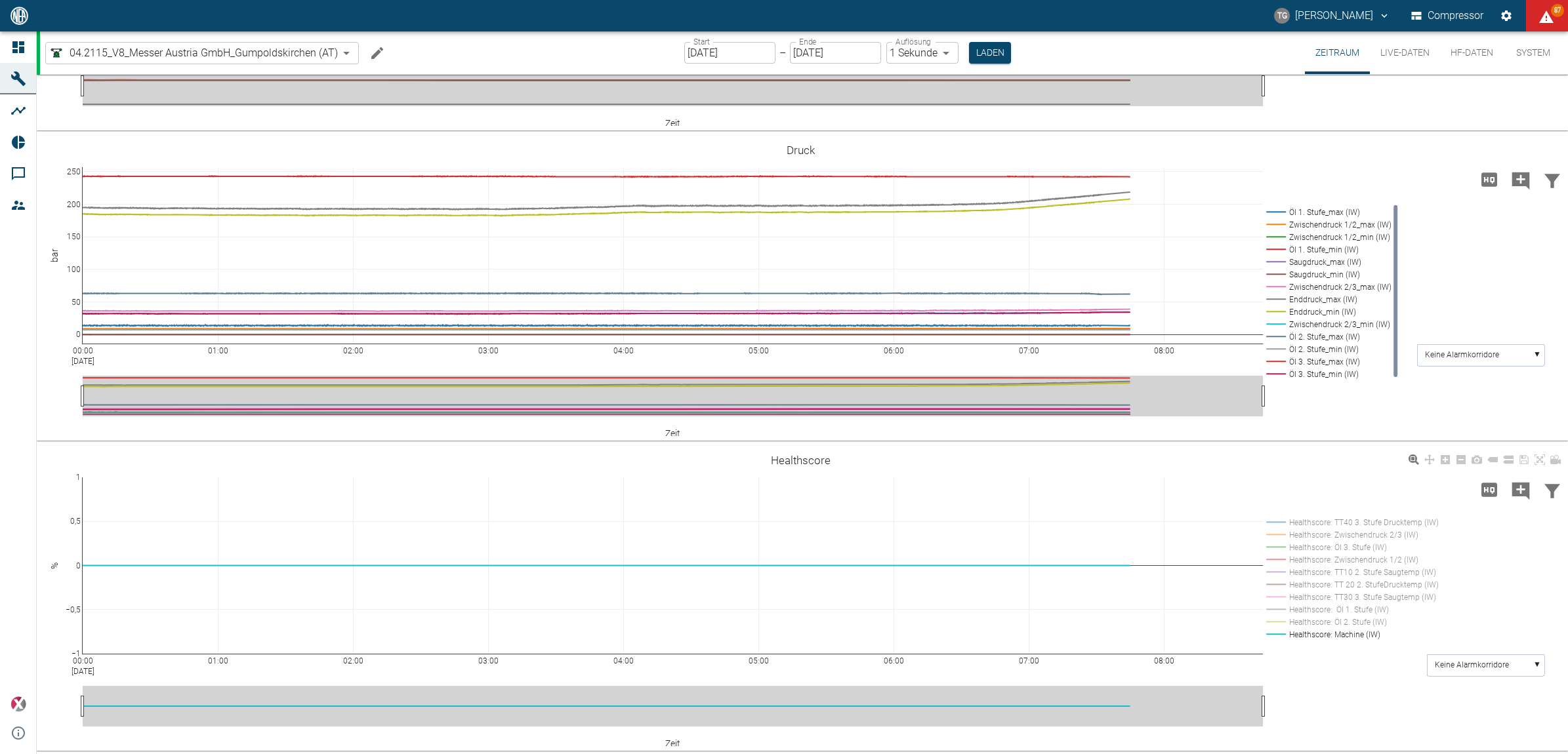
click at [1281, 532] on rect at bounding box center [1350, 535] width 174 height 13
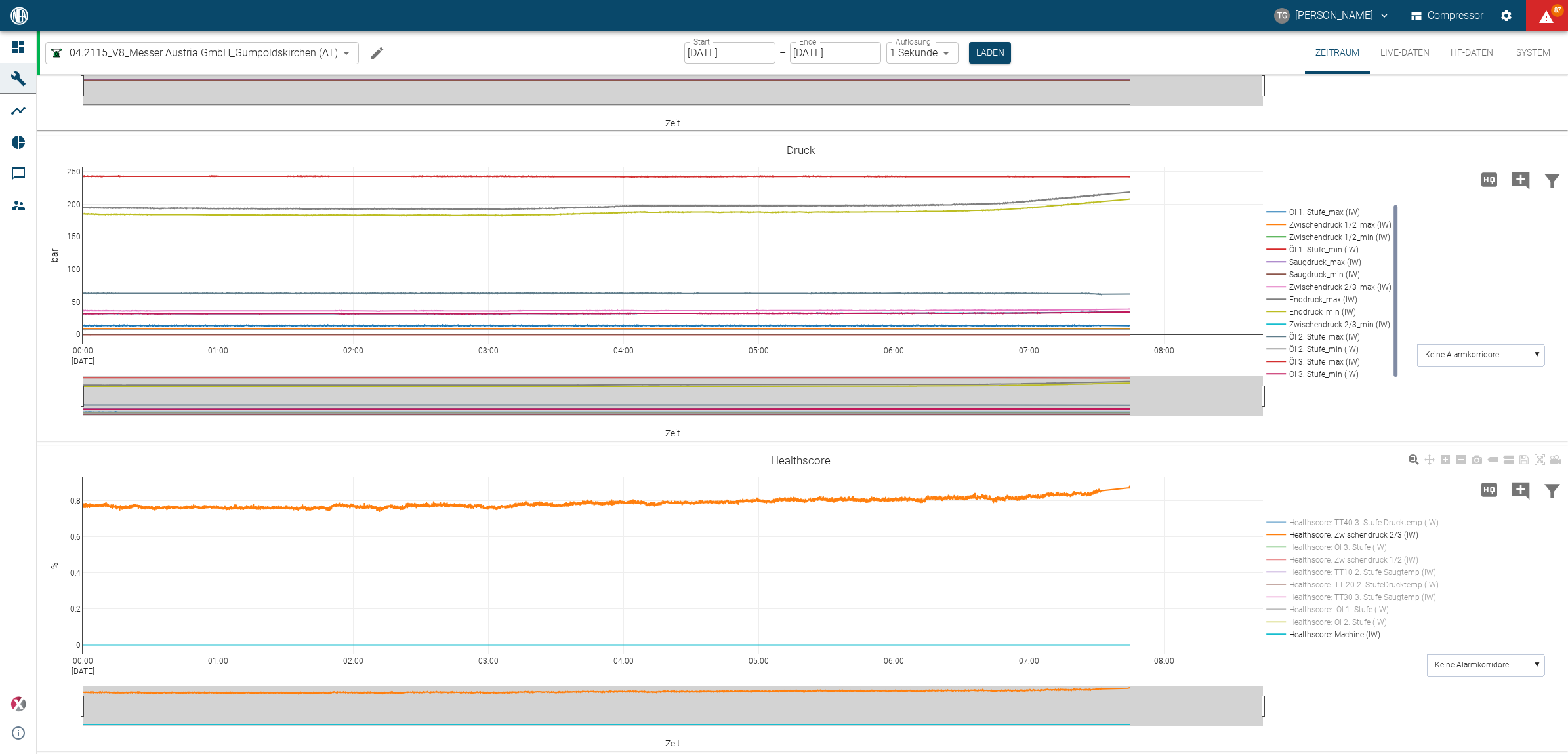
click at [1281, 532] on rect at bounding box center [1350, 535] width 174 height 13
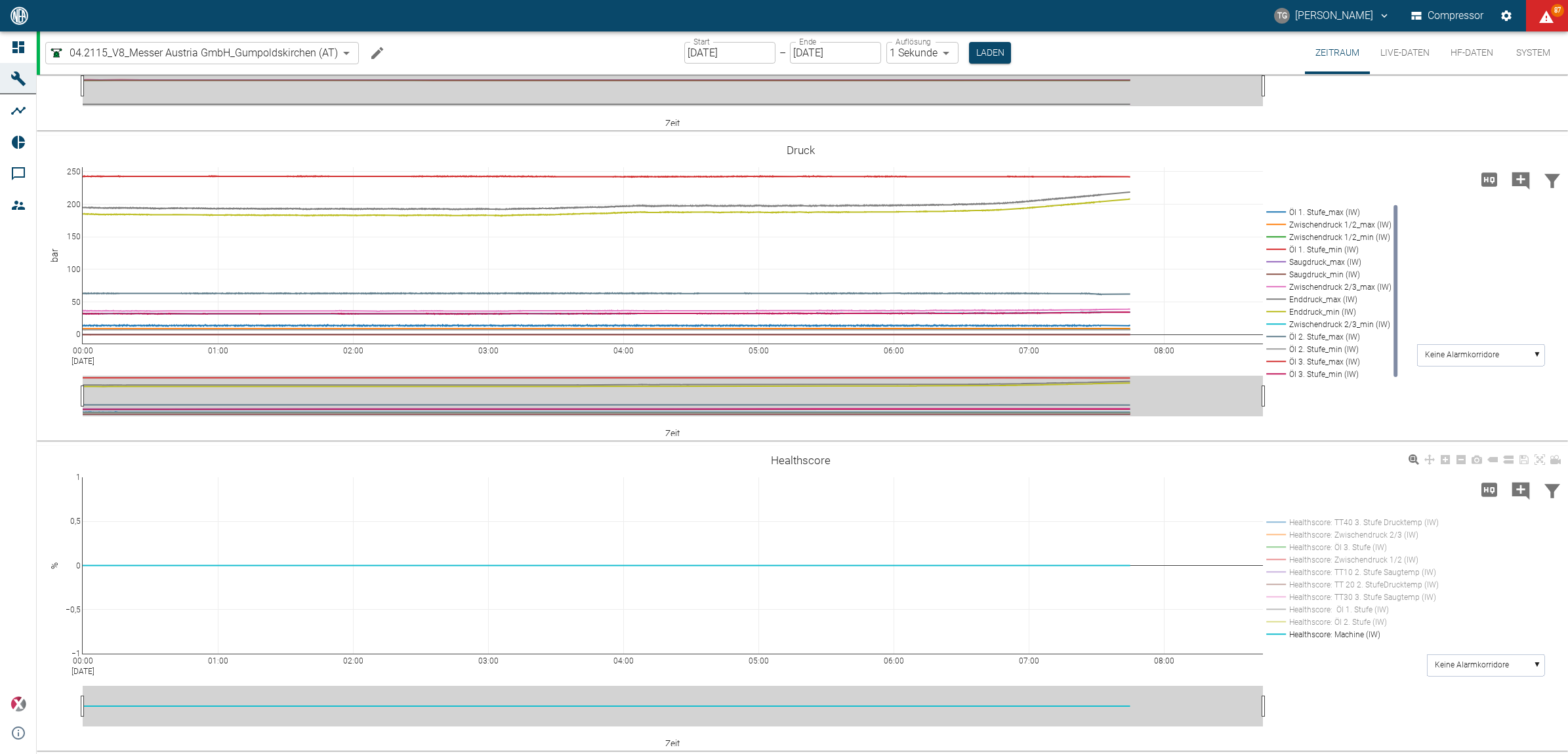
click at [1278, 520] on rect at bounding box center [1350, 522] width 174 height 13
click at [1275, 520] on rect at bounding box center [1350, 522] width 174 height 13
click at [1279, 522] on rect at bounding box center [1350, 522] width 174 height 13
click at [1283, 634] on rect at bounding box center [1350, 634] width 174 height 13
click at [1273, 517] on rect at bounding box center [1350, 522] width 174 height 13
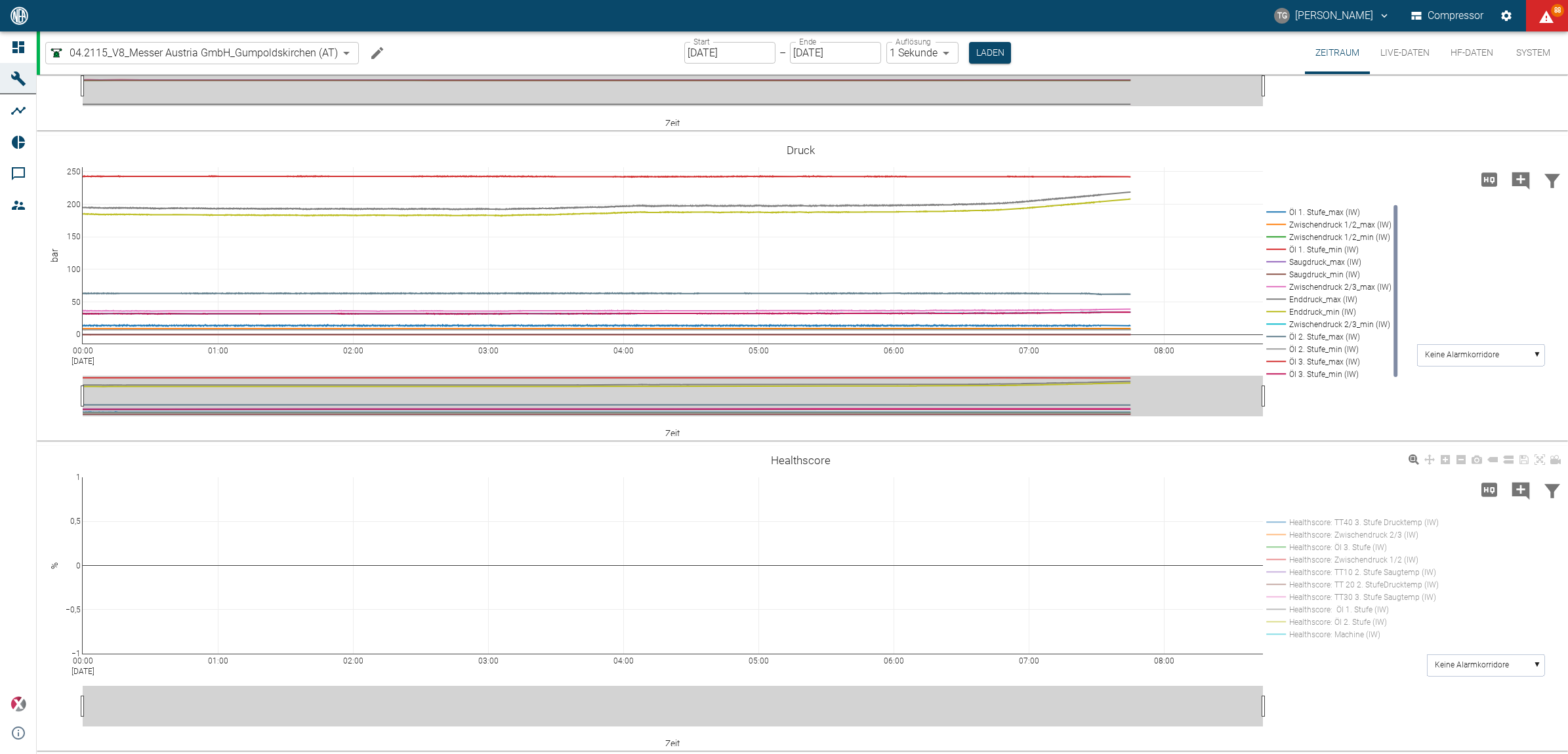
click at [1274, 522] on rect at bounding box center [1350, 522] width 174 height 13
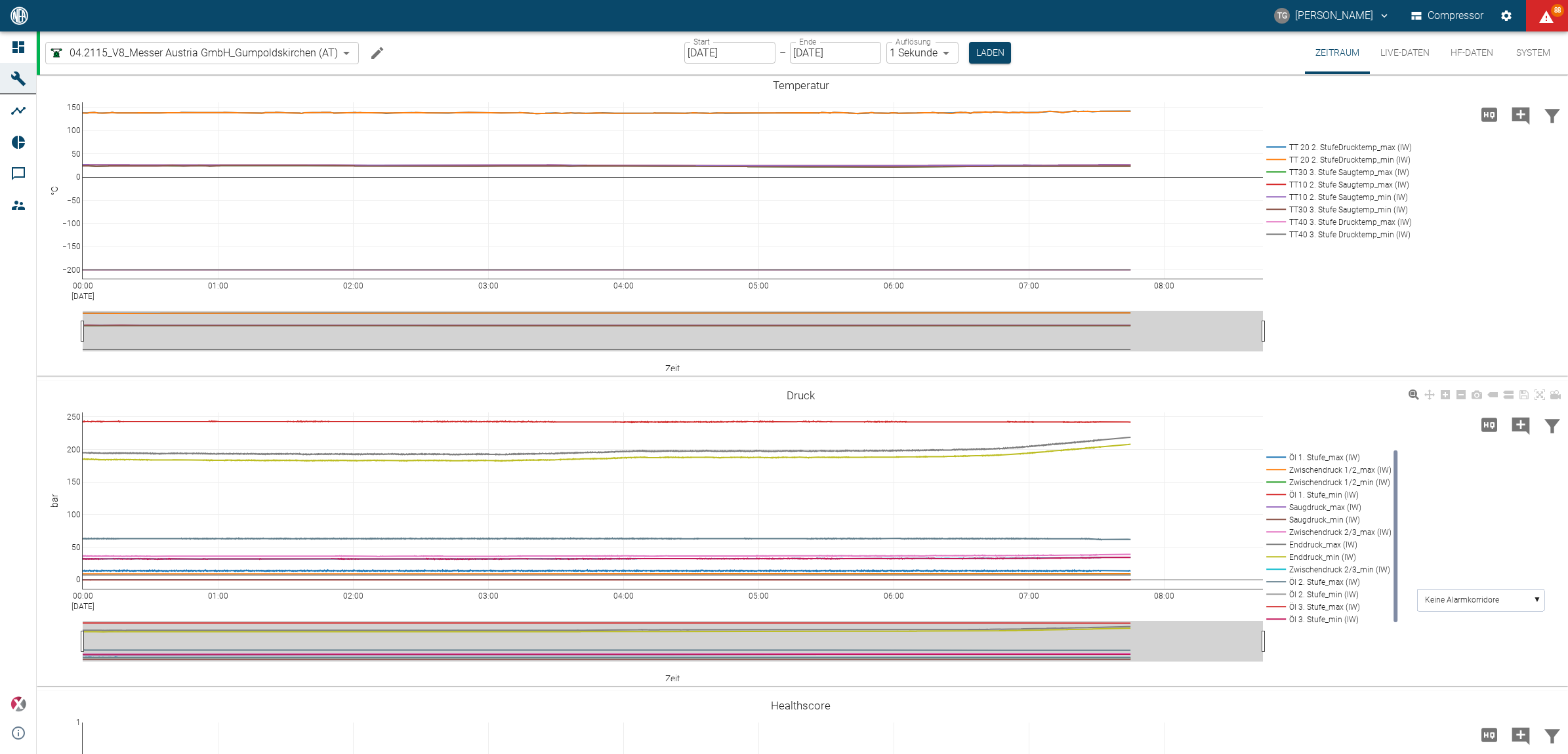
scroll to position [70, 0]
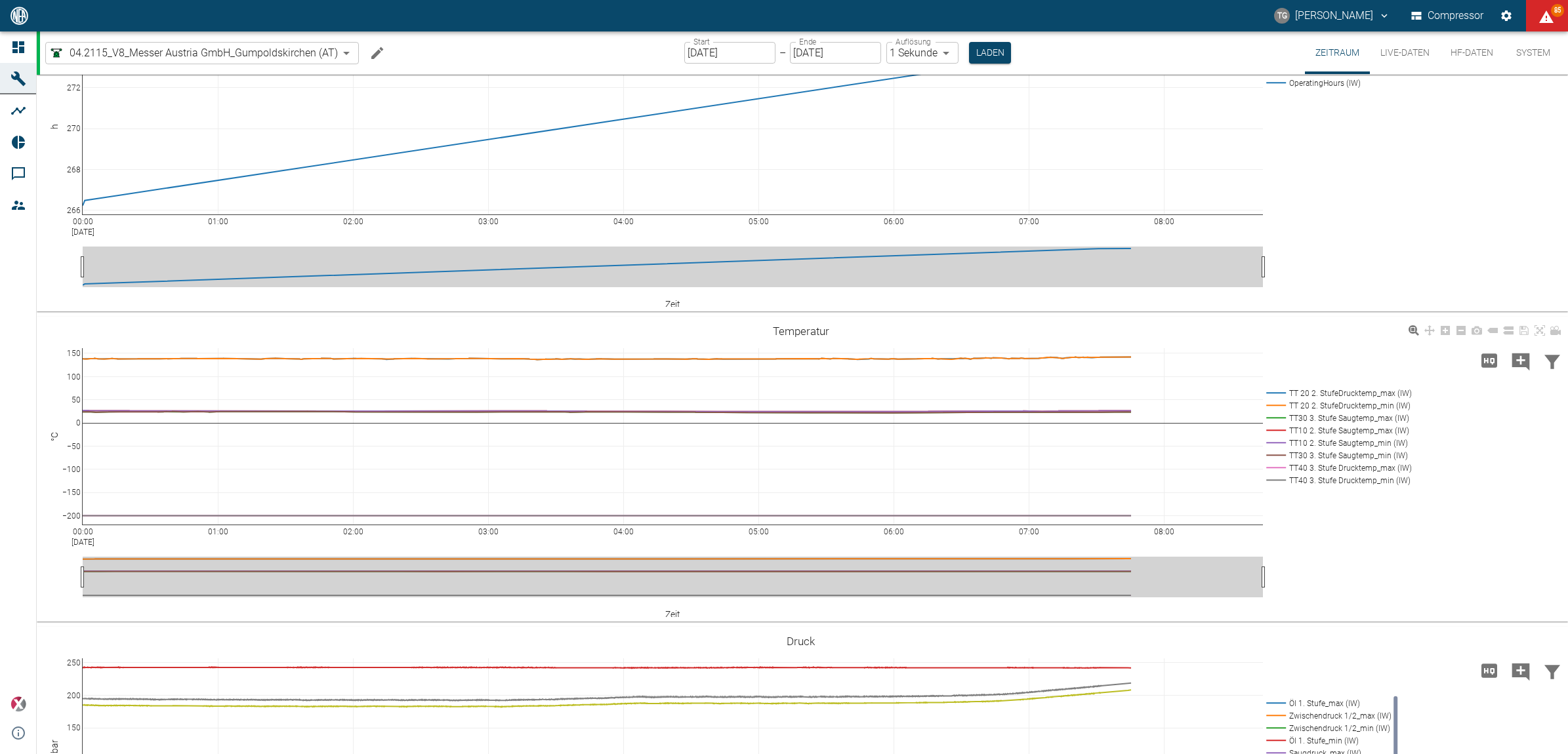
click at [1326, 441] on rect at bounding box center [1337, 443] width 148 height 13
click at [1283, 428] on rect at bounding box center [1337, 431] width 148 height 13
click at [1278, 405] on rect at bounding box center [1337, 406] width 148 height 13
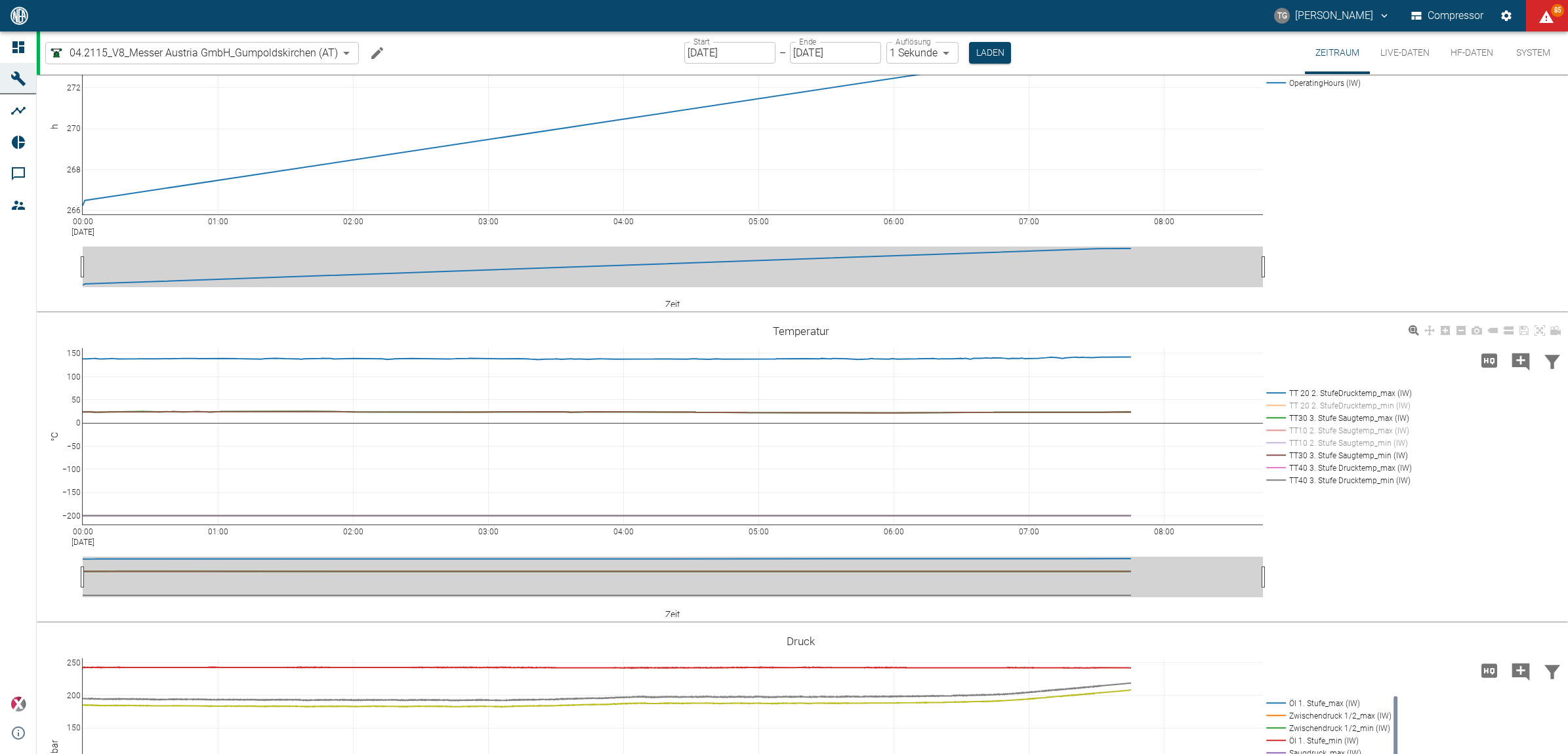
click at [1281, 391] on rect at bounding box center [1337, 394] width 148 height 13
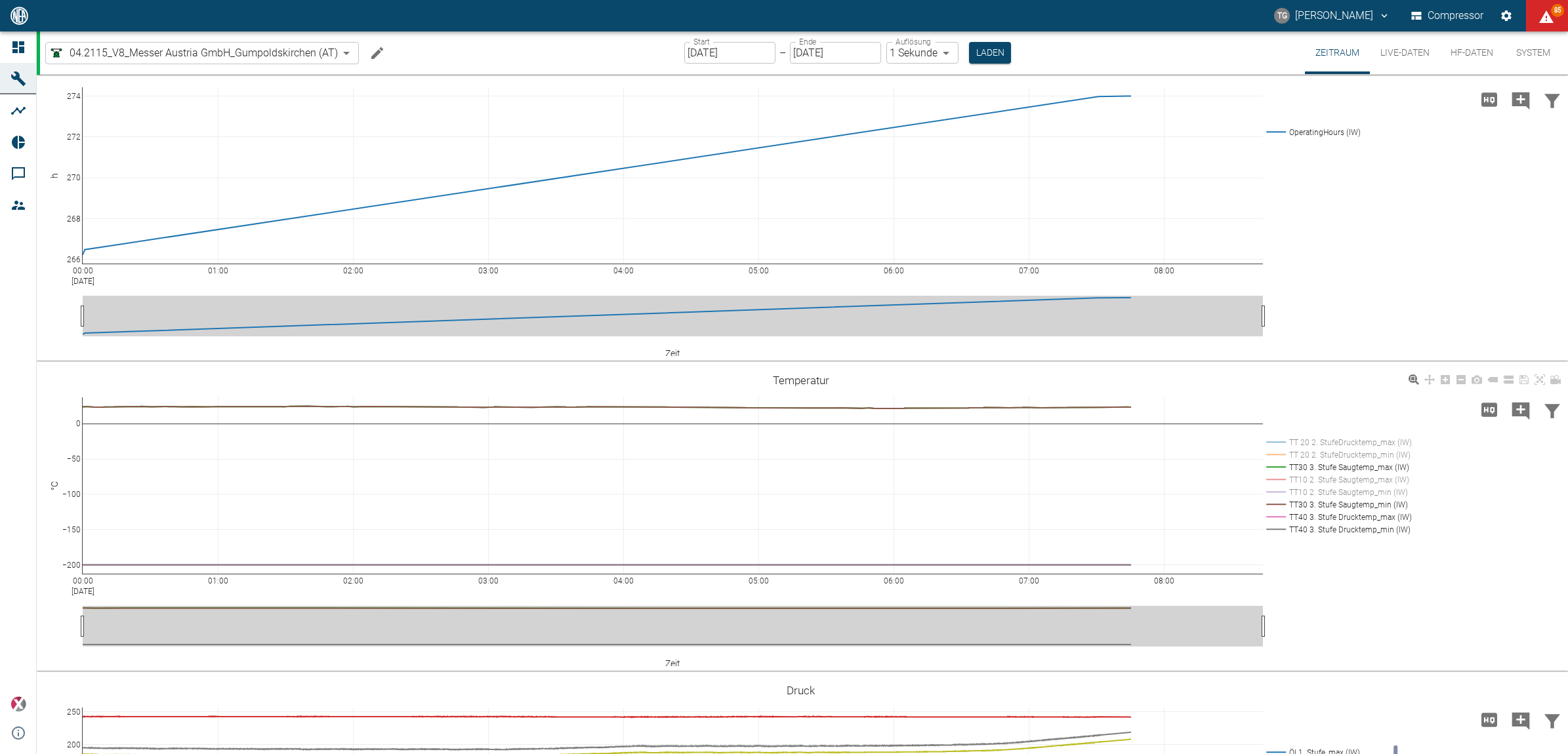
scroll to position [0, 0]
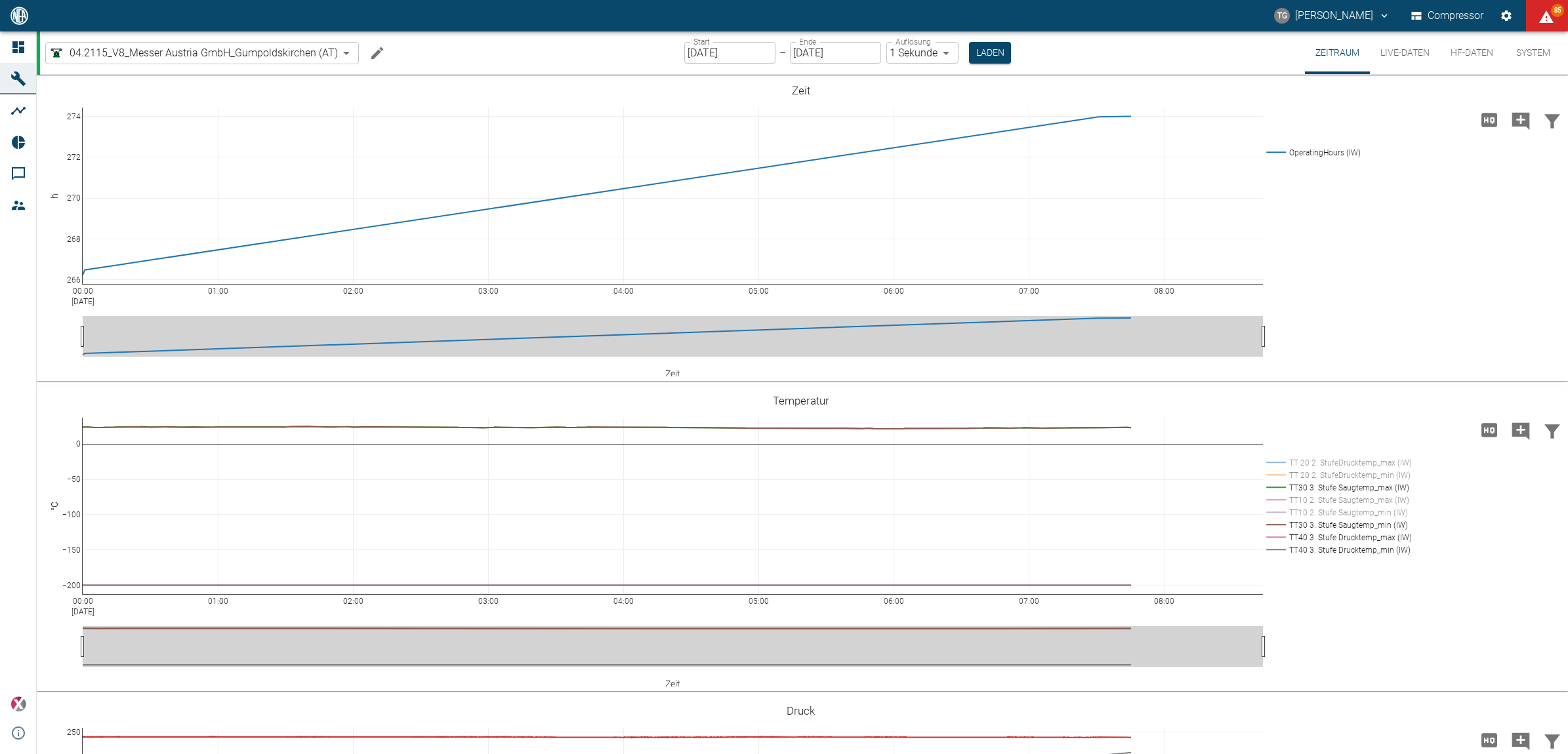
click at [709, 46] on input "[DATE]" at bounding box center [730, 53] width 91 height 22
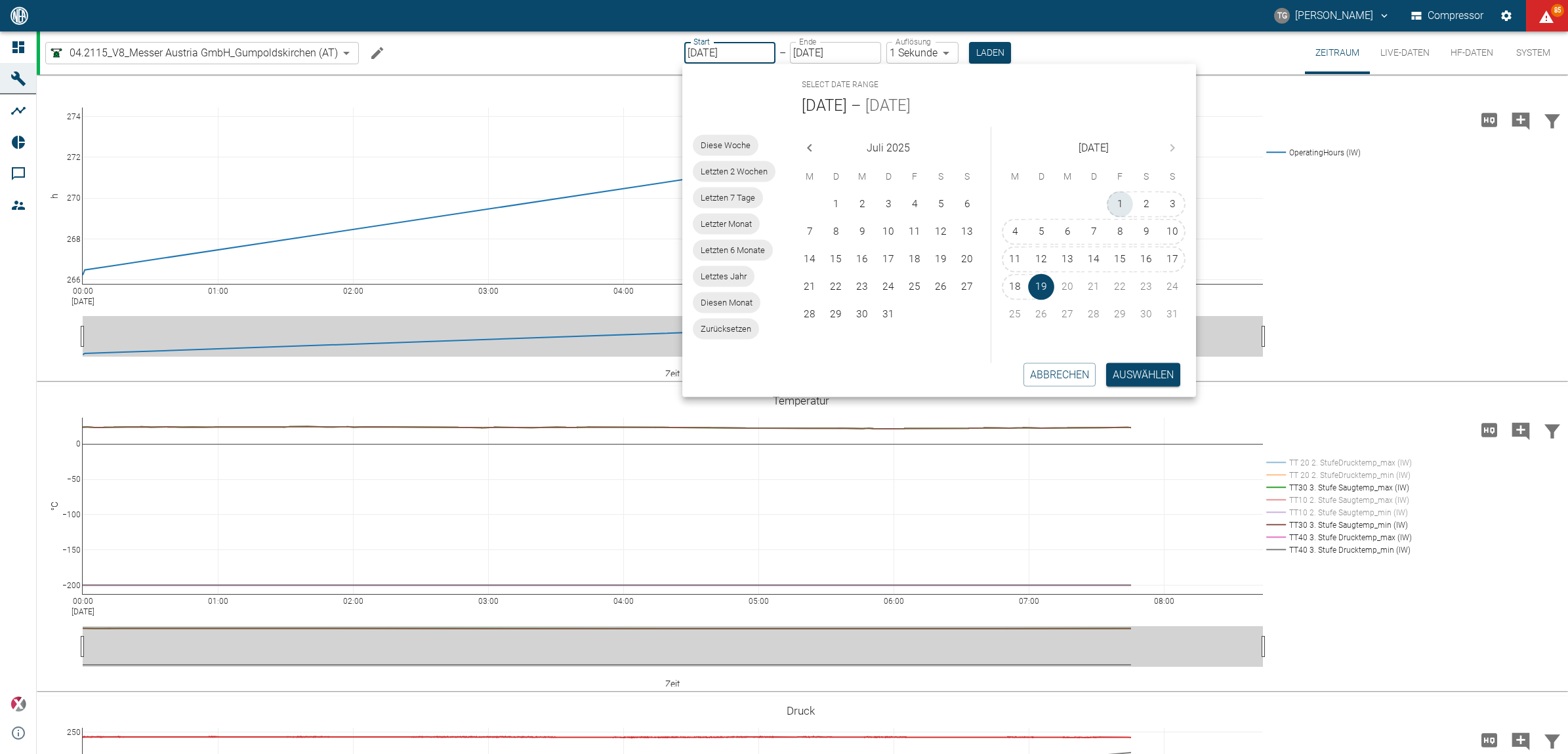
click at [1116, 207] on button "1" at bounding box center [1119, 204] width 26 height 26
type input "01.08.2025"
type input "2min"
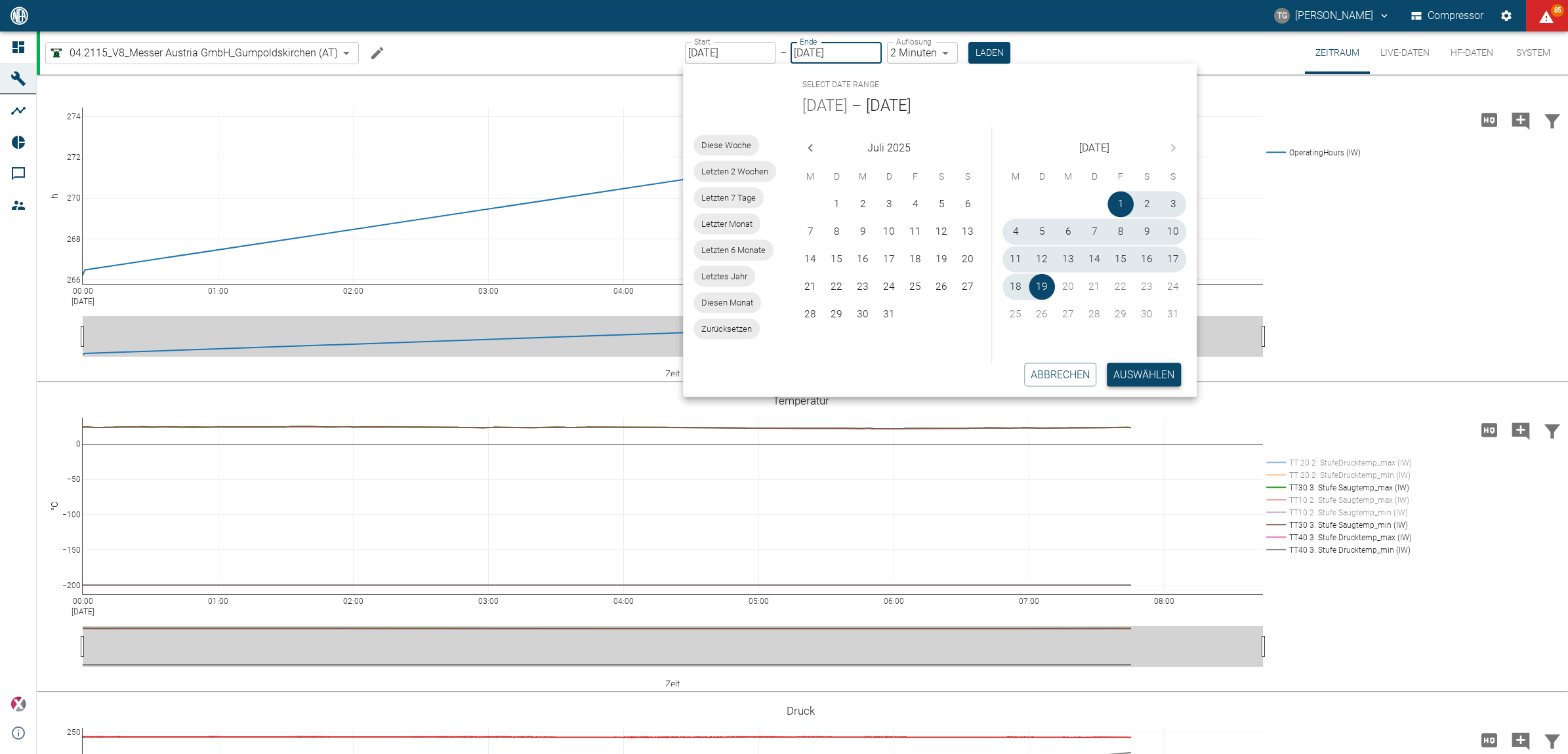
click at [1155, 378] on button "Auswählen" at bounding box center [1143, 375] width 74 height 24
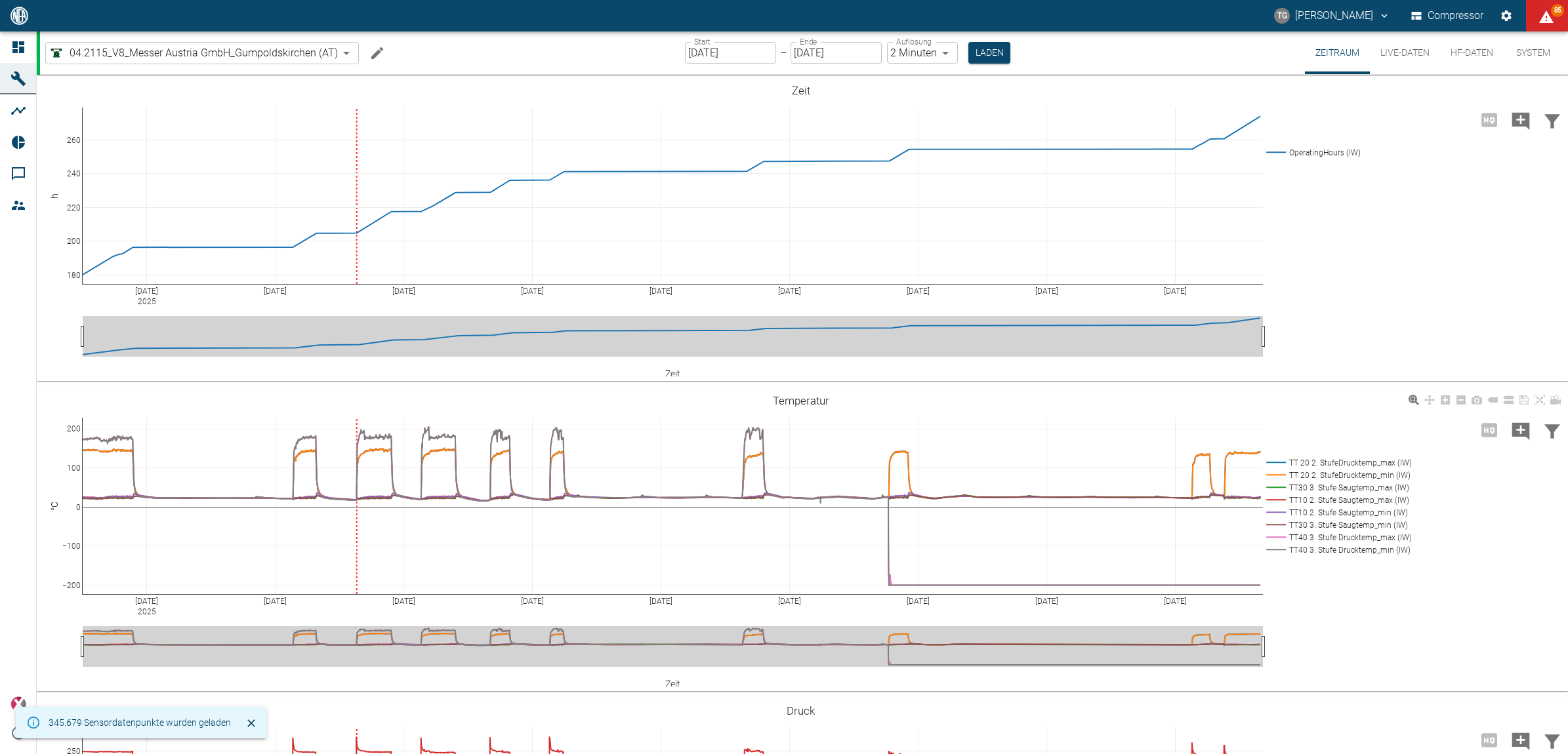
click at [1274, 457] on rect at bounding box center [1337, 463] width 148 height 13
click at [1268, 473] on rect at bounding box center [1337, 475] width 148 height 13
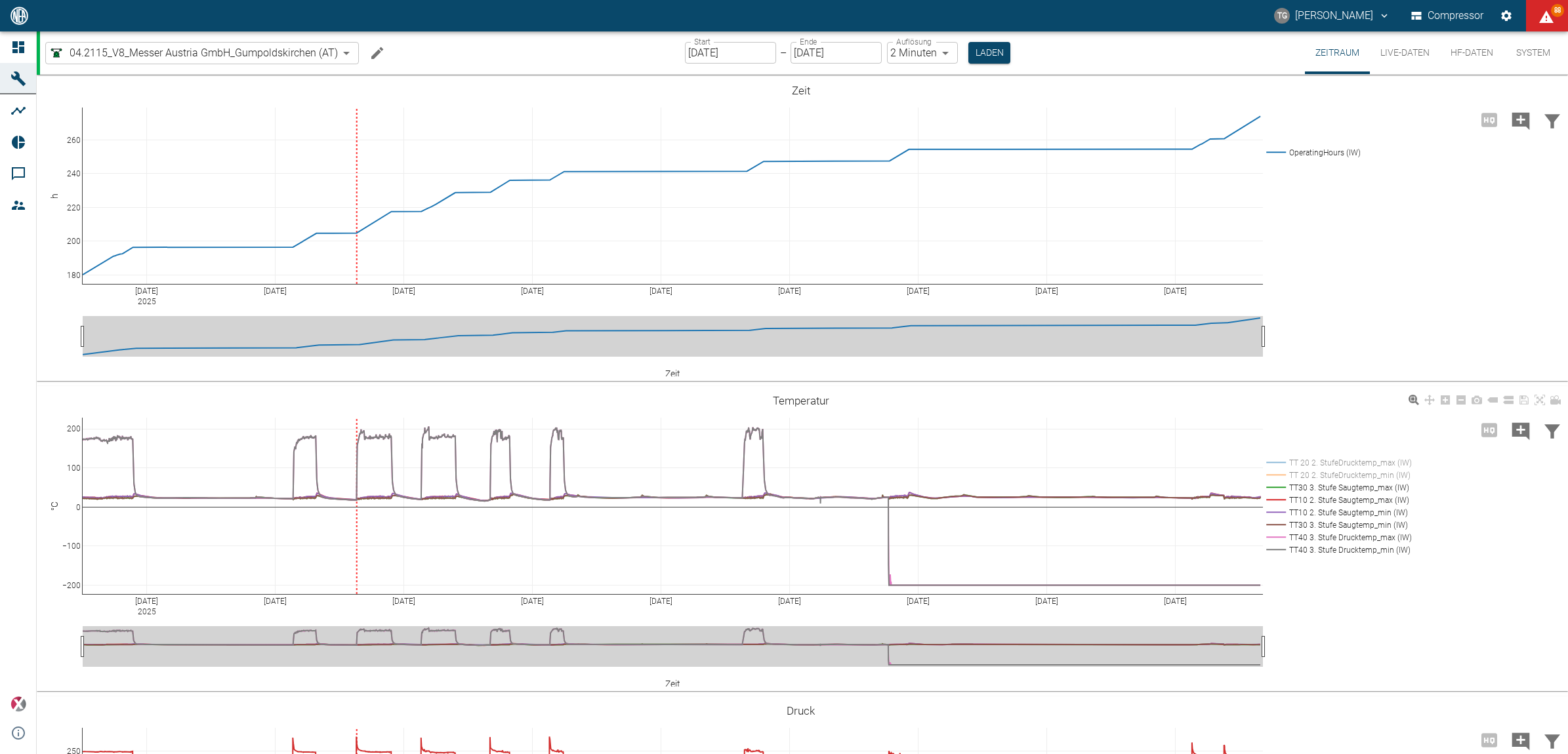
click at [1281, 499] on rect at bounding box center [1337, 500] width 148 height 13
click at [1281, 510] on rect at bounding box center [1337, 513] width 148 height 13
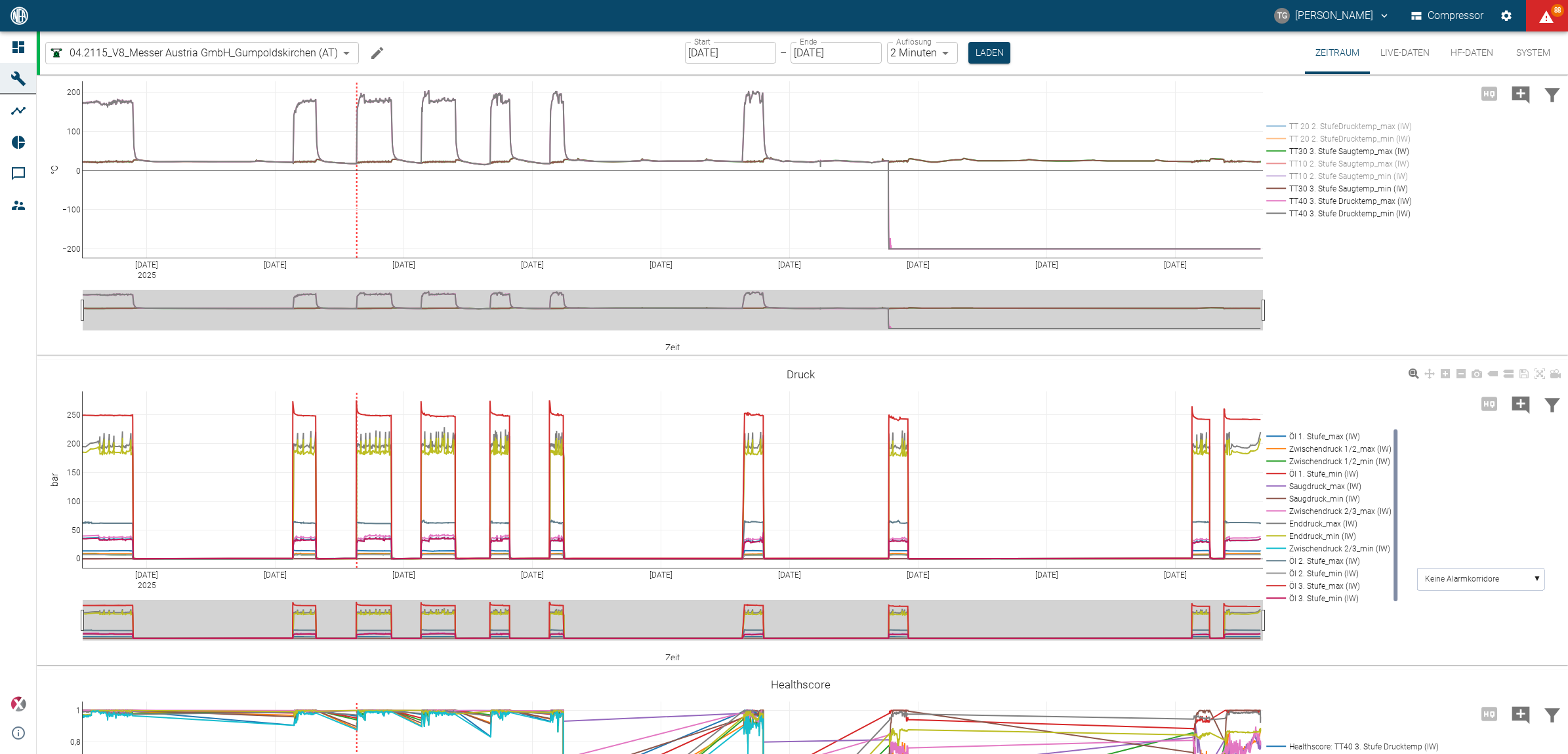
scroll to position [560, 0]
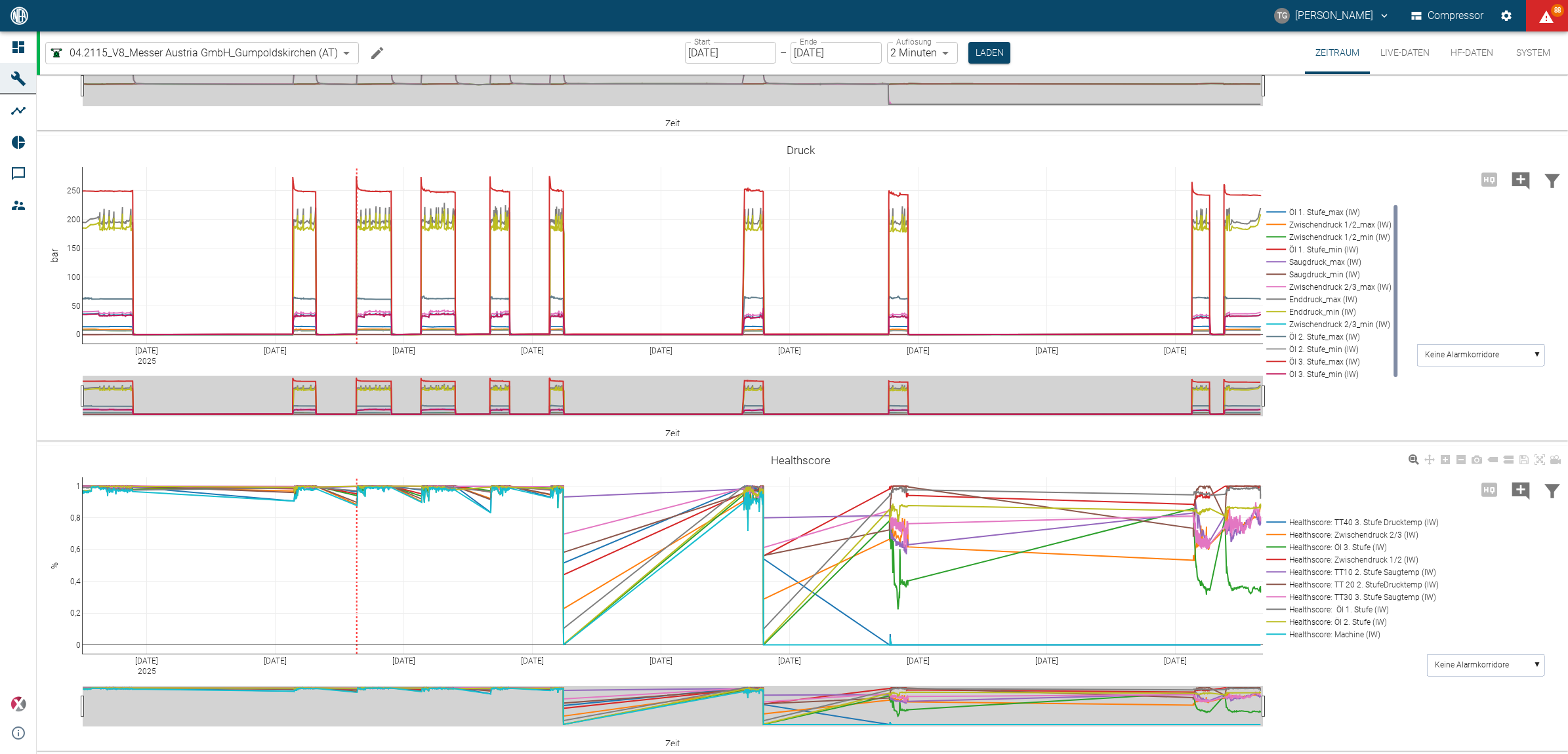
click at [1276, 632] on rect at bounding box center [1350, 634] width 174 height 13
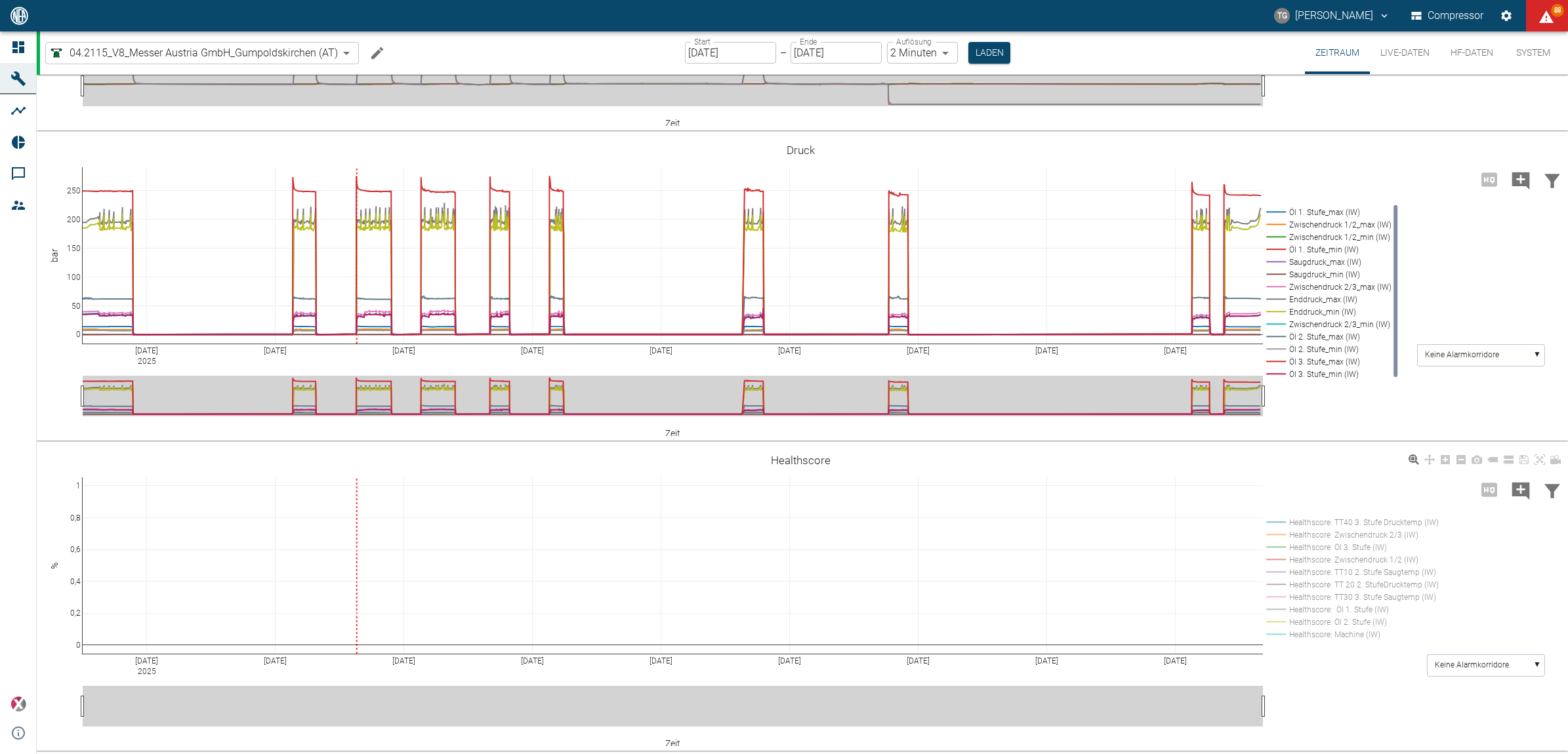
click at [1276, 632] on rect at bounding box center [1350, 634] width 174 height 13
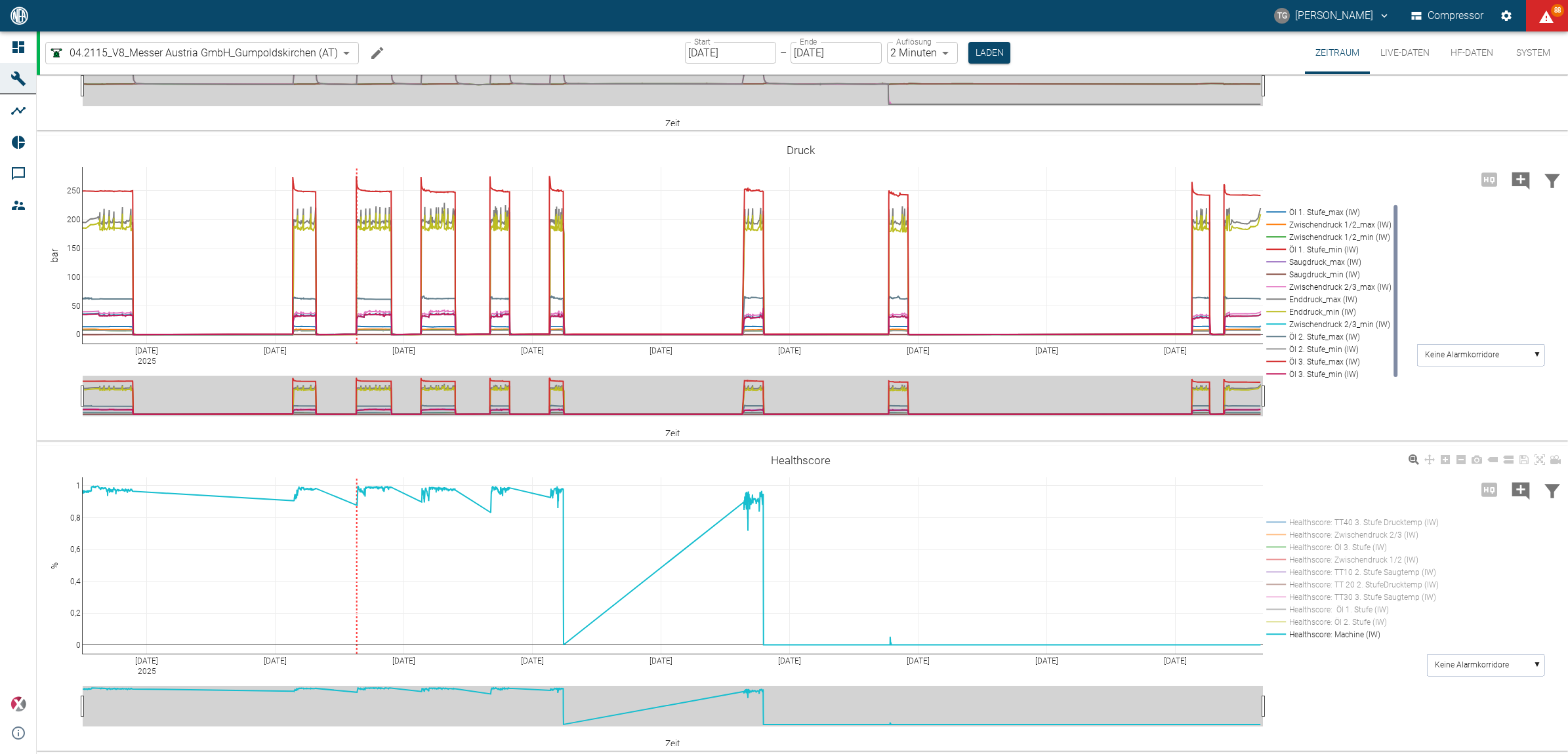
click at [1278, 582] on rect at bounding box center [1350, 585] width 174 height 13
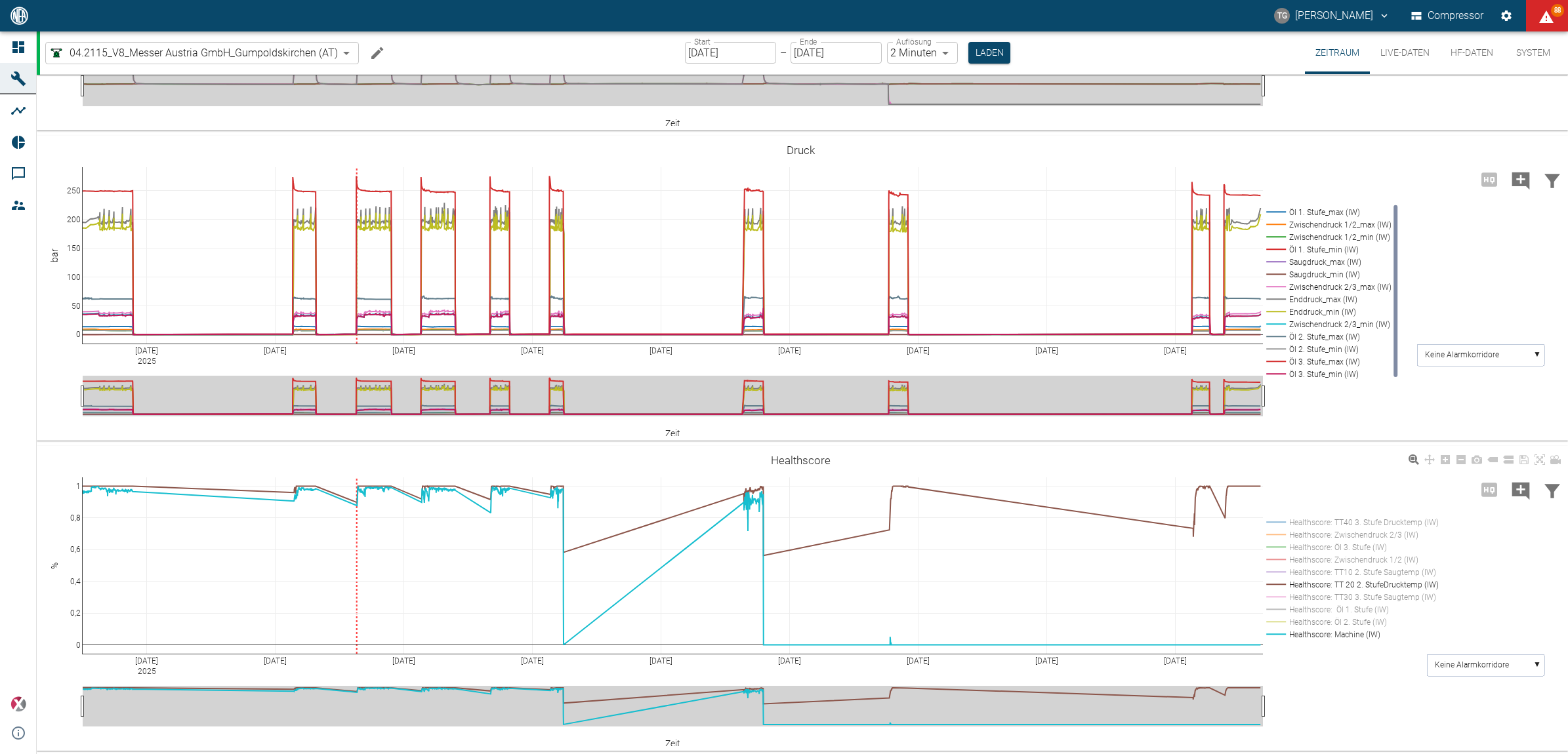
click at [1278, 582] on rect at bounding box center [1350, 585] width 174 height 13
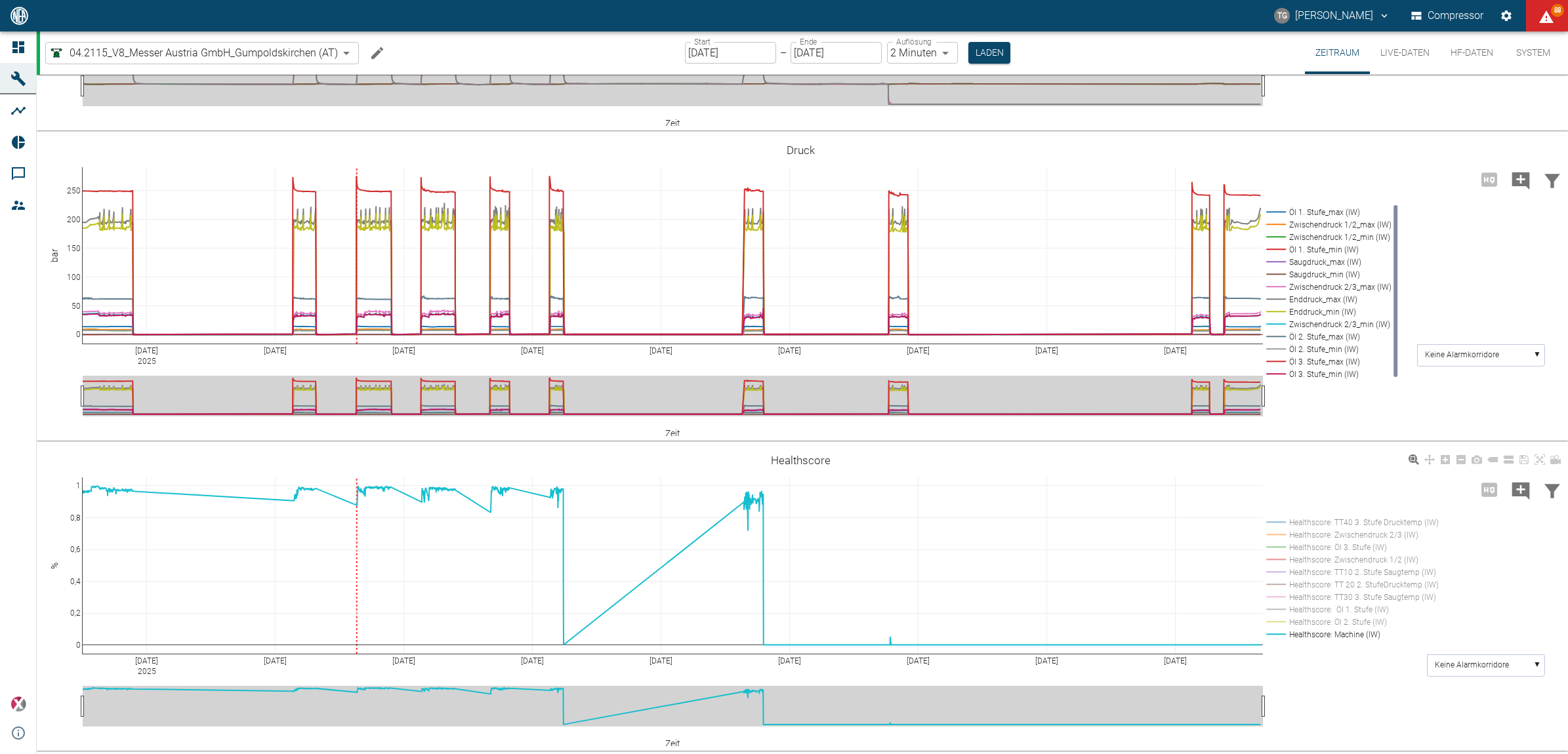
click at [1283, 515] on rect at bounding box center [1352, 578] width 178 height 131
click at [1283, 518] on rect at bounding box center [1350, 522] width 174 height 13
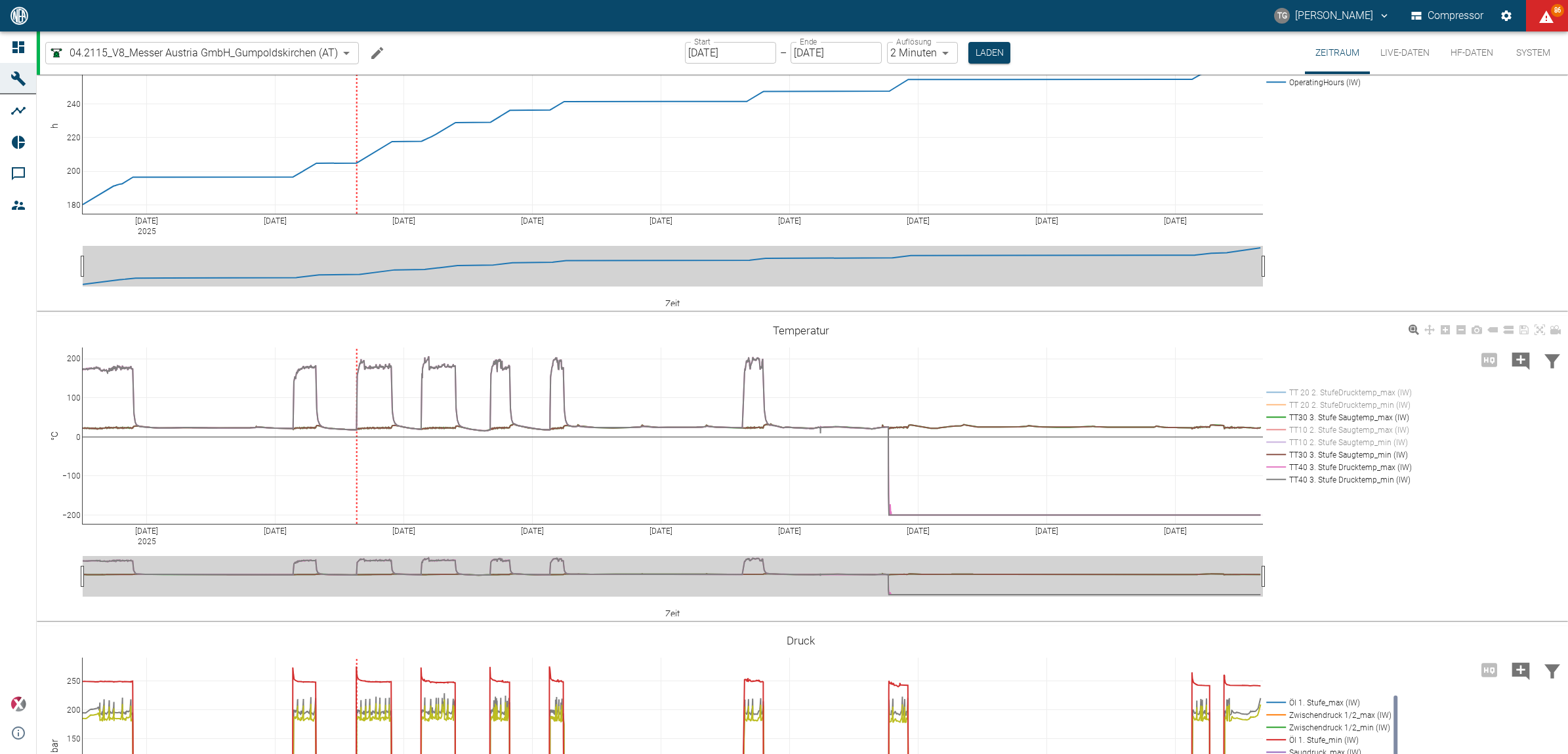
scroll to position [69, 0]
click at [378, 56] on icon "Machine bearbeiten" at bounding box center [377, 53] width 15 height 15
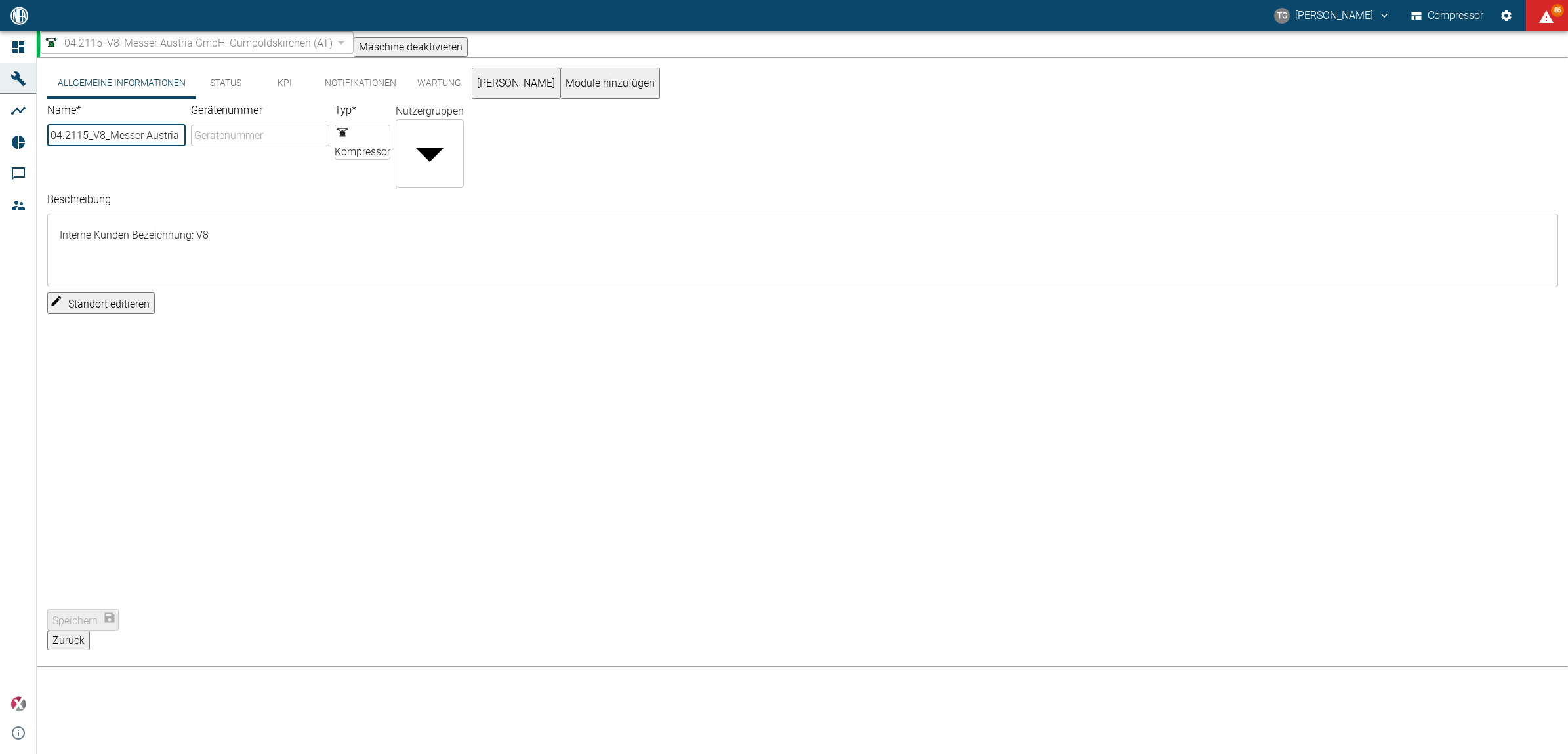
scroll to position [0, 0]
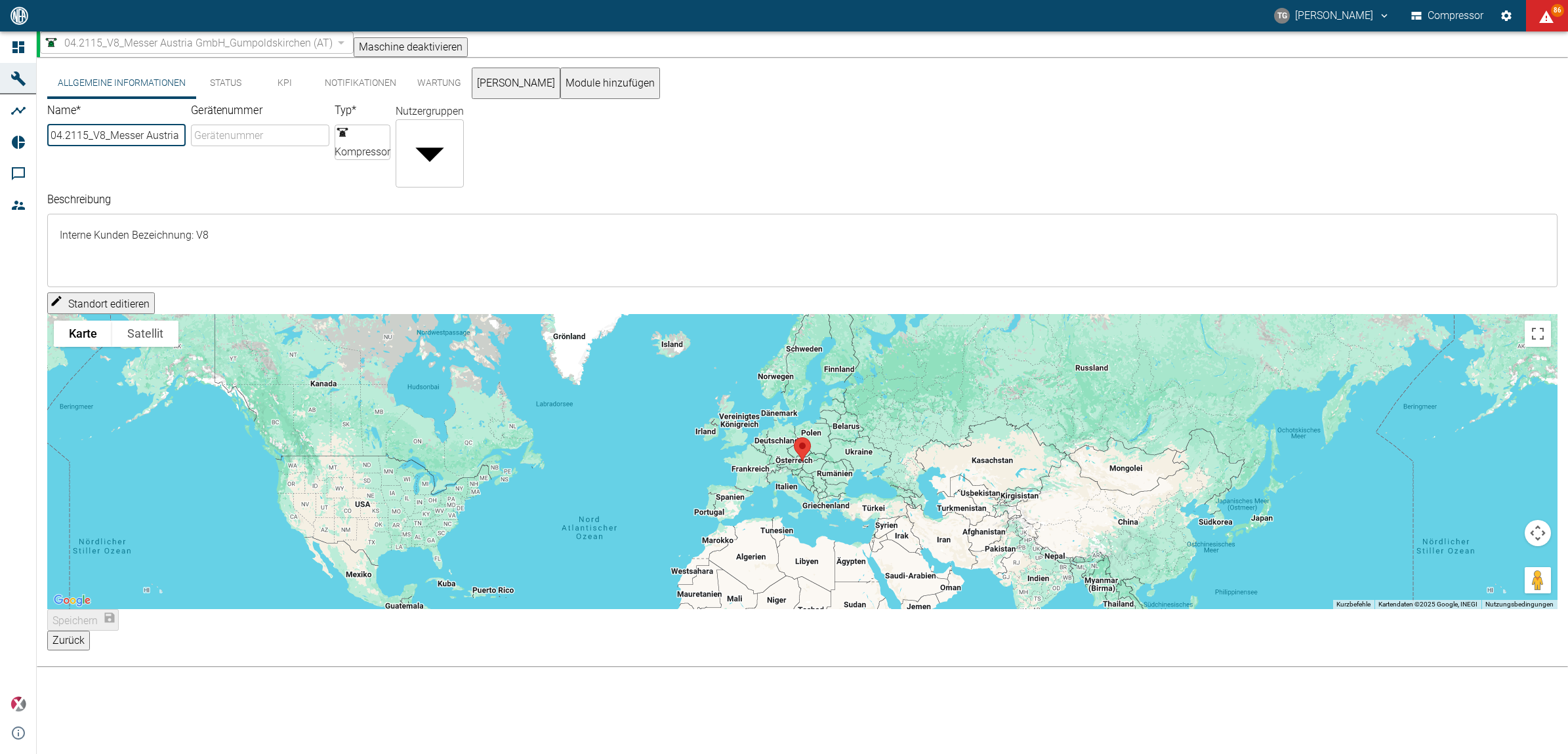
click at [211, 75] on button "Status" at bounding box center [226, 83] width 59 height 32
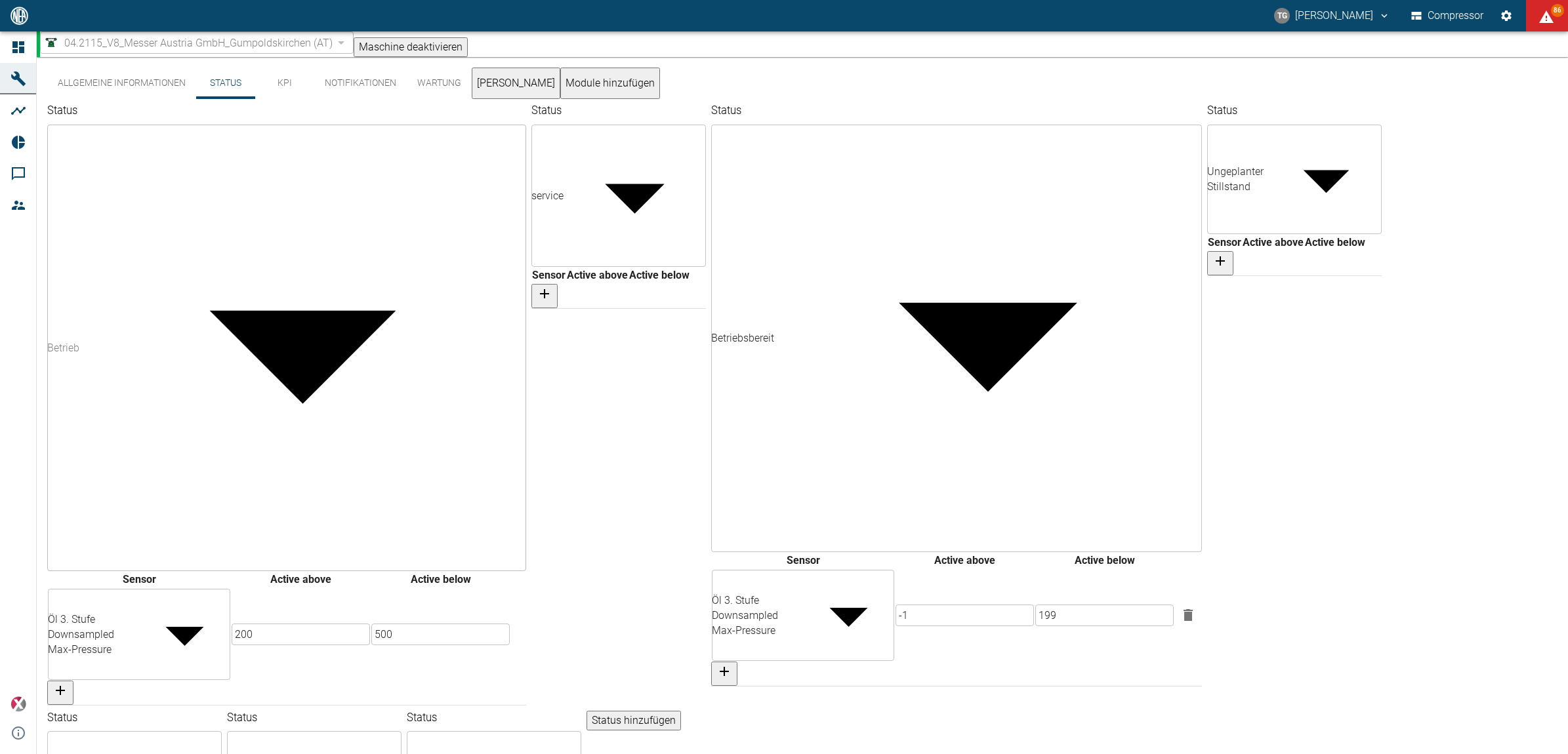
click at [349, 89] on button "Notifikationen" at bounding box center [360, 83] width 92 height 32
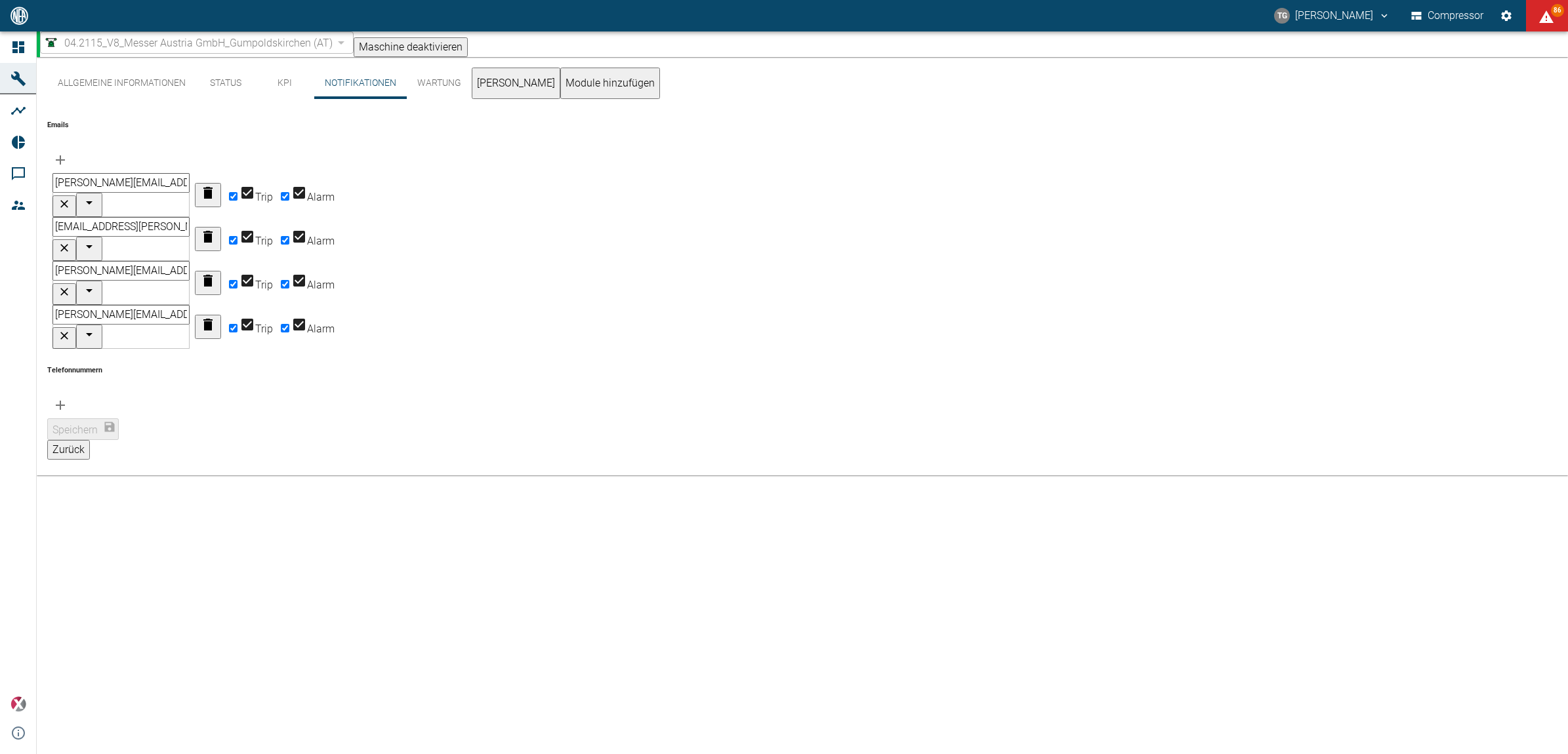
click at [225, 93] on button "Status" at bounding box center [226, 83] width 59 height 32
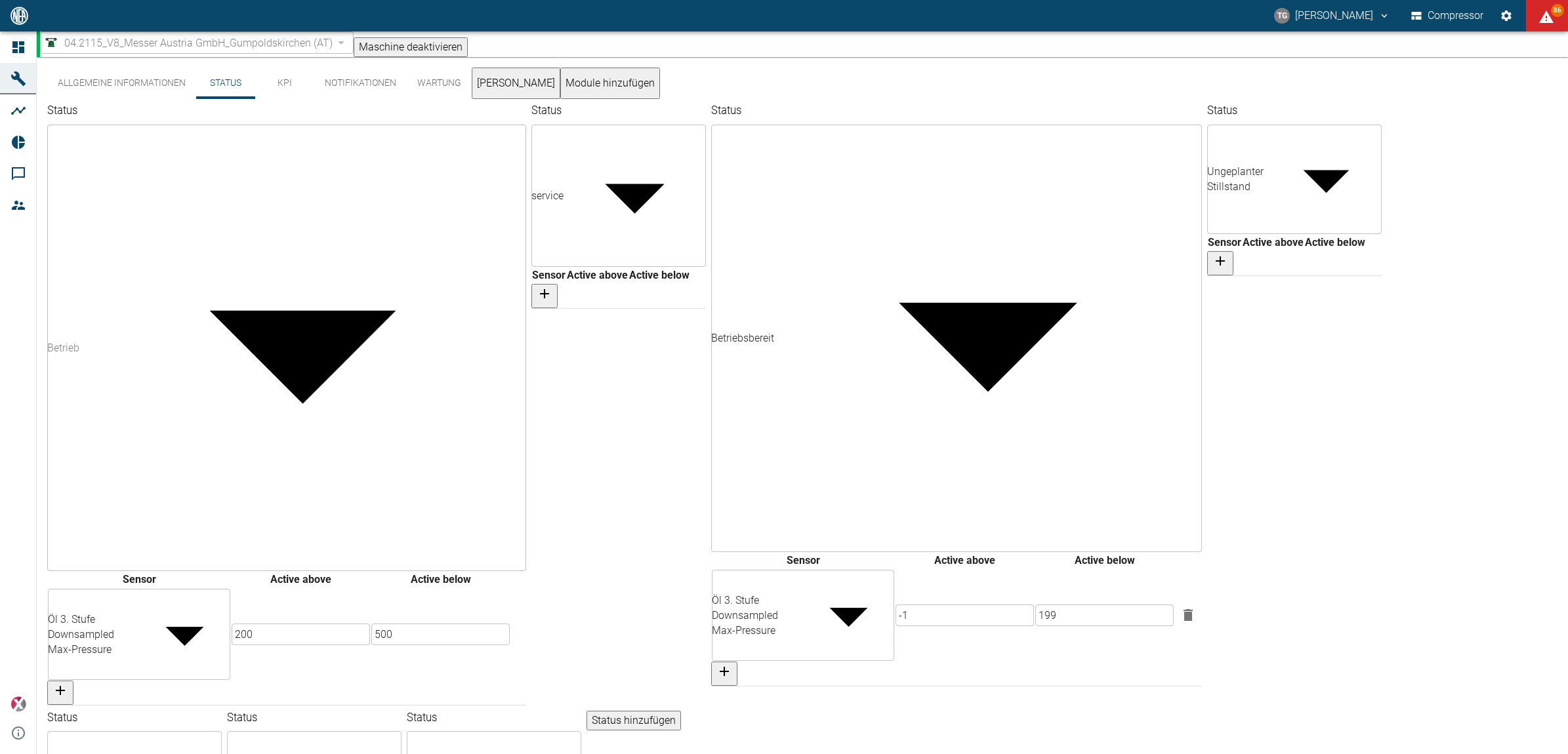
click at [280, 90] on button "KPI" at bounding box center [285, 83] width 59 height 32
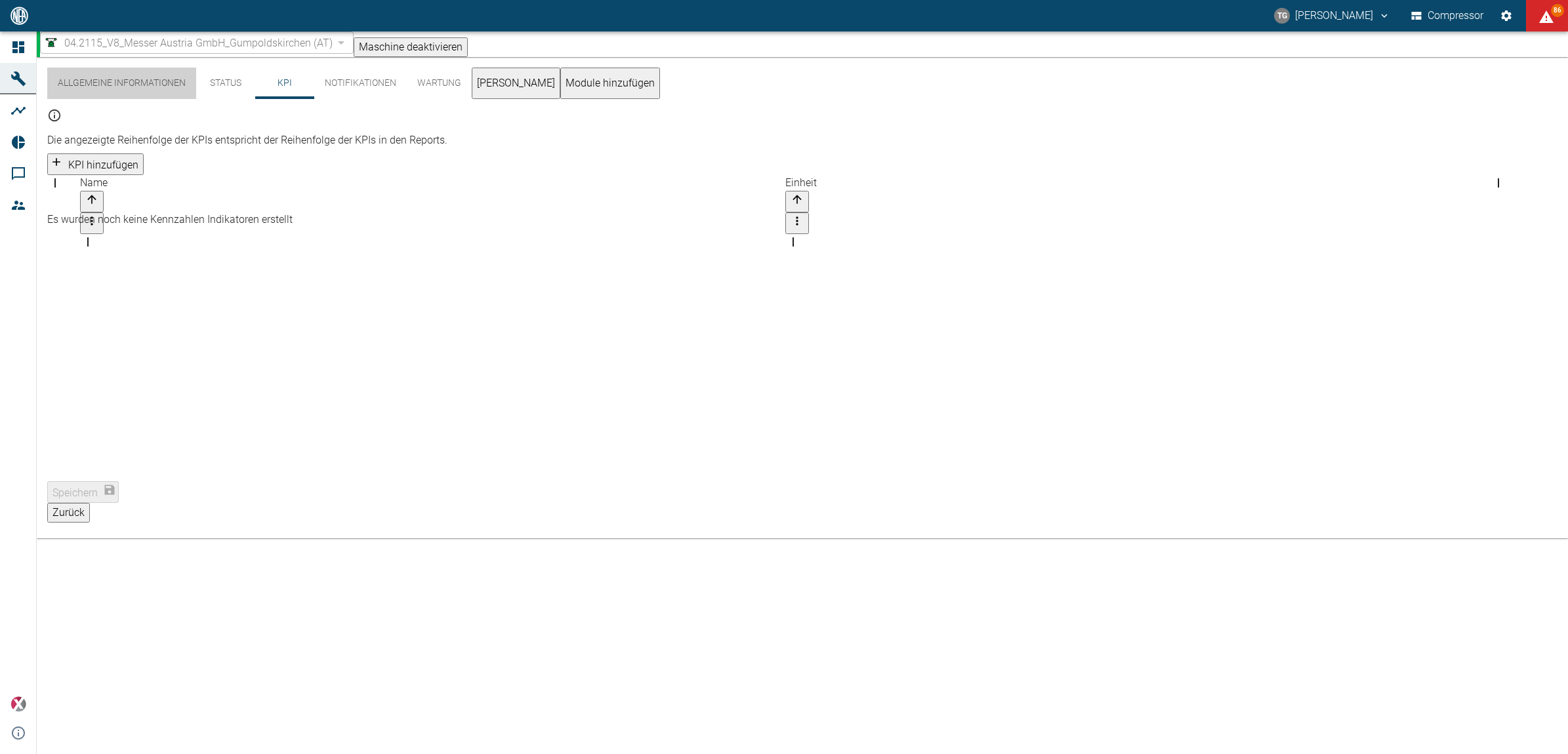
click at [112, 91] on button "Allgemeine Informationen" at bounding box center [121, 83] width 149 height 32
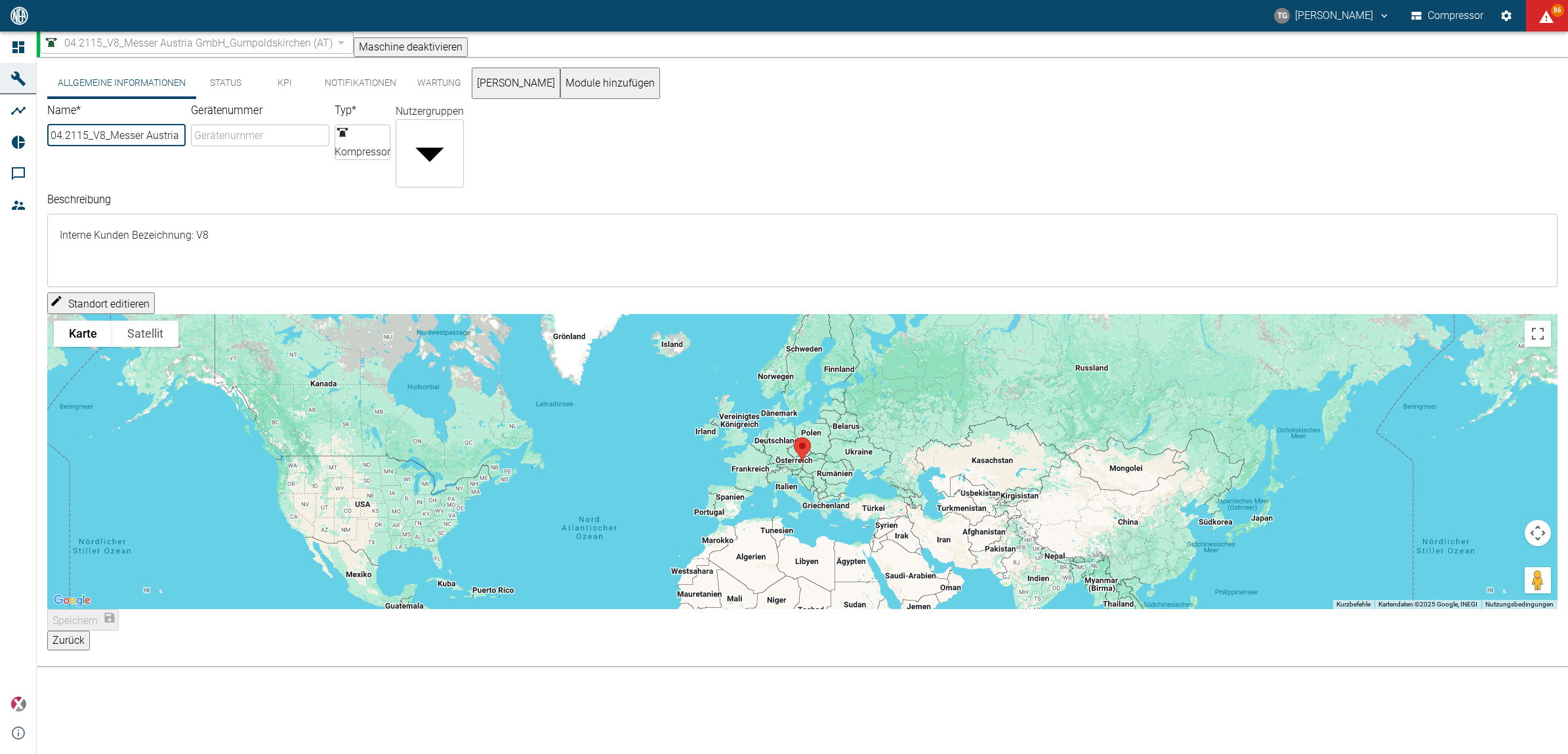
click at [292, 225] on textarea "Interne Kunden Bezeichnung: V8" at bounding box center [802, 251] width 1492 height 52
click at [397, 241] on textarea "Interne Kunden Bezeichnung: V8" at bounding box center [802, 251] width 1492 height 52
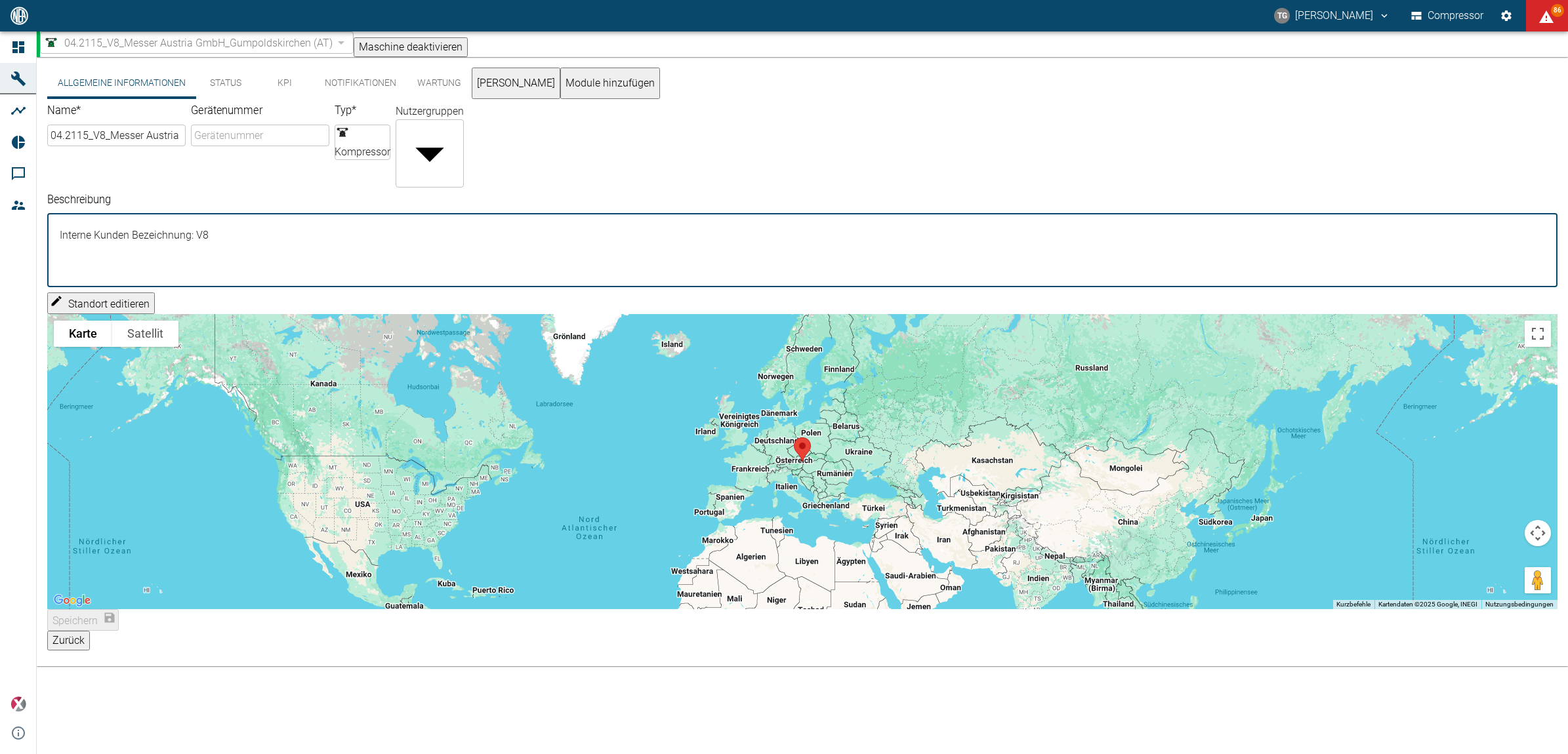
click at [443, 225] on textarea "Interne Kunden Bezeichnung: V8" at bounding box center [802, 251] width 1492 height 52
click at [220, 89] on button "Status" at bounding box center [226, 83] width 59 height 32
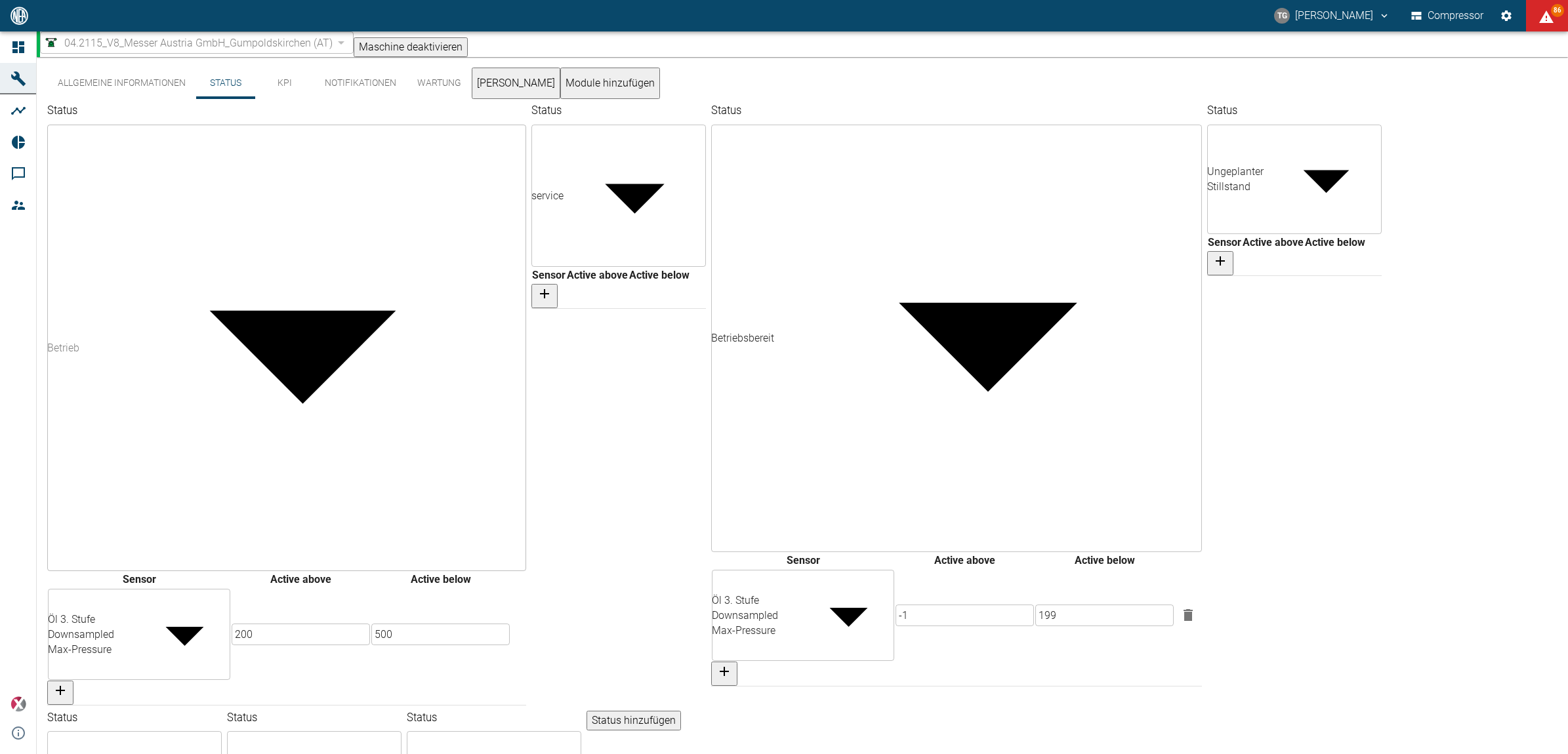
click at [282, 91] on button "KPI" at bounding box center [285, 83] width 59 height 32
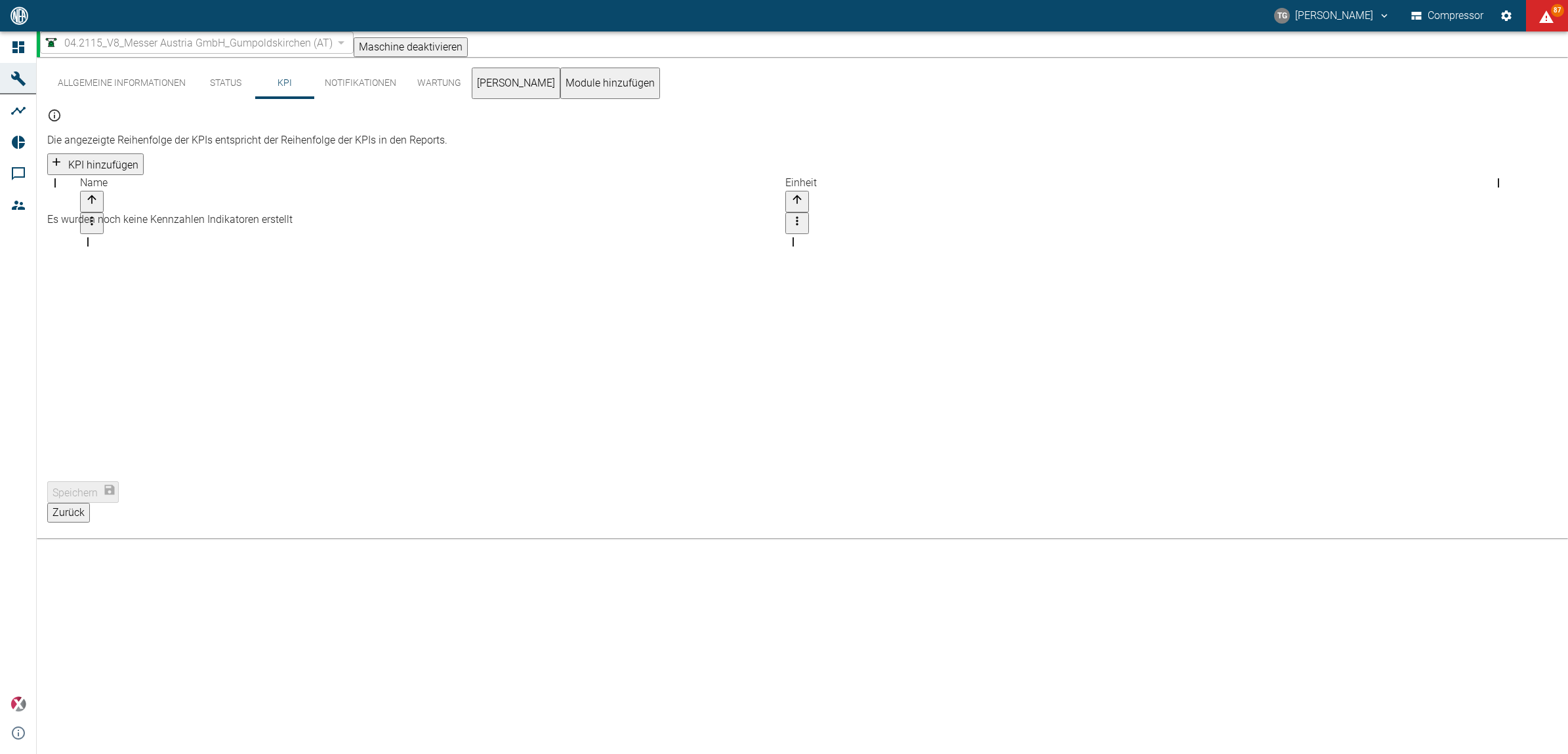
click at [127, 83] on button "Allgemeine Informationen" at bounding box center [121, 83] width 149 height 32
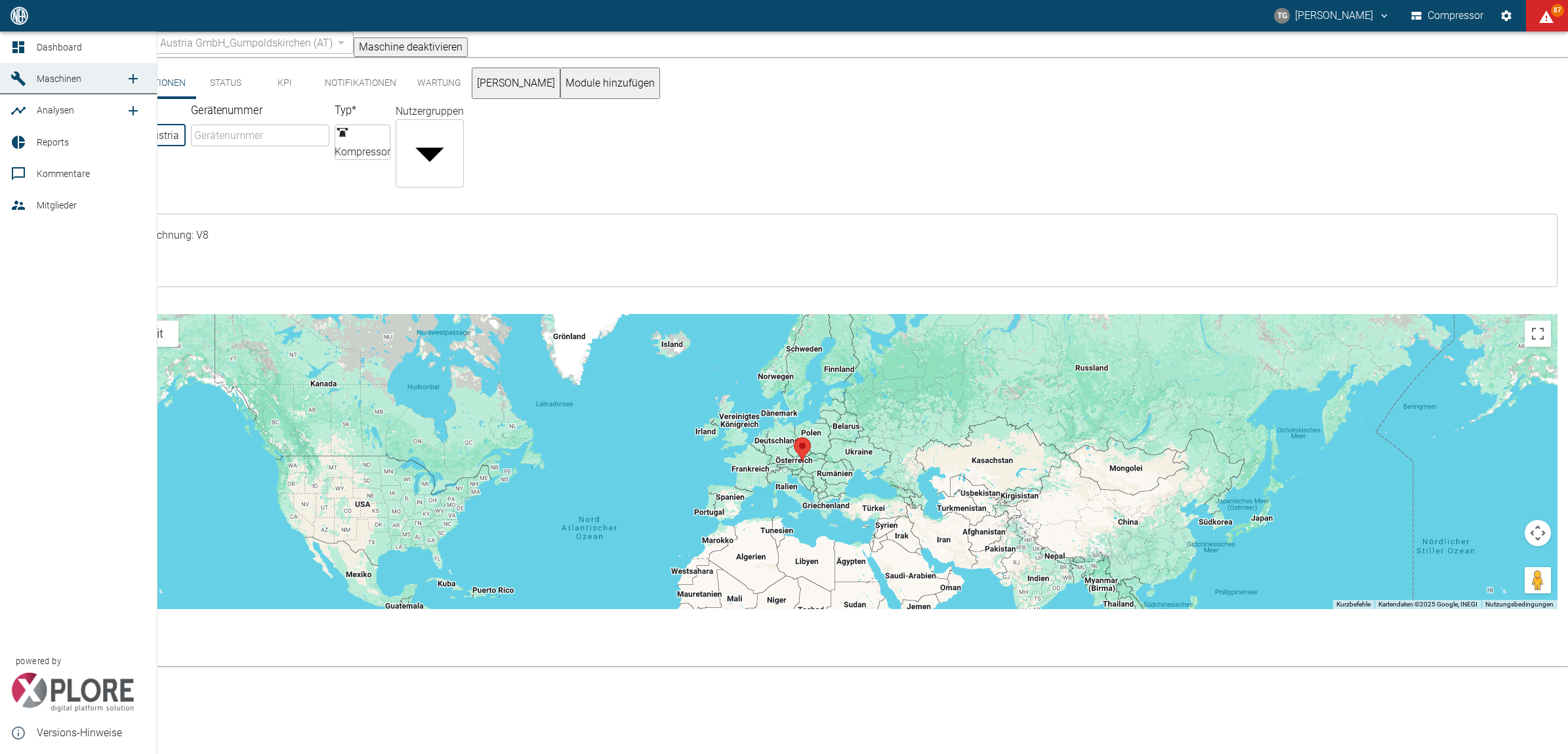
click at [18, 46] on icon at bounding box center [18, 47] width 15 height 15
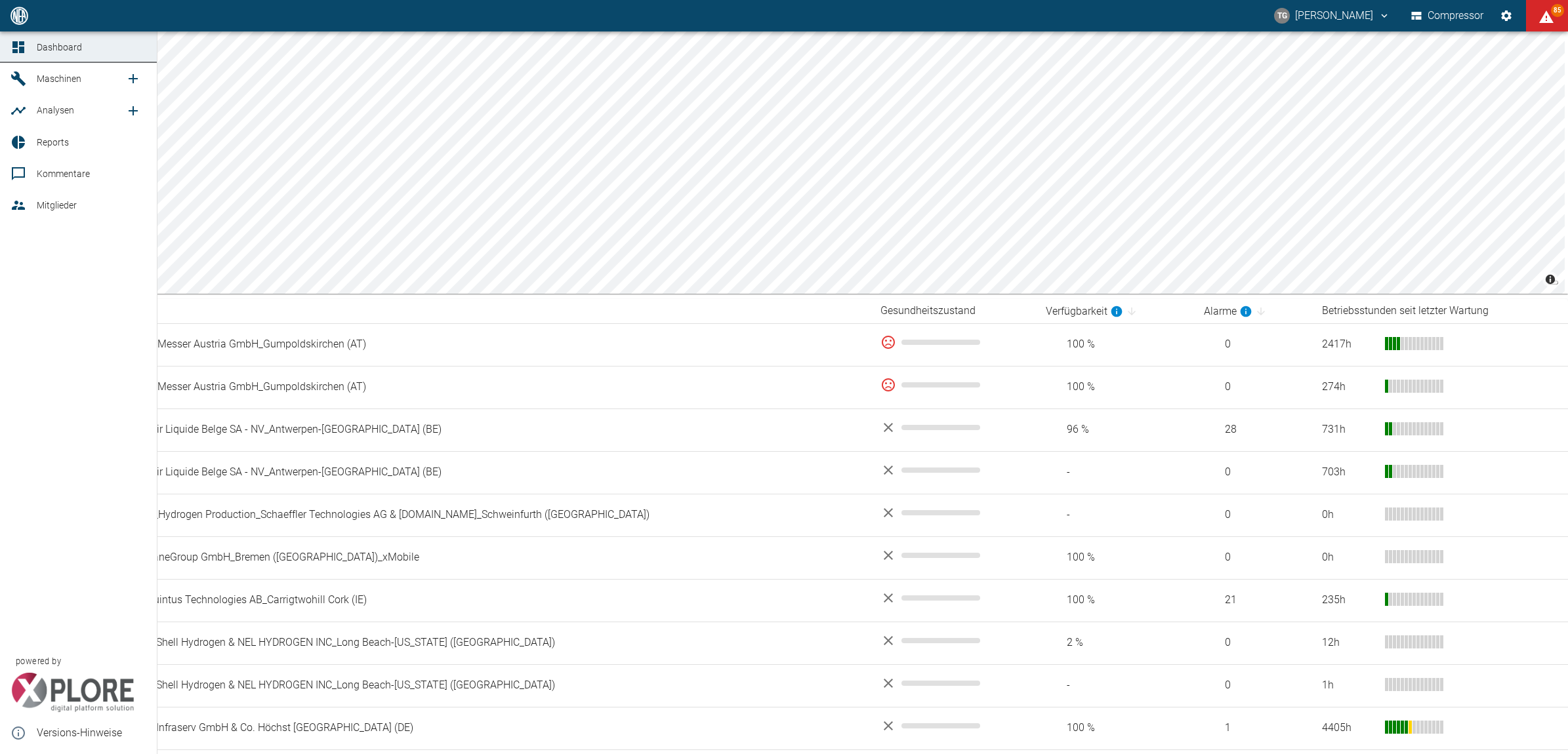
drag, startPoint x: 135, startPoint y: 337, endPoint x: 143, endPoint y: 343, distance: 10.0
click at [135, 337] on div "Dashboard Maschinen Analysen Reports Kommentare Mitglieder powered by Versions-…" at bounding box center [79, 393] width 158 height 723
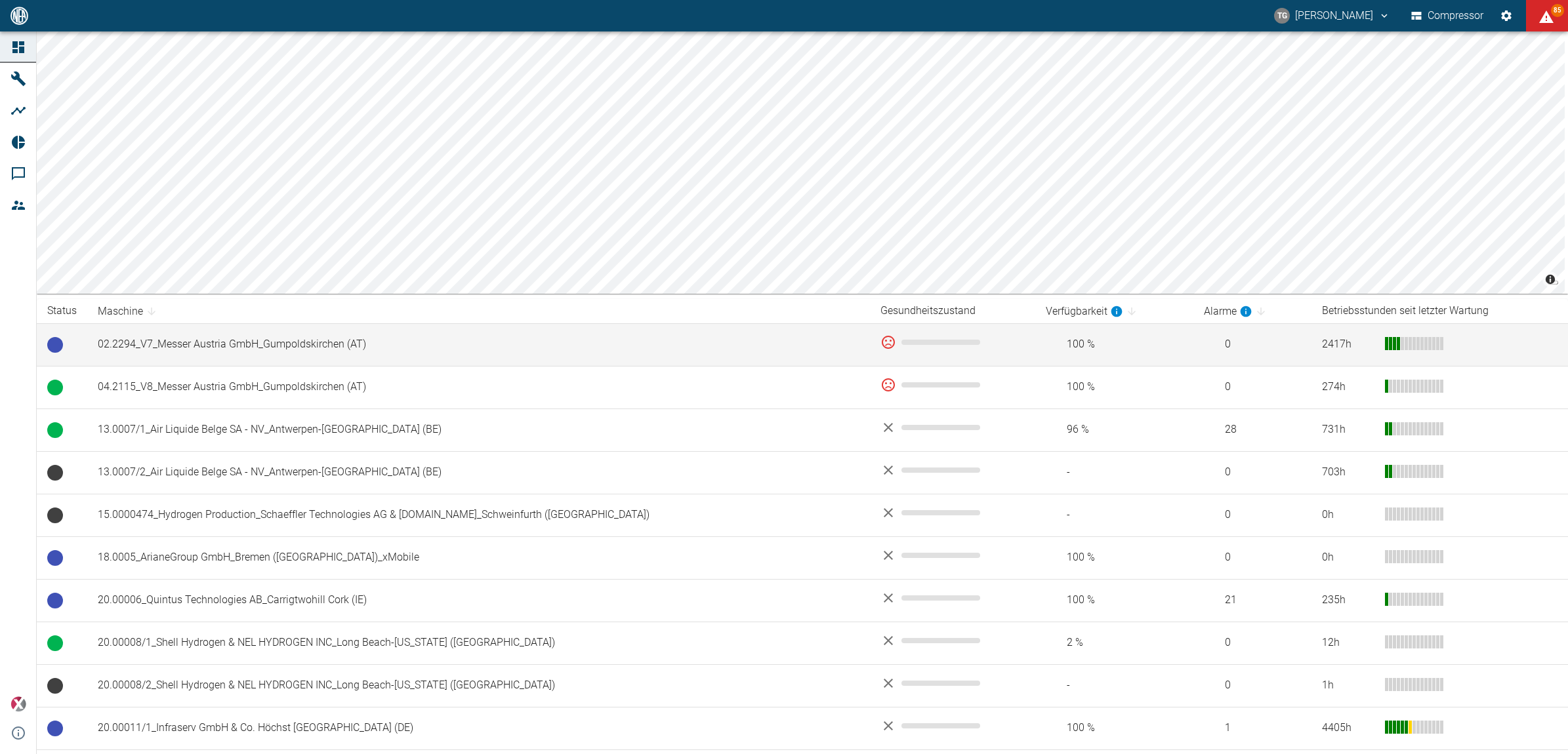
click at [182, 341] on td "02.2294_V7_Messer Austria GmbH_Gumpoldskirchen (AT)" at bounding box center [478, 344] width 783 height 43
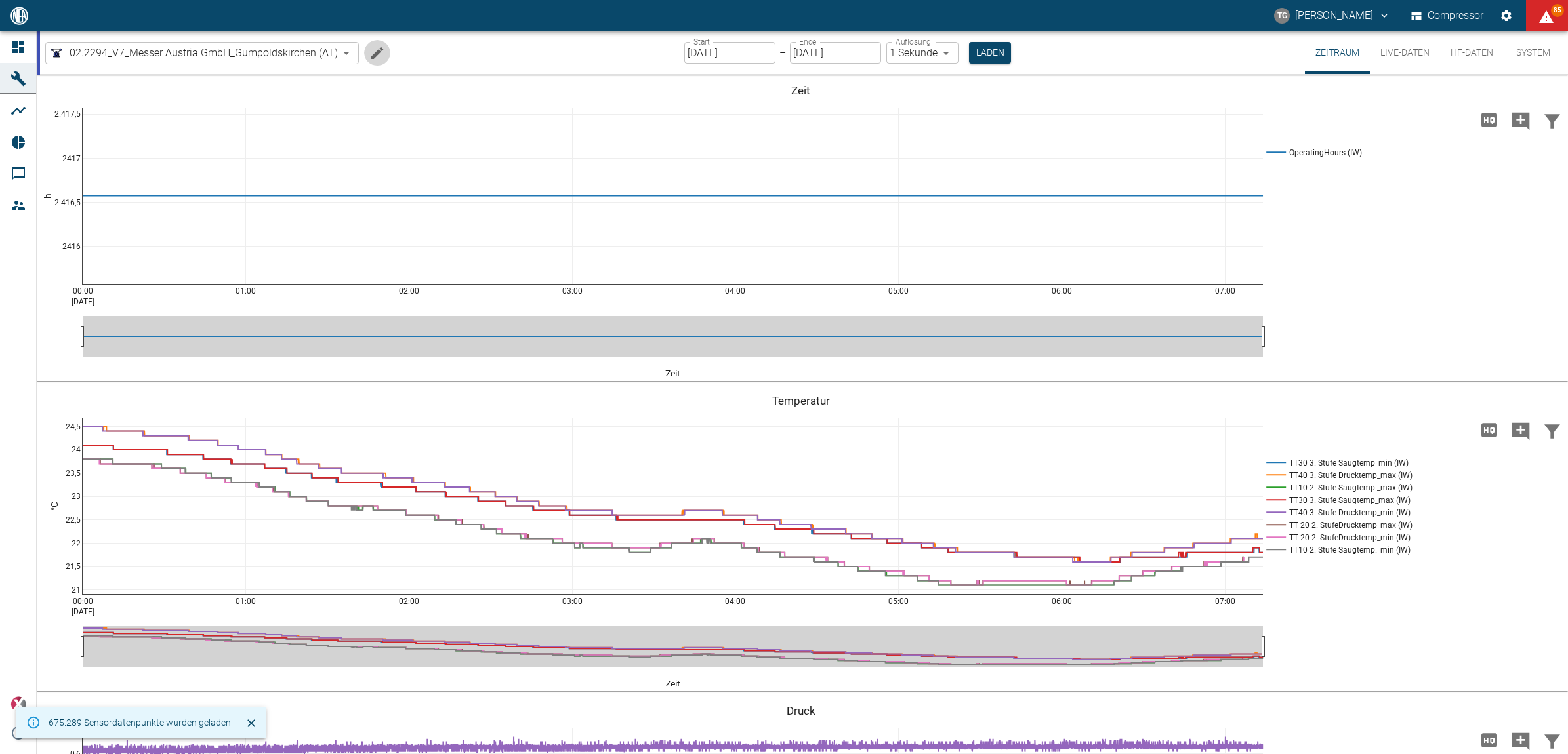
click at [384, 51] on button "Machine bearbeiten" at bounding box center [377, 53] width 26 height 26
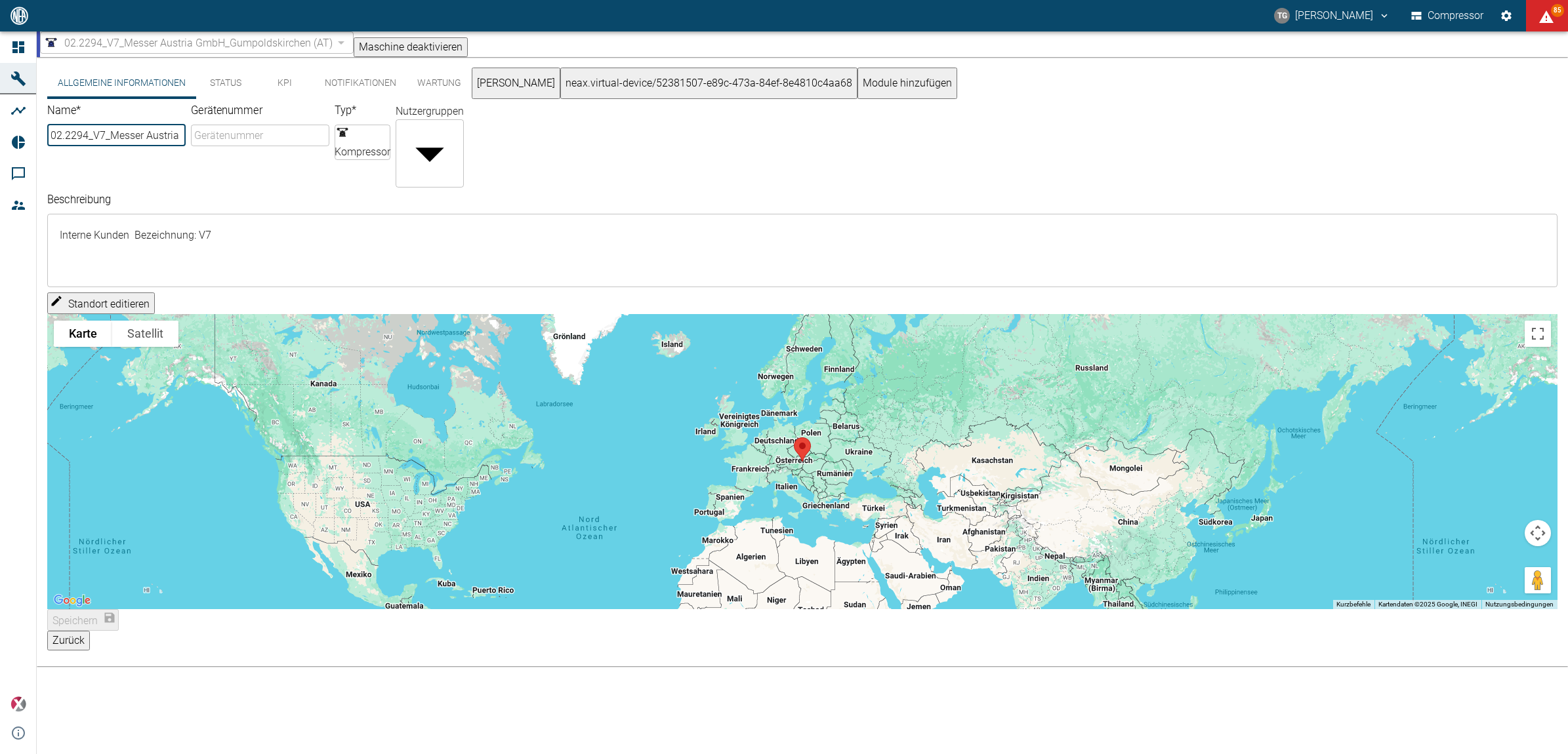
click at [320, 236] on textarea "Interne Kunden Bezeichnung: V7" at bounding box center [802, 251] width 1492 height 52
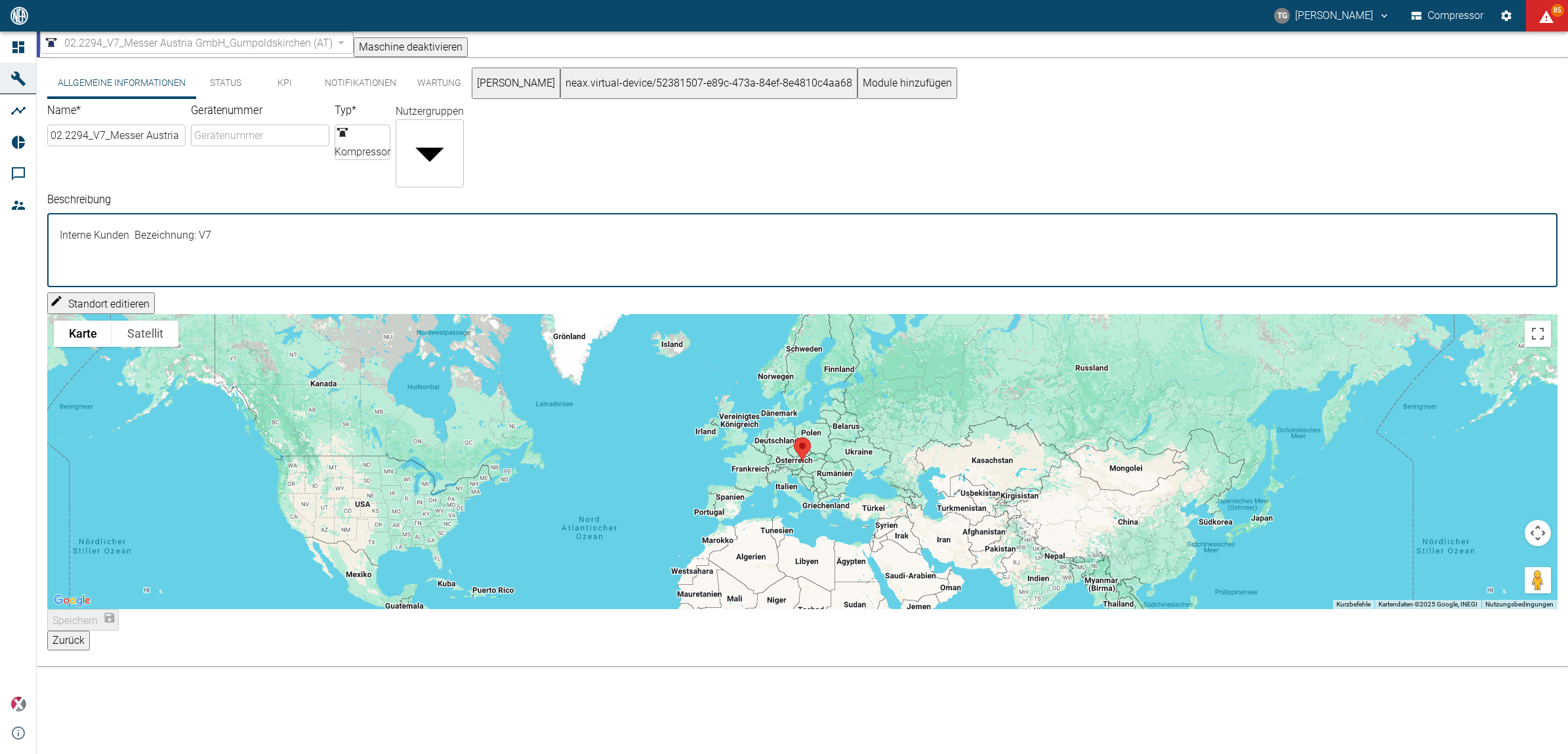
click at [244, 94] on button "Status" at bounding box center [226, 83] width 59 height 32
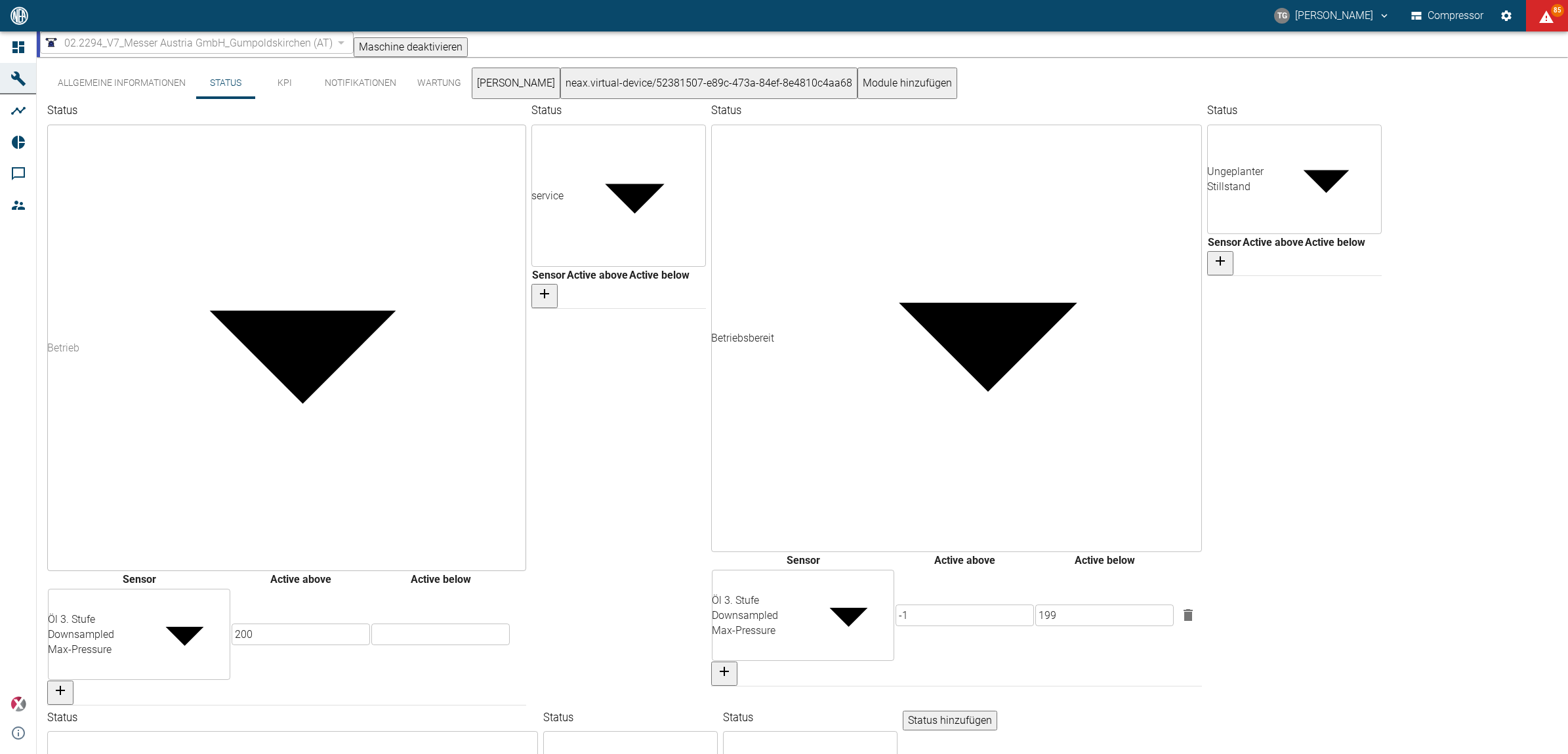
click at [284, 90] on button "KPI" at bounding box center [285, 83] width 59 height 32
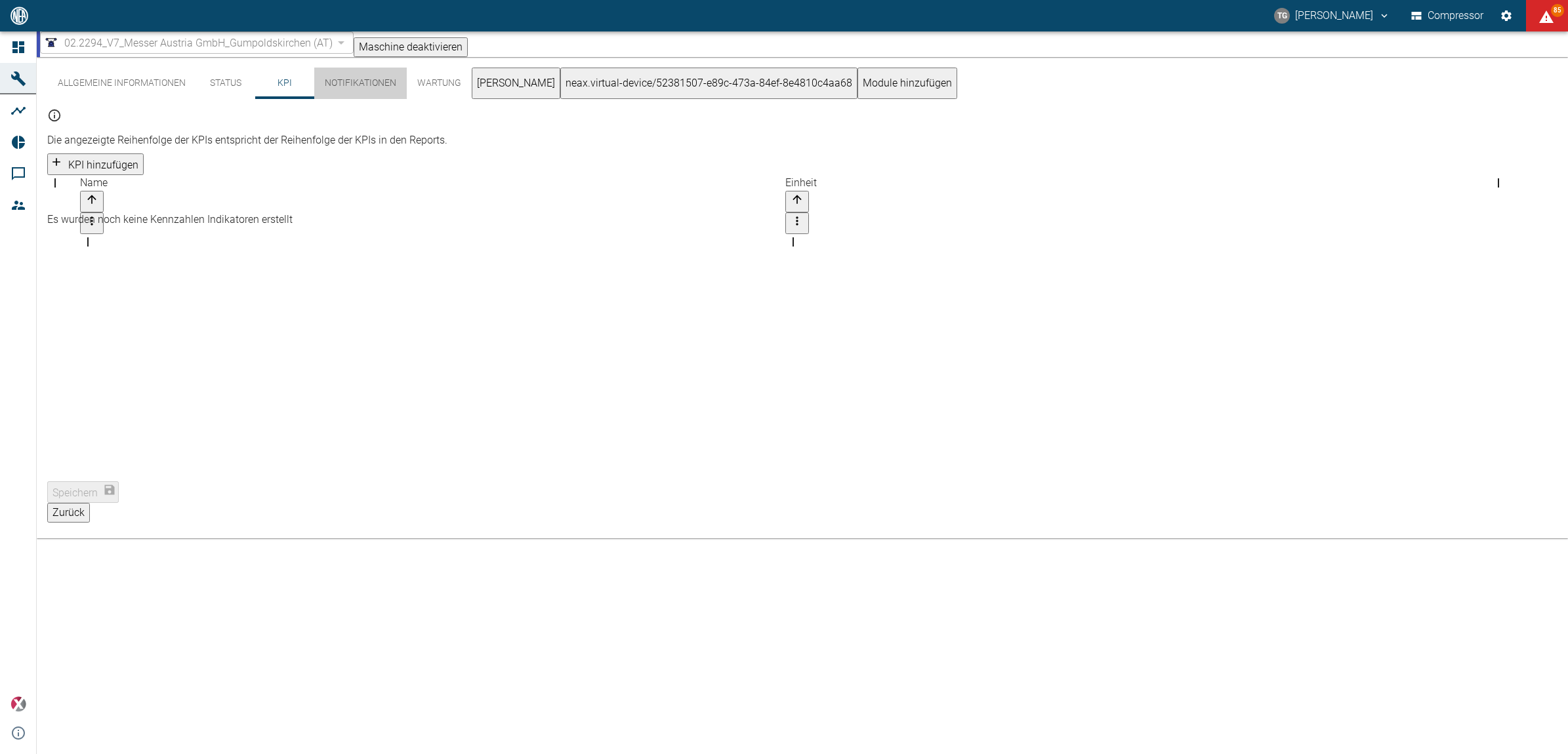
click at [332, 96] on button "Notifikationen" at bounding box center [360, 83] width 92 height 32
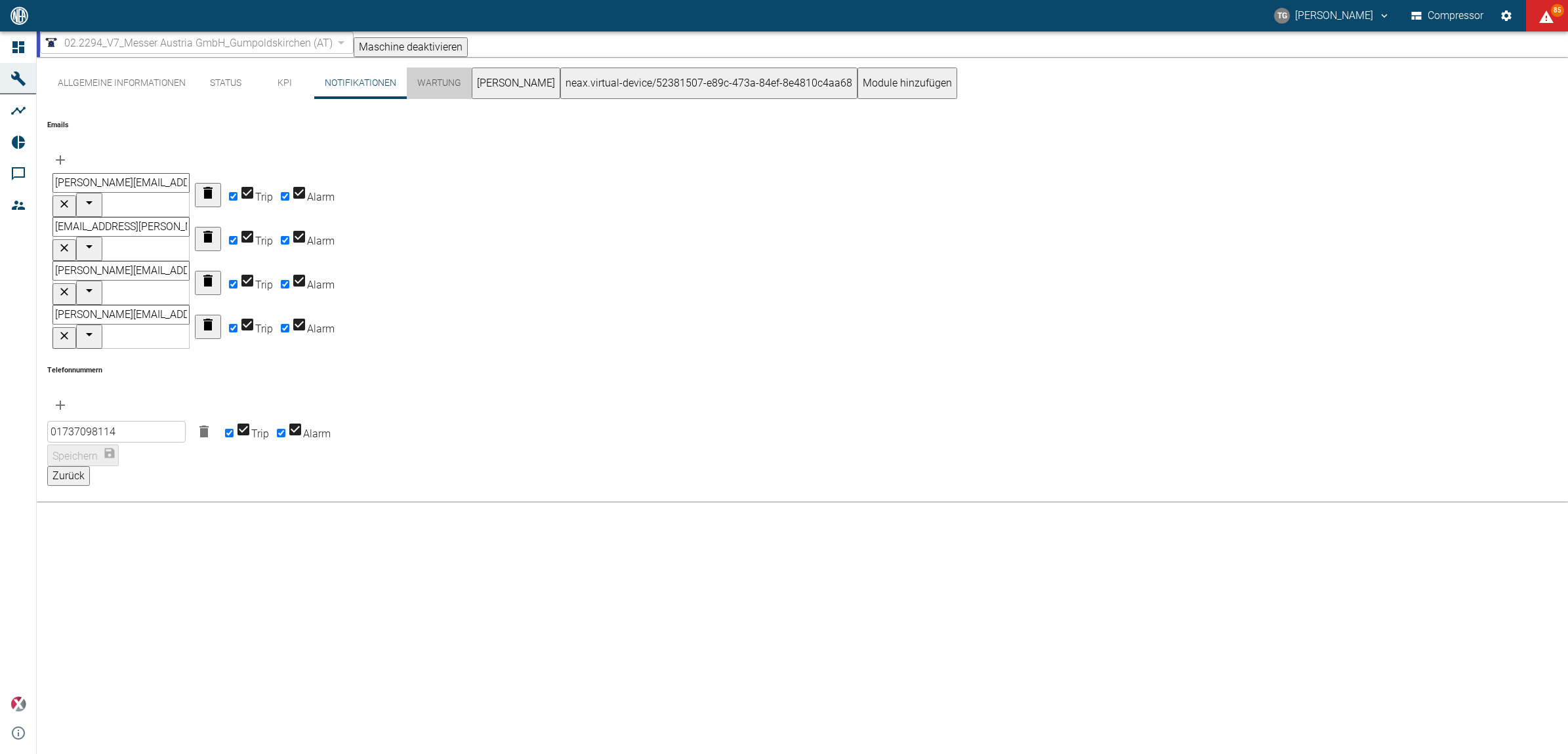
drag, startPoint x: 428, startPoint y: 96, endPoint x: 437, endPoint y: 97, distance: 9.1
click at [428, 96] on button "Wartung" at bounding box center [440, 83] width 65 height 32
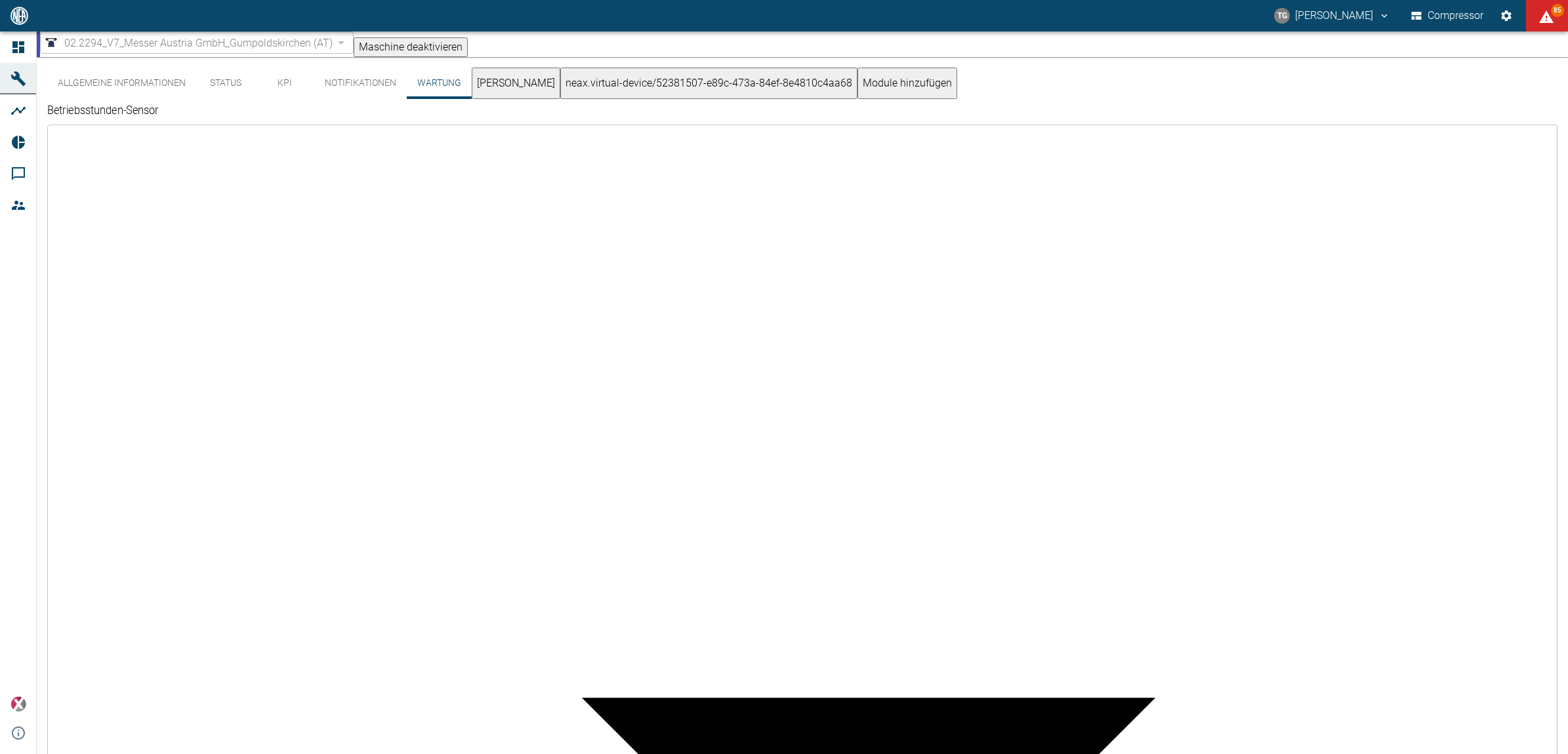
click at [517, 93] on button "Beckhoff" at bounding box center [516, 83] width 89 height 32
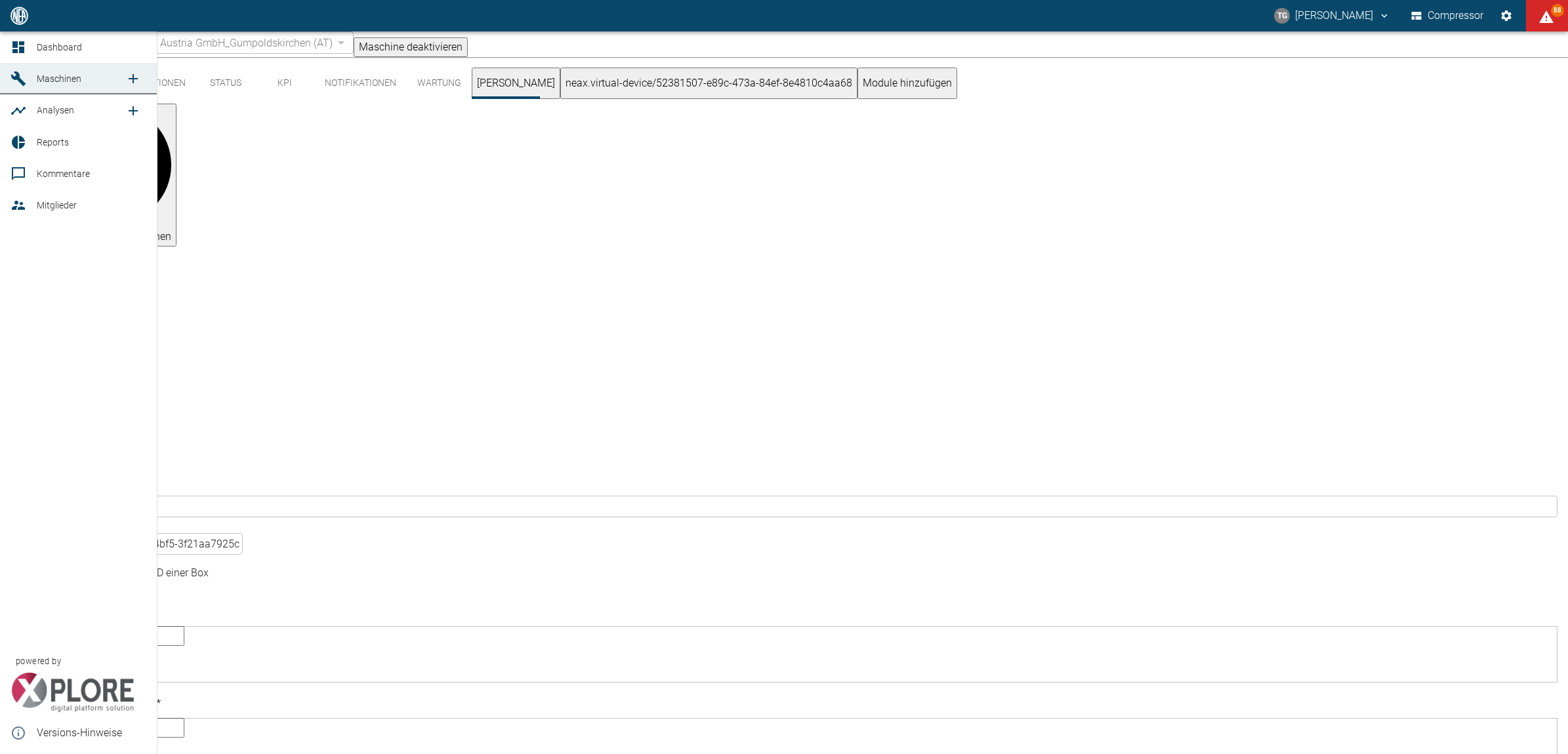
click at [25, 46] on icon at bounding box center [18, 47] width 15 height 15
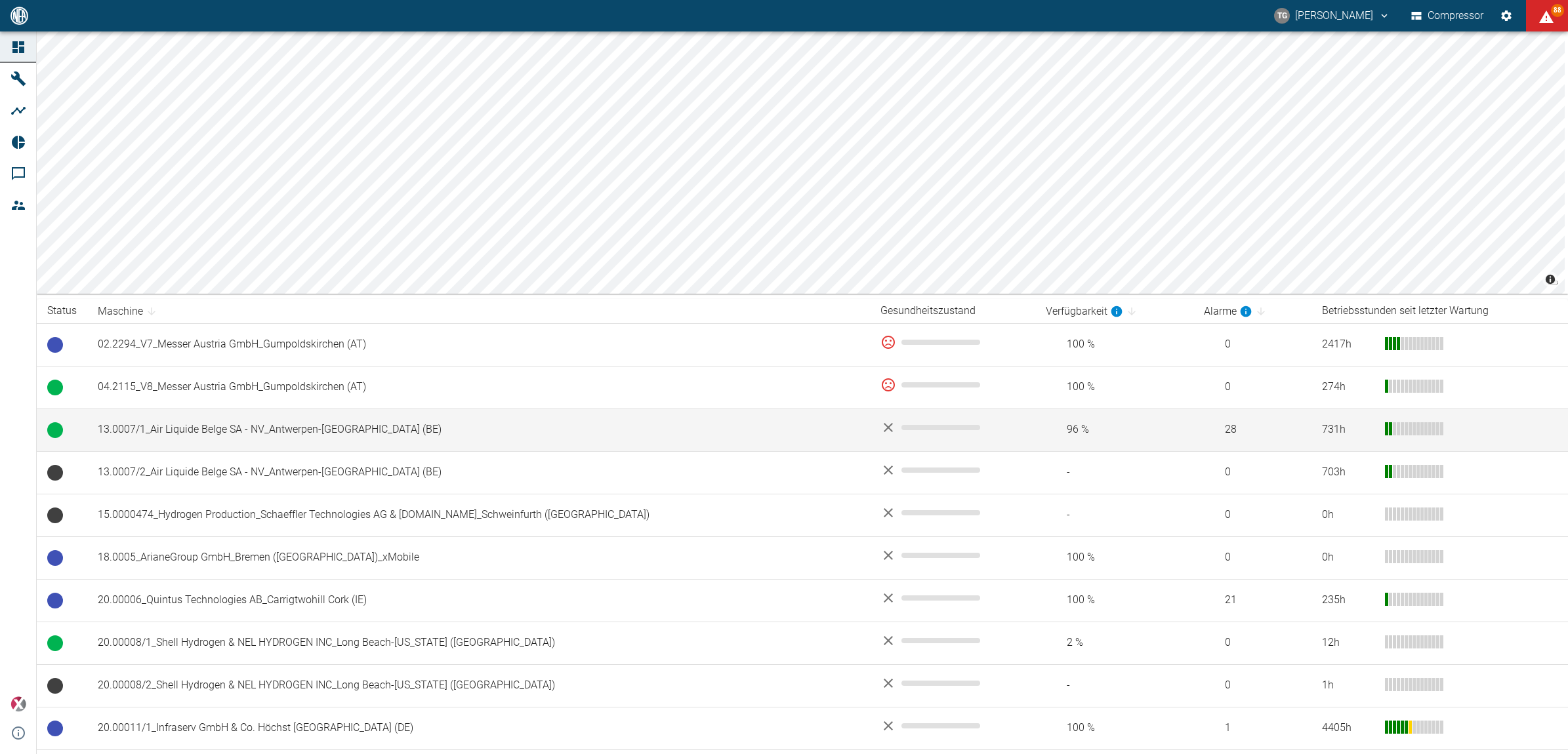
click at [292, 420] on td "13.0007/1_Air Liquide Belge SA - NV_Antwerpen-[GEOGRAPHIC_DATA] (BE)" at bounding box center [478, 429] width 783 height 43
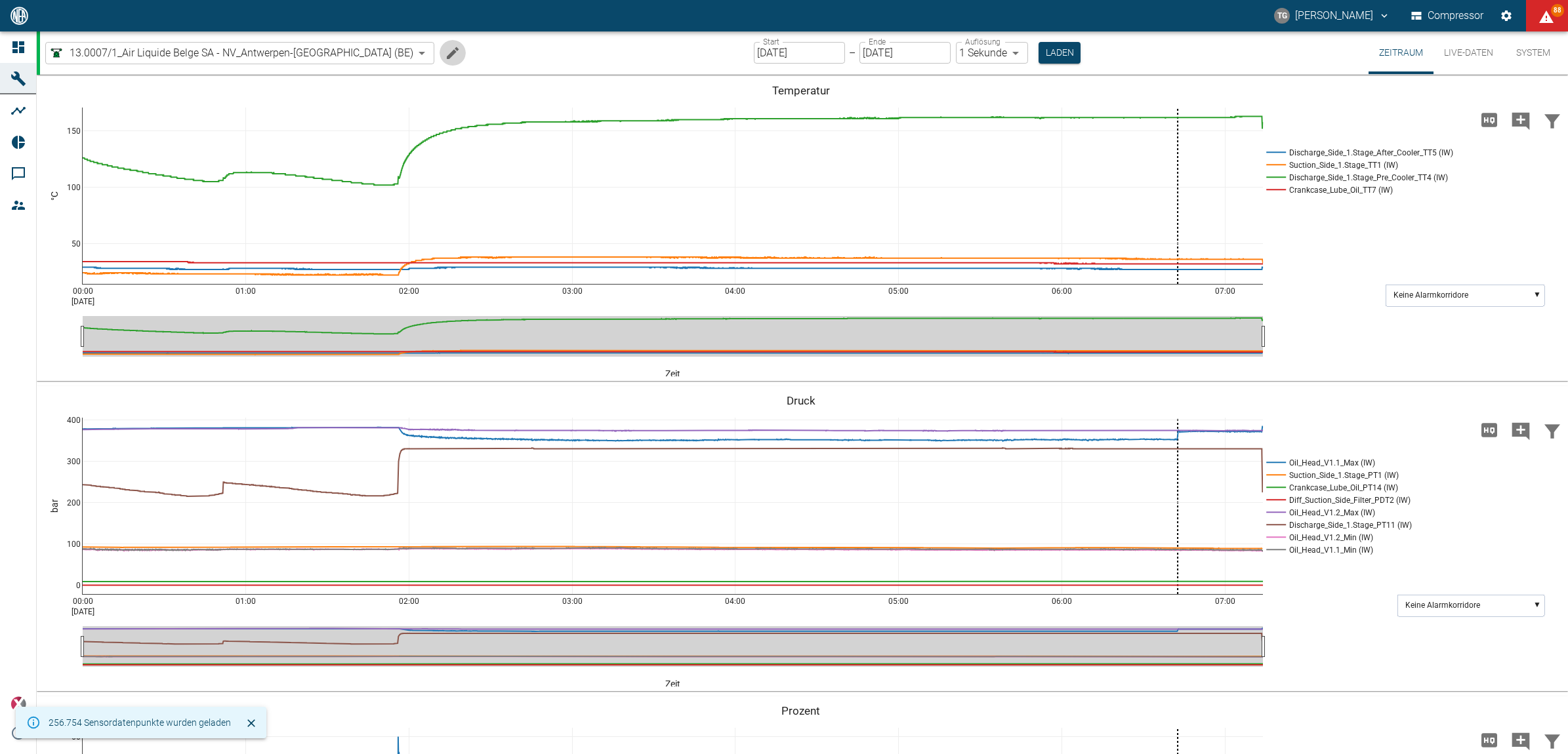
click at [445, 53] on icon "Machine bearbeiten" at bounding box center [453, 53] width 15 height 15
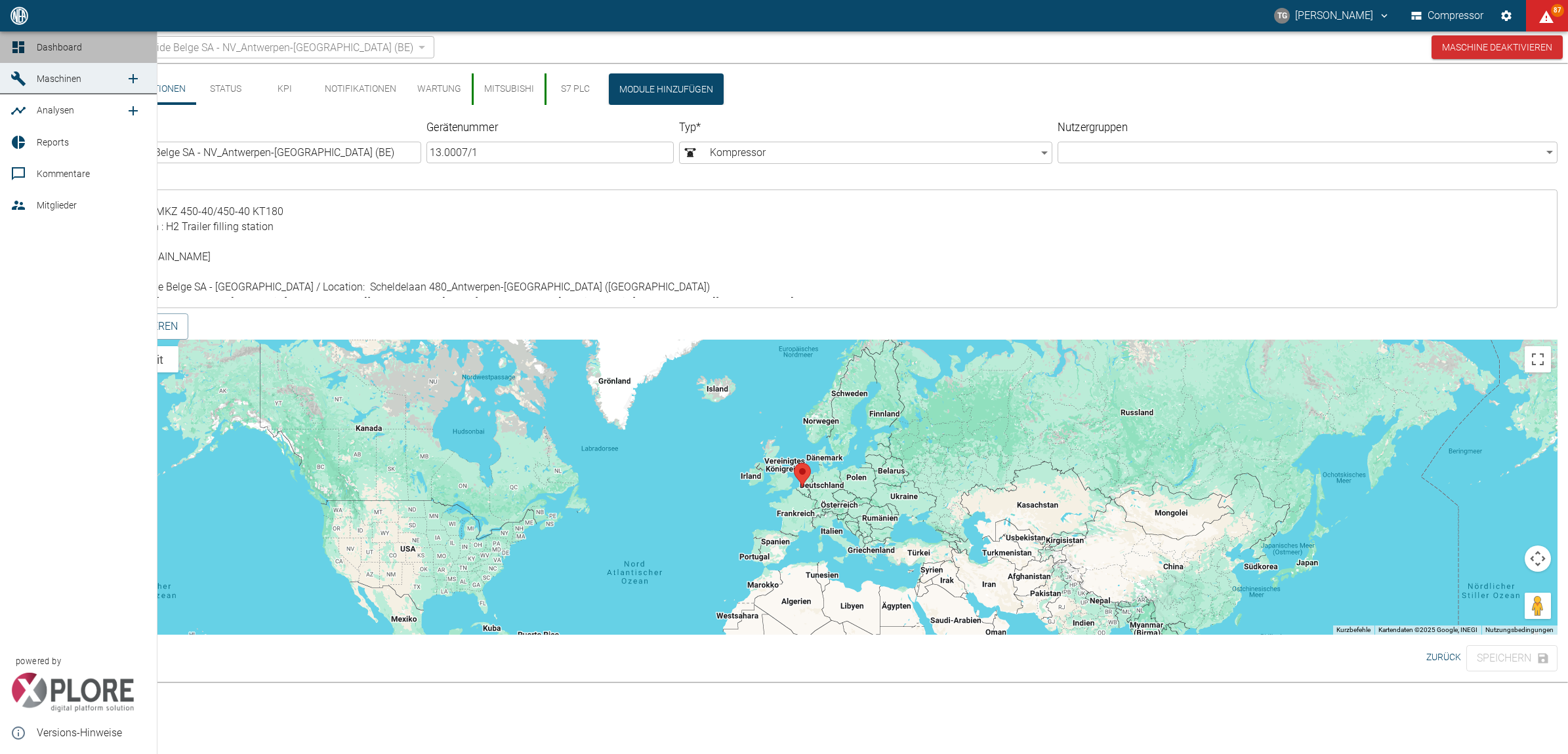
click at [18, 46] on icon at bounding box center [18, 47] width 15 height 15
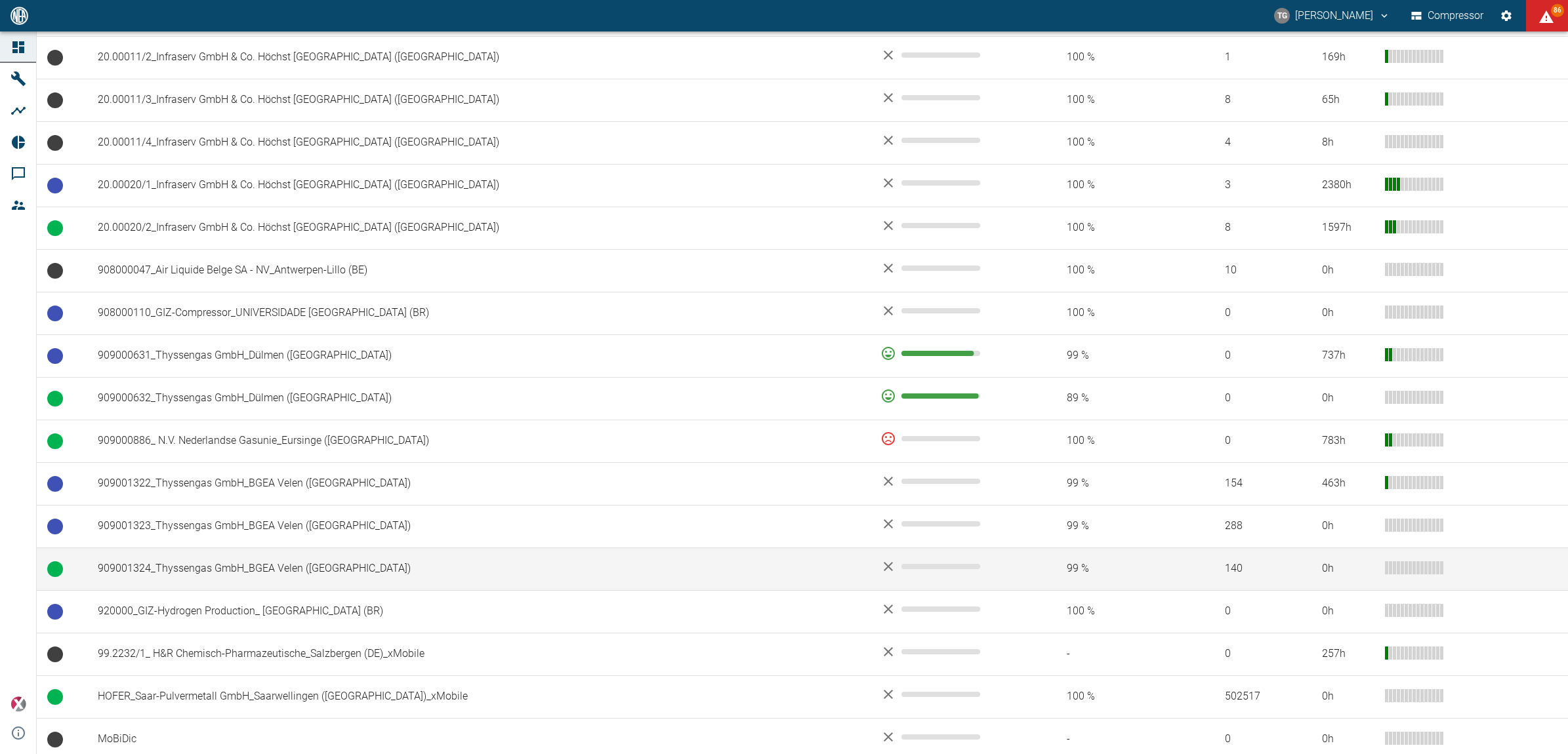
scroll to position [810, 0]
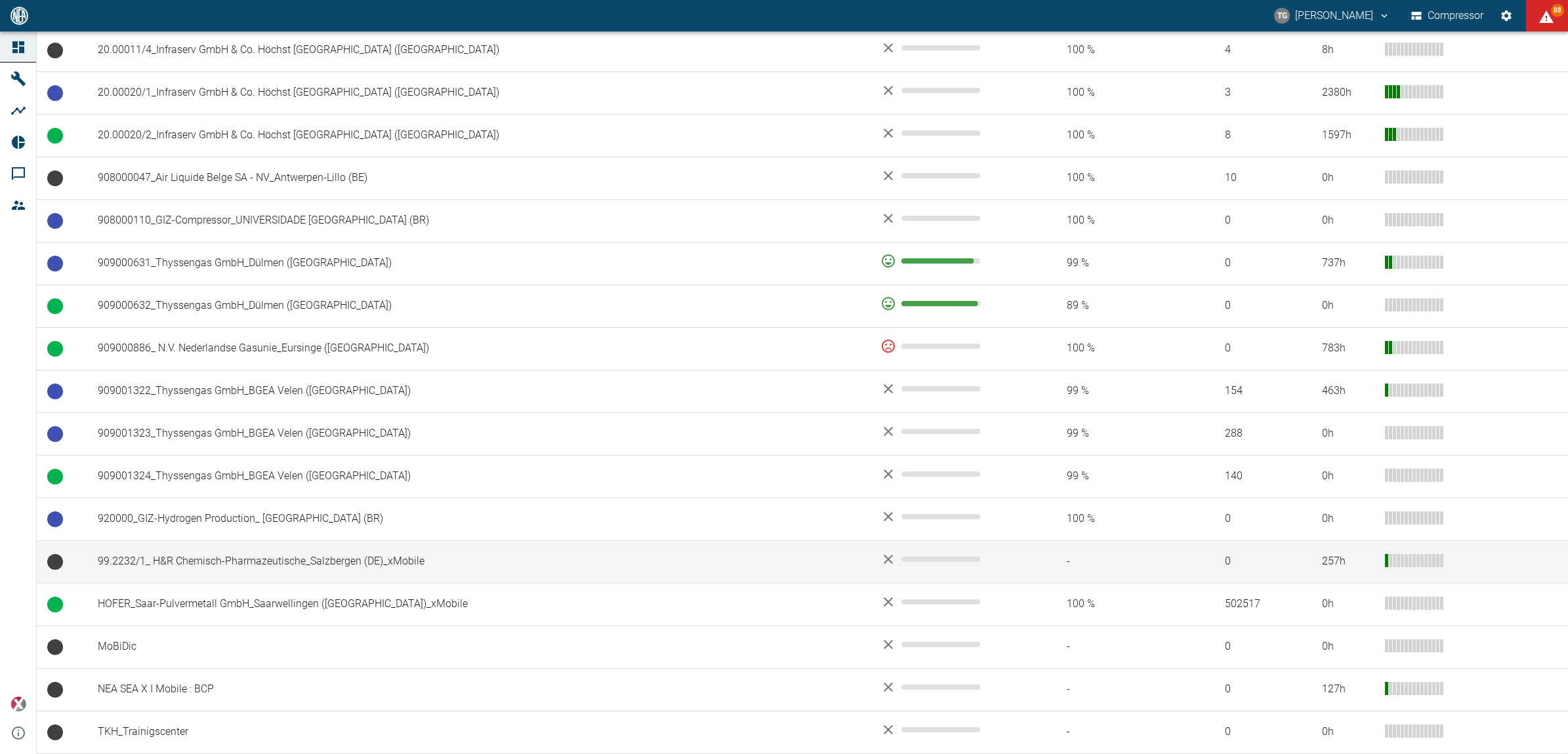
click at [247, 558] on td "99.2232/1_ H&R Chemisch-Pharmazeutische_Salzbergen (DE)_xMobile" at bounding box center [478, 562] width 783 height 43
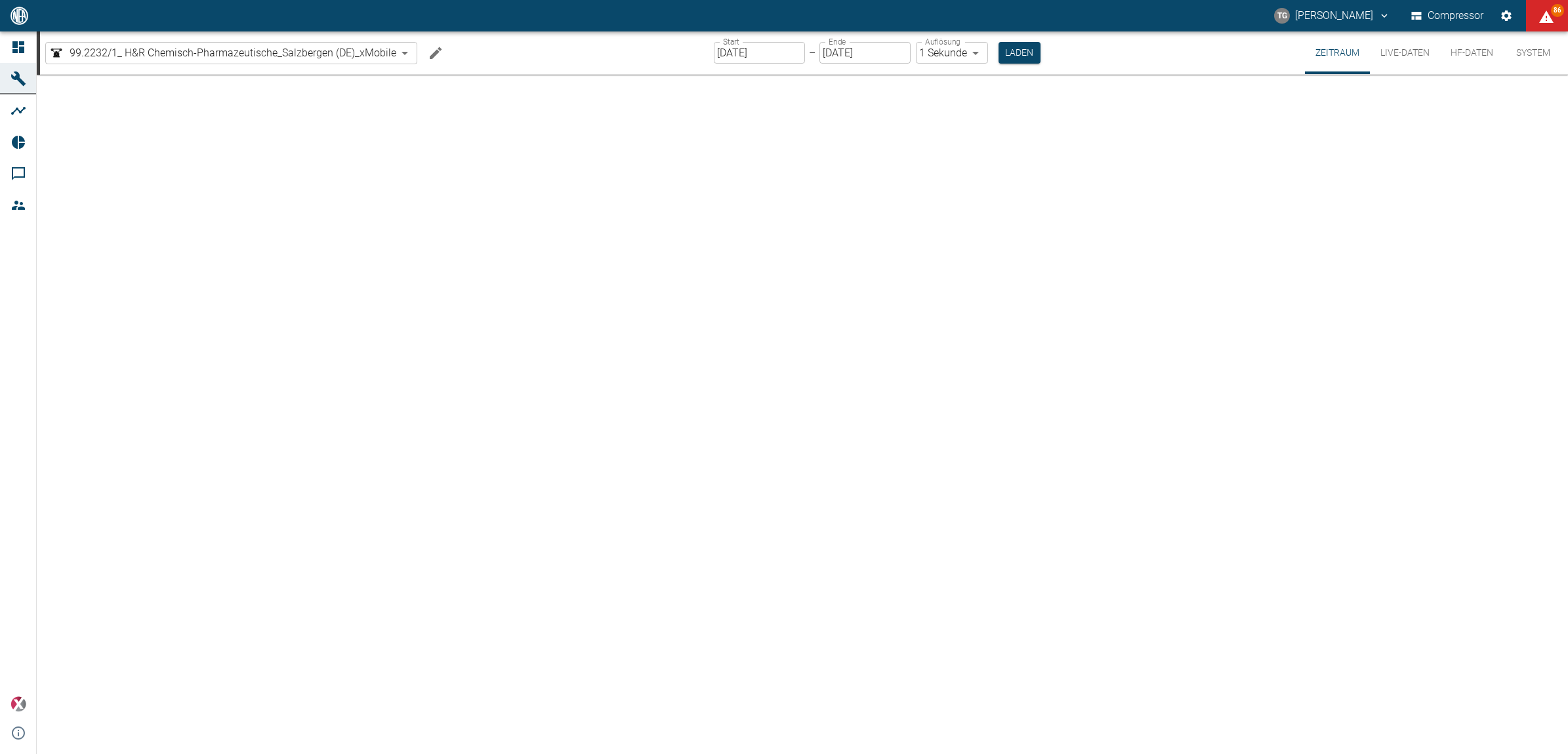
click at [760, 47] on input "[DATE]" at bounding box center [759, 53] width 91 height 22
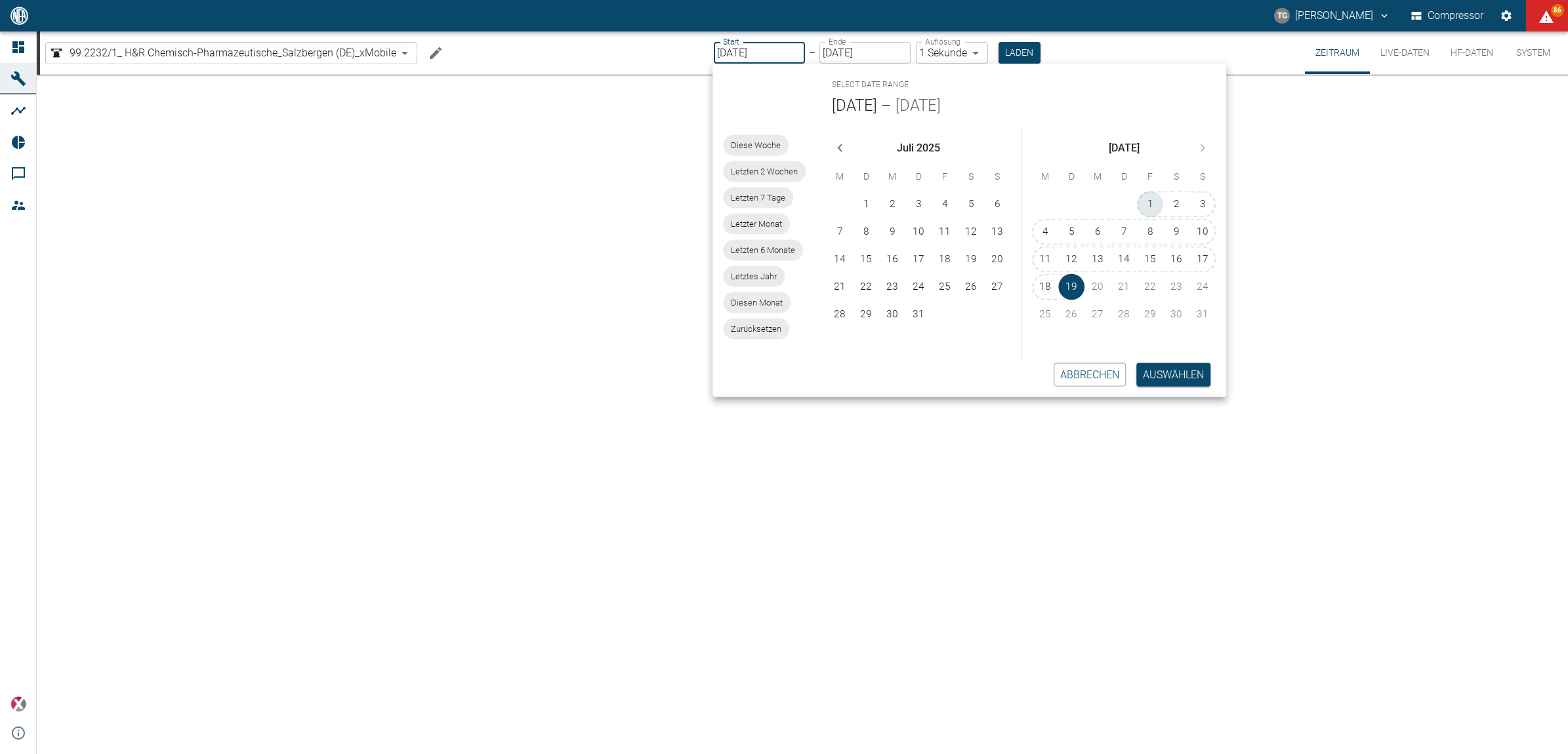
click at [1150, 206] on button "1" at bounding box center [1150, 204] width 26 height 26
type input "[DATE]"
type input "2min"
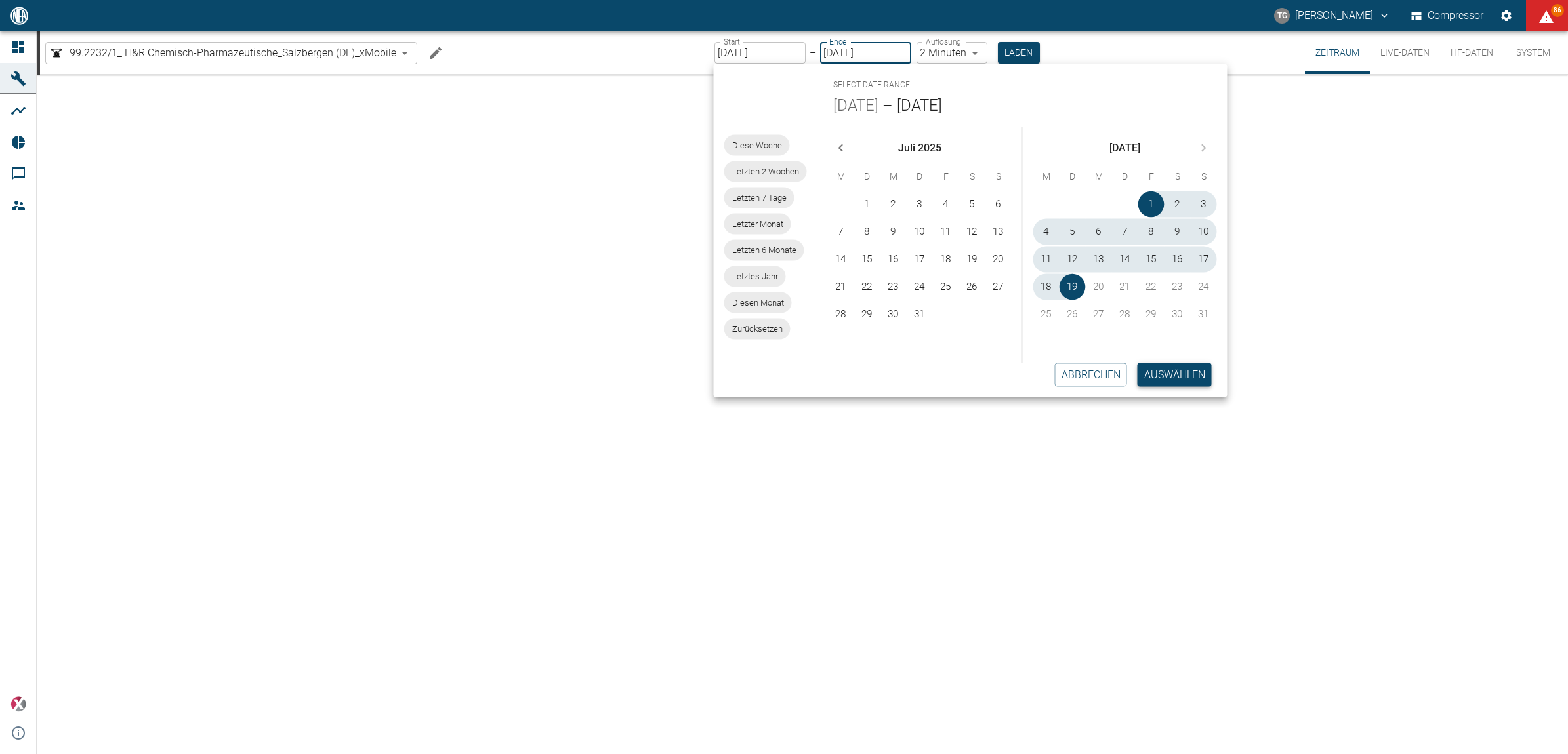
click at [1163, 378] on button "Auswählen" at bounding box center [1174, 375] width 74 height 24
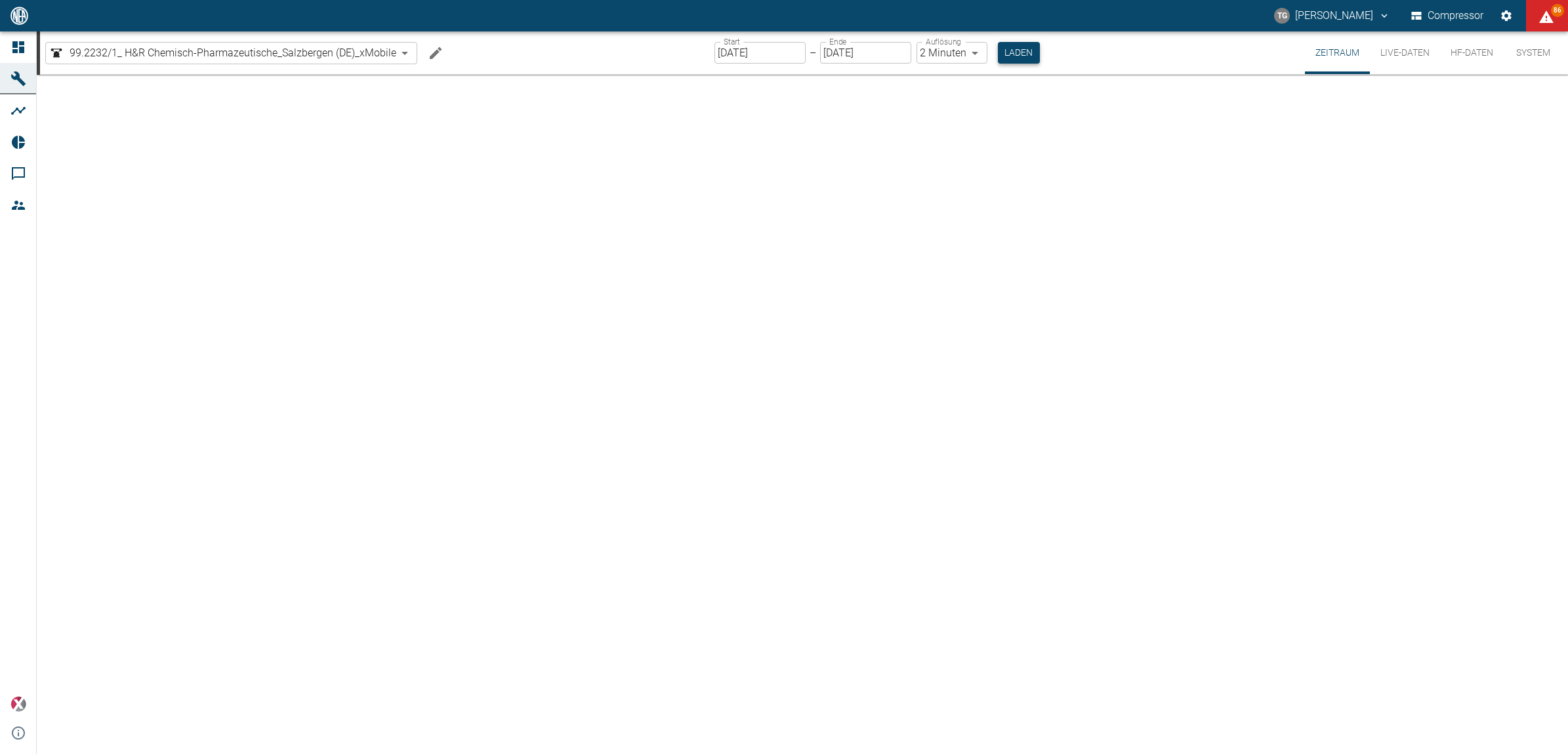
click at [1028, 46] on button "Laden" at bounding box center [1019, 53] width 42 height 22
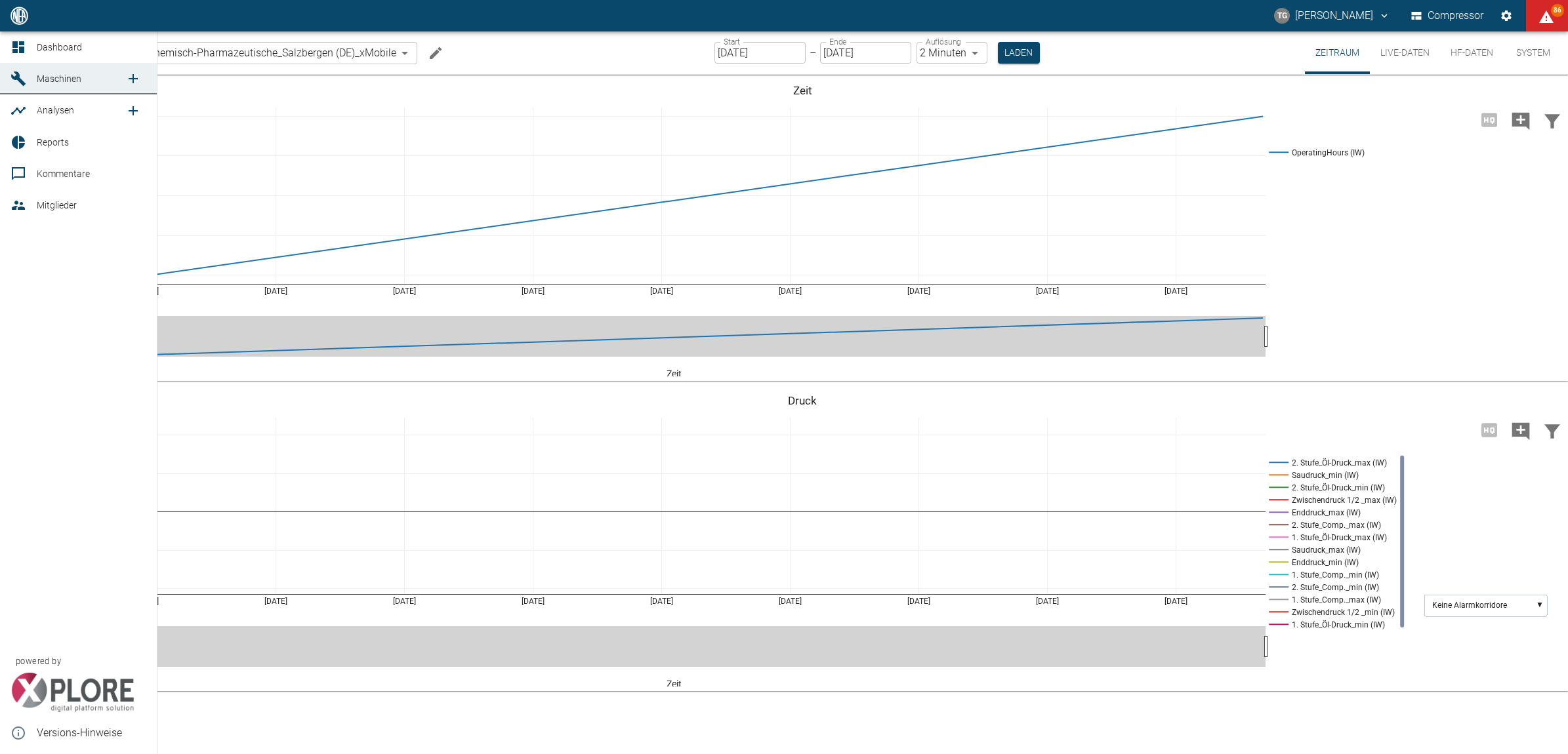
click at [20, 46] on icon at bounding box center [18, 47] width 12 height 12
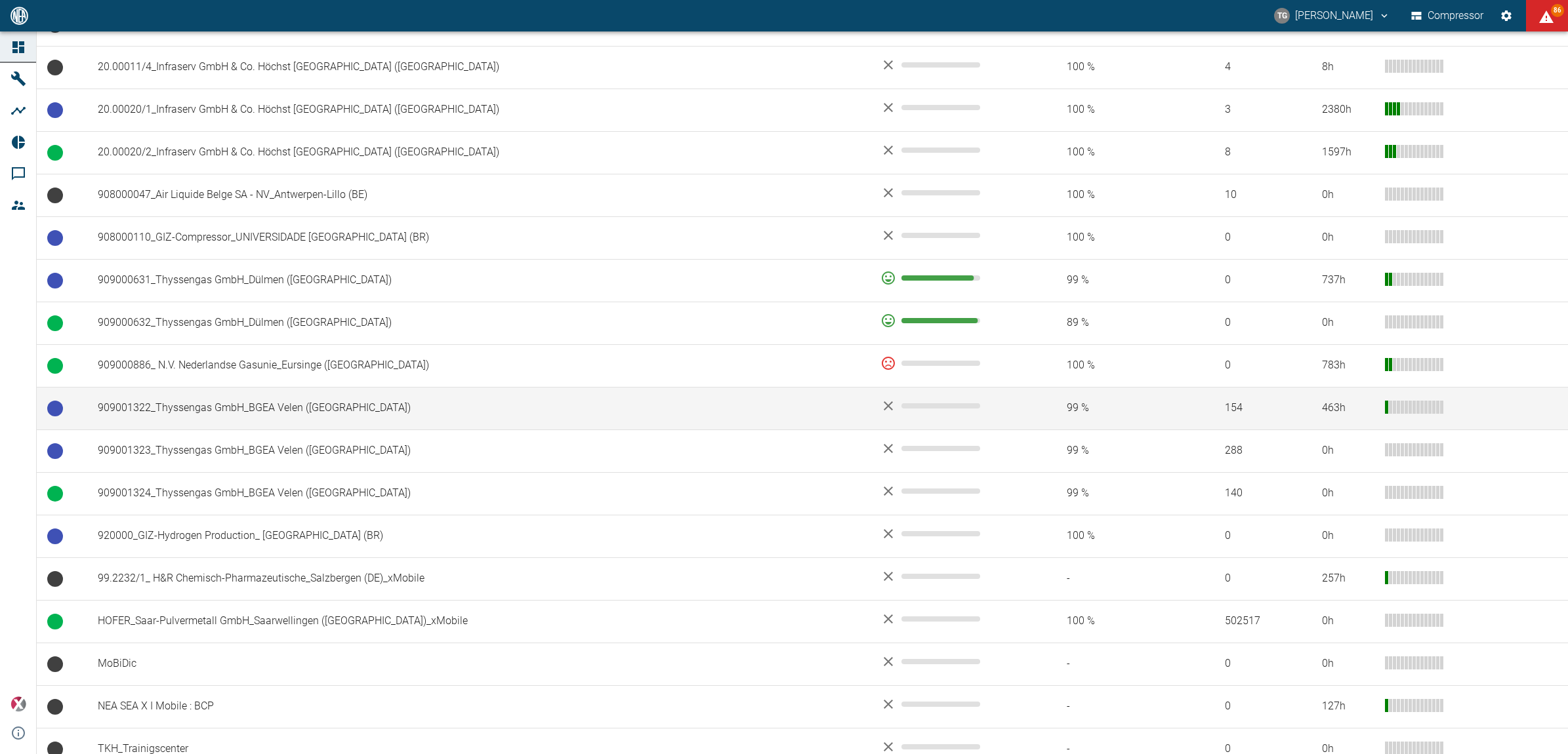
scroll to position [810, 0]
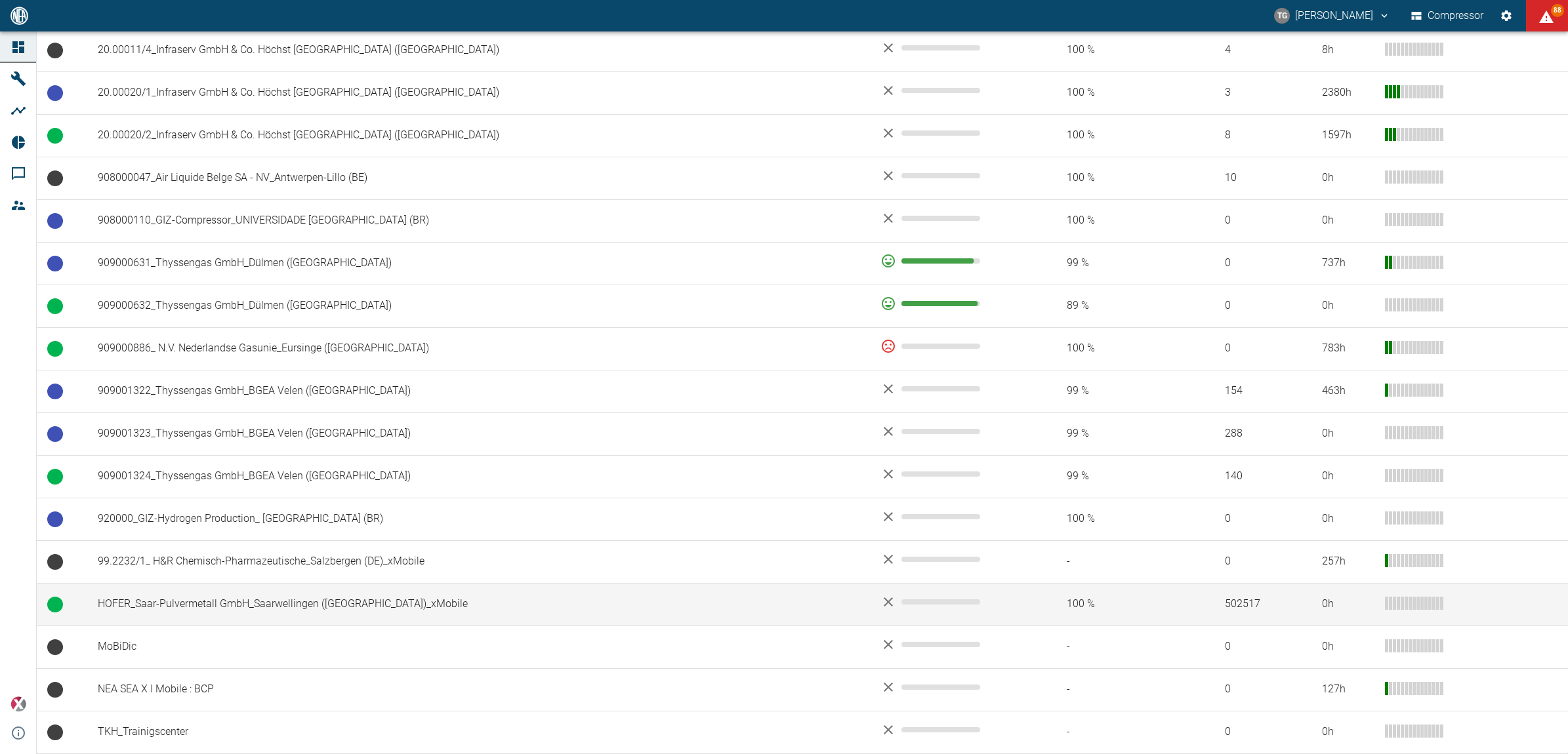
click at [149, 608] on td "HOFER_Saar-Pulvermetall GmbH_Saarwellingen ([GEOGRAPHIC_DATA])_xMobile" at bounding box center [478, 604] width 783 height 43
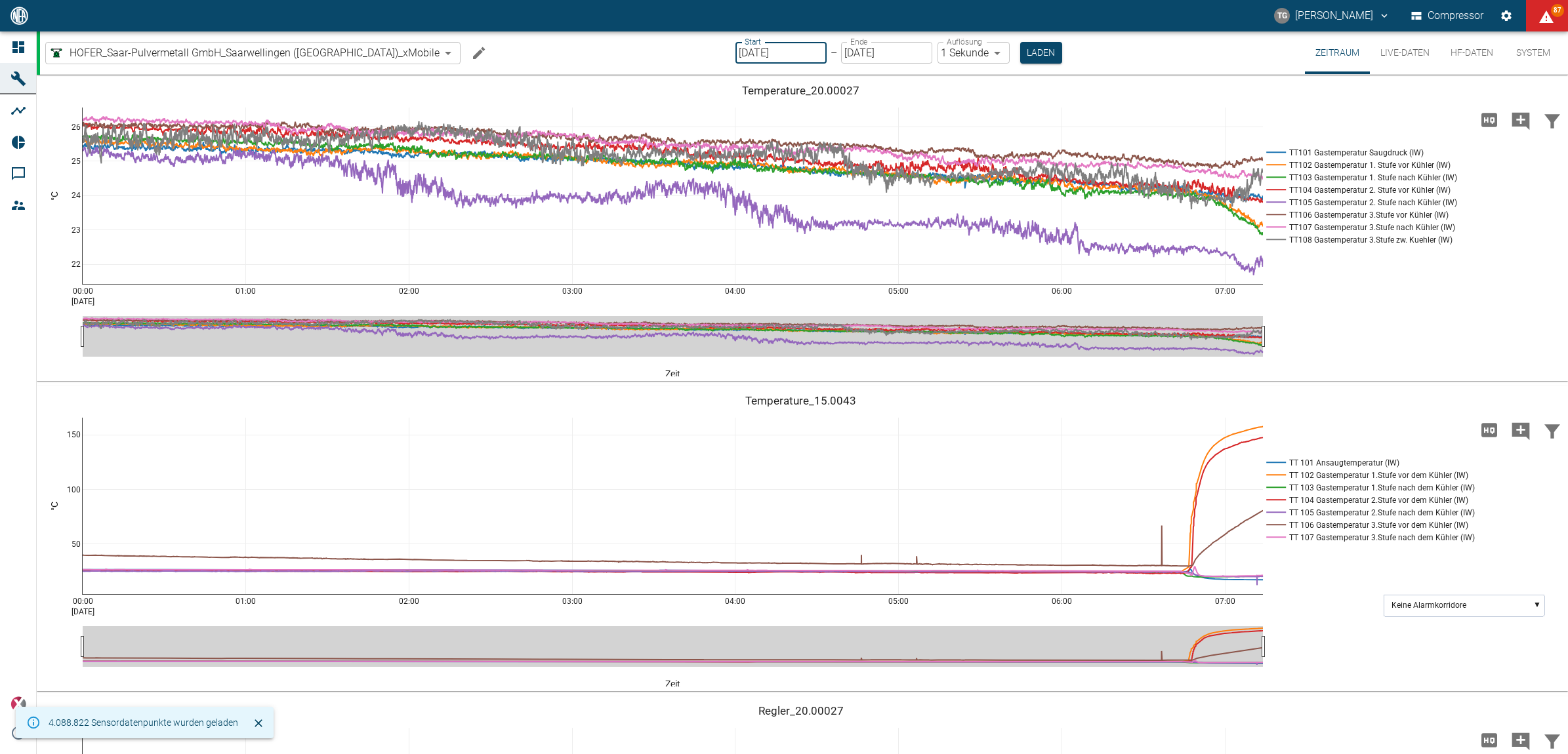
click at [735, 54] on input "[DATE]" at bounding box center [780, 53] width 91 height 22
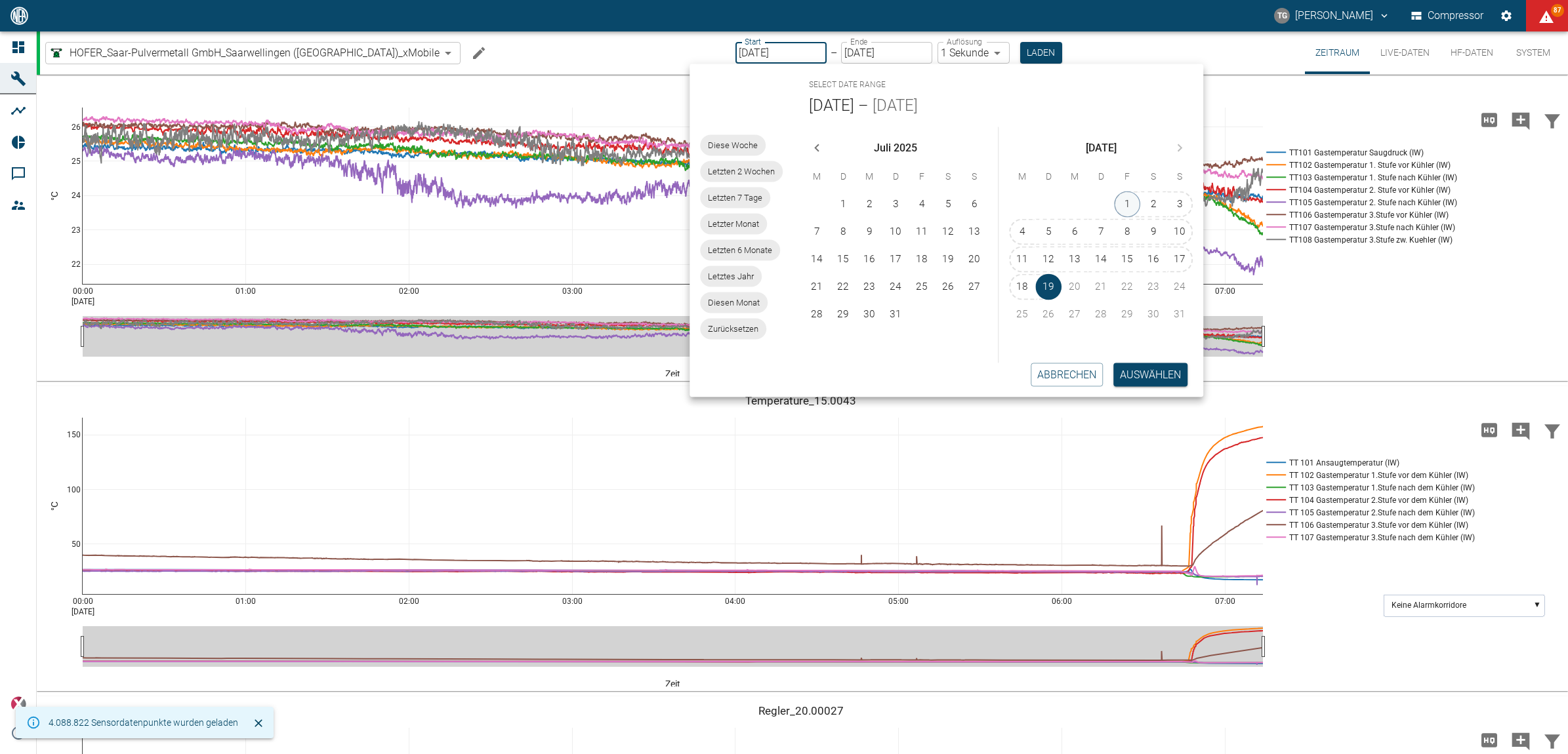
click at [1131, 196] on button "1" at bounding box center [1127, 204] width 26 height 26
click at [1148, 375] on button "Auswählen" at bounding box center [1150, 375] width 74 height 24
type input "[DATE]"
type input "2min"
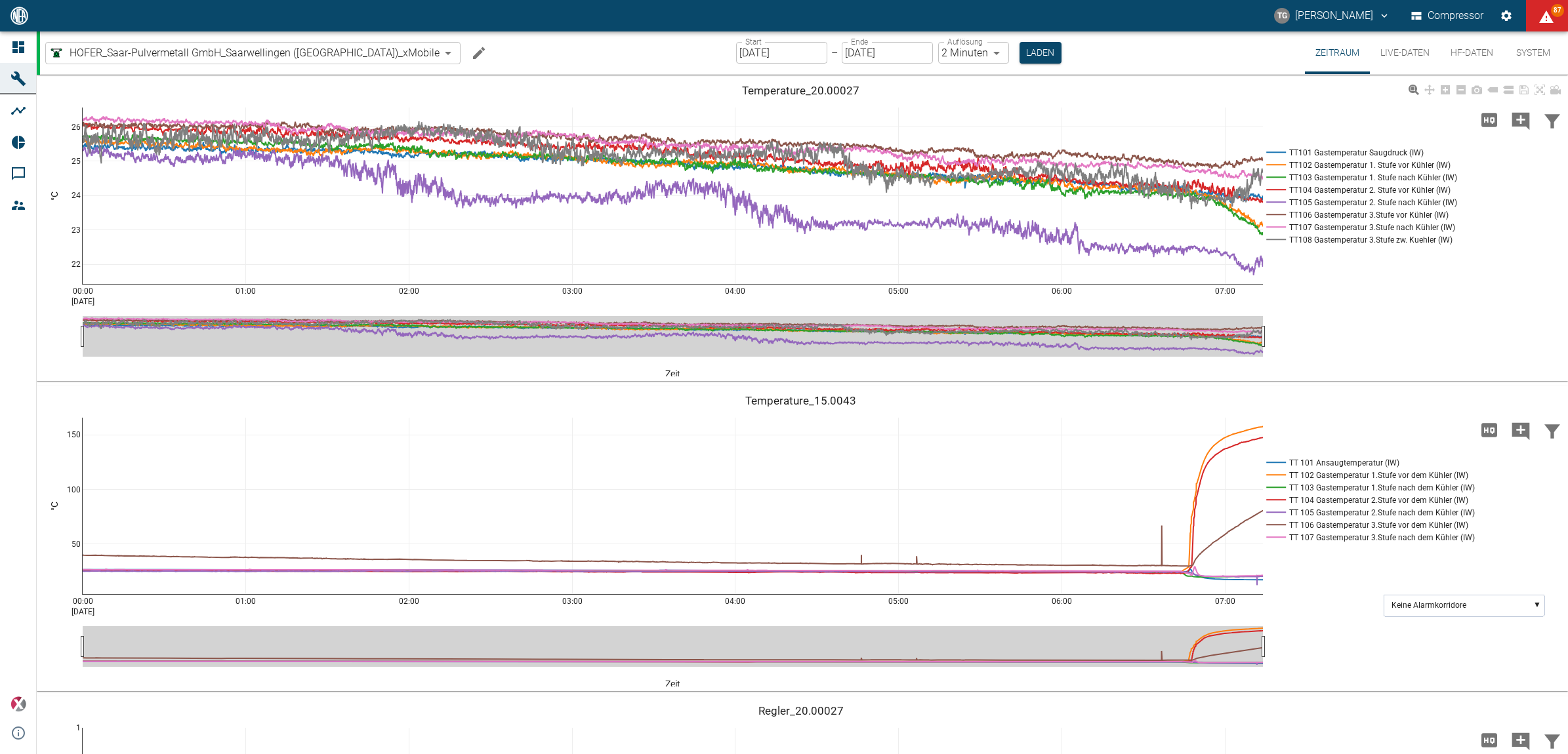
click at [1020, 53] on button "Laden" at bounding box center [1041, 53] width 42 height 22
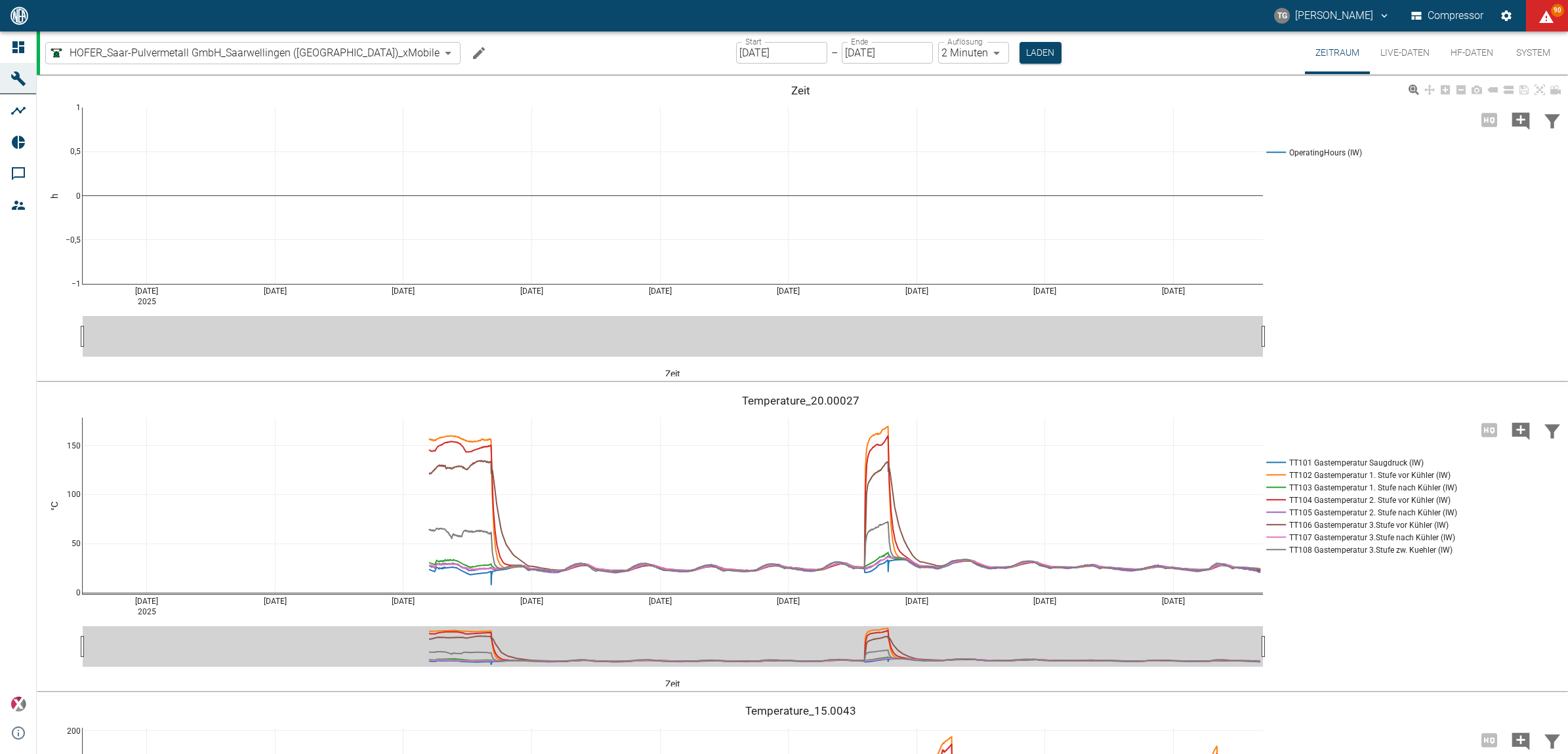
click at [1376, 232] on div "Aug 2 2025 Aug 4 Aug 6 Aug 8 Aug 10 Aug 12 Aug 14 Aug 16 Aug 18 −1 −0,5 0 0,5 1…" at bounding box center [800, 229] width 1528 height 295
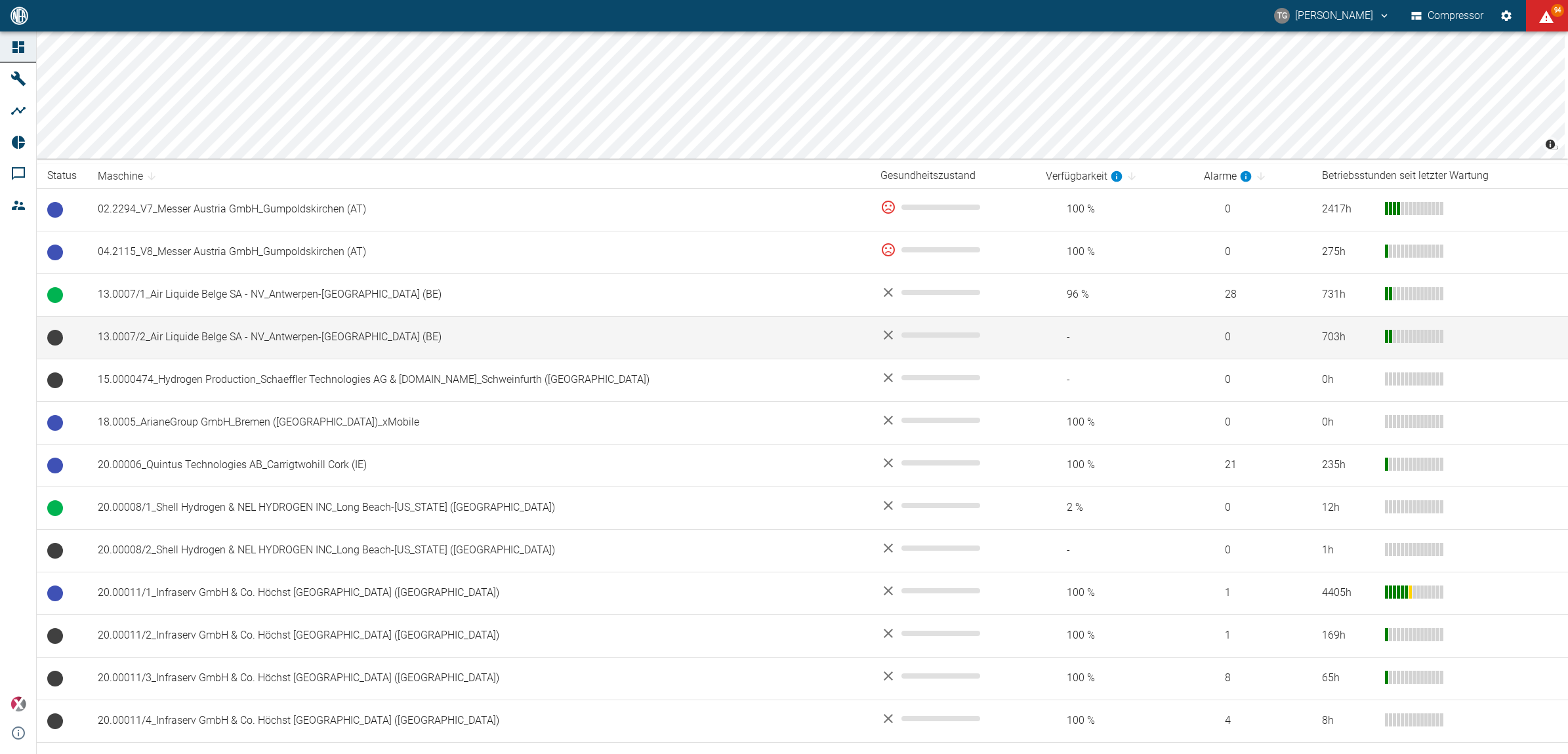
scroll to position [164, 0]
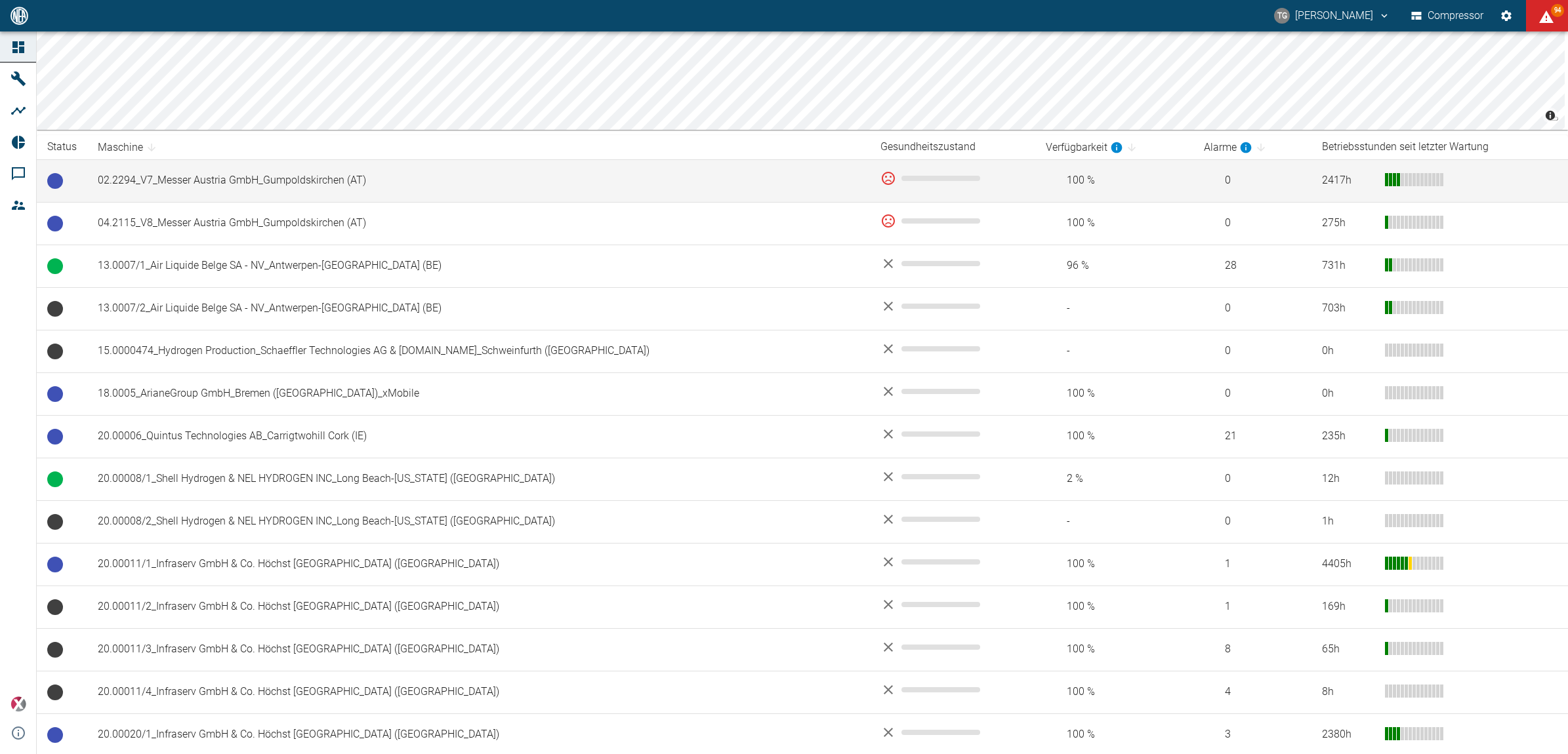
click at [294, 182] on td "02.2294_V7_Messer Austria GmbH_Gumpoldskirchen (AT)" at bounding box center [478, 180] width 783 height 43
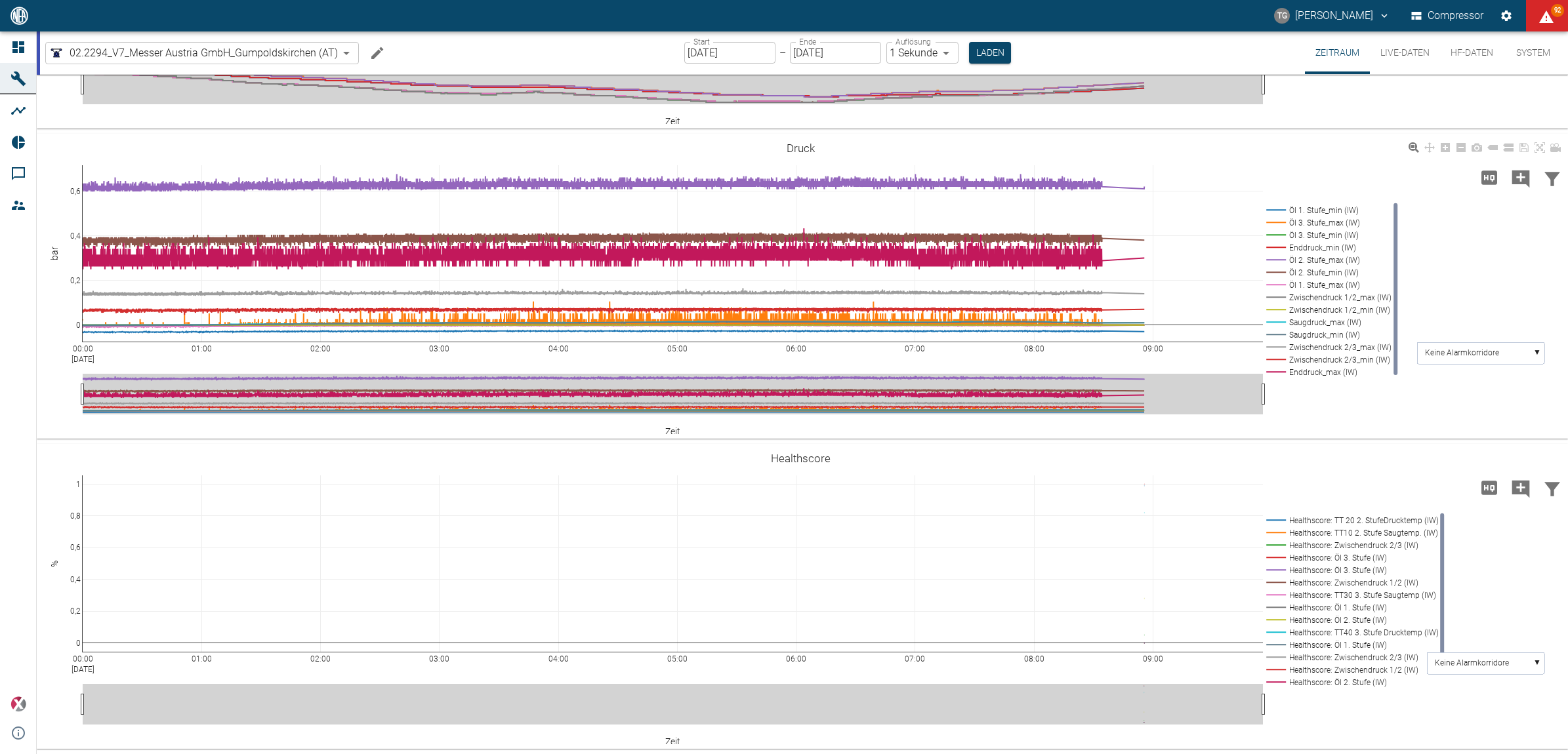
scroll to position [560, 0]
click at [1270, 516] on rect at bounding box center [1350, 516] width 174 height 13
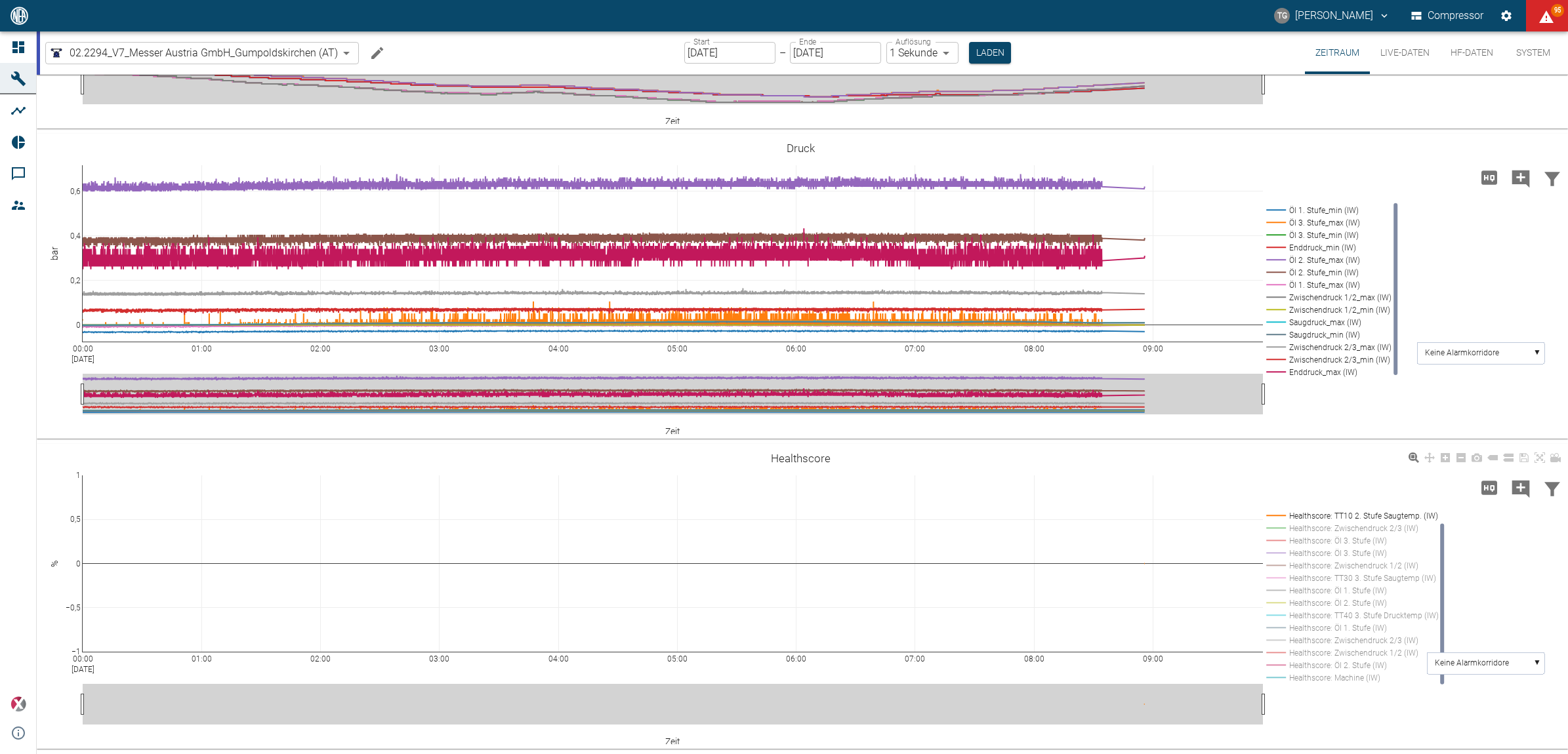
click at [1270, 516] on rect at bounding box center [1350, 516] width 174 height 13
click at [1283, 677] on rect at bounding box center [1350, 678] width 174 height 13
click at [1277, 666] on rect at bounding box center [1350, 665] width 174 height 13
click at [1273, 651] on rect at bounding box center [1350, 653] width 174 height 13
click at [1269, 651] on rect at bounding box center [1350, 653] width 174 height 13
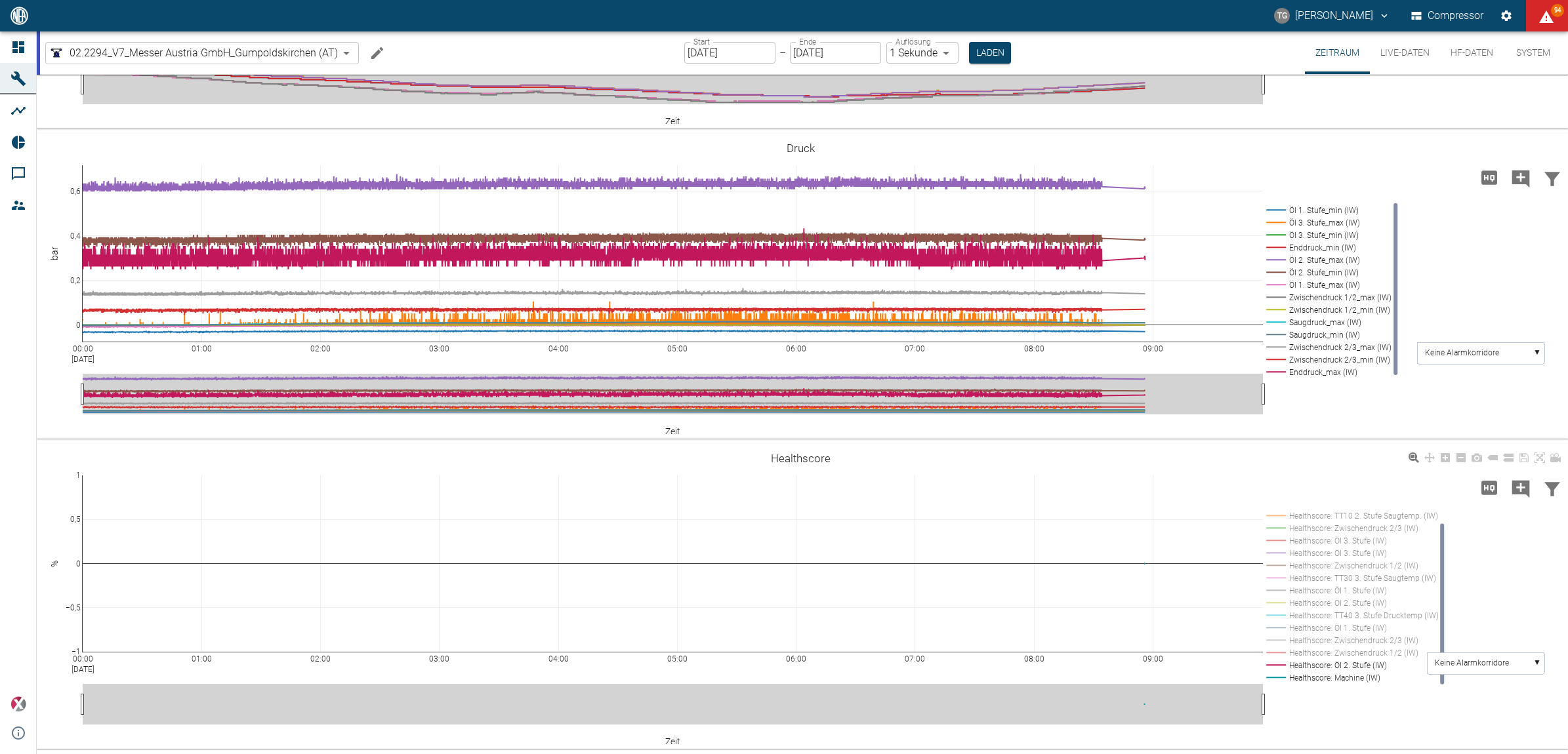
click at [1270, 639] on rect at bounding box center [1350, 641] width 174 height 13
click at [1274, 629] on rect at bounding box center [1350, 628] width 174 height 13
click at [1271, 615] on rect at bounding box center [1350, 615] width 174 height 13
click at [1274, 624] on rect at bounding box center [1350, 628] width 174 height 13
click at [1275, 615] on rect at bounding box center [1350, 615] width 174 height 13
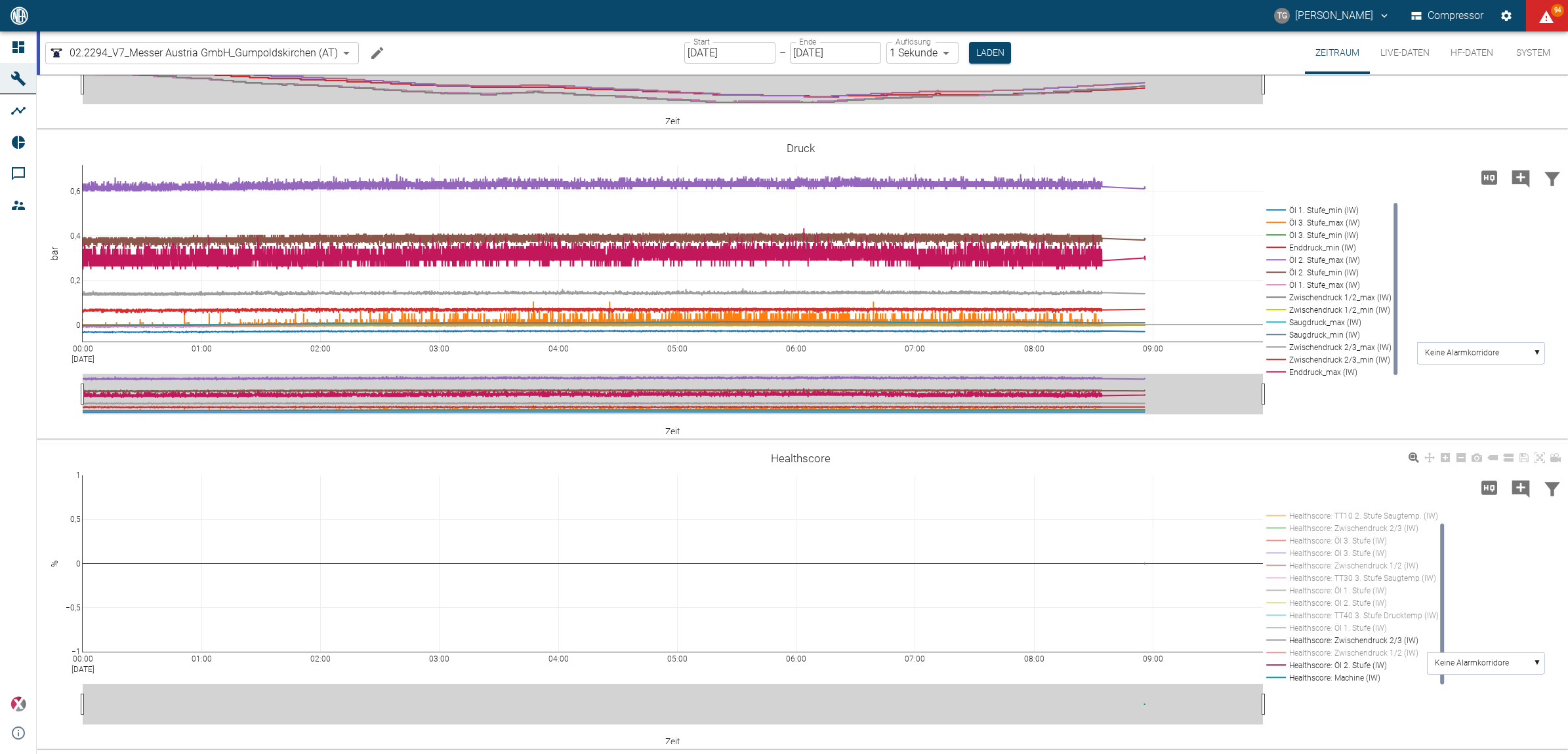
click at [1278, 608] on rect at bounding box center [1350, 603] width 174 height 13
click at [1273, 594] on rect at bounding box center [1350, 591] width 174 height 13
click at [1271, 576] on rect at bounding box center [1350, 578] width 174 height 13
click at [1274, 568] on rect at bounding box center [1350, 566] width 174 height 13
click at [1284, 551] on rect at bounding box center [1350, 553] width 174 height 13
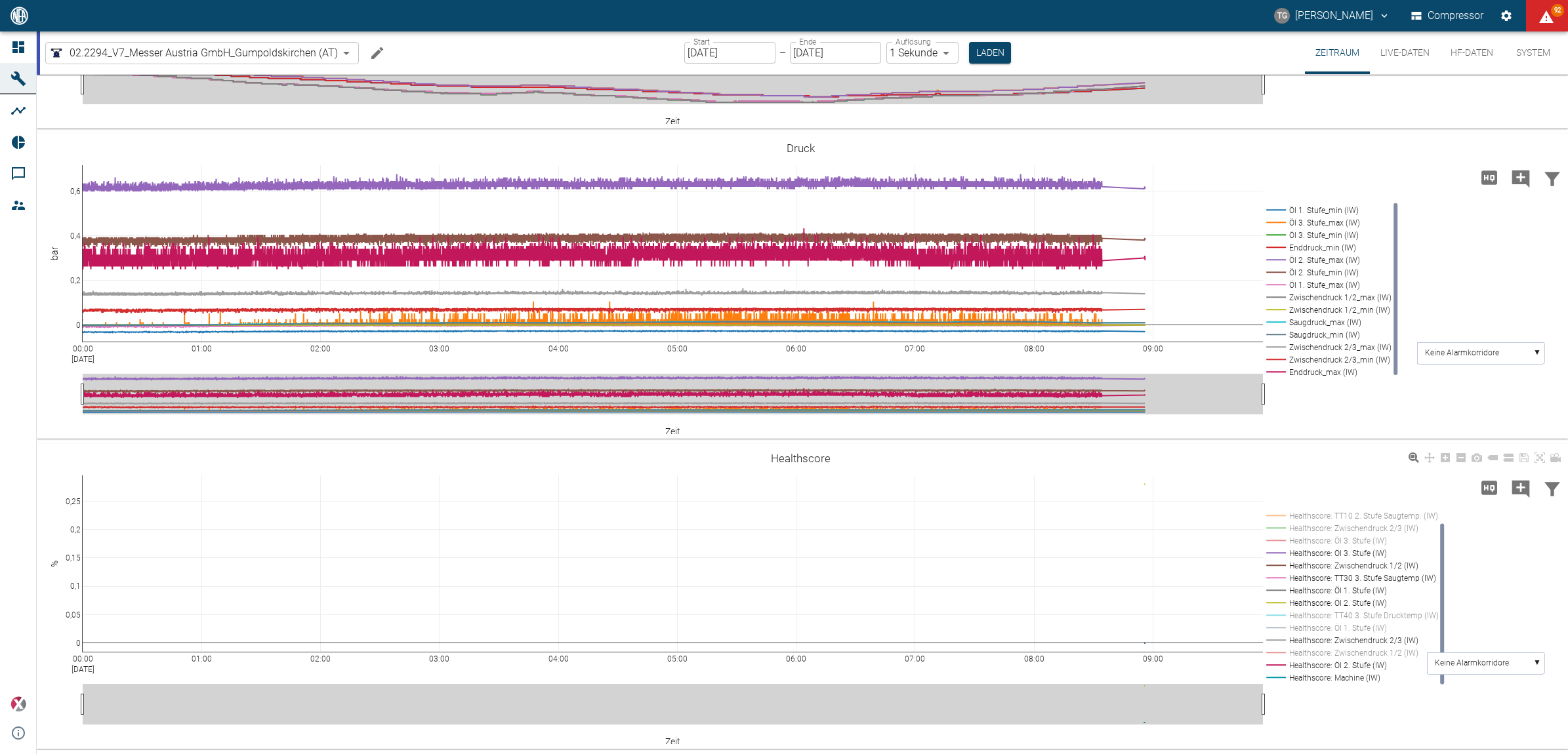
click at [1278, 540] on rect at bounding box center [1350, 541] width 174 height 13
click at [1277, 525] on rect at bounding box center [1350, 528] width 174 height 13
click at [1277, 518] on rect at bounding box center [1350, 516] width 174 height 13
click at [1370, 718] on div "00:00 Aug 19, 2025 01:00 02:00 03:00 04:00 05:00 06:00 07:00 08:00 09:00 0 0,05…" at bounding box center [800, 596] width 1528 height 295
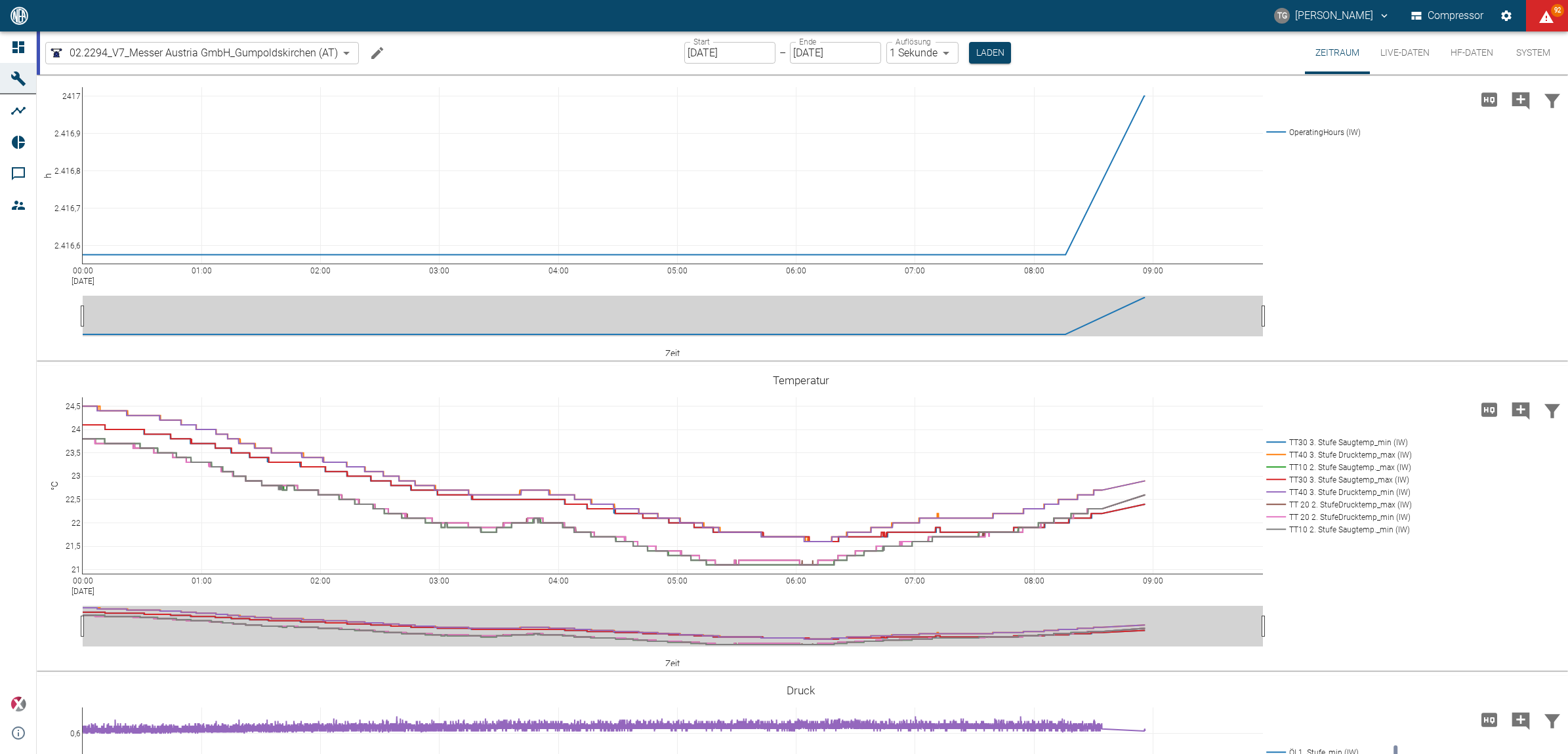
scroll to position [0, 0]
